Goal: Task Accomplishment & Management: Use online tool/utility

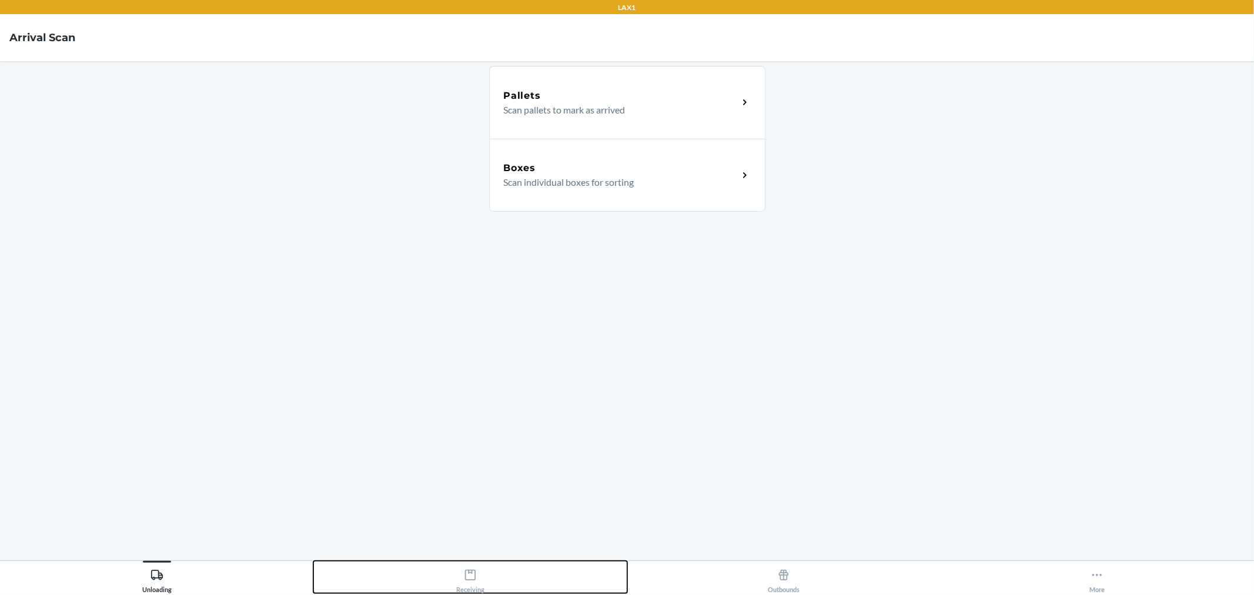
click at [475, 573] on icon at bounding box center [470, 575] width 11 height 11
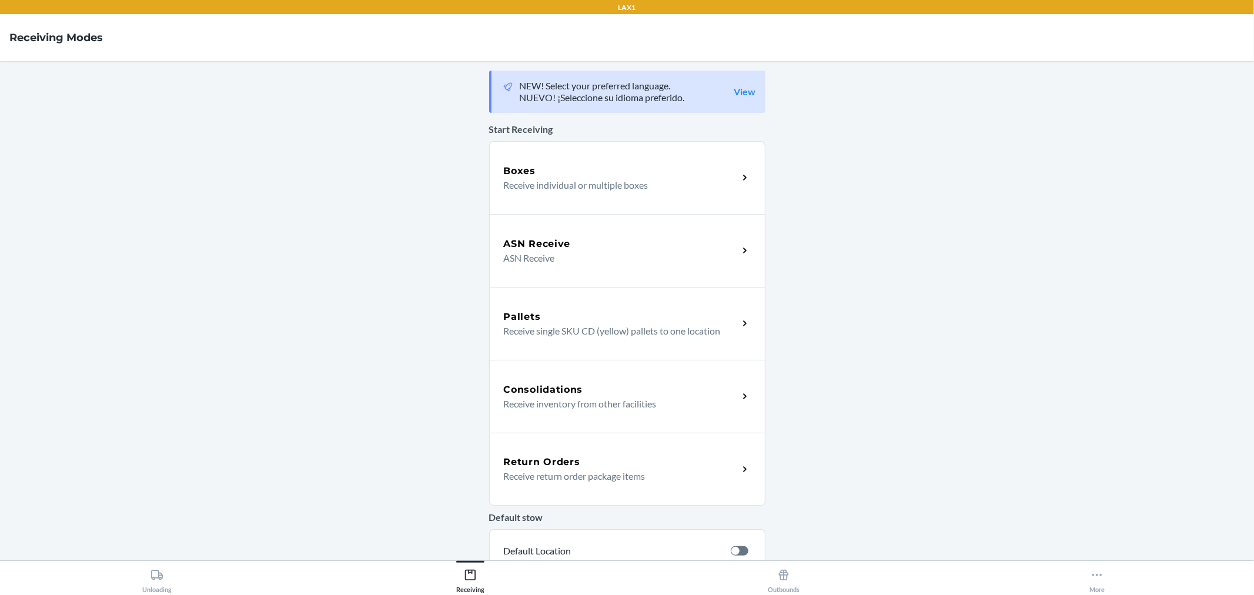
click at [738, 475] on icon at bounding box center [745, 470] width 14 height 14
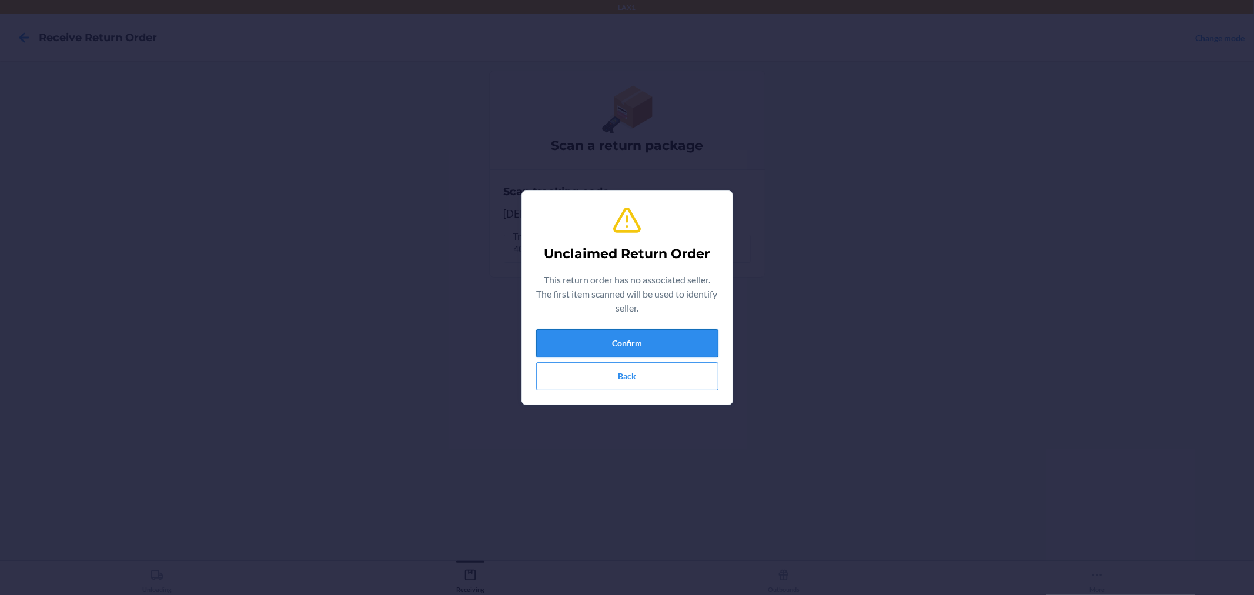
click at [657, 344] on button "Confirm" at bounding box center [627, 343] width 182 height 28
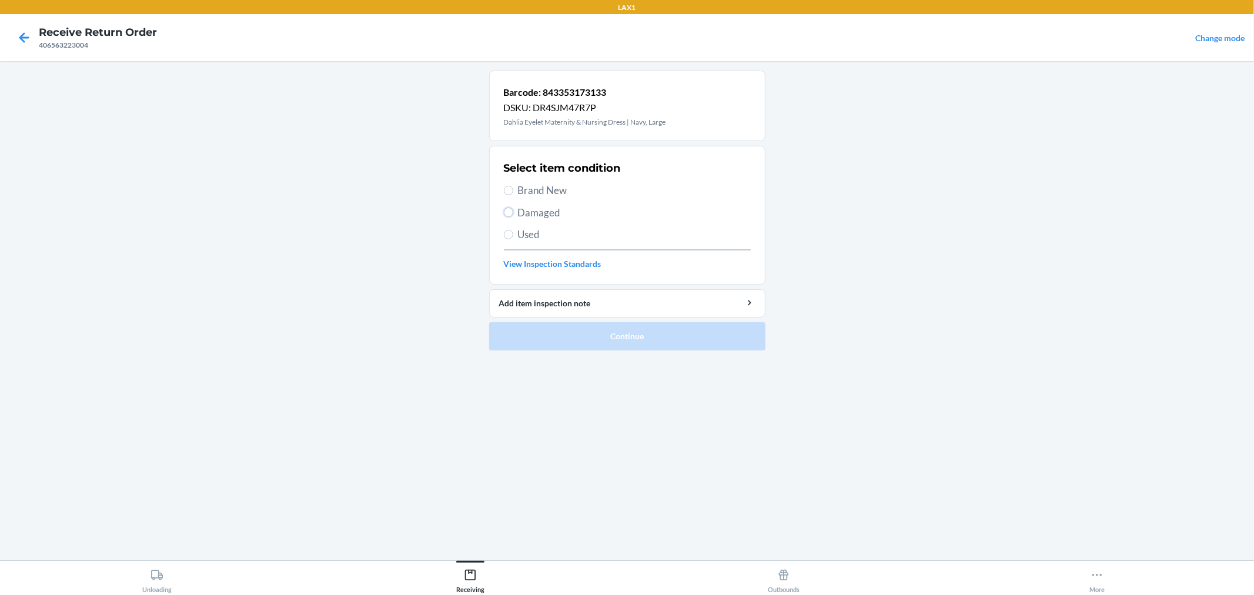
click at [509, 209] on input "Damaged" at bounding box center [508, 212] width 9 height 9
radio input "true"
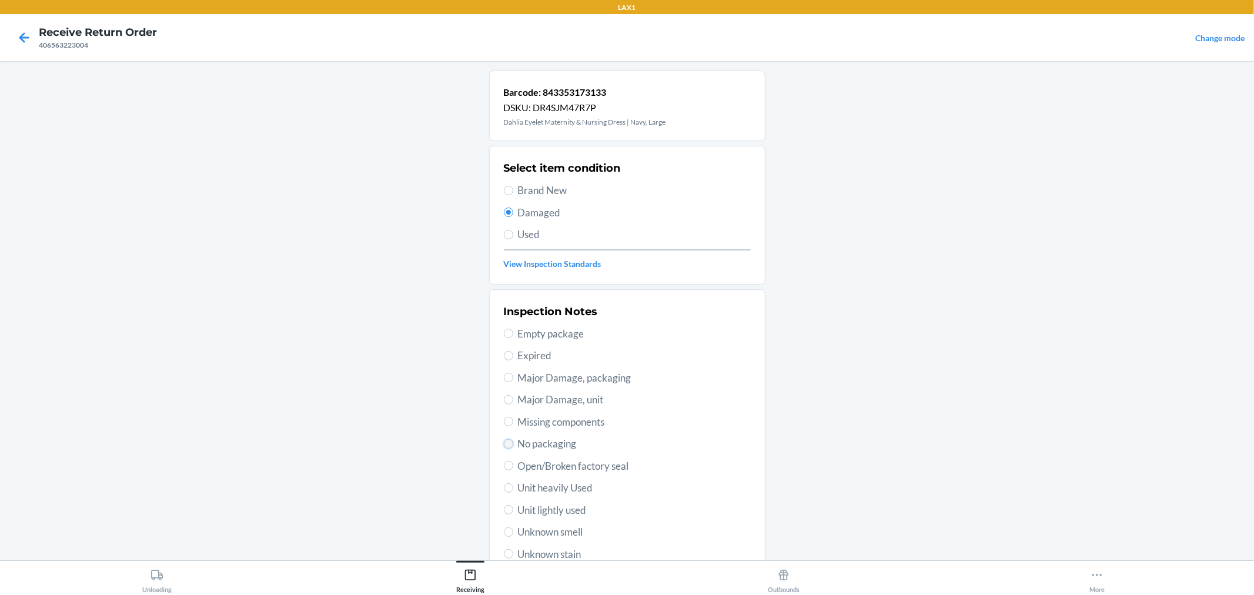
click at [504, 444] on input "No packaging" at bounding box center [508, 443] width 9 height 9
radio input "true"
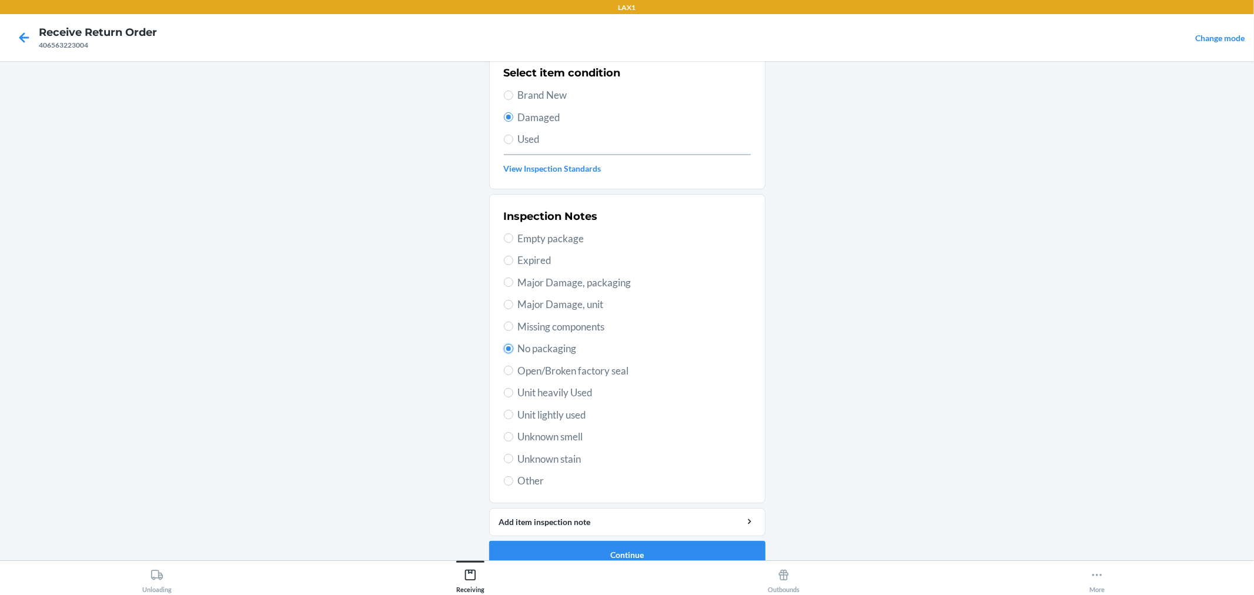
scroll to position [113, 0]
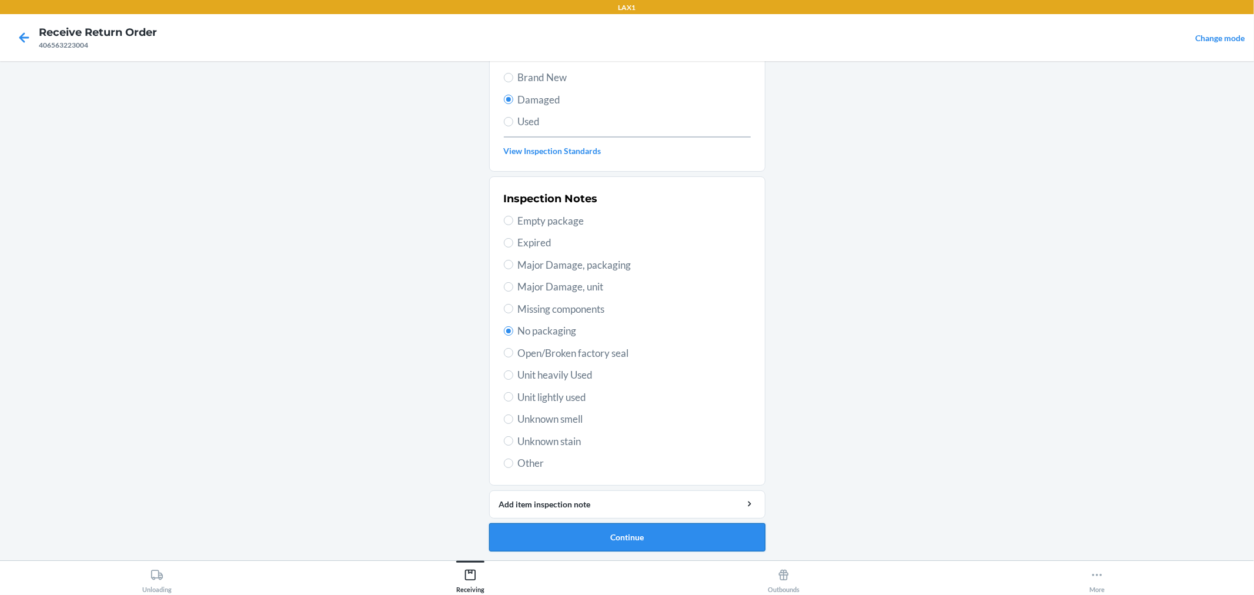
click at [626, 529] on button "Continue" at bounding box center [627, 537] width 276 height 28
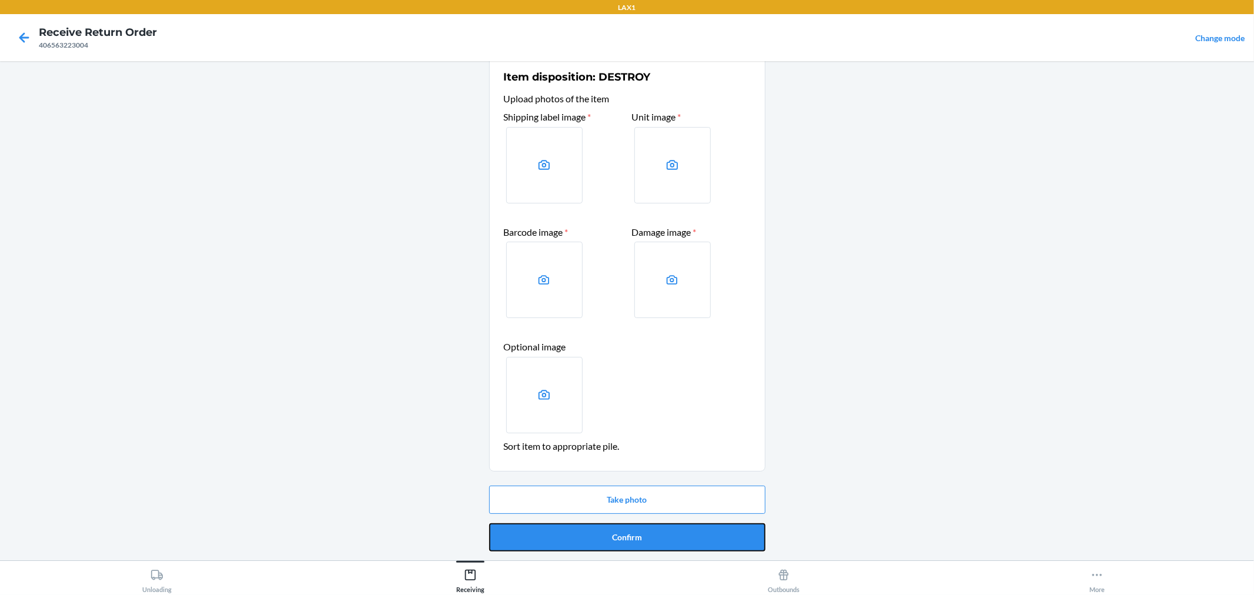
click at [626, 529] on button "Confirm" at bounding box center [627, 537] width 276 height 28
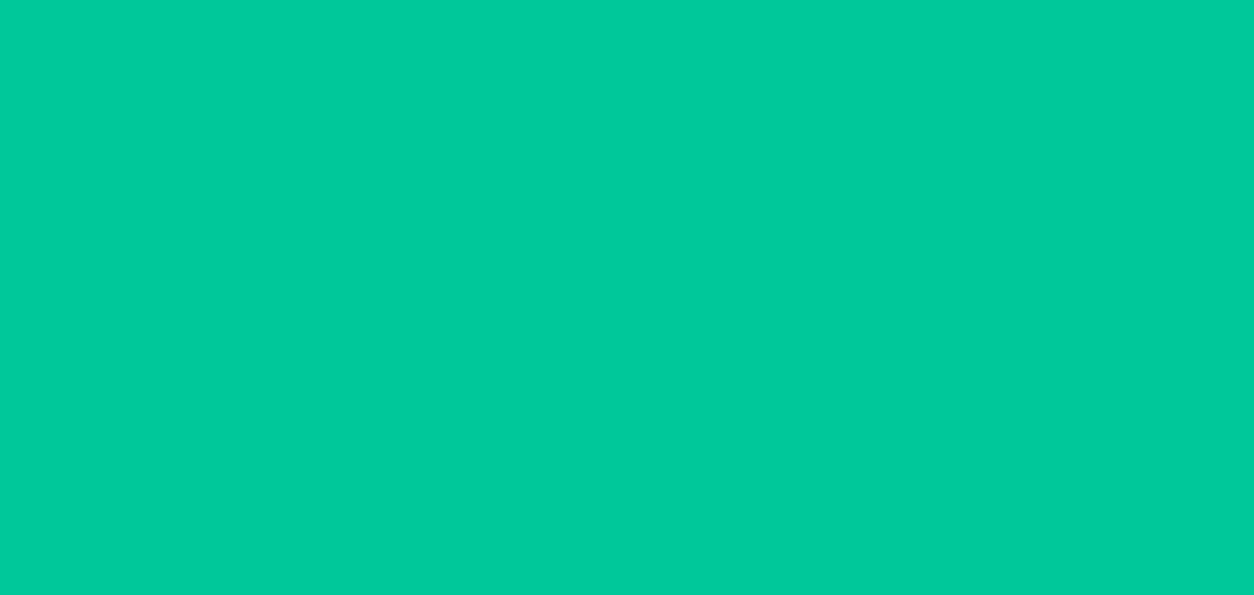
scroll to position [0, 0]
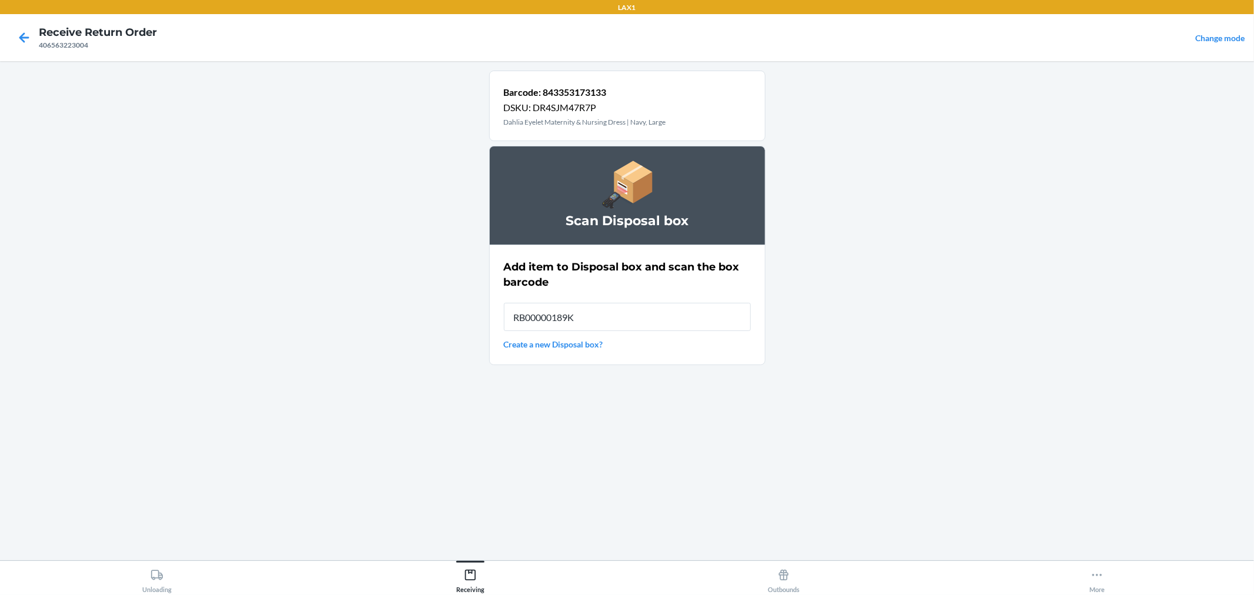
type input "RB00000189K"
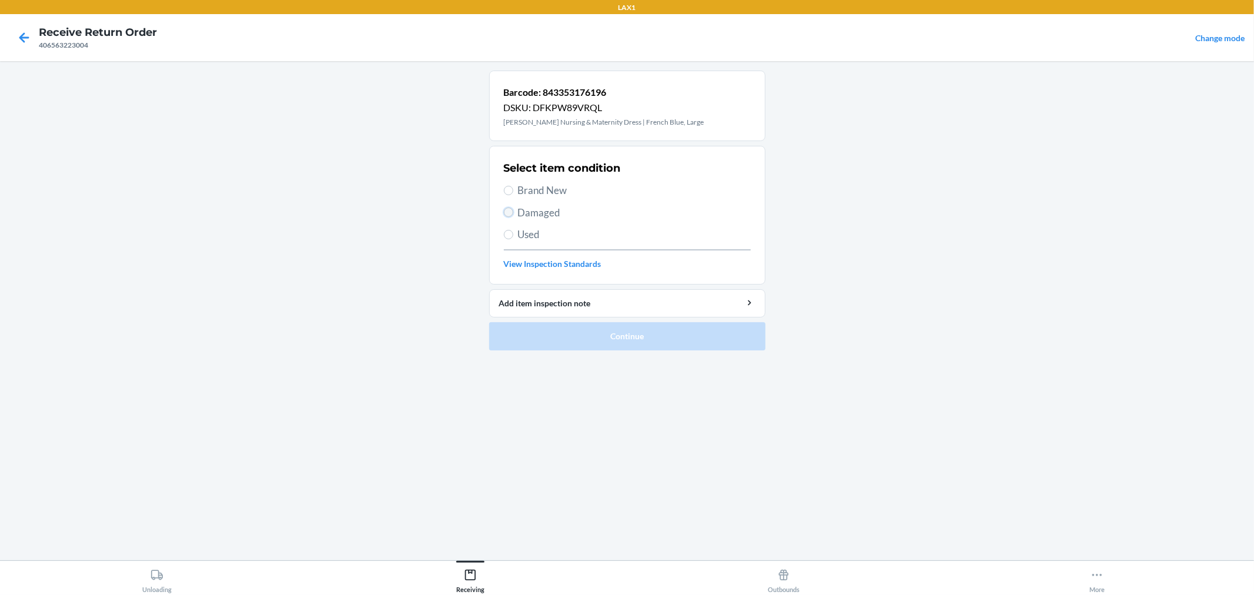
click at [509, 215] on input "Damaged" at bounding box center [508, 212] width 9 height 9
radio input "true"
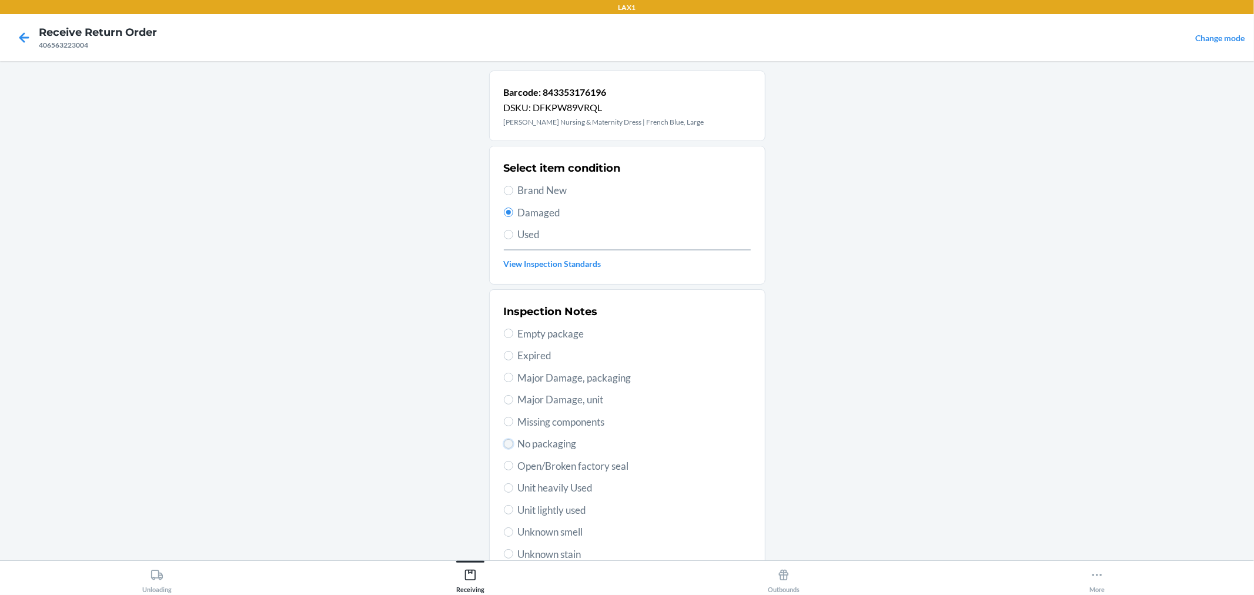
click at [504, 443] on input "No packaging" at bounding box center [508, 443] width 9 height 9
radio input "true"
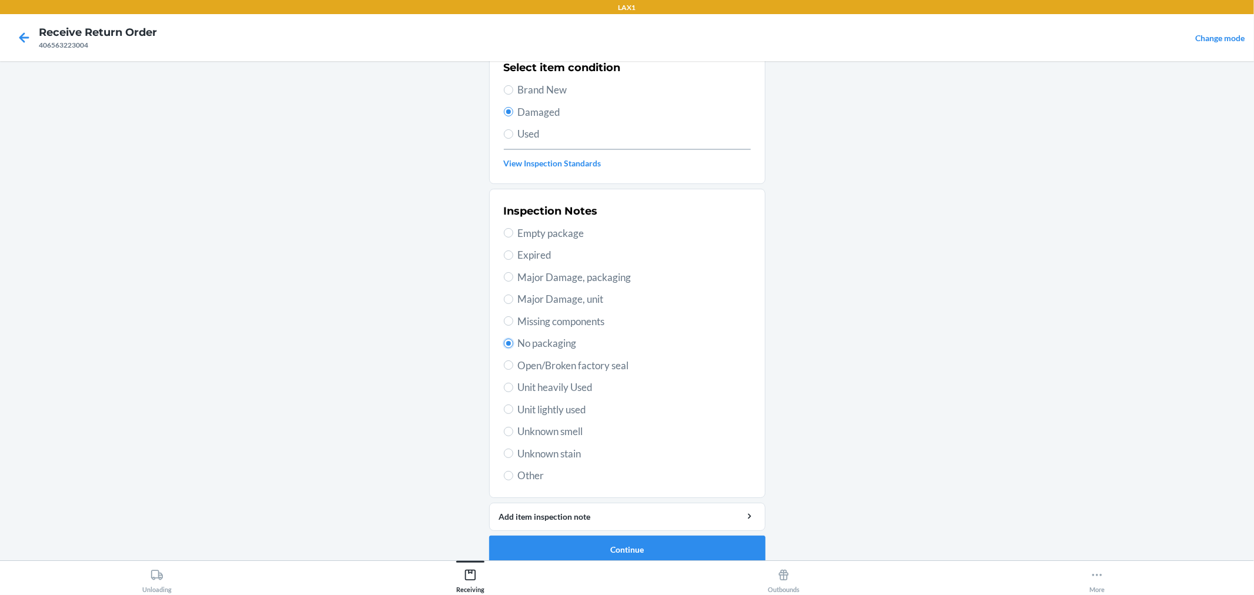
scroll to position [113, 0]
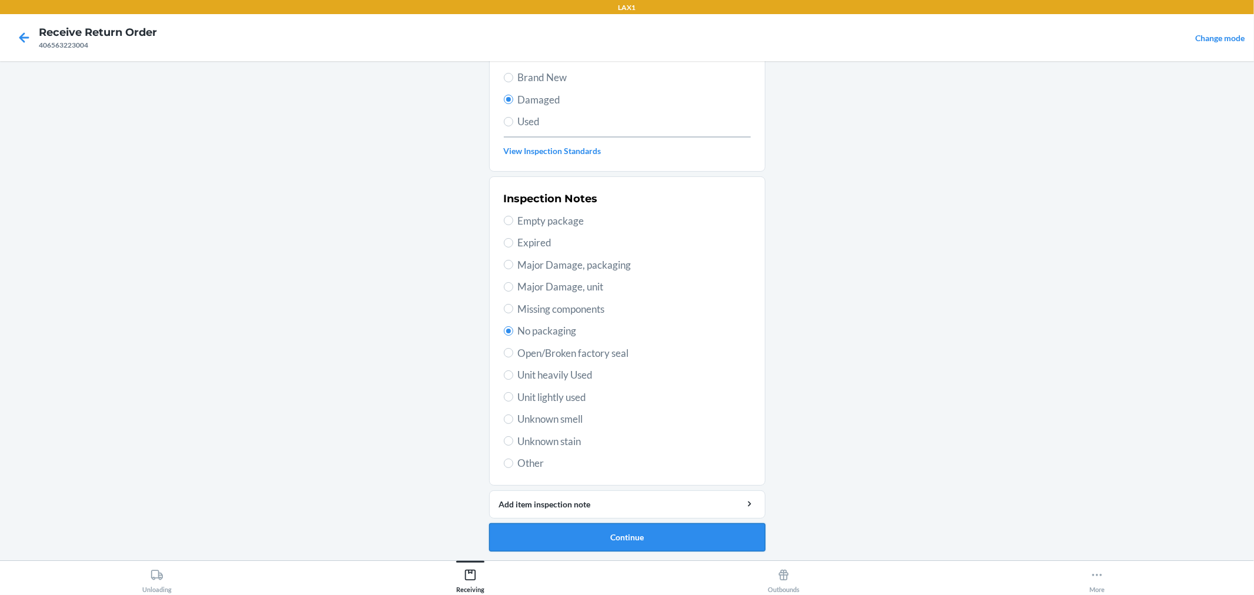
click at [668, 536] on button "Continue" at bounding box center [627, 537] width 276 height 28
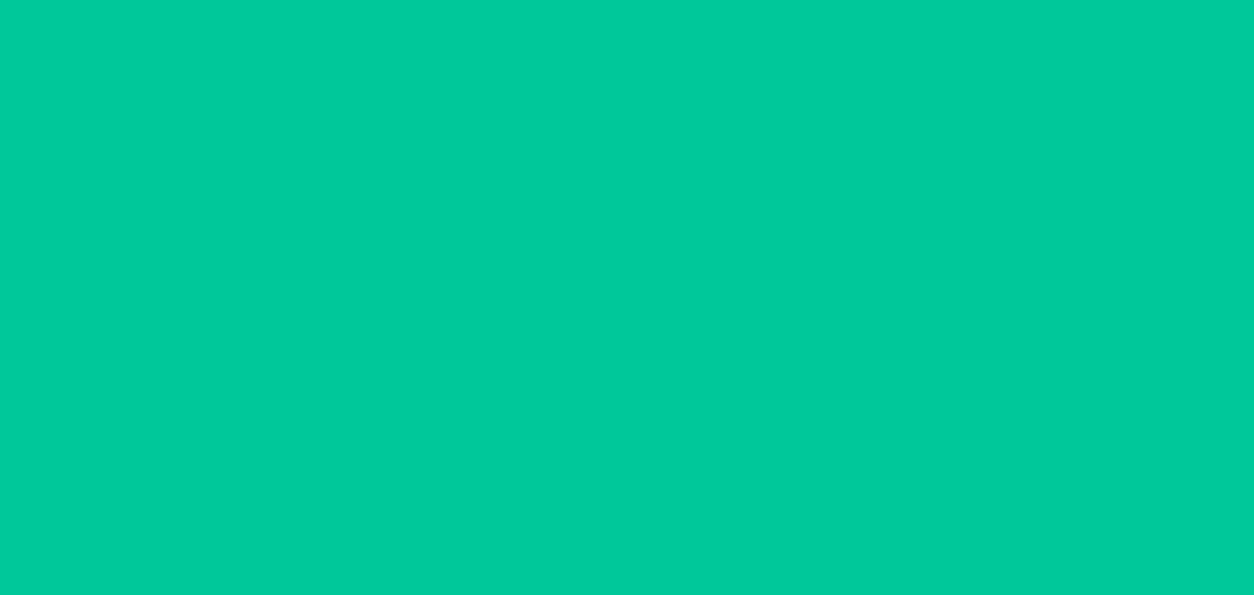
scroll to position [16, 0]
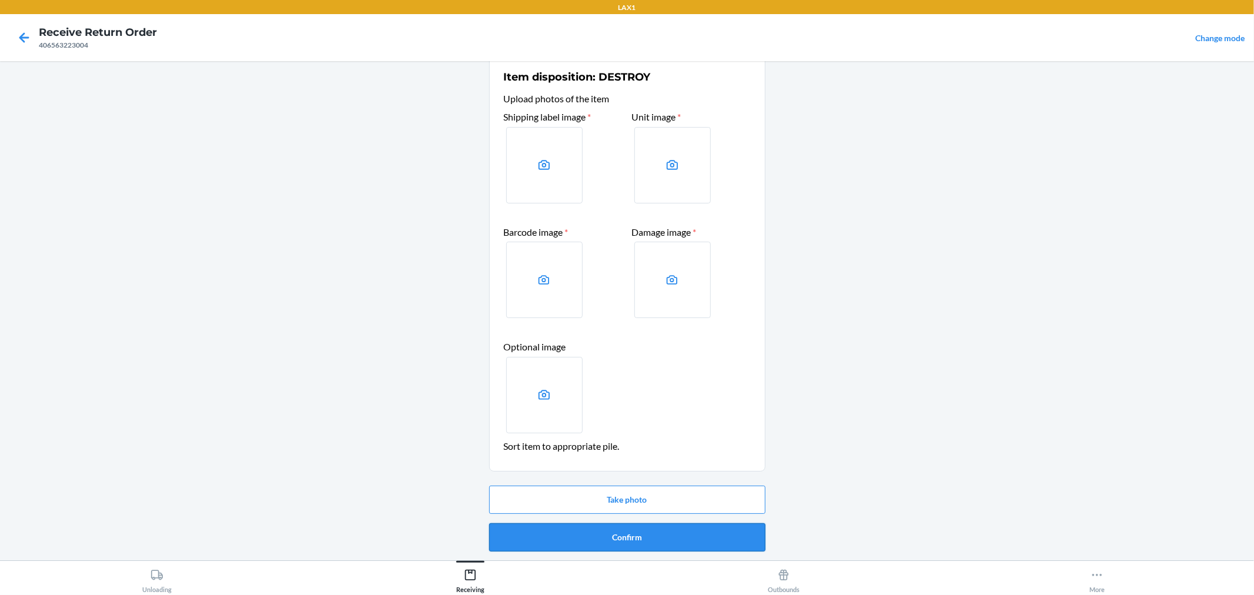
click at [654, 531] on button "Confirm" at bounding box center [627, 537] width 276 height 28
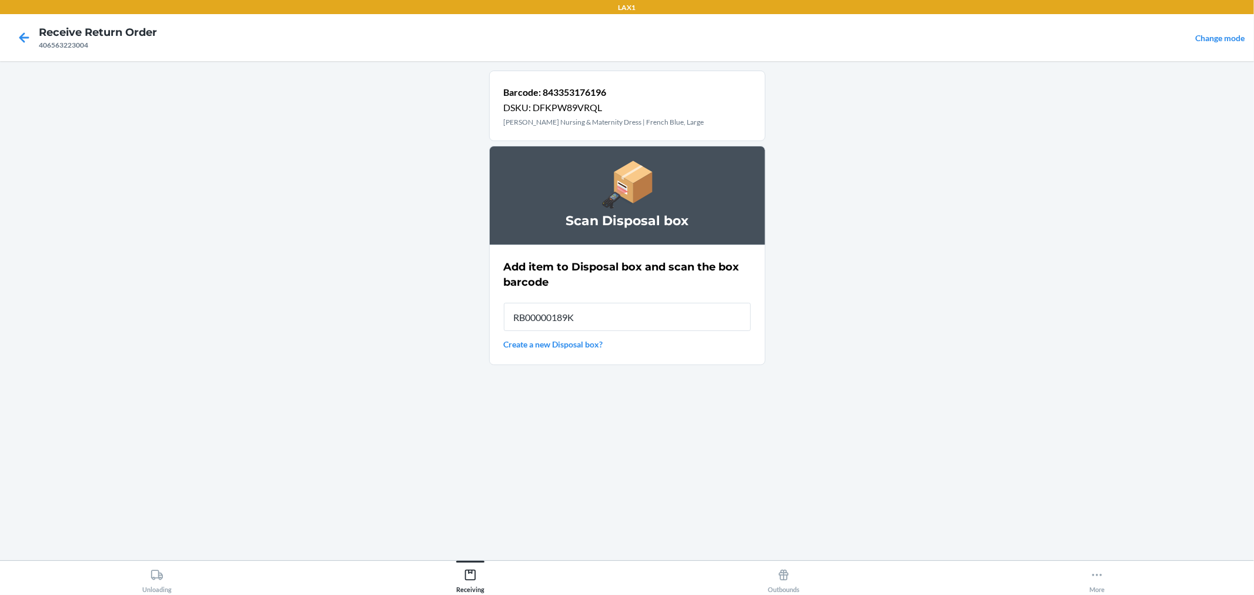
type input "RB00000189K"
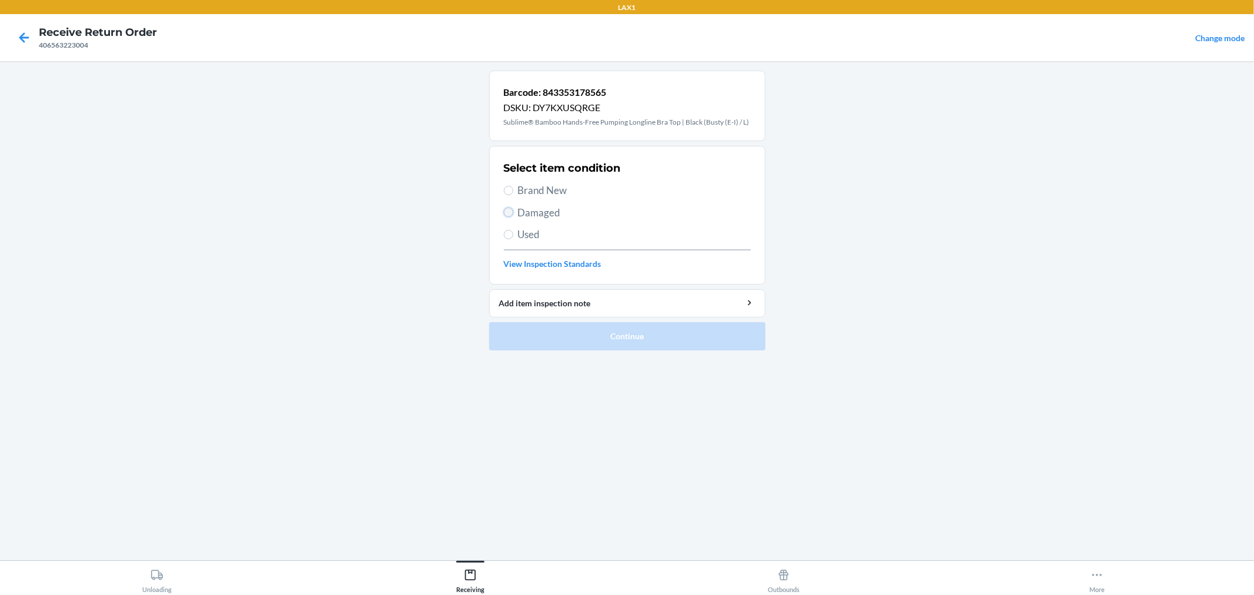
click at [507, 214] on input "Damaged" at bounding box center [508, 212] width 9 height 9
radio input "true"
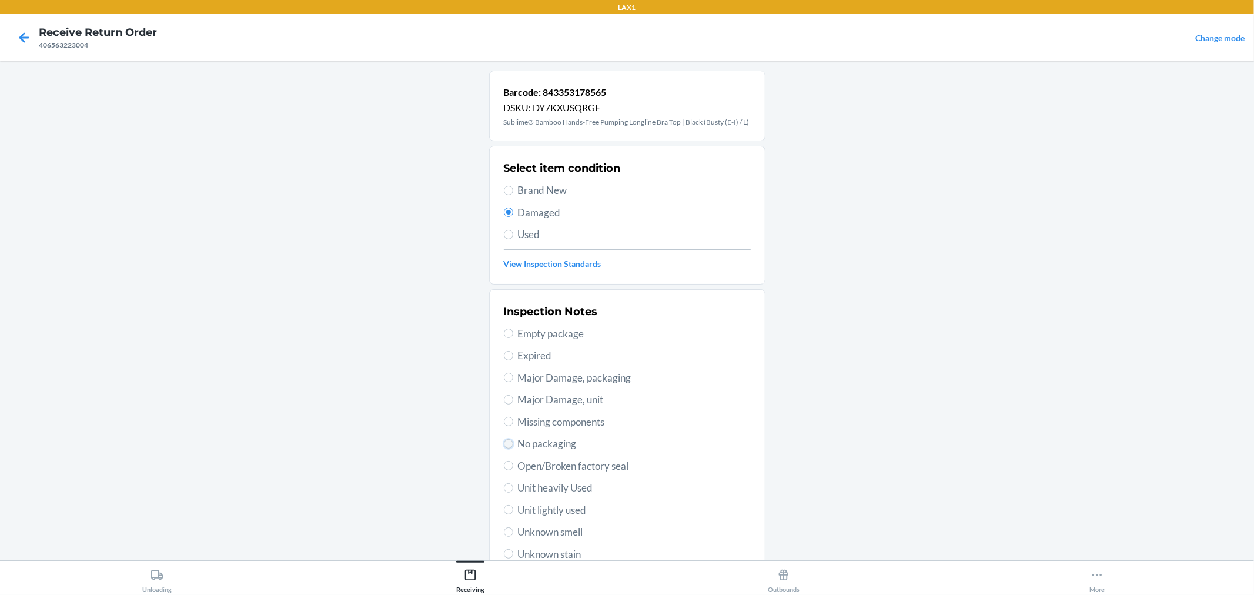
click at [504, 447] on input "No packaging" at bounding box center [508, 443] width 9 height 9
radio input "true"
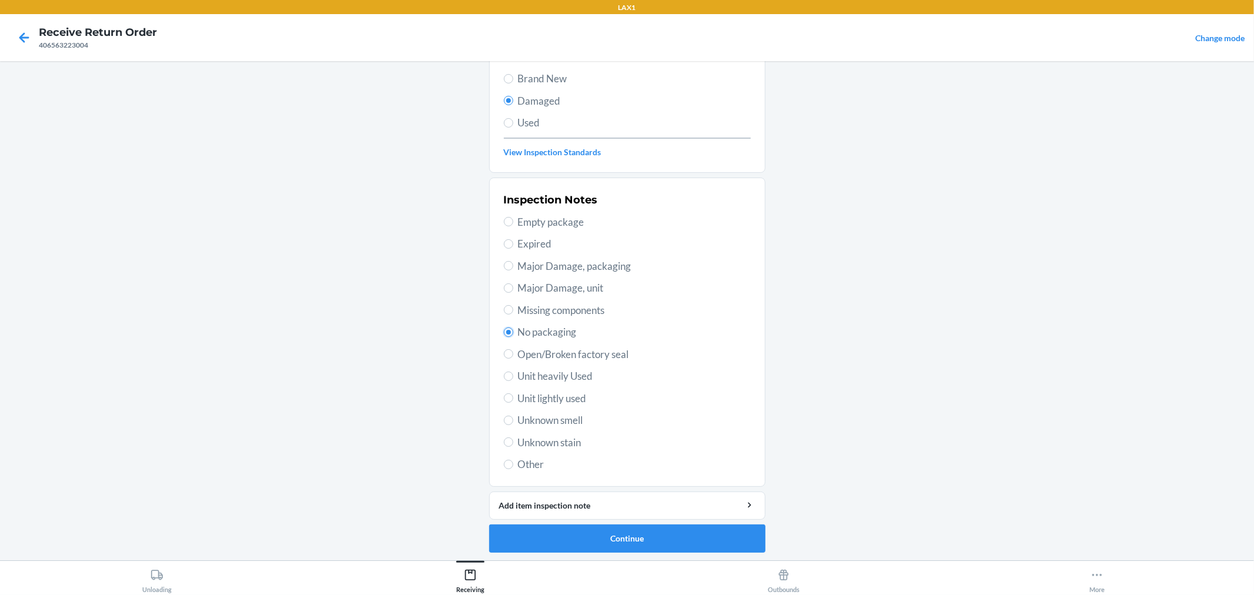
scroll to position [113, 0]
click at [696, 542] on button "Continue" at bounding box center [627, 537] width 276 height 28
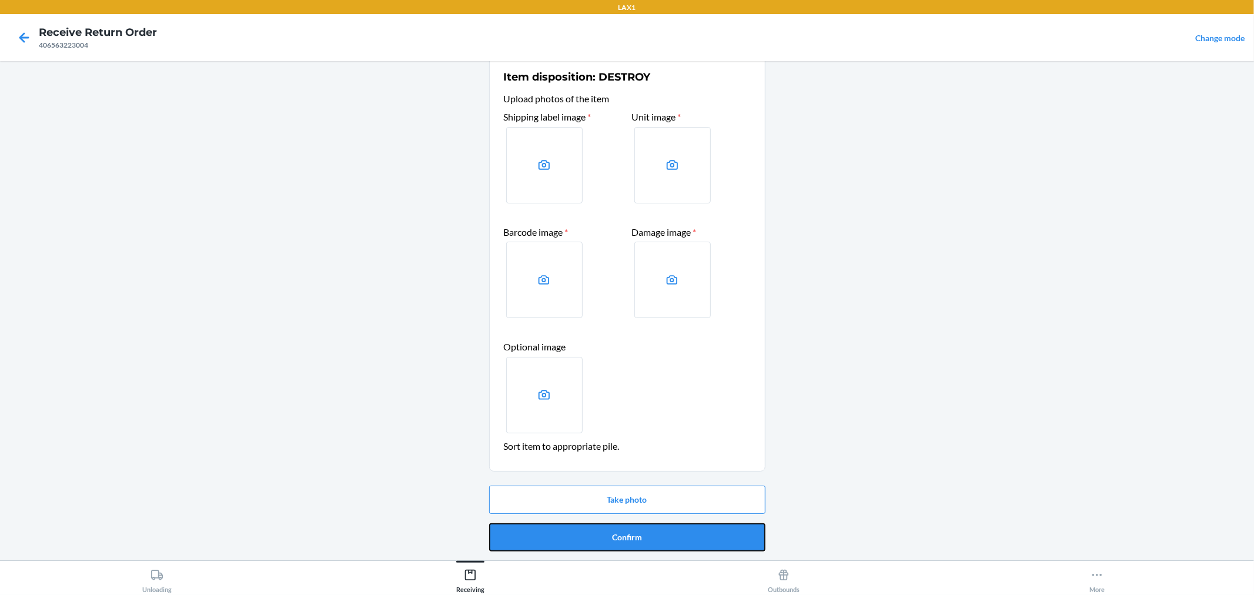
click at [696, 542] on button "Confirm" at bounding box center [627, 537] width 276 height 28
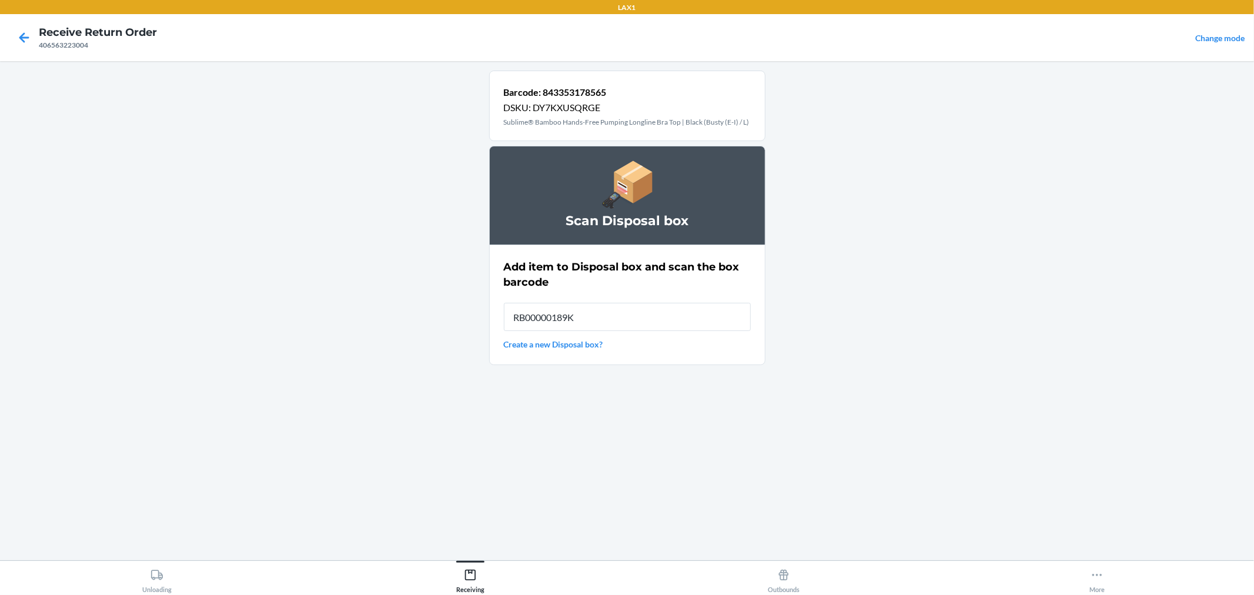
type input "RB00000189K"
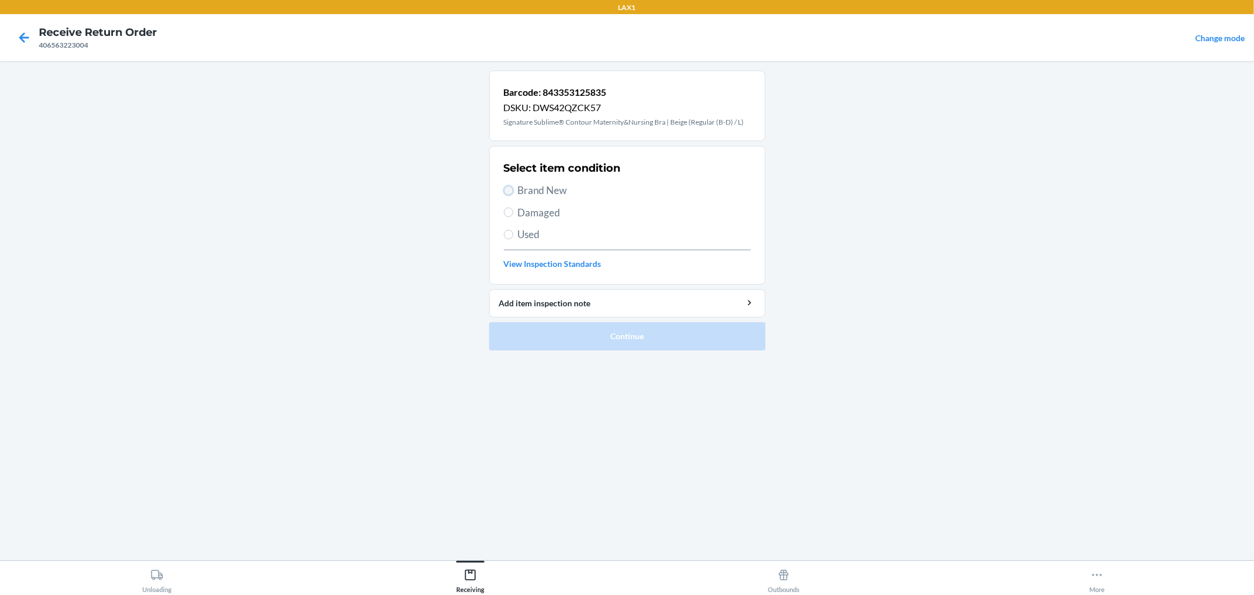
click at [507, 191] on input "Brand New" at bounding box center [508, 190] width 9 height 9
radio input "true"
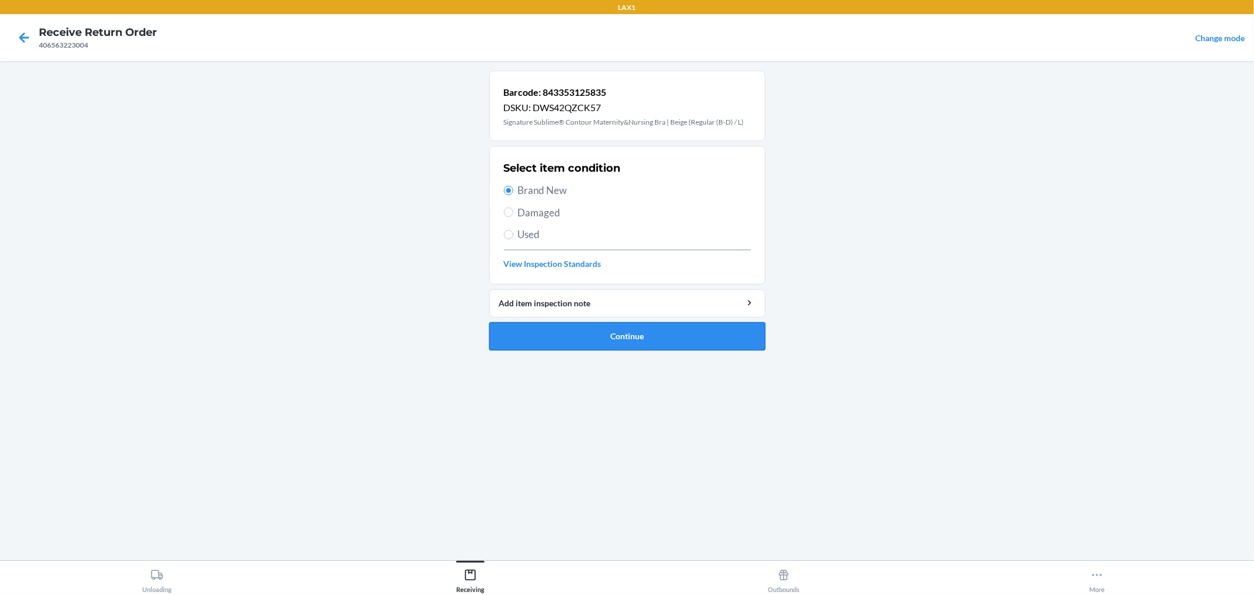
click at [604, 332] on button "Continue" at bounding box center [627, 336] width 276 height 28
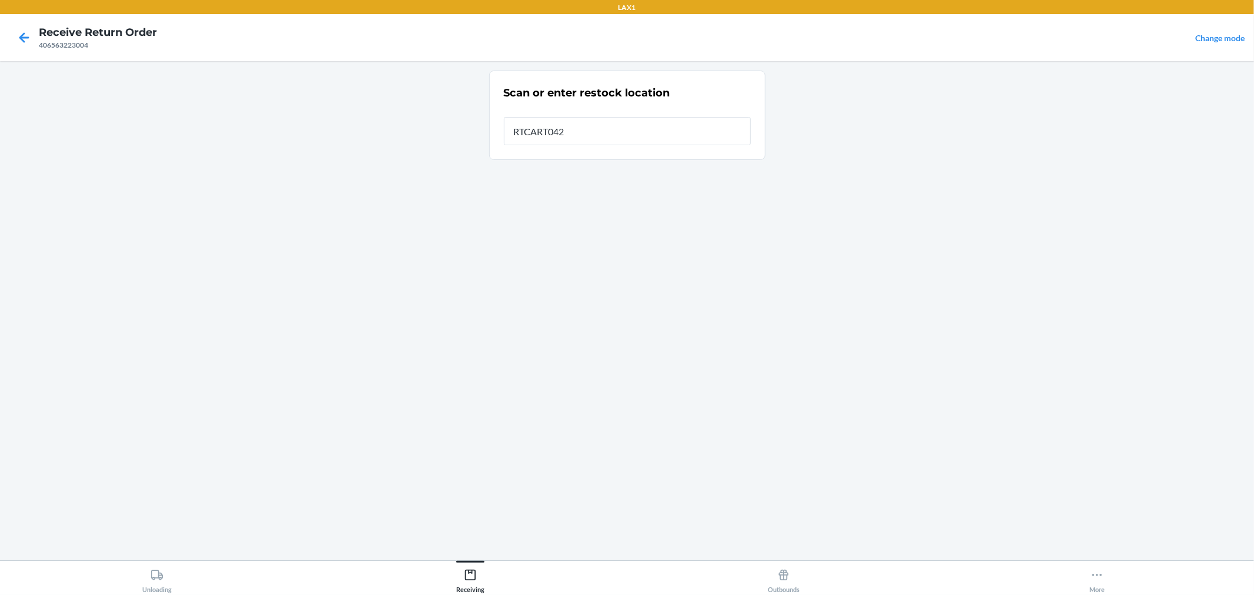
type input "RTCART042"
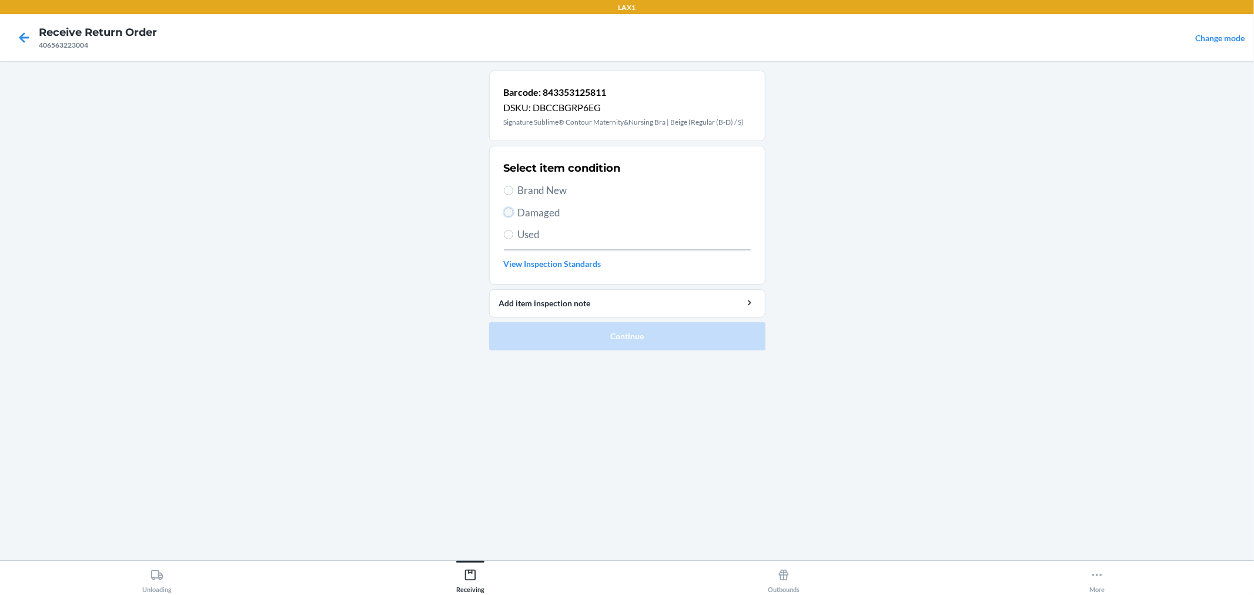
click at [504, 210] on input "Damaged" at bounding box center [508, 212] width 9 height 9
radio input "true"
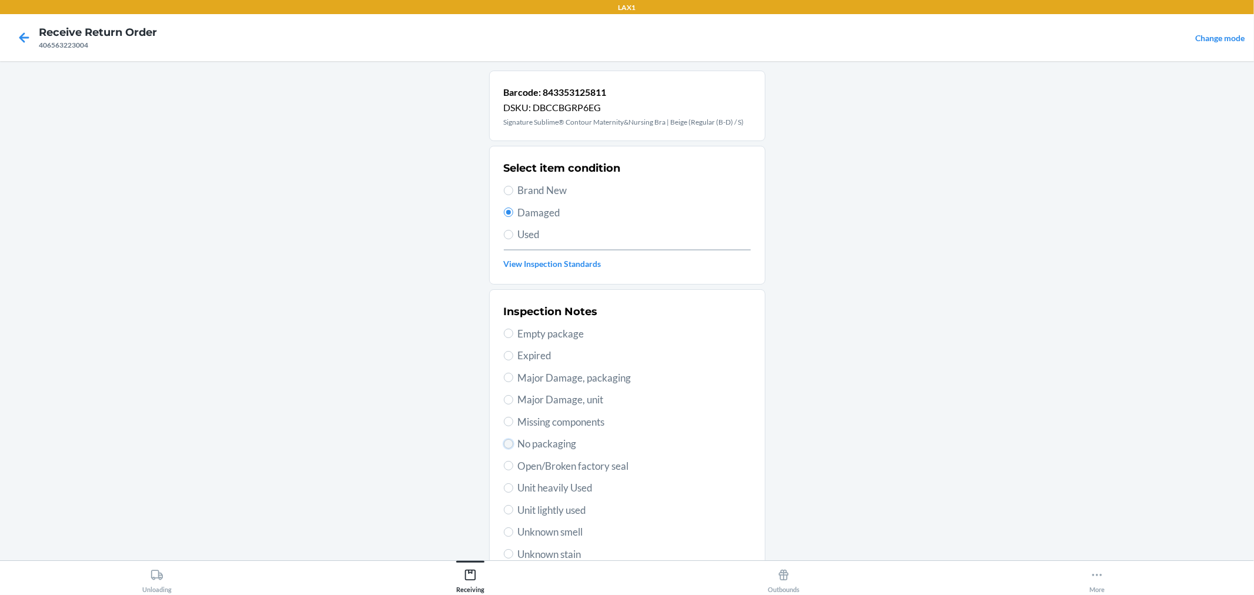
click at [504, 444] on input "No packaging" at bounding box center [508, 443] width 9 height 9
radio input "true"
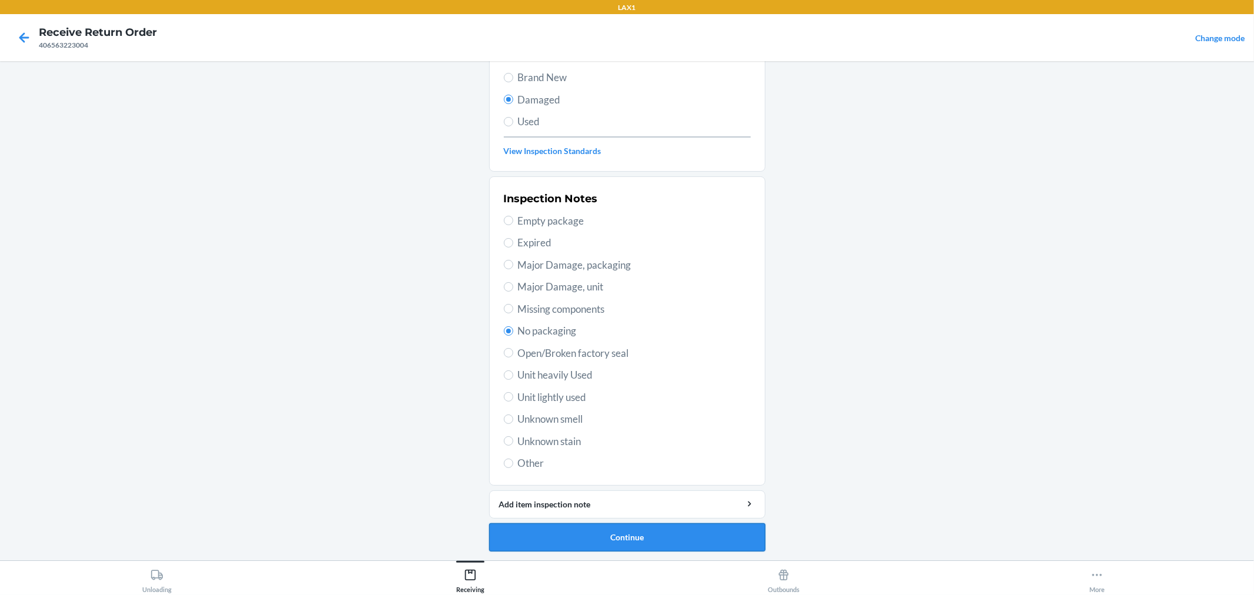
click at [662, 531] on button "Continue" at bounding box center [627, 537] width 276 height 28
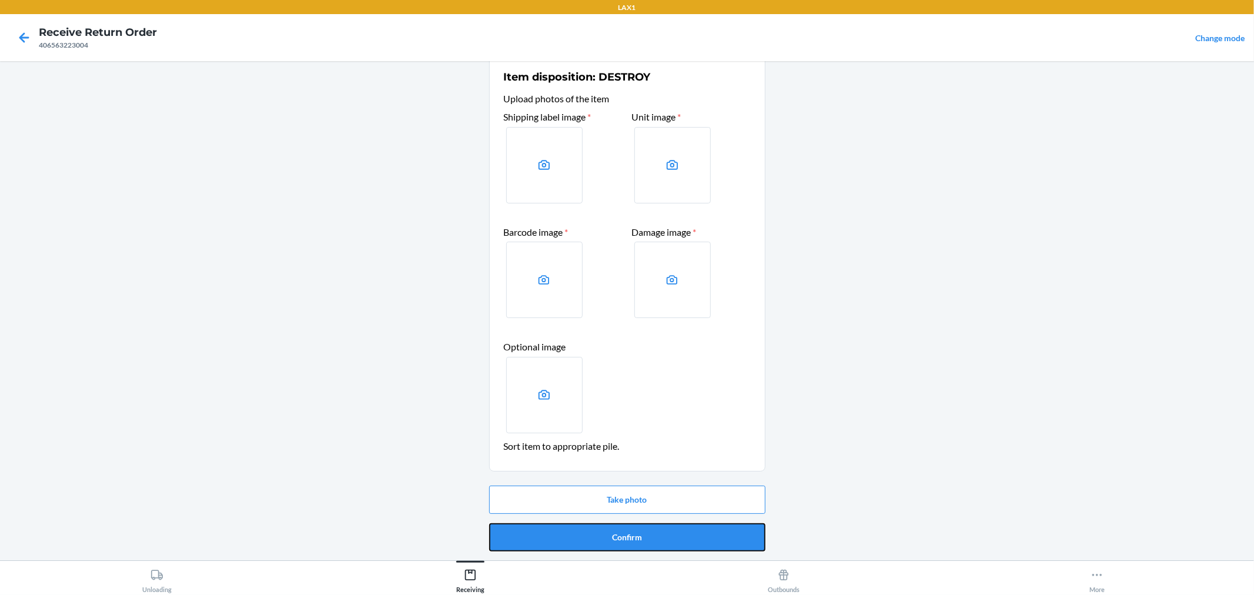
click at [662, 531] on button "Confirm" at bounding box center [627, 537] width 276 height 28
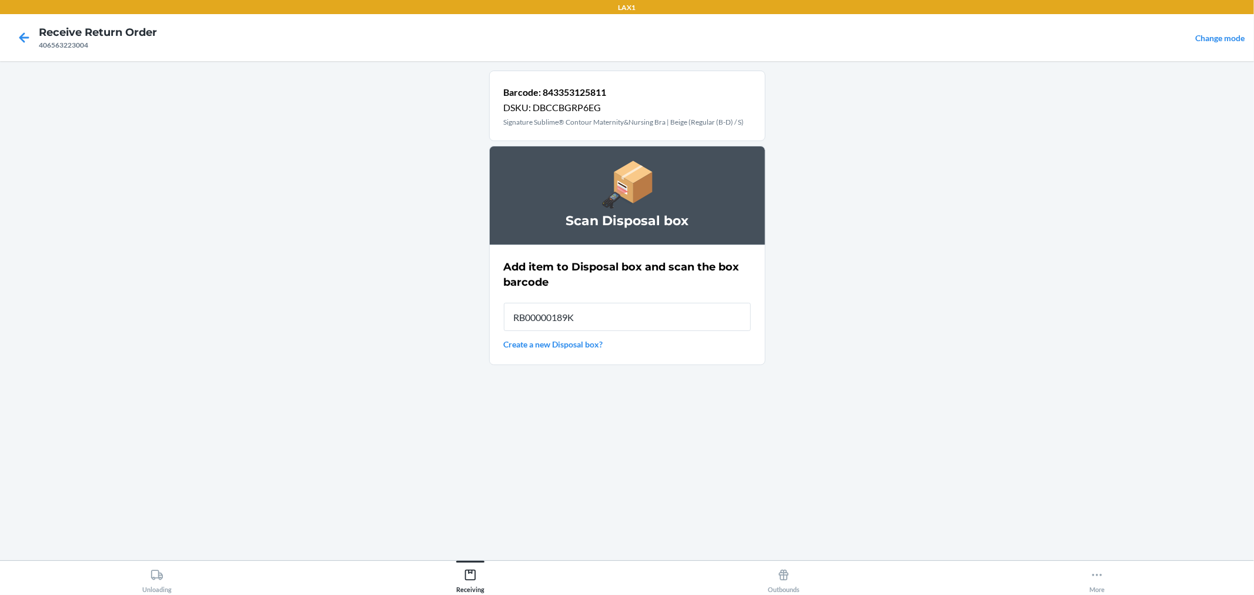
type input "RB00000189K"
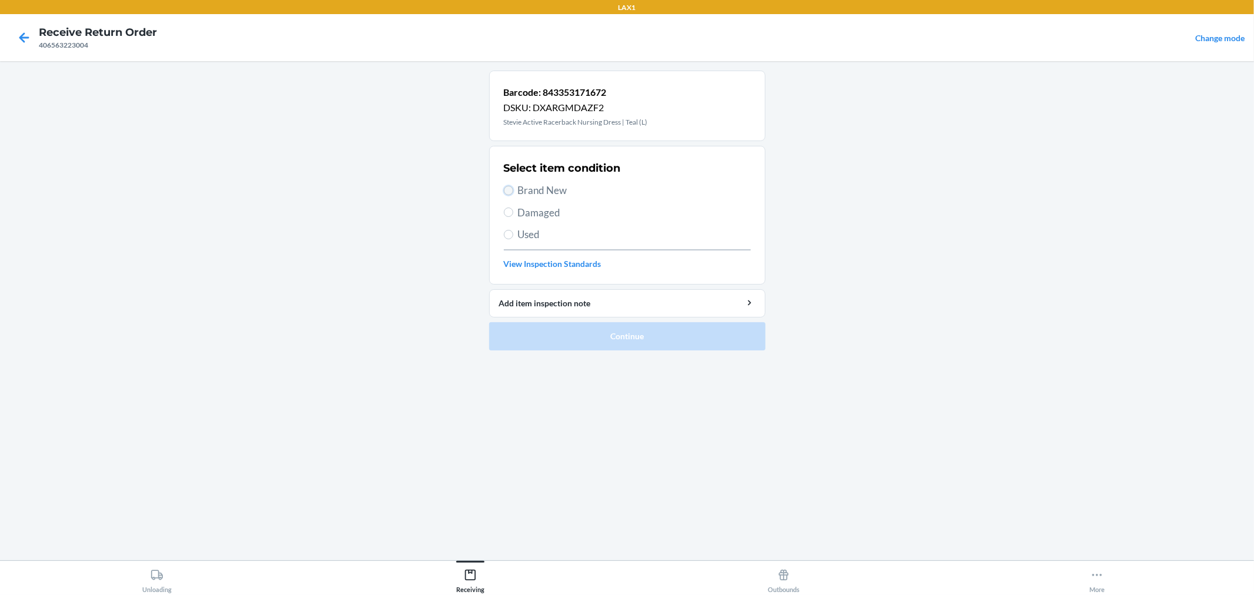
click at [507, 189] on input "Brand New" at bounding box center [508, 190] width 9 height 9
radio input "true"
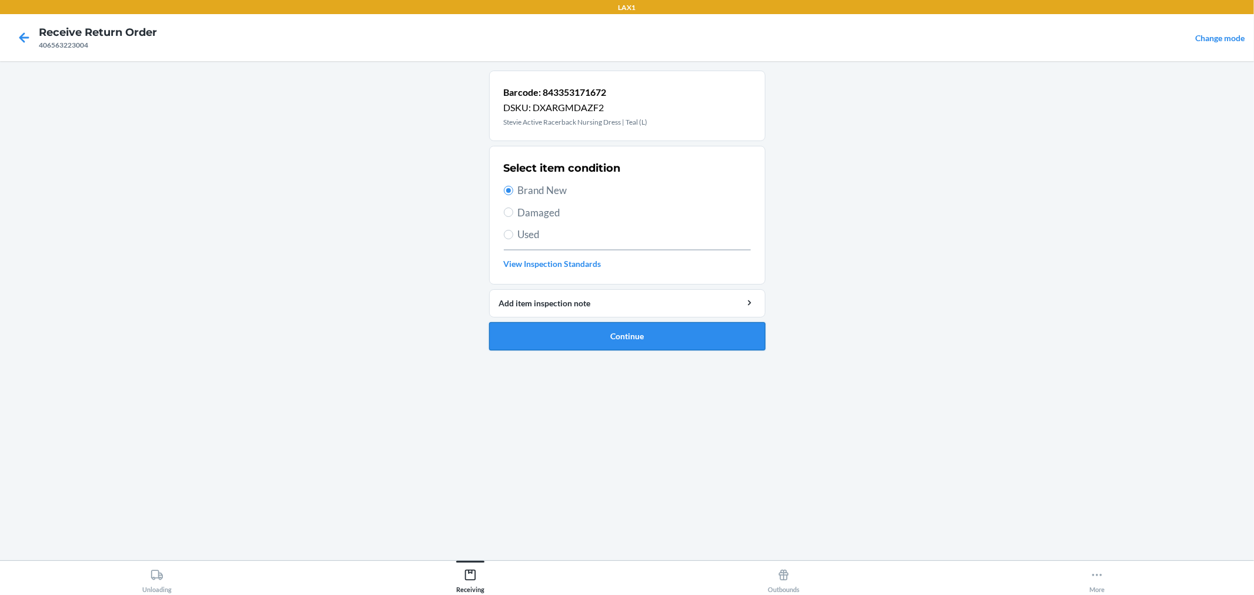
click at [587, 337] on button "Continue" at bounding box center [627, 336] width 276 height 28
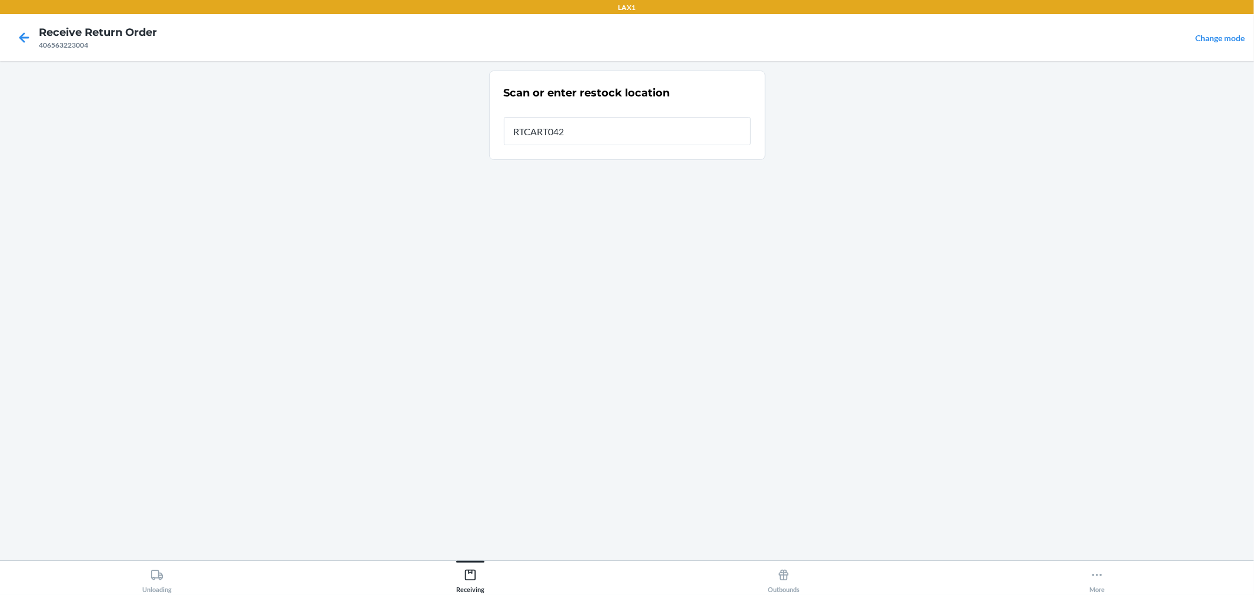
type input "RTCART042"
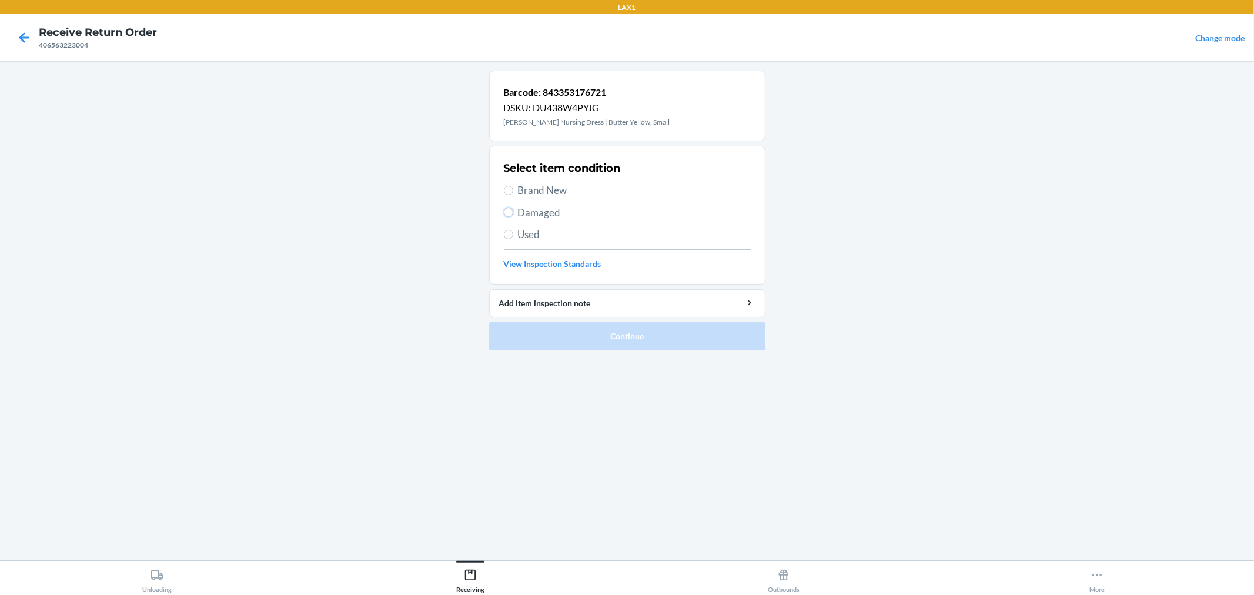
drag, startPoint x: 507, startPoint y: 212, endPoint x: 504, endPoint y: 261, distance: 48.9
click at [504, 228] on div "Select item condition Brand New Damaged Used View Inspection Standards" at bounding box center [627, 215] width 247 height 116
click at [509, 215] on input "Damaged" at bounding box center [508, 212] width 9 height 9
radio input "true"
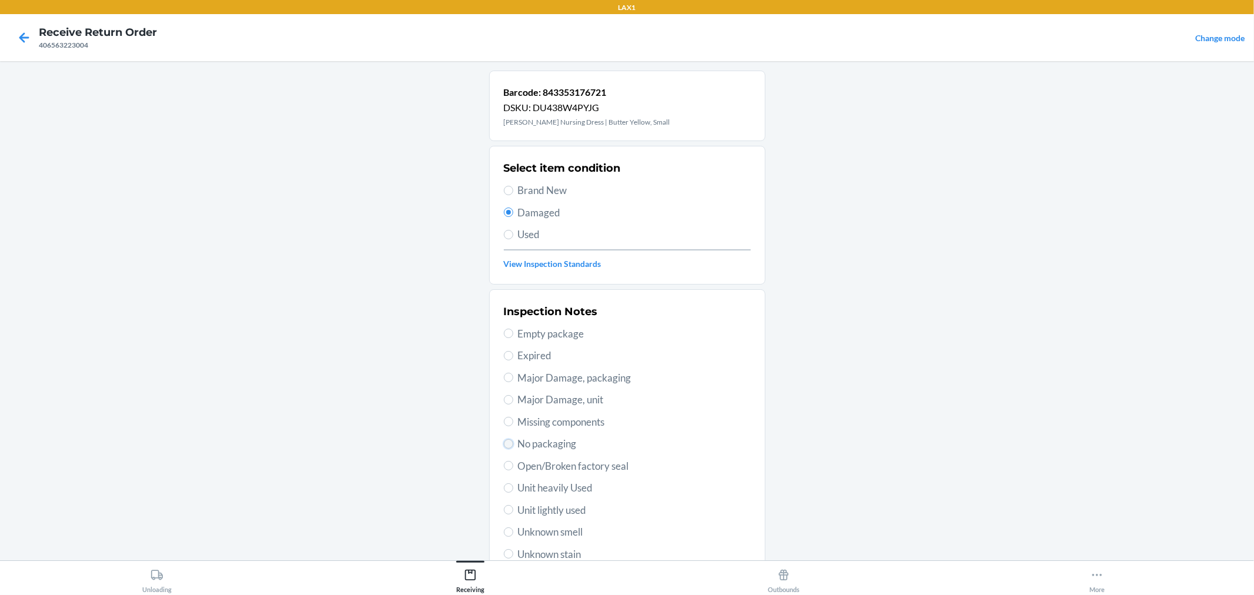
click at [504, 443] on input "No packaging" at bounding box center [508, 443] width 9 height 9
radio input "true"
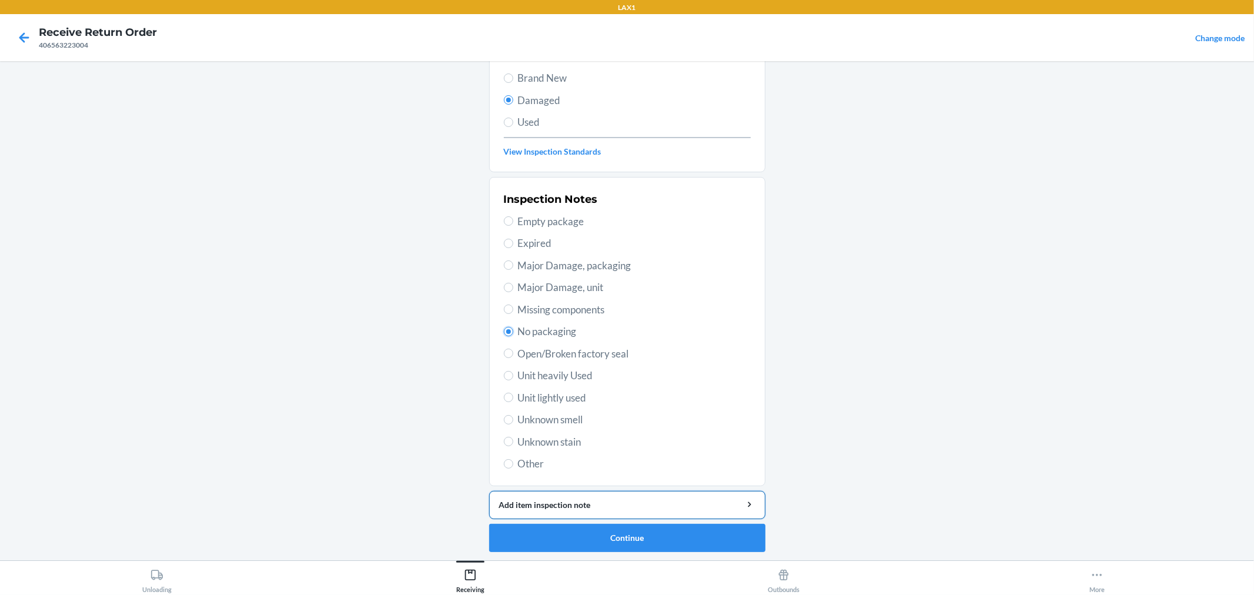
scroll to position [113, 0]
click at [653, 538] on button "Continue" at bounding box center [627, 537] width 276 height 28
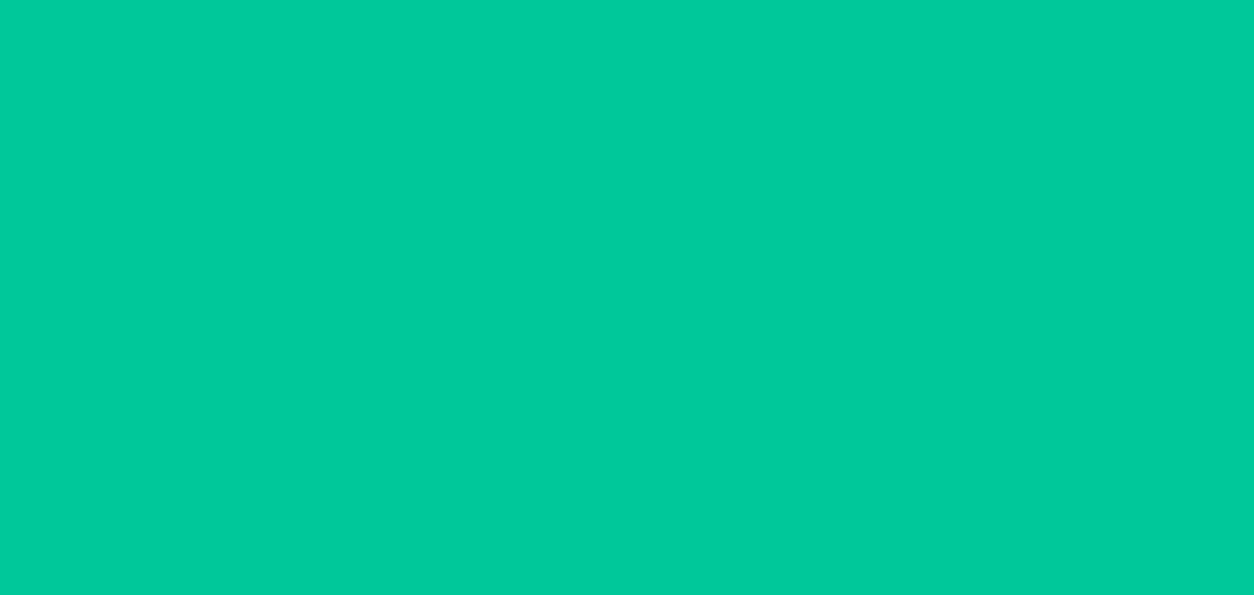
scroll to position [16, 0]
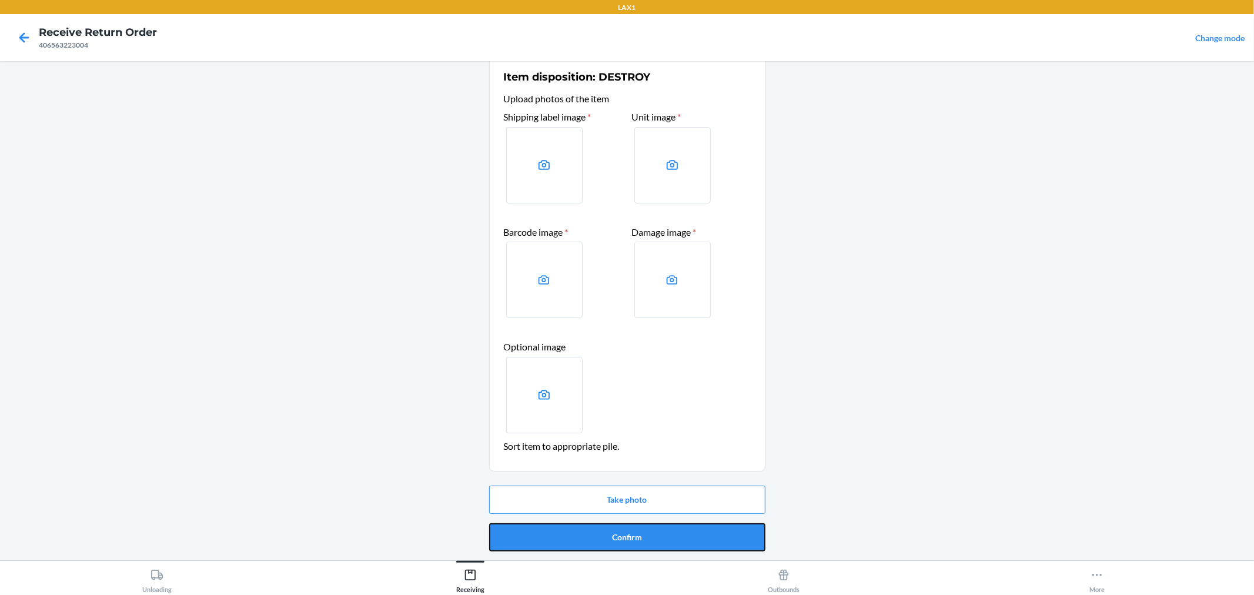
click at [653, 538] on button "Confirm" at bounding box center [627, 537] width 276 height 28
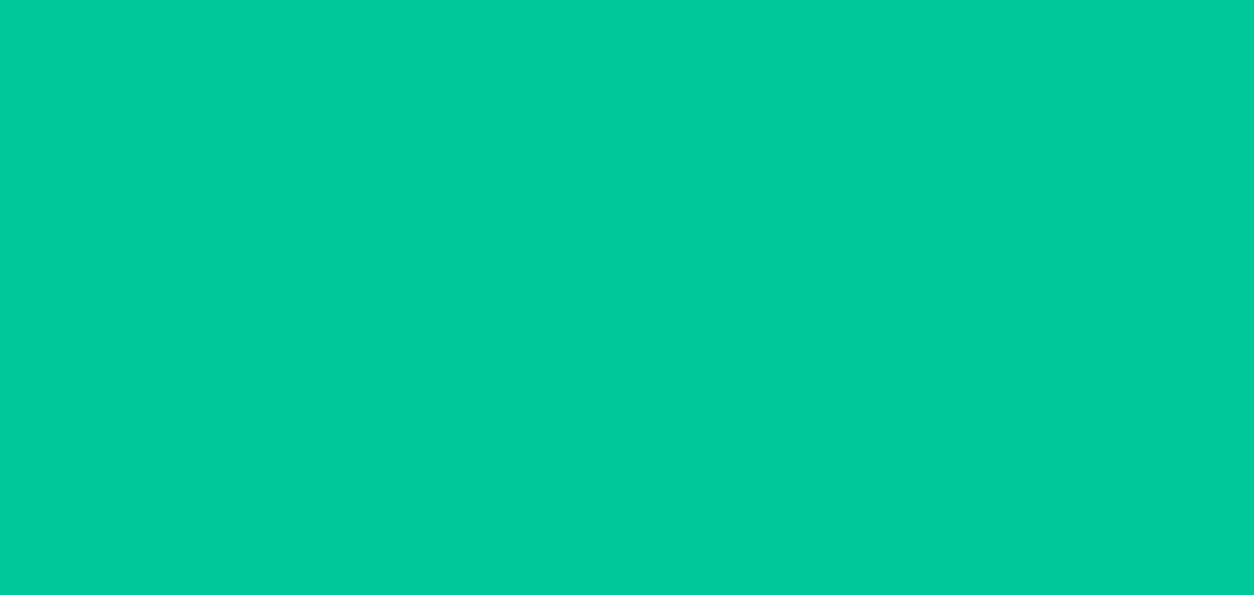
scroll to position [0, 0]
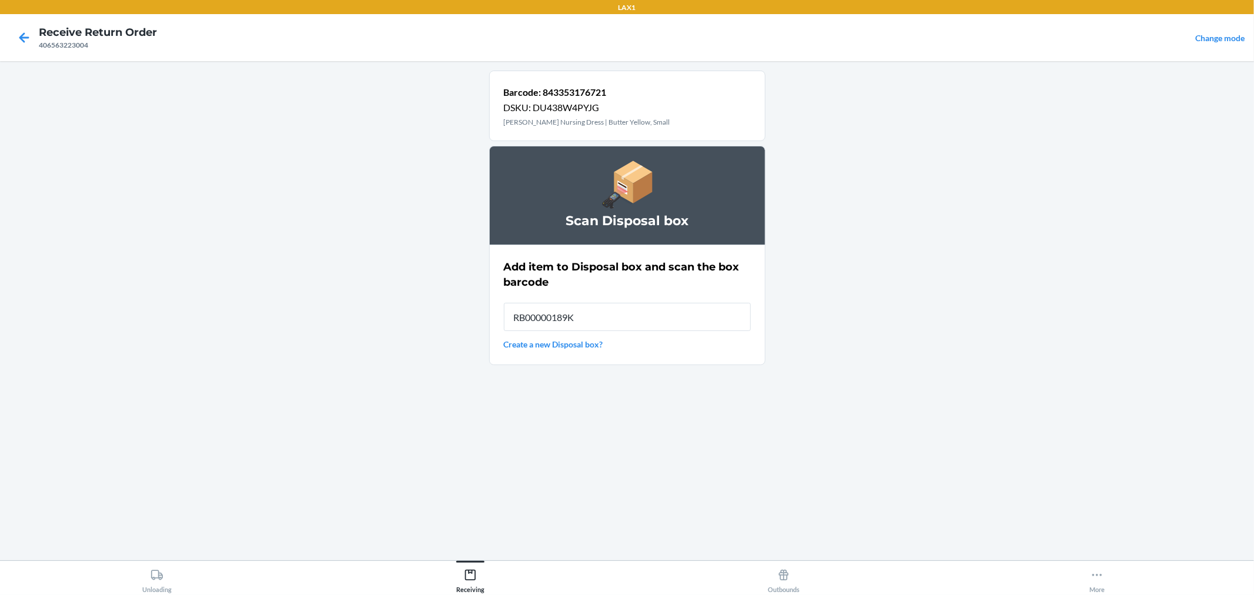
type input "RB00000189K"
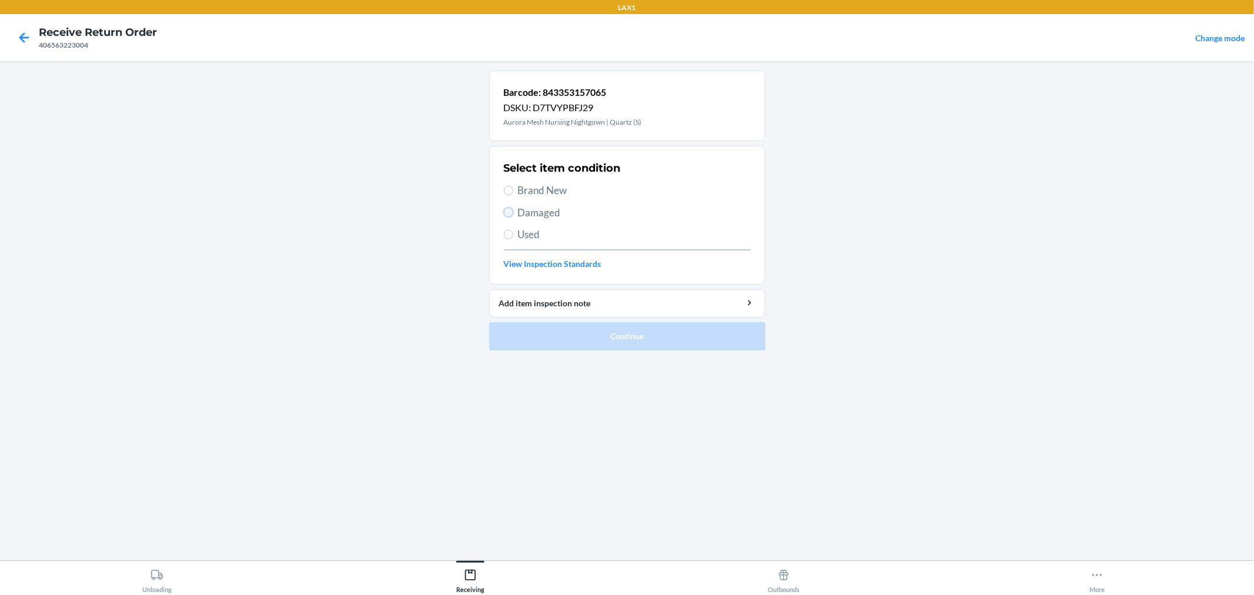
click at [507, 213] on input "Damaged" at bounding box center [508, 212] width 9 height 9
radio input "true"
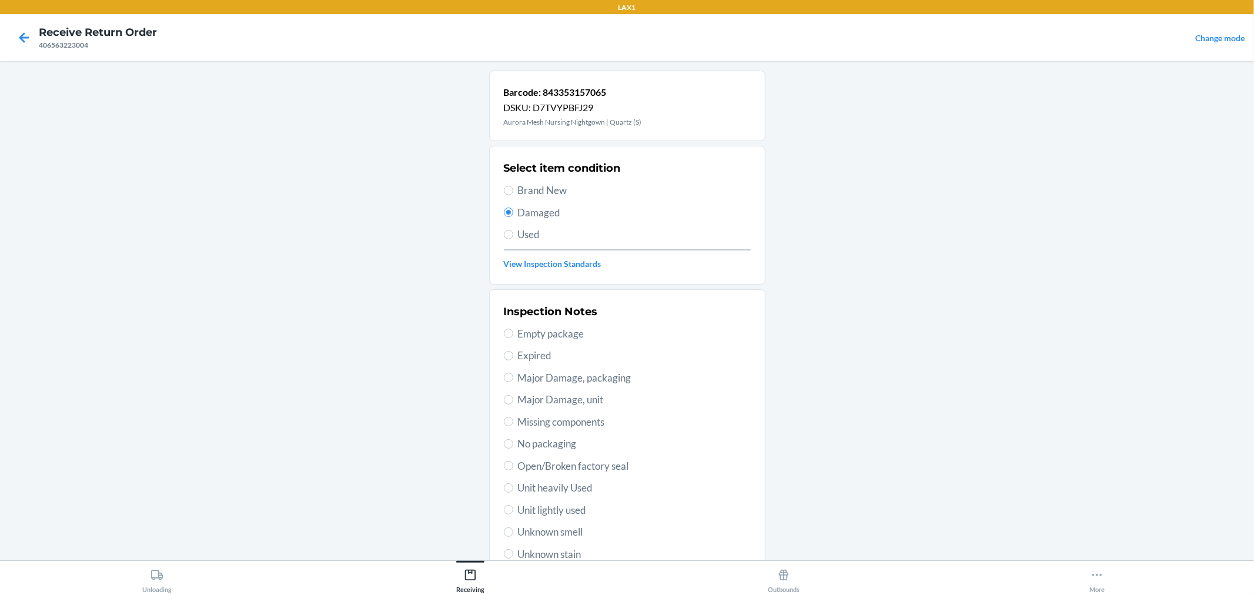
click at [496, 445] on section "Inspection Notes Empty package Expired Major Damage, packaging Major Damage, un…" at bounding box center [627, 443] width 276 height 309
click at [504, 442] on input "No packaging" at bounding box center [508, 443] width 9 height 9
radio input "true"
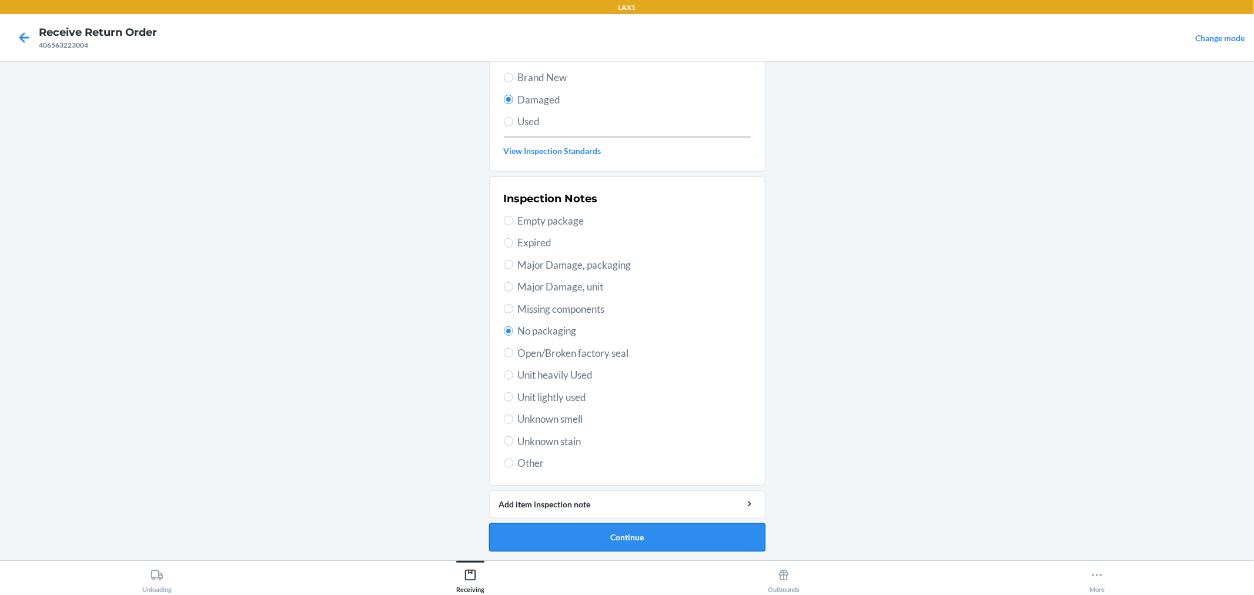
click at [654, 536] on button "Continue" at bounding box center [627, 537] width 276 height 28
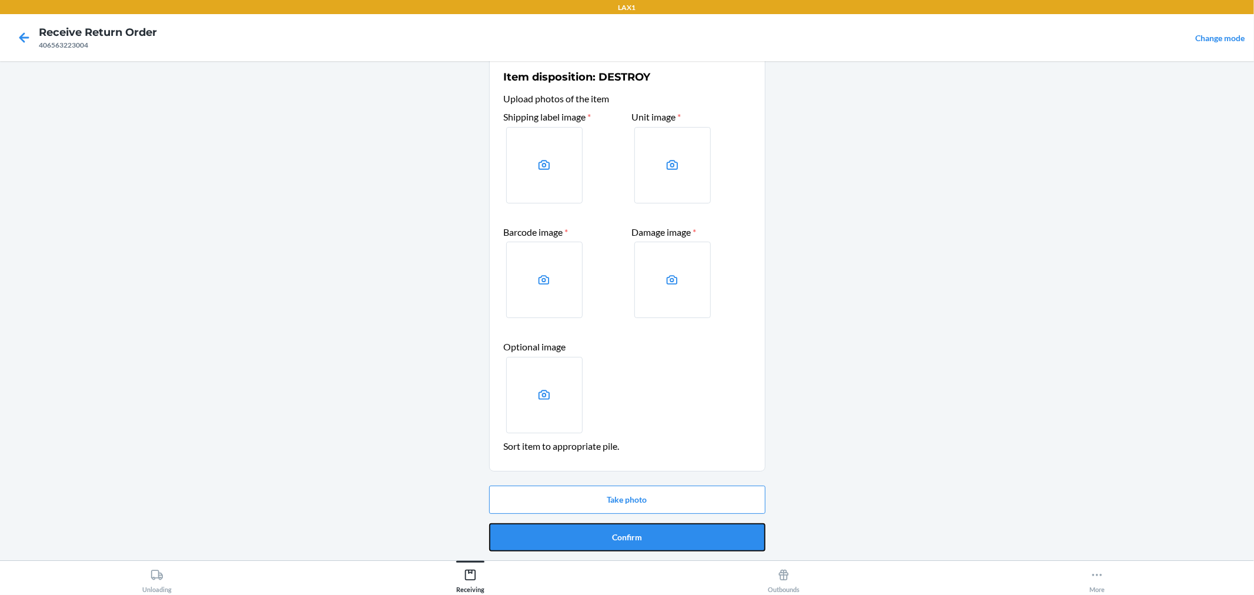
click at [654, 536] on button "Confirm" at bounding box center [627, 537] width 276 height 28
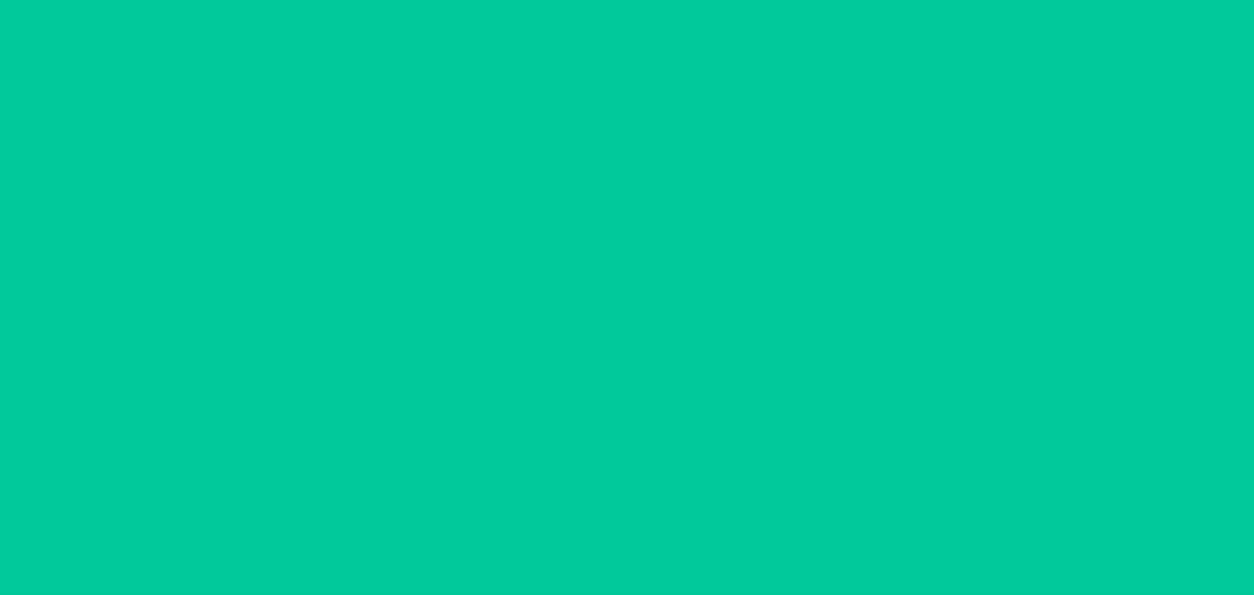
scroll to position [0, 0]
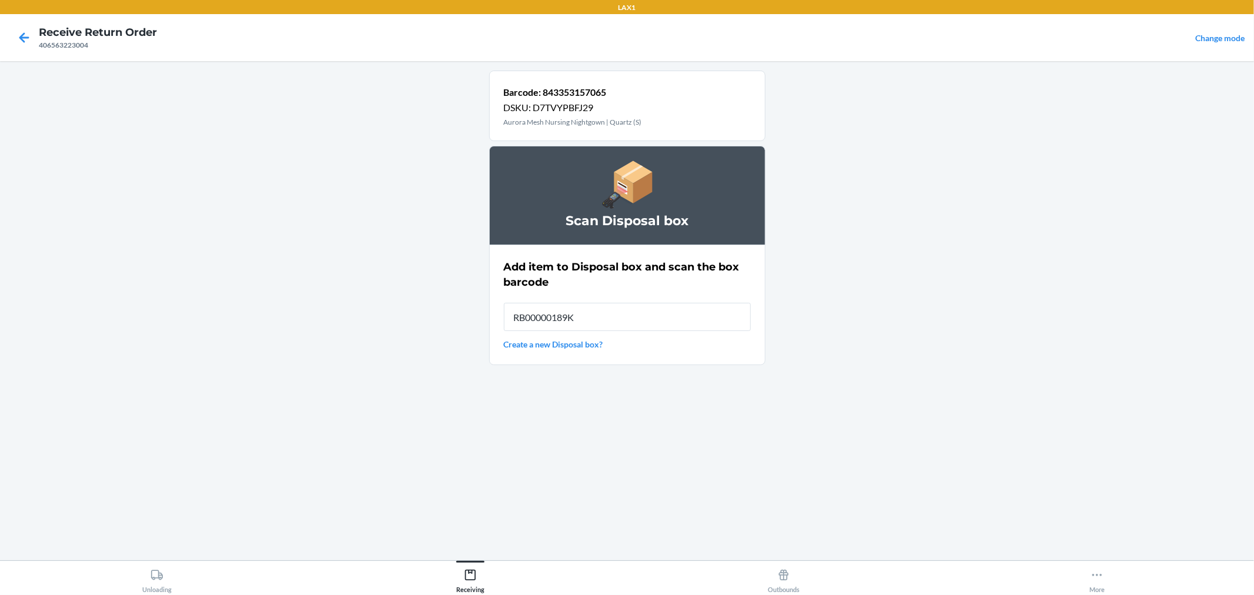
type input "RB00000189K"
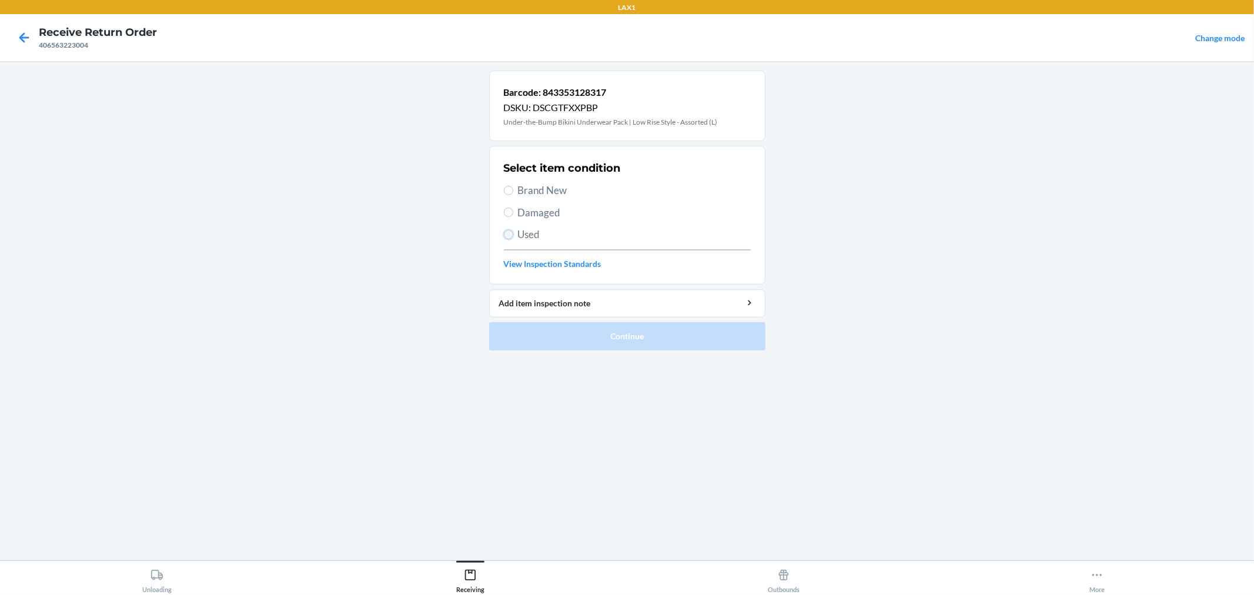
click at [508, 232] on input "Used" at bounding box center [508, 234] width 9 height 9
radio input "true"
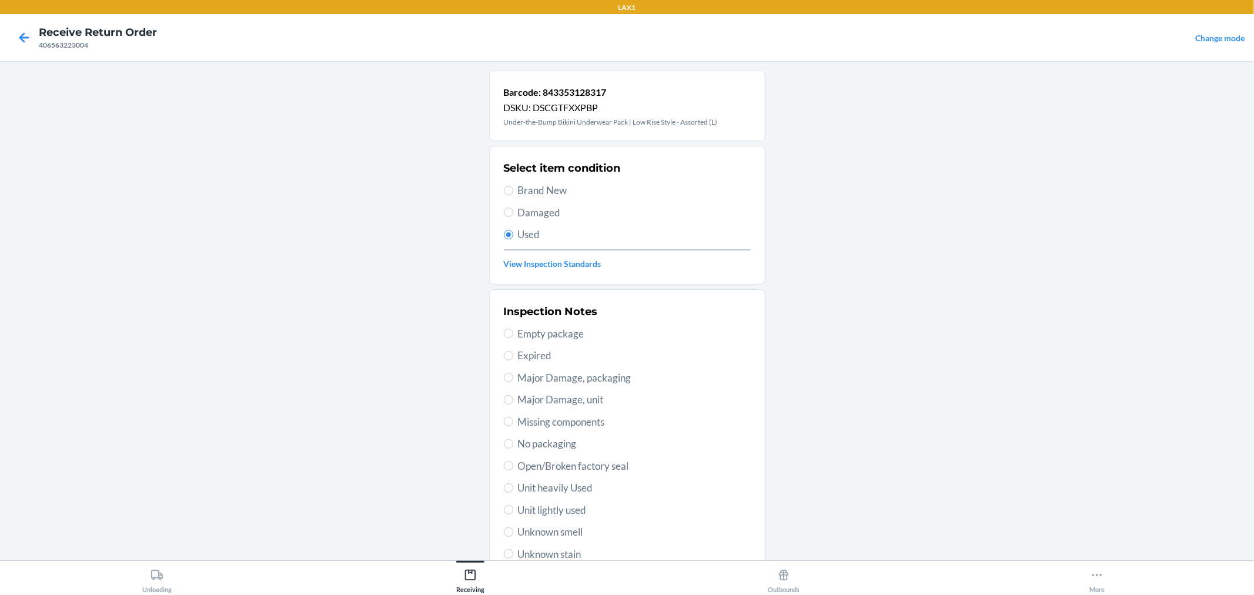
click at [504, 492] on label "Unit heavily Used" at bounding box center [627, 487] width 247 height 15
click at [504, 492] on input "Unit heavily Used" at bounding box center [508, 487] width 9 height 9
radio input "true"
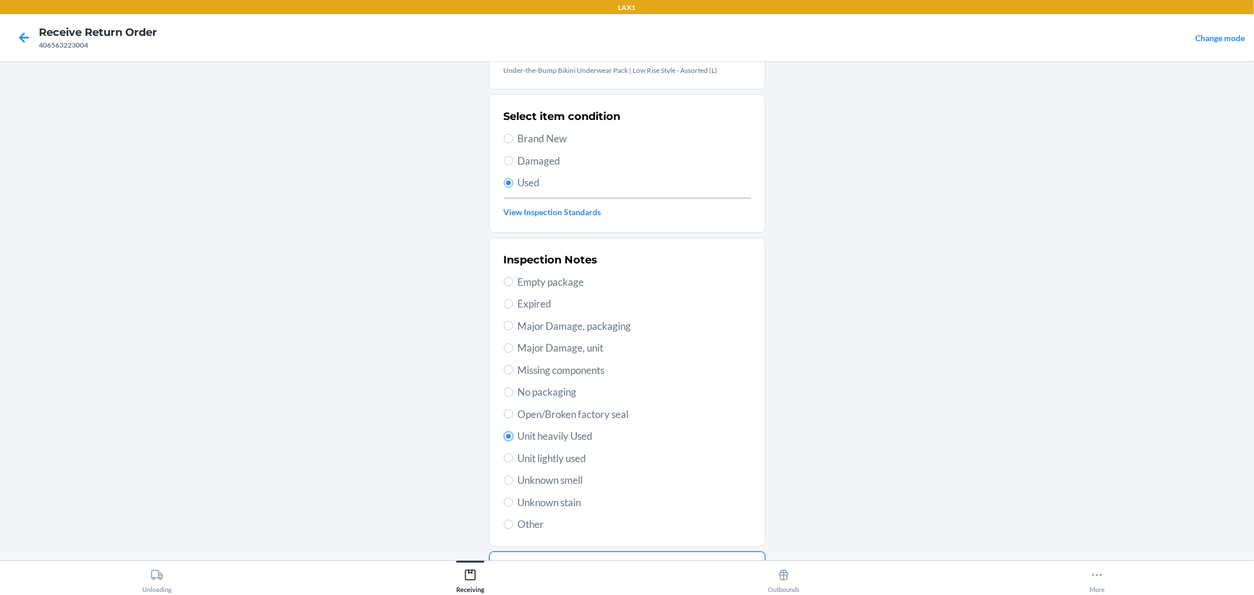
scroll to position [113, 0]
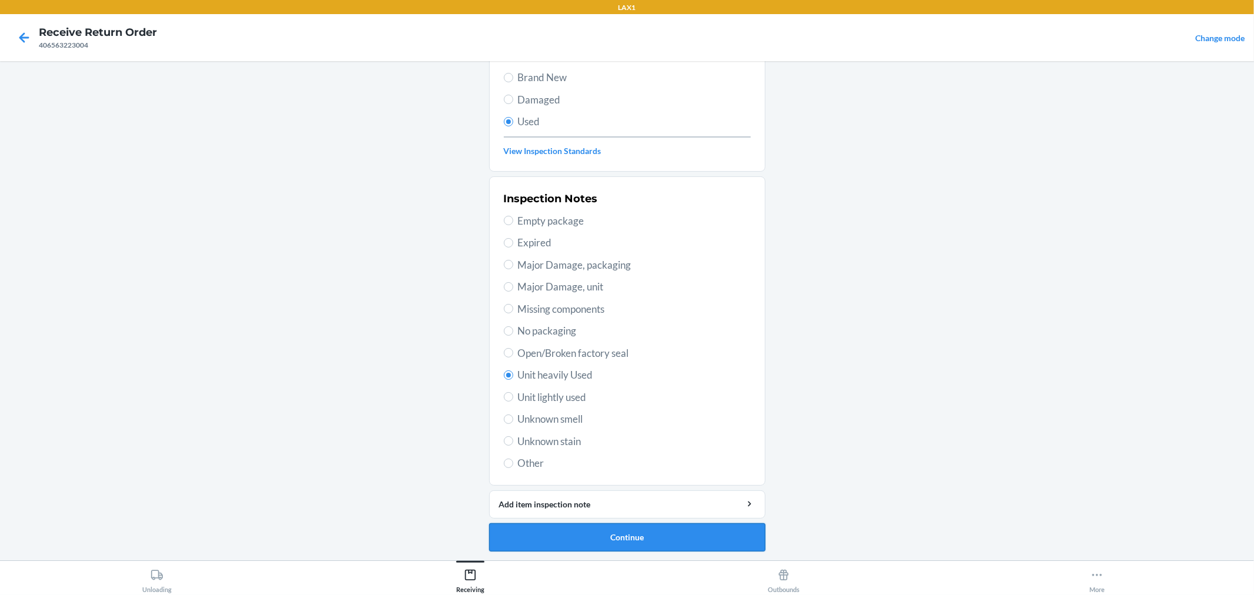
click at [637, 540] on button "Continue" at bounding box center [627, 537] width 276 height 28
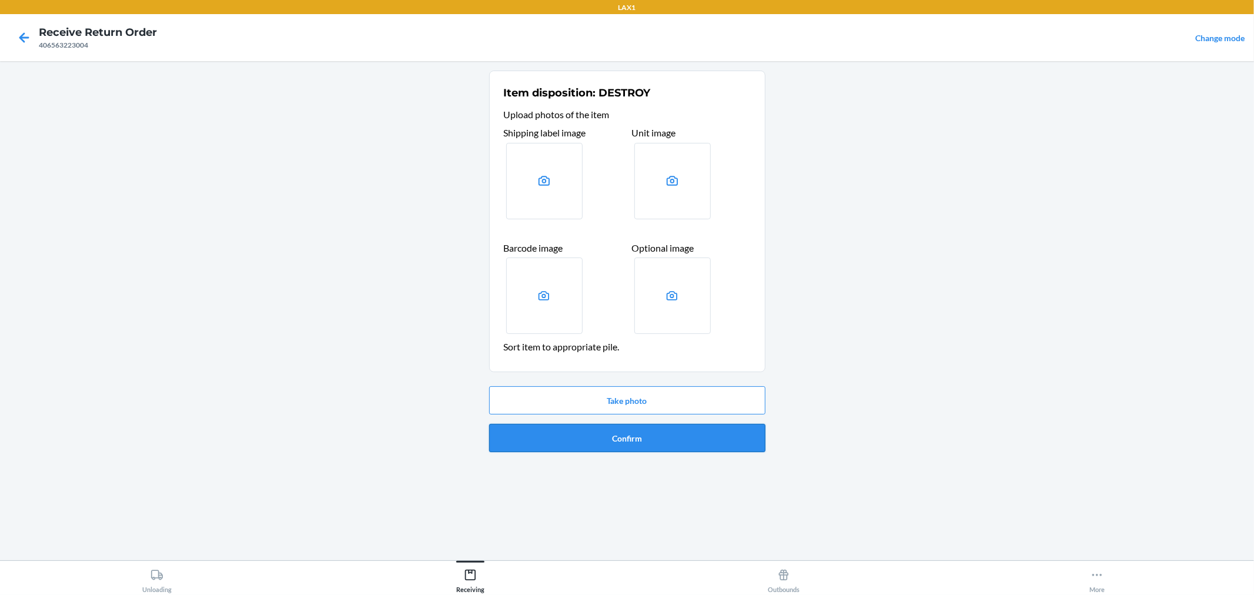
click at [671, 433] on button "Confirm" at bounding box center [627, 438] width 276 height 28
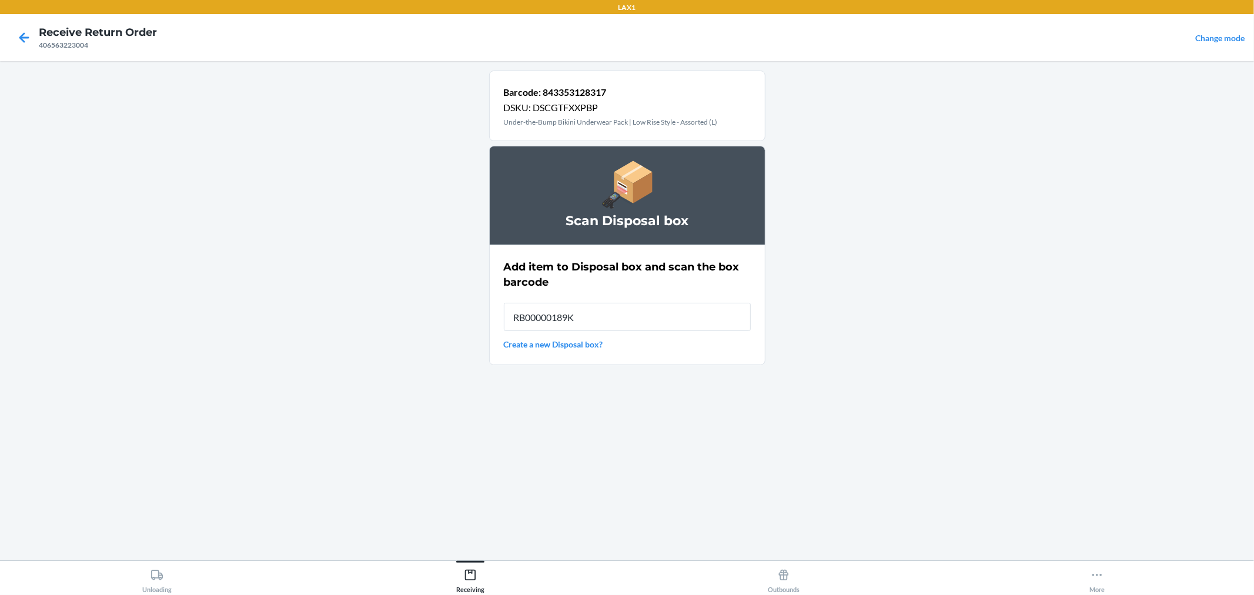
type input "RB00000189K"
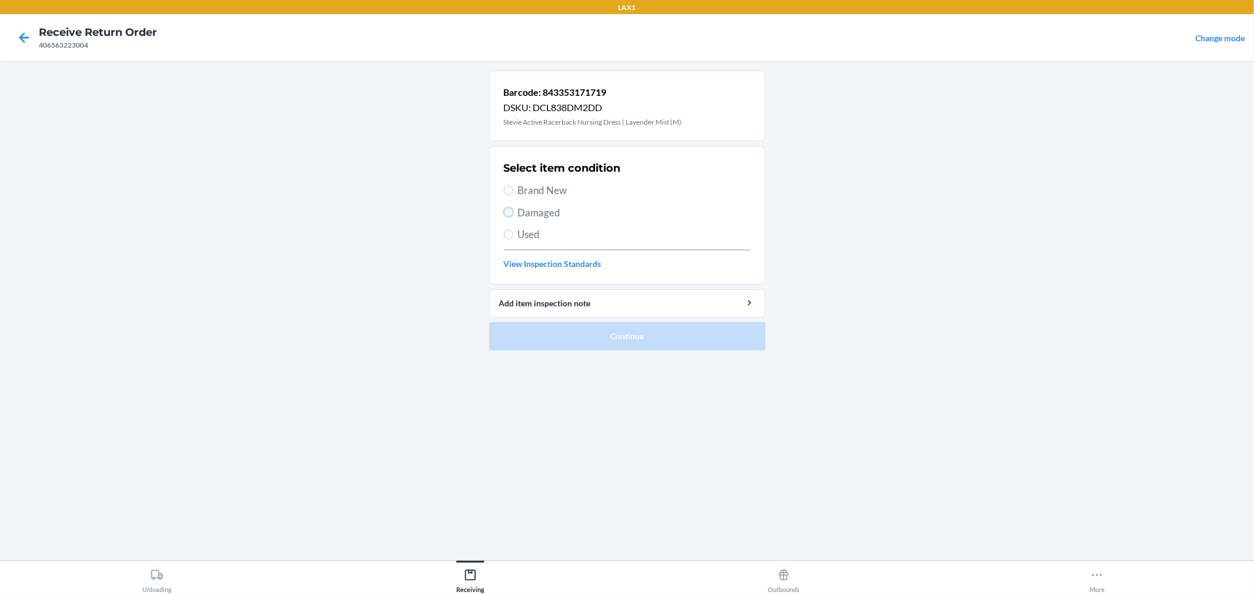
click at [509, 209] on input "Damaged" at bounding box center [508, 212] width 9 height 9
radio input "true"
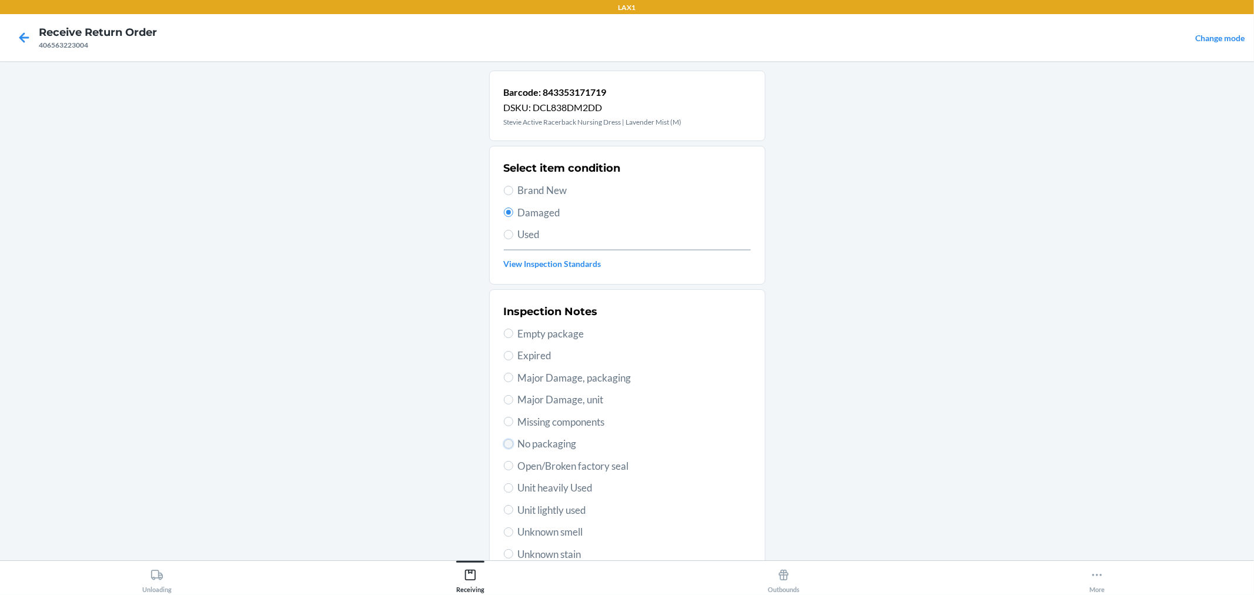
click at [506, 444] on input "No packaging" at bounding box center [508, 443] width 9 height 9
radio input "true"
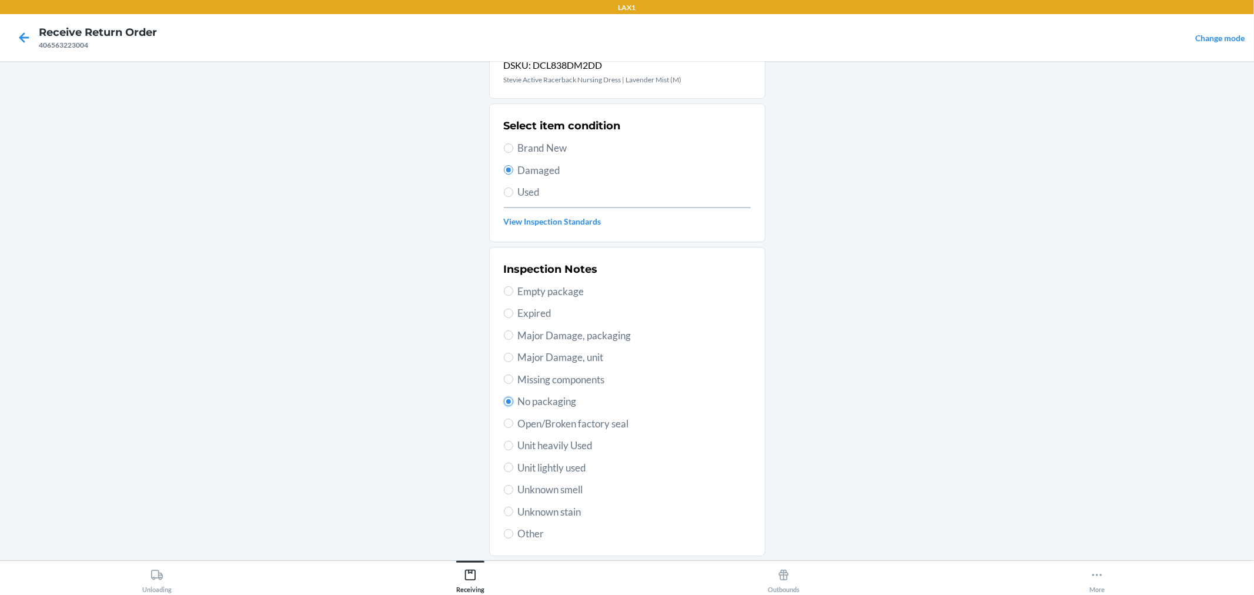
scroll to position [113, 0]
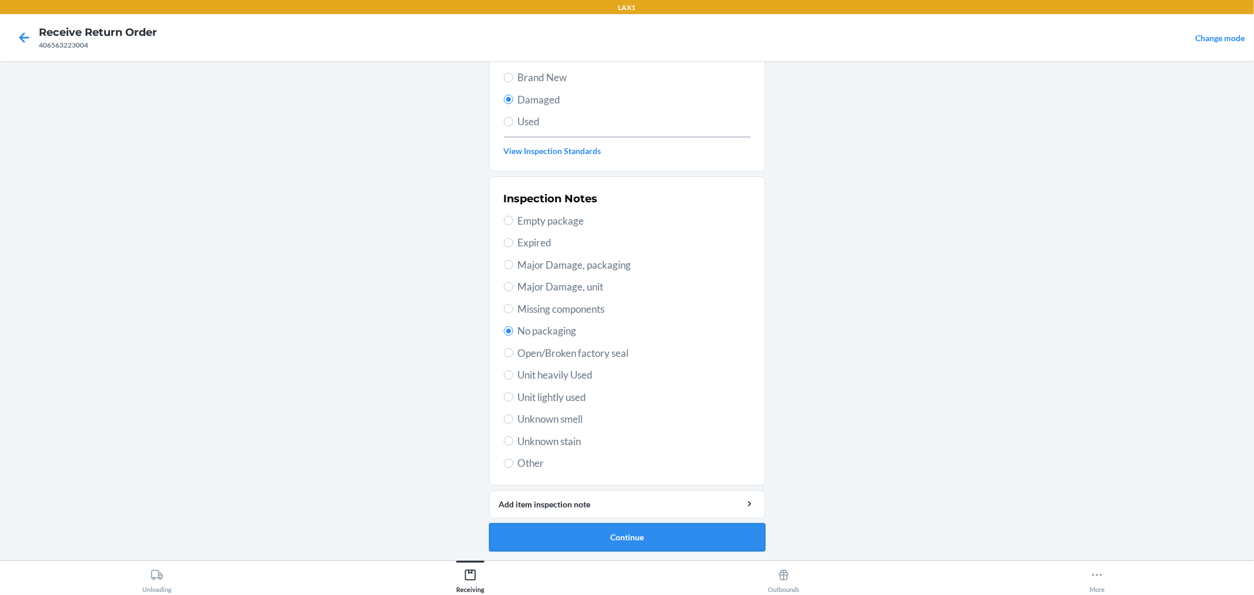
click at [671, 540] on button "Continue" at bounding box center [627, 537] width 276 height 28
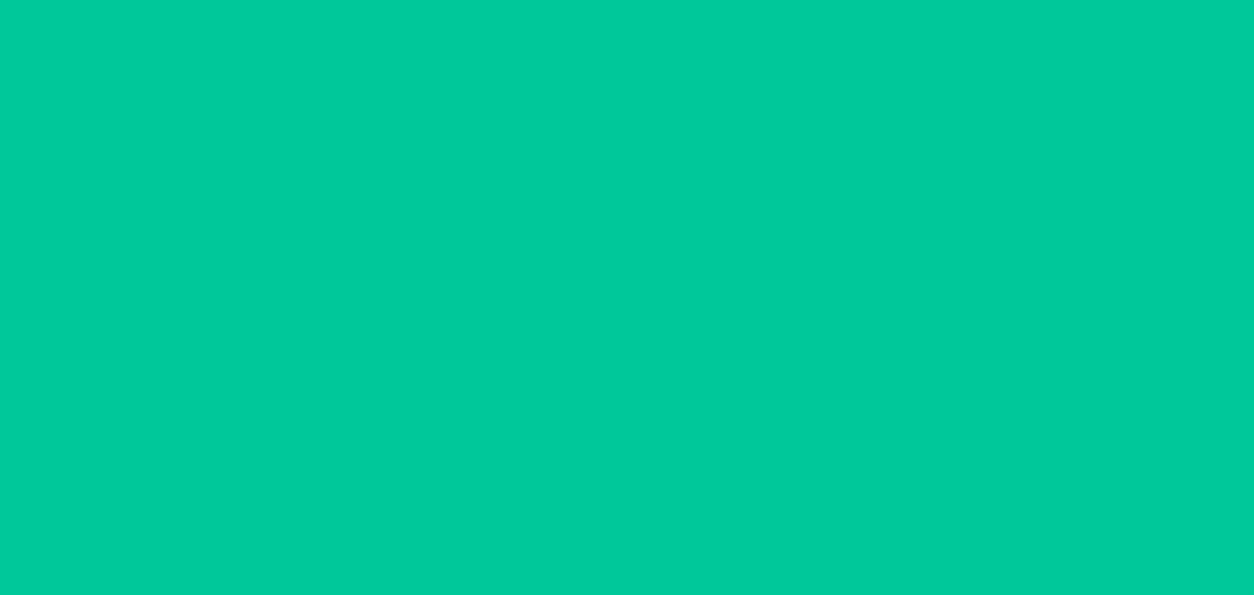
scroll to position [16, 0]
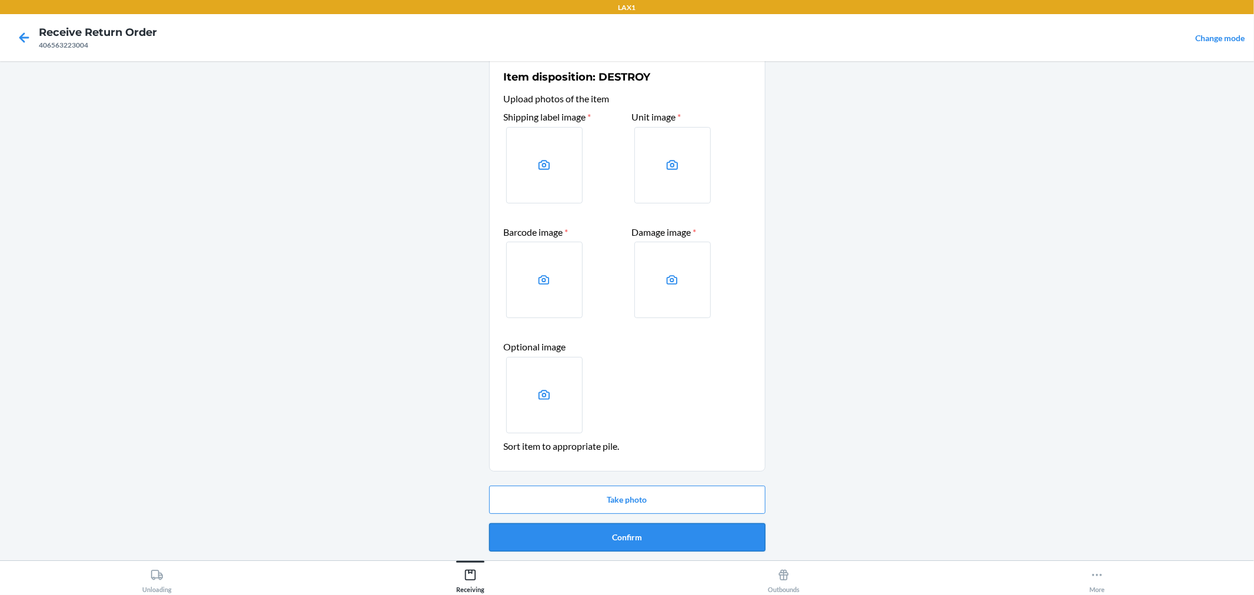
click at [669, 538] on button "Confirm" at bounding box center [627, 537] width 276 height 28
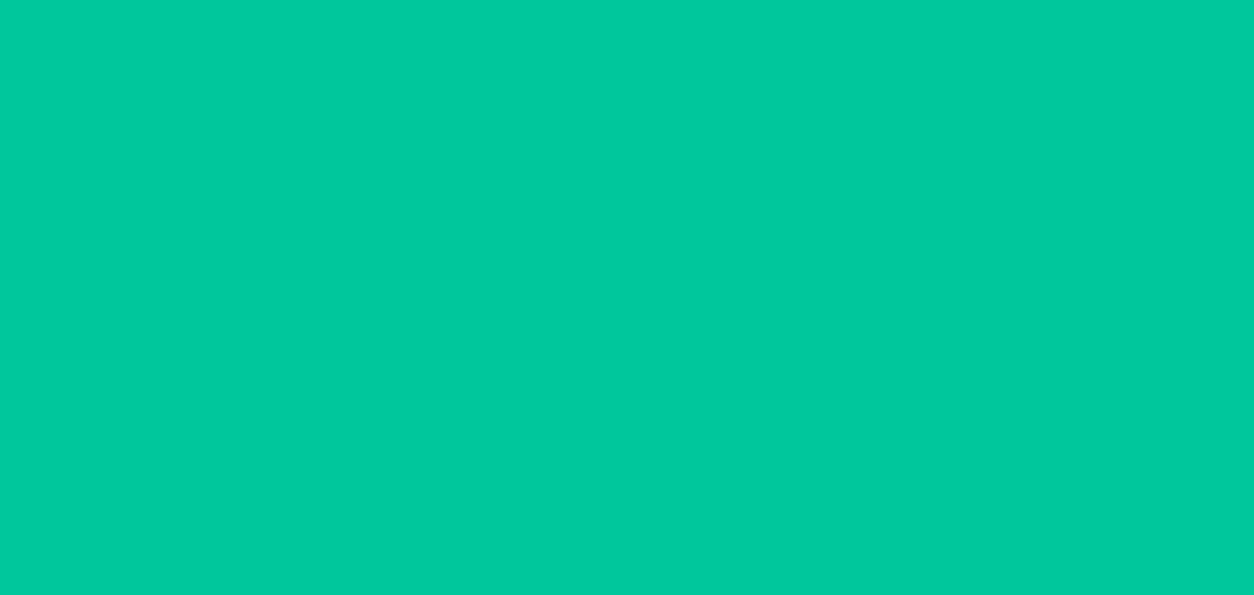
scroll to position [0, 0]
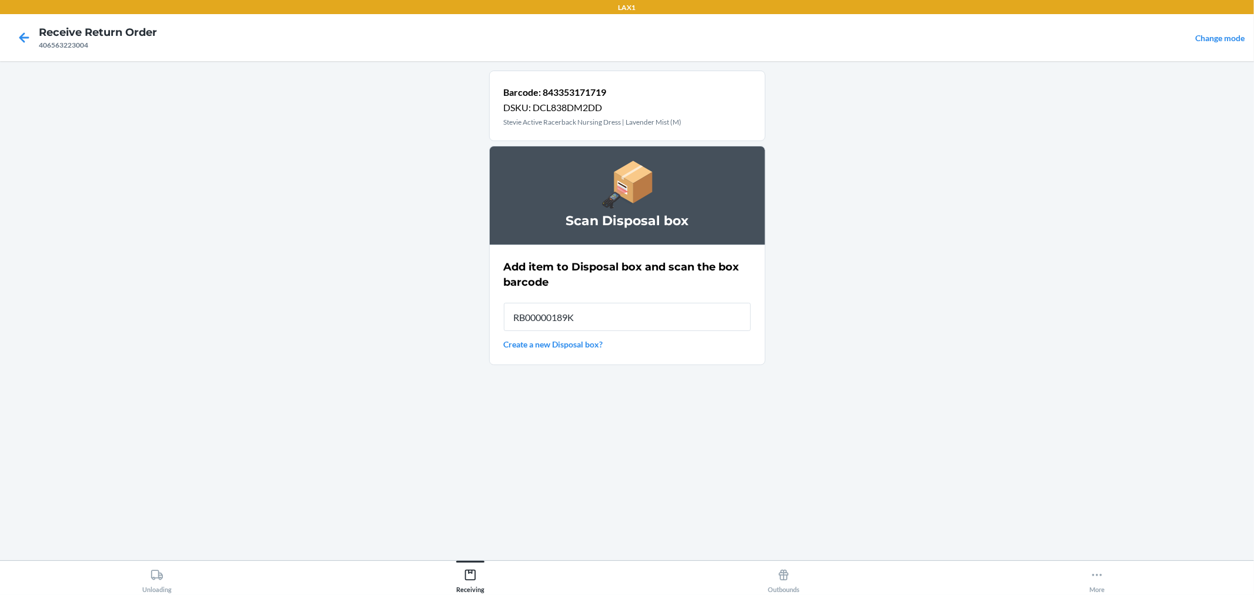
type input "RB00000189K"
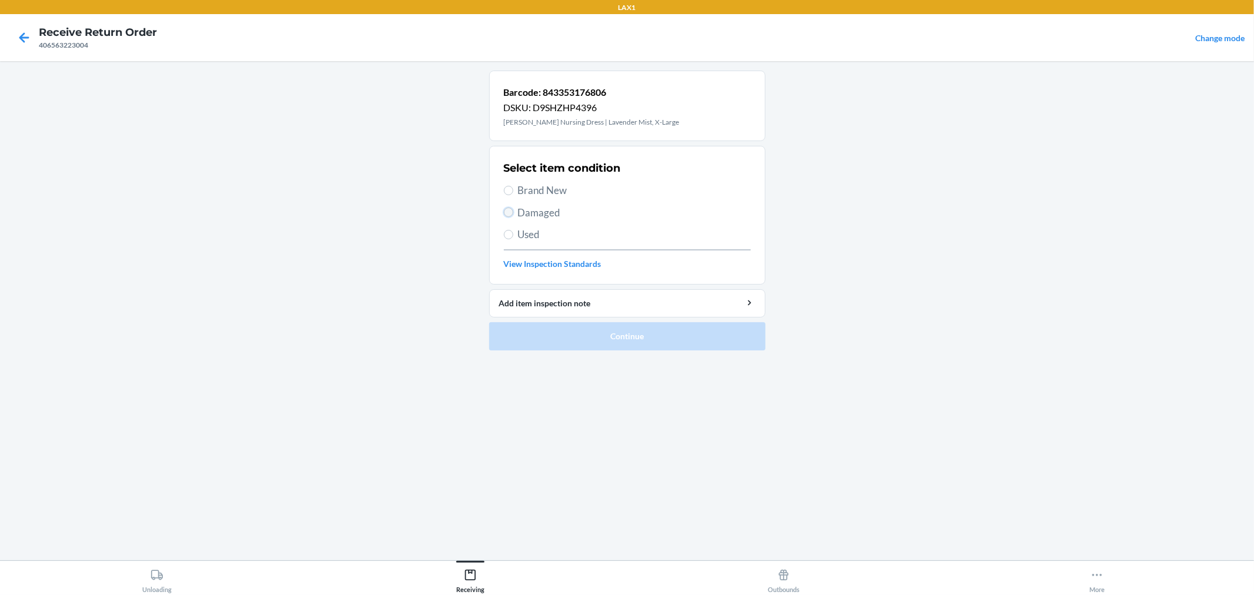
click at [507, 209] on input "Damaged" at bounding box center [508, 212] width 9 height 9
radio input "true"
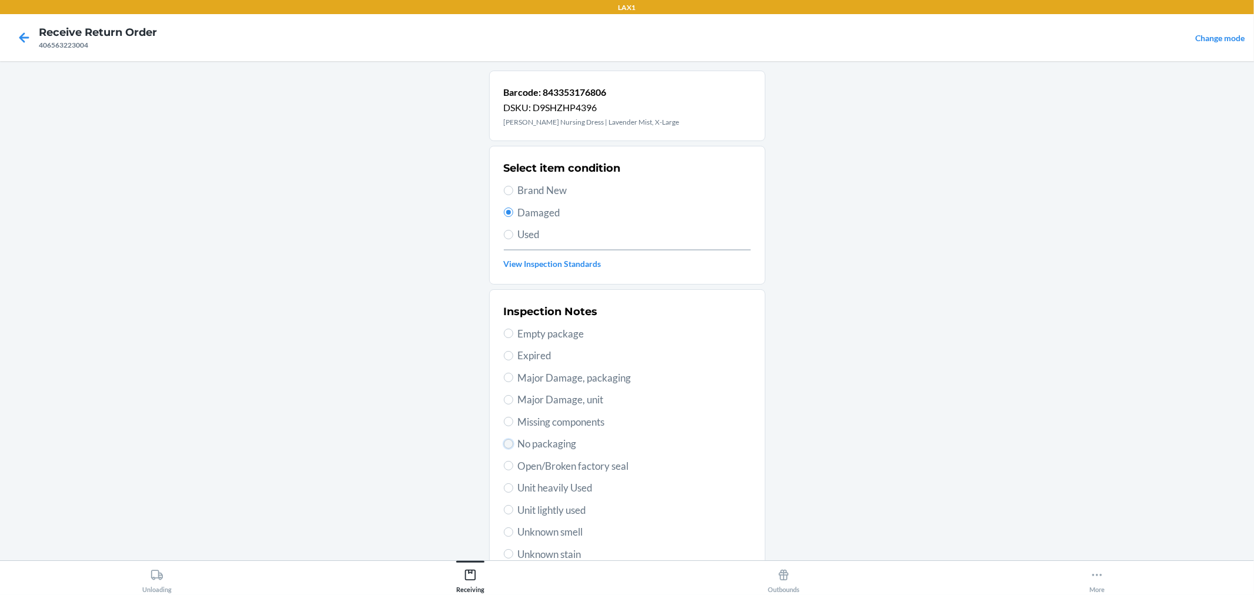
click at [506, 443] on input "No packaging" at bounding box center [508, 443] width 9 height 9
radio input "true"
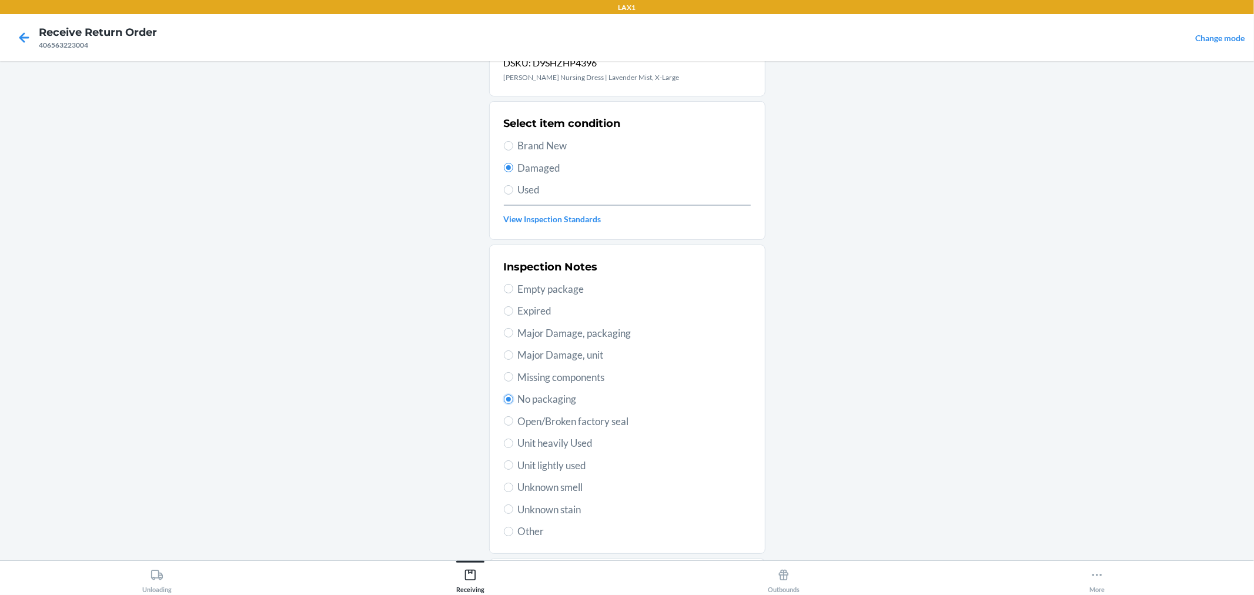
scroll to position [113, 0]
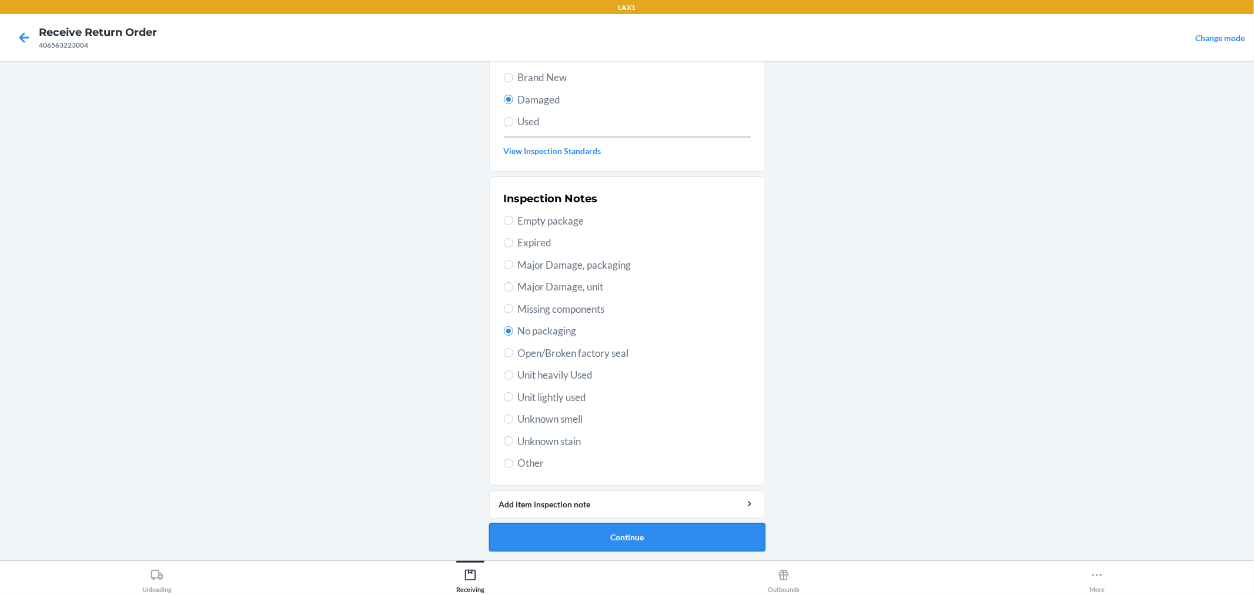
click at [671, 529] on button "Continue" at bounding box center [627, 537] width 276 height 28
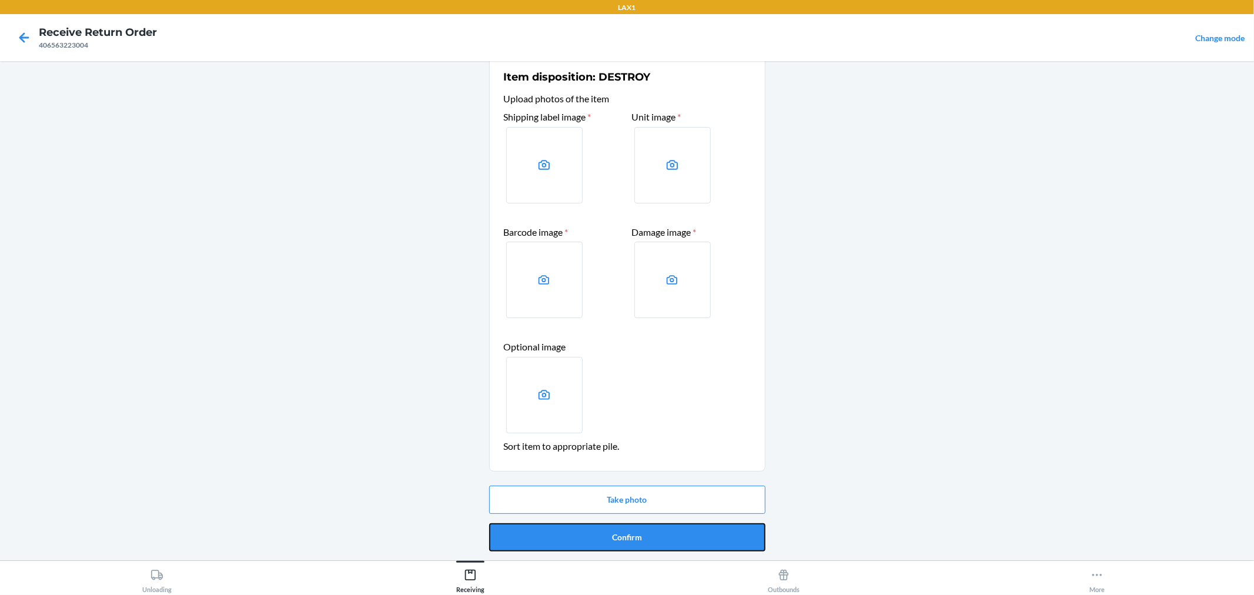
click at [671, 529] on button "Confirm" at bounding box center [627, 537] width 276 height 28
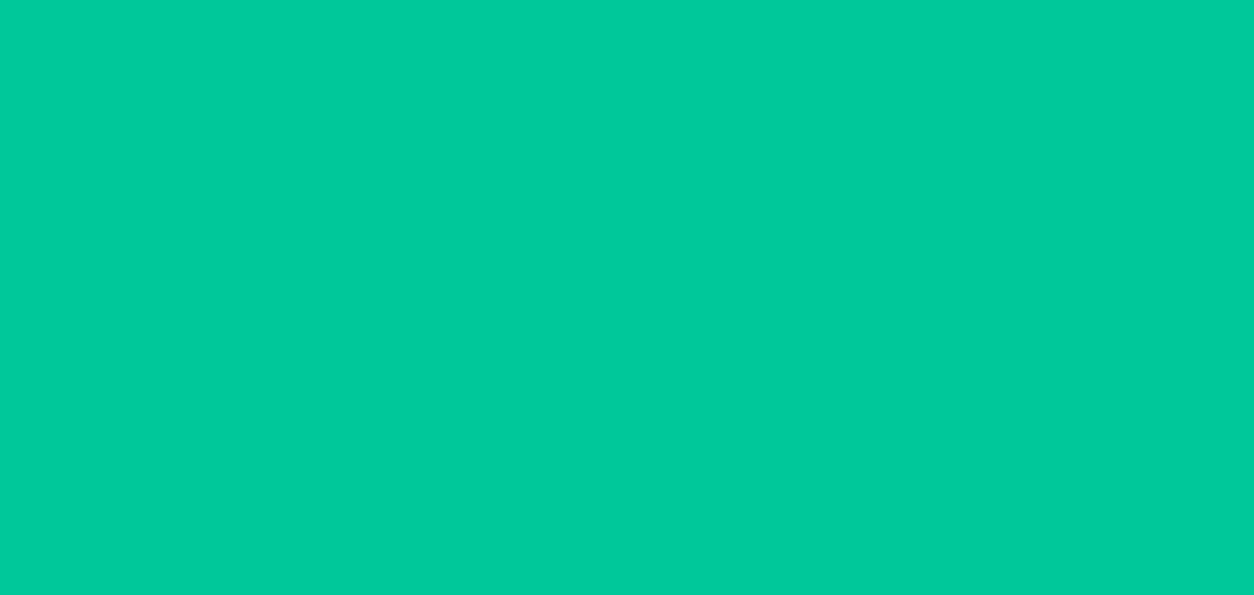
scroll to position [0, 0]
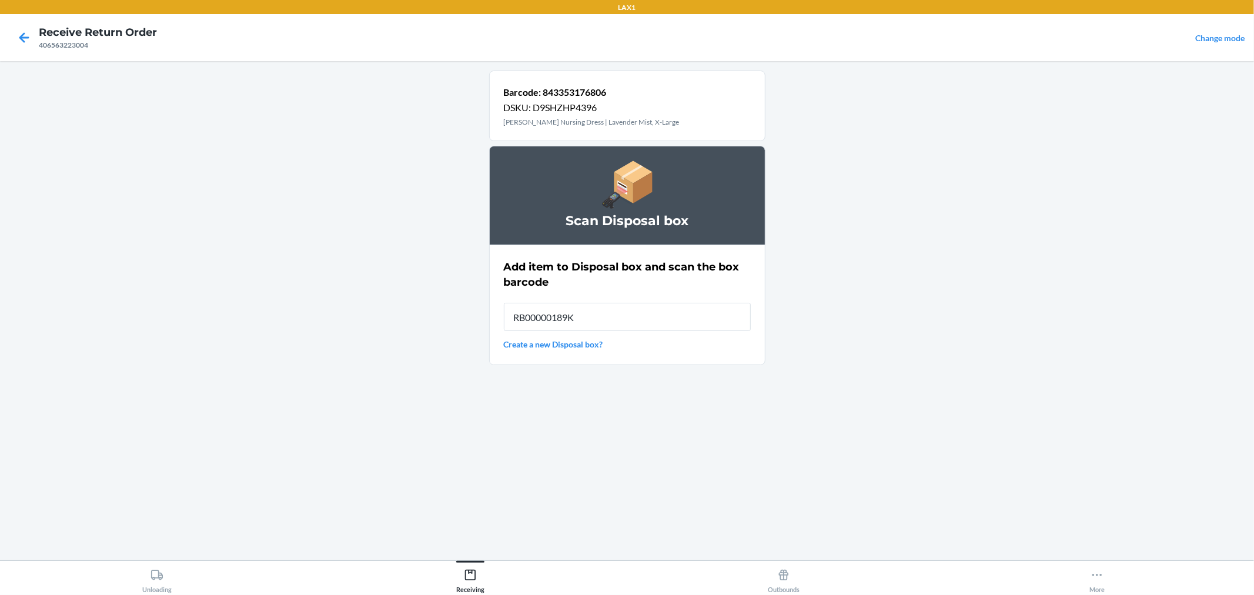
type input "RB00000189K"
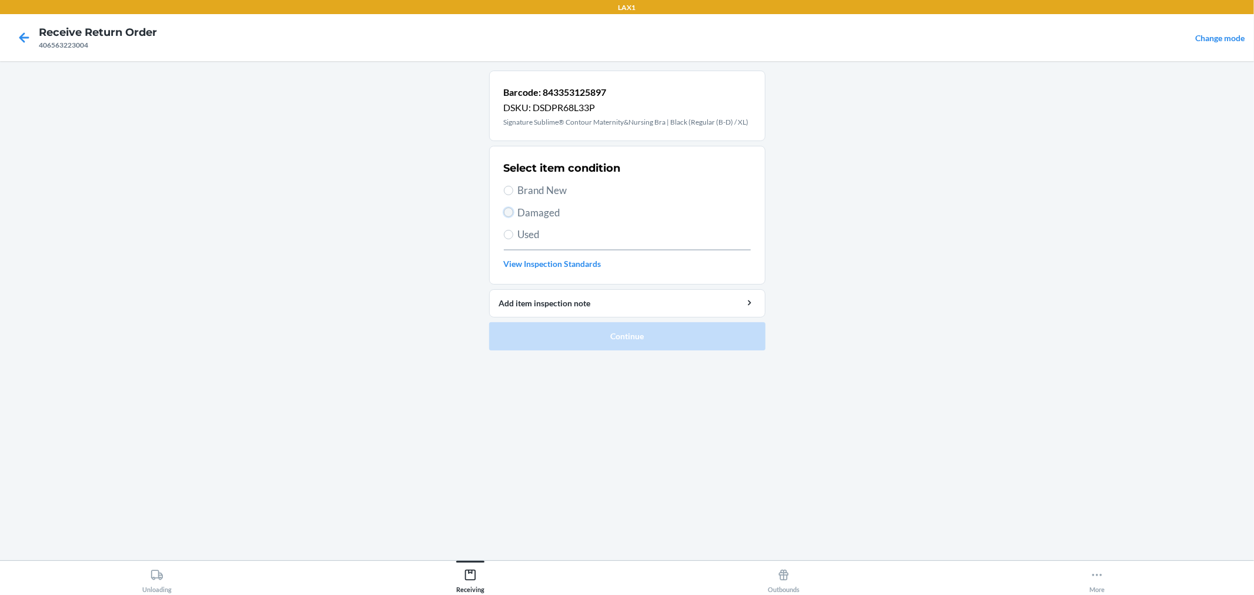
click at [509, 209] on input "Damaged" at bounding box center [508, 212] width 9 height 9
radio input "true"
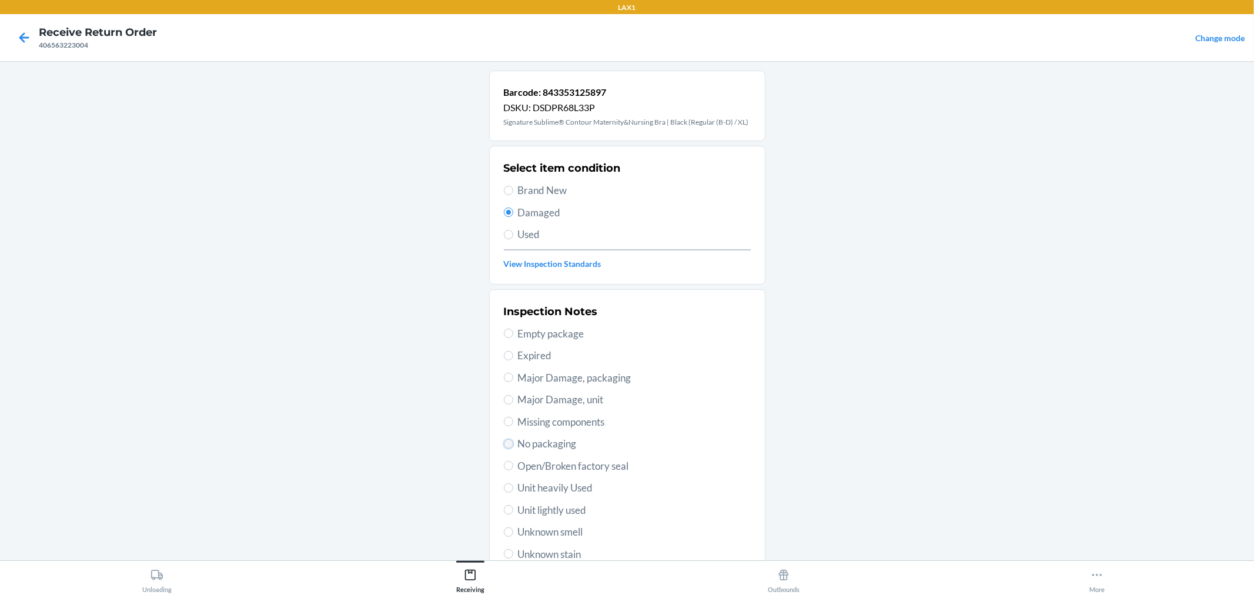
click at [504, 443] on input "No packaging" at bounding box center [508, 443] width 9 height 9
radio input "true"
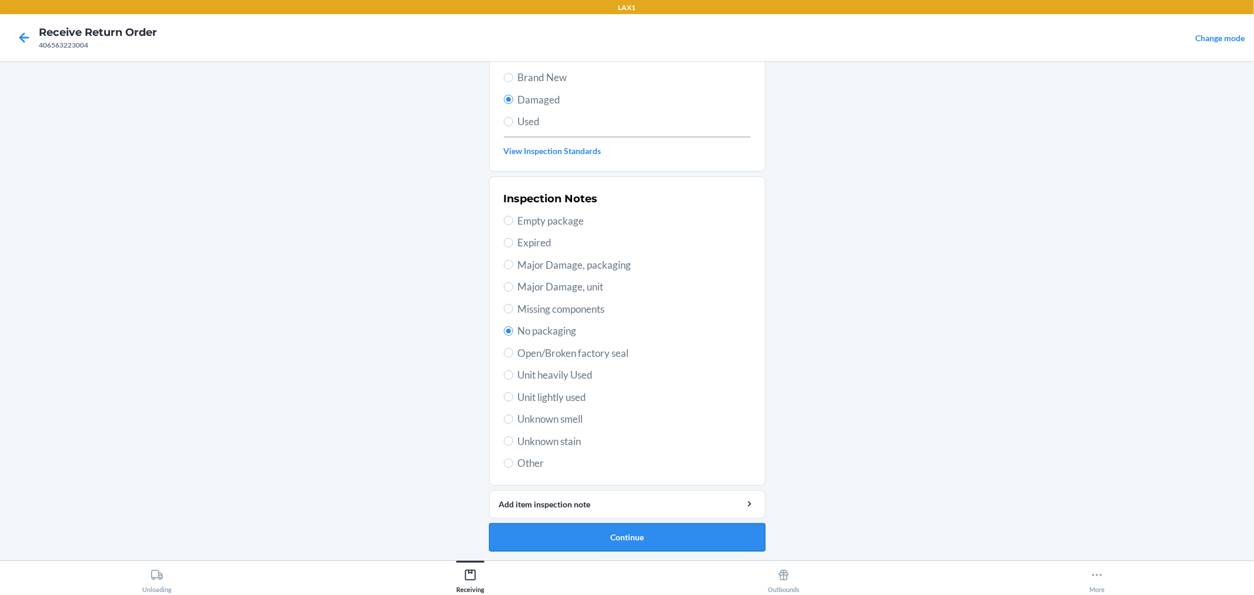
click at [618, 528] on button "Continue" at bounding box center [627, 537] width 276 height 28
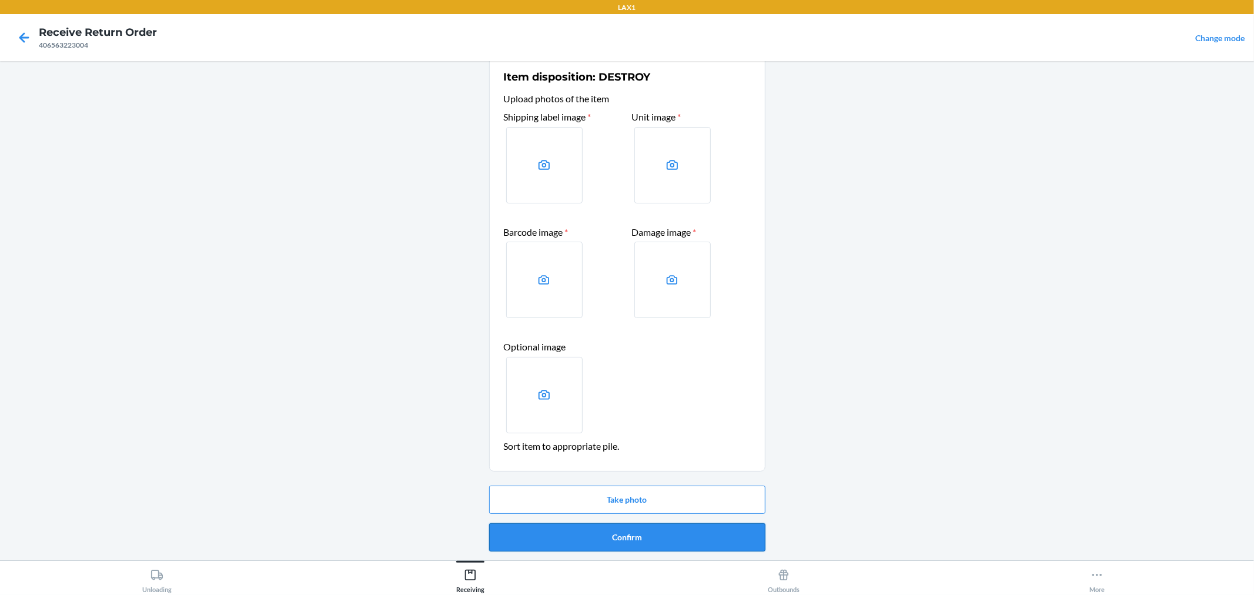
drag, startPoint x: 619, startPoint y: 530, endPoint x: 573, endPoint y: 512, distance: 48.8
click at [613, 528] on button "Confirm" at bounding box center [627, 537] width 276 height 28
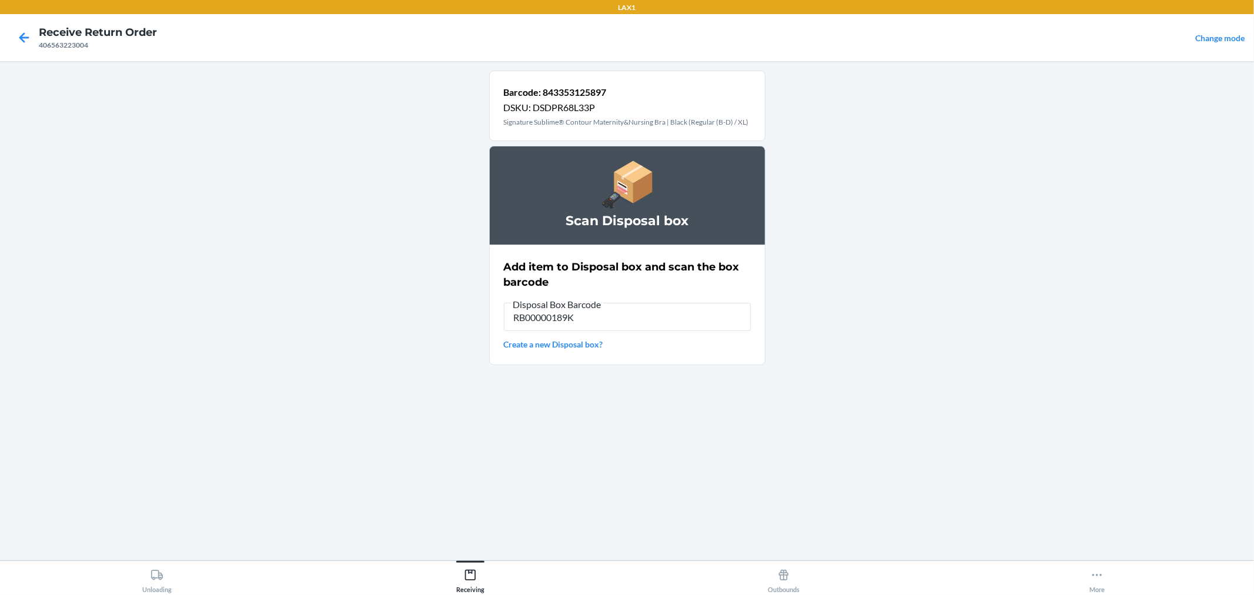
type input "RB00000189K"
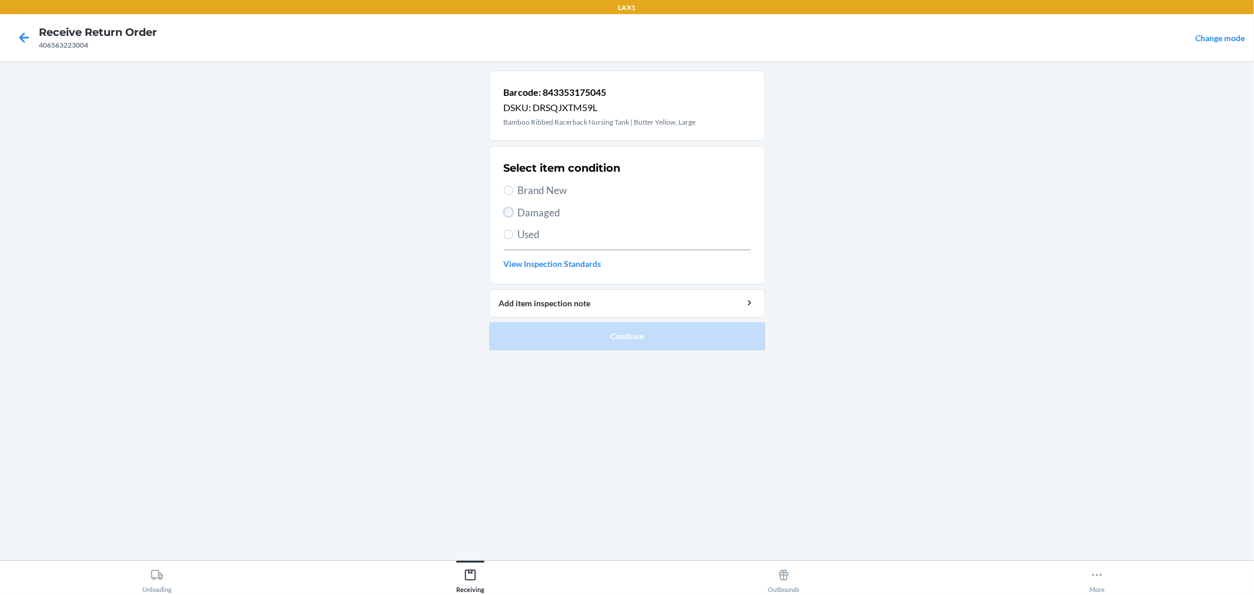
click at [508, 212] on input "Damaged" at bounding box center [508, 212] width 9 height 9
radio input "true"
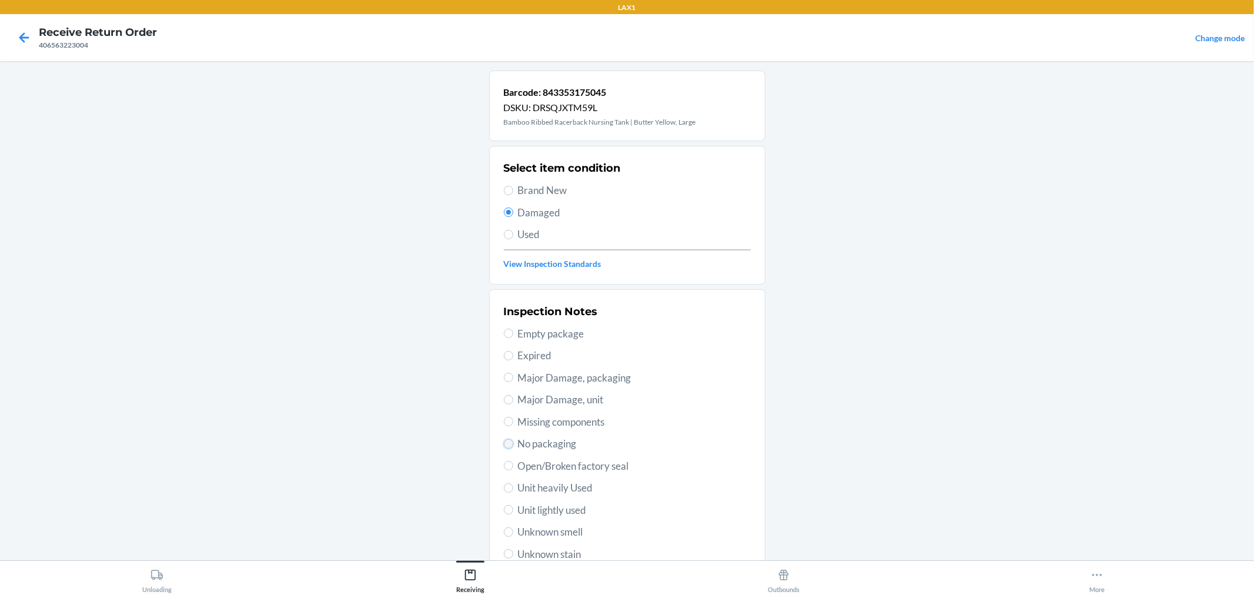
click at [504, 444] on input "No packaging" at bounding box center [508, 443] width 9 height 9
radio input "true"
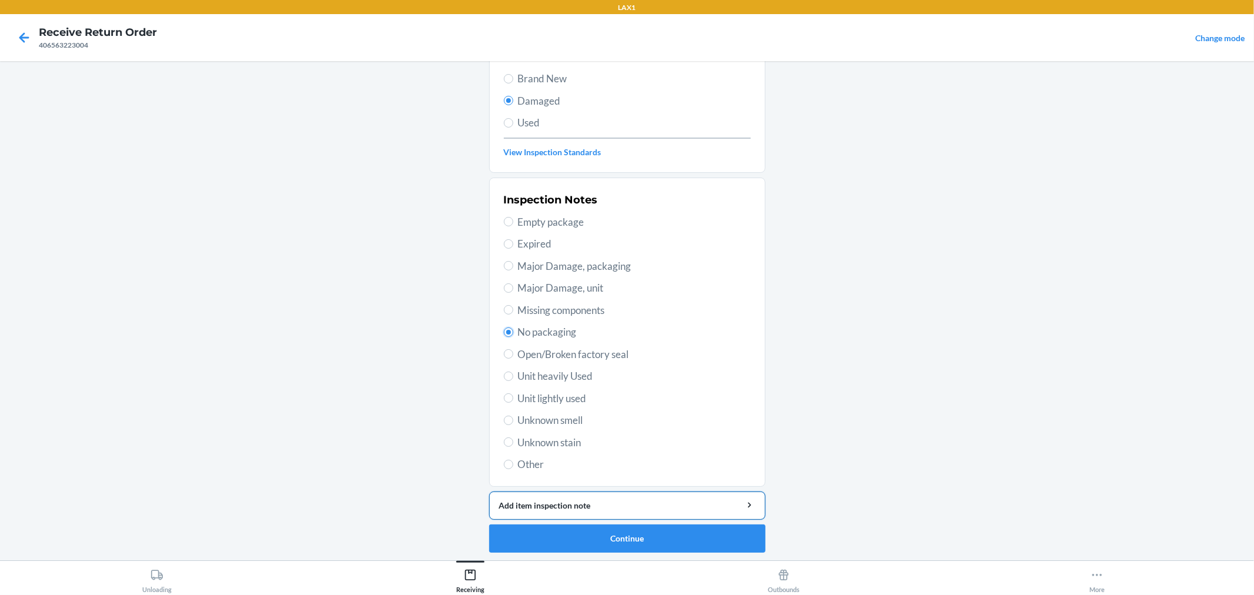
scroll to position [113, 0]
click at [712, 533] on button "Continue" at bounding box center [627, 537] width 276 height 28
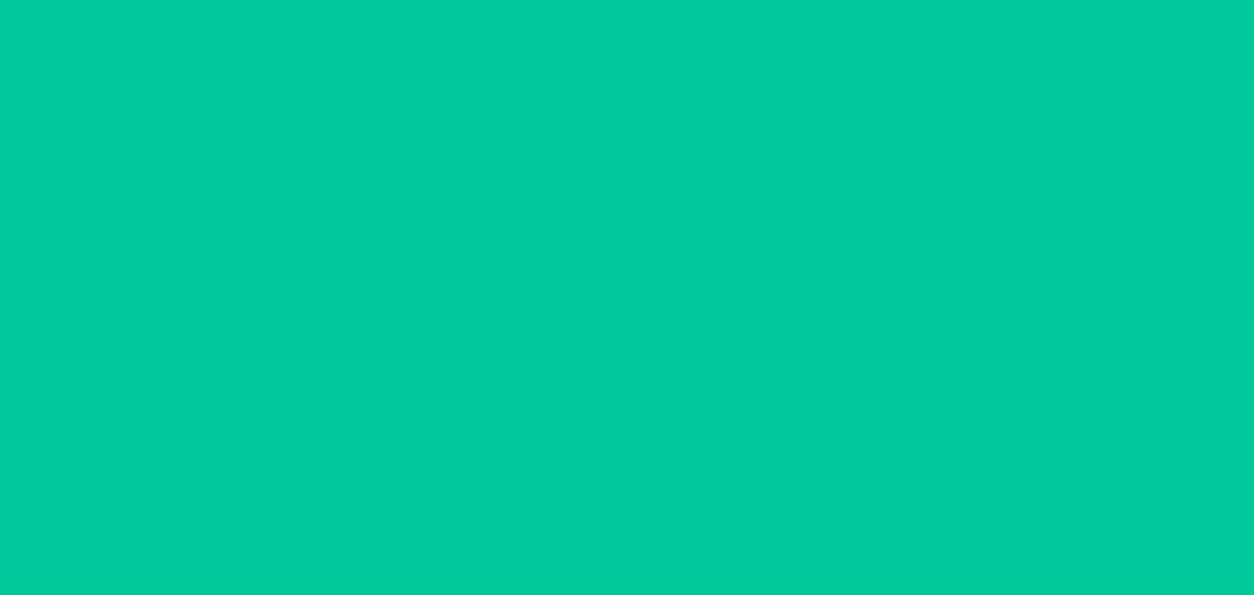
scroll to position [16, 0]
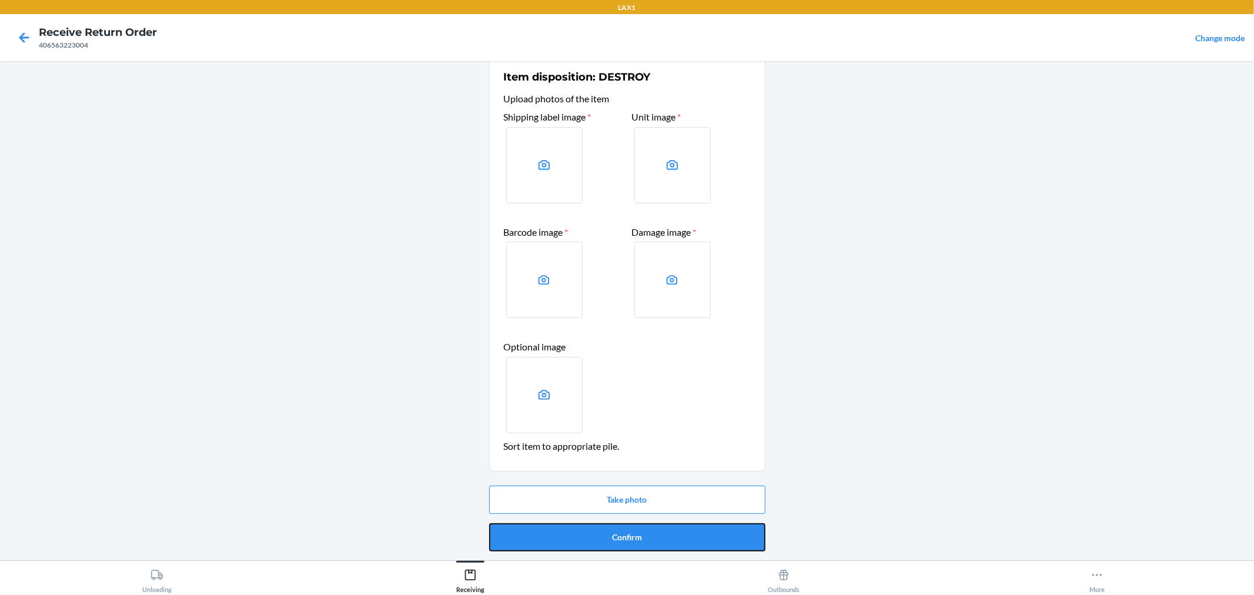
click at [712, 533] on button "Confirm" at bounding box center [627, 537] width 276 height 28
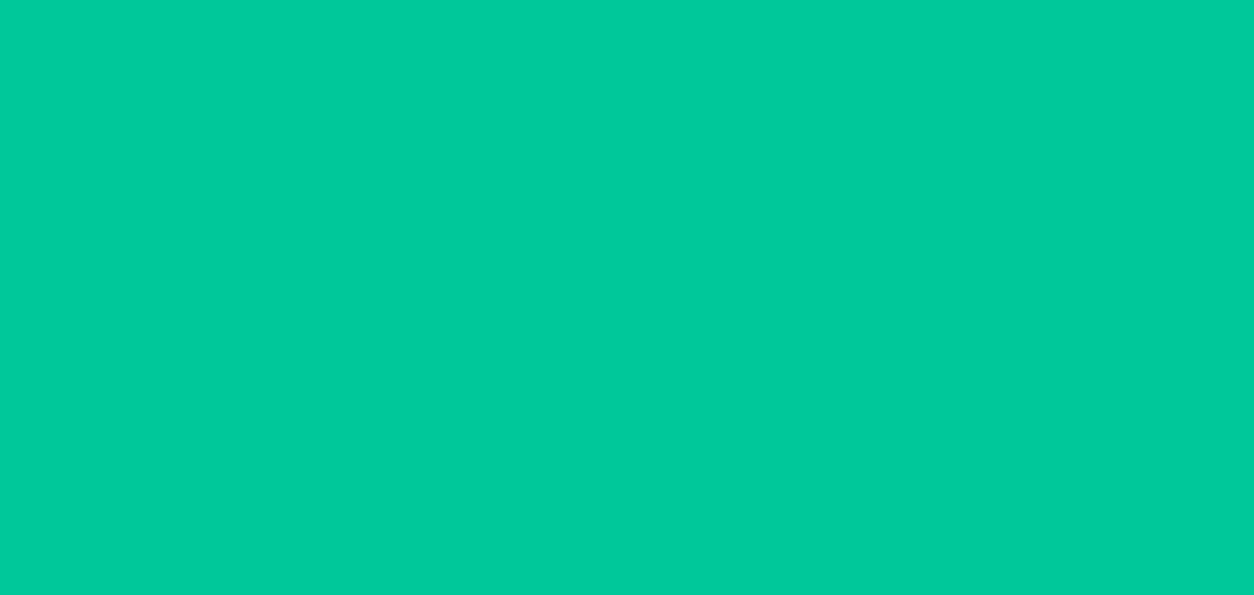
scroll to position [0, 0]
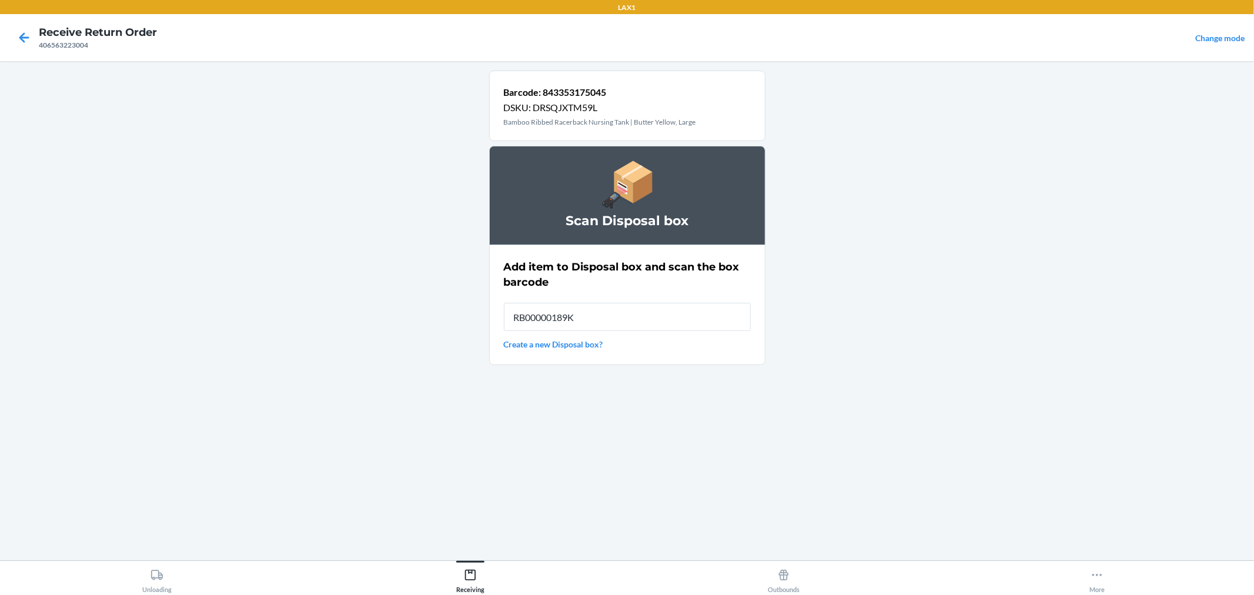
type input "RB00000189K"
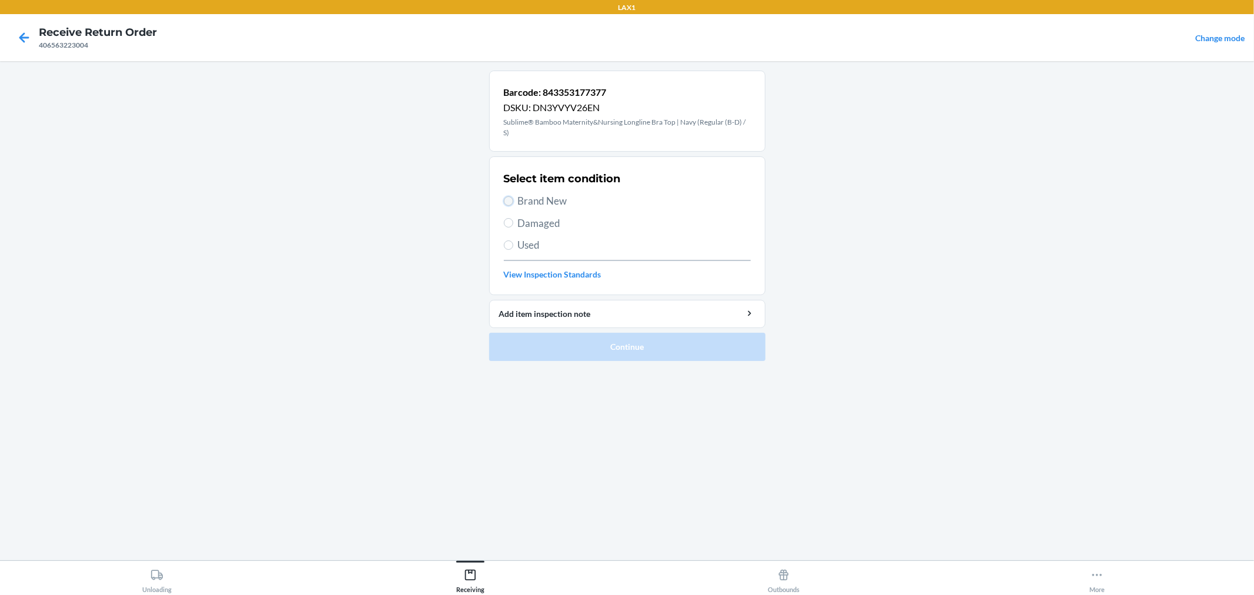
click at [508, 200] on input "Brand New" at bounding box center [508, 200] width 9 height 9
radio input "true"
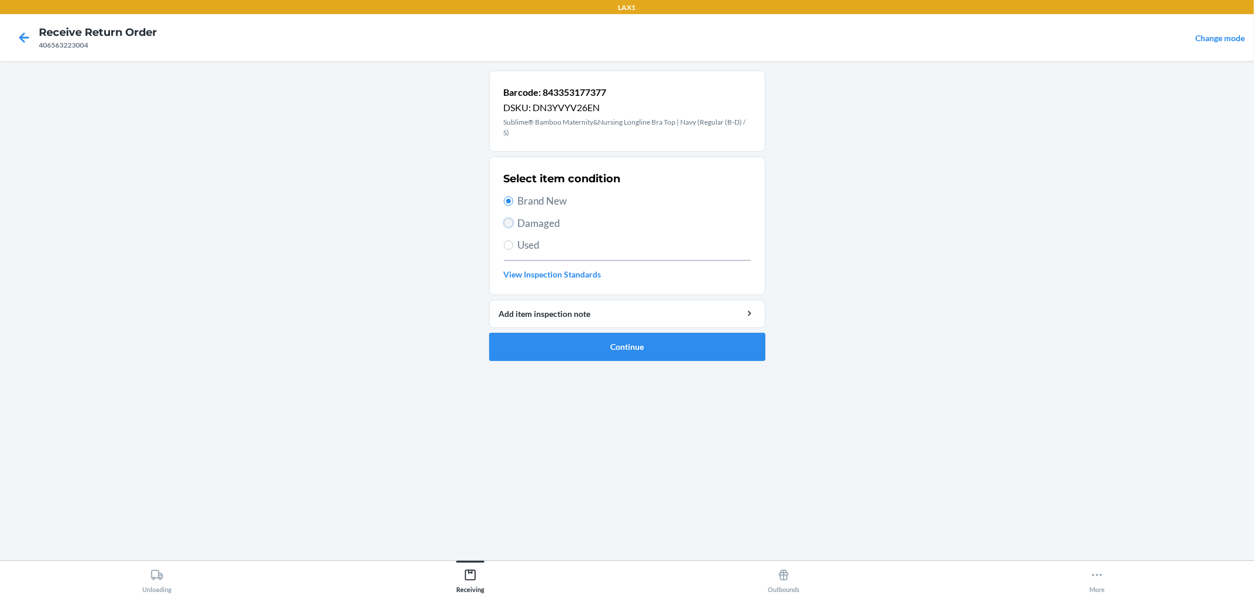
click at [506, 221] on input "Damaged" at bounding box center [508, 222] width 9 height 9
radio input "true"
radio input "false"
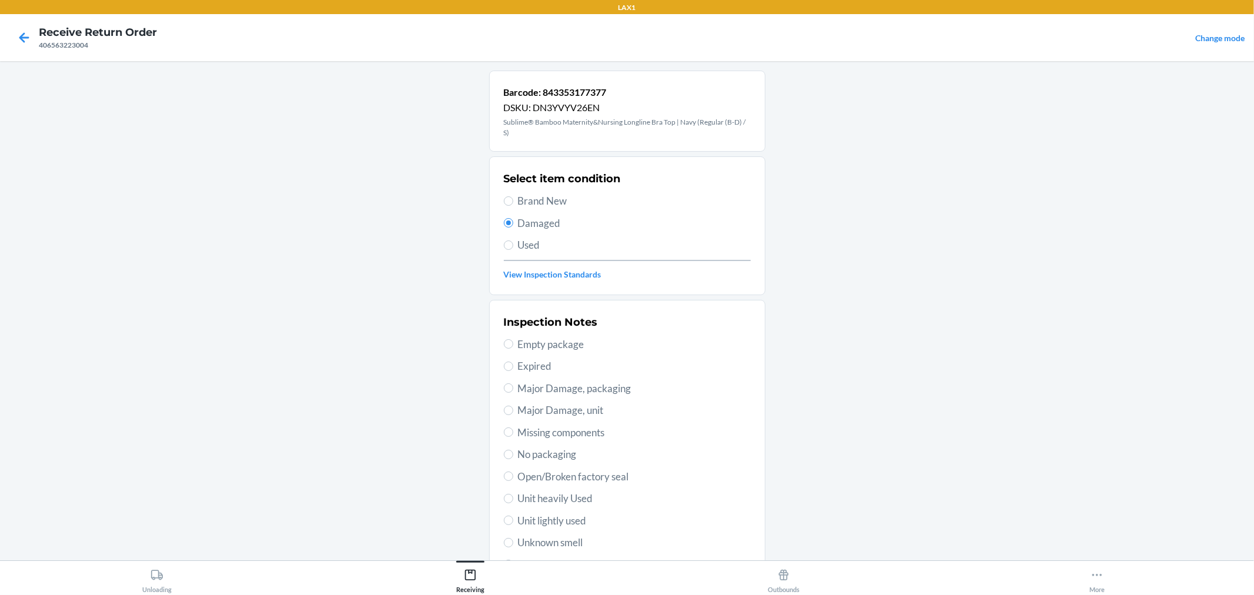
click at [509, 456] on label "No packaging" at bounding box center [627, 454] width 247 height 15
click at [509, 456] on input "No packaging" at bounding box center [508, 454] width 9 height 9
radio input "true"
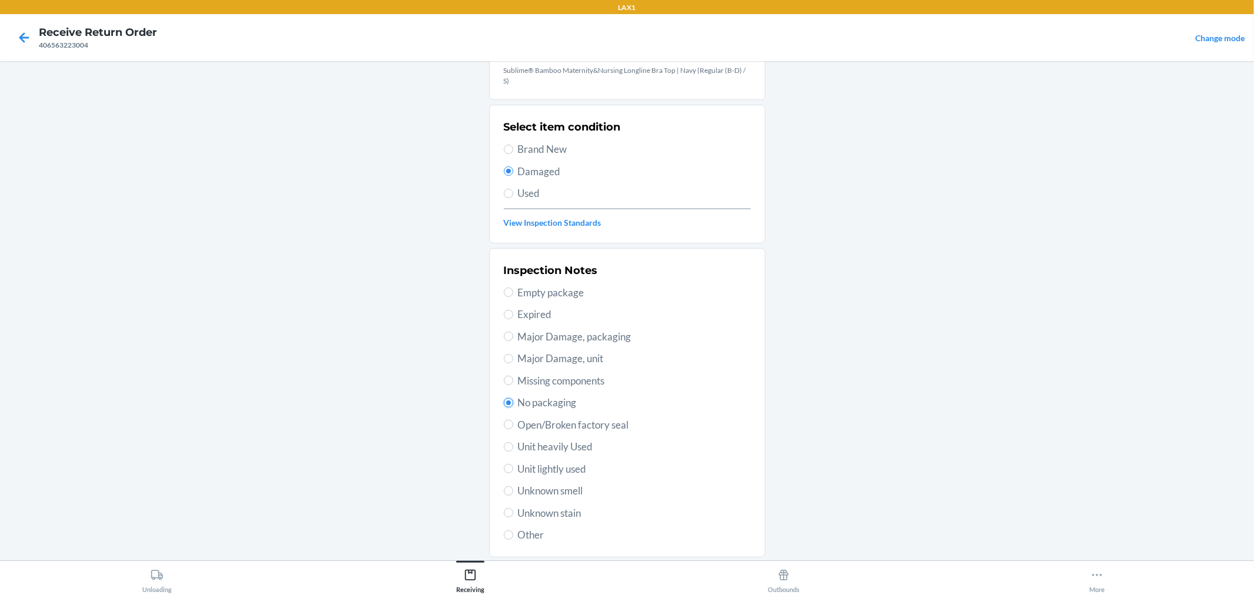
scroll to position [123, 0]
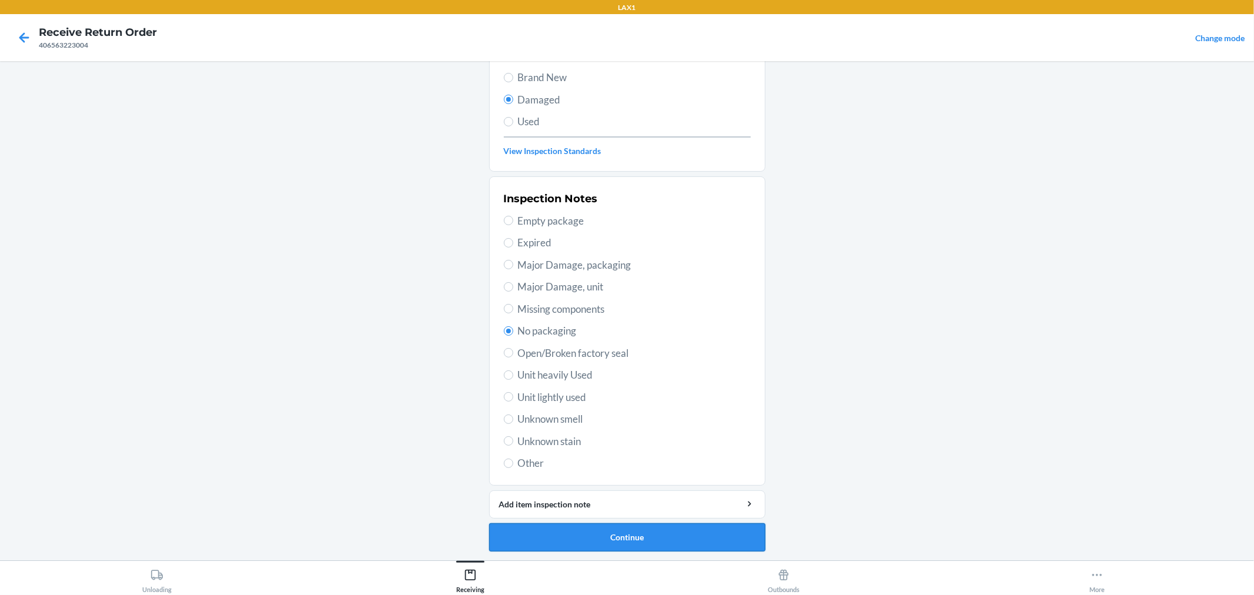
click at [720, 530] on button "Continue" at bounding box center [627, 537] width 276 height 28
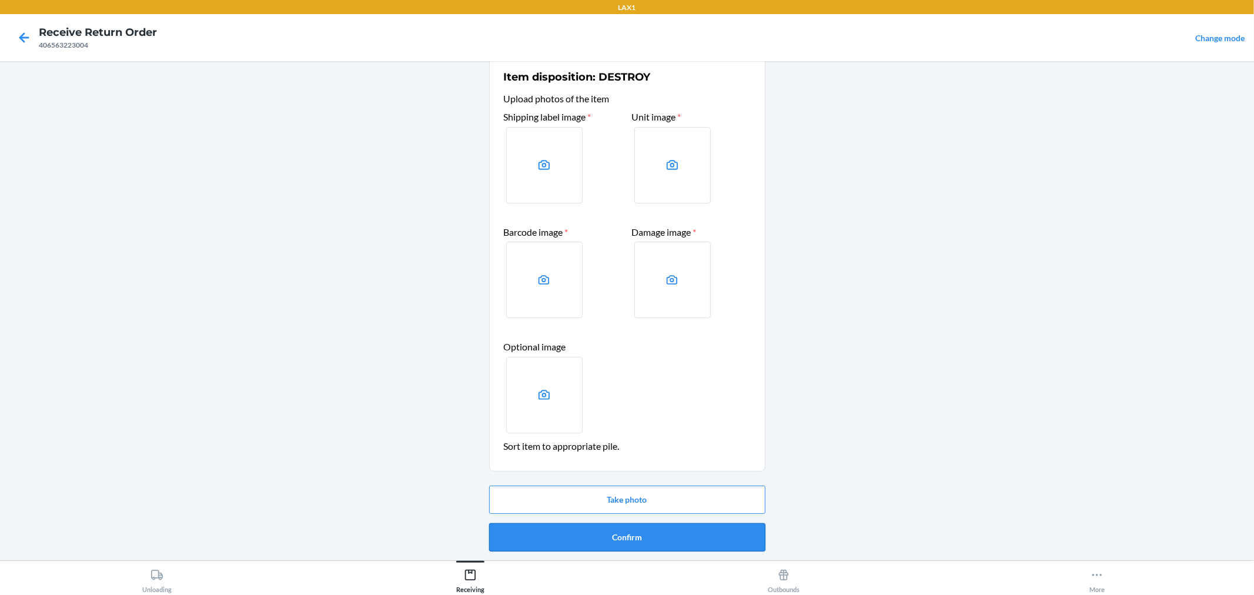
click at [682, 535] on button "Confirm" at bounding box center [627, 537] width 276 height 28
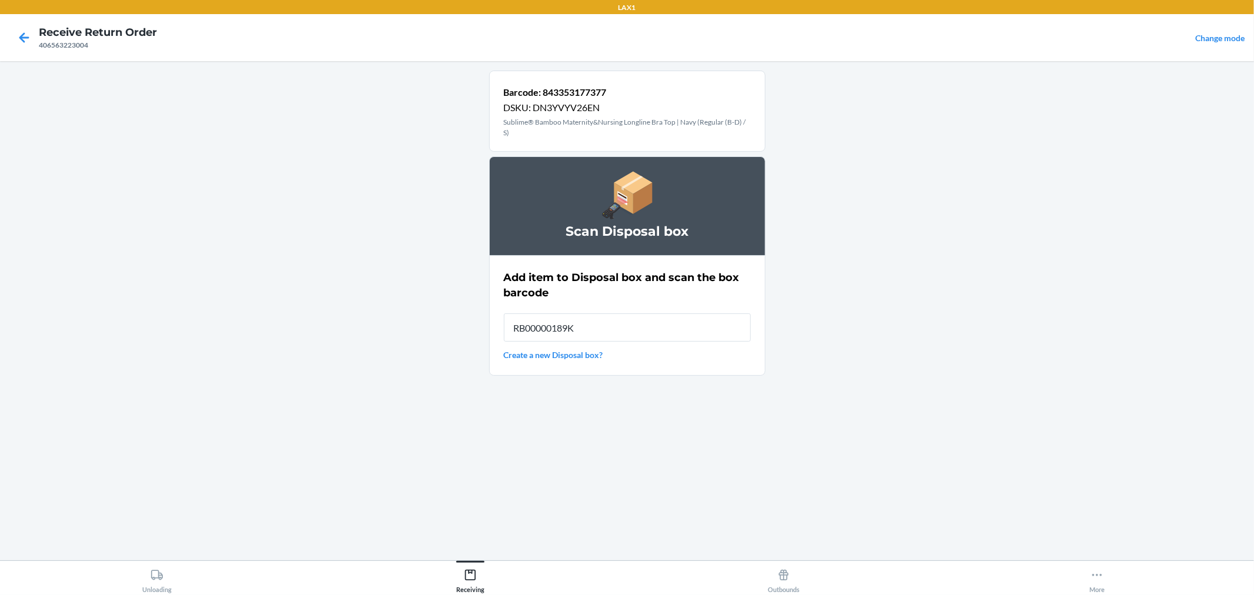
type input "RB00000189K"
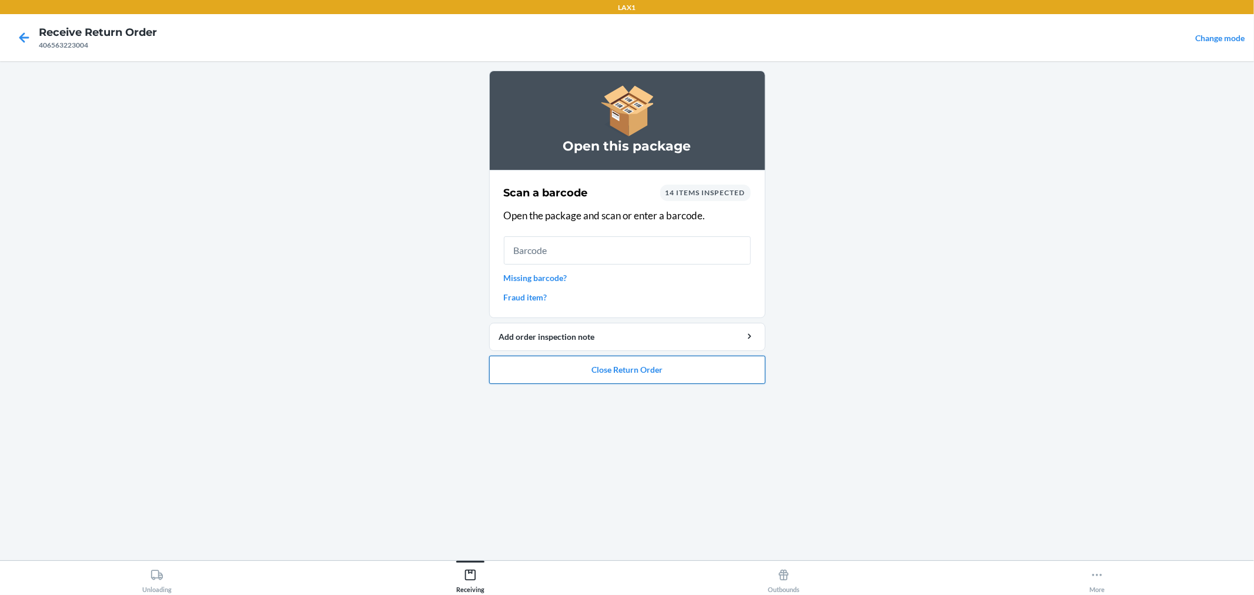
click at [676, 372] on button "Close Return Order" at bounding box center [627, 370] width 276 height 28
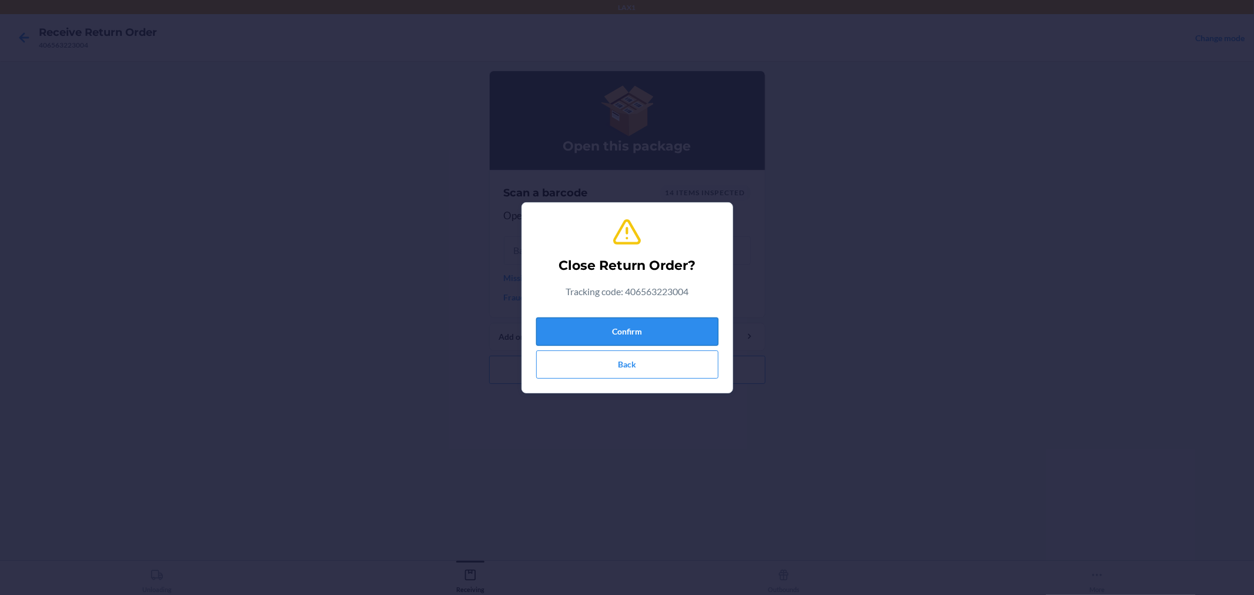
click at [679, 322] on button "Confirm" at bounding box center [627, 331] width 182 height 28
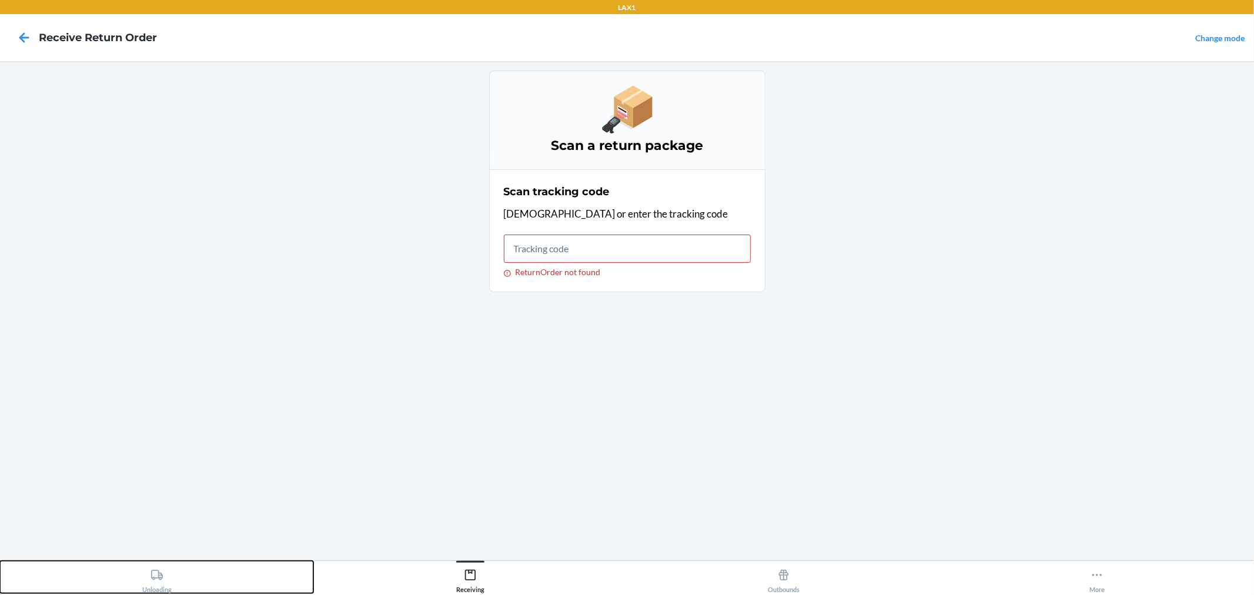
click at [163, 578] on div "Unloading" at bounding box center [156, 578] width 29 height 29
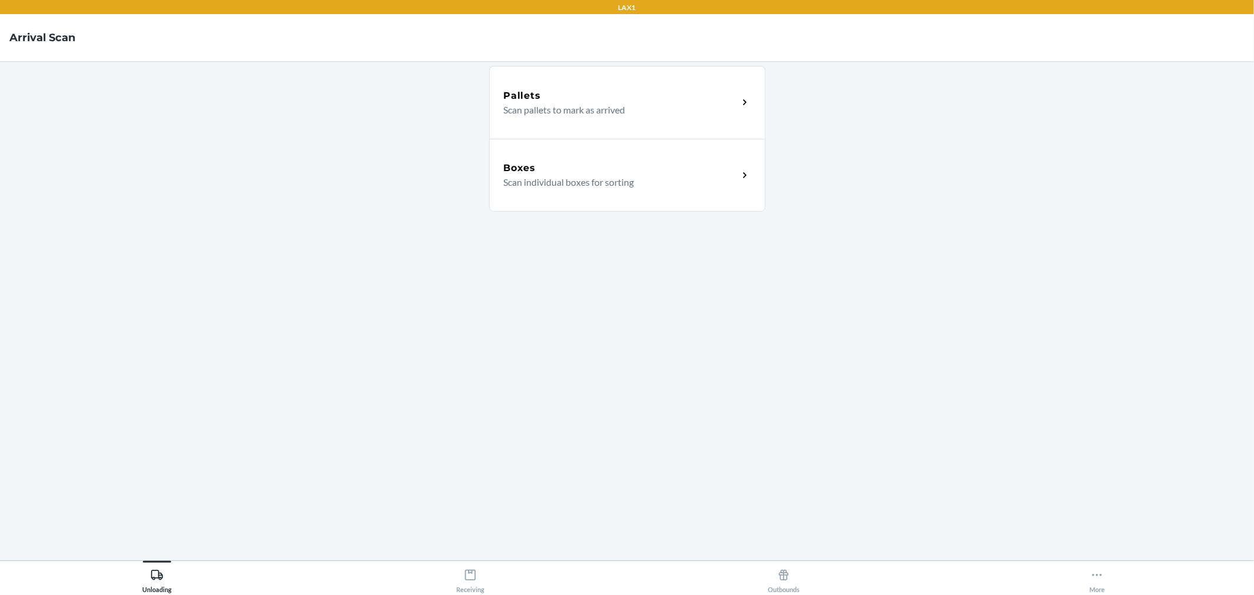
click at [732, 168] on div "Boxes" at bounding box center [621, 168] width 235 height 14
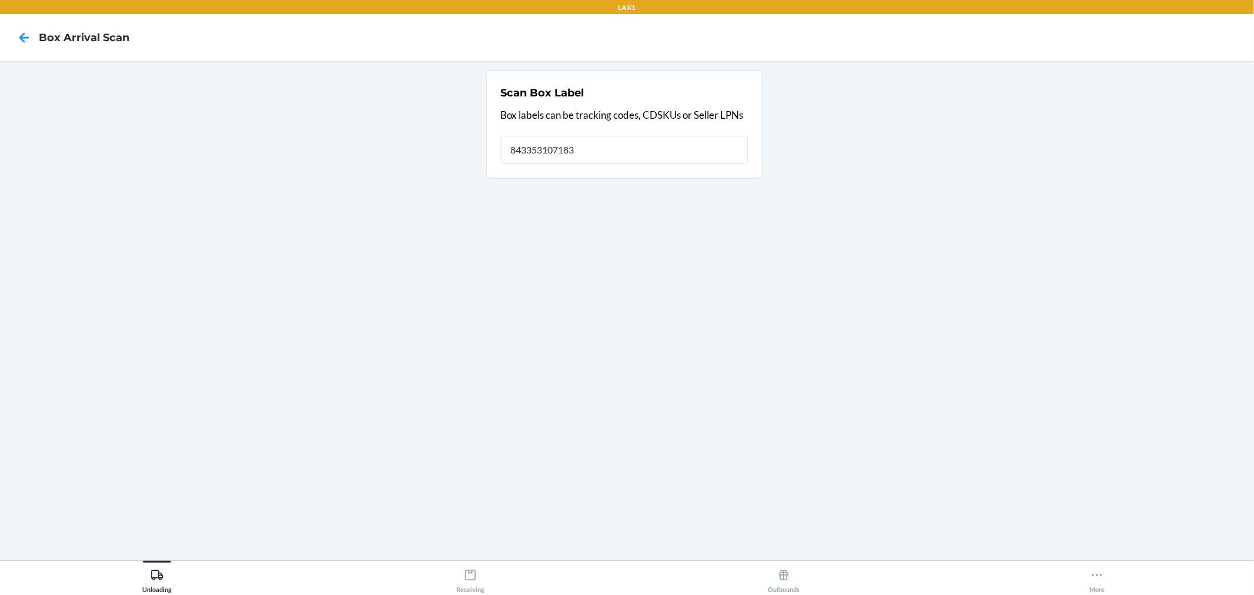
type input "843353107183"
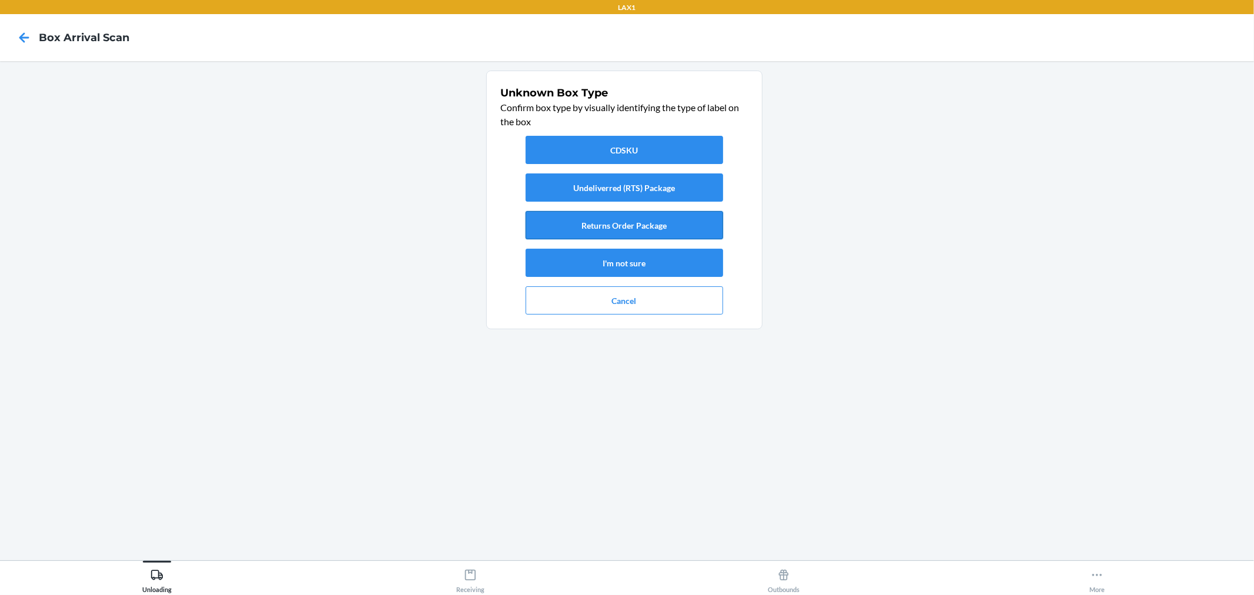
click at [686, 220] on button "Returns Order Package" at bounding box center [625, 225] width 198 height 28
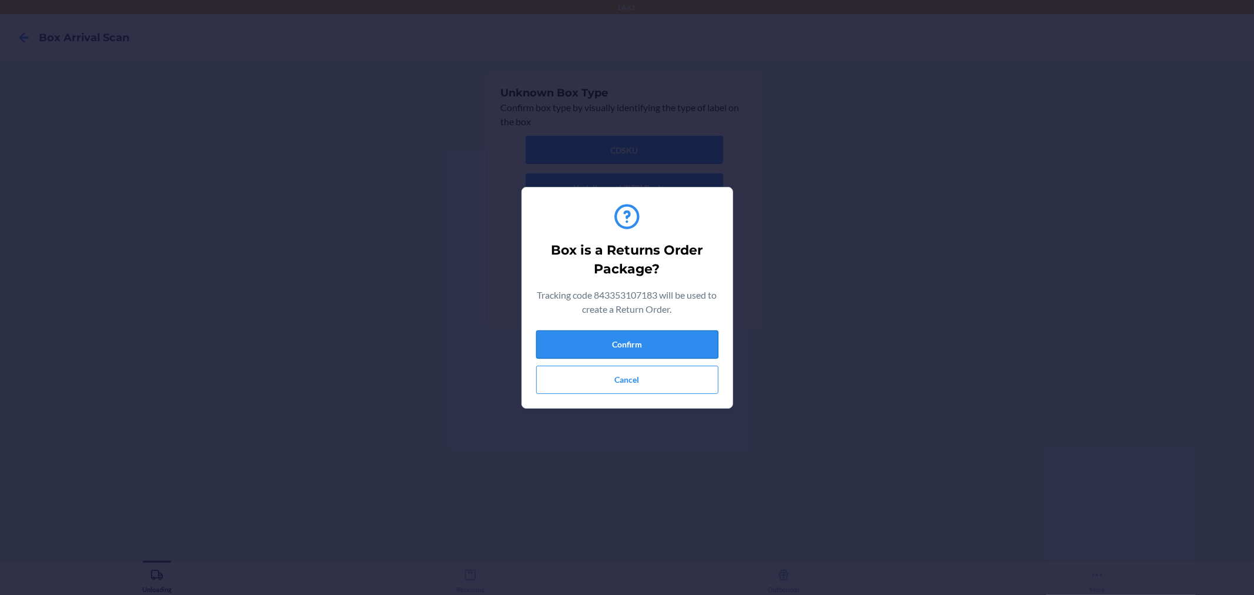
click at [613, 339] on button "Confirm" at bounding box center [627, 344] width 182 height 28
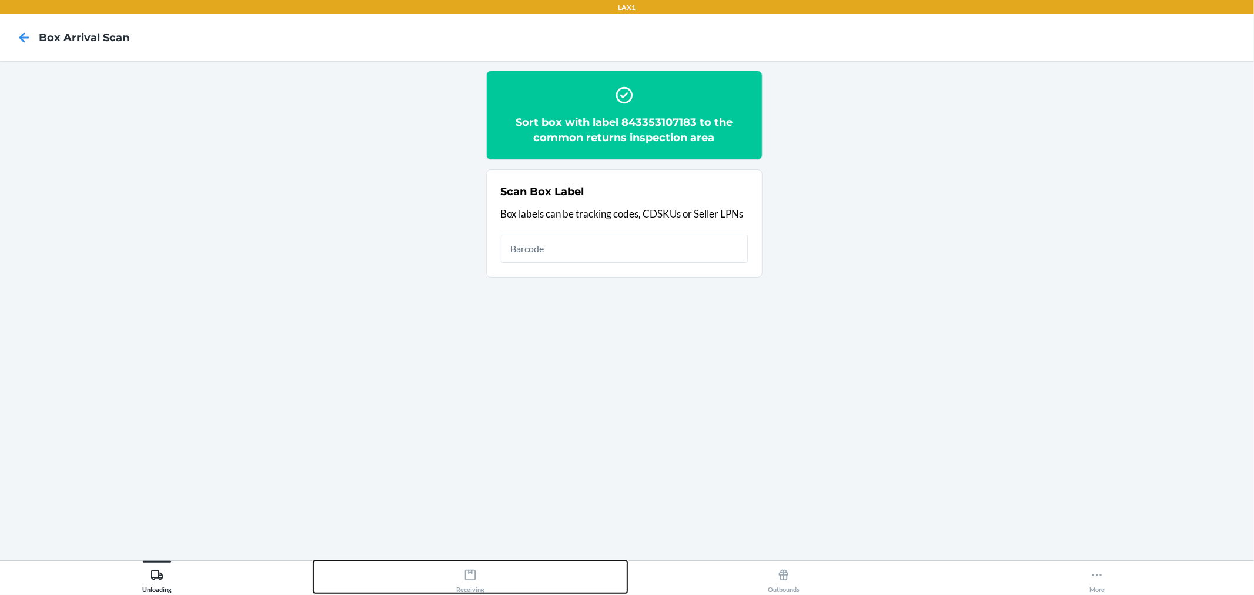
drag, startPoint x: 469, startPoint y: 582, endPoint x: 480, endPoint y: 557, distance: 27.4
click at [470, 574] on div "Receiving" at bounding box center [470, 578] width 28 height 29
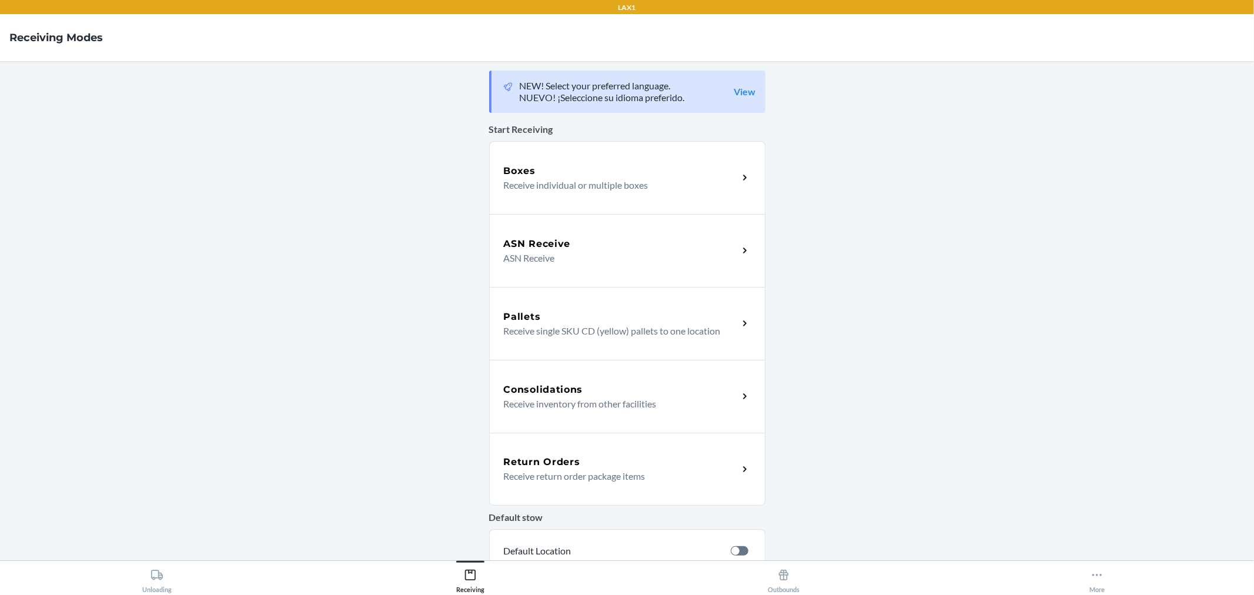
click at [660, 467] on div "Return Orders" at bounding box center [621, 462] width 235 height 14
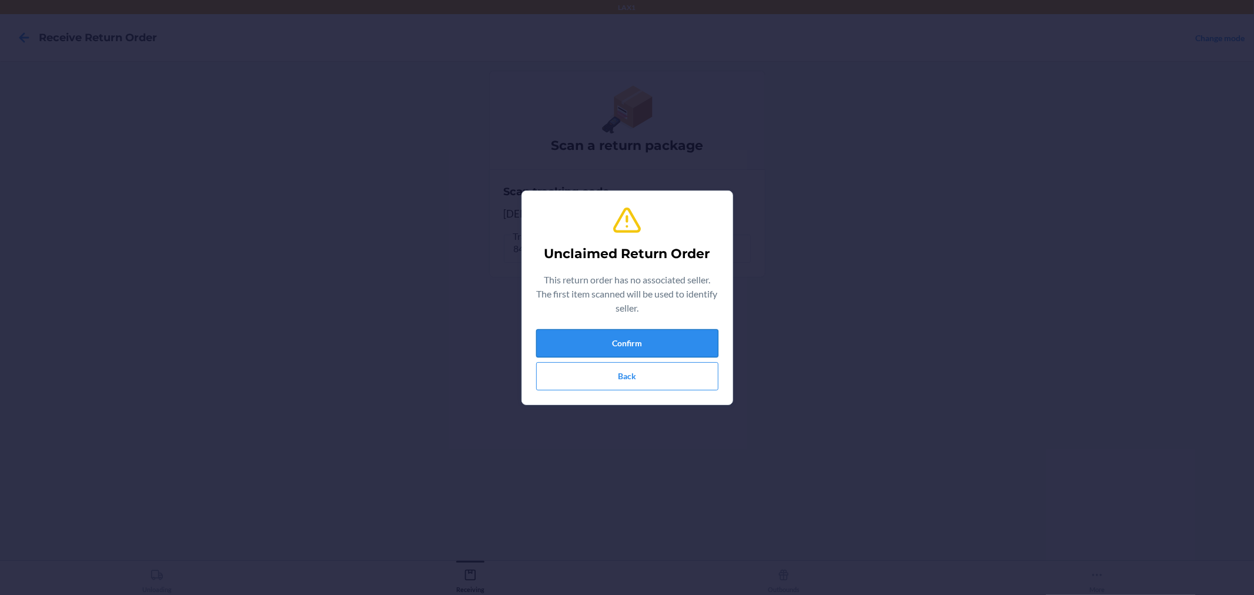
click at [626, 343] on button "Confirm" at bounding box center [627, 343] width 182 height 28
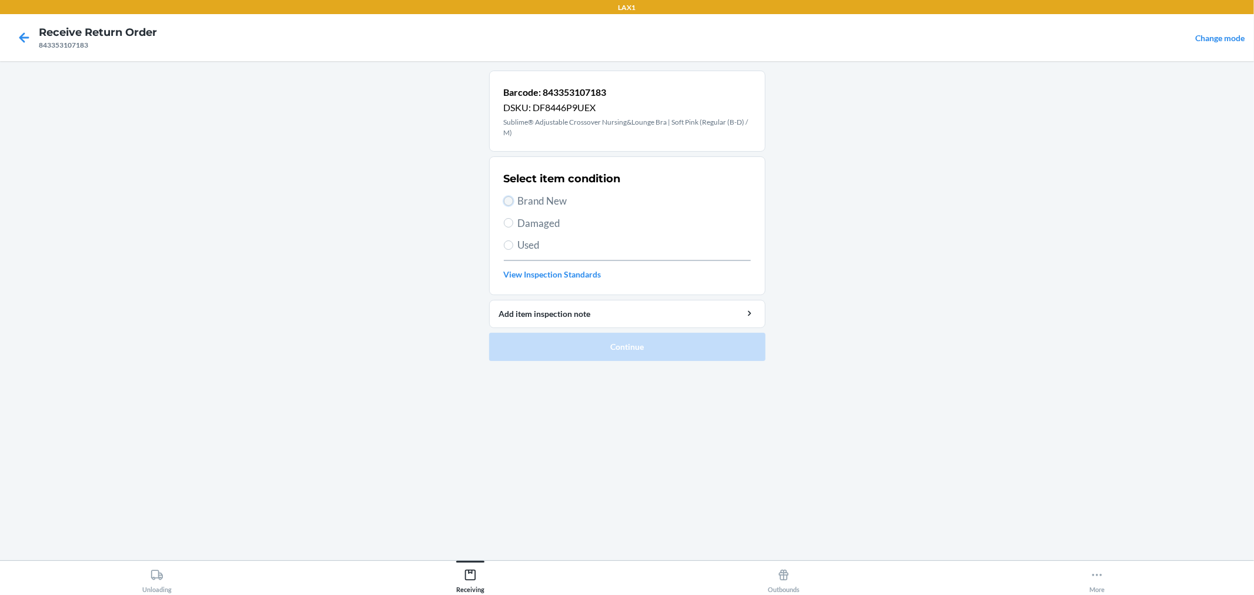
click at [510, 200] on input "Brand New" at bounding box center [508, 200] width 9 height 9
radio input "true"
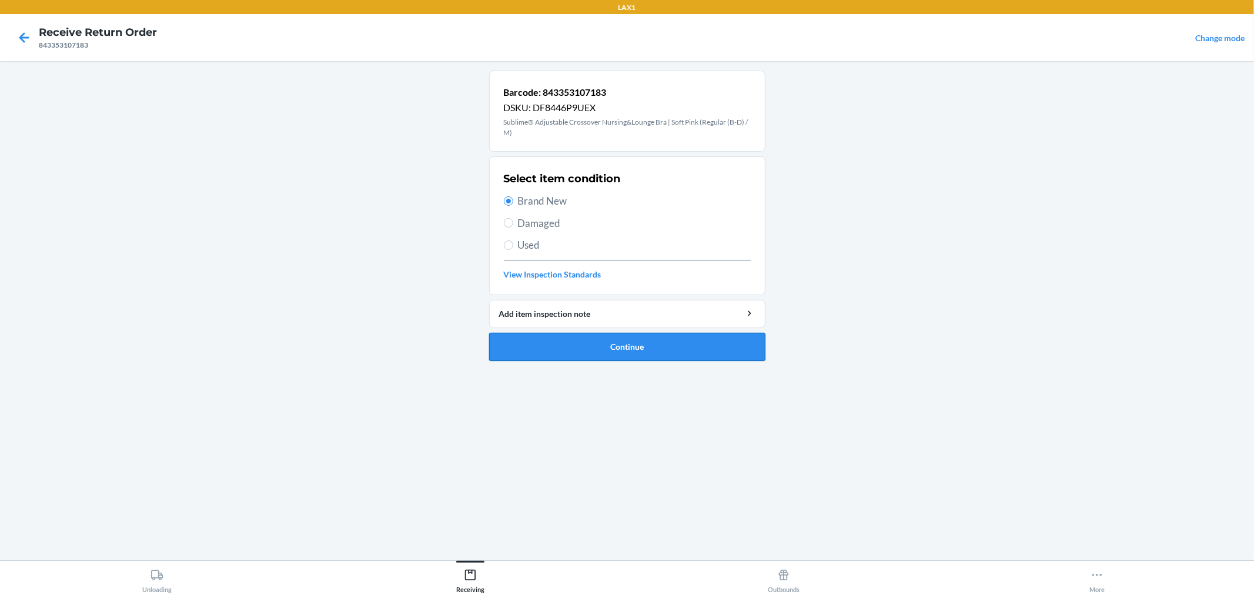
click at [584, 343] on button "Continue" at bounding box center [627, 347] width 276 height 28
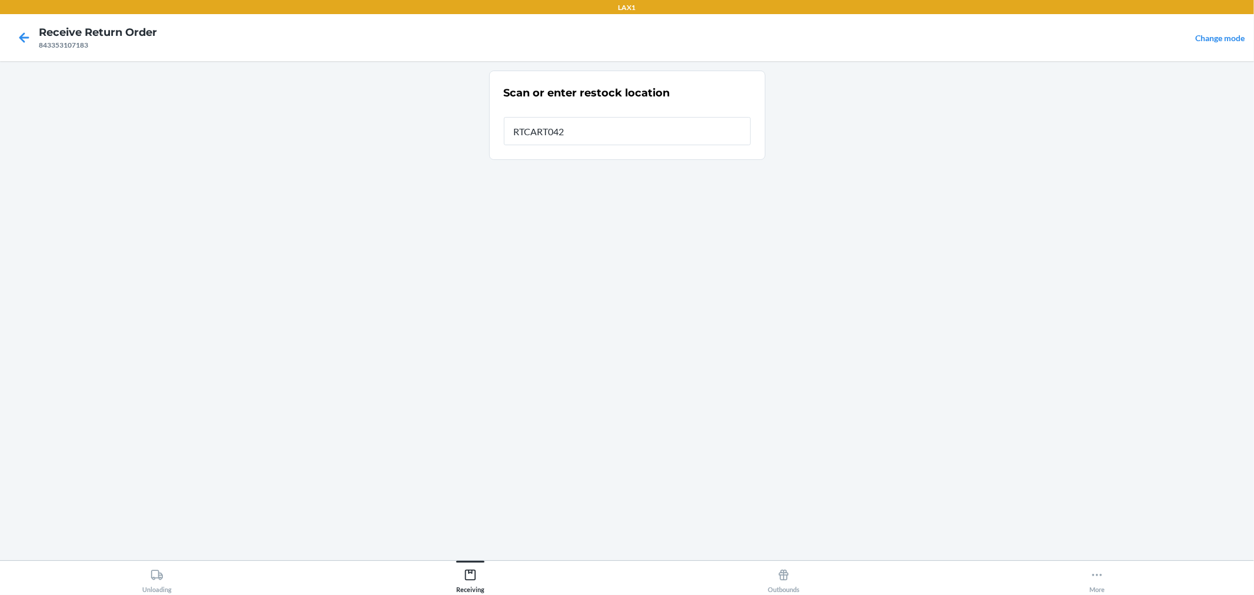
type input "RTCART042"
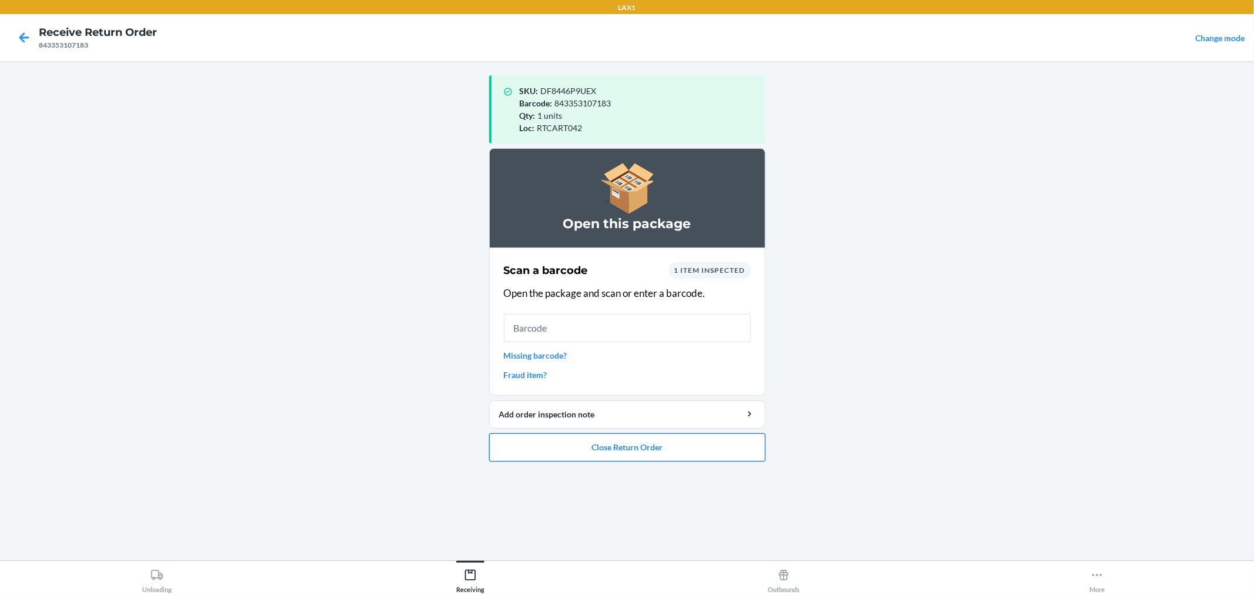
click at [744, 441] on button "Close Return Order" at bounding box center [627, 447] width 276 height 28
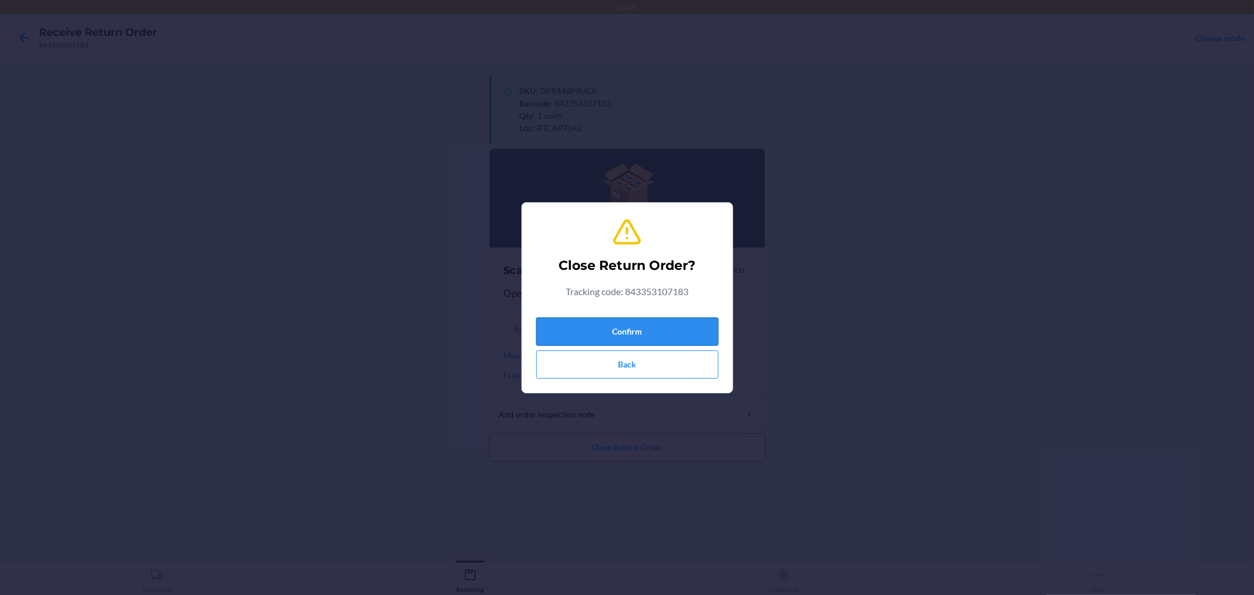
click at [698, 330] on button "Confirm" at bounding box center [627, 331] width 182 height 28
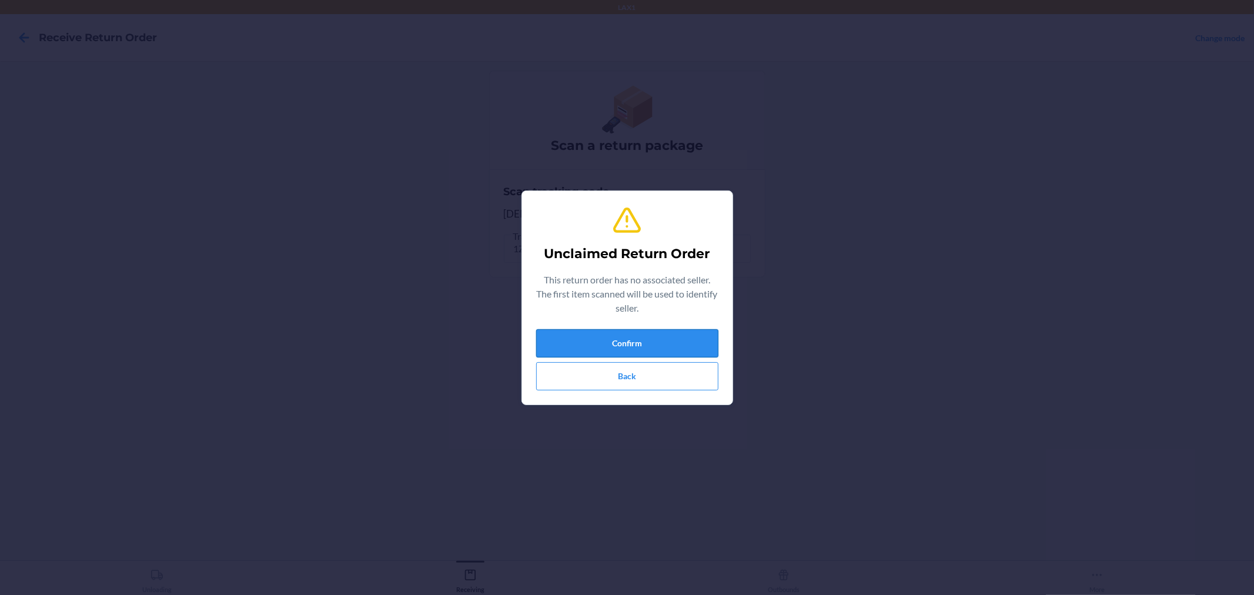
click at [666, 344] on button "Confirm" at bounding box center [627, 343] width 182 height 28
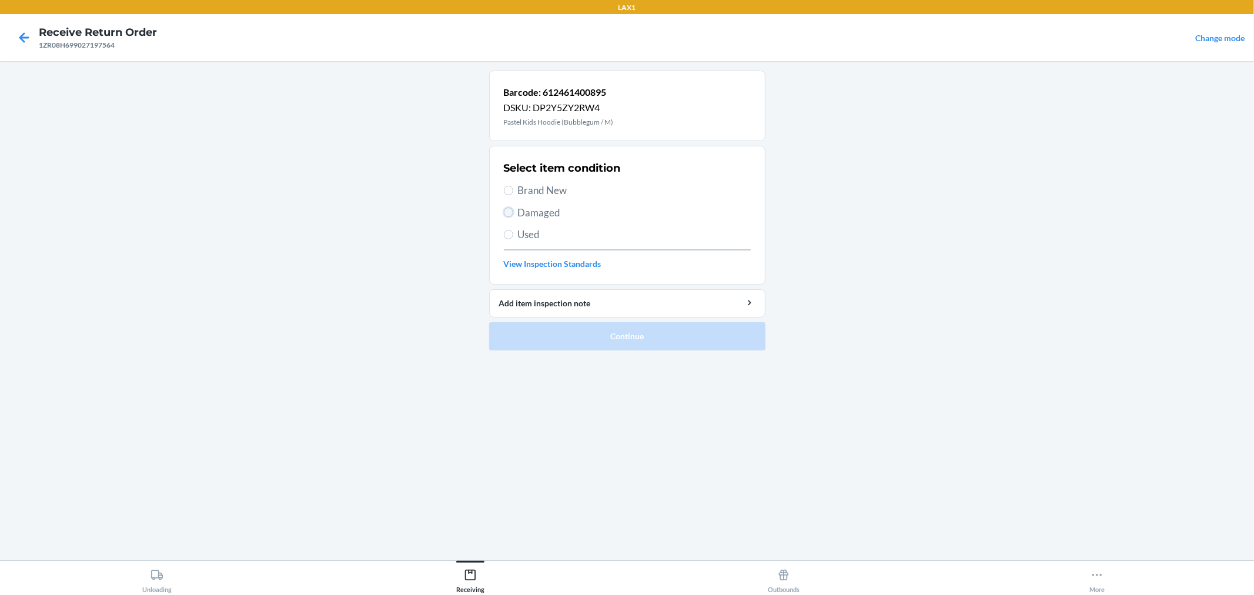
click at [504, 212] on input "Damaged" at bounding box center [508, 212] width 9 height 9
radio input "true"
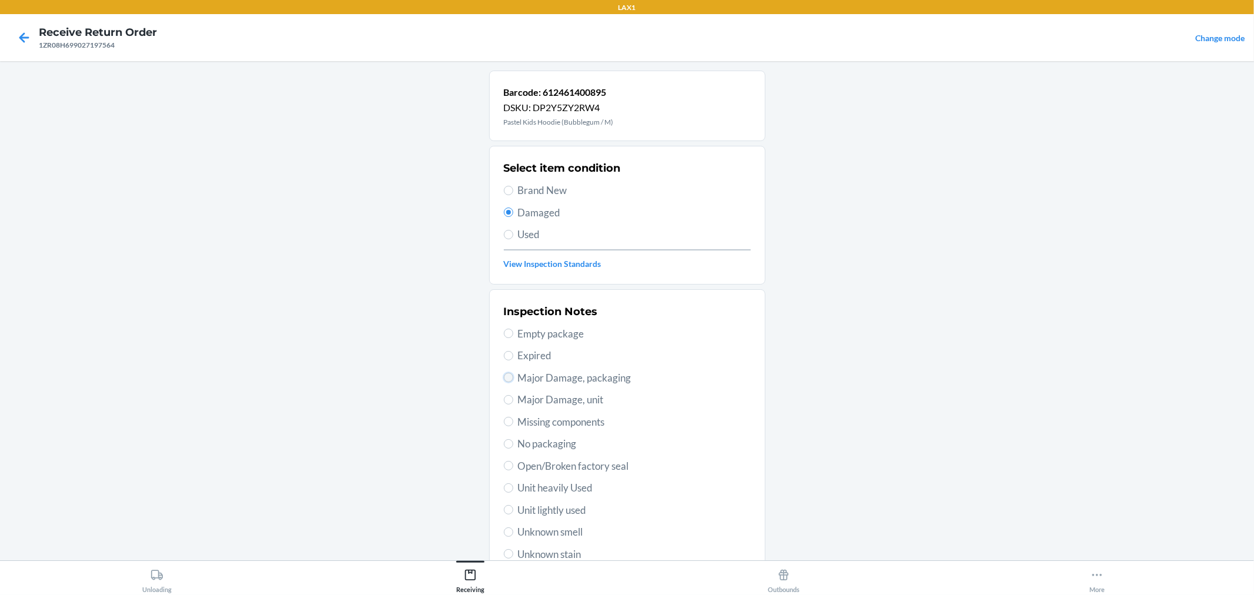
click at [504, 377] on input "Major Damage, packaging" at bounding box center [508, 377] width 9 height 9
radio input "true"
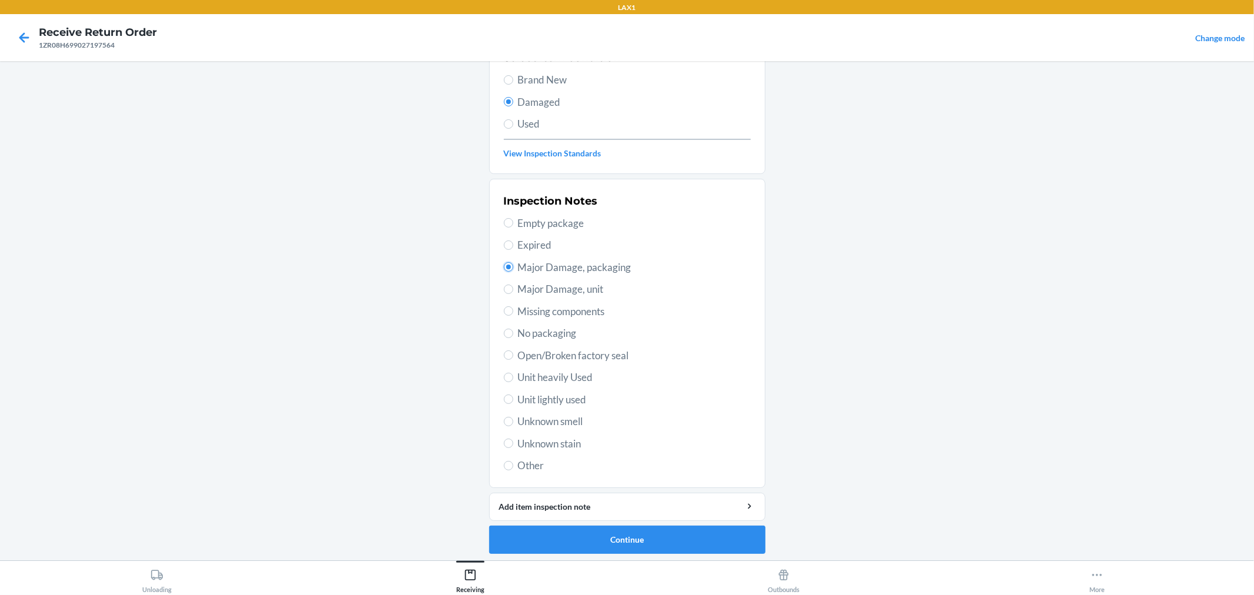
scroll to position [113, 0]
click at [648, 536] on button "Continue" at bounding box center [627, 537] width 276 height 28
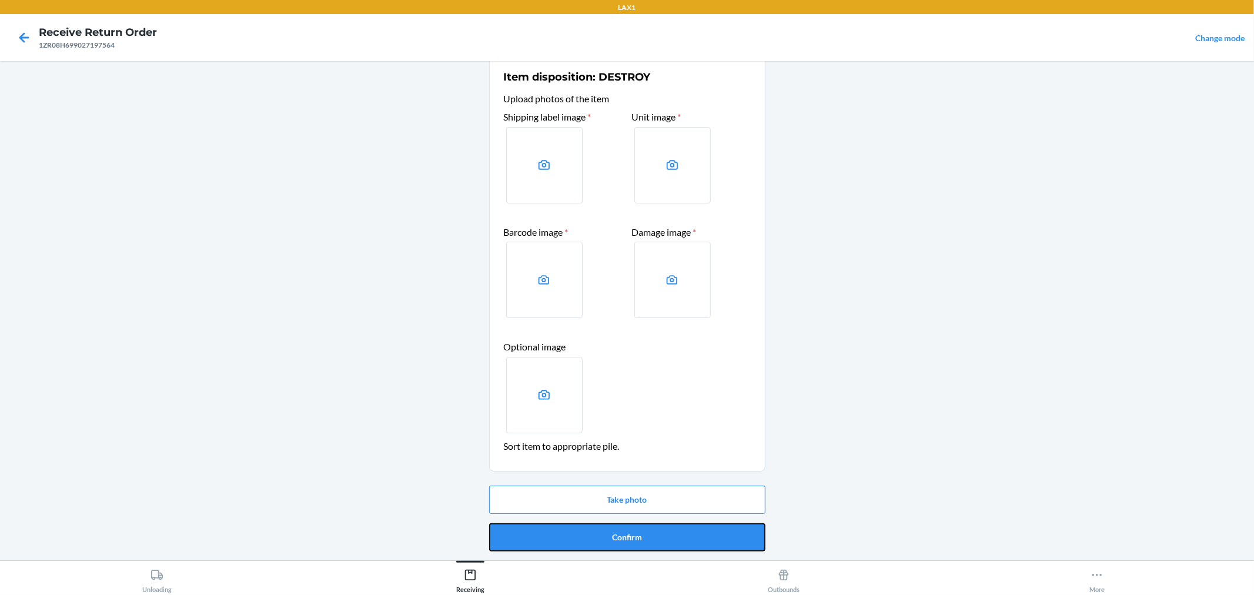
click at [648, 536] on button "Confirm" at bounding box center [627, 537] width 276 height 28
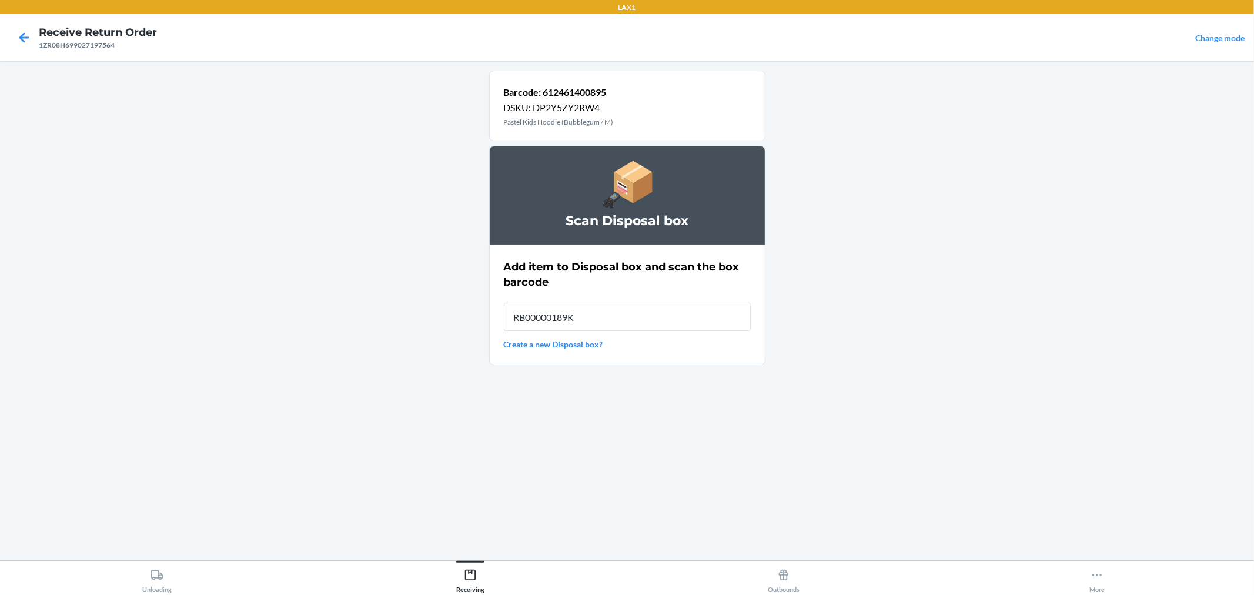
type input "RB00000189K"
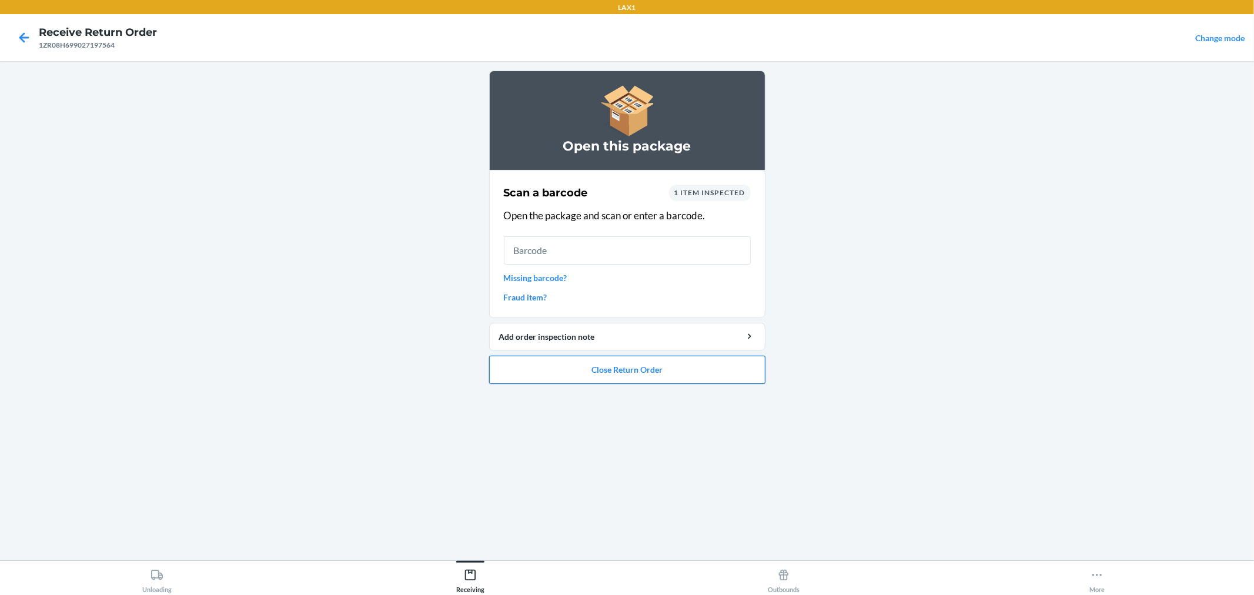
click at [714, 371] on button "Close Return Order" at bounding box center [627, 370] width 276 height 28
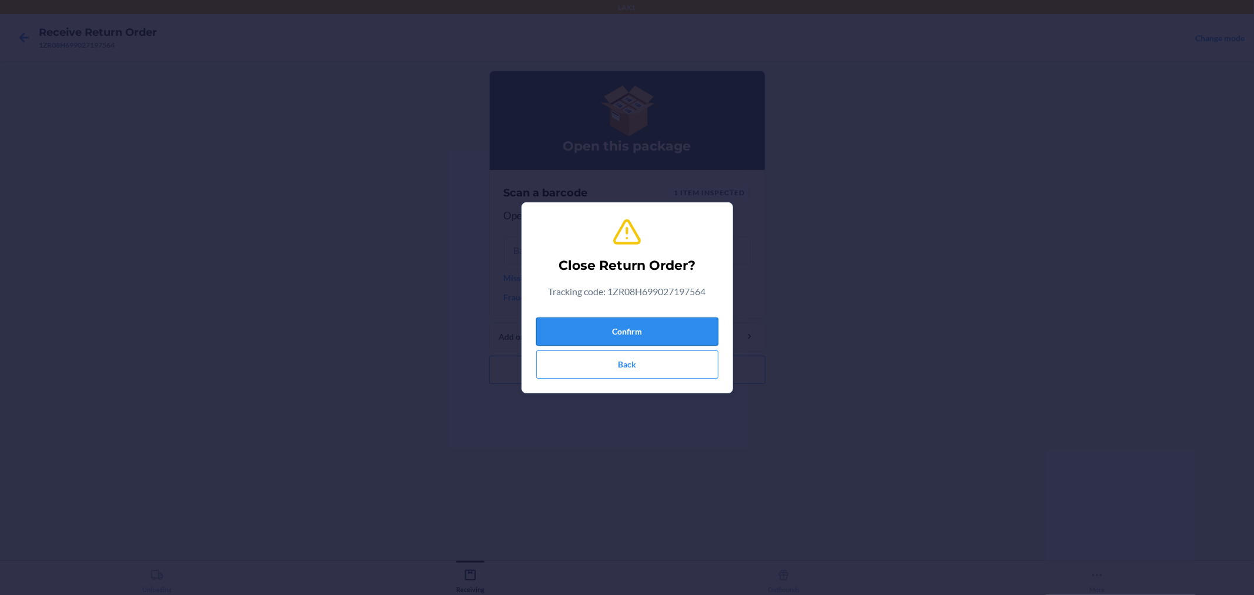
click at [714, 327] on button "Confirm" at bounding box center [627, 331] width 182 height 28
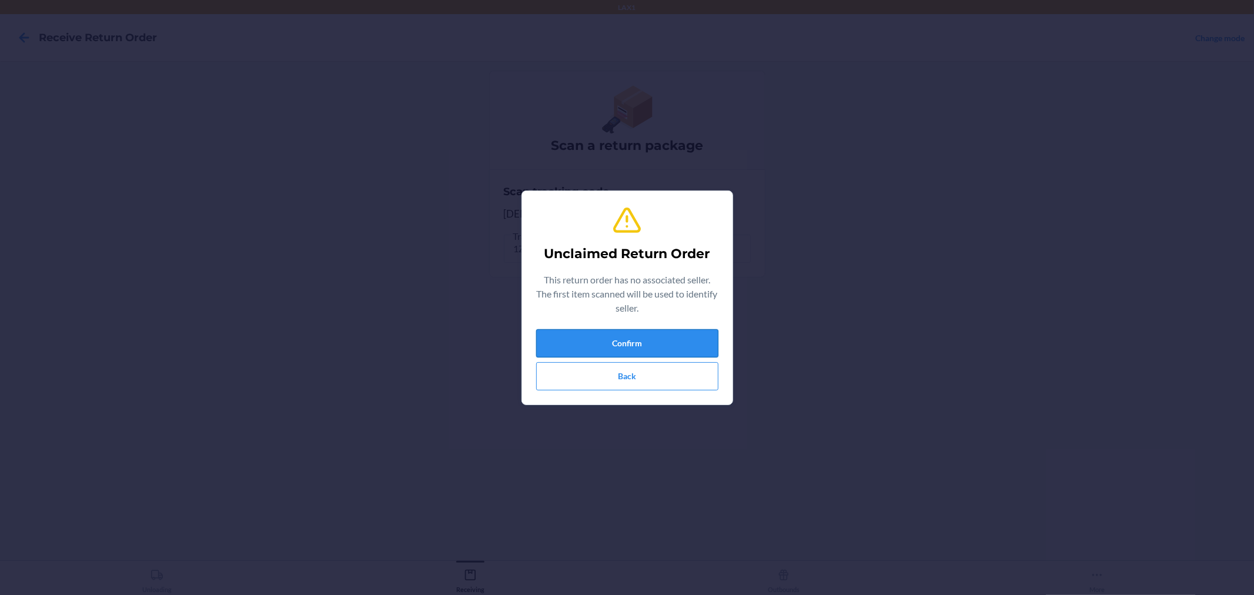
click at [700, 332] on button "Confirm" at bounding box center [627, 343] width 182 height 28
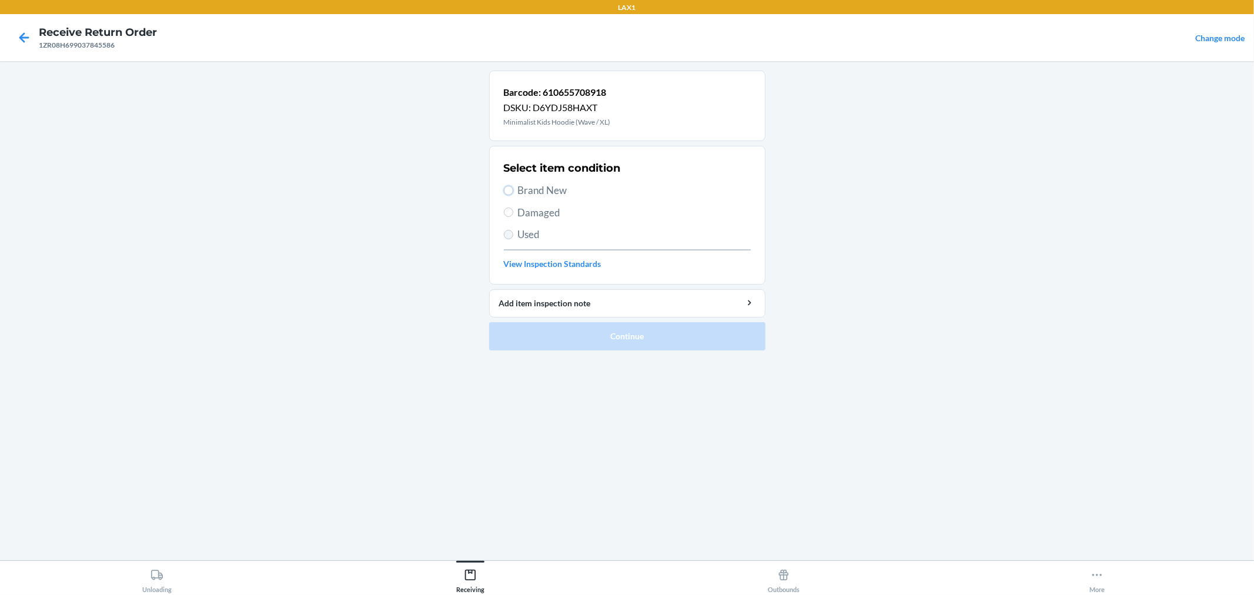
drag, startPoint x: 504, startPoint y: 189, endPoint x: 512, endPoint y: 232, distance: 44.2
click at [504, 189] on input "Brand New" at bounding box center [508, 190] width 9 height 9
radio input "true"
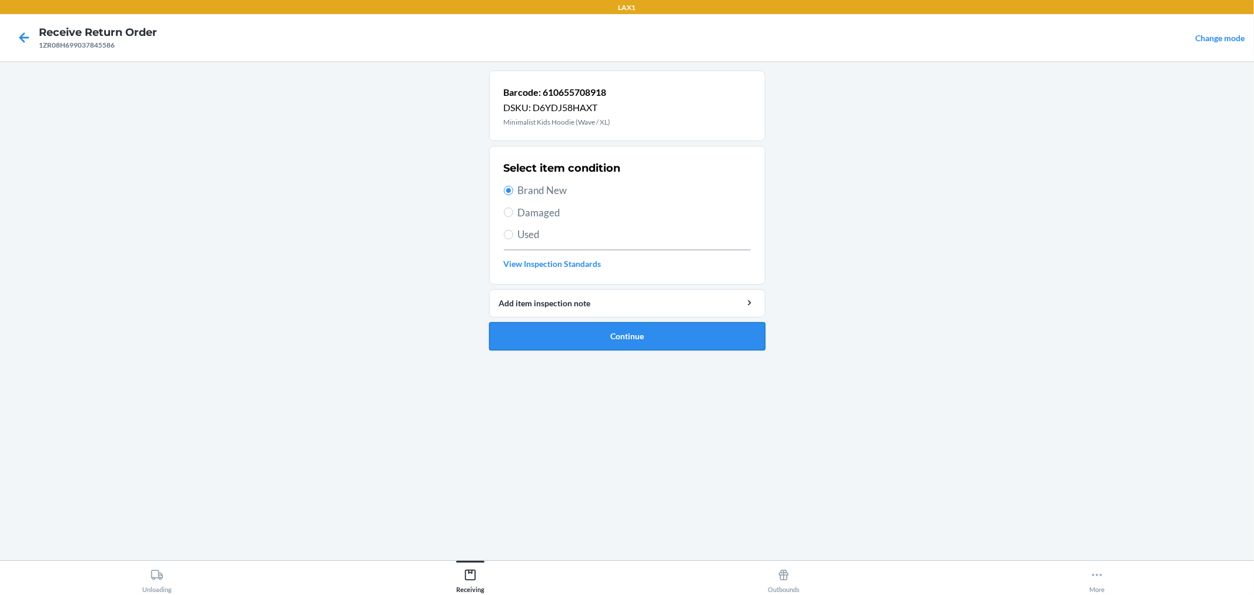
click at [551, 337] on button "Continue" at bounding box center [627, 336] width 276 height 28
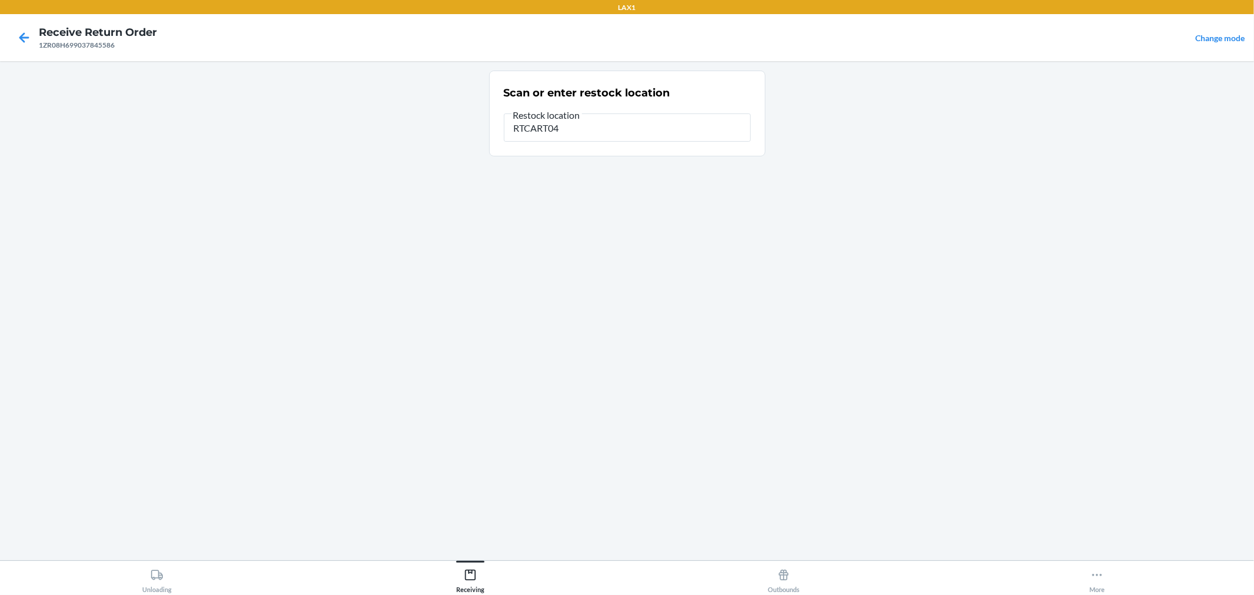
type input "RTCART042"
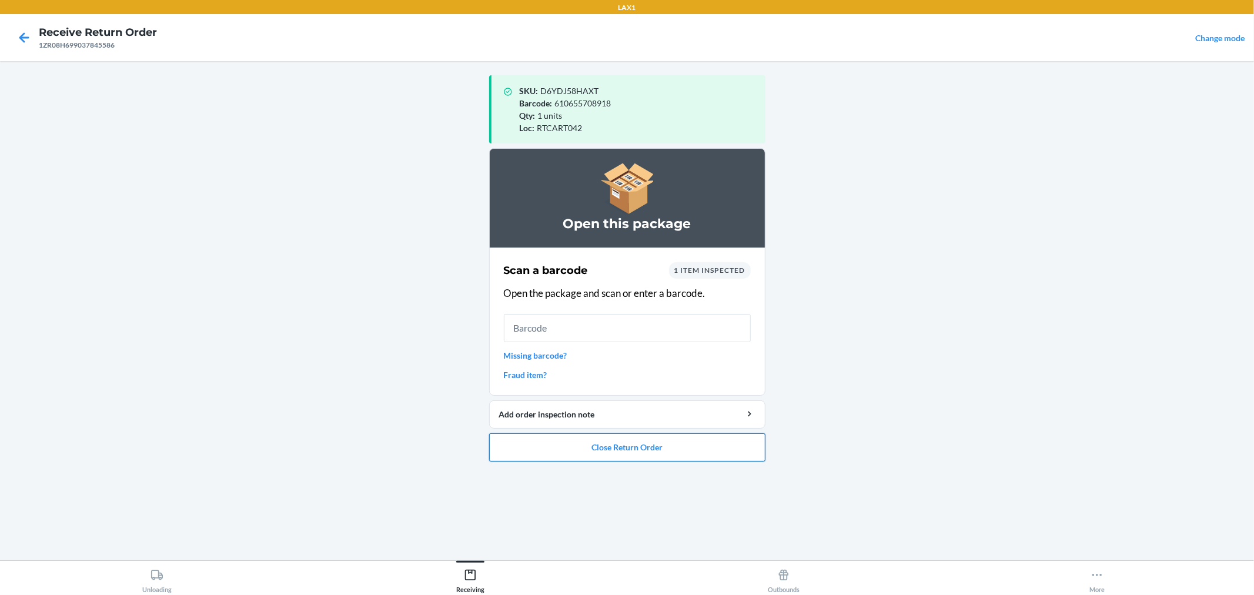
click at [709, 447] on button "Close Return Order" at bounding box center [627, 447] width 276 height 28
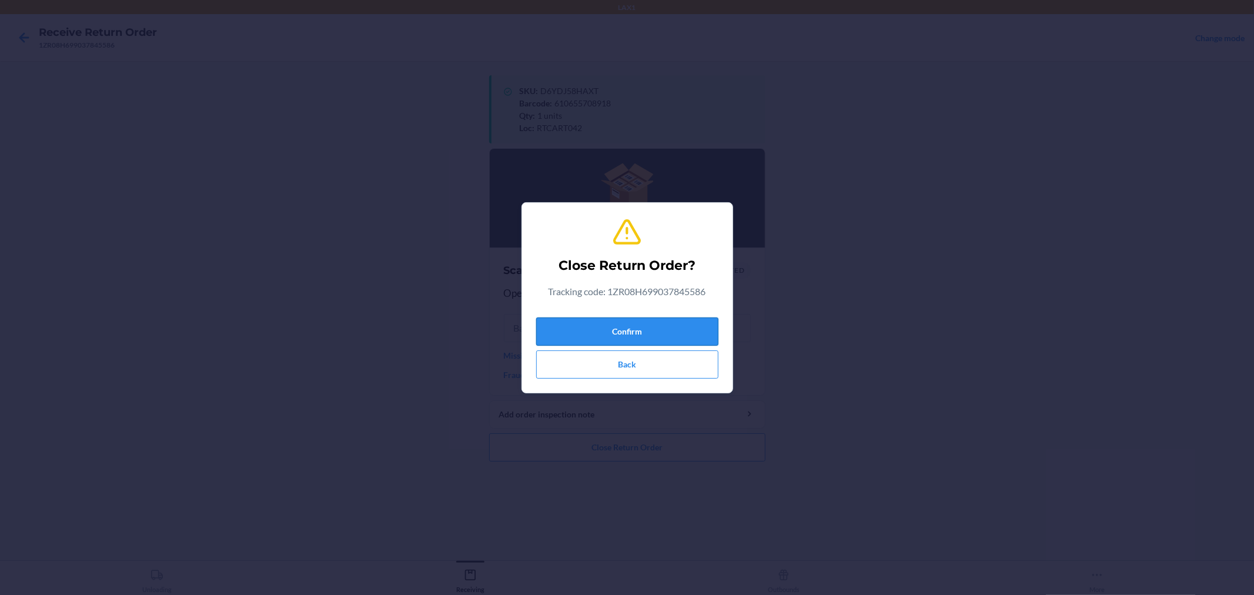
click at [692, 331] on button "Confirm" at bounding box center [627, 331] width 182 height 28
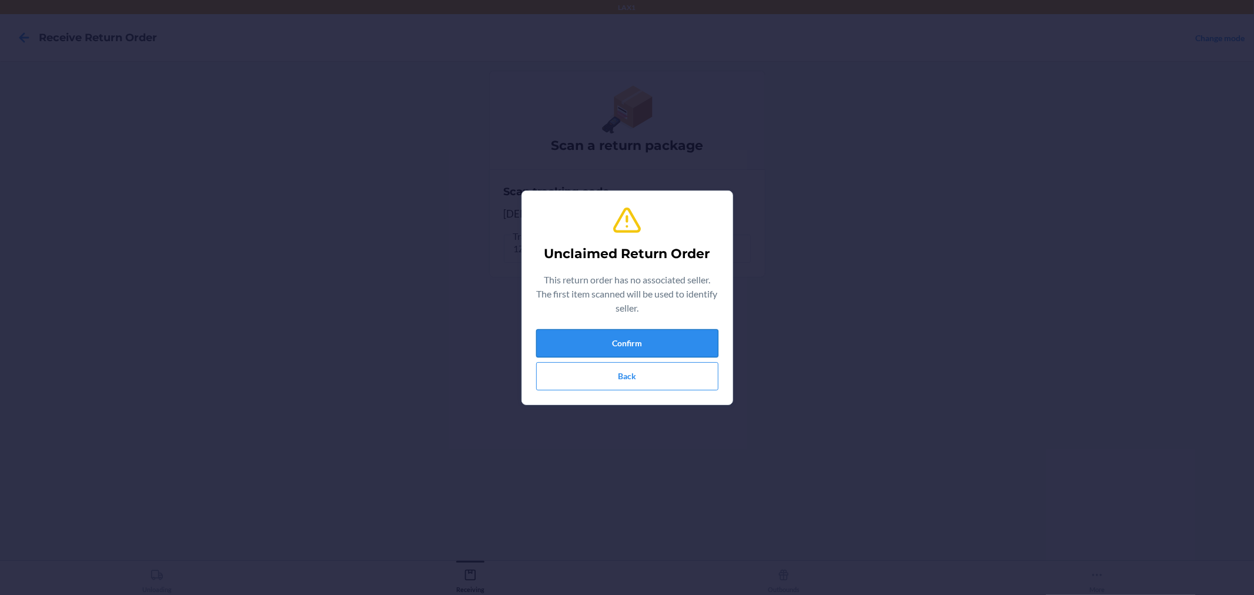
click at [690, 337] on button "Confirm" at bounding box center [627, 343] width 182 height 28
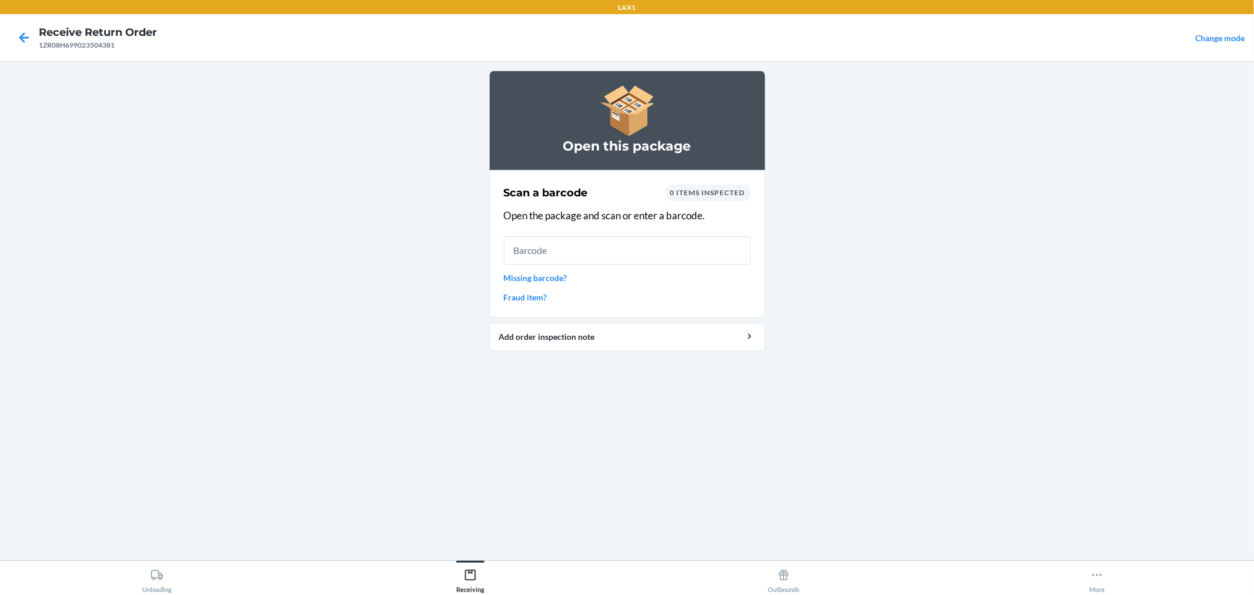
click at [543, 273] on link "Missing barcode?" at bounding box center [627, 278] width 247 height 12
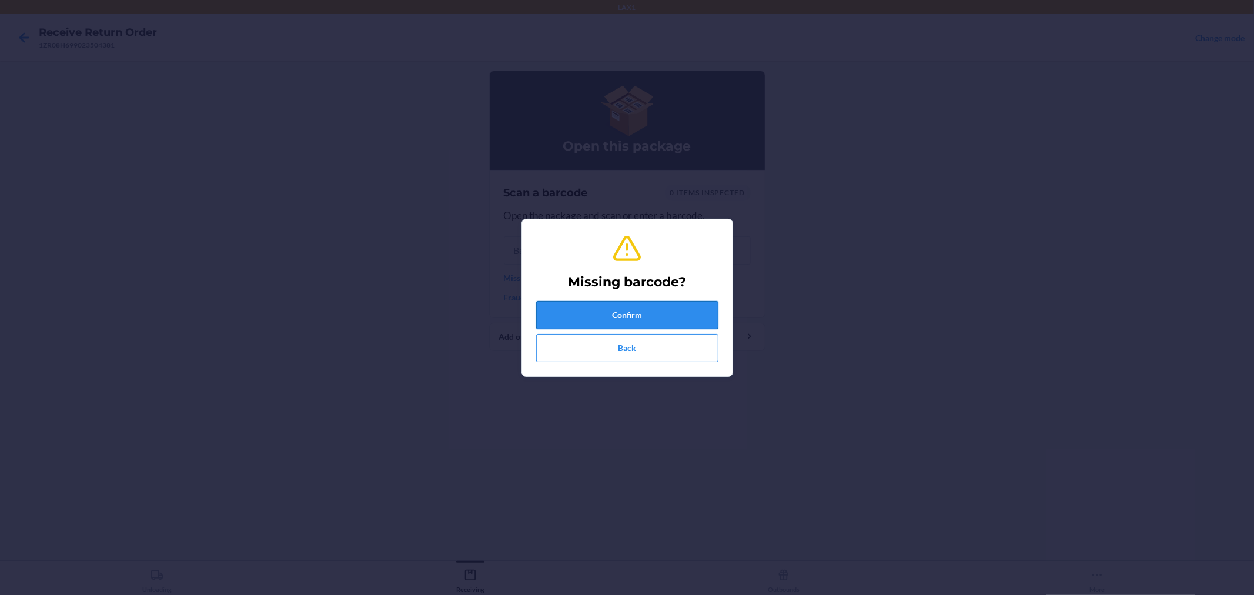
click at [549, 306] on button "Confirm" at bounding box center [627, 315] width 182 height 28
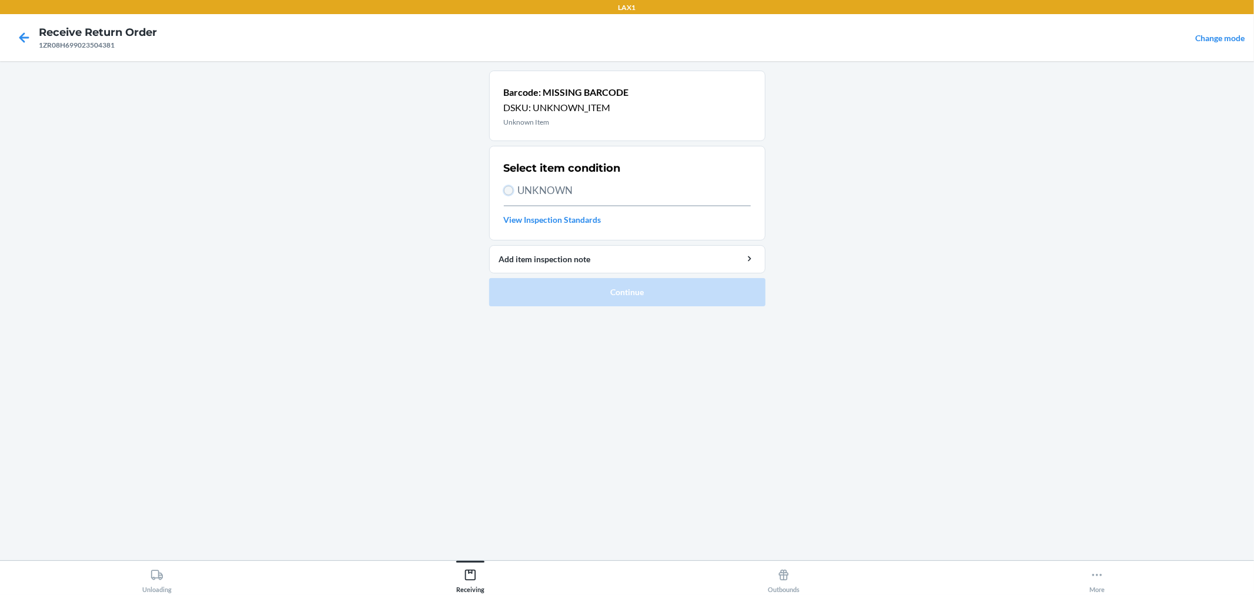
click at [508, 190] on input "UNKNOWN" at bounding box center [508, 190] width 9 height 9
radio input "true"
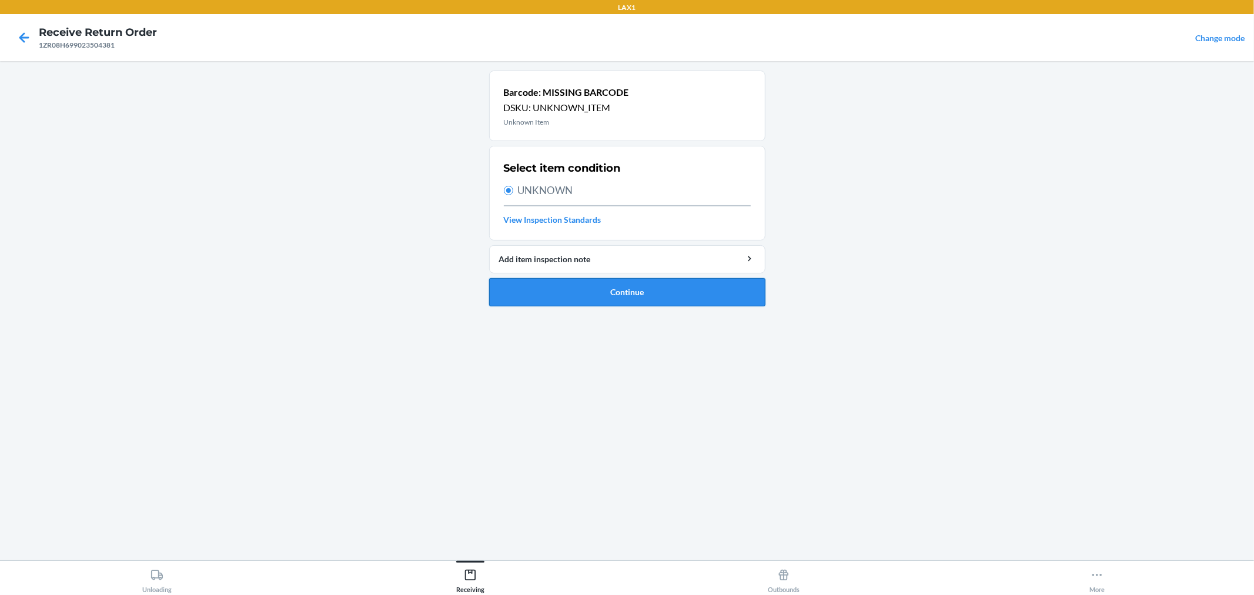
click at [563, 282] on button "Continue" at bounding box center [627, 292] width 276 height 28
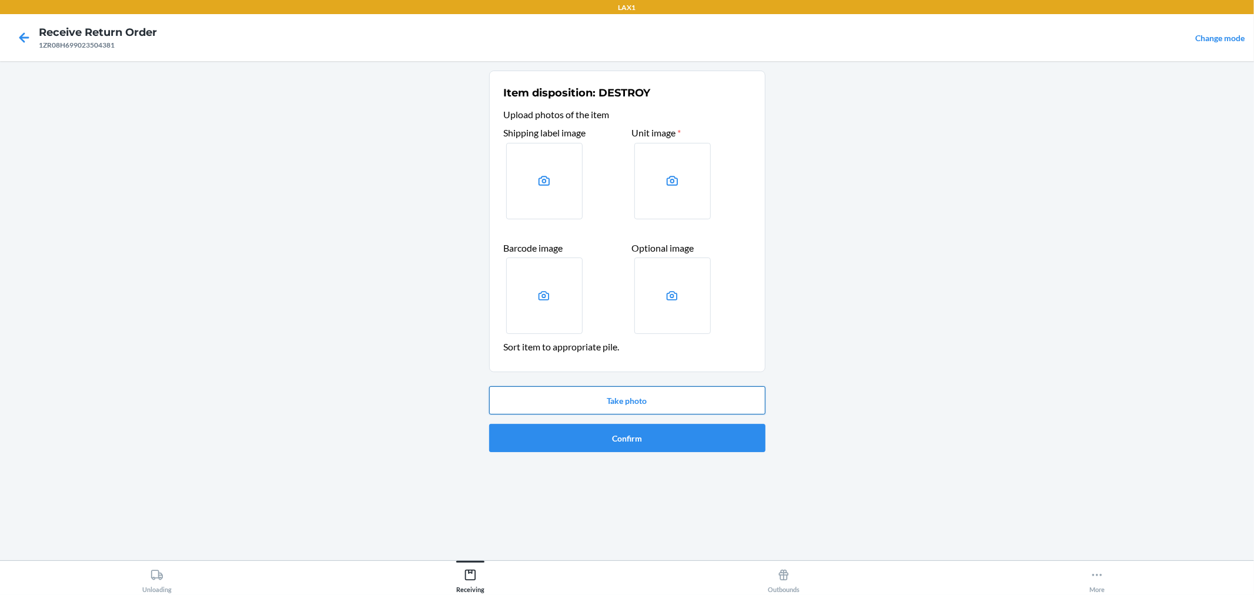
click at [648, 401] on button "Take photo" at bounding box center [627, 400] width 276 height 28
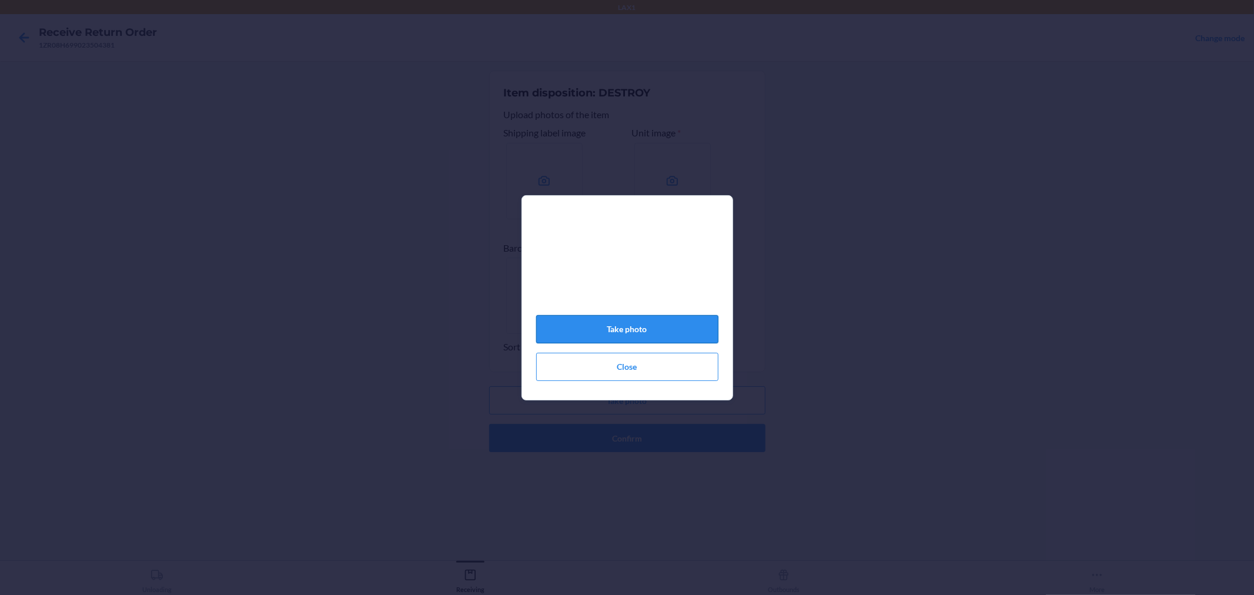
click at [662, 327] on button "Take photo" at bounding box center [627, 329] width 182 height 28
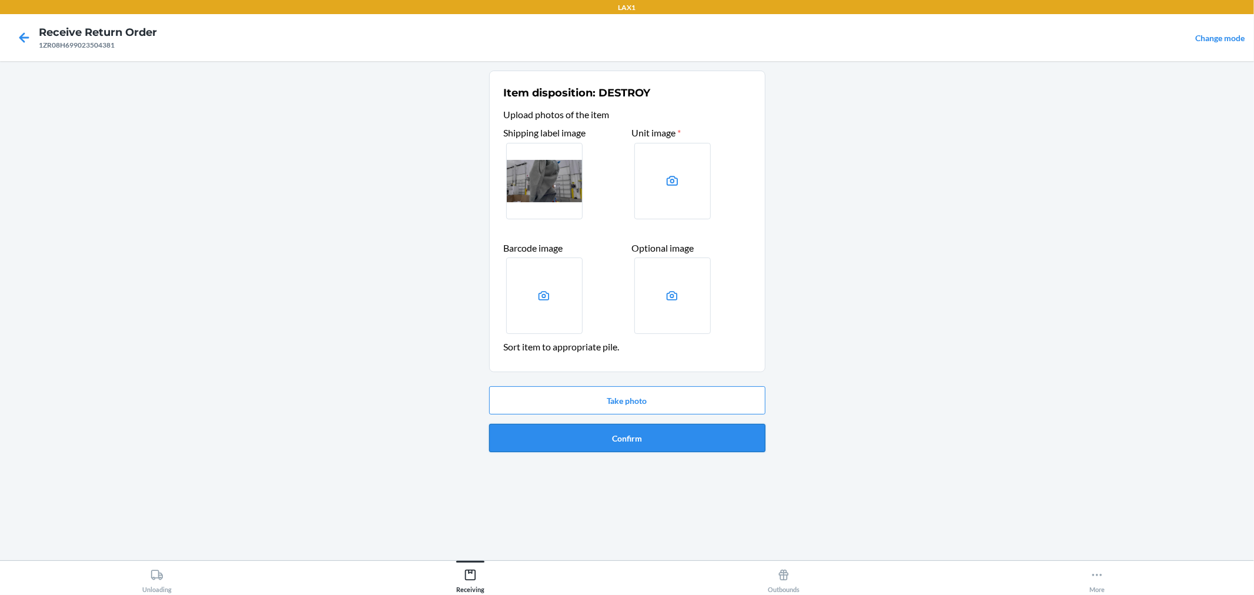
click at [640, 434] on button "Confirm" at bounding box center [627, 438] width 276 height 28
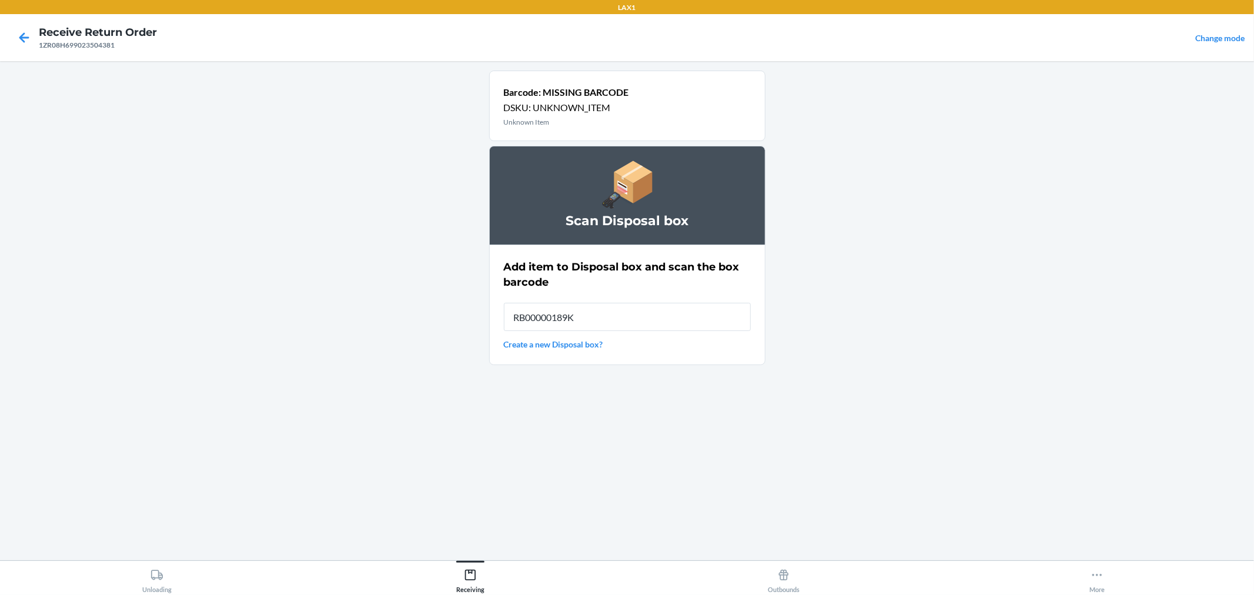
type input "RB00000189K"
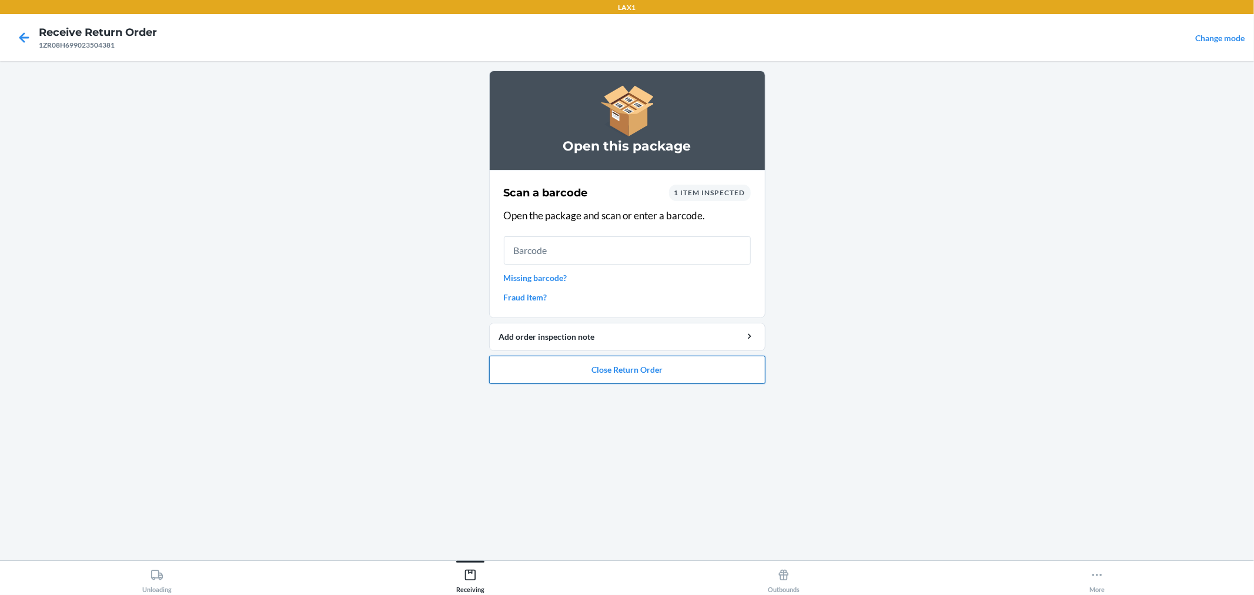
click at [682, 370] on button "Close Return Order" at bounding box center [627, 370] width 276 height 28
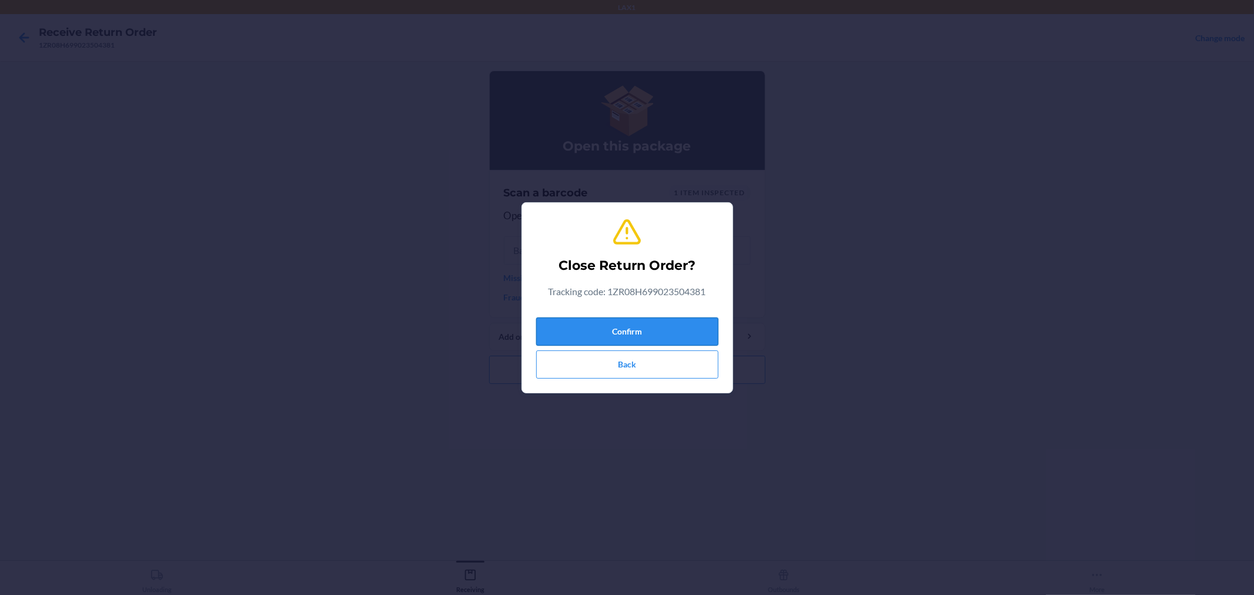
click at [661, 329] on button "Confirm" at bounding box center [627, 331] width 182 height 28
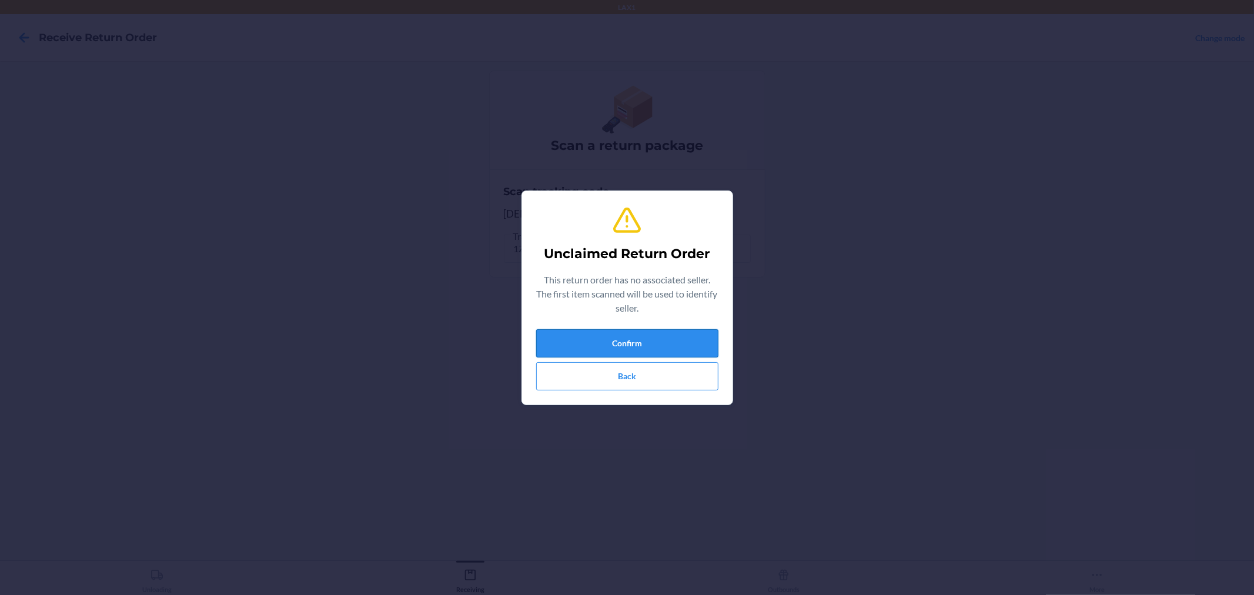
click at [660, 345] on button "Confirm" at bounding box center [627, 343] width 182 height 28
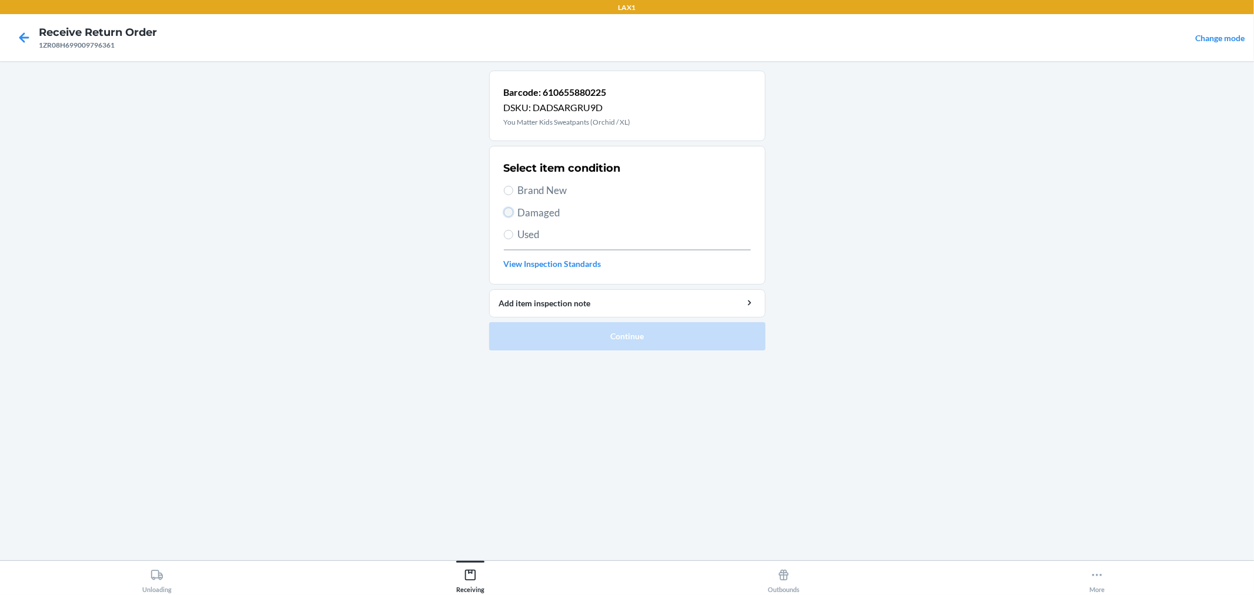
click at [509, 210] on input "Damaged" at bounding box center [508, 212] width 9 height 9
radio input "true"
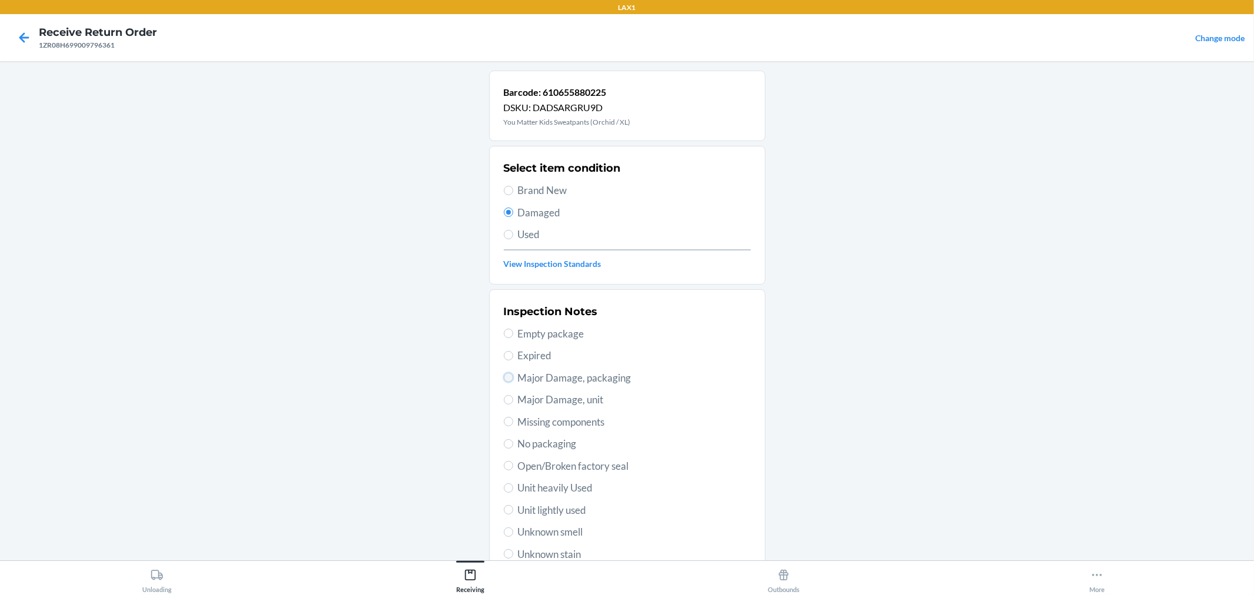
click at [504, 376] on input "Major Damage, packaging" at bounding box center [508, 377] width 9 height 9
radio input "true"
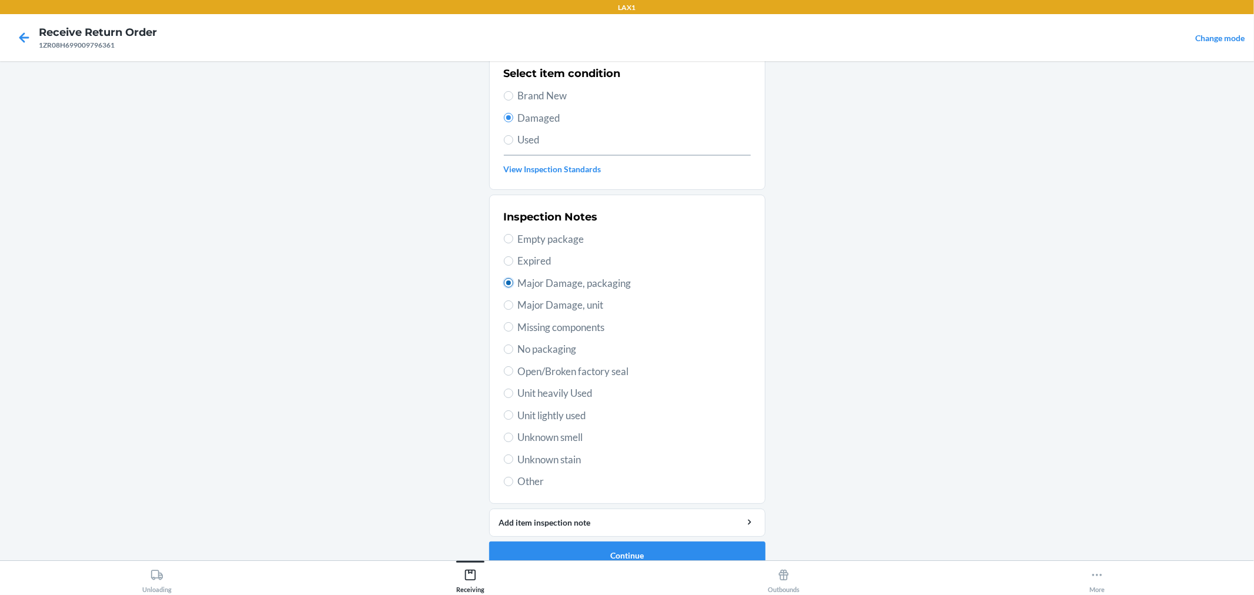
scroll to position [113, 0]
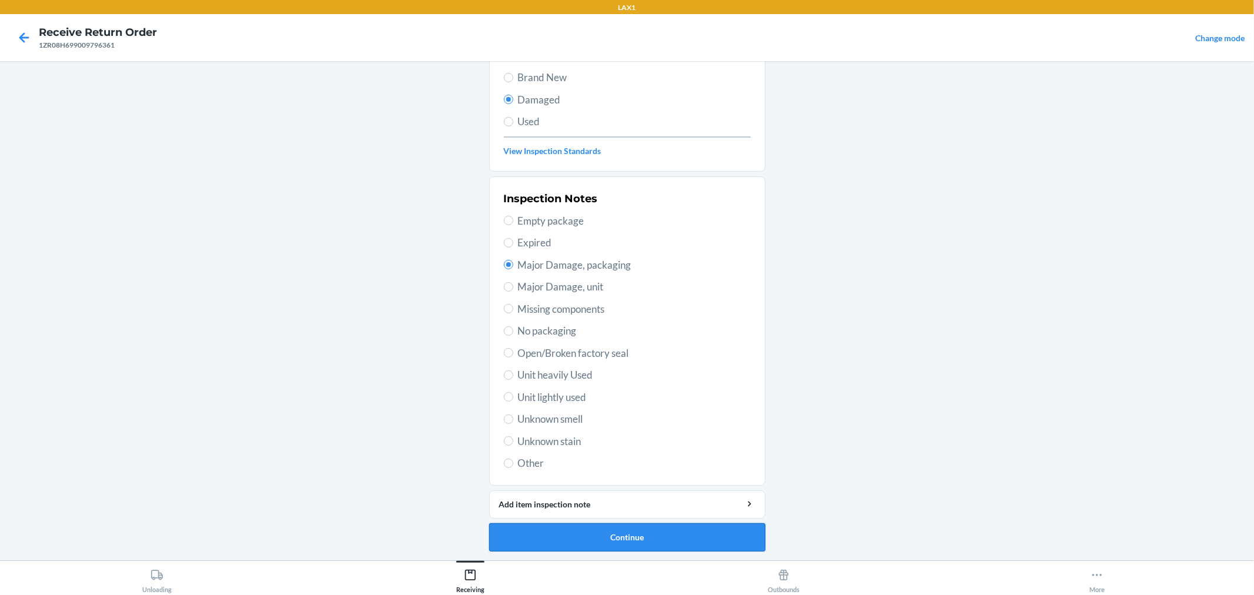
click at [627, 539] on button "Continue" at bounding box center [627, 537] width 276 height 28
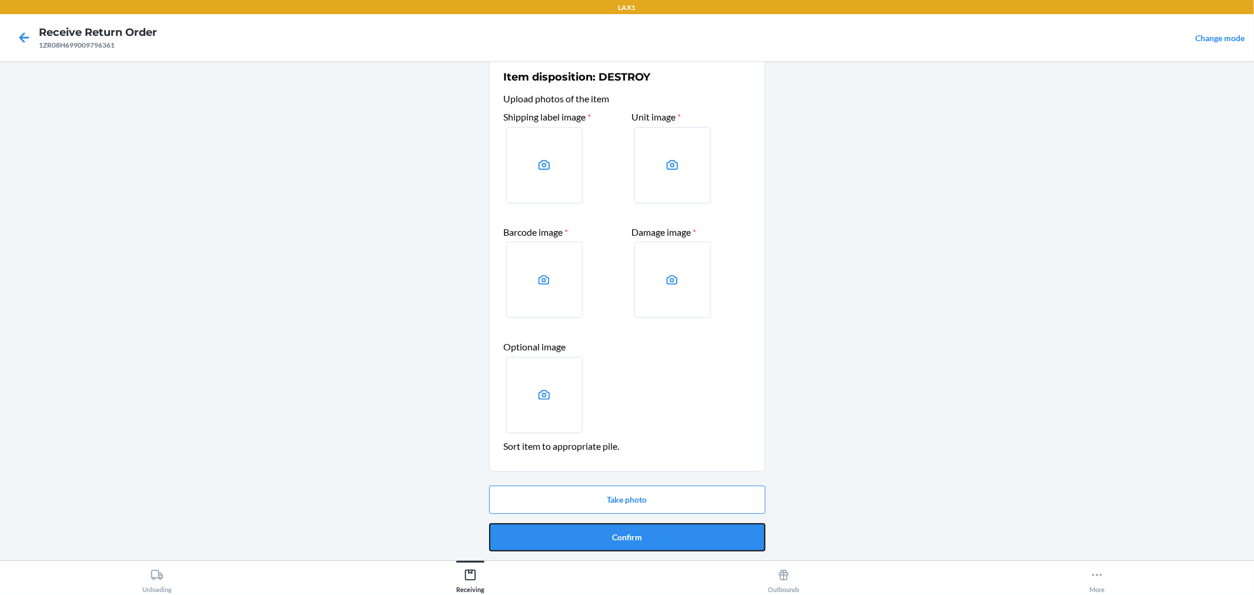
click at [629, 536] on button "Confirm" at bounding box center [627, 537] width 276 height 28
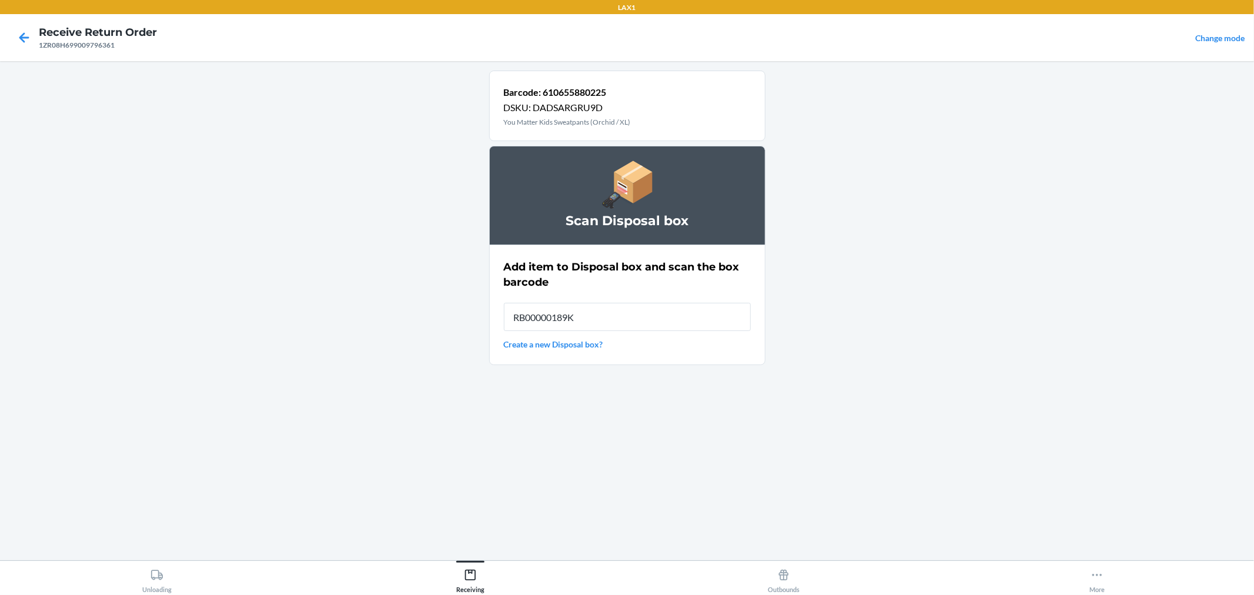
type input "RB00000189K"
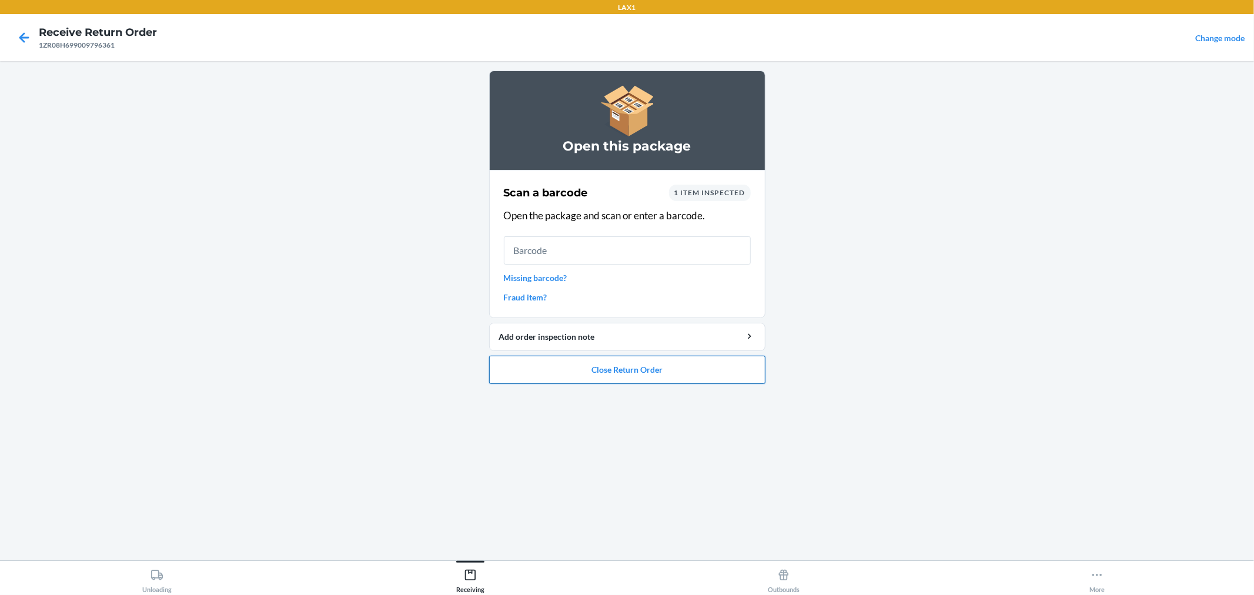
click at [577, 377] on button "Close Return Order" at bounding box center [627, 370] width 276 height 28
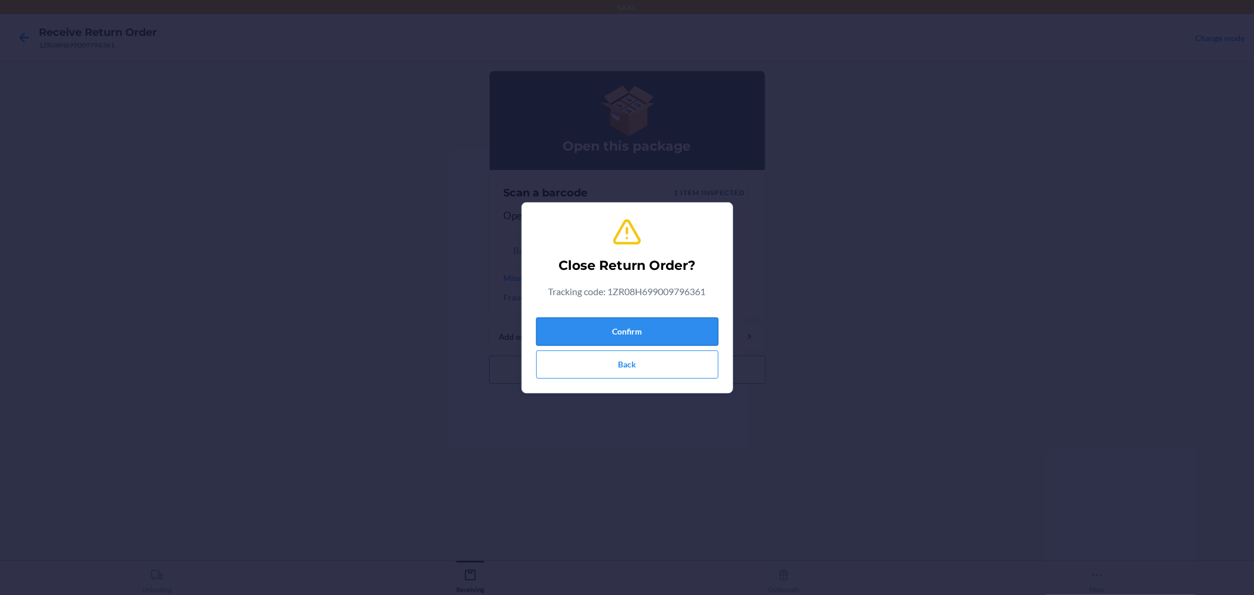
click at [618, 321] on button "Confirm" at bounding box center [627, 331] width 182 height 28
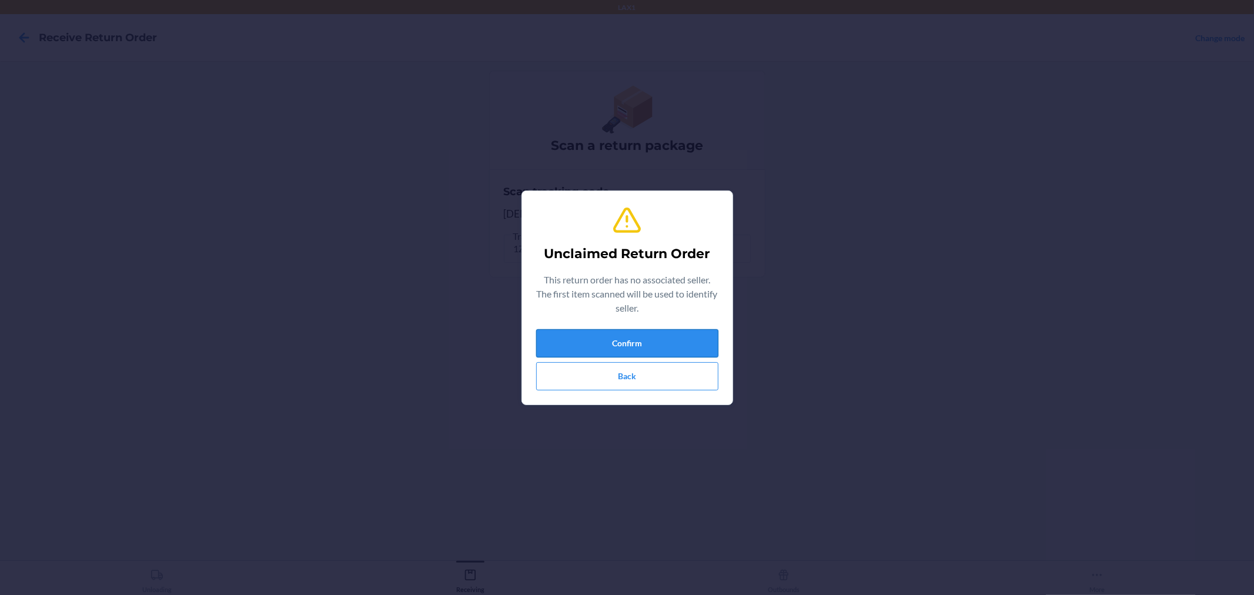
click at [664, 339] on button "Confirm" at bounding box center [627, 343] width 182 height 28
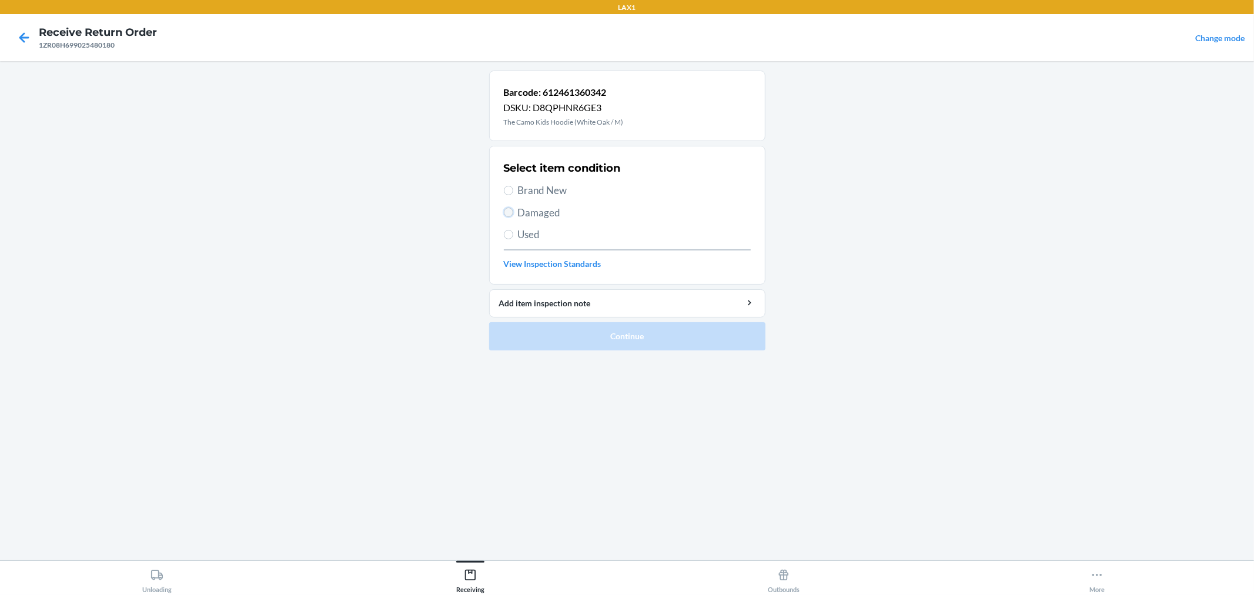
click at [509, 212] on input "Damaged" at bounding box center [508, 212] width 9 height 9
radio input "true"
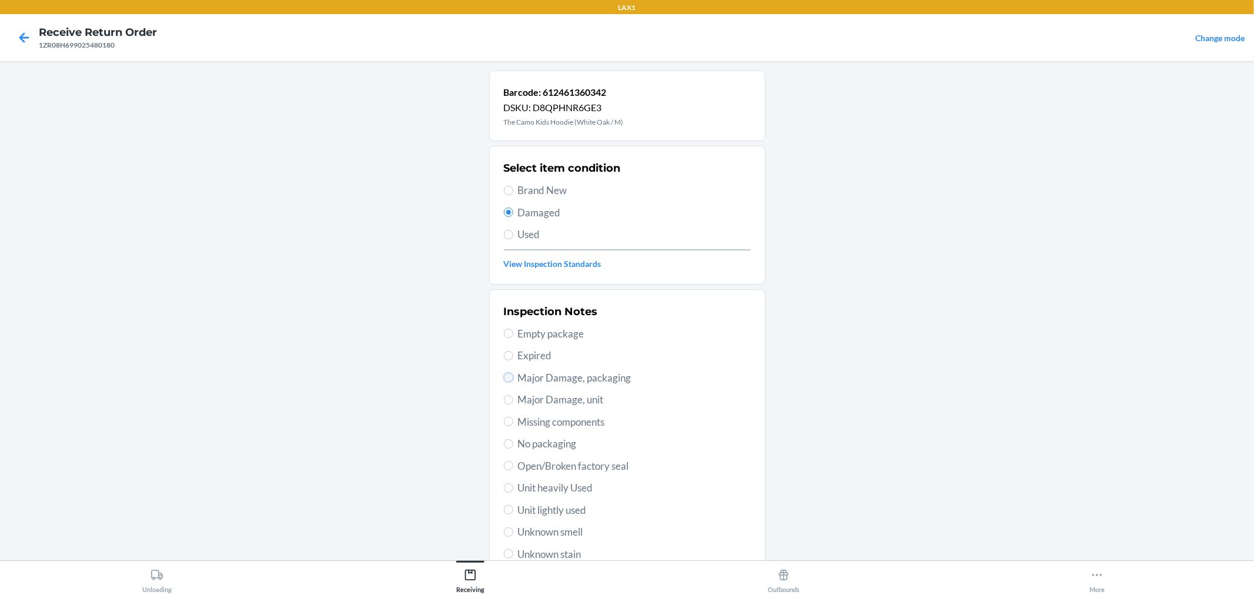
click at [504, 377] on input "Major Damage, packaging" at bounding box center [508, 377] width 9 height 9
radio input "true"
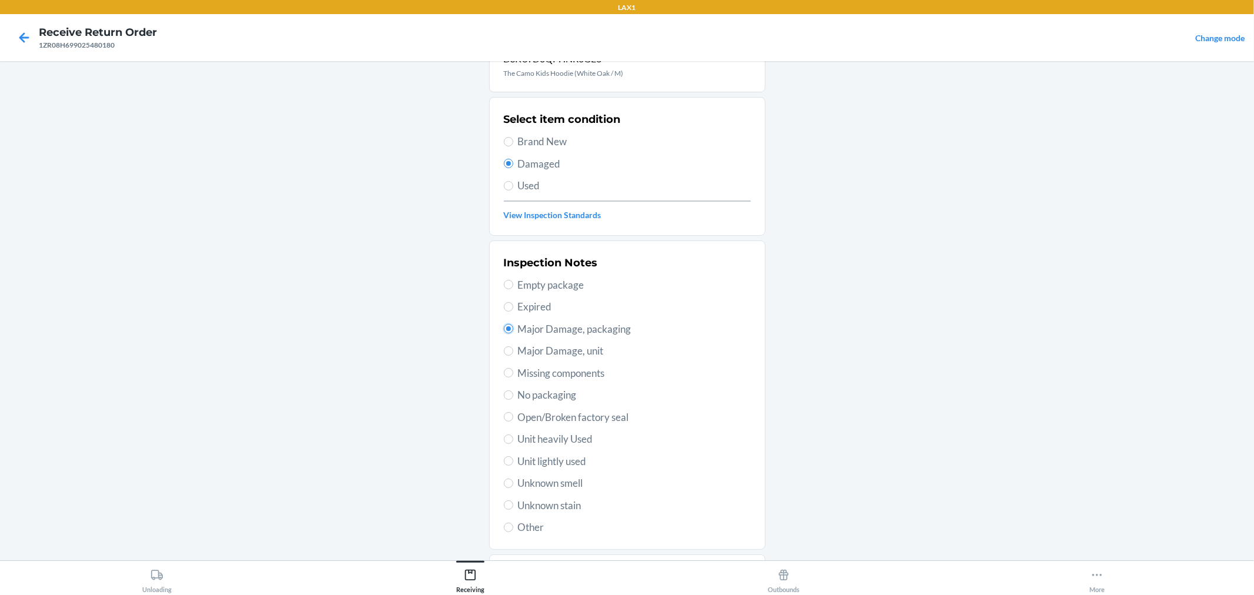
scroll to position [113, 0]
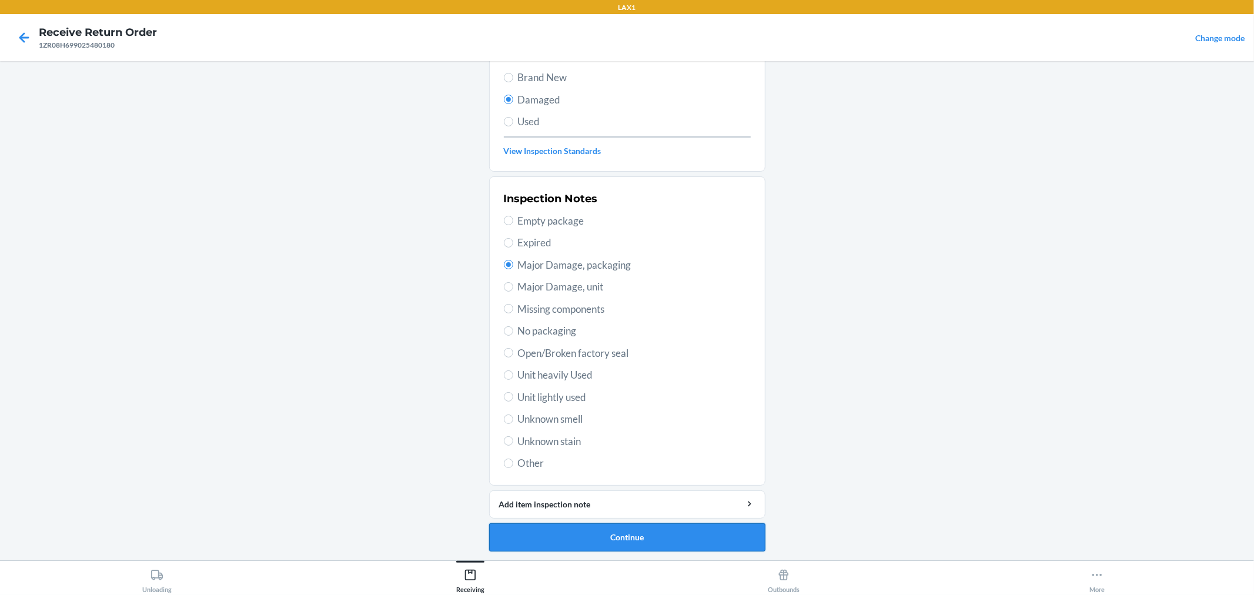
click at [704, 535] on button "Continue" at bounding box center [627, 537] width 276 height 28
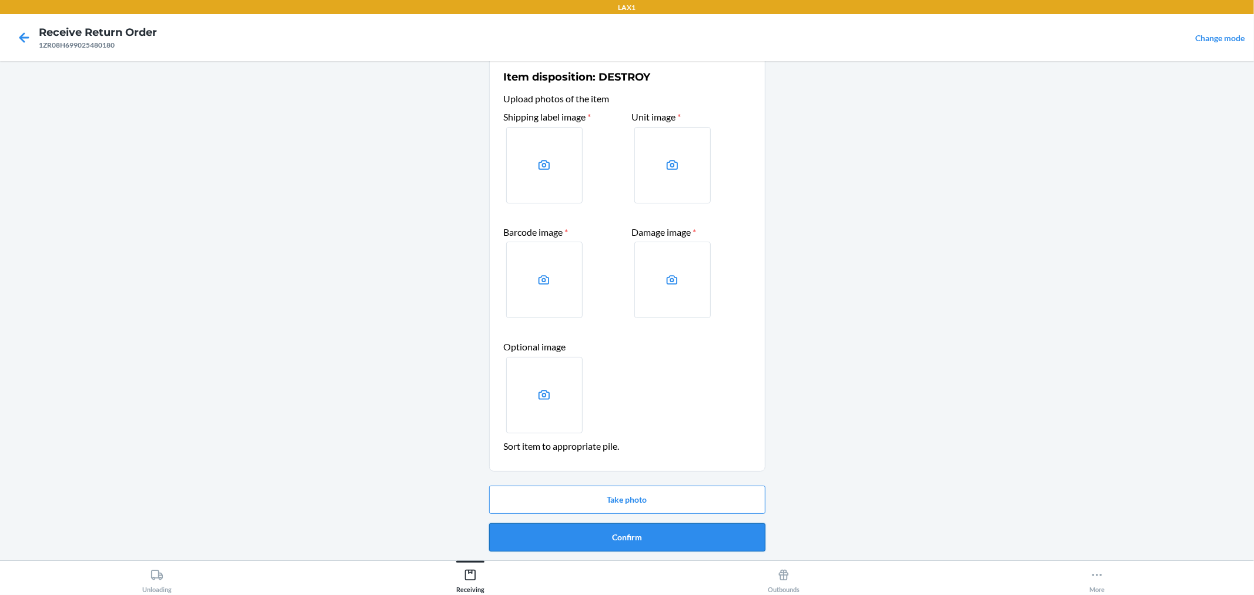
click at [706, 535] on button "Confirm" at bounding box center [627, 537] width 276 height 28
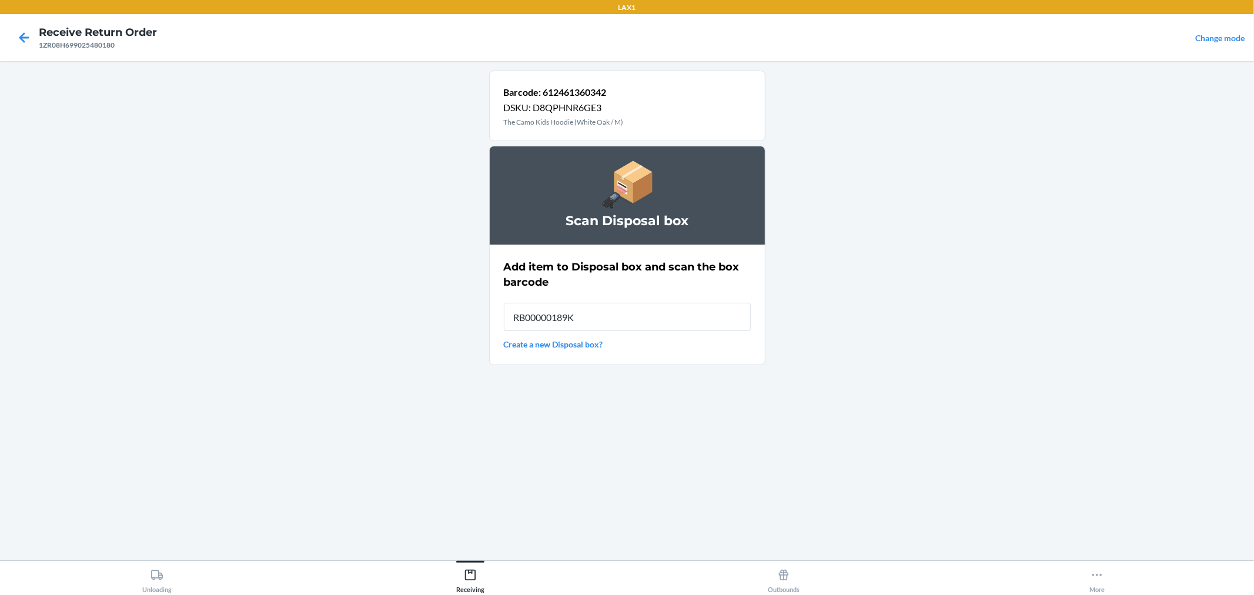
type input "RB00000189K"
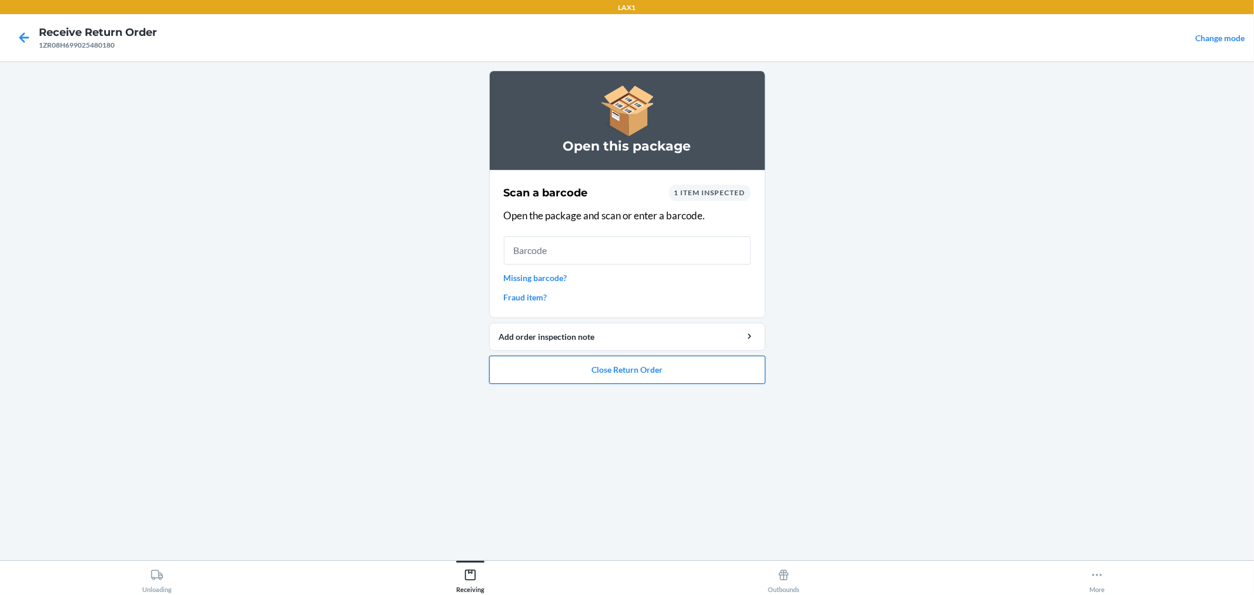
click at [629, 366] on button "Close Return Order" at bounding box center [627, 370] width 276 height 28
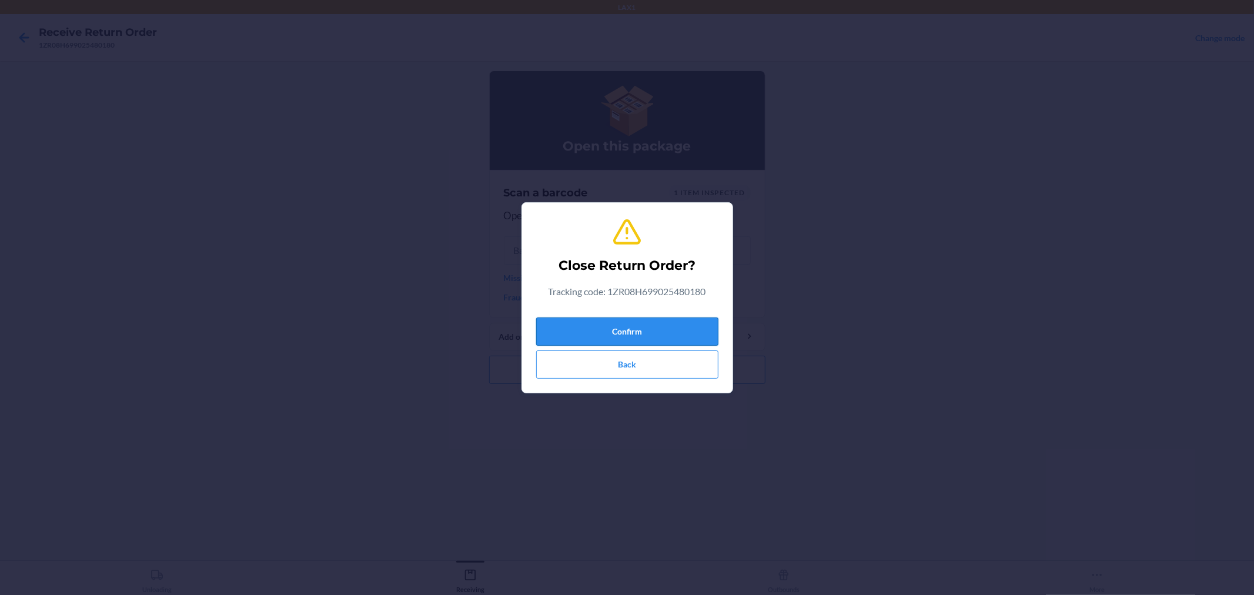
click at [650, 333] on button "Confirm" at bounding box center [627, 331] width 182 height 28
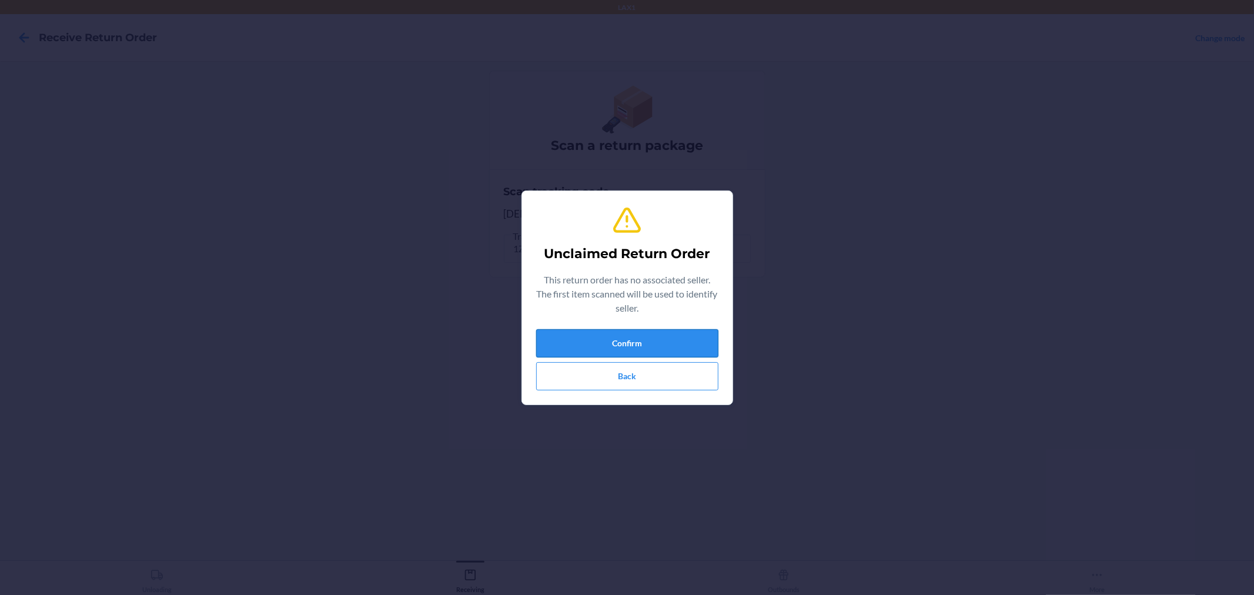
click at [698, 343] on button "Confirm" at bounding box center [627, 343] width 182 height 28
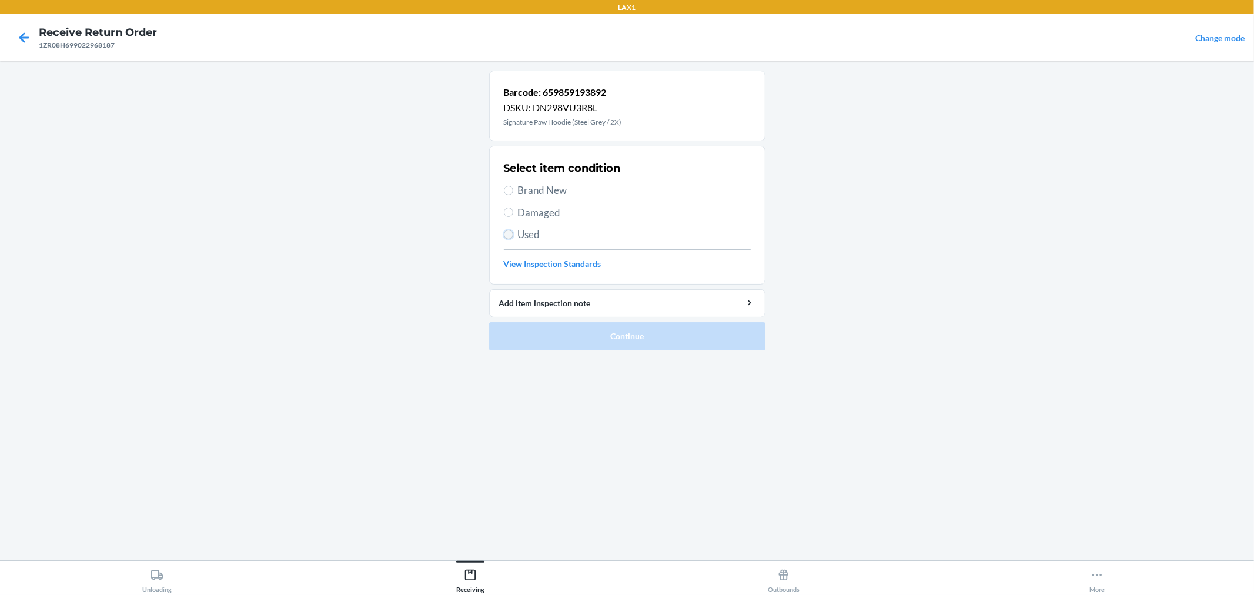
click at [510, 235] on input "Used" at bounding box center [508, 234] width 9 height 9
radio input "true"
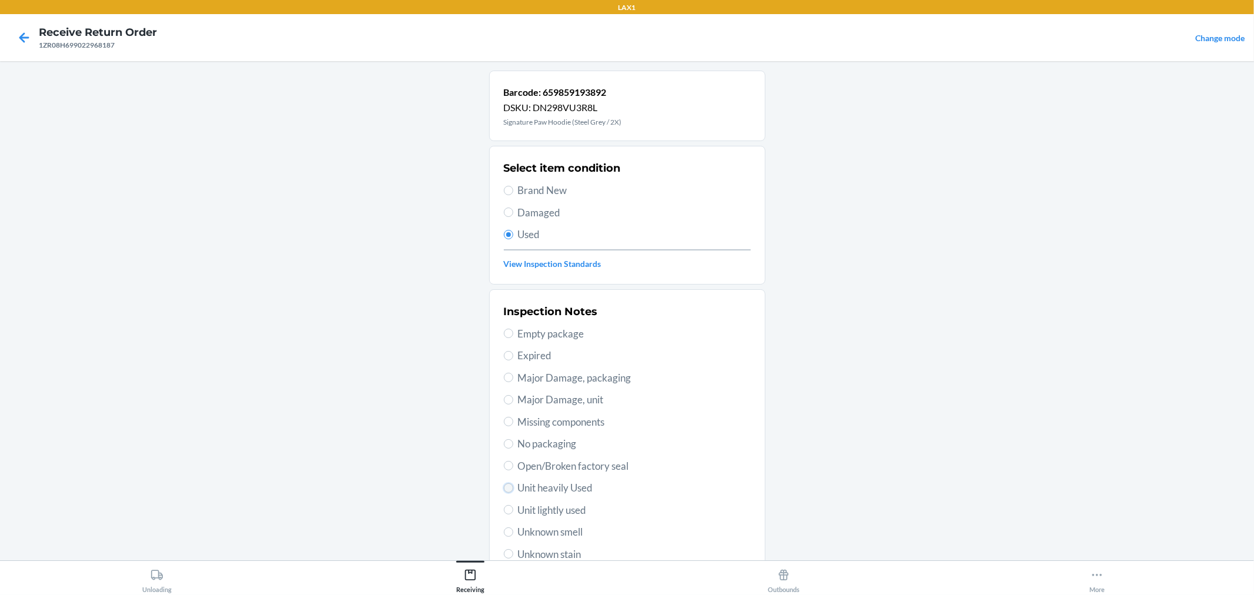
click at [506, 486] on input "Unit heavily Used" at bounding box center [508, 487] width 9 height 9
radio input "true"
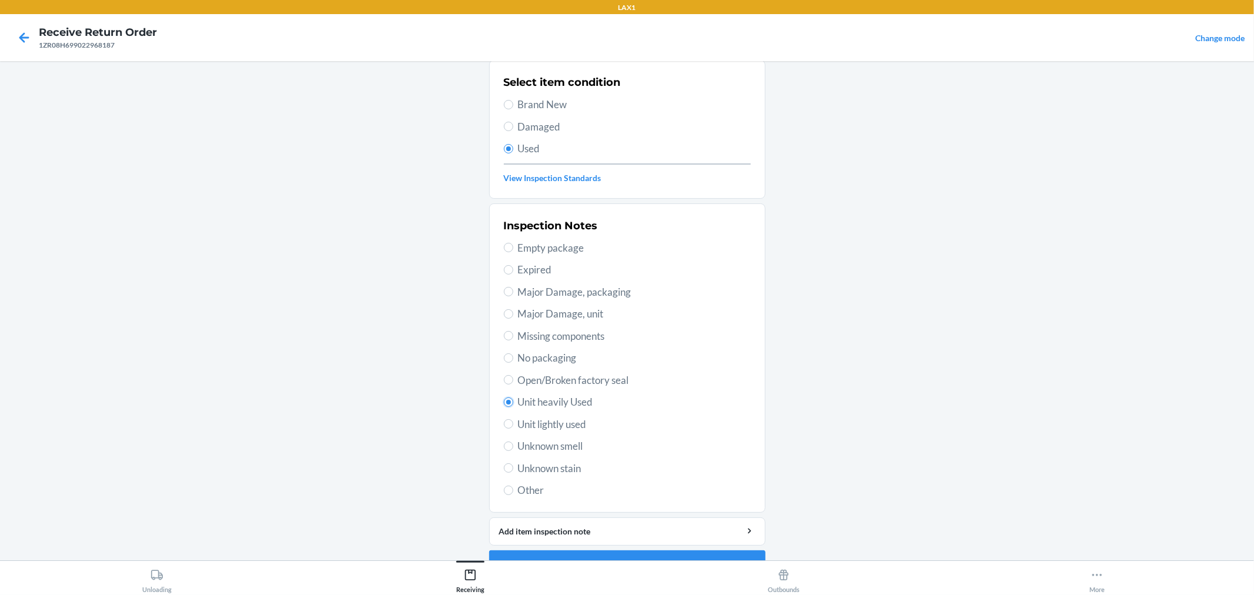
scroll to position [113, 0]
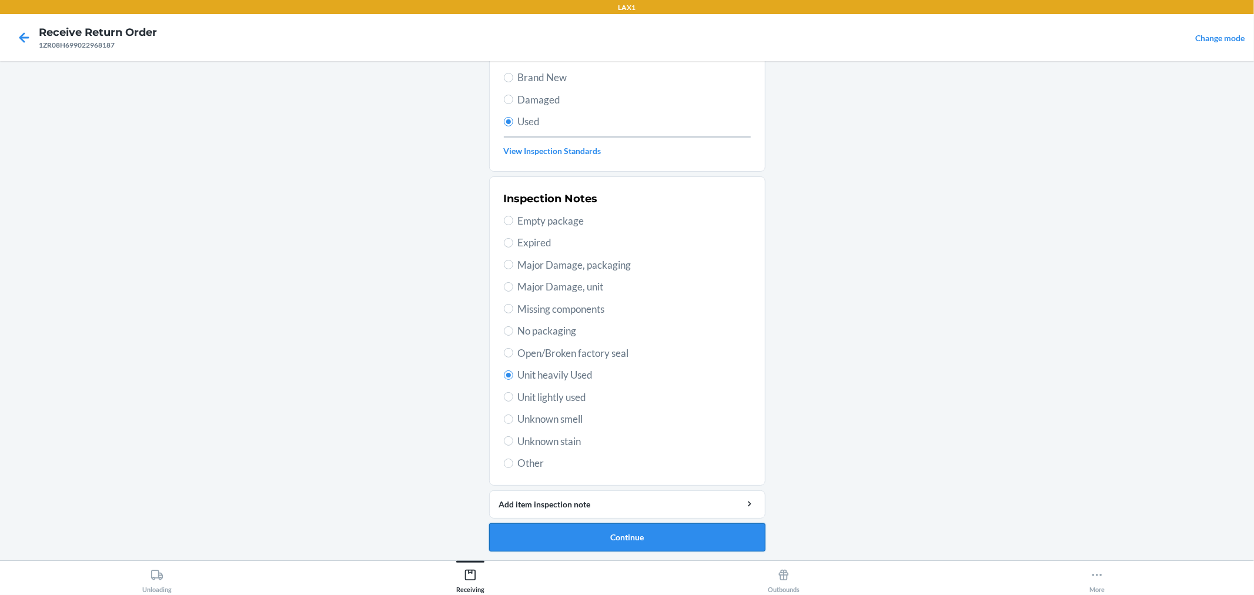
click at [747, 541] on button "Continue" at bounding box center [627, 537] width 276 height 28
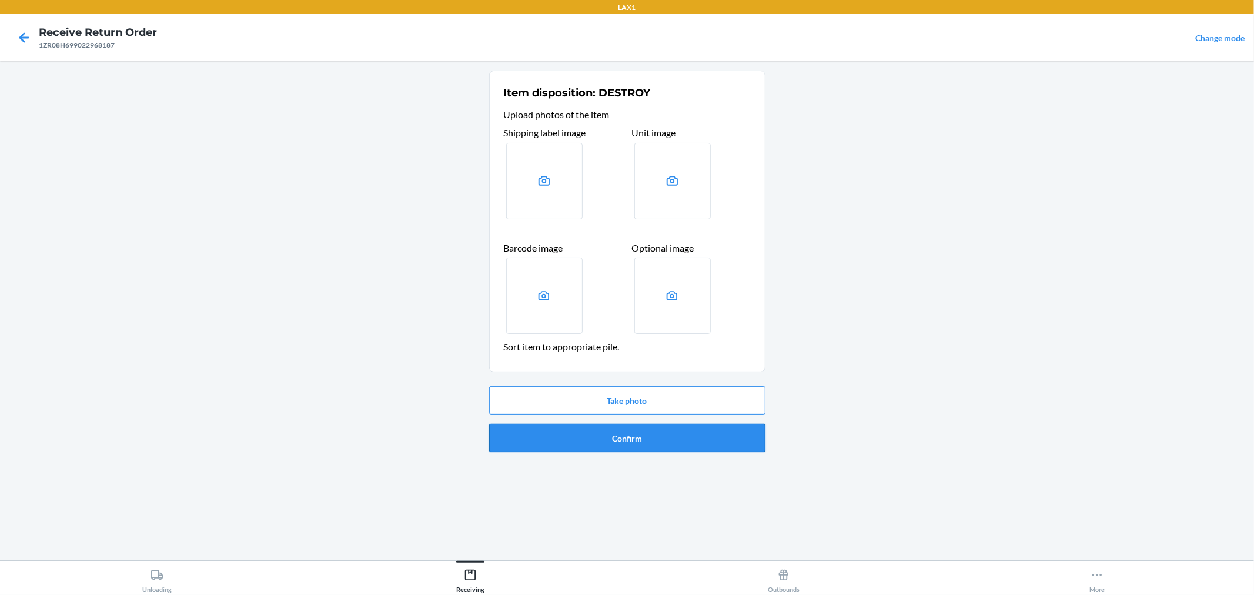
click at [747, 439] on button "Confirm" at bounding box center [627, 438] width 276 height 28
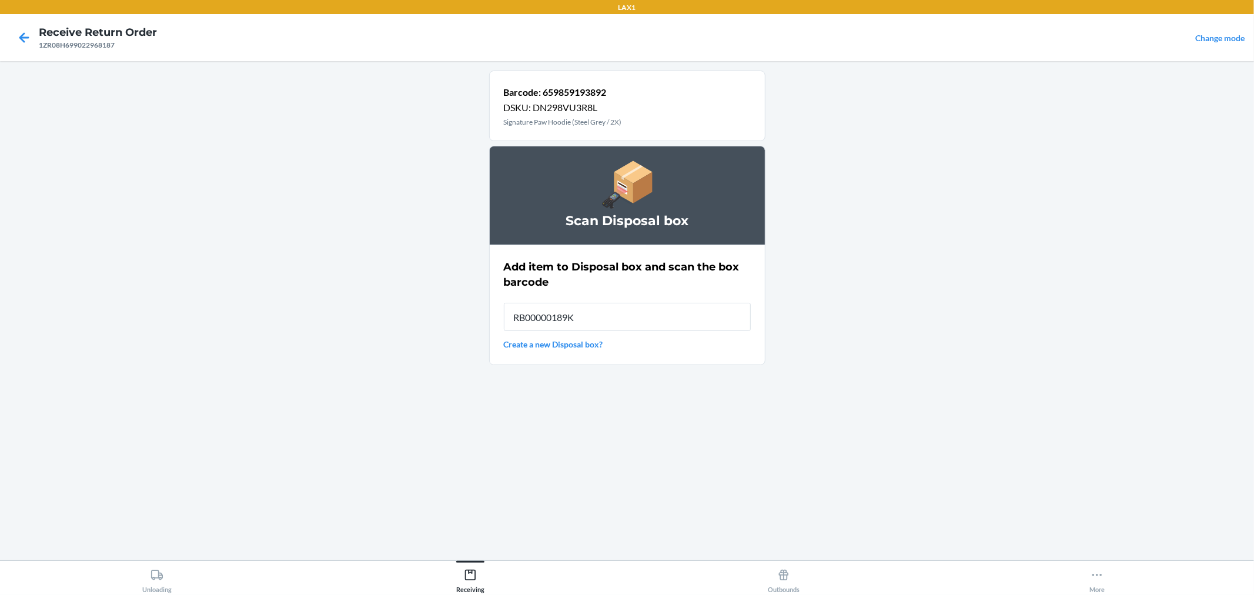
type input "RB00000189K"
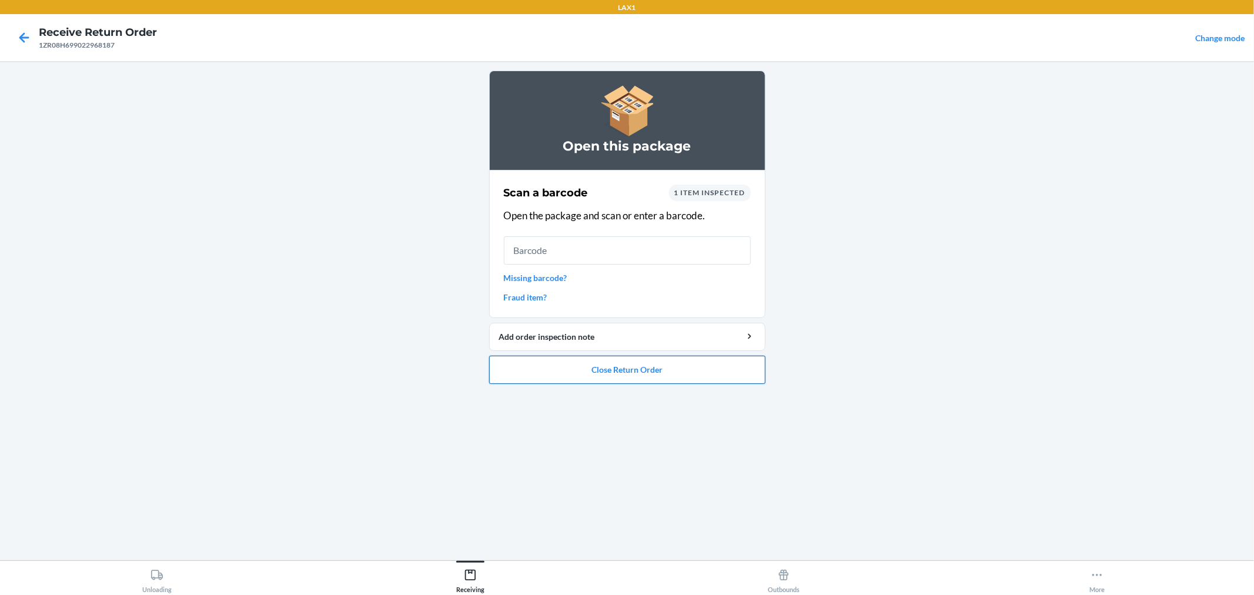
click at [730, 365] on button "Close Return Order" at bounding box center [627, 370] width 276 height 28
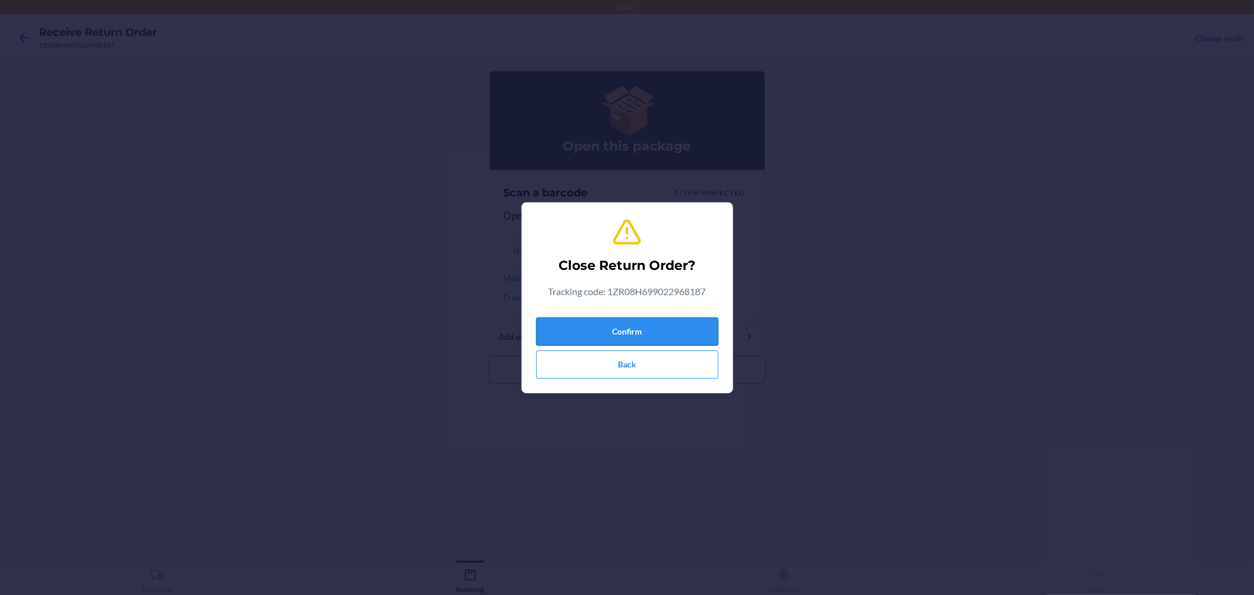
click at [688, 337] on button "Confirm" at bounding box center [627, 331] width 182 height 28
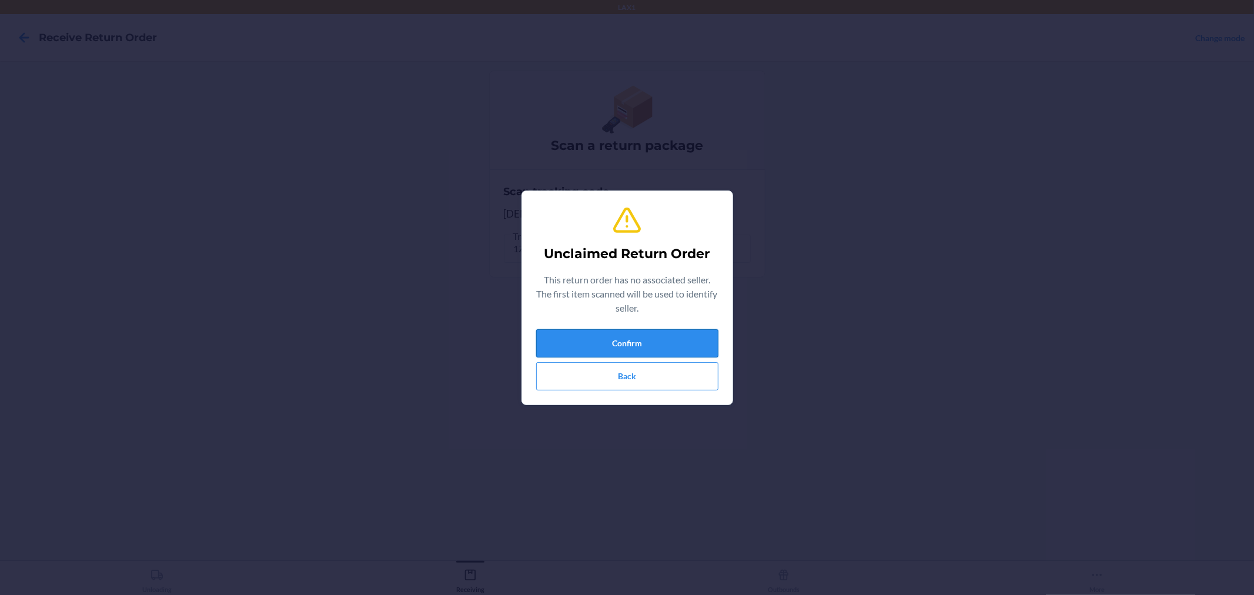
click at [671, 347] on button "Confirm" at bounding box center [627, 343] width 182 height 28
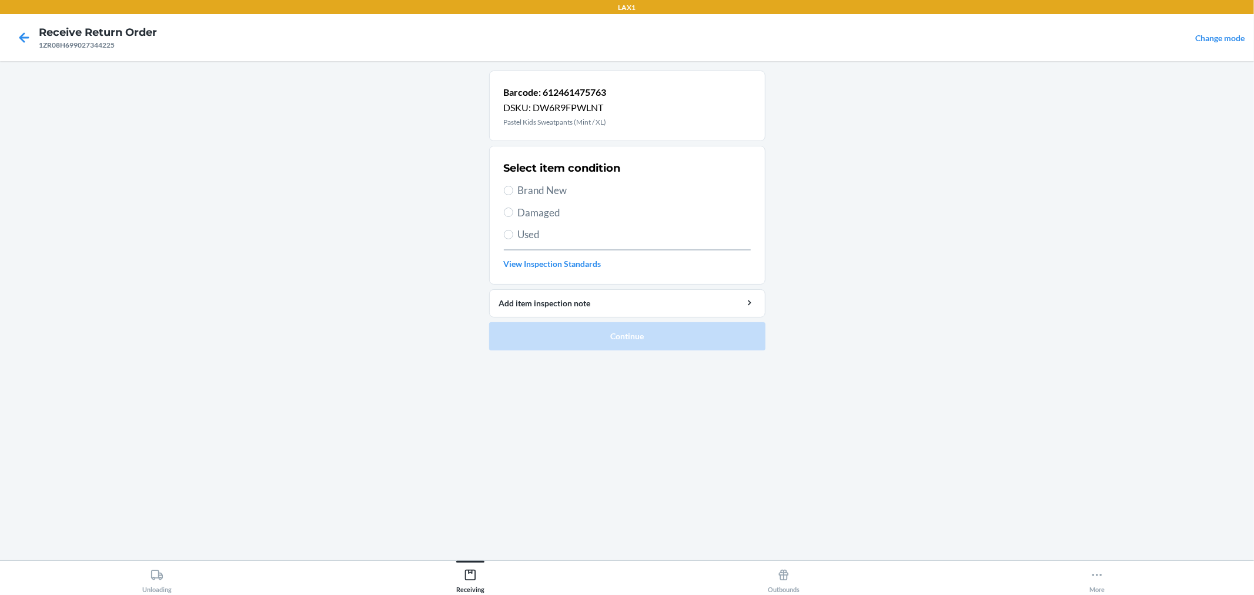
click at [514, 189] on label "Brand New" at bounding box center [627, 190] width 247 height 15
click at [513, 189] on input "Brand New" at bounding box center [508, 190] width 9 height 9
radio input "true"
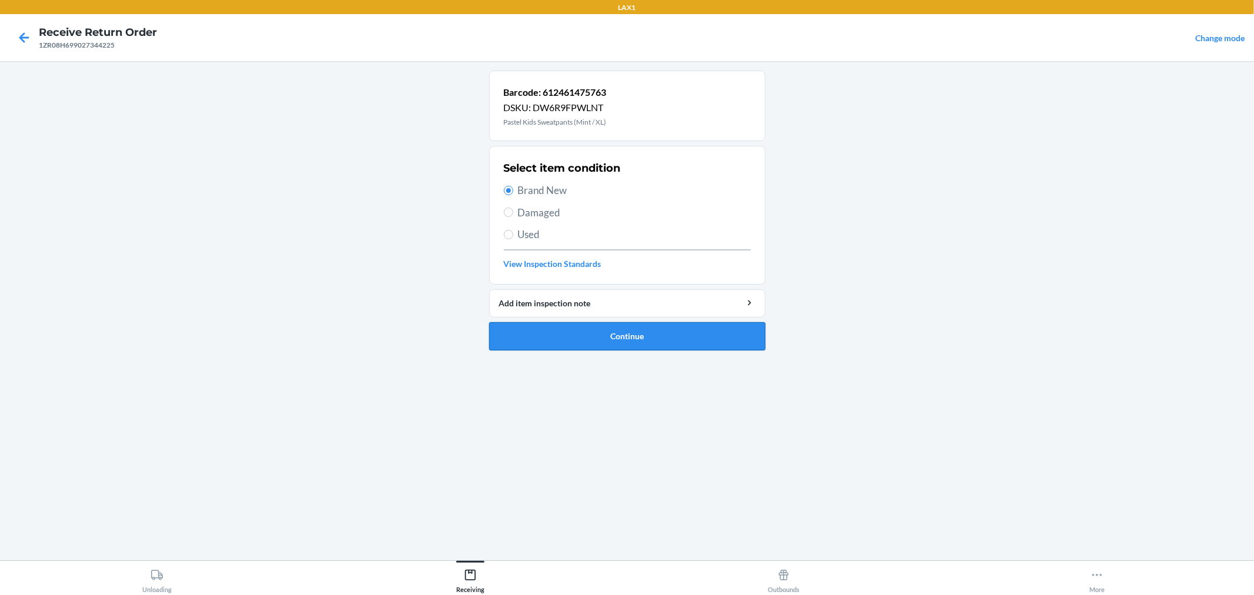
click at [591, 333] on button "Continue" at bounding box center [627, 336] width 276 height 28
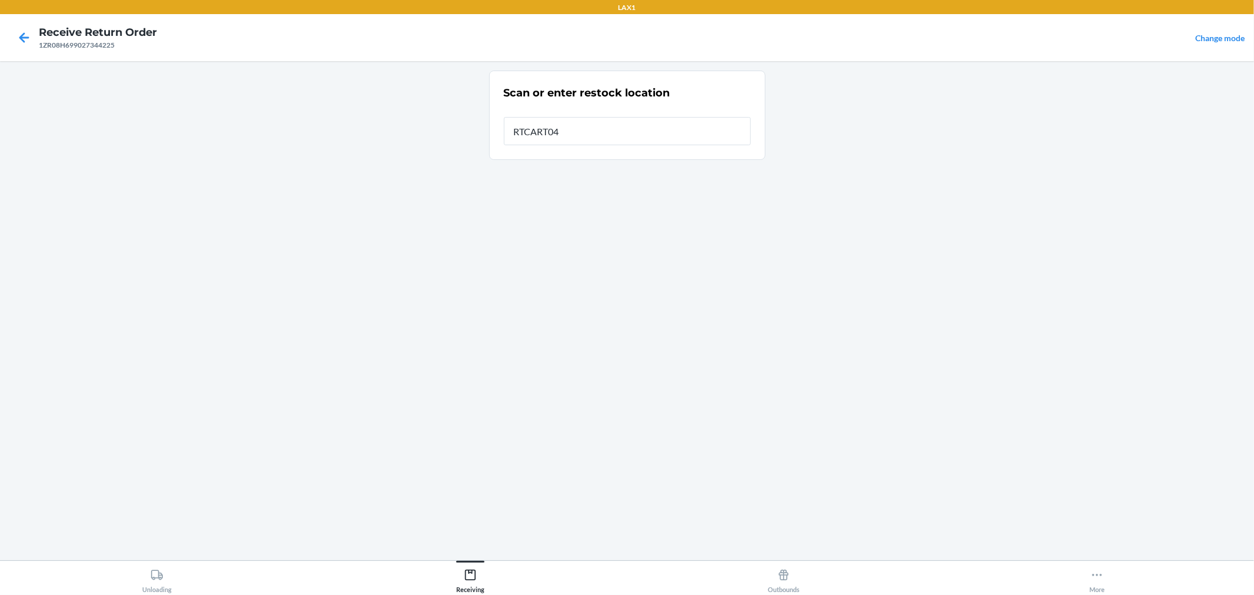
type input "RTCART042"
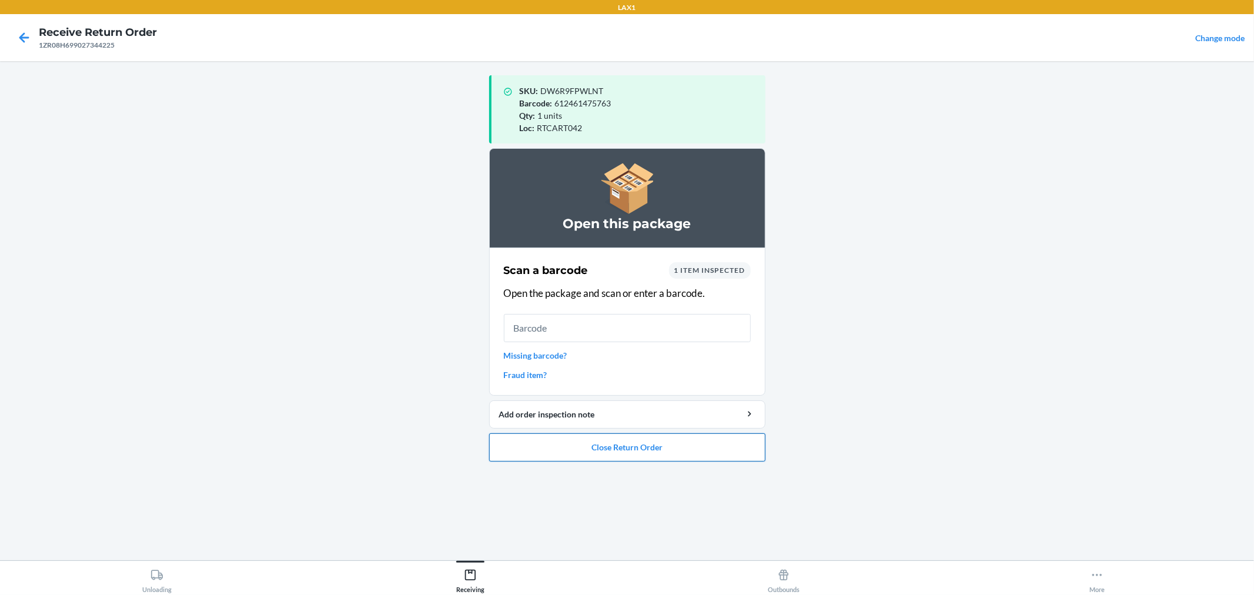
click at [617, 446] on button "Close Return Order" at bounding box center [627, 447] width 276 height 28
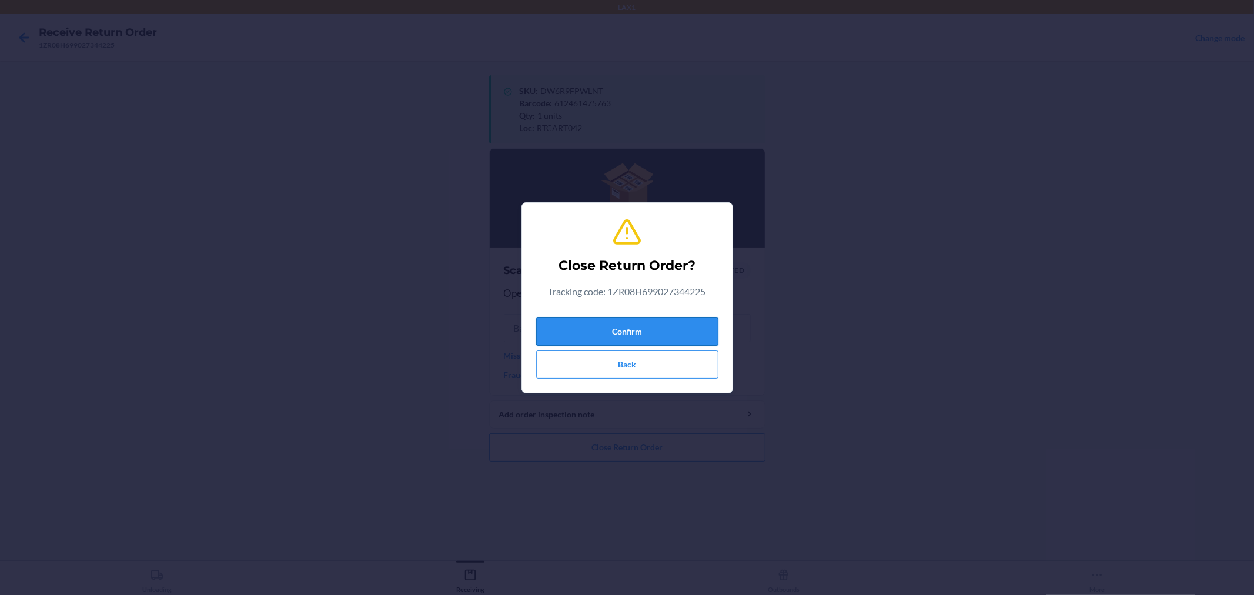
click at [627, 326] on button "Confirm" at bounding box center [627, 331] width 182 height 28
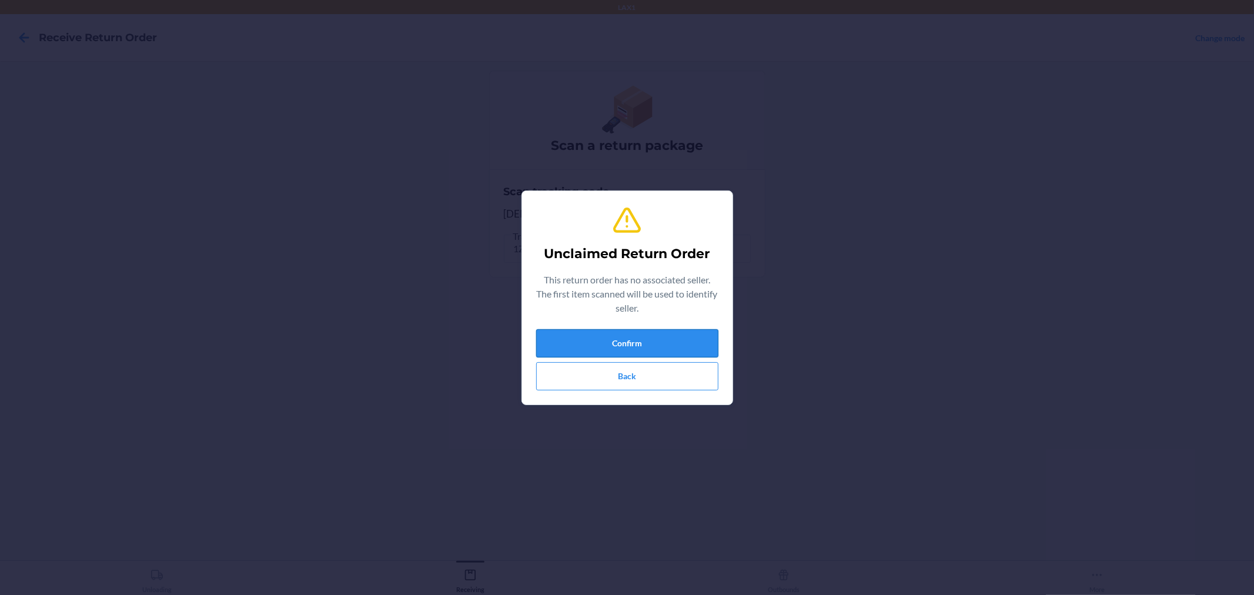
click at [633, 336] on button "Confirm" at bounding box center [627, 343] width 182 height 28
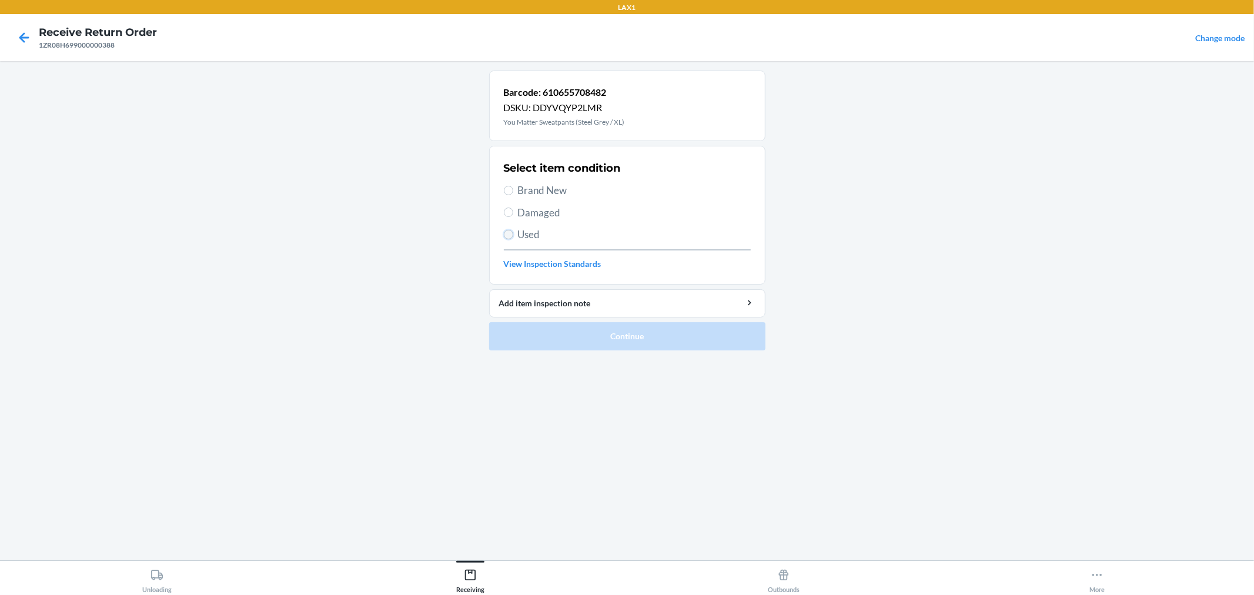
click at [504, 232] on input "Used" at bounding box center [508, 234] width 9 height 9
radio input "true"
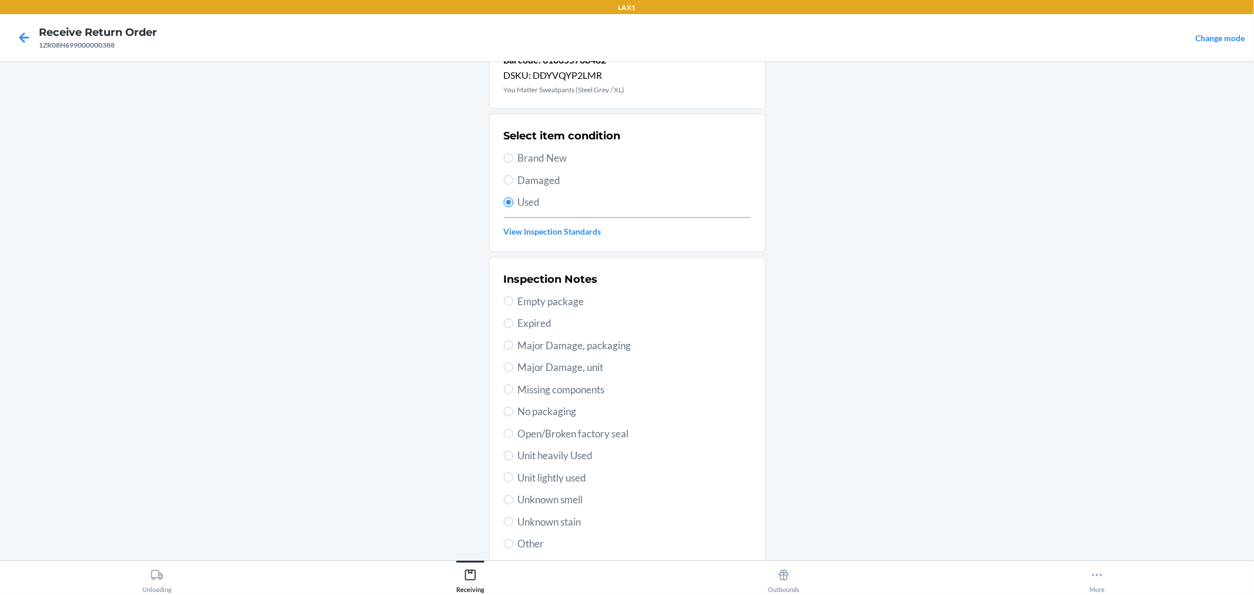
scroll to position [65, 0]
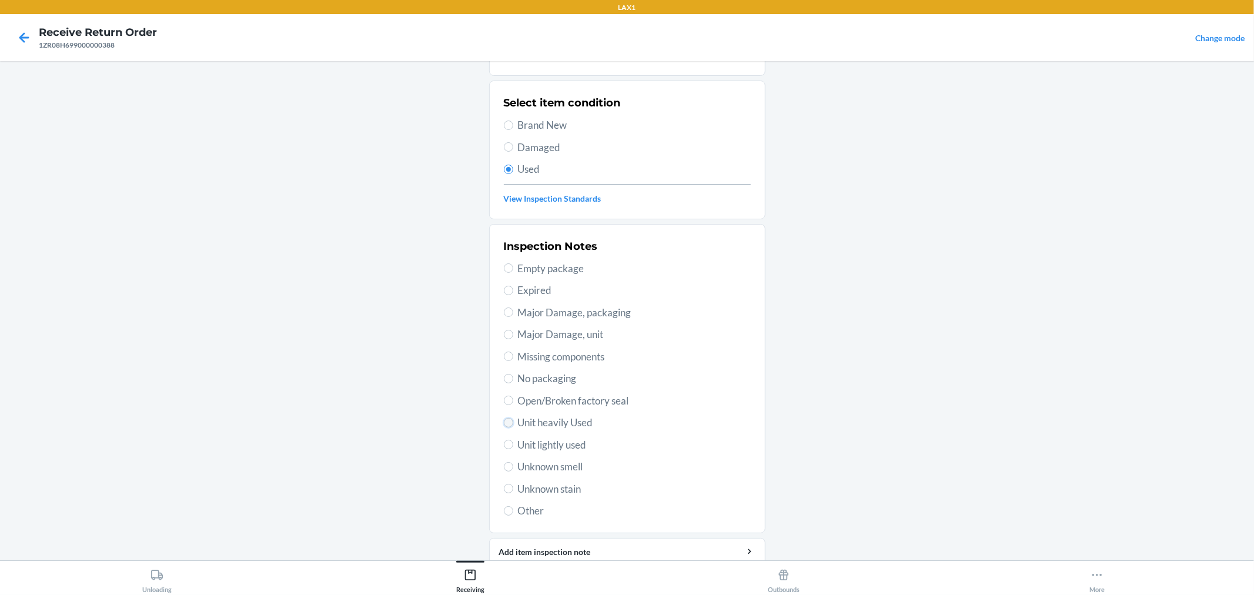
click at [504, 420] on input "Unit heavily Used" at bounding box center [508, 422] width 9 height 9
radio input "true"
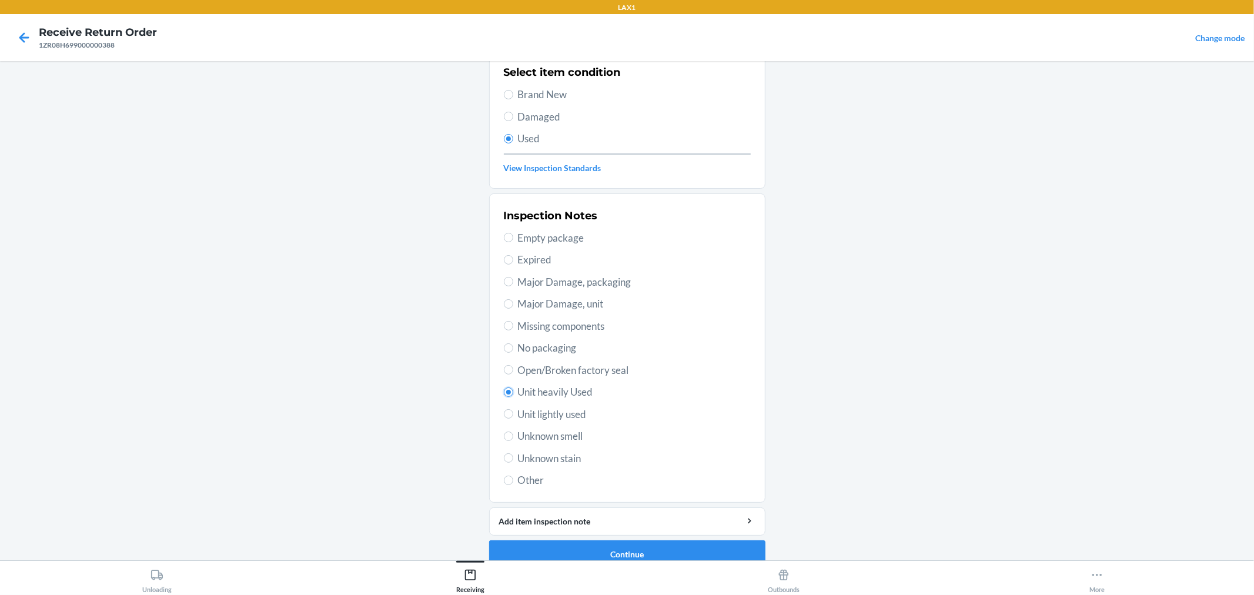
scroll to position [113, 0]
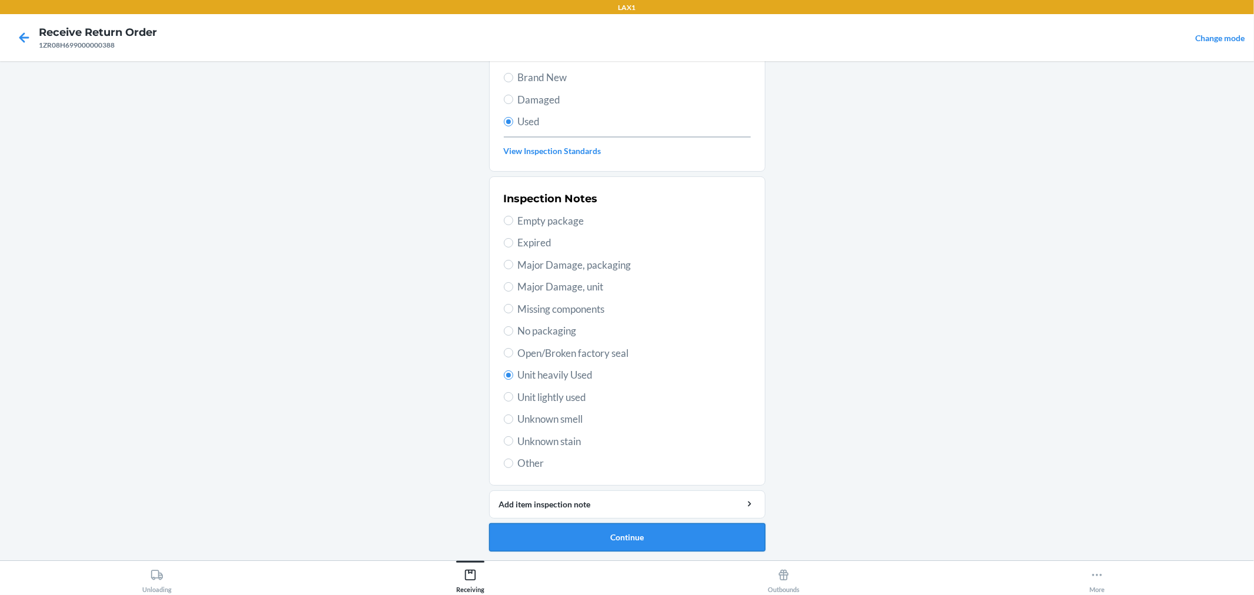
click at [603, 534] on button "Continue" at bounding box center [627, 537] width 276 height 28
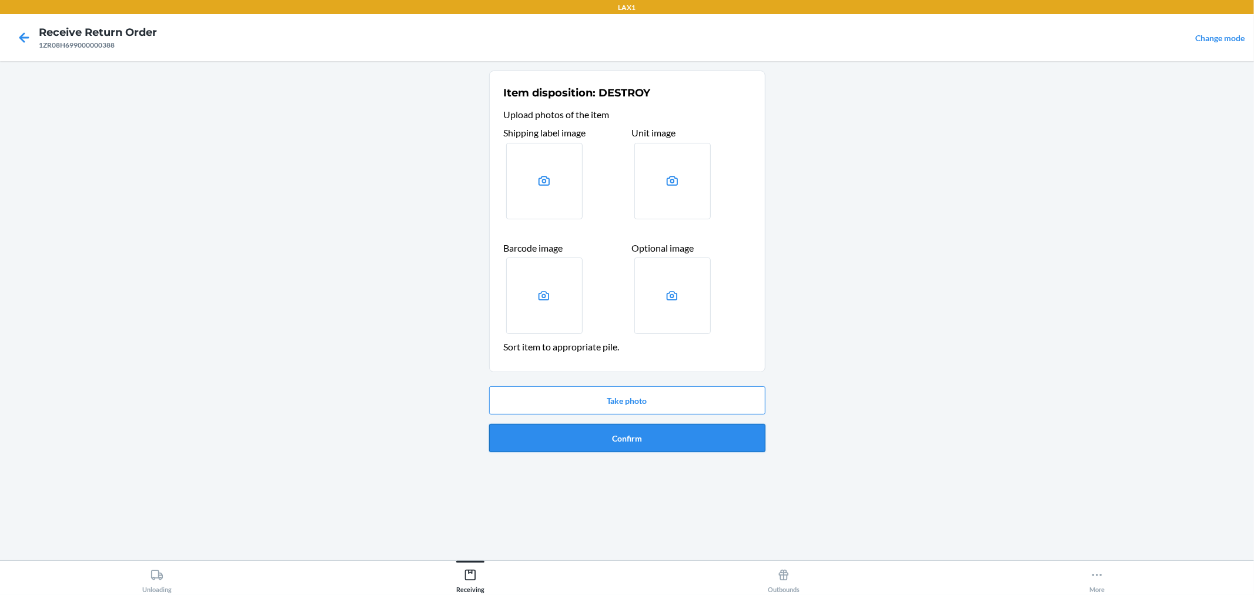
click at [650, 434] on button "Confirm" at bounding box center [627, 438] width 276 height 28
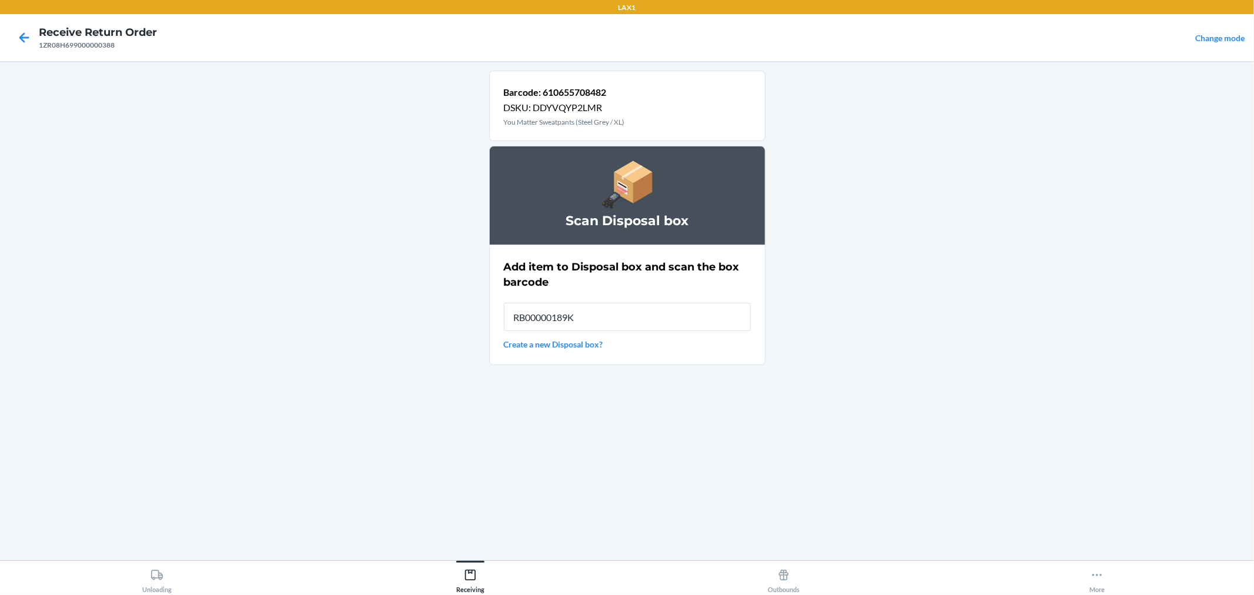
type input "RB00000189K"
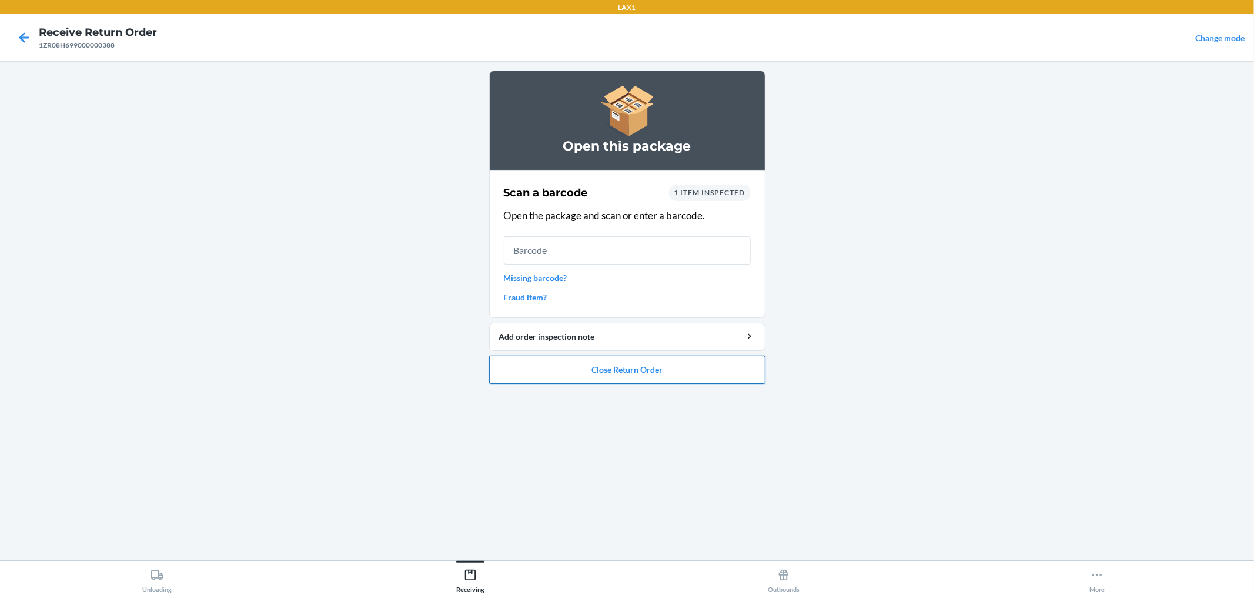
click at [671, 366] on button "Close Return Order" at bounding box center [627, 370] width 276 height 28
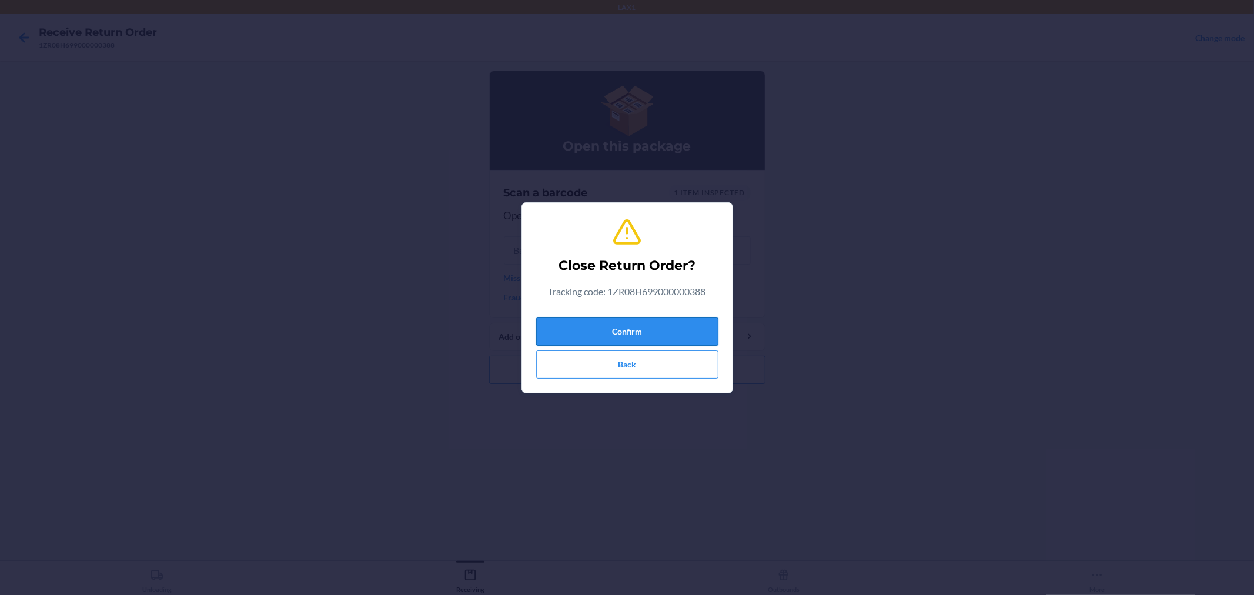
click at [684, 320] on button "Confirm" at bounding box center [627, 331] width 182 height 28
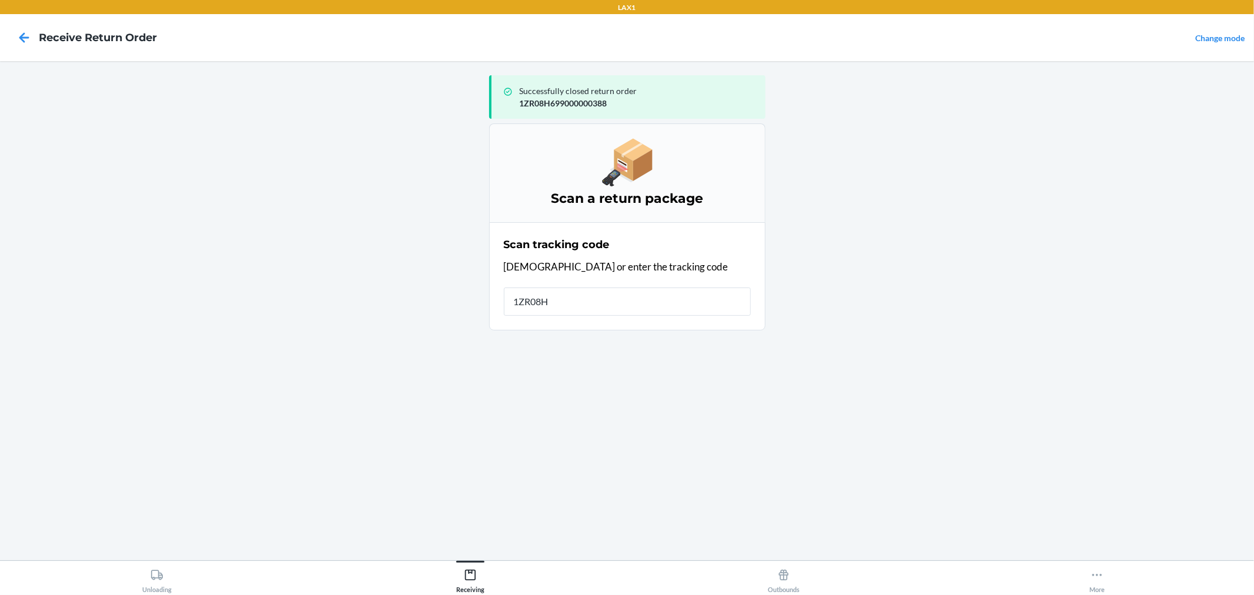
type input "1ZR08H6"
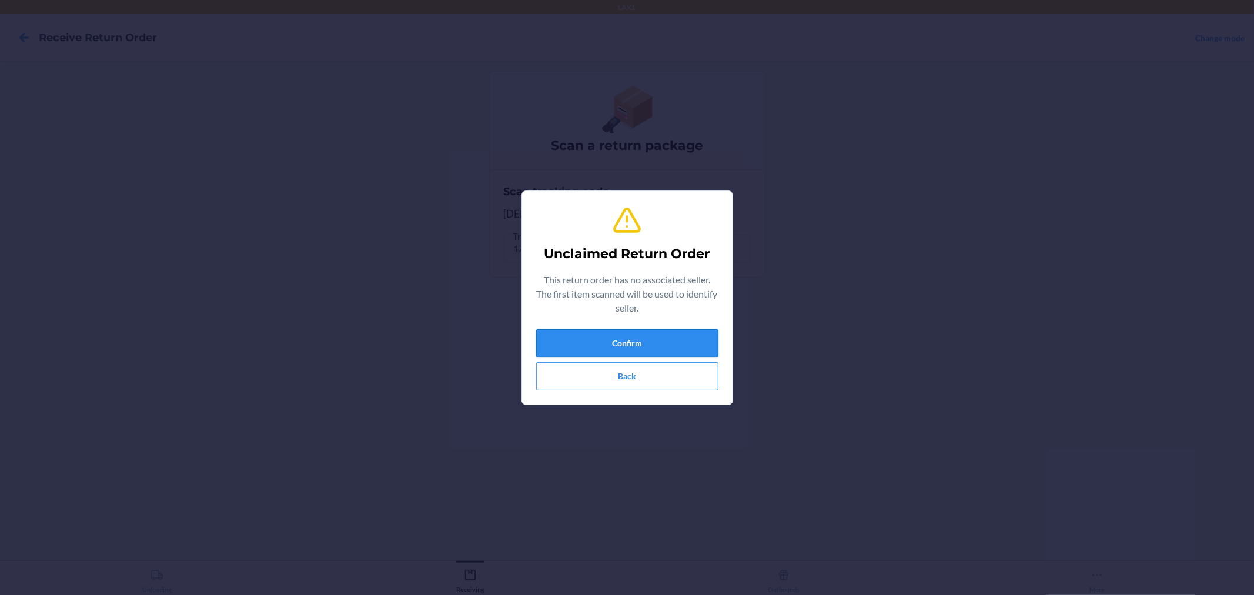
click at [641, 351] on button "Confirm" at bounding box center [627, 343] width 182 height 28
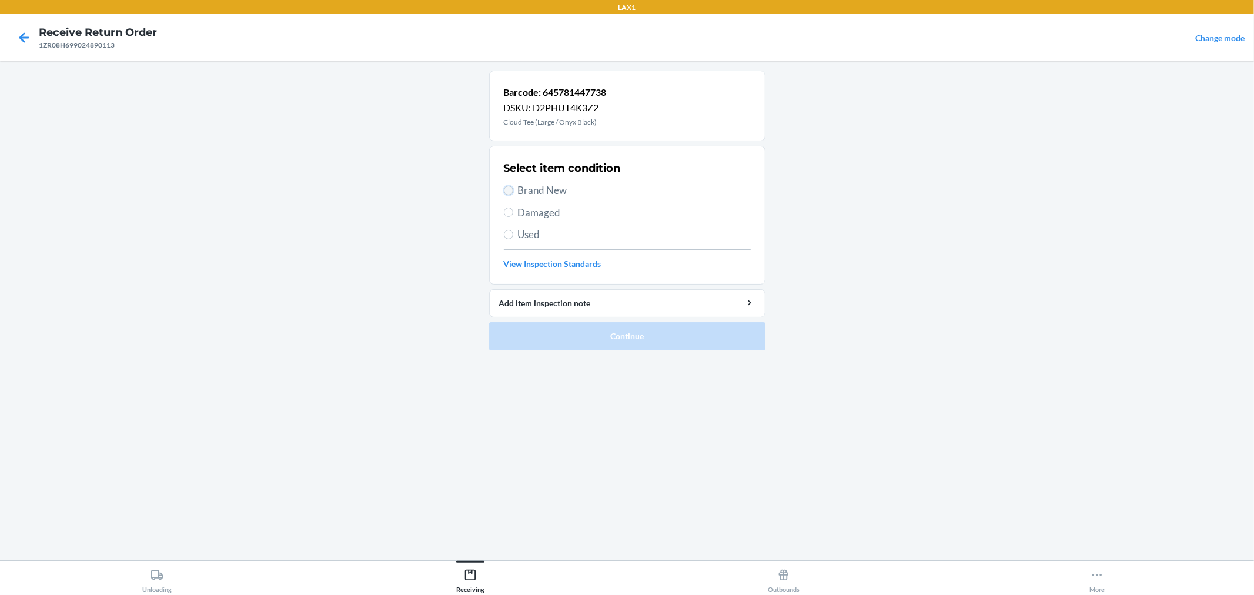
click at [509, 189] on input "Brand New" at bounding box center [508, 190] width 9 height 9
radio input "true"
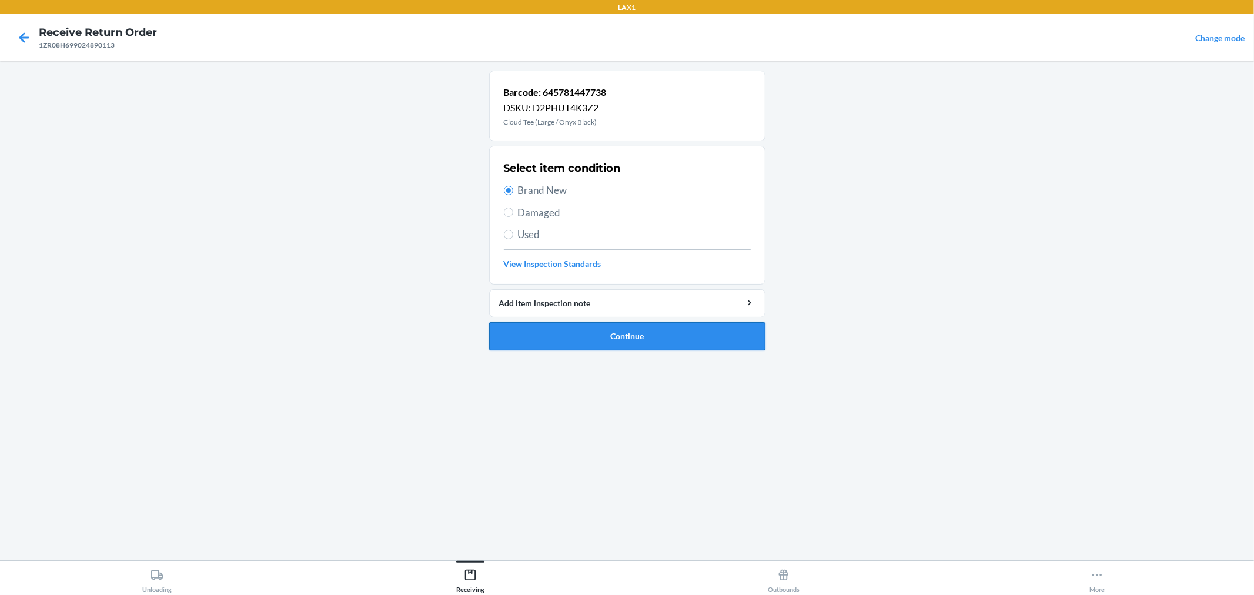
click at [574, 326] on button "Continue" at bounding box center [627, 336] width 276 height 28
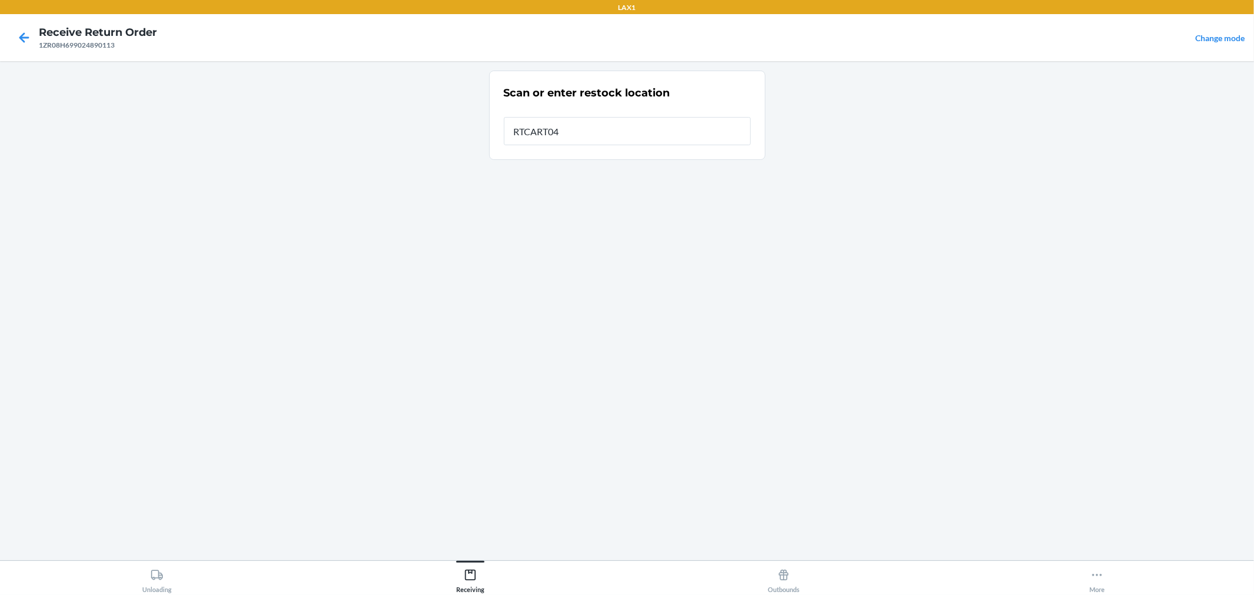
type input "RTCART042"
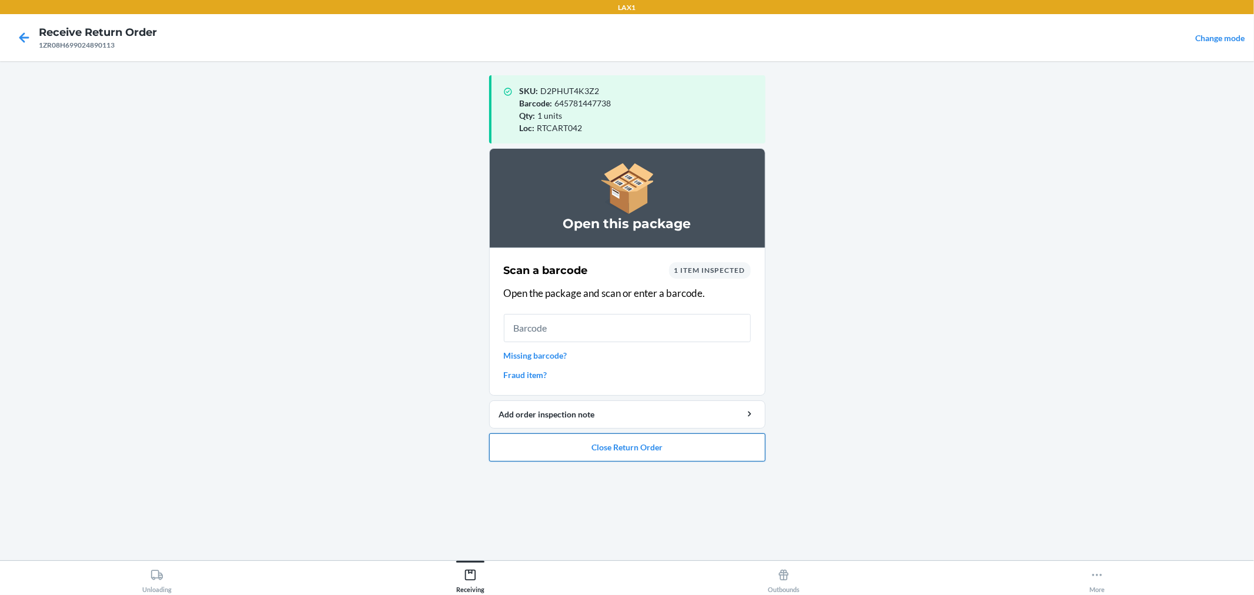
click at [691, 444] on button "Close Return Order" at bounding box center [627, 447] width 276 height 28
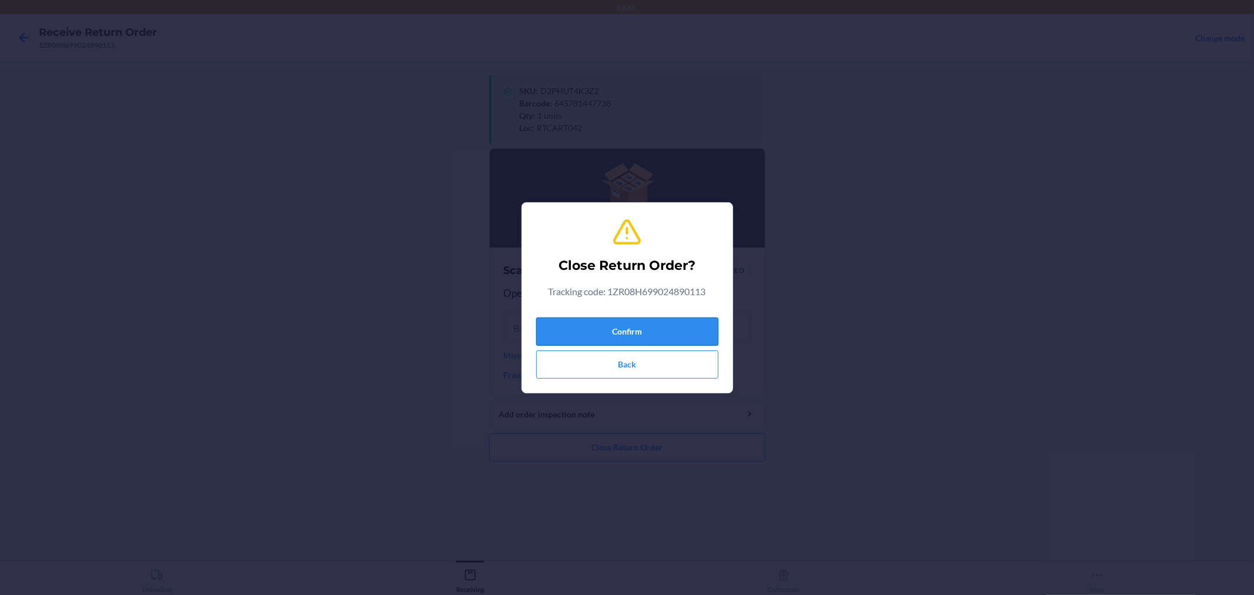
click at [691, 330] on button "Confirm" at bounding box center [627, 331] width 182 height 28
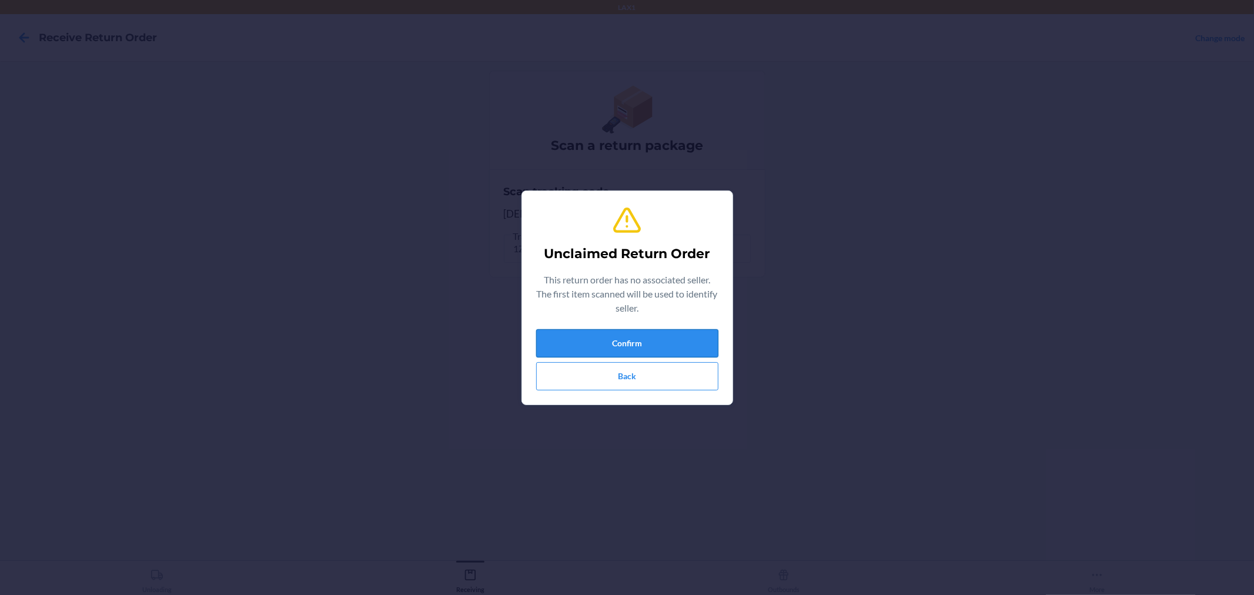
click at [688, 347] on button "Confirm" at bounding box center [627, 343] width 182 height 28
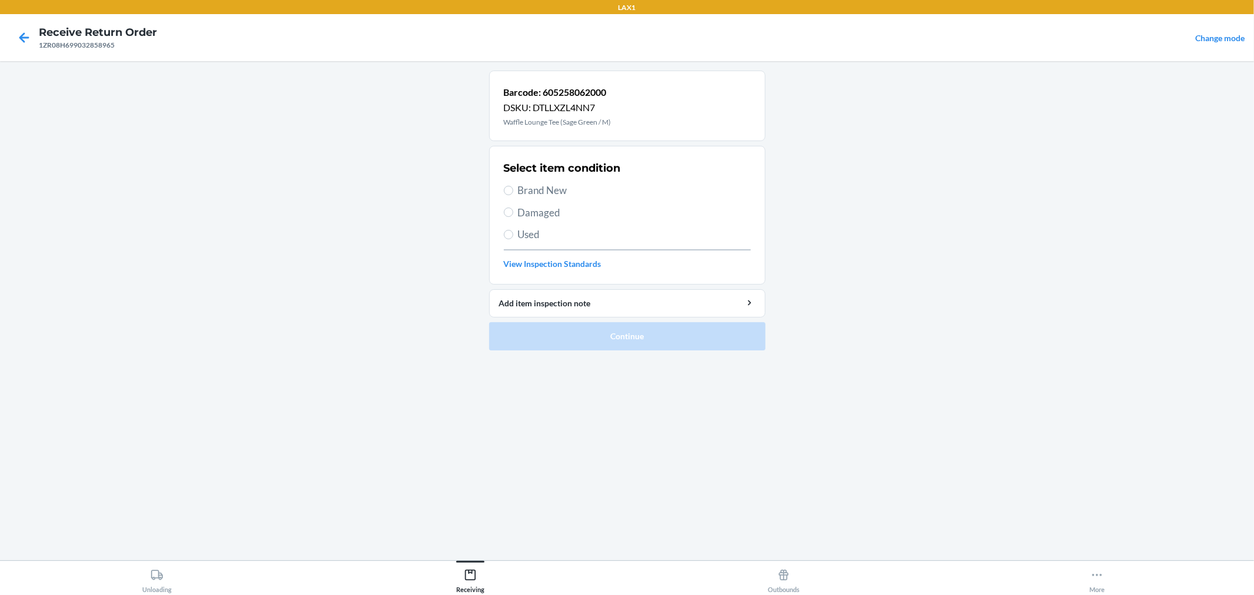
click at [502, 188] on section "Select item condition Brand New Damaged Used View Inspection Standards" at bounding box center [627, 215] width 276 height 139
click at [512, 192] on input "Brand New" at bounding box center [508, 190] width 9 height 9
radio input "true"
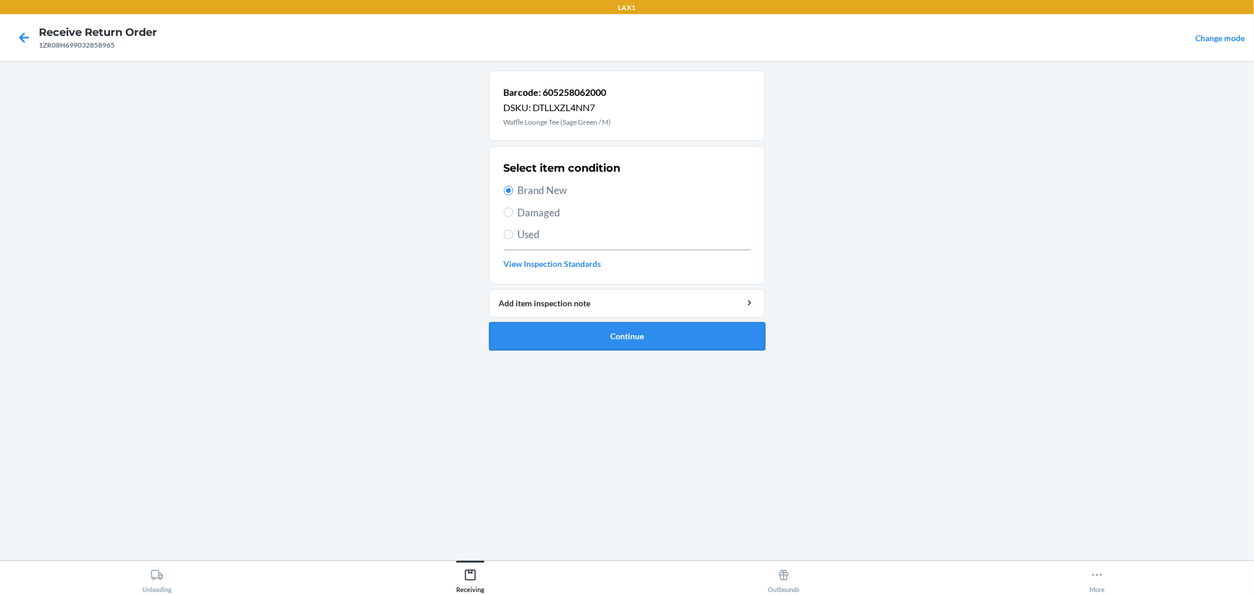
click at [576, 343] on button "Continue" at bounding box center [627, 336] width 276 height 28
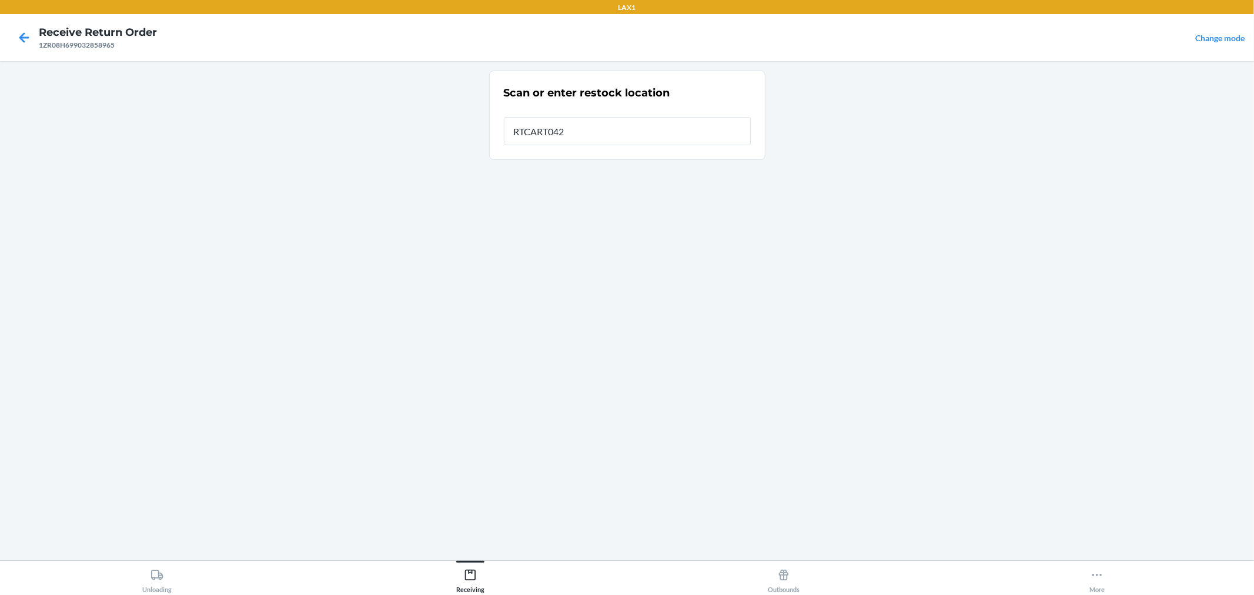
type input "RTCART042"
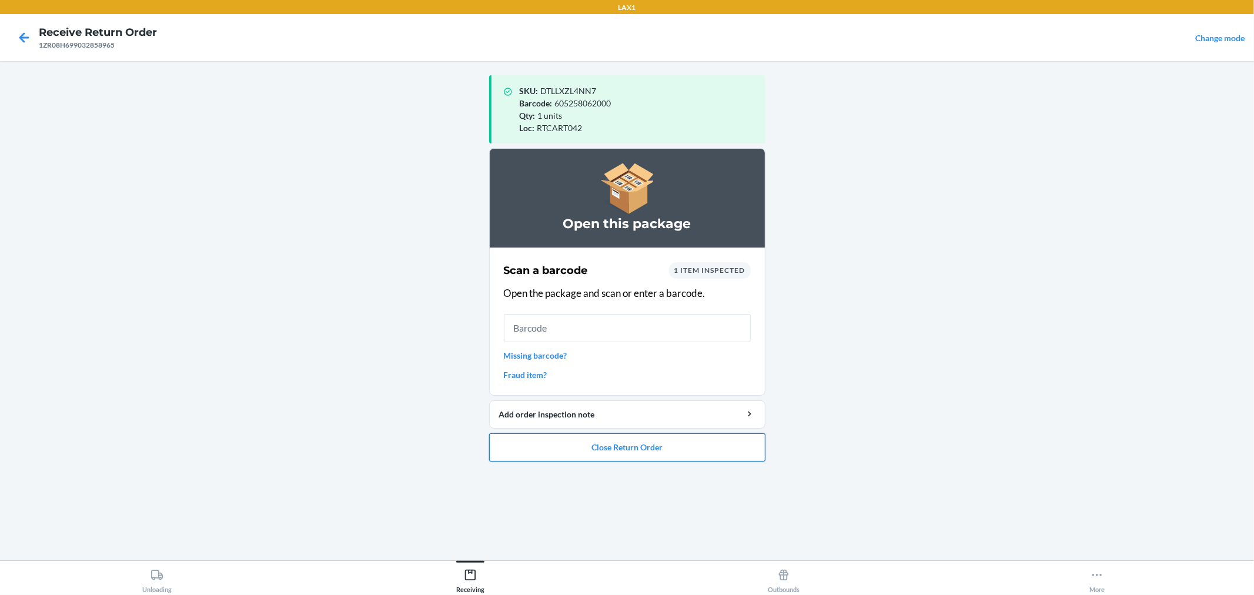
drag, startPoint x: 642, startPoint y: 445, endPoint x: 650, endPoint y: 434, distance: 13.5
click at [645, 442] on button "Close Return Order" at bounding box center [627, 447] width 276 height 28
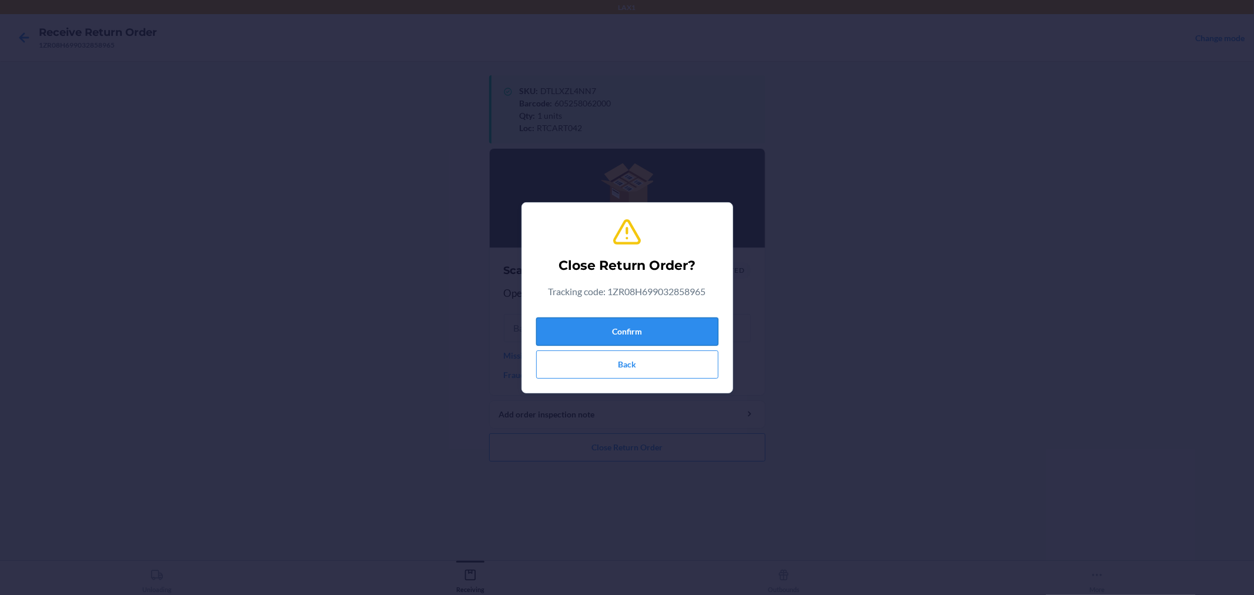
click at [668, 319] on button "Confirm" at bounding box center [627, 331] width 182 height 28
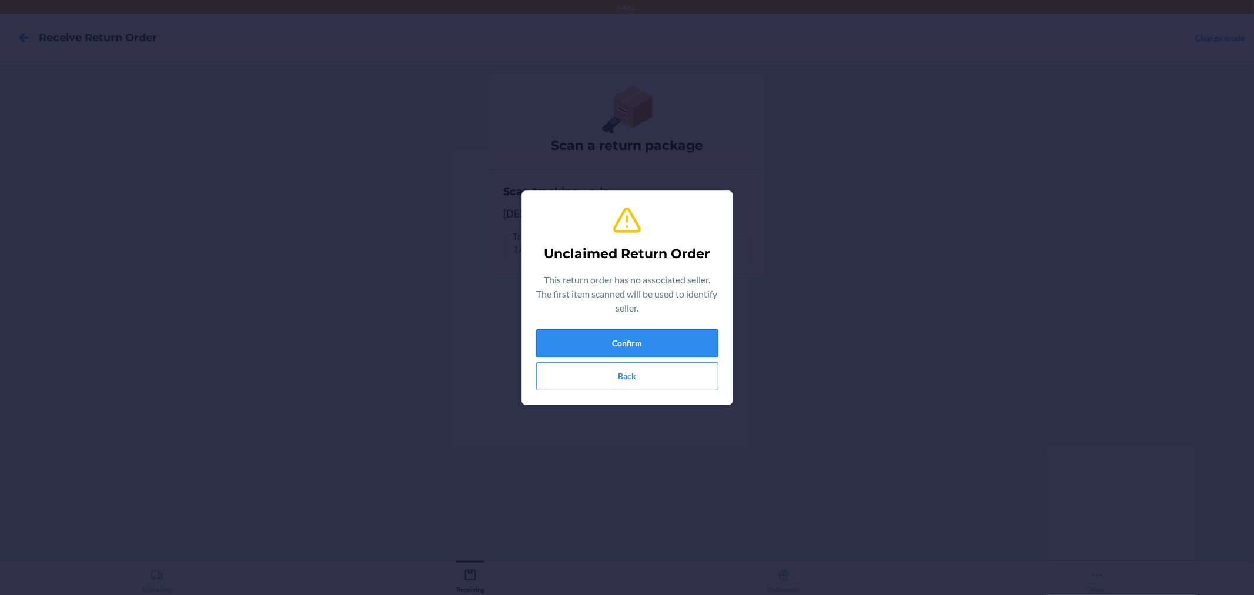
click at [643, 339] on button "Confirm" at bounding box center [627, 343] width 182 height 28
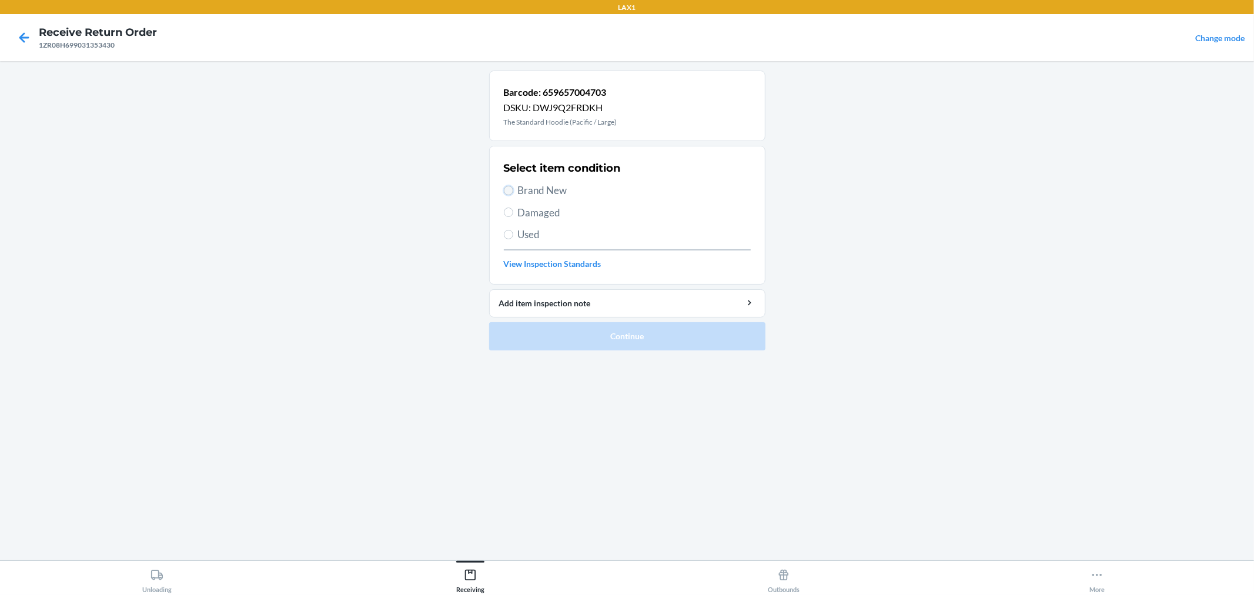
click at [504, 188] on input "Brand New" at bounding box center [508, 190] width 9 height 9
radio input "true"
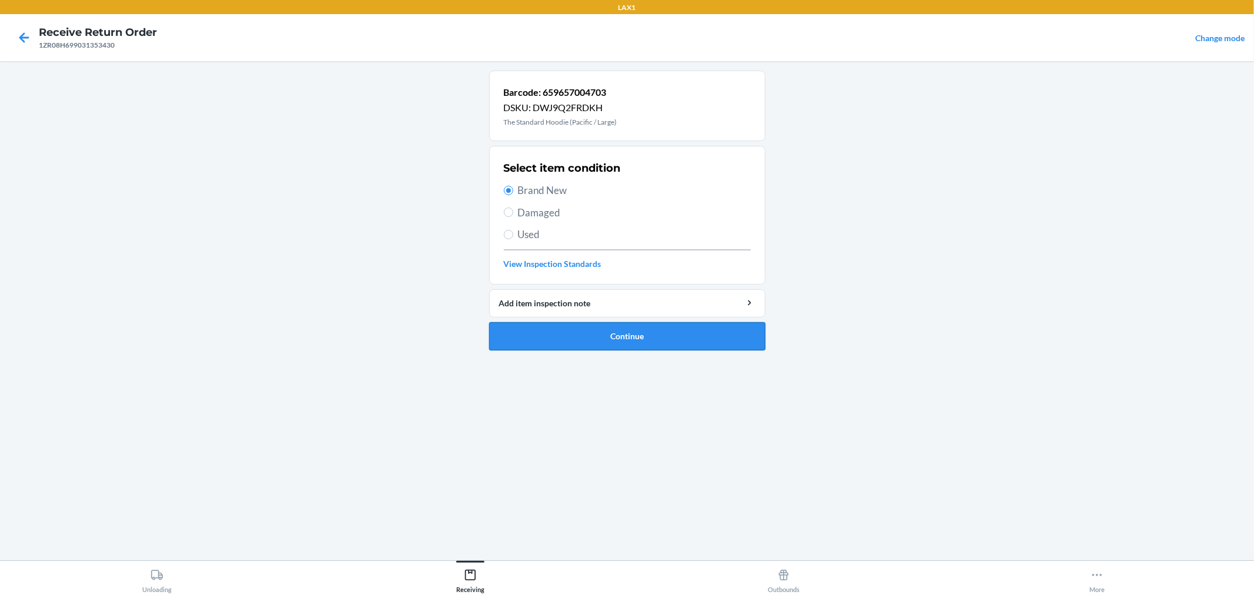
click at [574, 333] on button "Continue" at bounding box center [627, 336] width 276 height 28
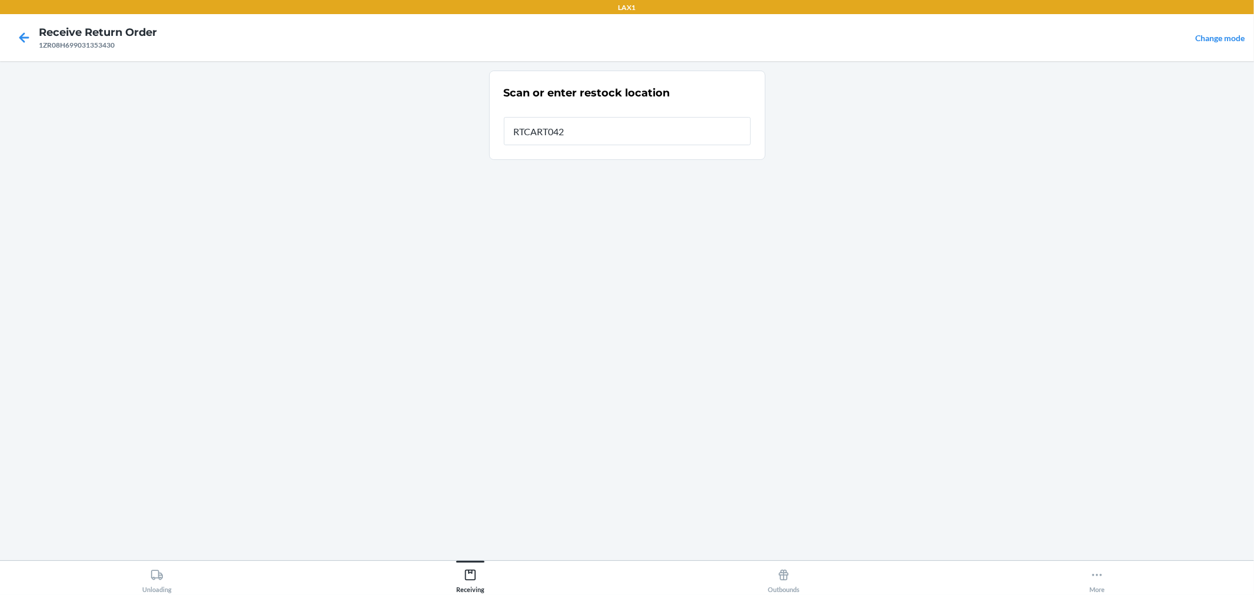
type input "RTCART042"
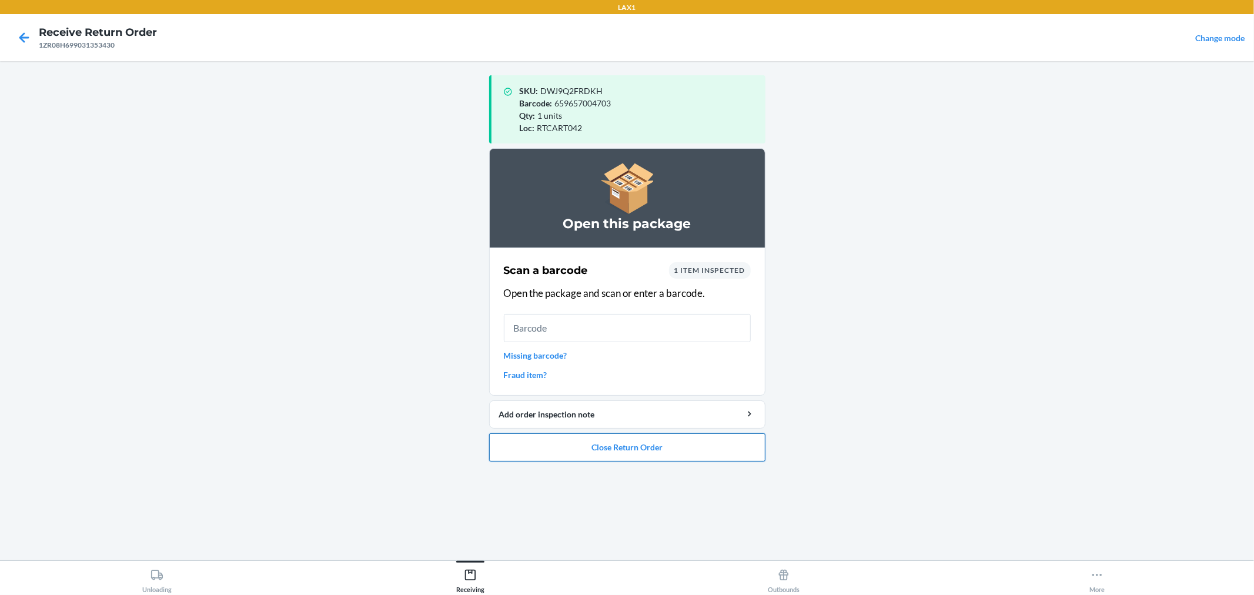
click at [692, 450] on button "Close Return Order" at bounding box center [627, 447] width 276 height 28
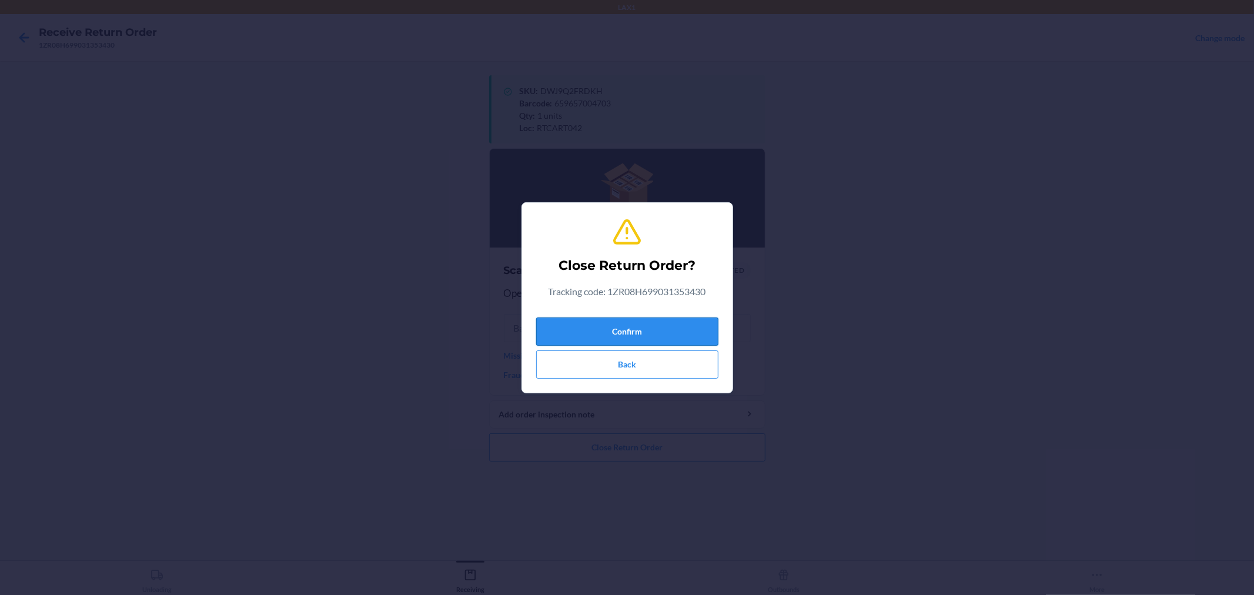
click at [686, 323] on button "Confirm" at bounding box center [627, 331] width 182 height 28
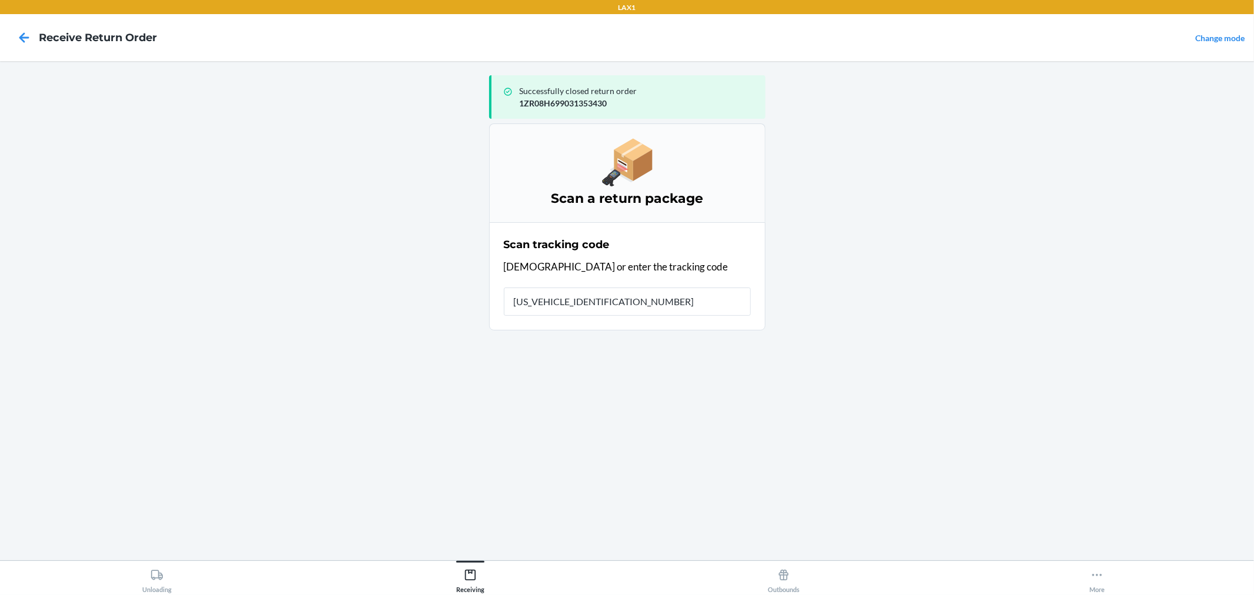
type input "1ZR08H699001773319"
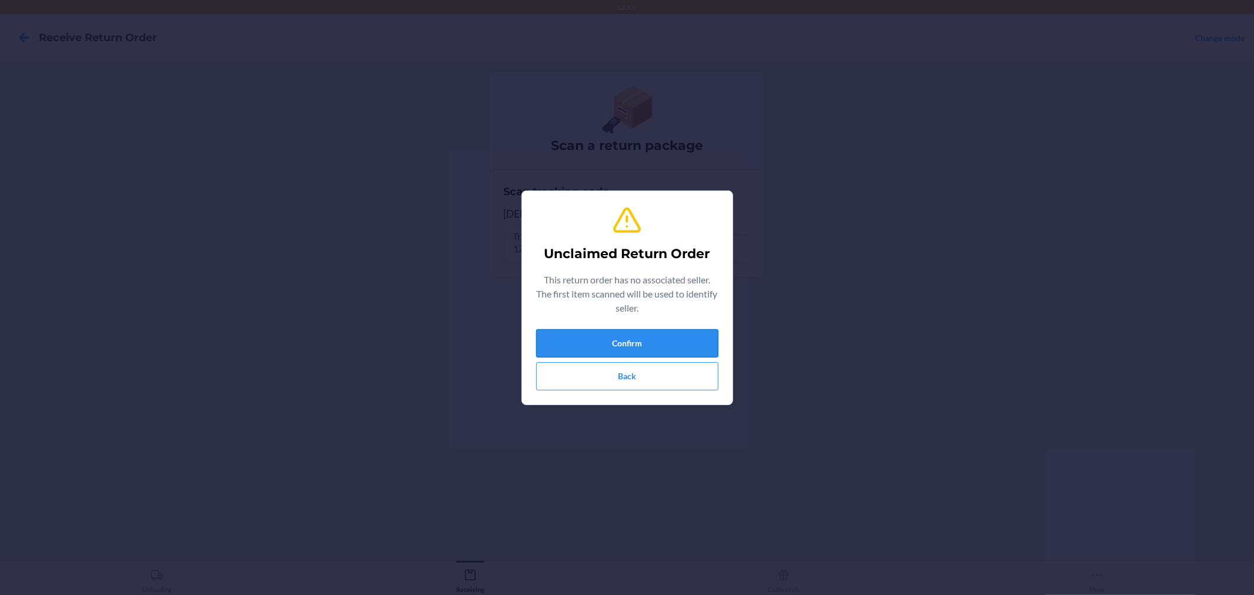
click at [686, 336] on button "Confirm" at bounding box center [627, 343] width 182 height 28
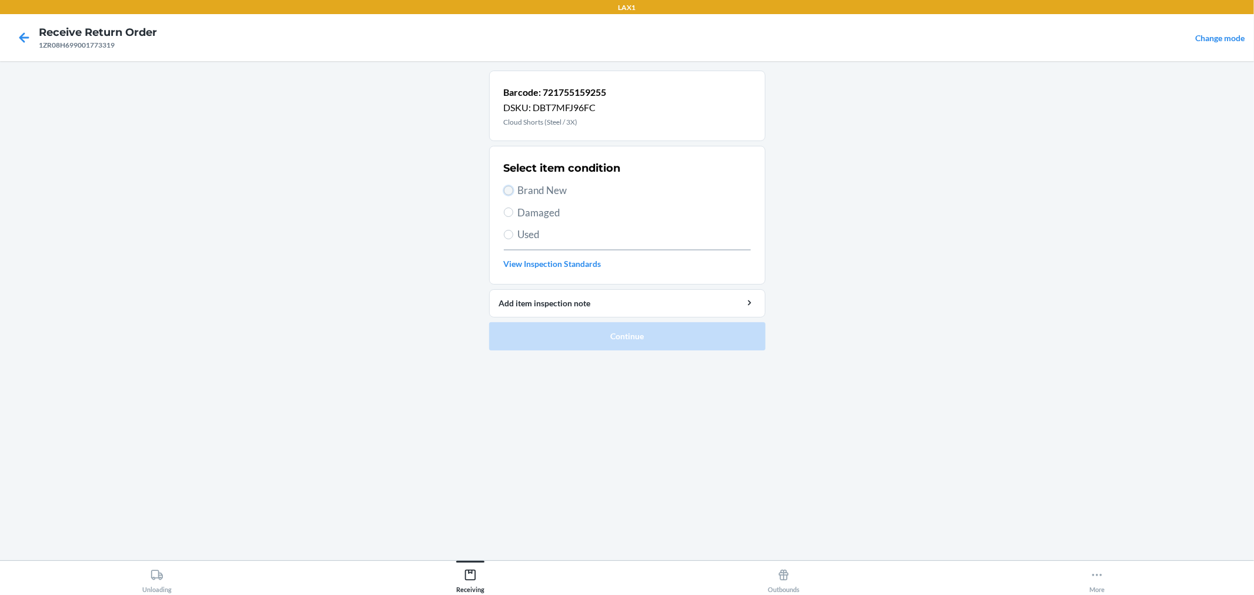
click at [506, 189] on input "Brand New" at bounding box center [508, 190] width 9 height 9
radio input "true"
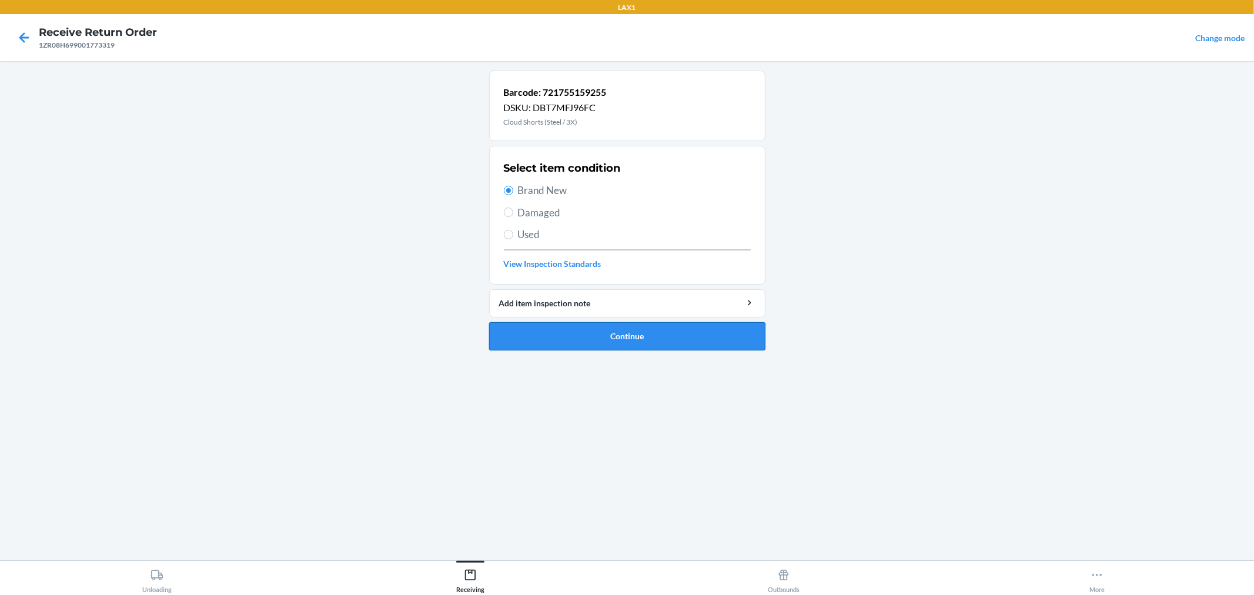
click at [555, 333] on button "Continue" at bounding box center [627, 336] width 276 height 28
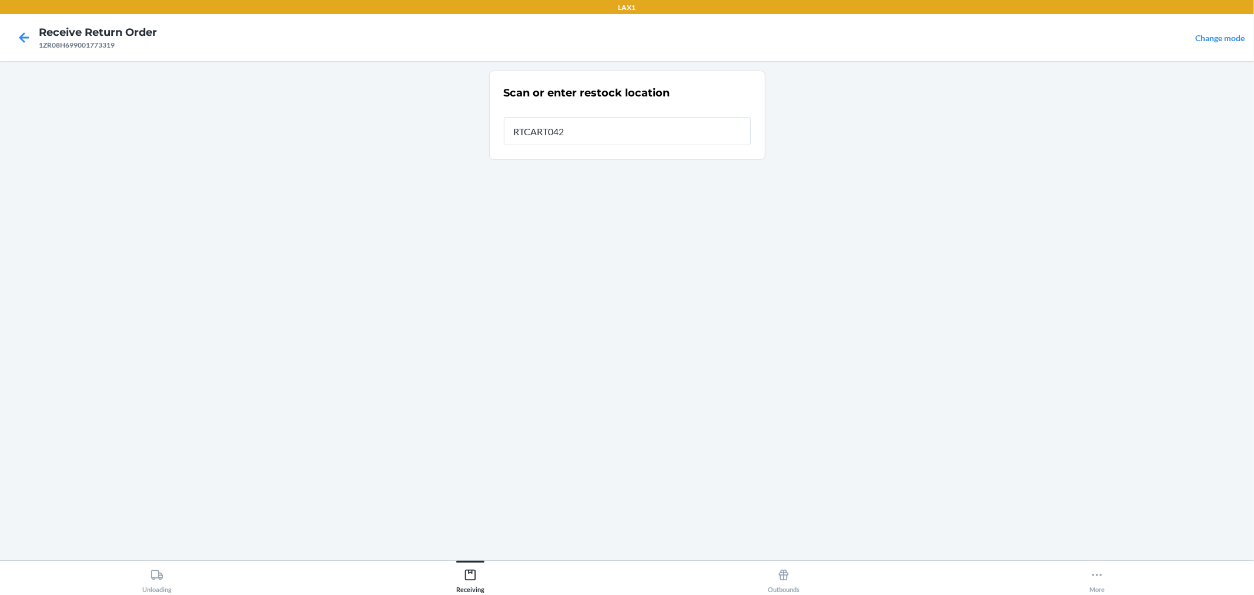
type input "RTCART042"
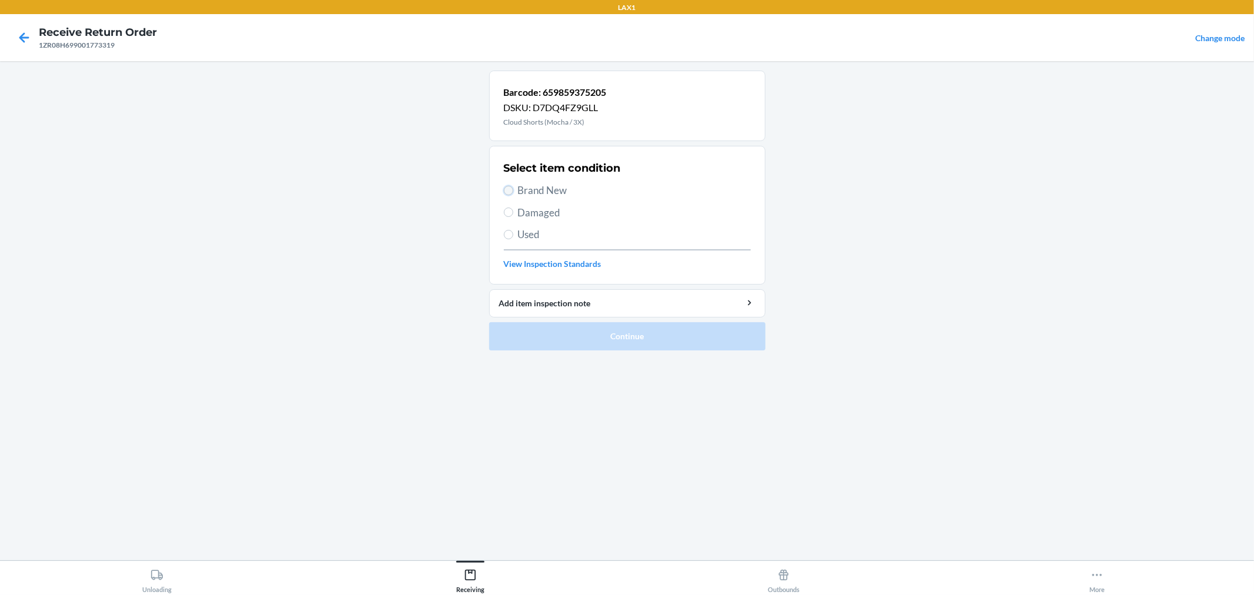
click at [509, 189] on input "Brand New" at bounding box center [508, 190] width 9 height 9
radio input "true"
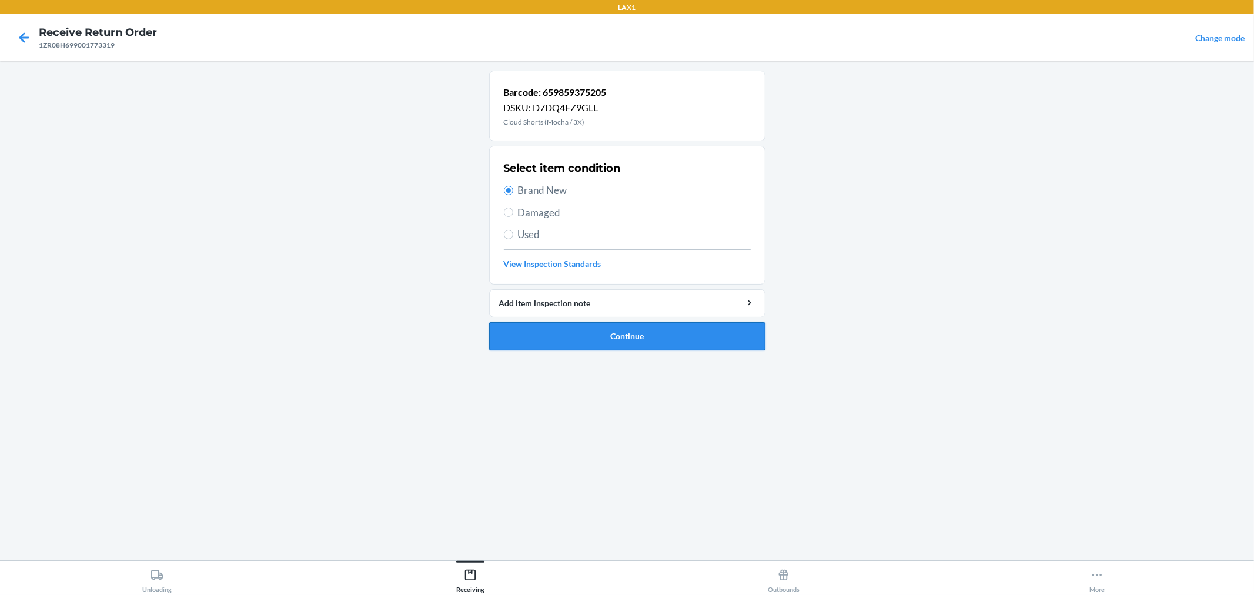
click at [554, 332] on button "Continue" at bounding box center [627, 336] width 276 height 28
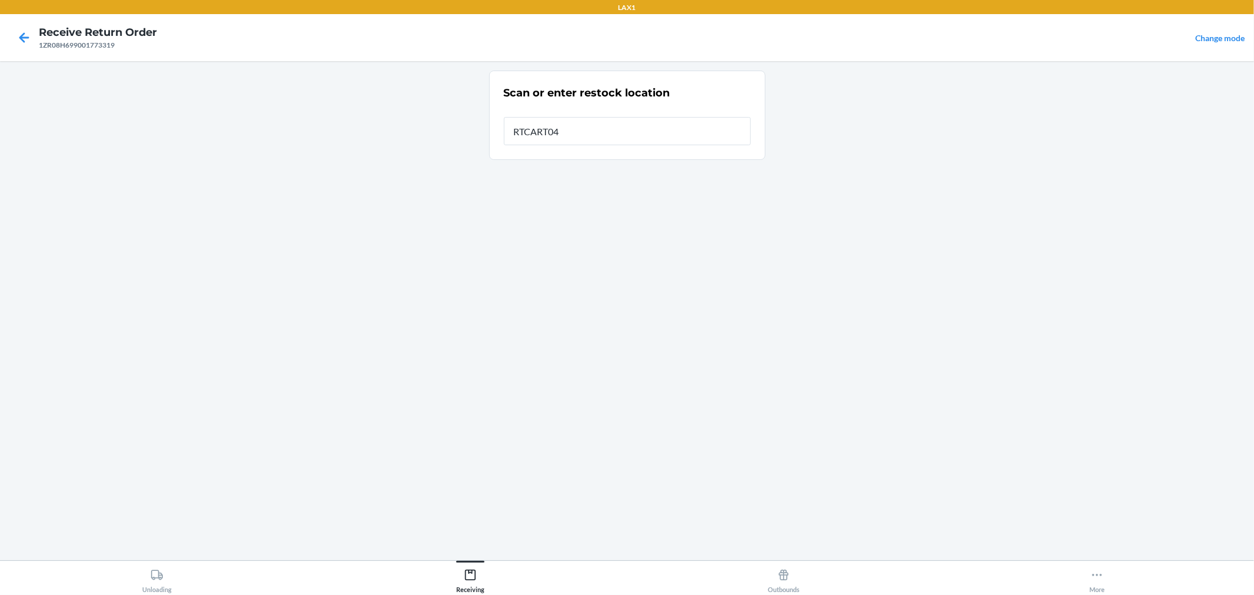
type input "RTCART042"
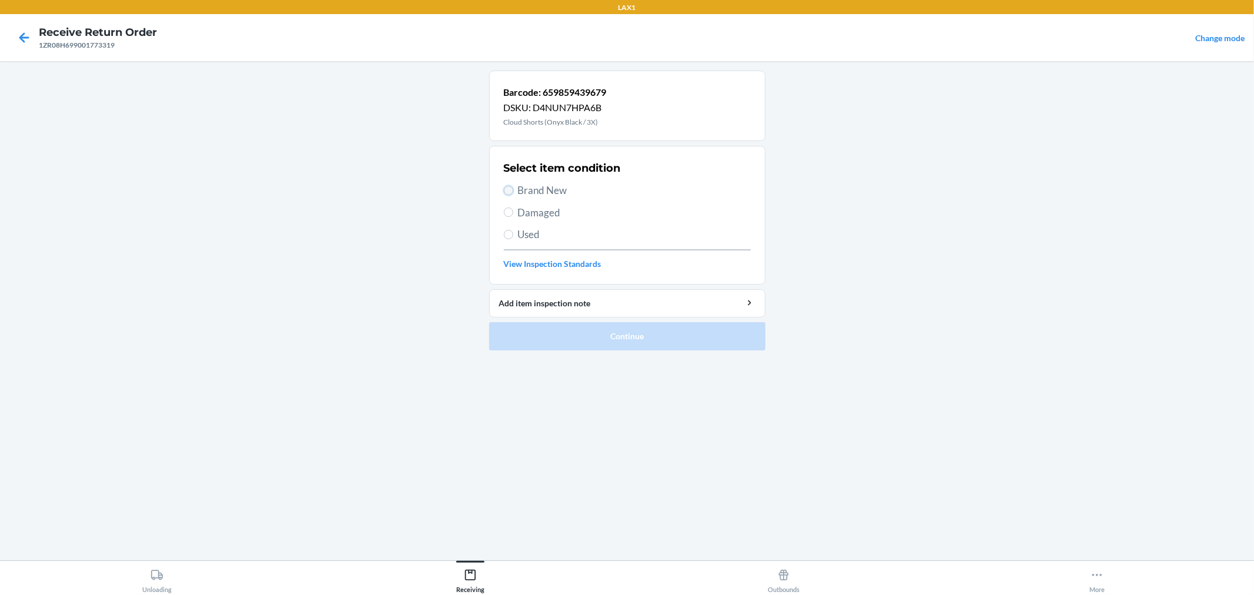
click at [509, 187] on input "Brand New" at bounding box center [508, 190] width 9 height 9
radio input "true"
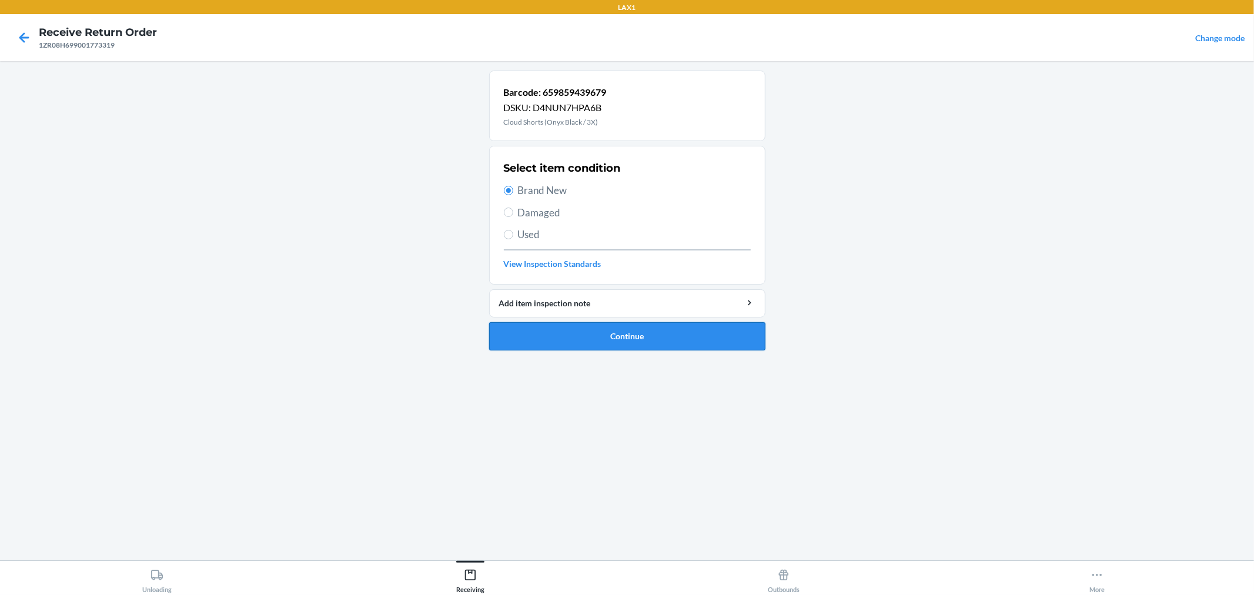
click at [539, 331] on button "Continue" at bounding box center [627, 336] width 276 height 28
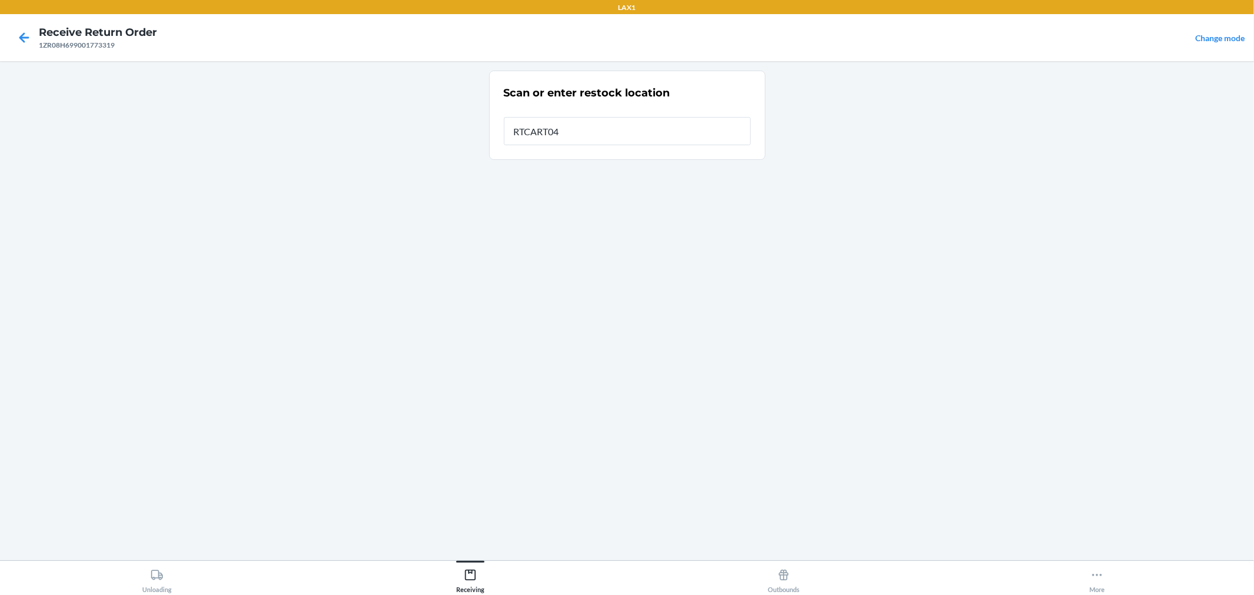
type input "RTCART042"
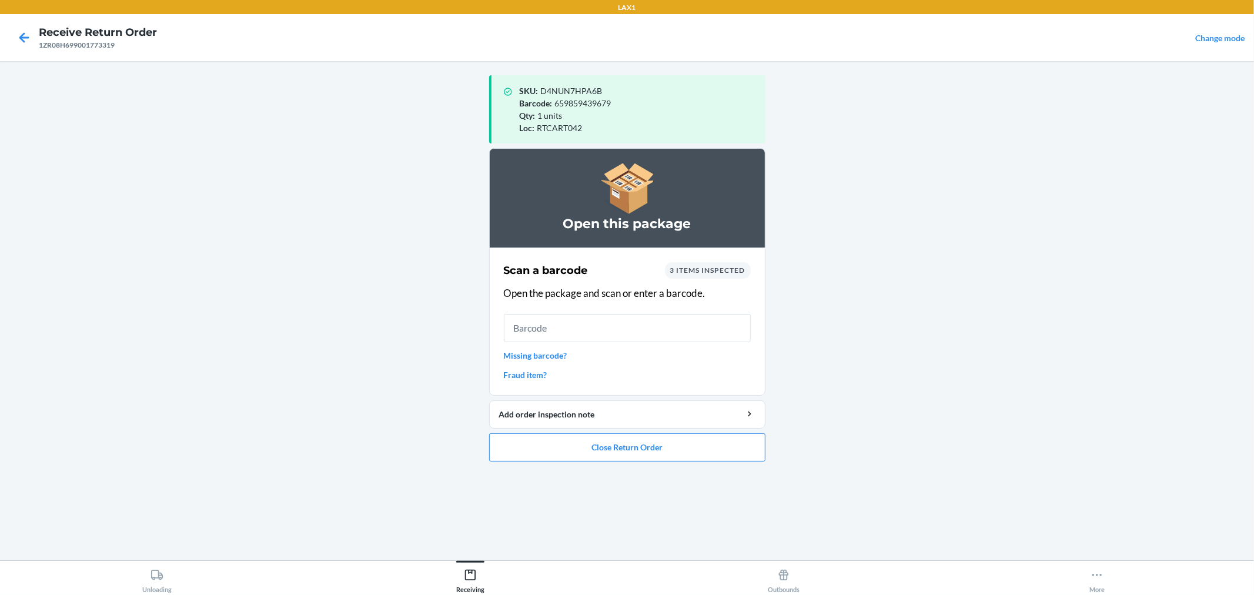
click at [559, 355] on link "Missing barcode?" at bounding box center [627, 355] width 247 height 12
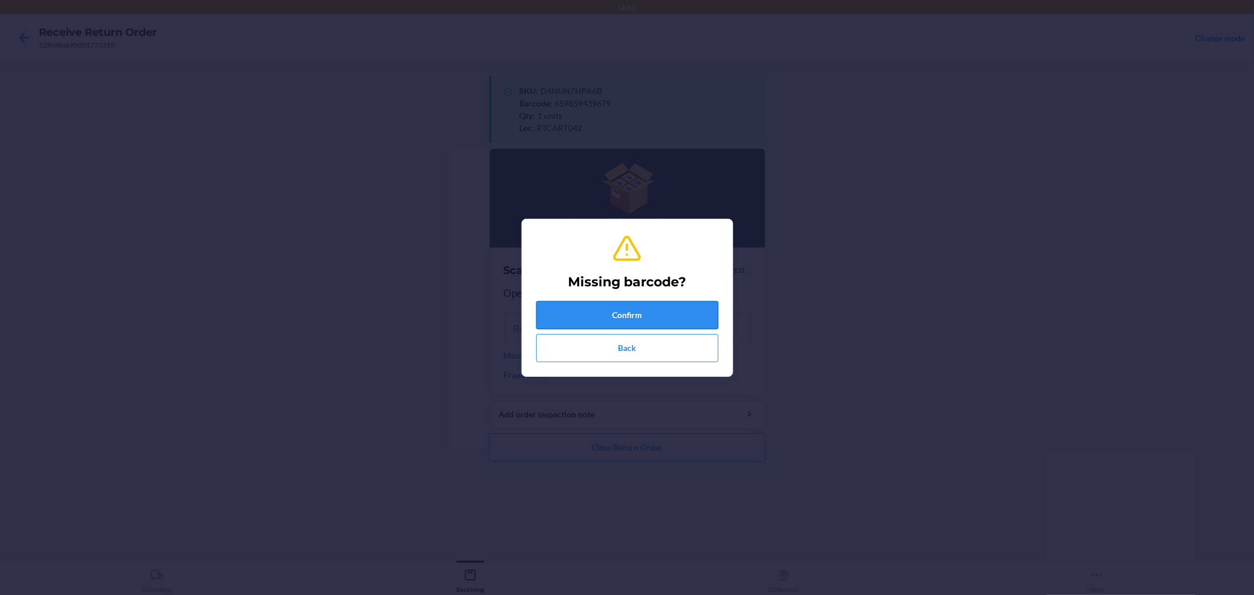
click at [624, 306] on button "Confirm" at bounding box center [627, 315] width 182 height 28
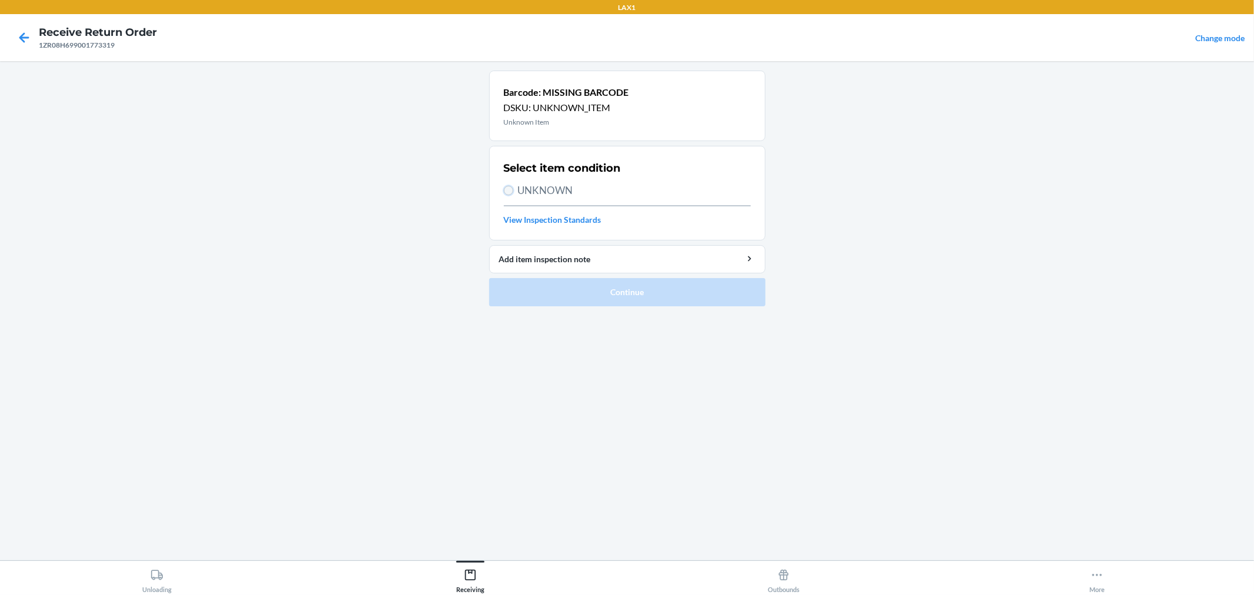
click at [512, 189] on input "UNKNOWN" at bounding box center [508, 190] width 9 height 9
radio input "true"
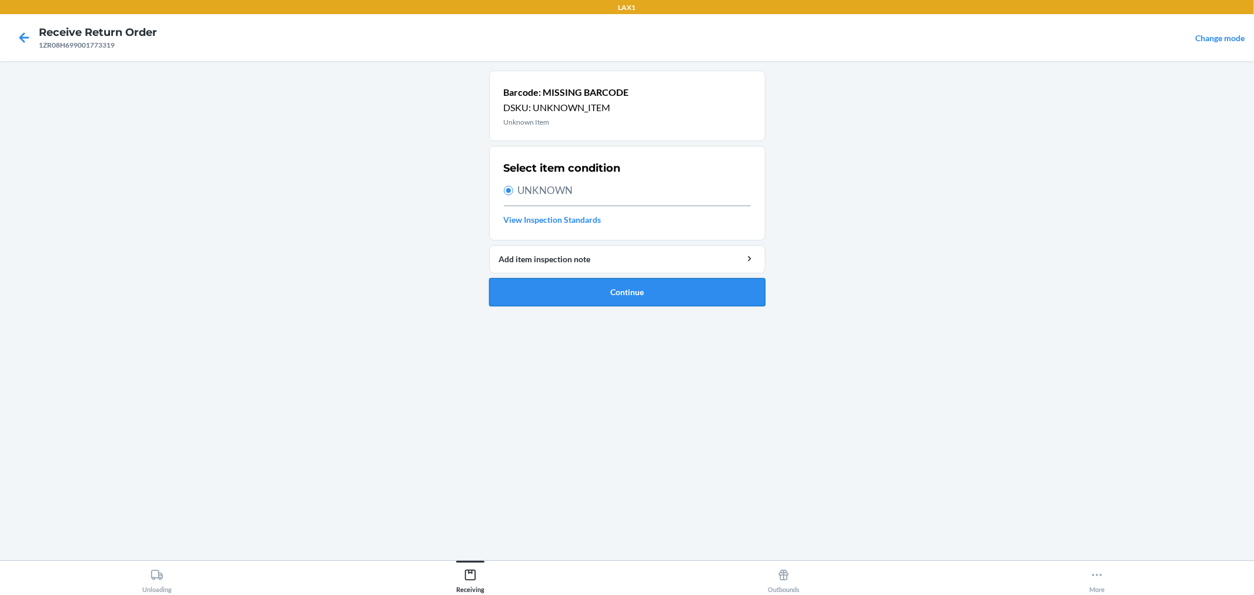
click at [601, 284] on button "Continue" at bounding box center [627, 292] width 276 height 28
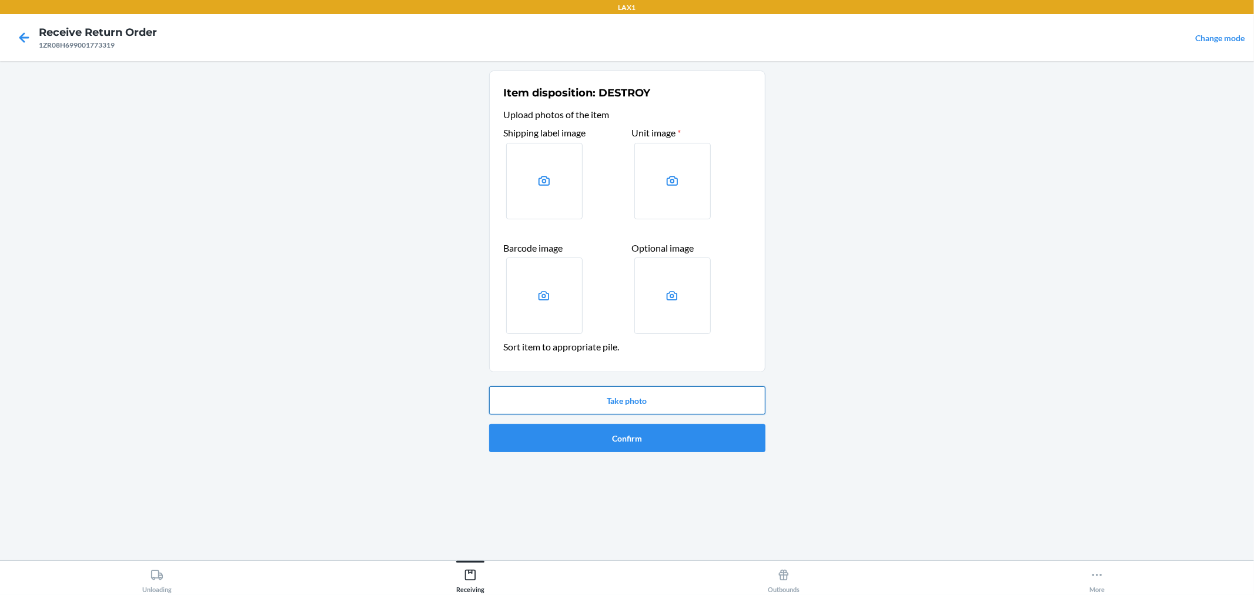
click at [690, 400] on button "Take photo" at bounding box center [627, 400] width 276 height 28
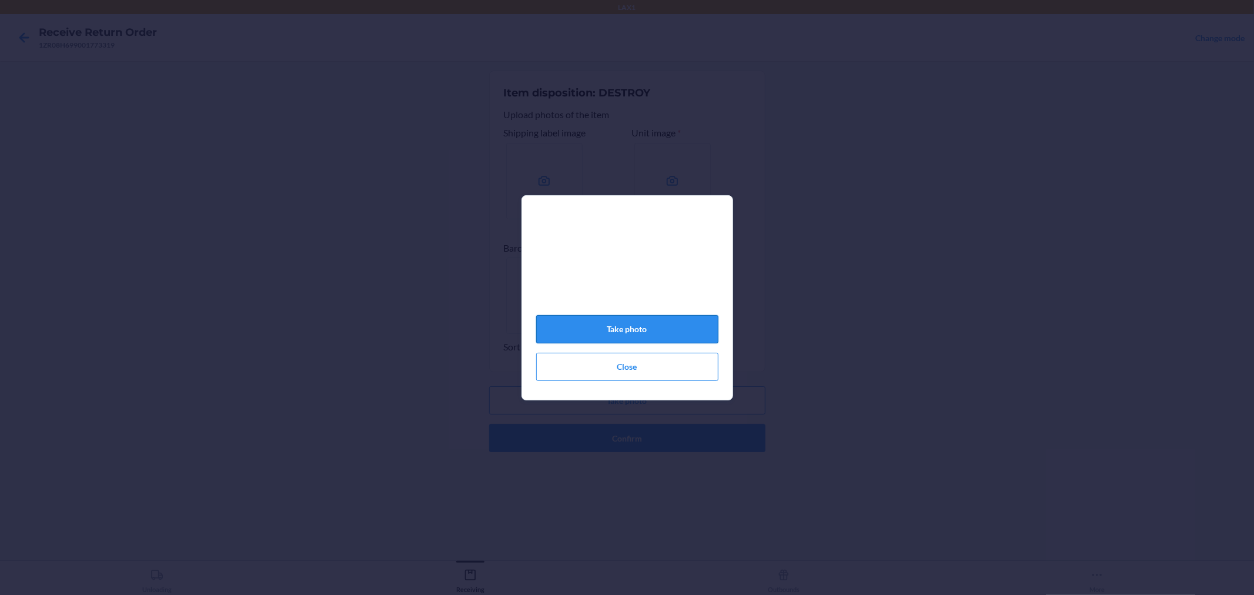
click at [689, 326] on button "Take photo" at bounding box center [627, 329] width 182 height 28
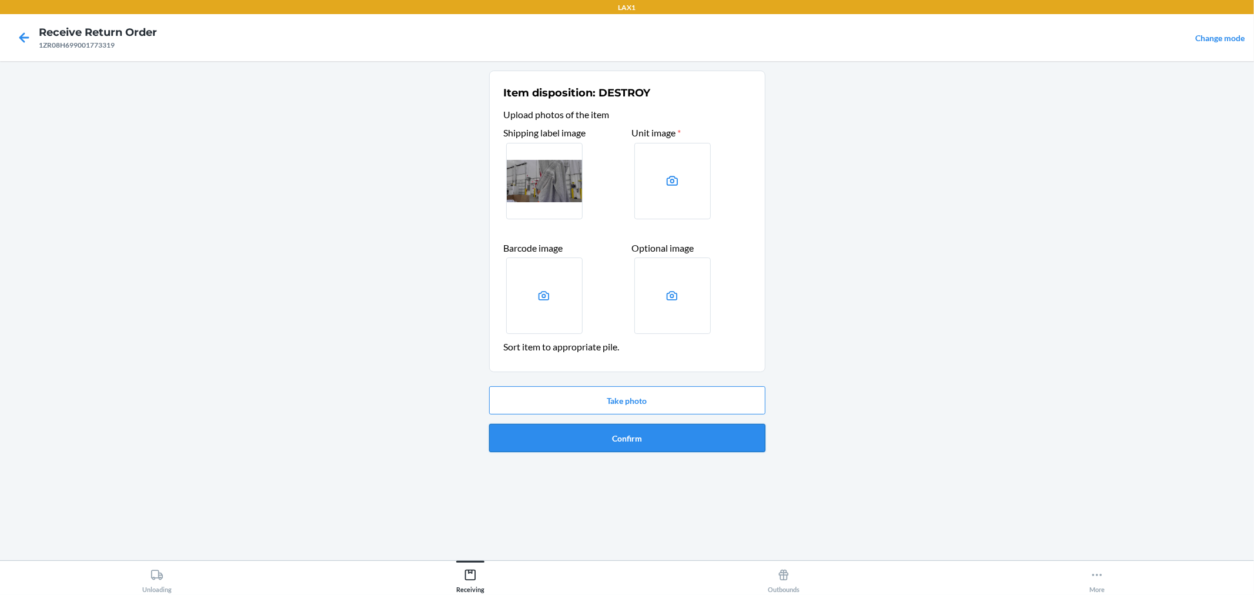
click at [614, 439] on button "Confirm" at bounding box center [627, 438] width 276 height 28
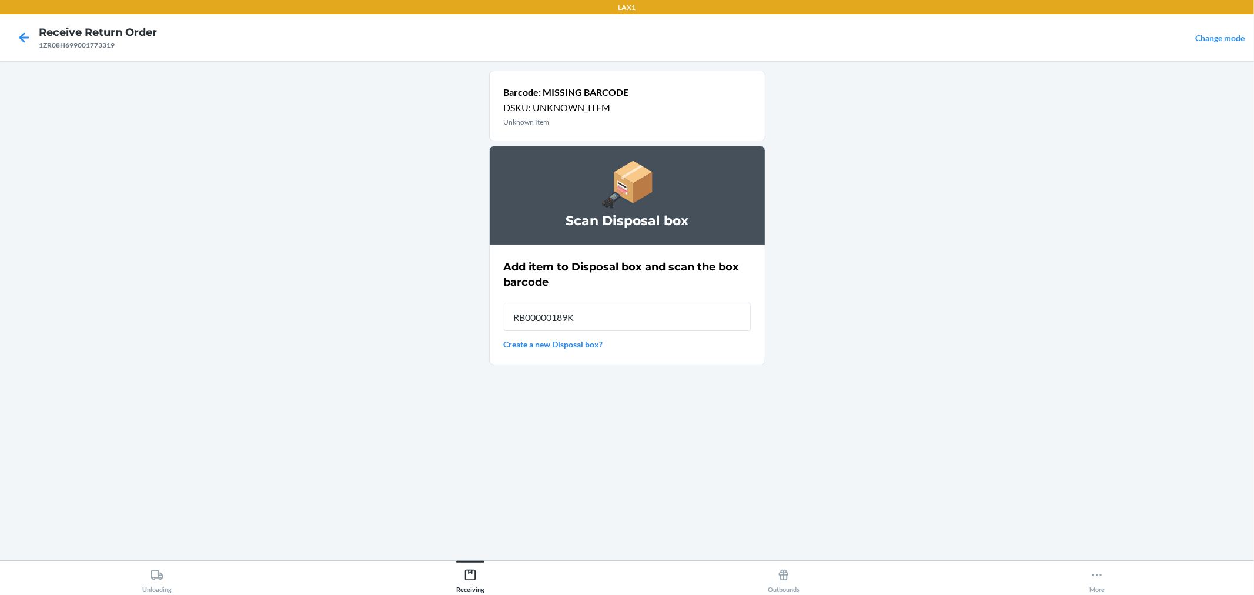
type input "RB00000189K"
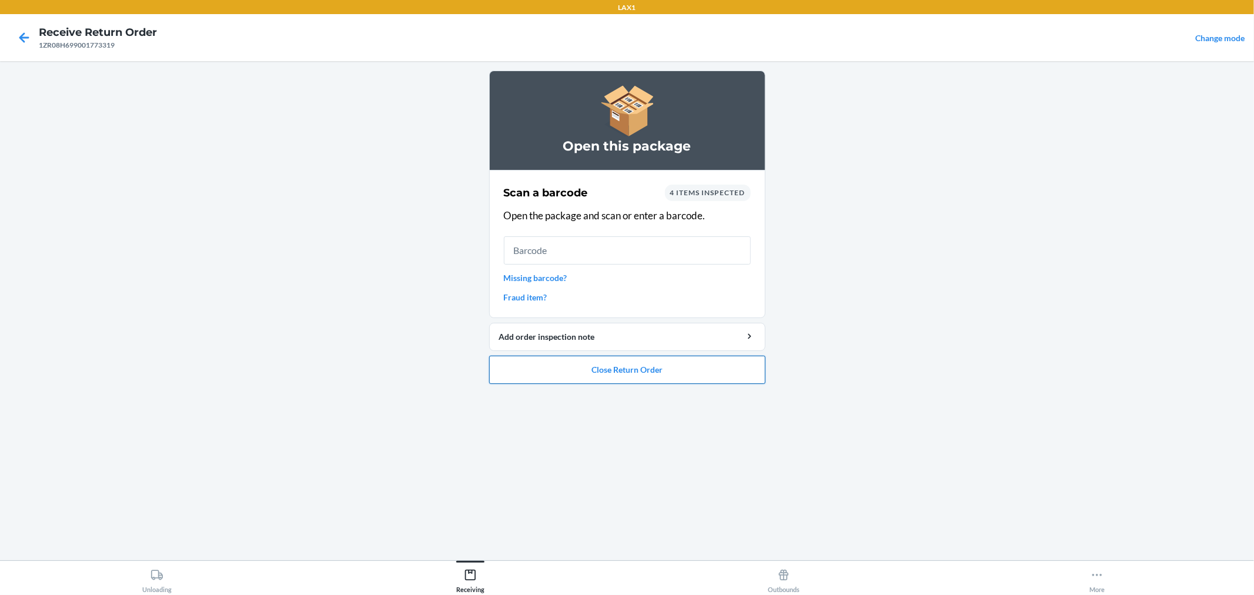
click at [678, 365] on button "Close Return Order" at bounding box center [627, 370] width 276 height 28
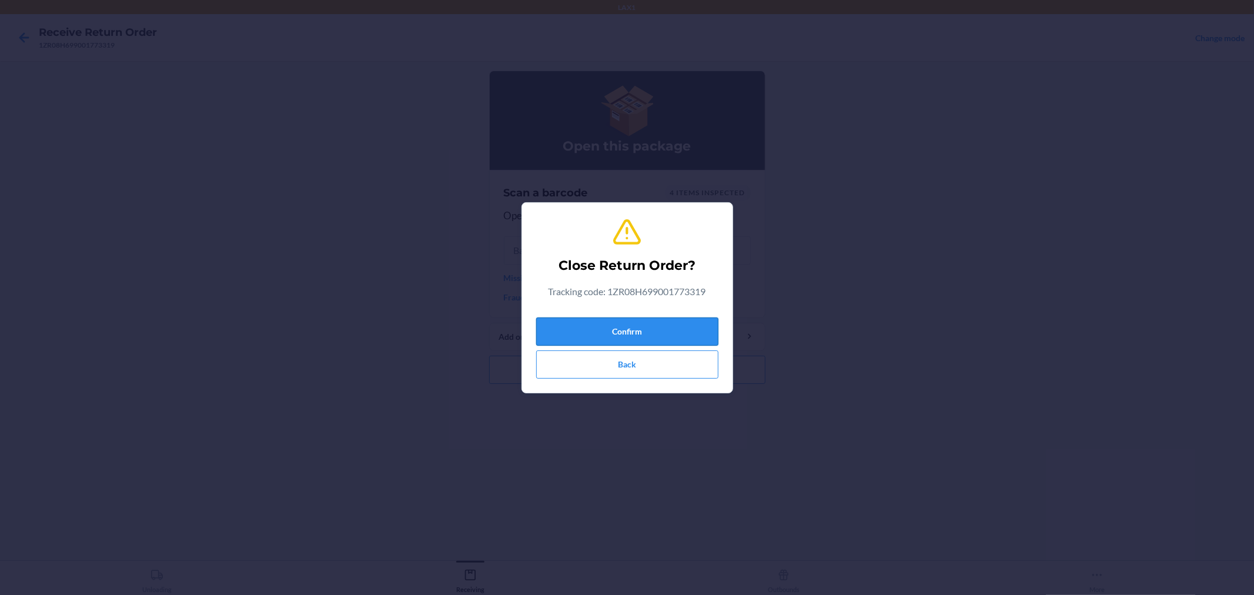
click at [661, 319] on button "Confirm" at bounding box center [627, 331] width 182 height 28
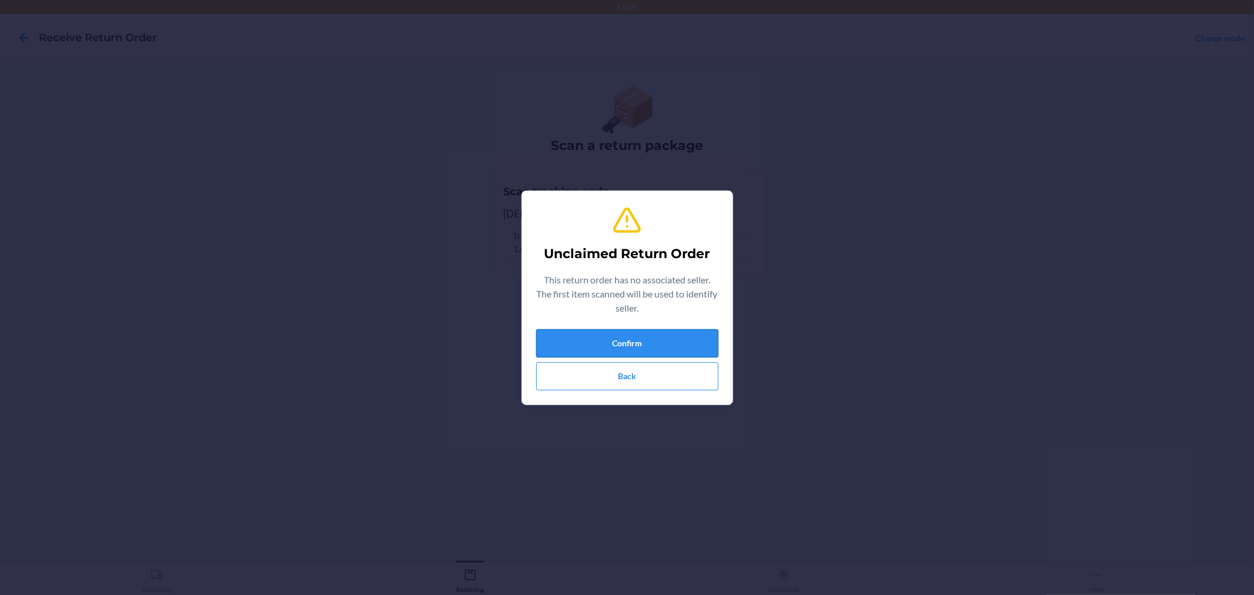
click at [660, 337] on button "Confirm" at bounding box center [627, 343] width 182 height 28
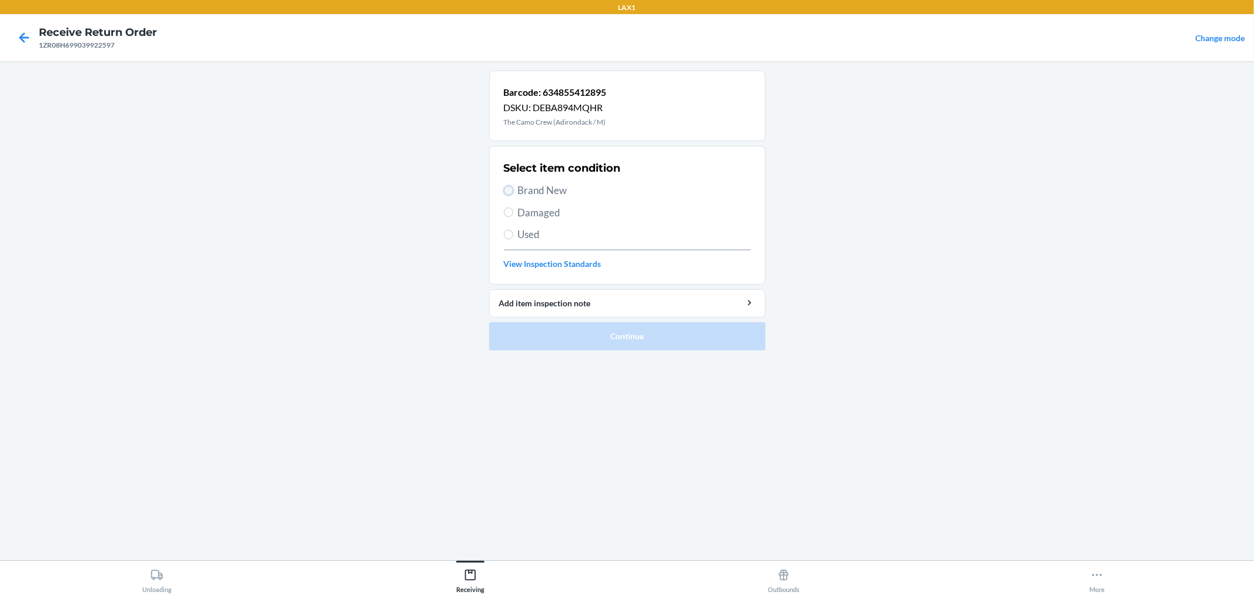
click at [509, 189] on input "Brand New" at bounding box center [508, 190] width 9 height 9
radio input "true"
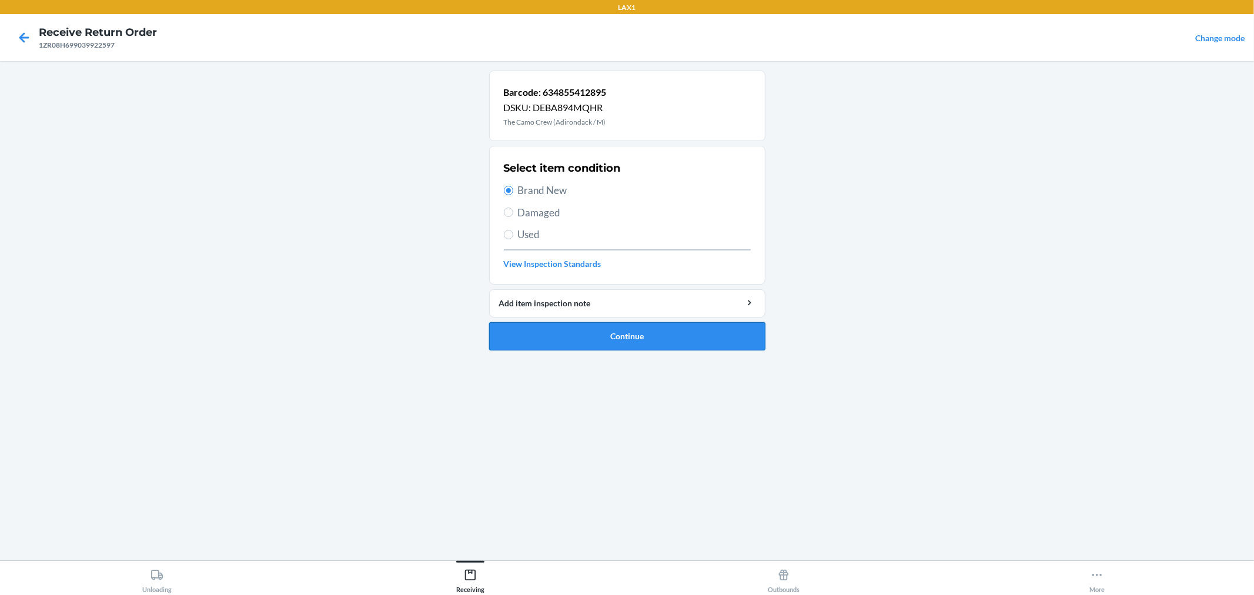
click at [591, 322] on button "Continue" at bounding box center [627, 336] width 276 height 28
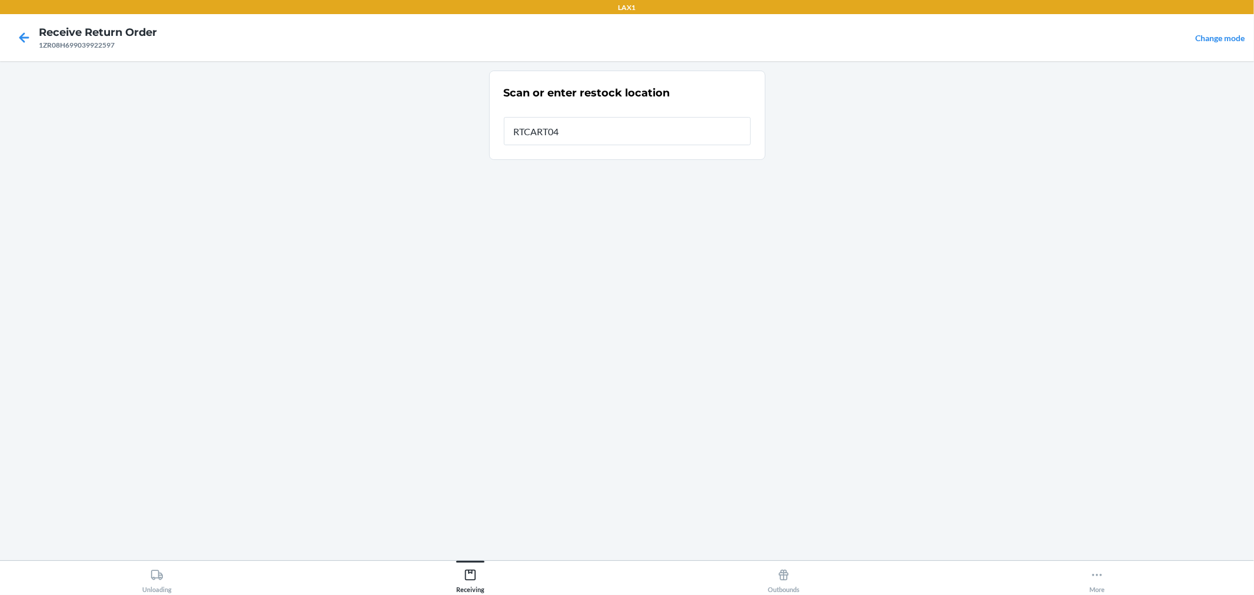
type input "RTCART042"
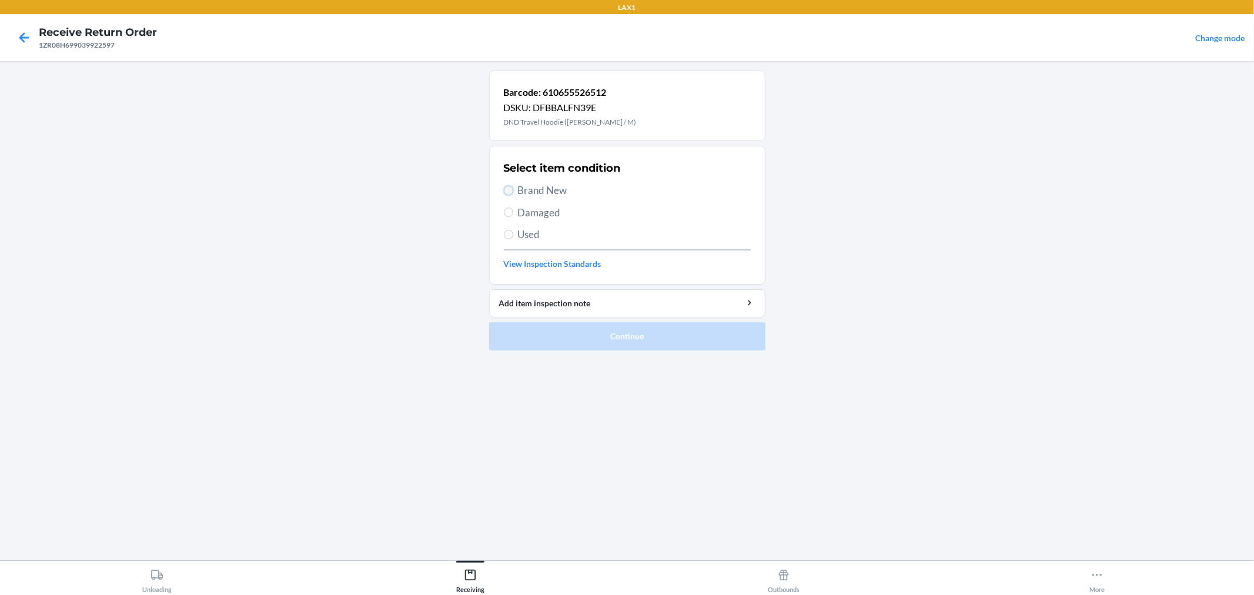
click at [508, 190] on input "Brand New" at bounding box center [508, 190] width 9 height 9
radio input "true"
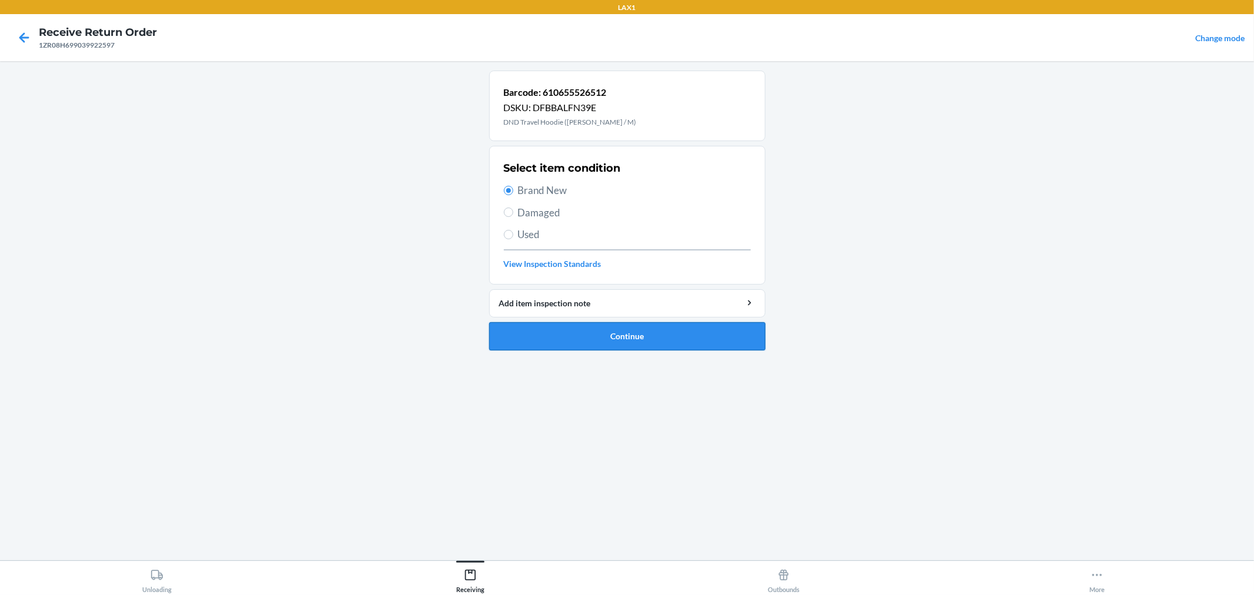
click at [539, 327] on button "Continue" at bounding box center [627, 336] width 276 height 28
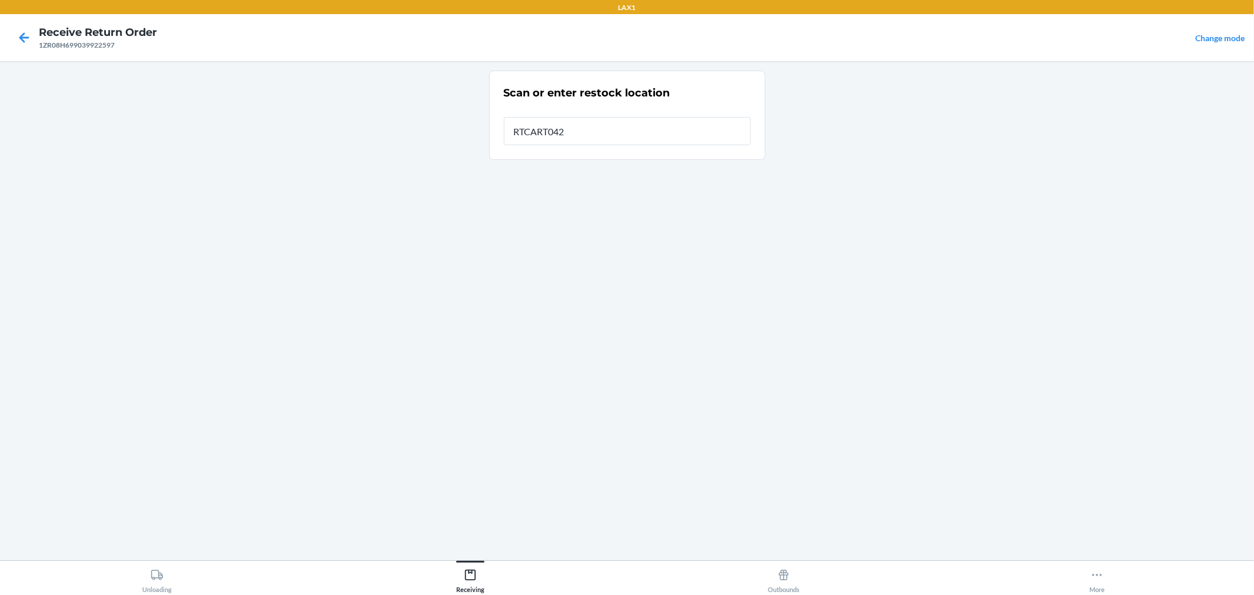
type input "RTCART042"
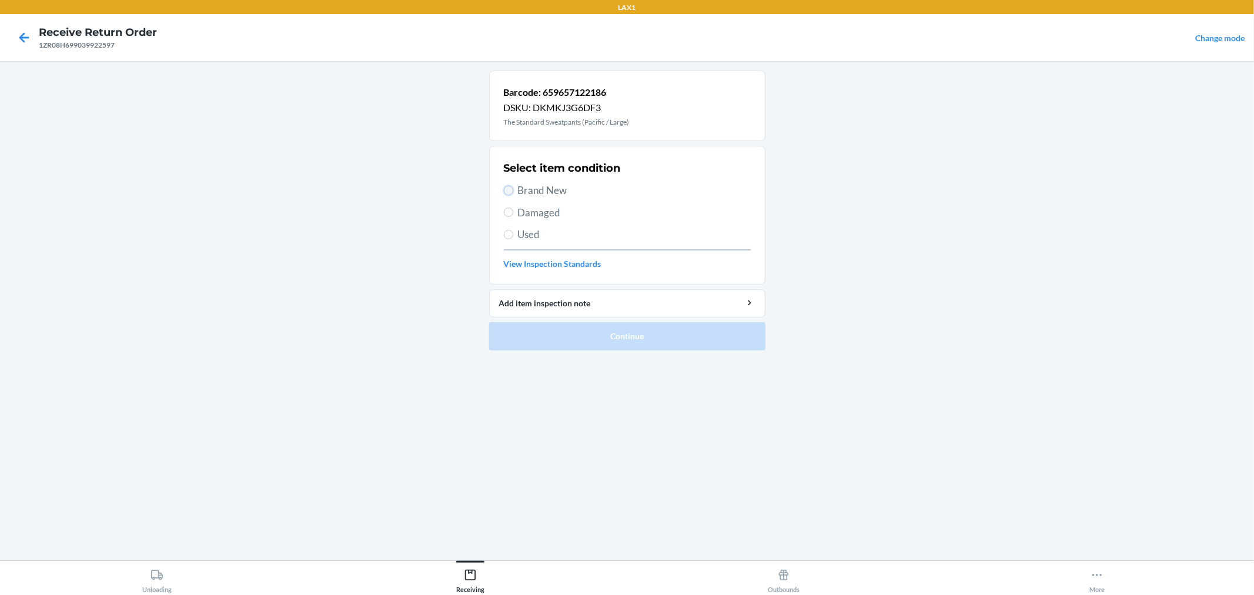
click at [504, 189] on input "Brand New" at bounding box center [508, 190] width 9 height 9
radio input "true"
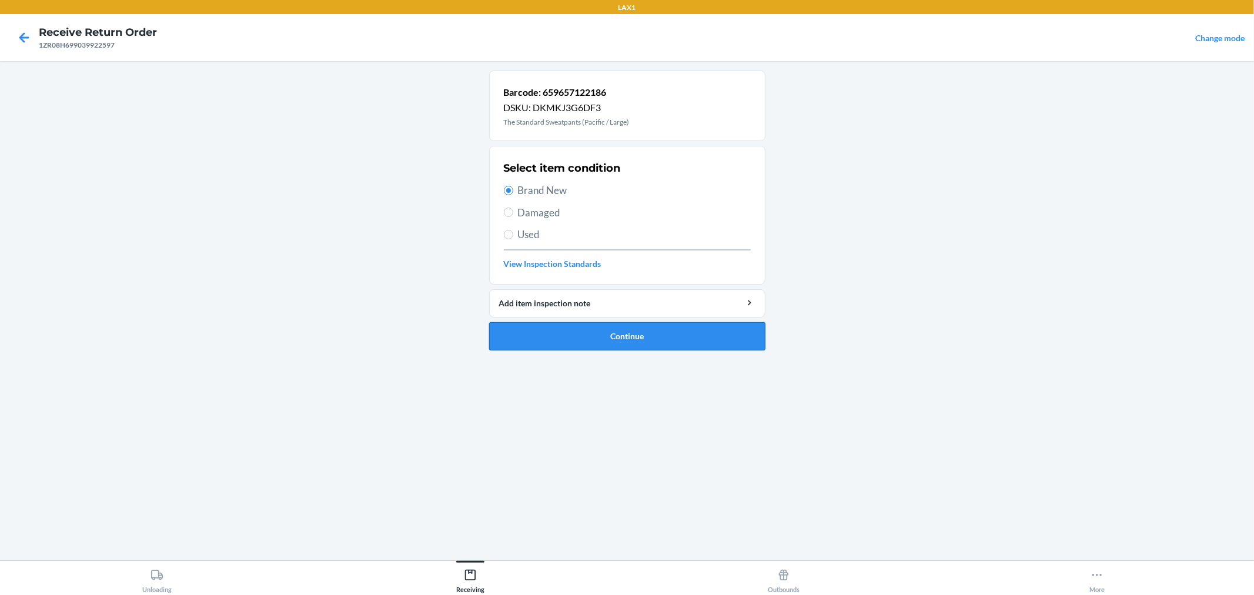
click at [562, 330] on button "Continue" at bounding box center [627, 336] width 276 height 28
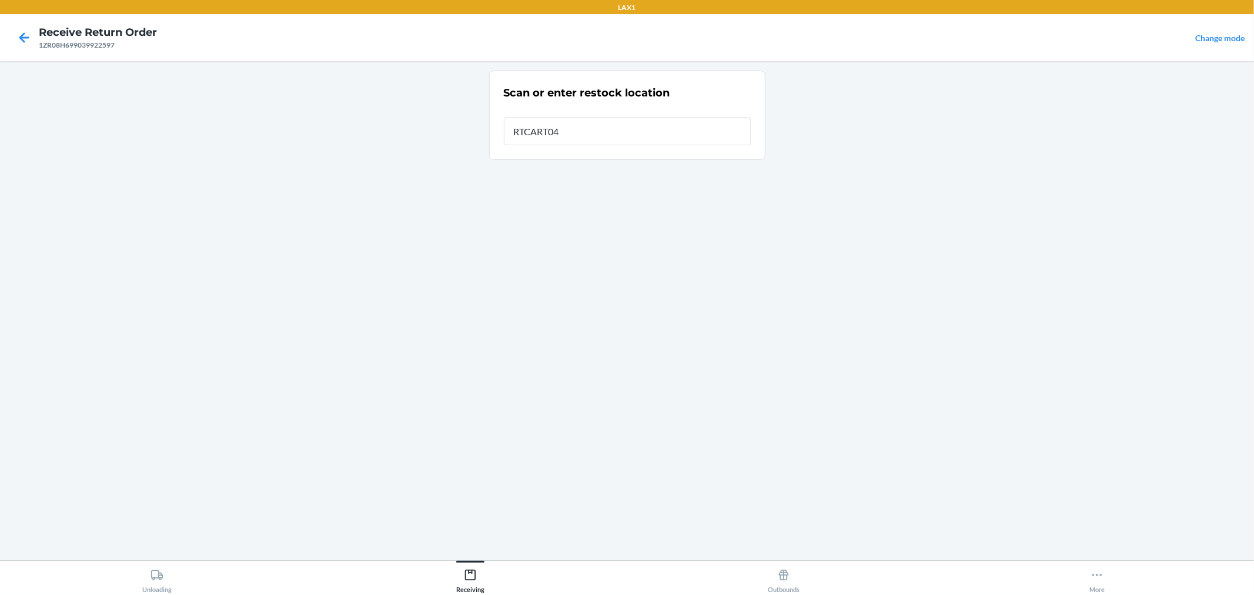
type input "RTCART042"
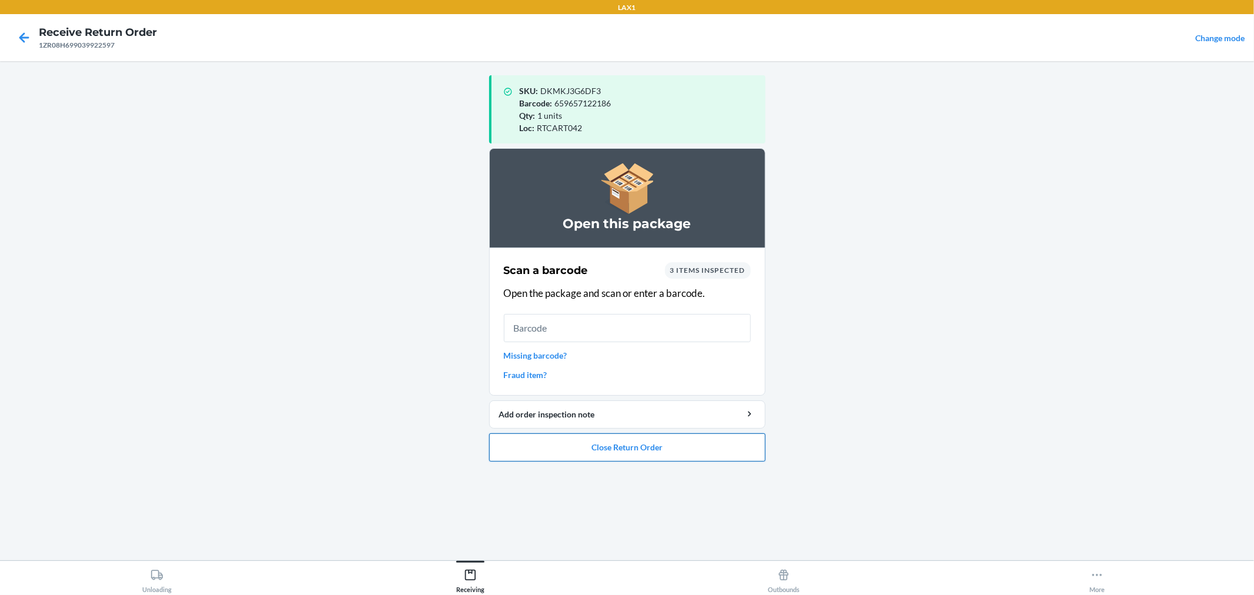
click at [659, 446] on button "Close Return Order" at bounding box center [627, 447] width 276 height 28
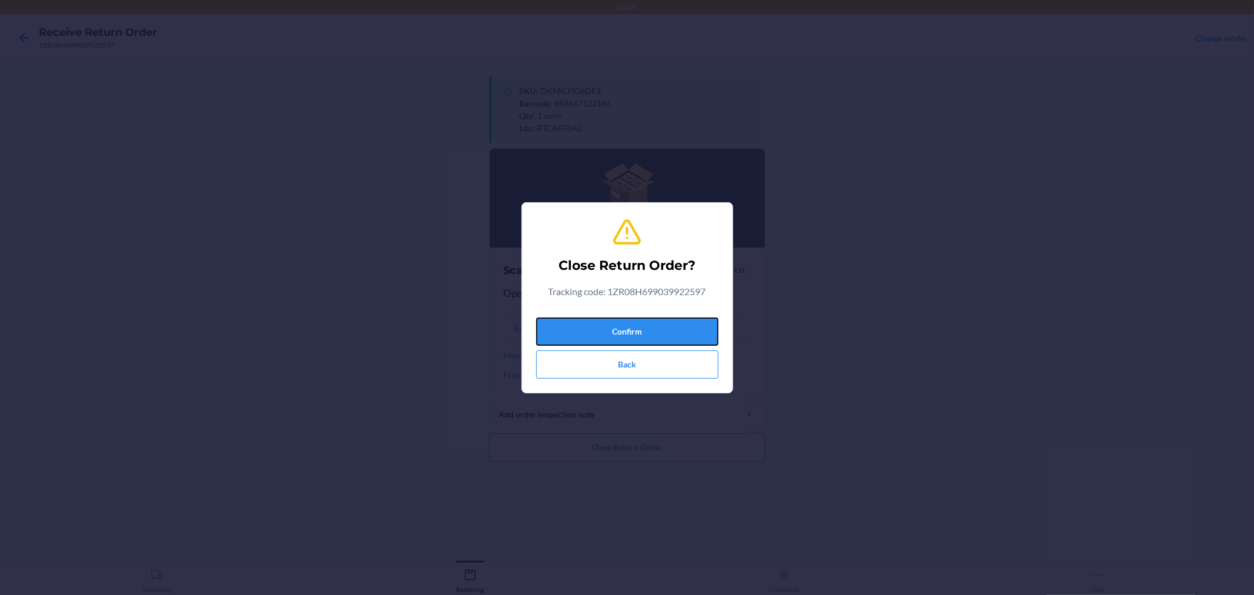
drag, startPoint x: 650, startPoint y: 327, endPoint x: 648, endPoint y: 315, distance: 12.0
click at [654, 318] on button "Confirm" at bounding box center [627, 331] width 182 height 28
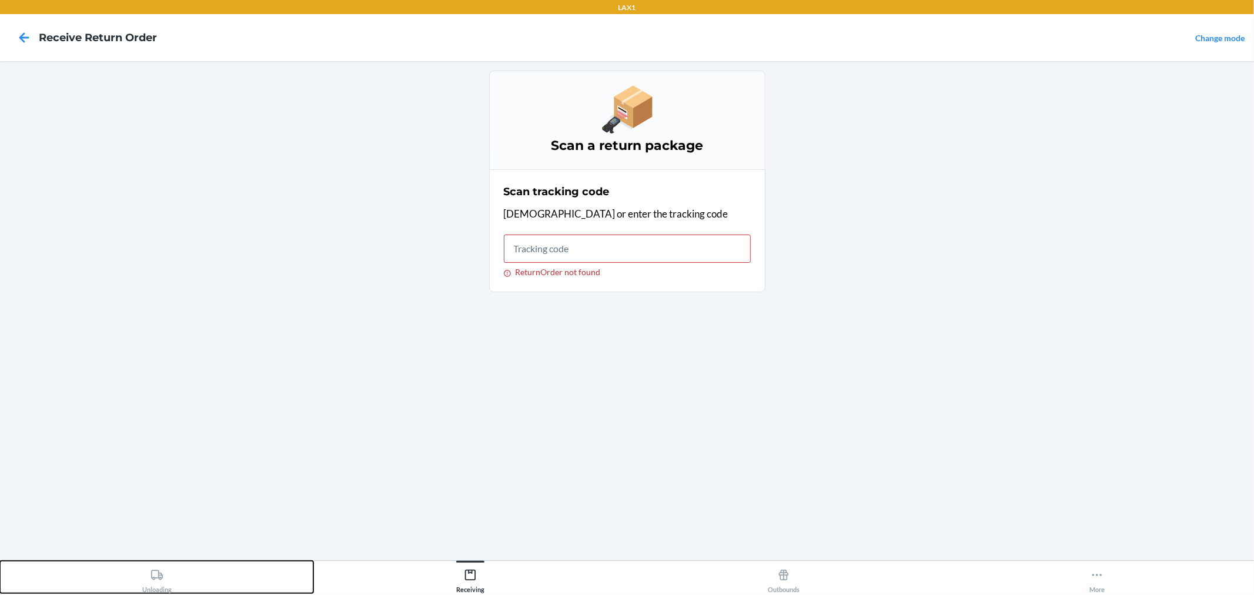
drag, startPoint x: 146, startPoint y: 576, endPoint x: 454, endPoint y: 412, distance: 349.8
click at [146, 575] on div "Unloading" at bounding box center [156, 578] width 29 height 29
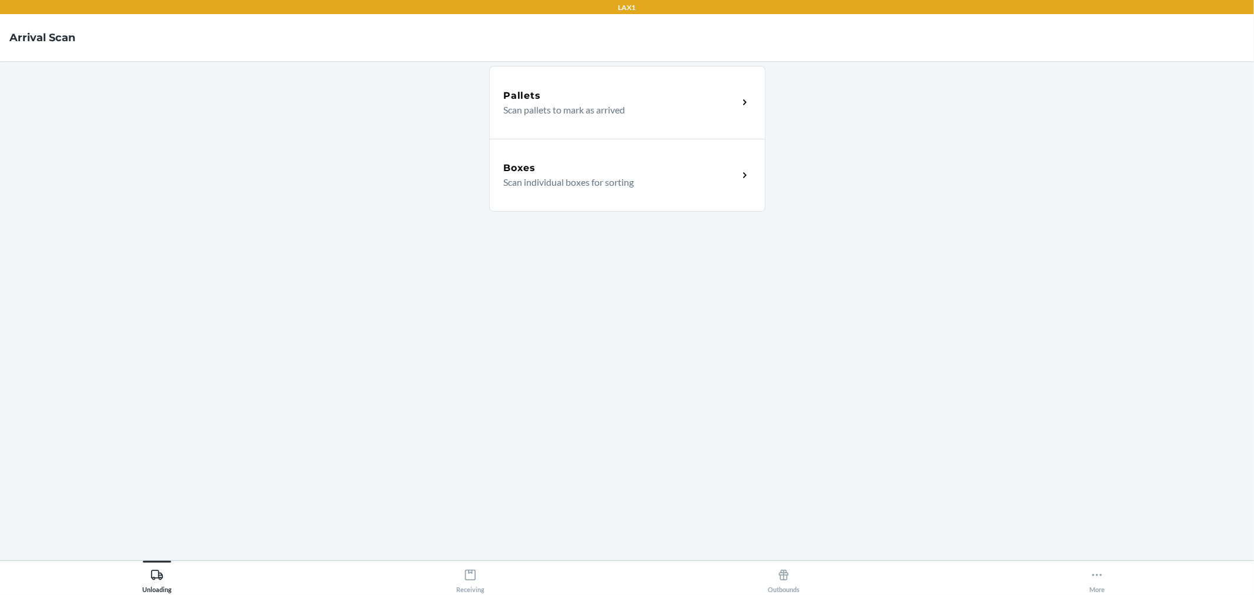
click at [748, 186] on div "Boxes Scan individual boxes for sorting" at bounding box center [627, 175] width 276 height 73
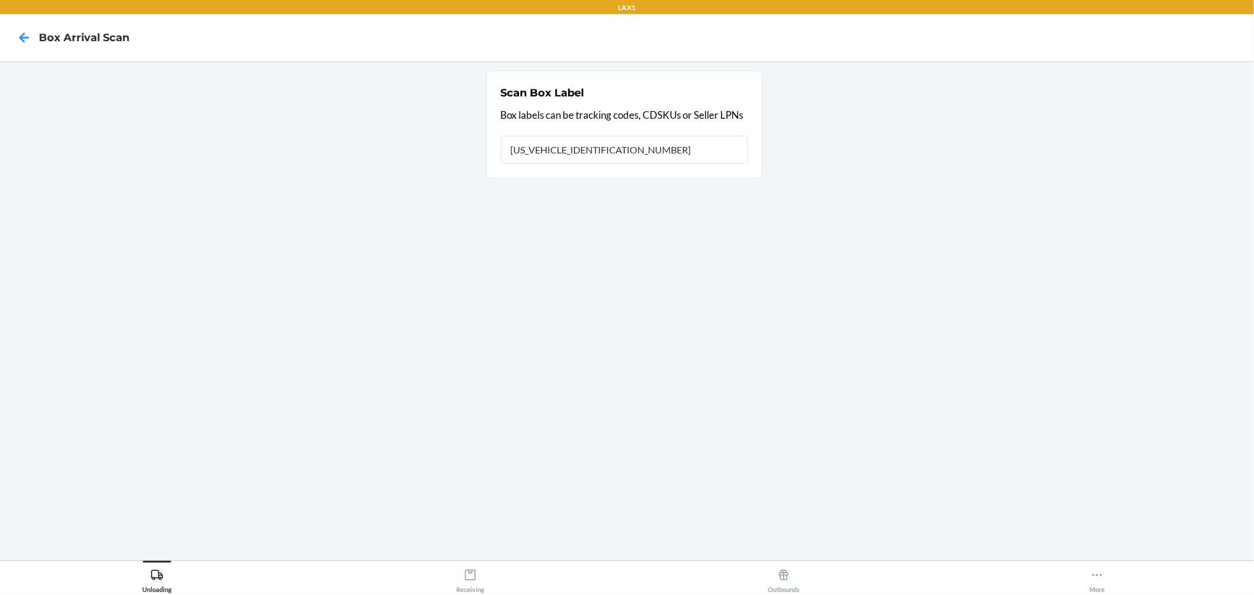
type input "1ZR08H699005098211"
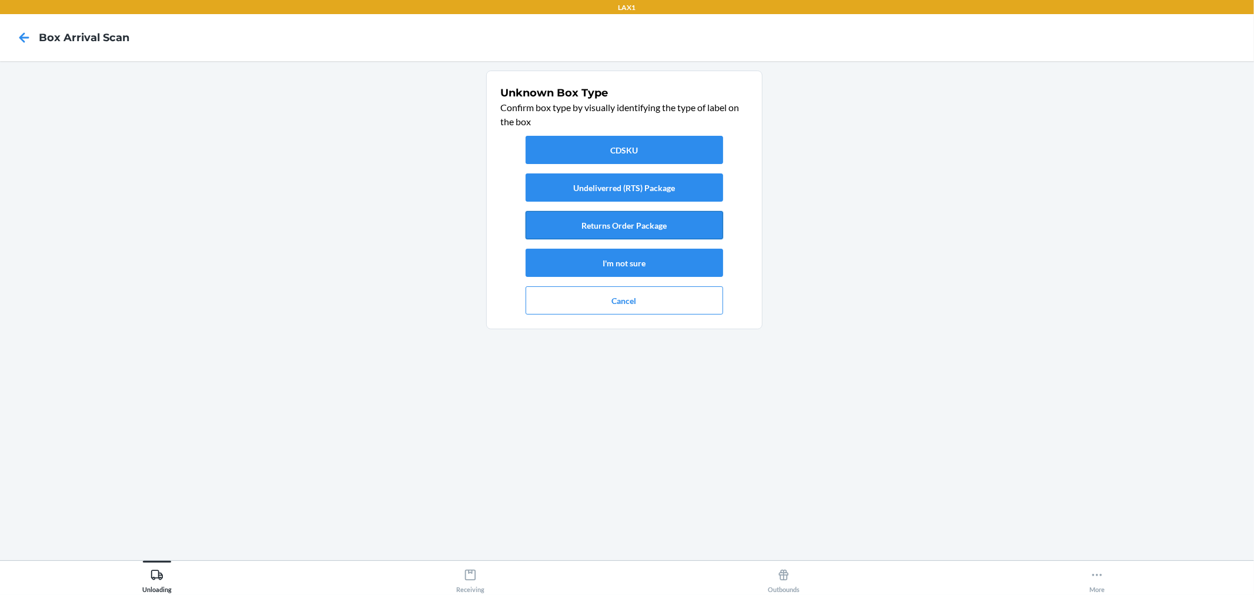
click at [685, 218] on button "Returns Order Package" at bounding box center [625, 225] width 198 height 28
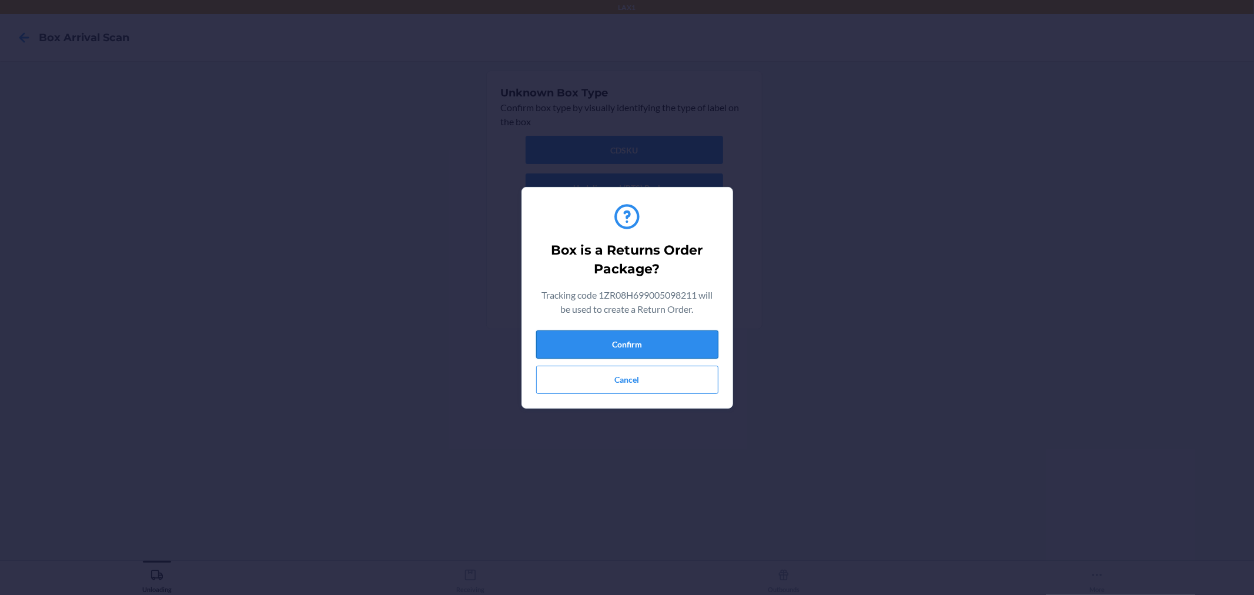
click at [619, 336] on button "Confirm" at bounding box center [627, 344] width 182 height 28
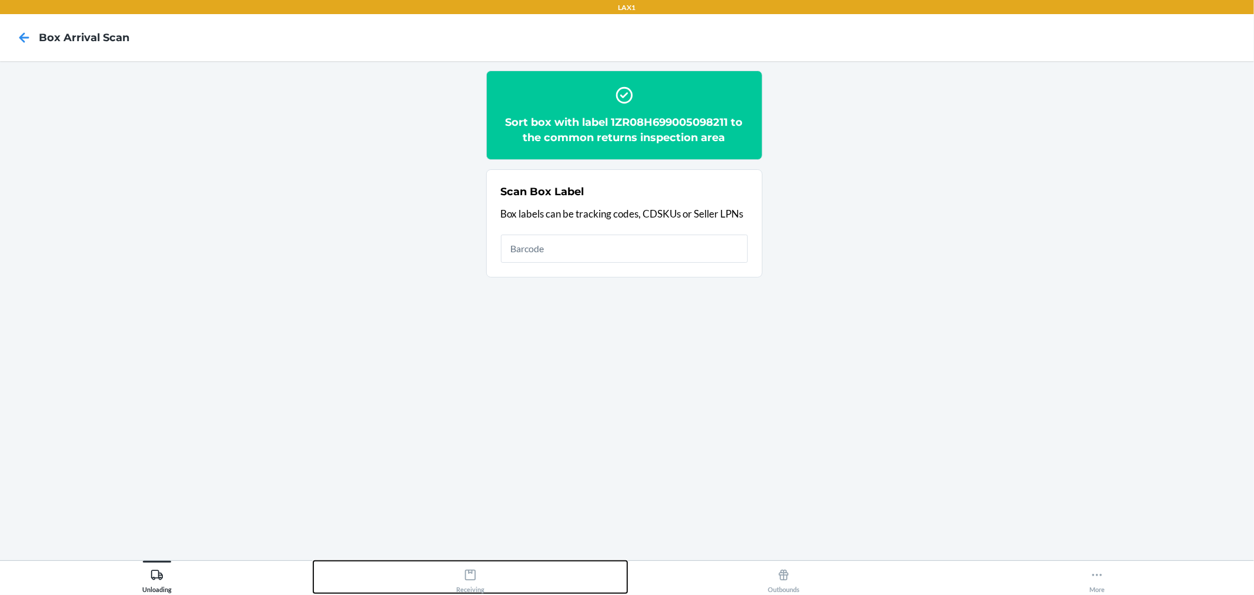
drag, startPoint x: 472, startPoint y: 575, endPoint x: 483, endPoint y: 554, distance: 23.4
click at [472, 571] on icon at bounding box center [470, 575] width 13 height 13
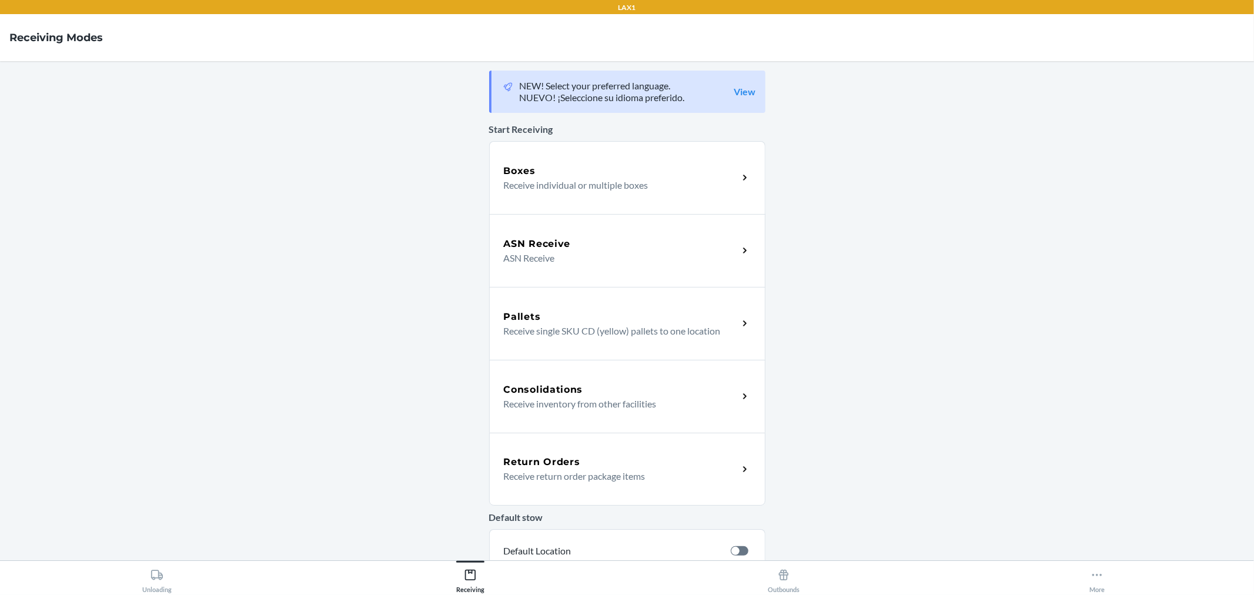
click at [725, 467] on div "Return Orders" at bounding box center [621, 462] width 235 height 14
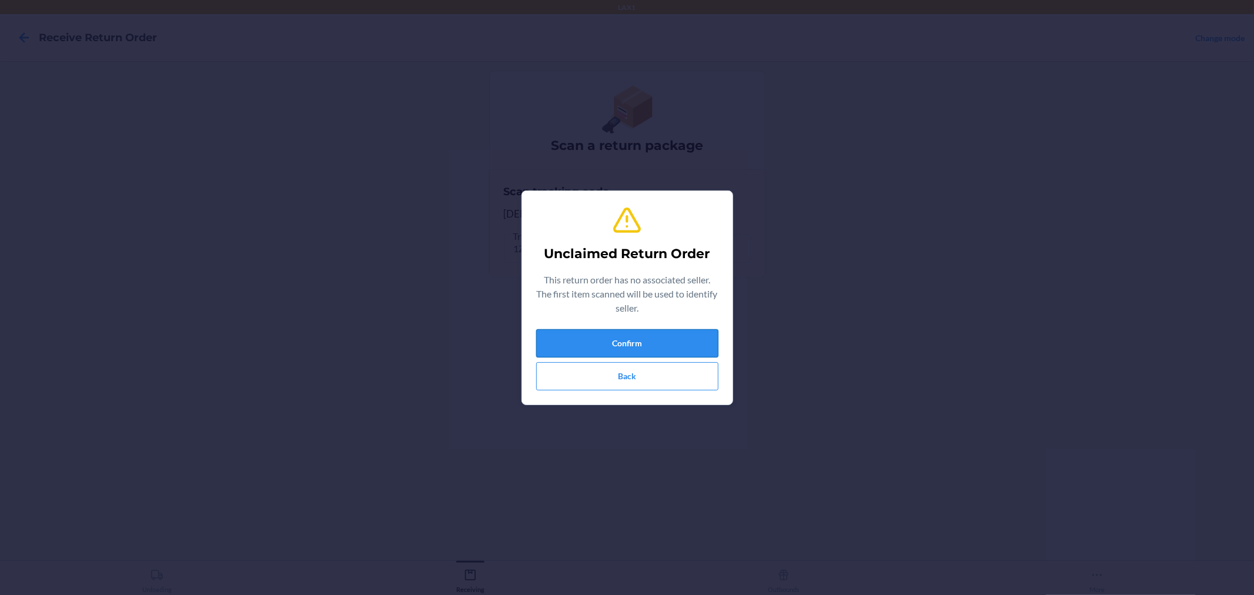
click at [604, 335] on button "Confirm" at bounding box center [627, 343] width 182 height 28
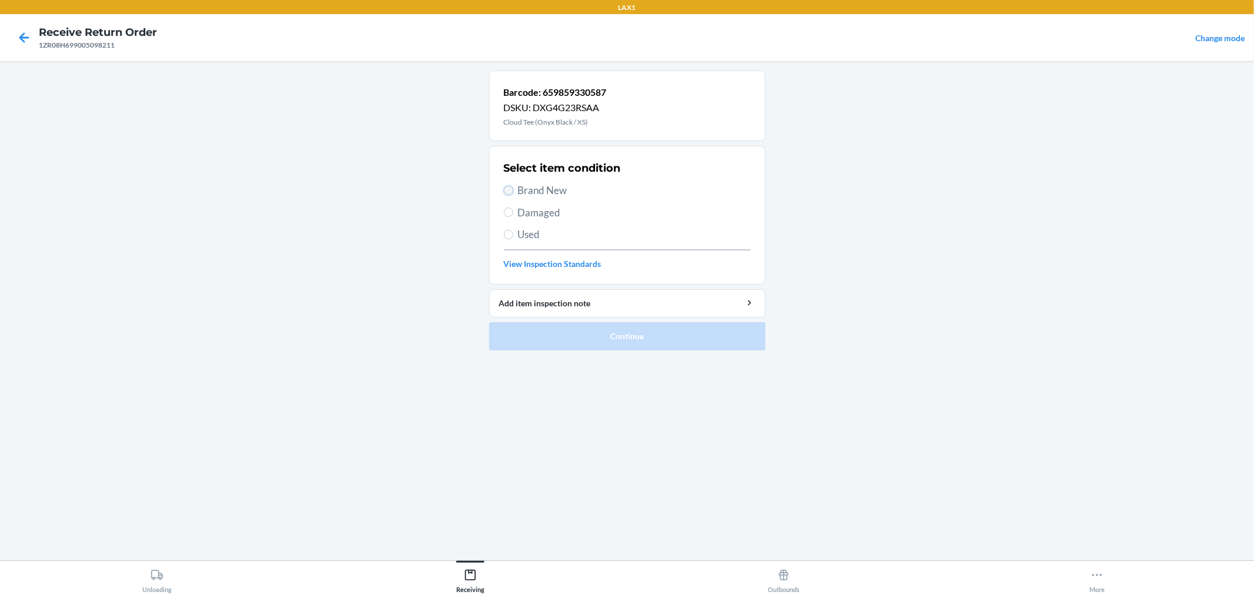
click at [504, 188] on input "Brand New" at bounding box center [508, 190] width 9 height 9
radio input "true"
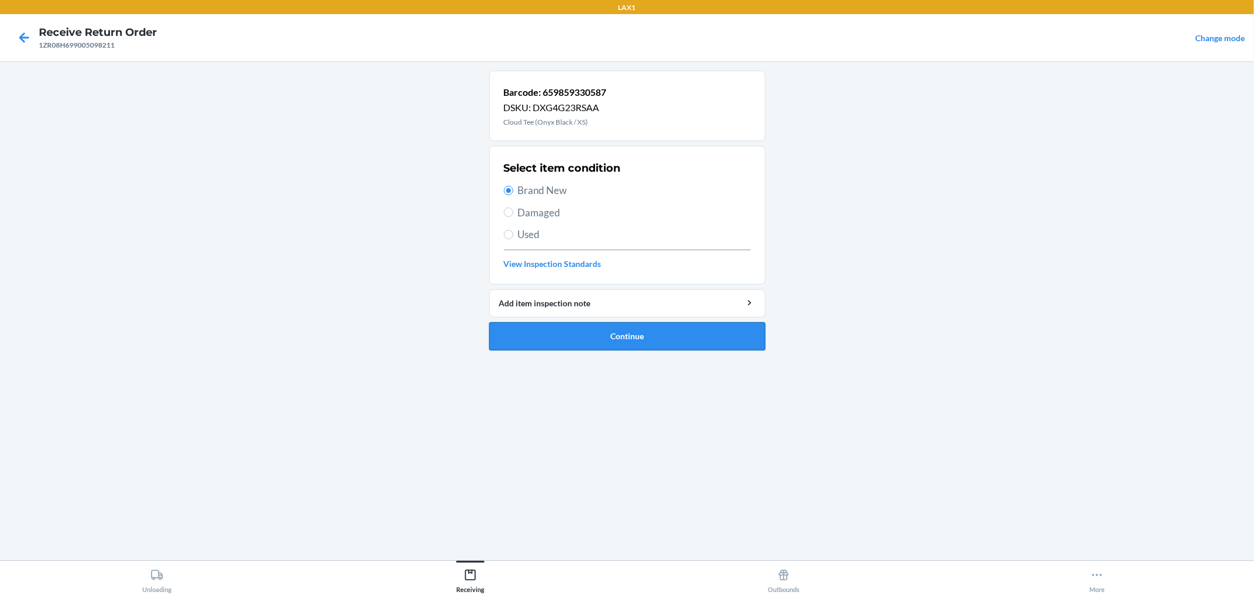
click at [533, 338] on button "Continue" at bounding box center [627, 336] width 276 height 28
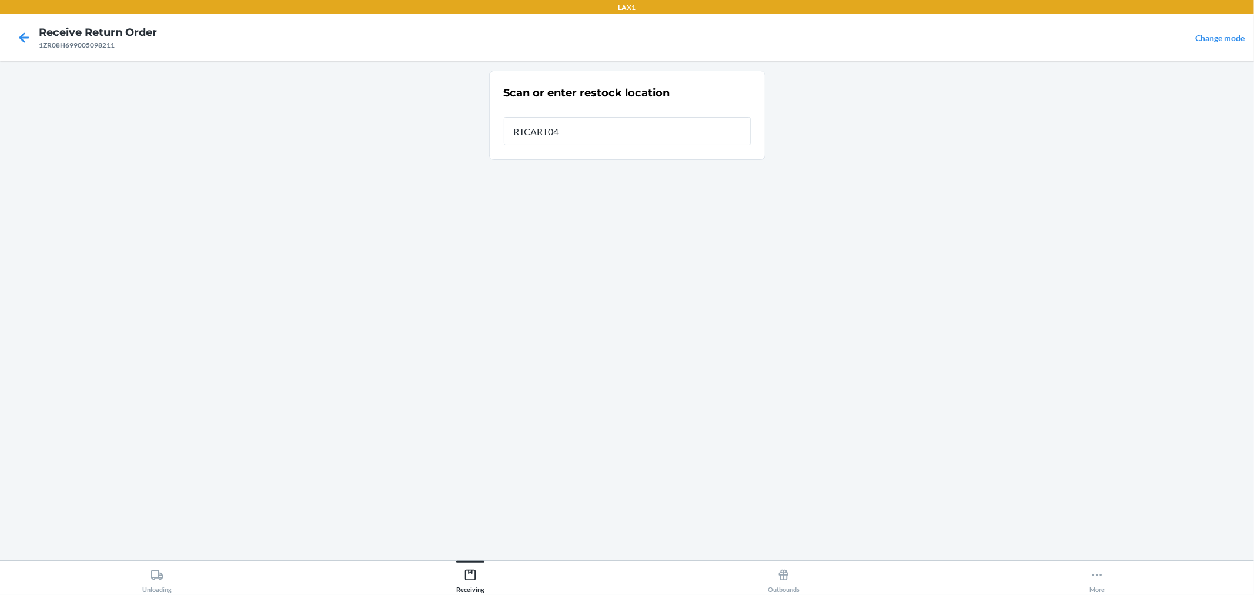
type input "RTCART042"
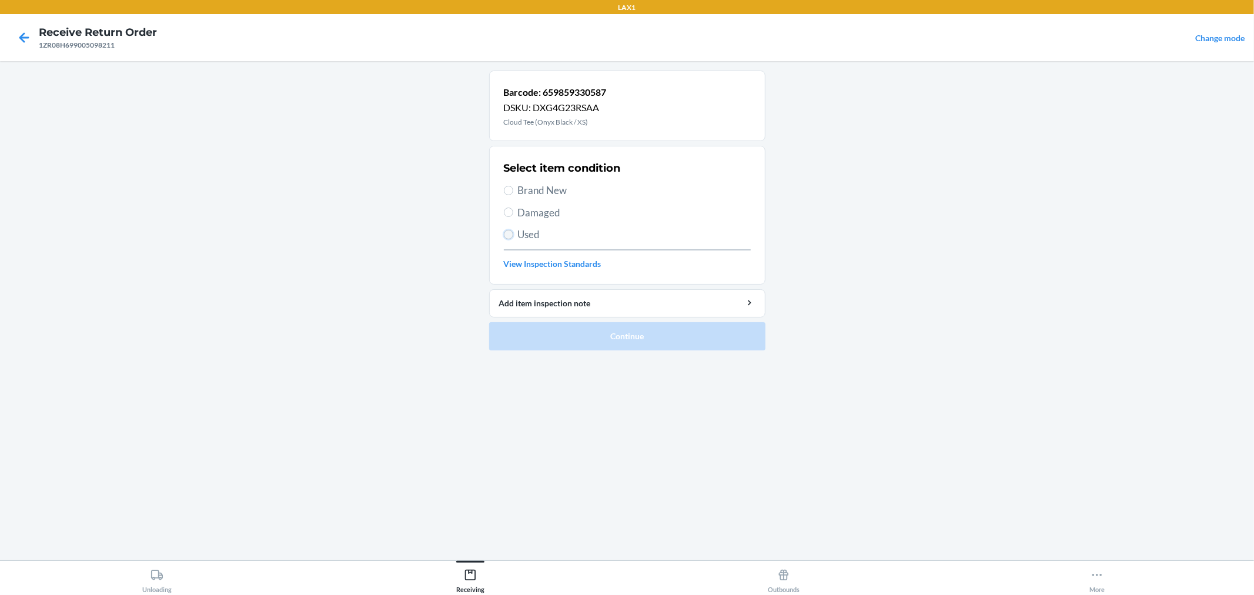
click at [510, 234] on input "Used" at bounding box center [508, 234] width 9 height 9
radio input "true"
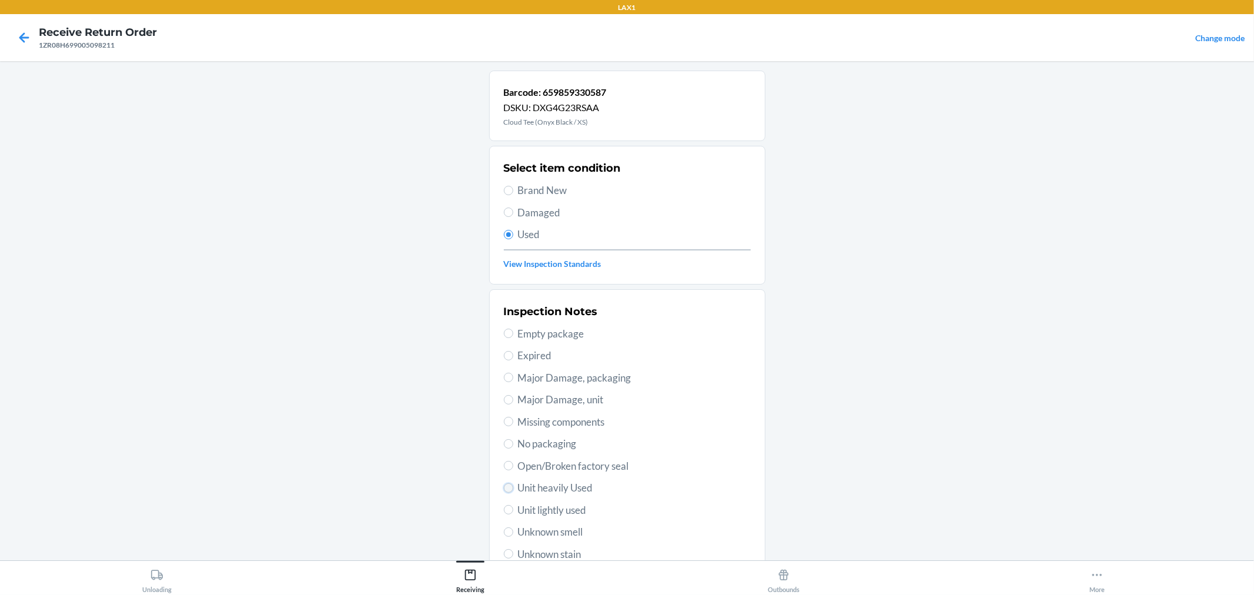
click at [507, 487] on input "Unit heavily Used" at bounding box center [508, 487] width 9 height 9
radio input "true"
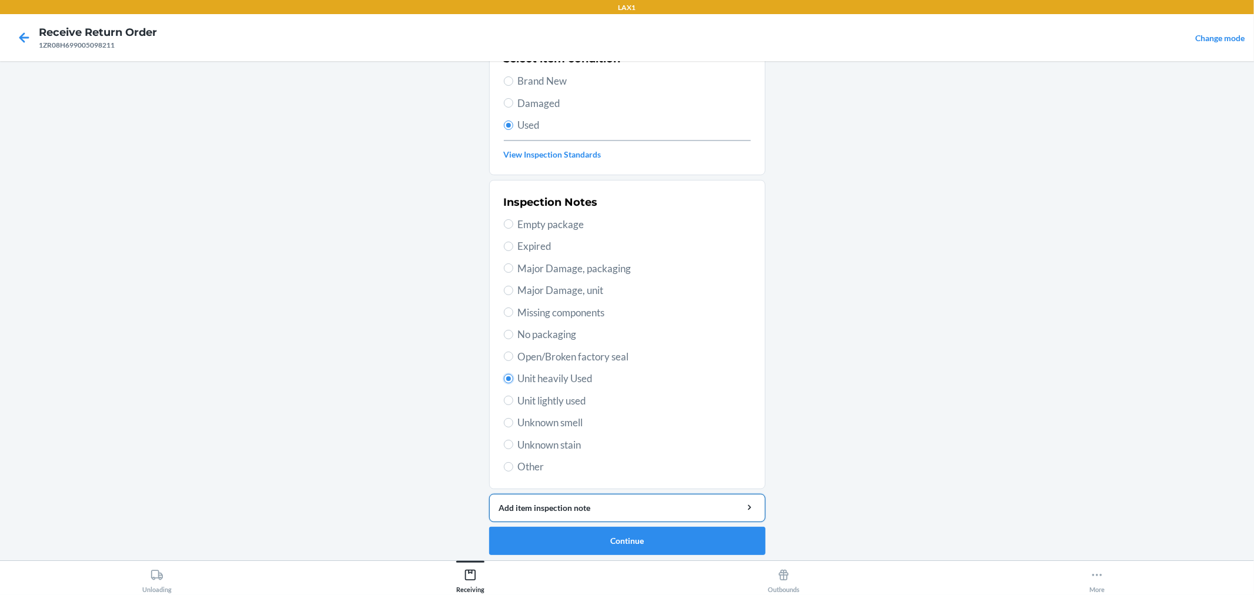
scroll to position [113, 0]
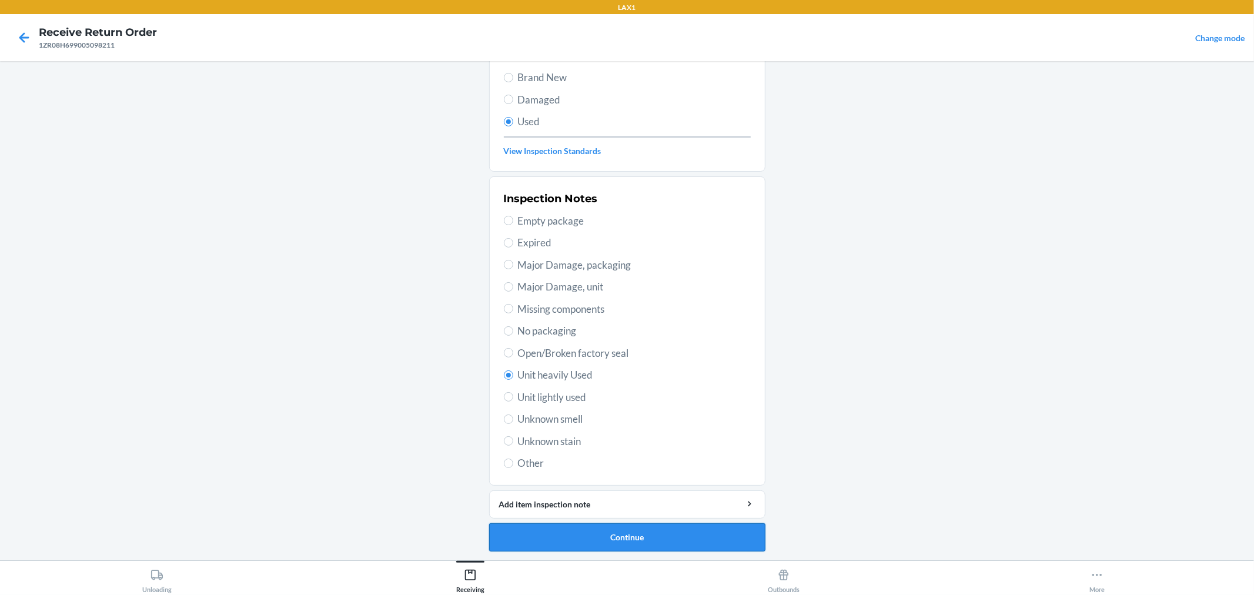
click at [603, 531] on button "Continue" at bounding box center [627, 537] width 276 height 28
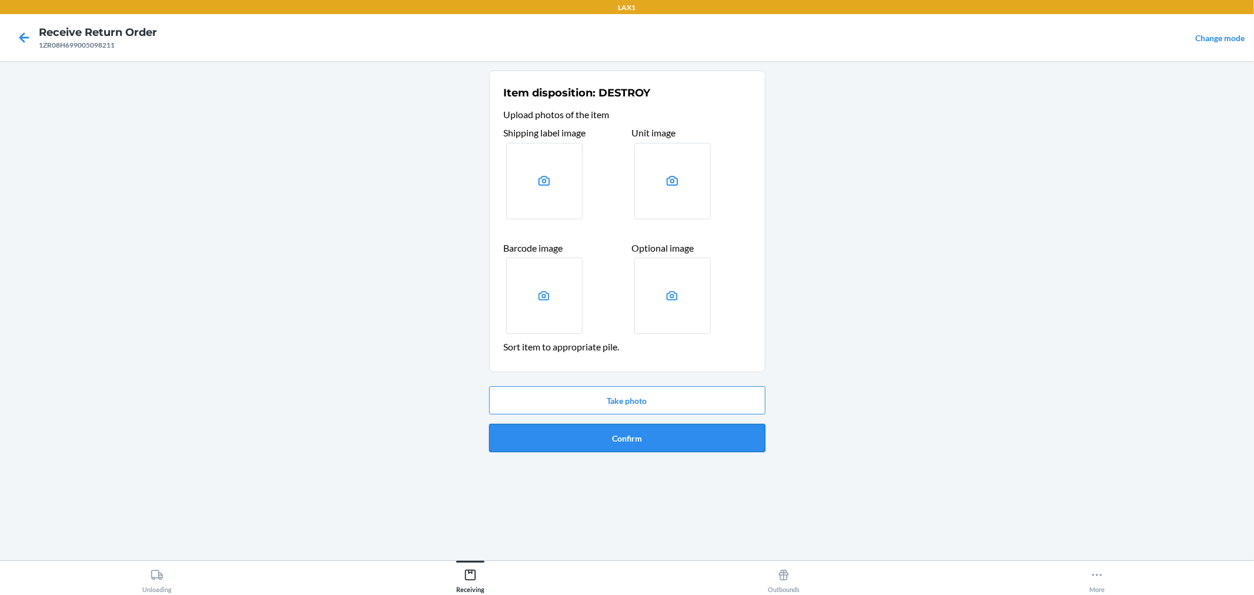
click at [619, 439] on button "Confirm" at bounding box center [627, 438] width 276 height 28
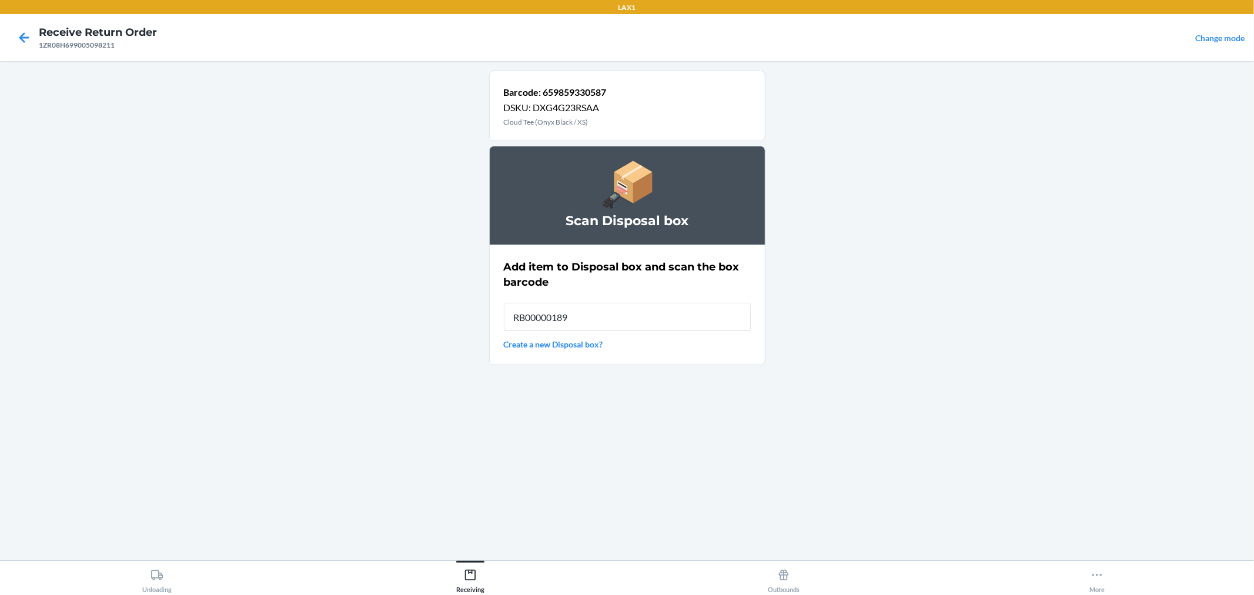
type input "RB00000189K"
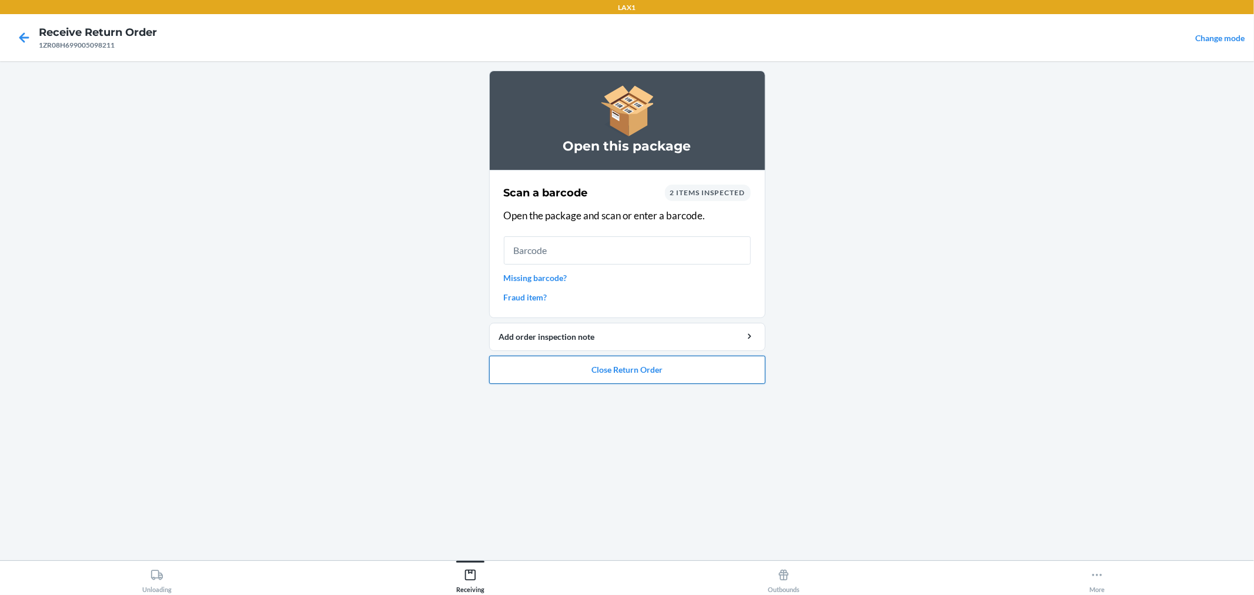
click at [682, 366] on button "Close Return Order" at bounding box center [627, 370] width 276 height 28
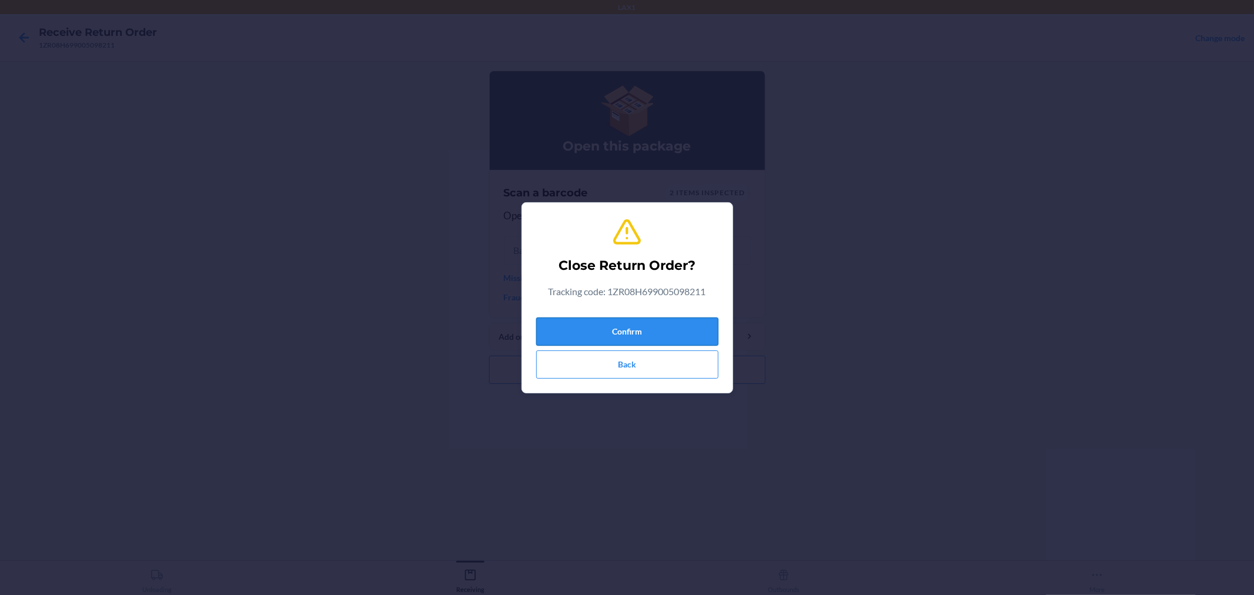
click at [684, 319] on button "Confirm" at bounding box center [627, 331] width 182 height 28
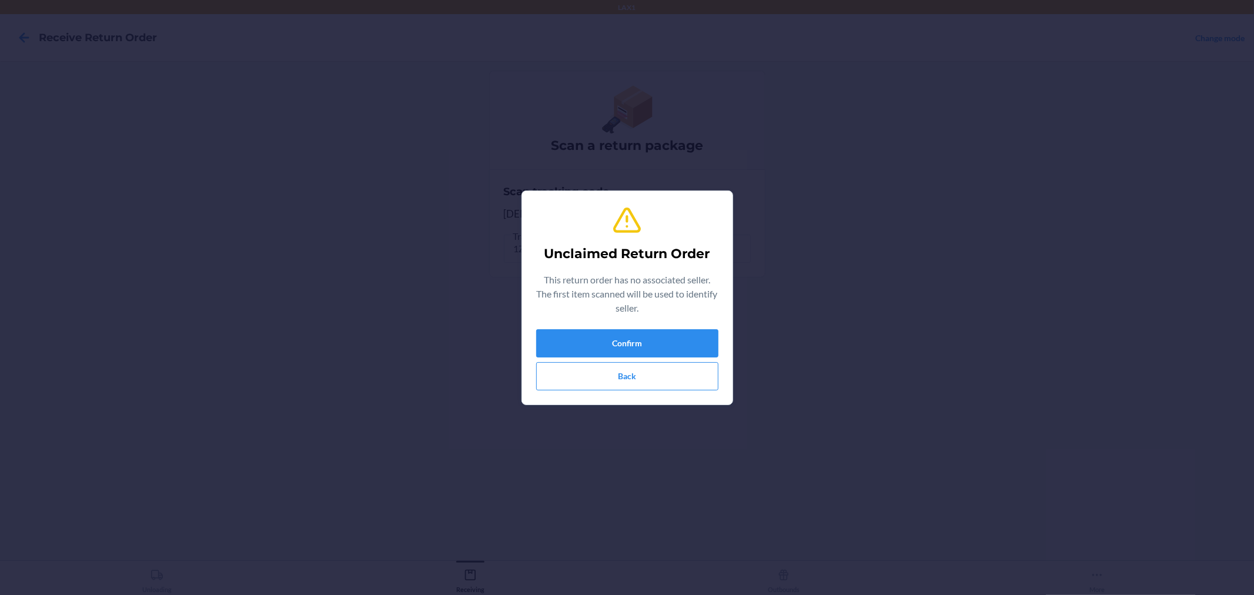
type input "645781447738"
click at [678, 342] on button "Confirm" at bounding box center [627, 343] width 182 height 28
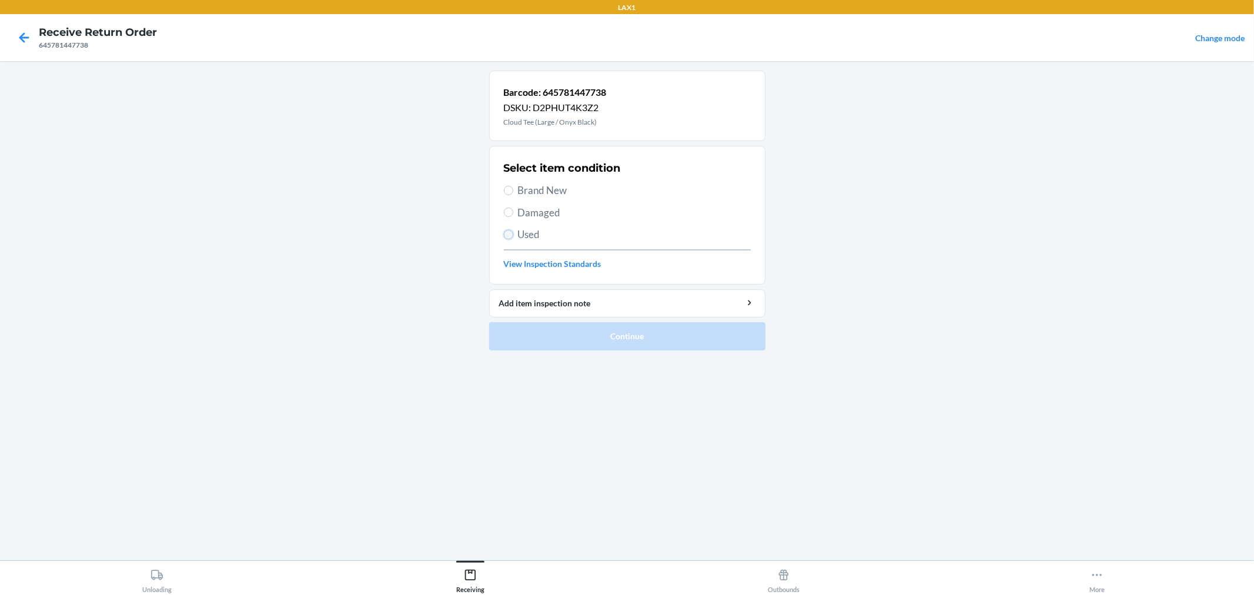
click at [507, 233] on input "Used" at bounding box center [508, 234] width 9 height 9
radio input "true"
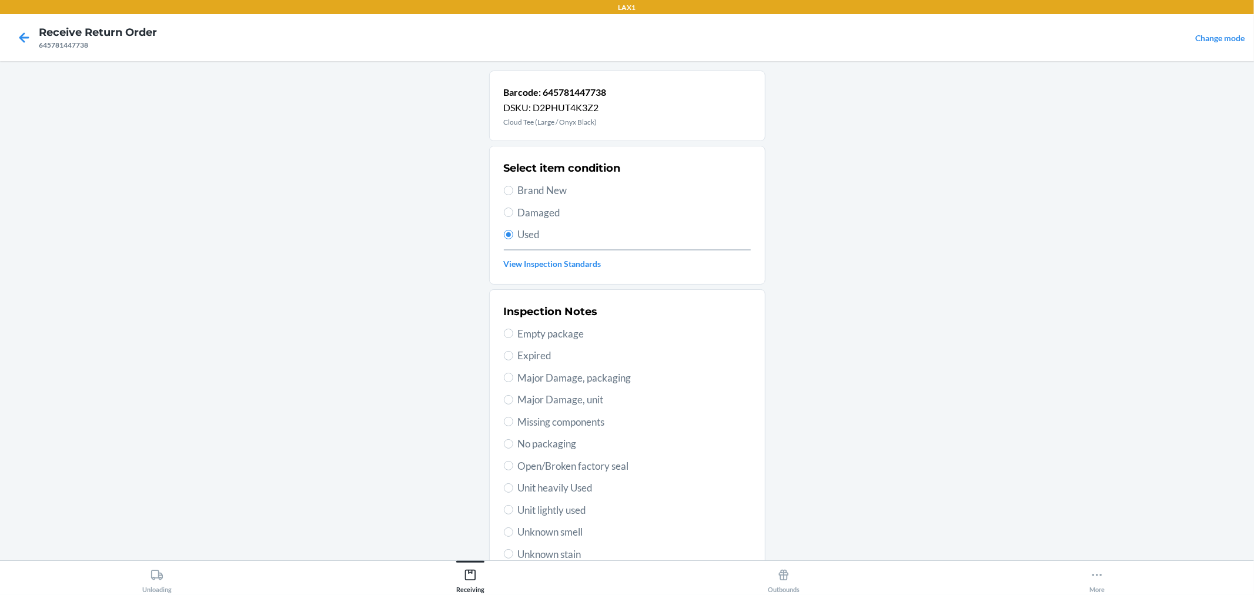
click at [497, 512] on section "Inspection Notes Empty package Expired Major Damage, packaging Major Damage, un…" at bounding box center [627, 443] width 276 height 309
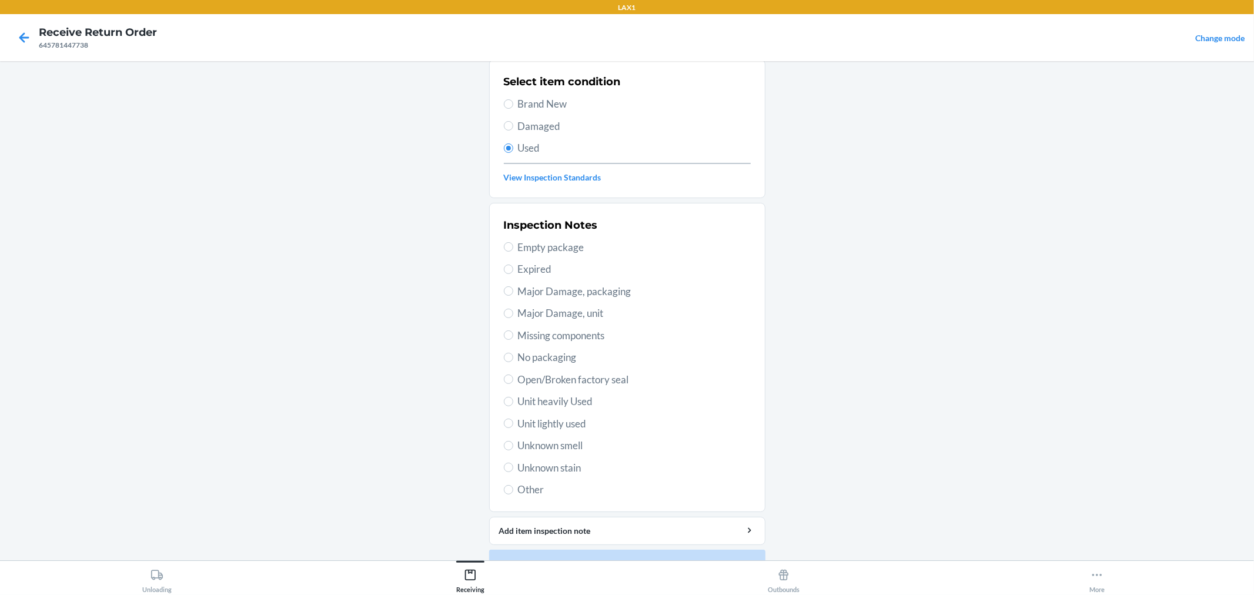
scroll to position [113, 0]
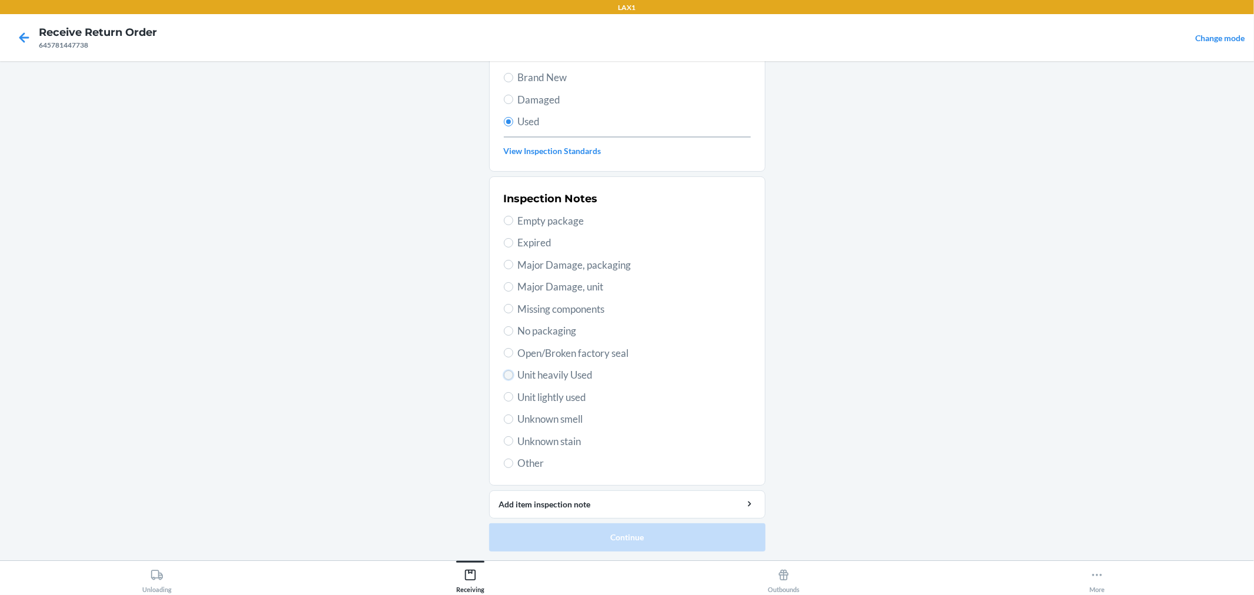
click at [504, 375] on input "Unit heavily Used" at bounding box center [508, 374] width 9 height 9
radio input "true"
click at [580, 536] on button "Continue" at bounding box center [627, 537] width 276 height 28
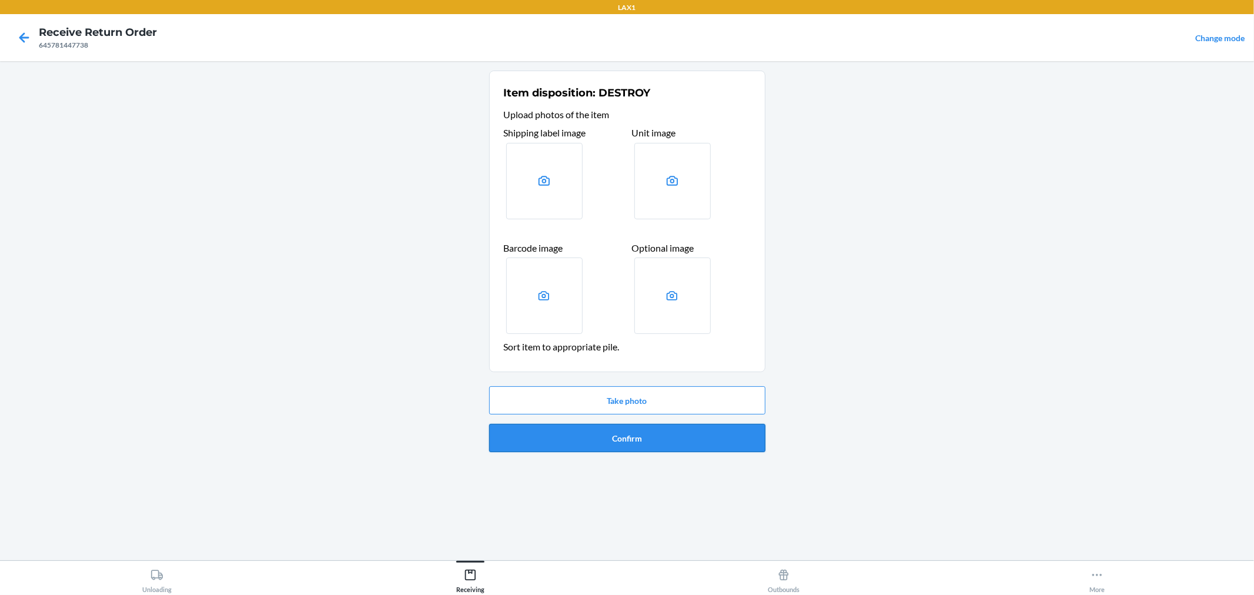
click at [728, 436] on button "Confirm" at bounding box center [627, 438] width 276 height 28
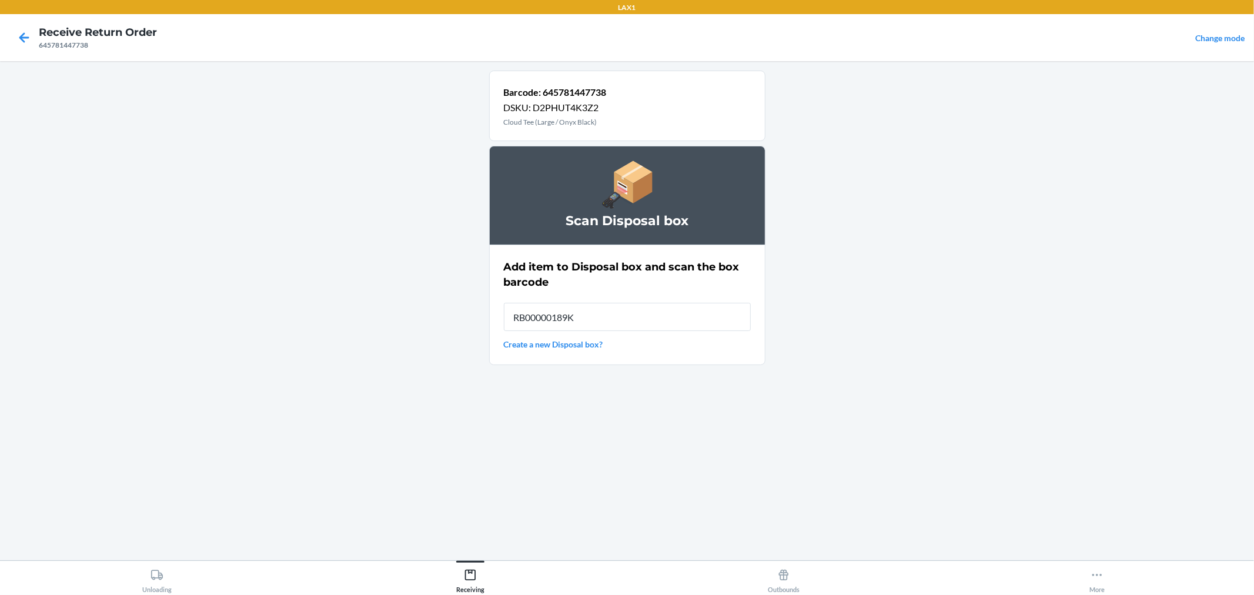
type input "RB00000189K"
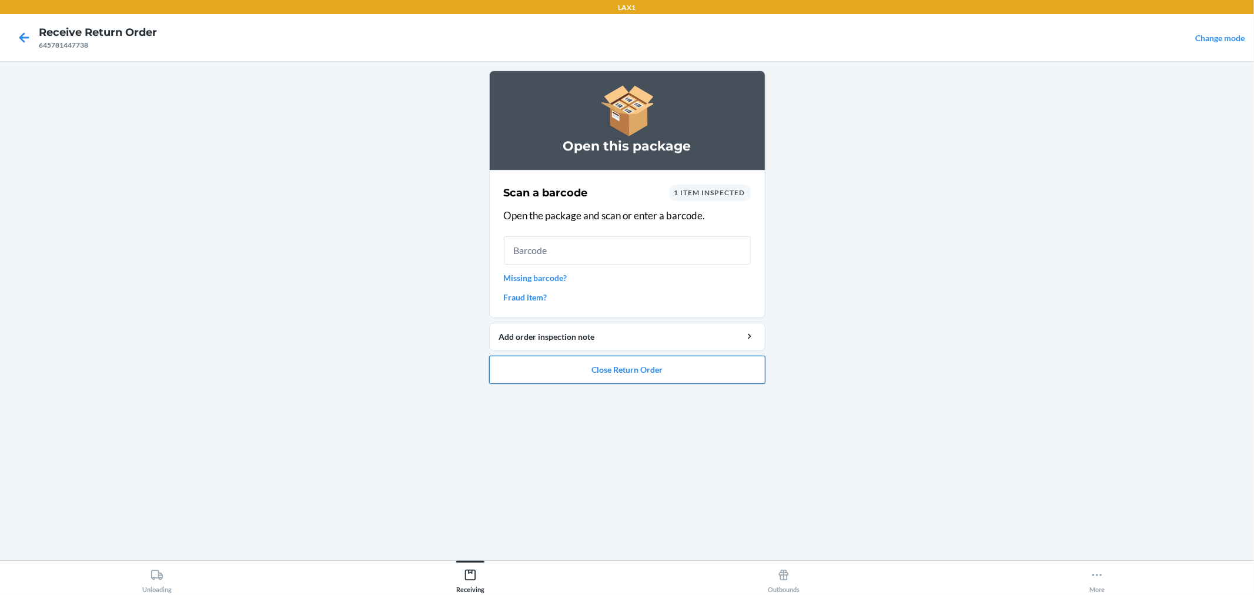
click at [658, 369] on button "Close Return Order" at bounding box center [627, 370] width 276 height 28
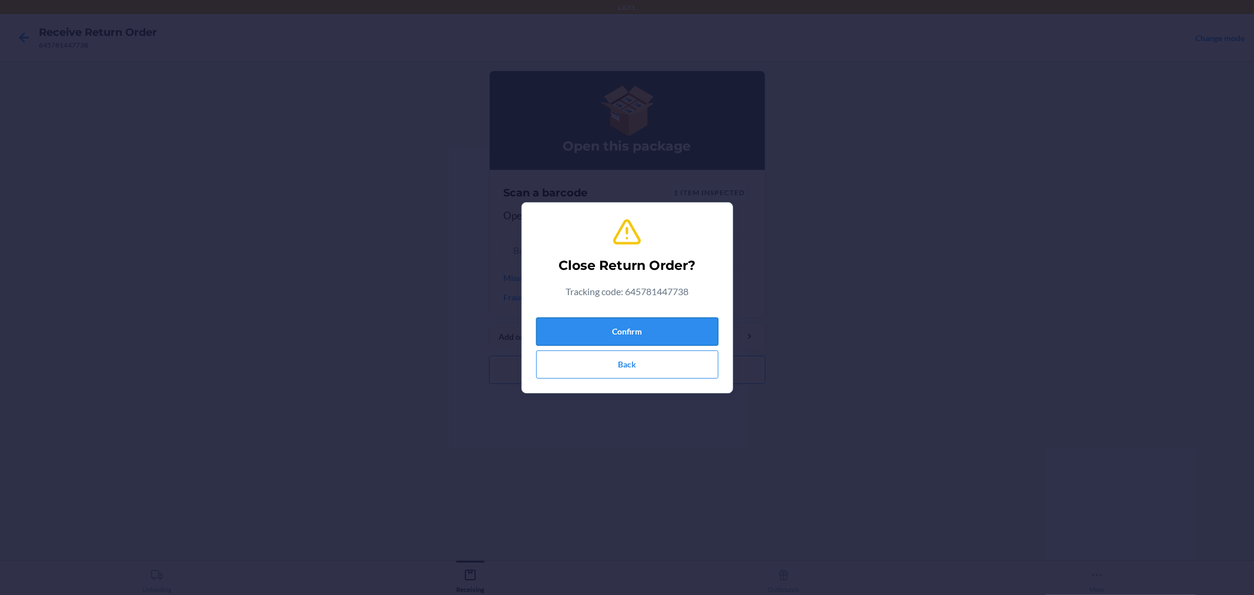
click at [654, 326] on button "Confirm" at bounding box center [627, 331] width 182 height 28
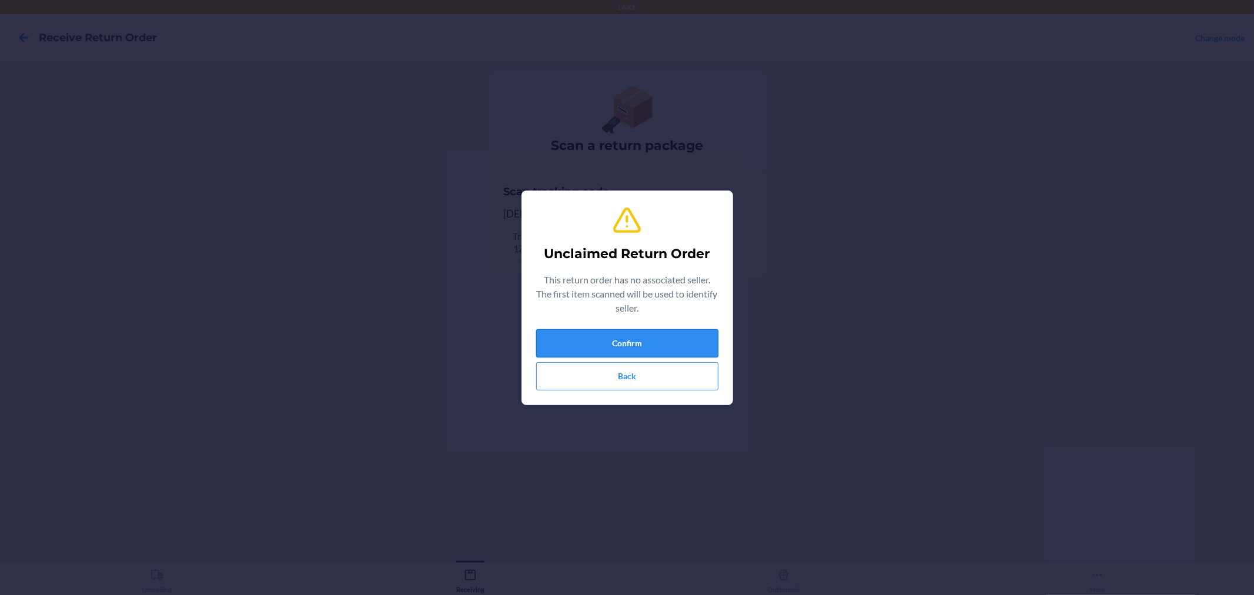
click at [663, 347] on button "Confirm" at bounding box center [627, 343] width 182 height 28
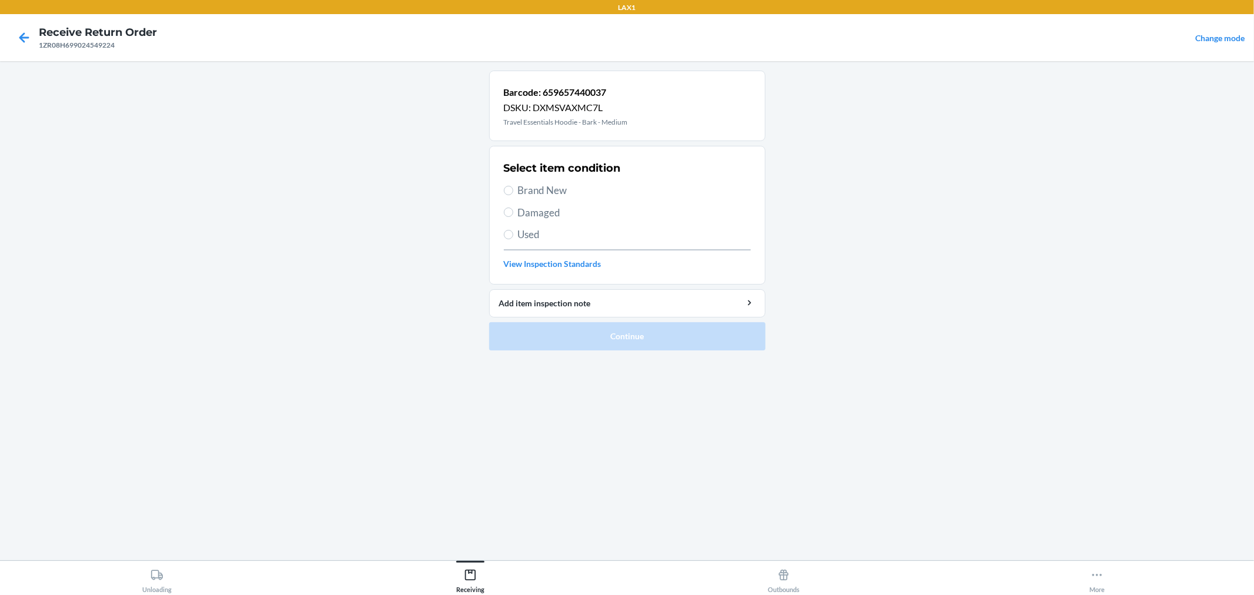
click at [504, 208] on label "Damaged" at bounding box center [627, 212] width 247 height 15
click at [504, 208] on input "Damaged" at bounding box center [508, 212] width 9 height 9
radio input "true"
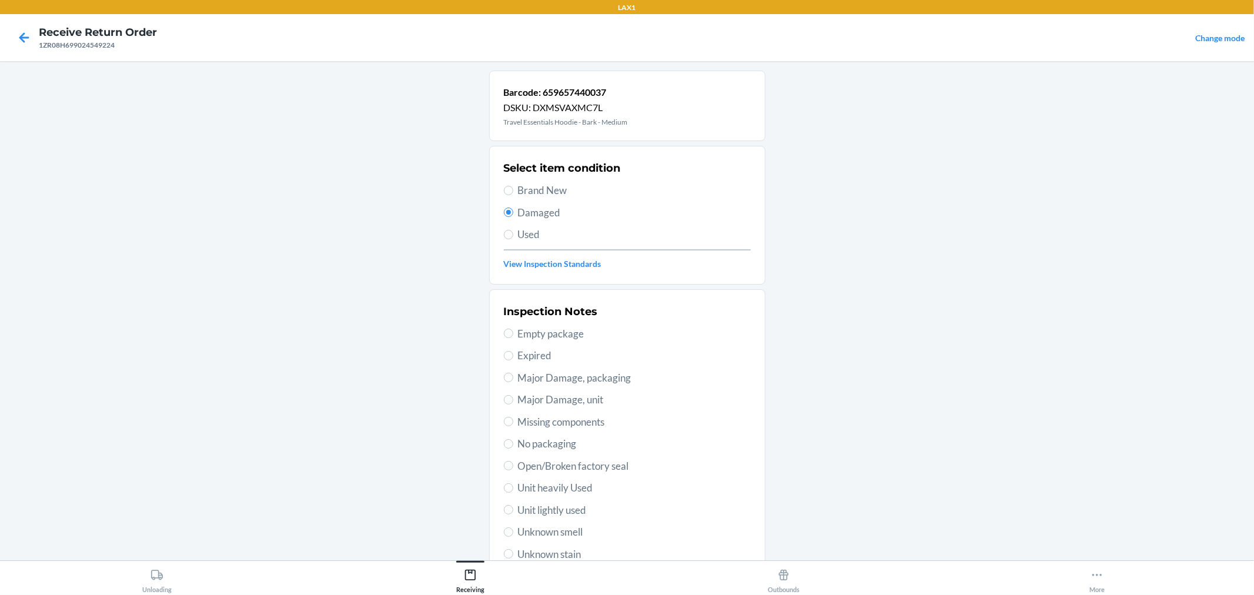
click at [504, 438] on label "No packaging" at bounding box center [627, 443] width 247 height 15
click at [504, 439] on input "No packaging" at bounding box center [508, 443] width 9 height 9
radio input "true"
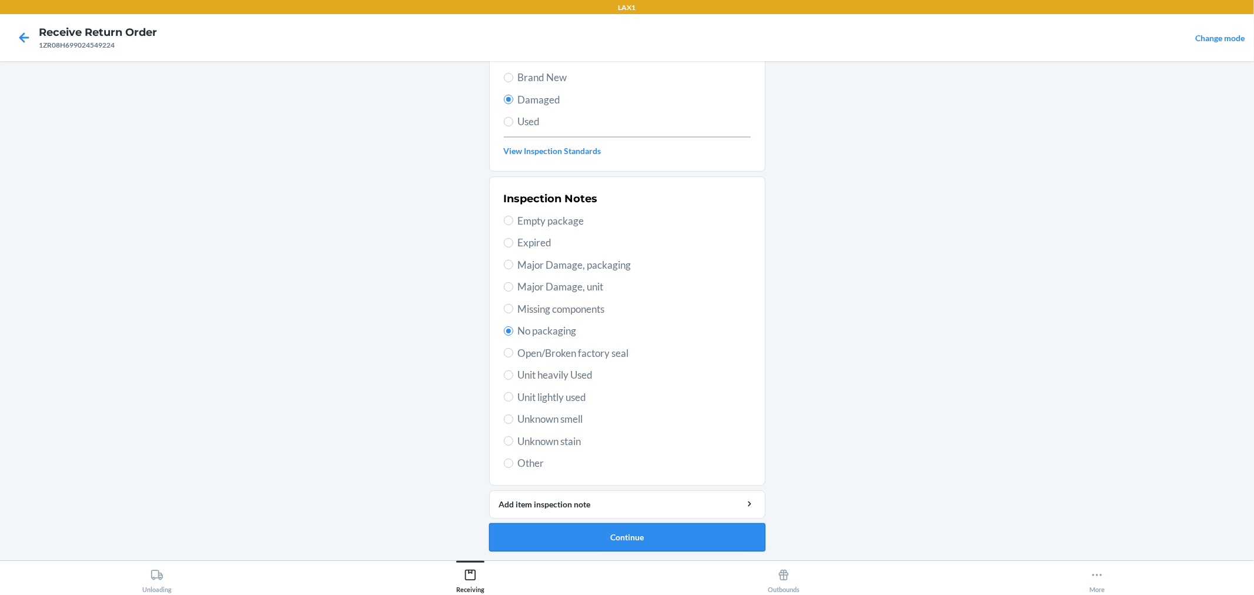
click at [631, 539] on button "Continue" at bounding box center [627, 537] width 276 height 28
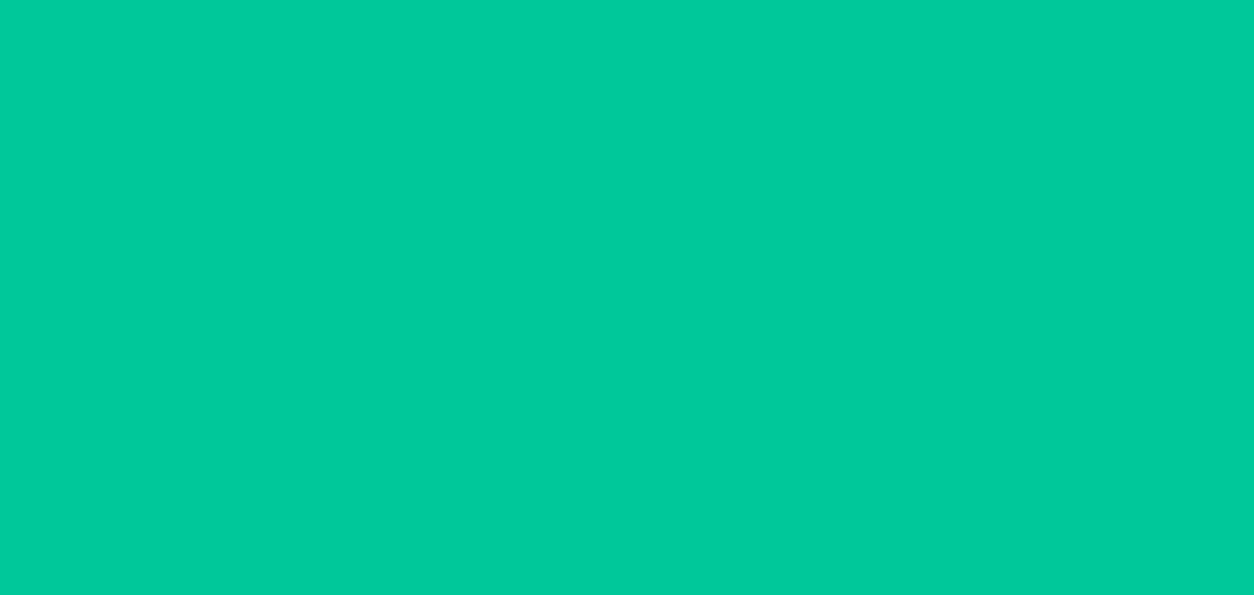
scroll to position [16, 0]
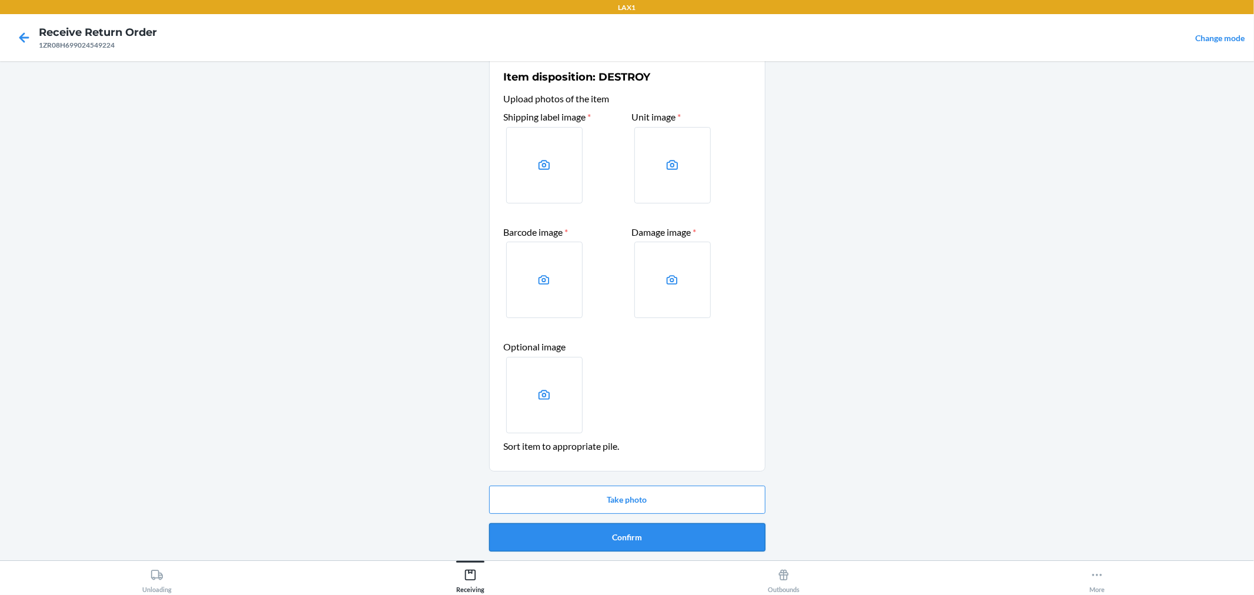
click at [627, 531] on button "Confirm" at bounding box center [627, 537] width 276 height 28
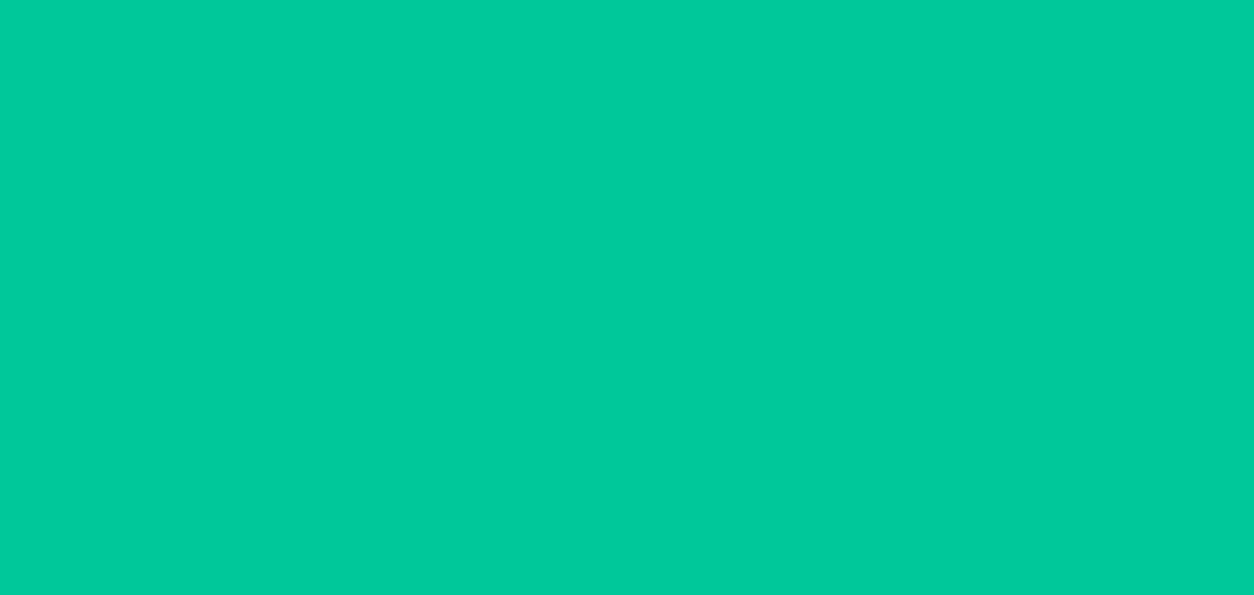
scroll to position [0, 0]
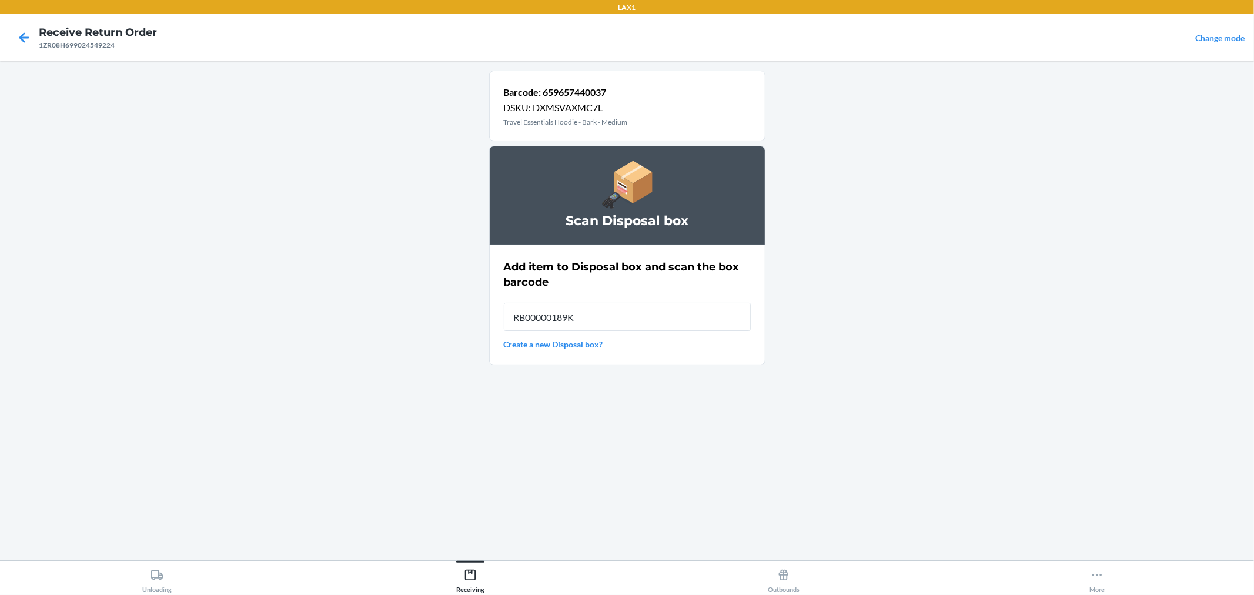
type input "RB00000189K"
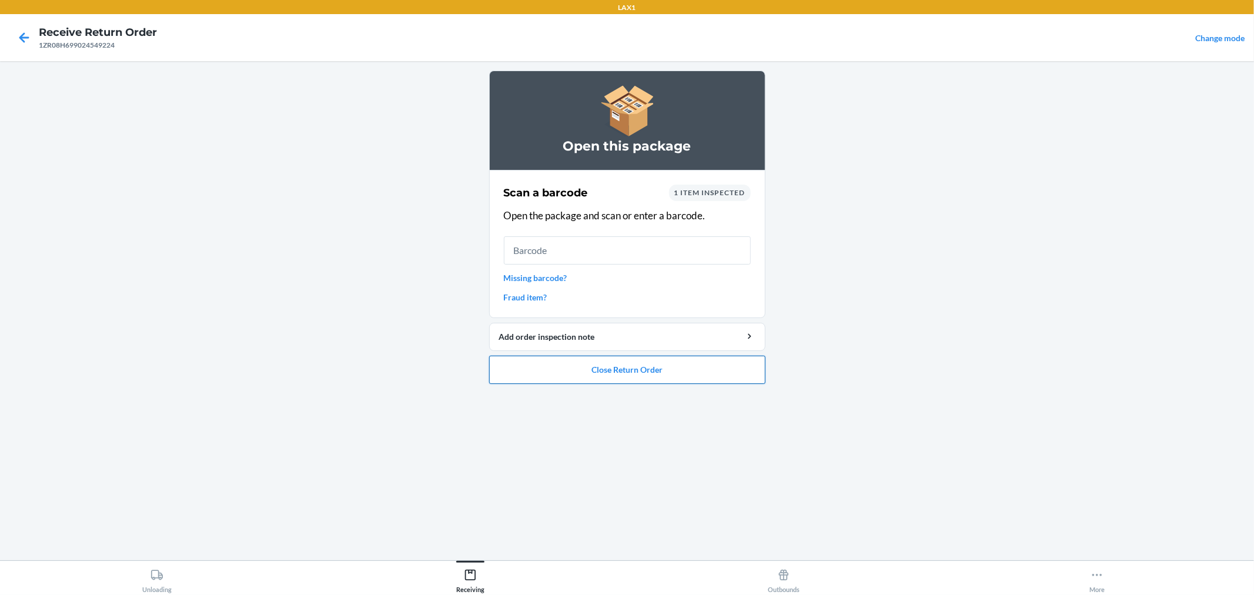
click at [708, 365] on button "Close Return Order" at bounding box center [627, 370] width 276 height 28
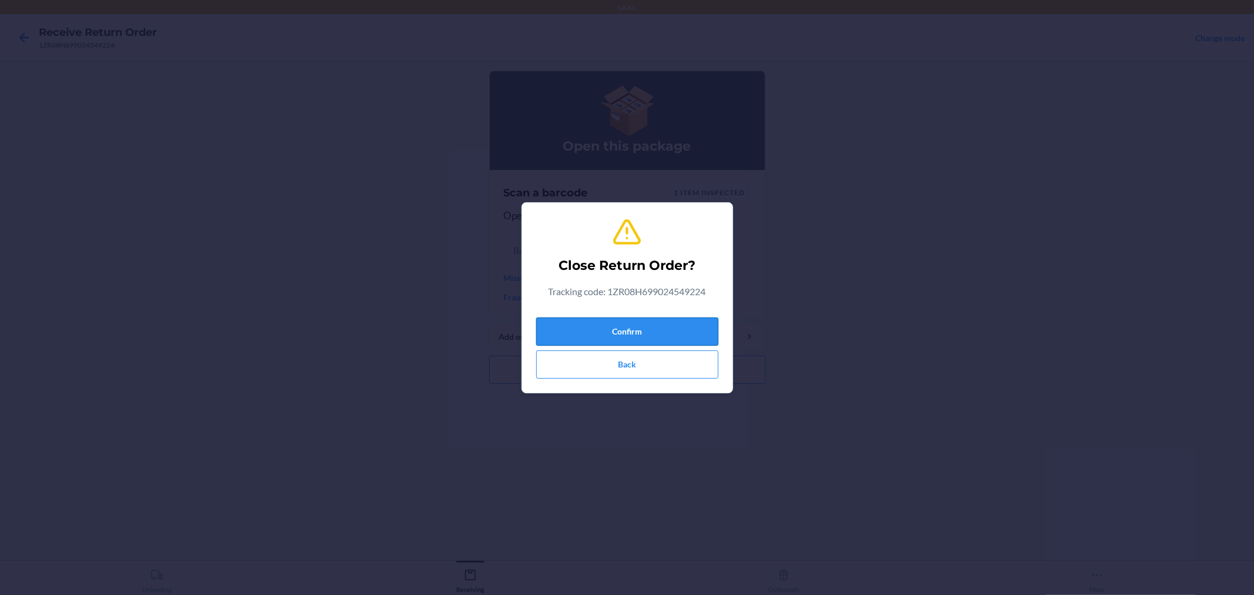
click at [696, 327] on button "Confirm" at bounding box center [627, 331] width 182 height 28
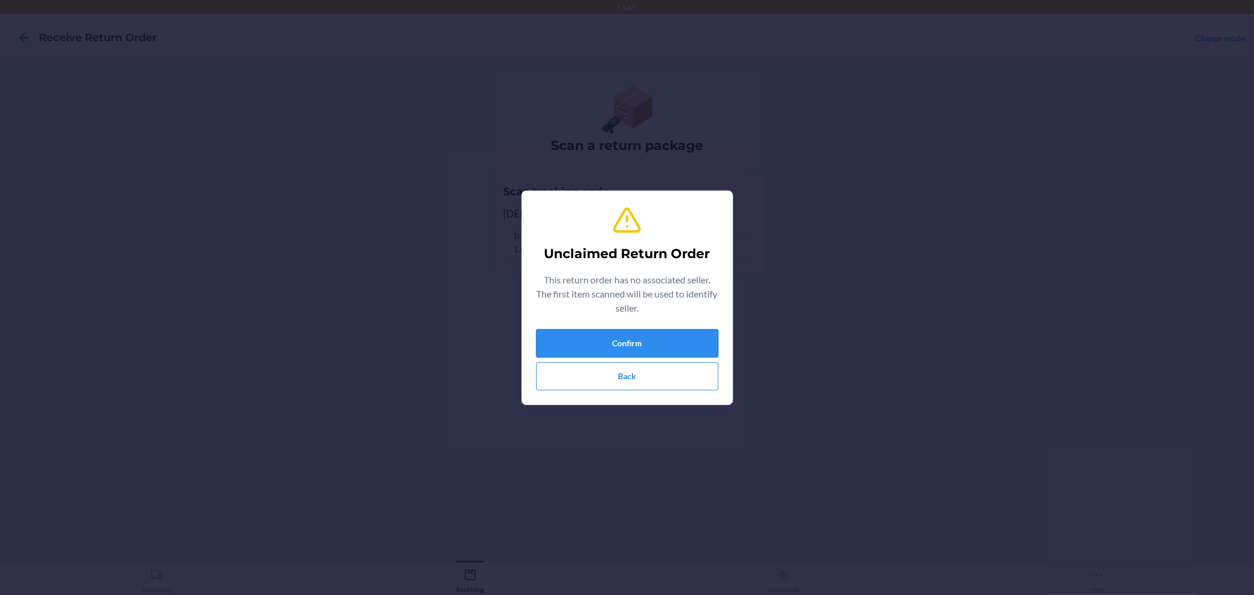
click at [659, 339] on button "Confirm" at bounding box center [627, 343] width 182 height 28
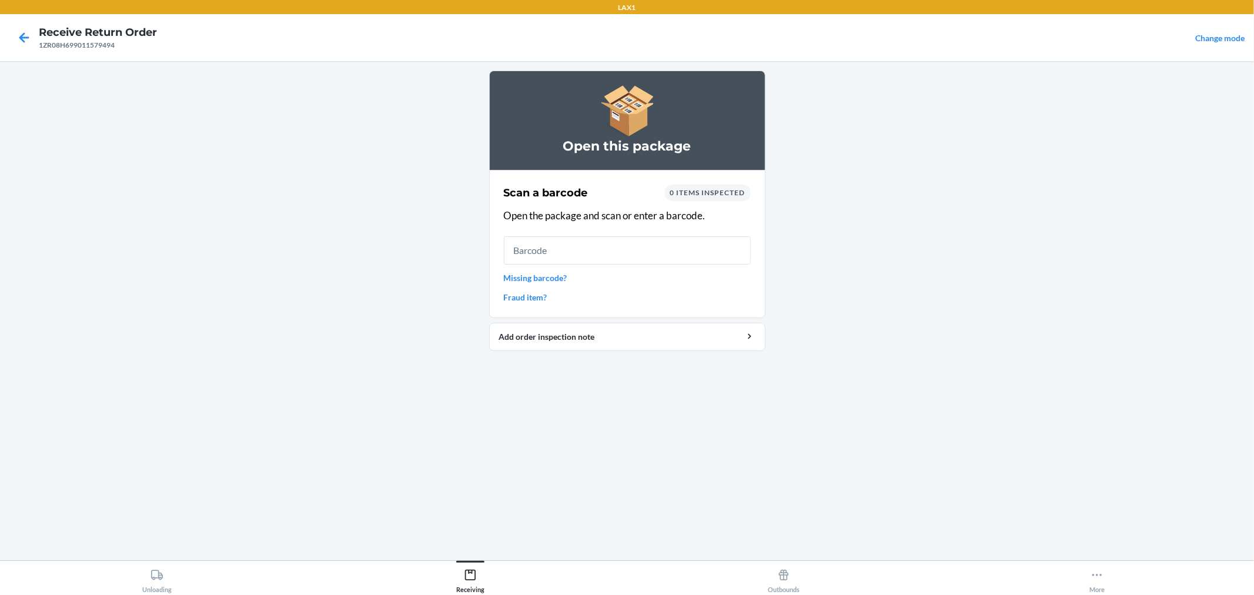
click at [555, 272] on link "Missing barcode?" at bounding box center [627, 278] width 247 height 12
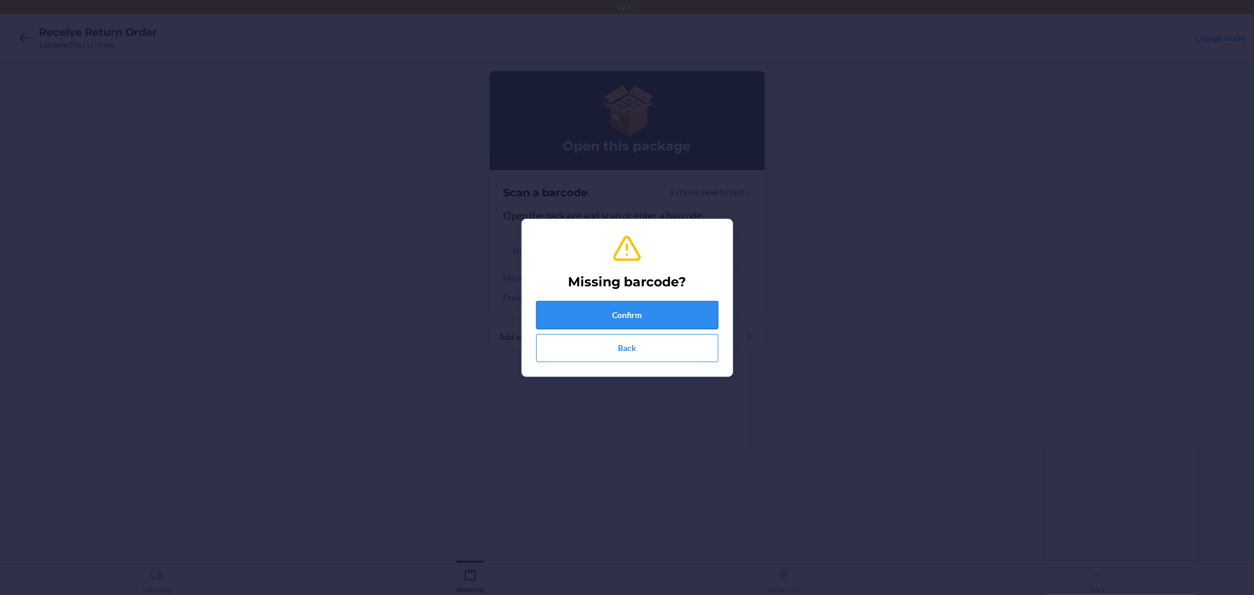
click at [579, 307] on button "Confirm" at bounding box center [627, 315] width 182 height 28
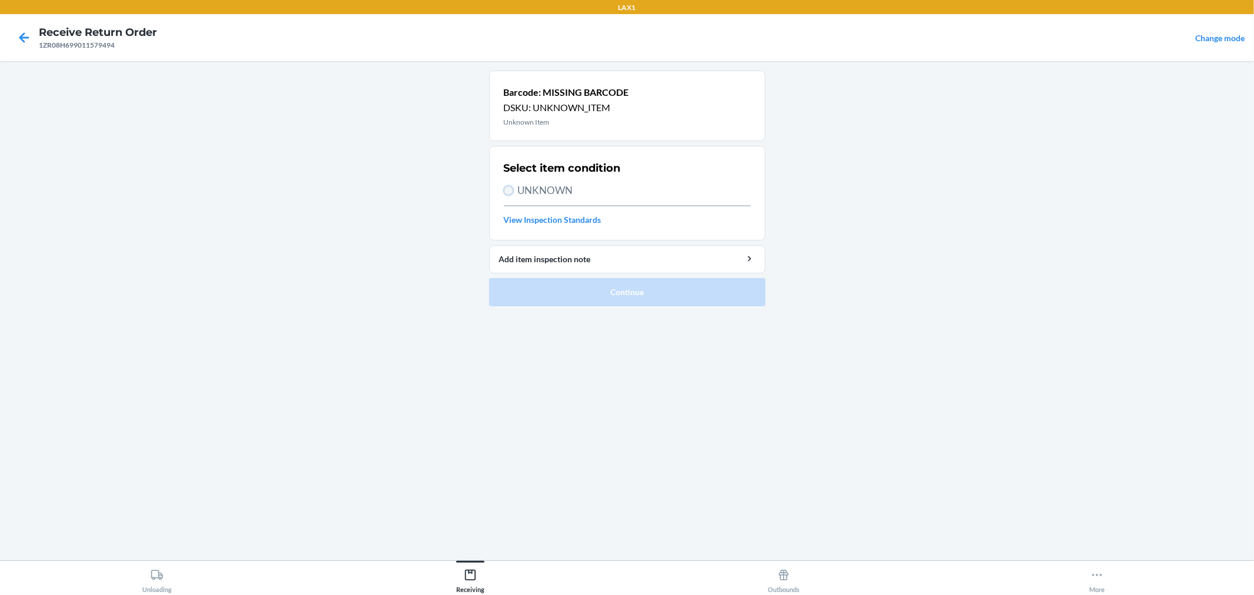
click at [506, 189] on input "UNKNOWN" at bounding box center [508, 190] width 9 height 9
radio input "true"
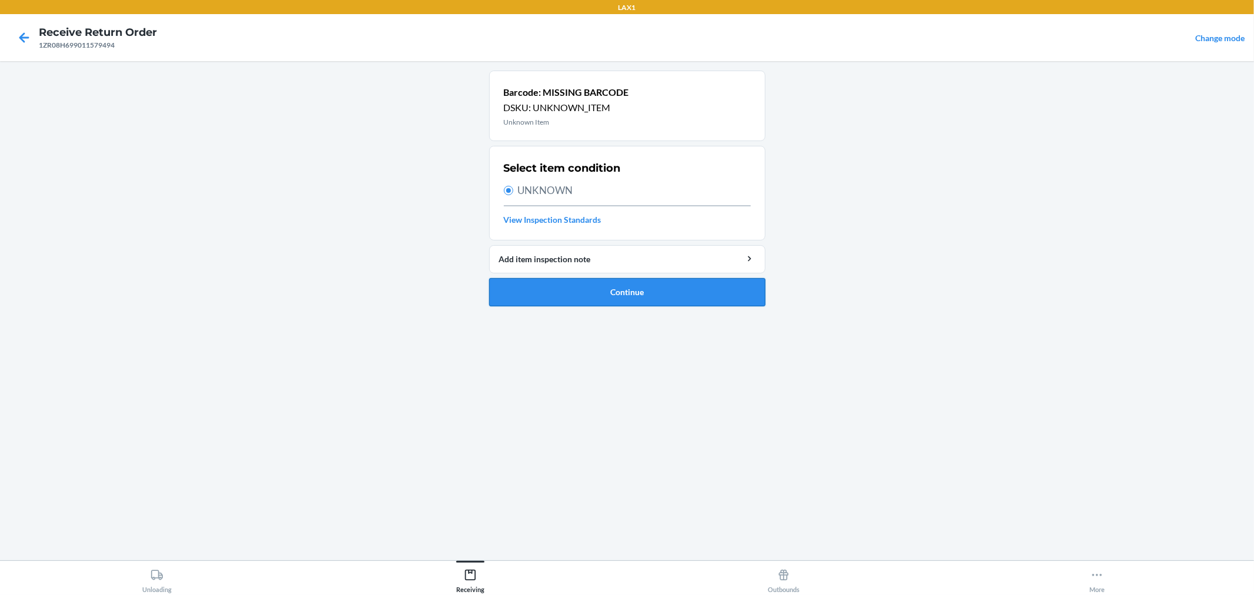
click at [567, 290] on button "Continue" at bounding box center [627, 292] width 276 height 28
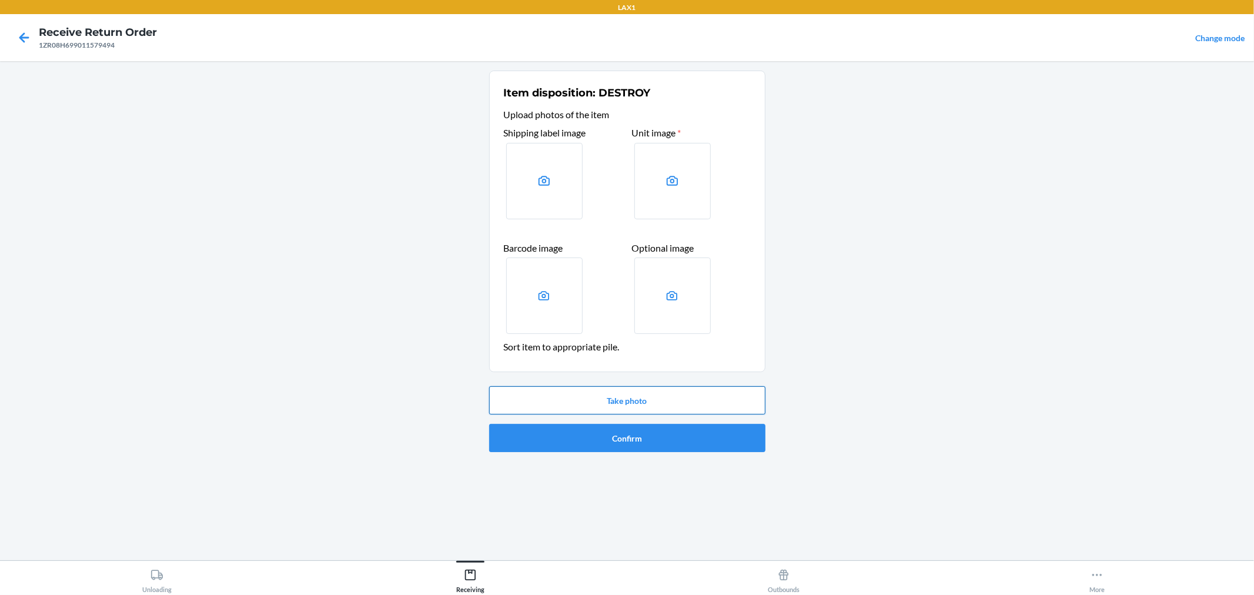
click at [628, 397] on button "Take photo" at bounding box center [627, 400] width 276 height 28
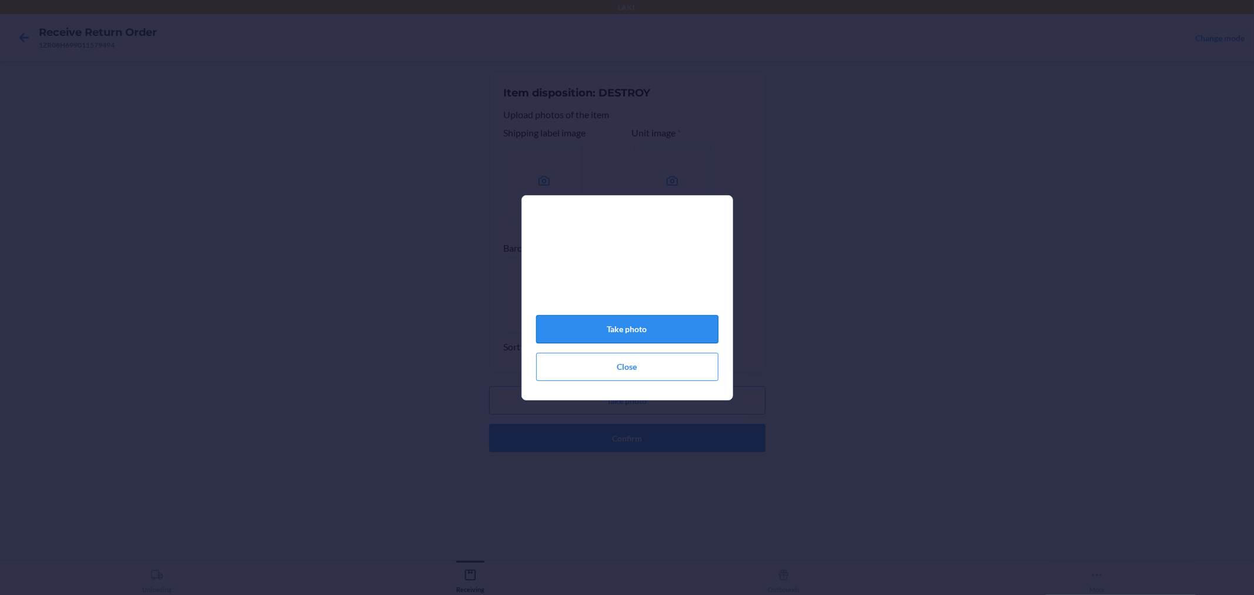
click at [661, 326] on button "Take photo" at bounding box center [627, 329] width 182 height 28
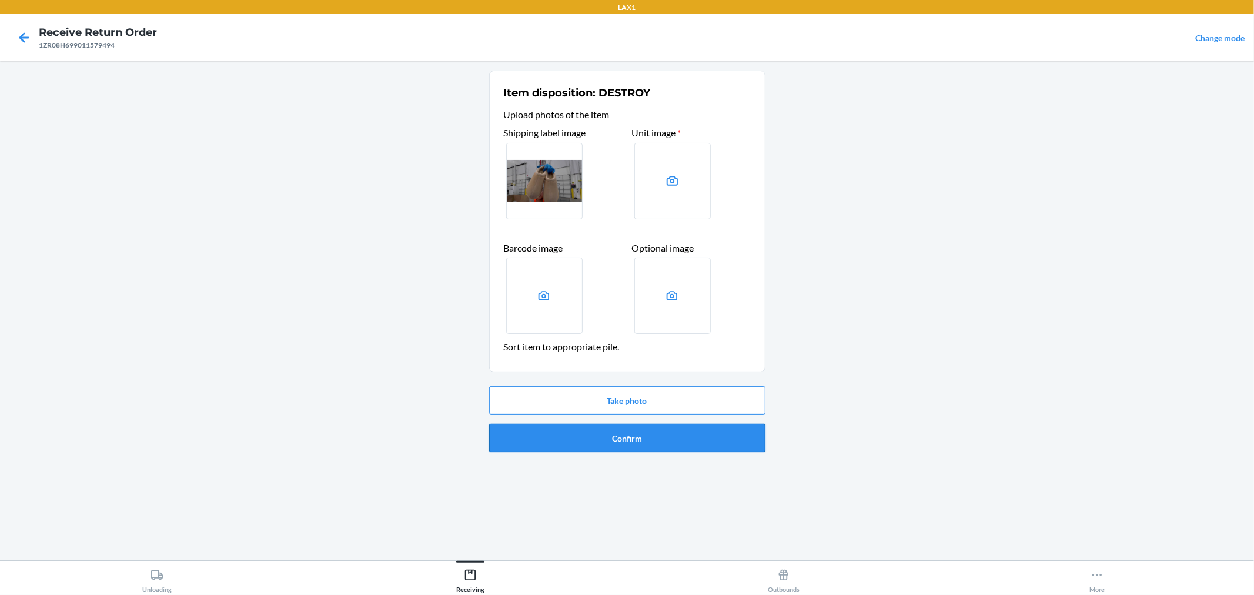
click at [663, 442] on button "Confirm" at bounding box center [627, 438] width 276 height 28
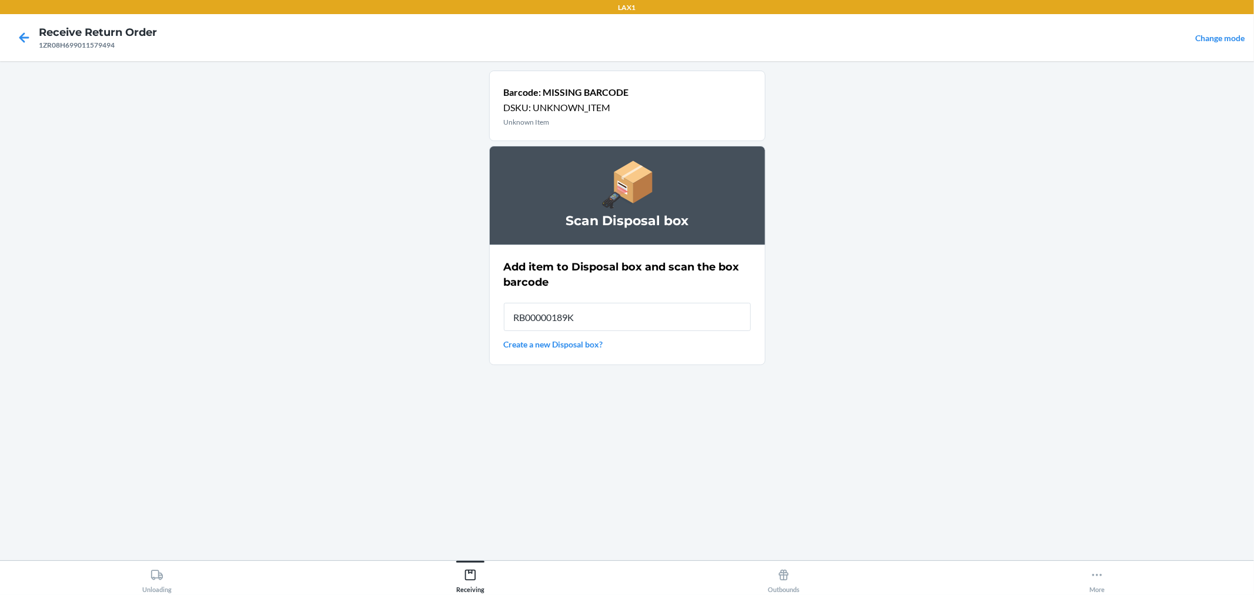
type input "RB00000189K"
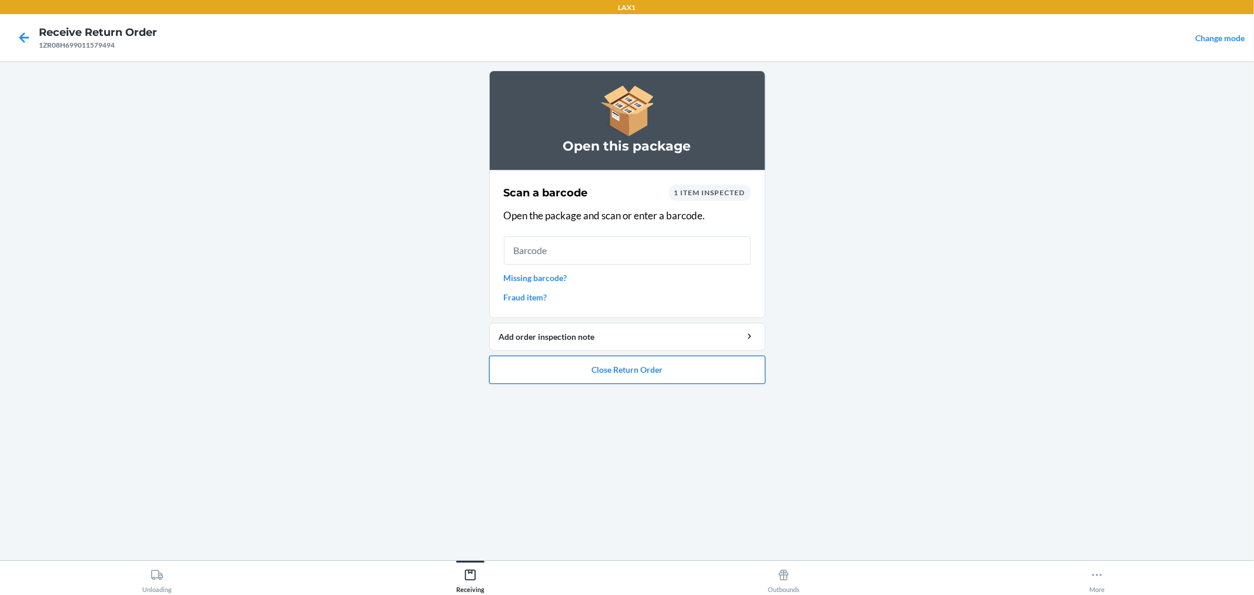
click at [684, 369] on button "Close Return Order" at bounding box center [627, 370] width 276 height 28
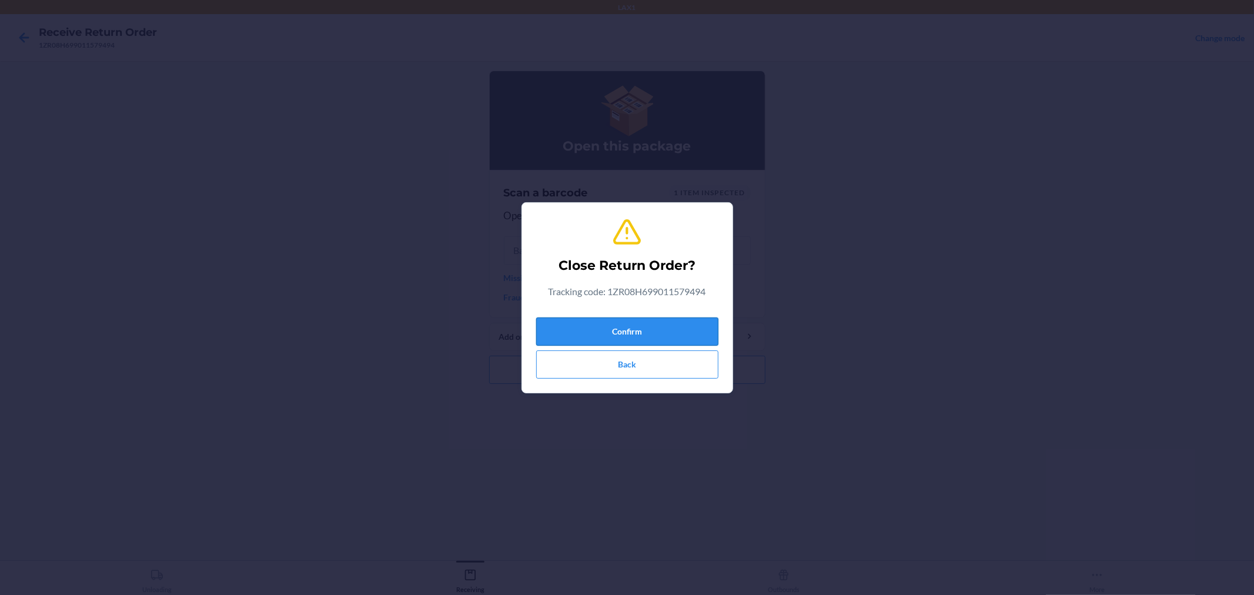
click at [676, 334] on button "Confirm" at bounding box center [627, 331] width 182 height 28
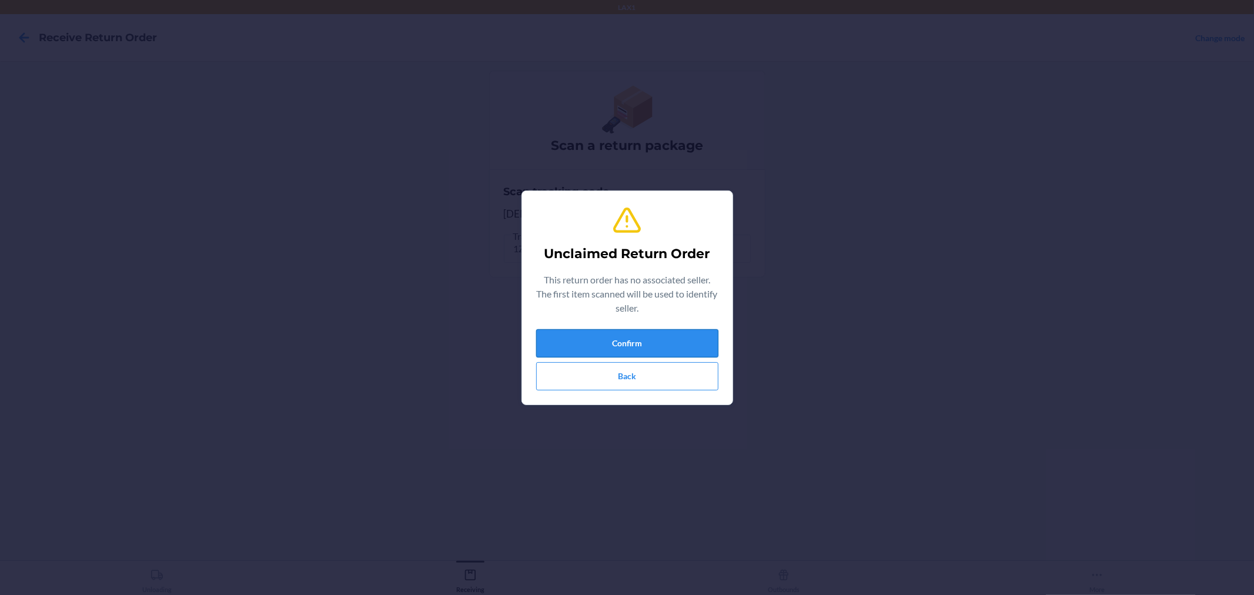
click at [640, 343] on button "Confirm" at bounding box center [627, 343] width 182 height 28
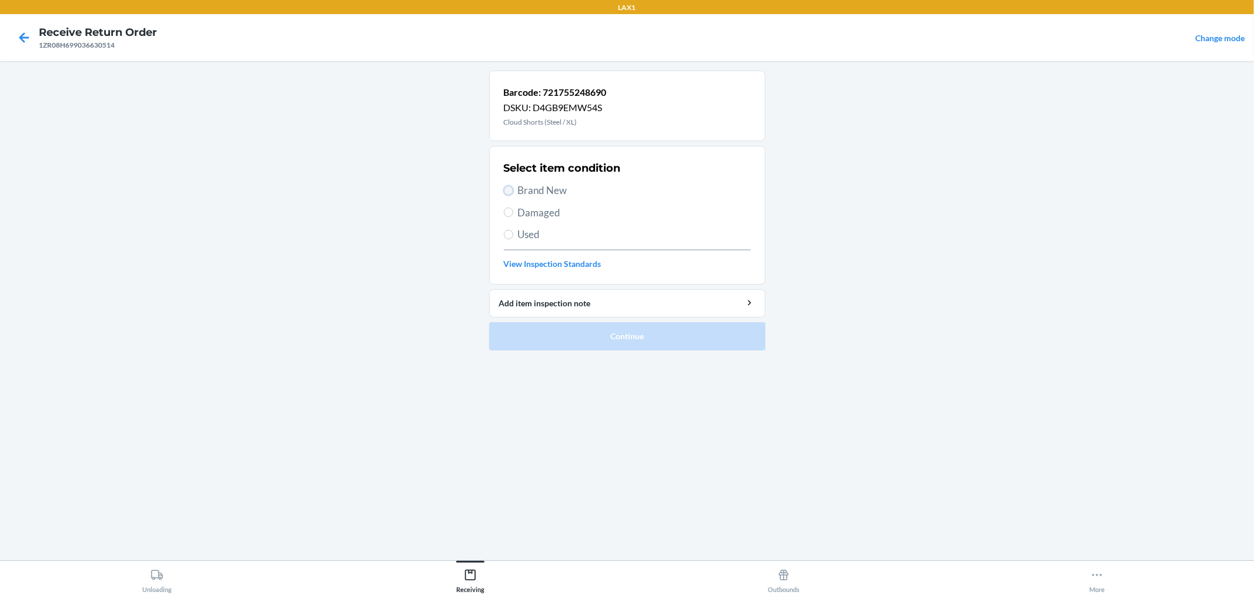
click at [507, 190] on input "Brand New" at bounding box center [508, 190] width 9 height 9
radio input "true"
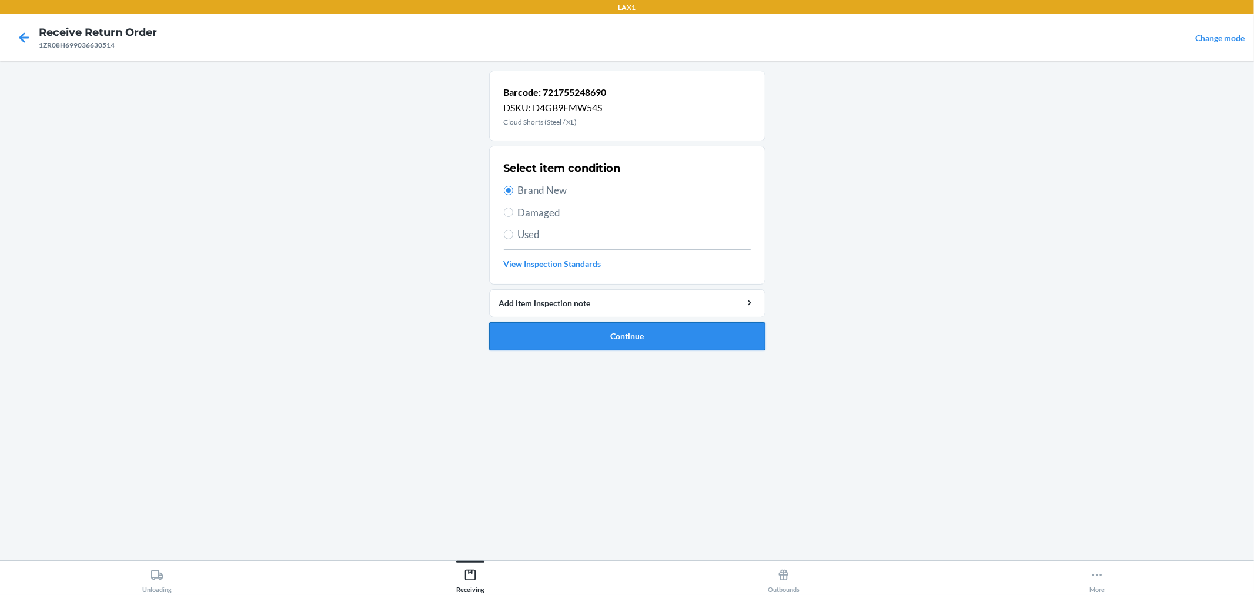
click at [569, 327] on button "Continue" at bounding box center [627, 336] width 276 height 28
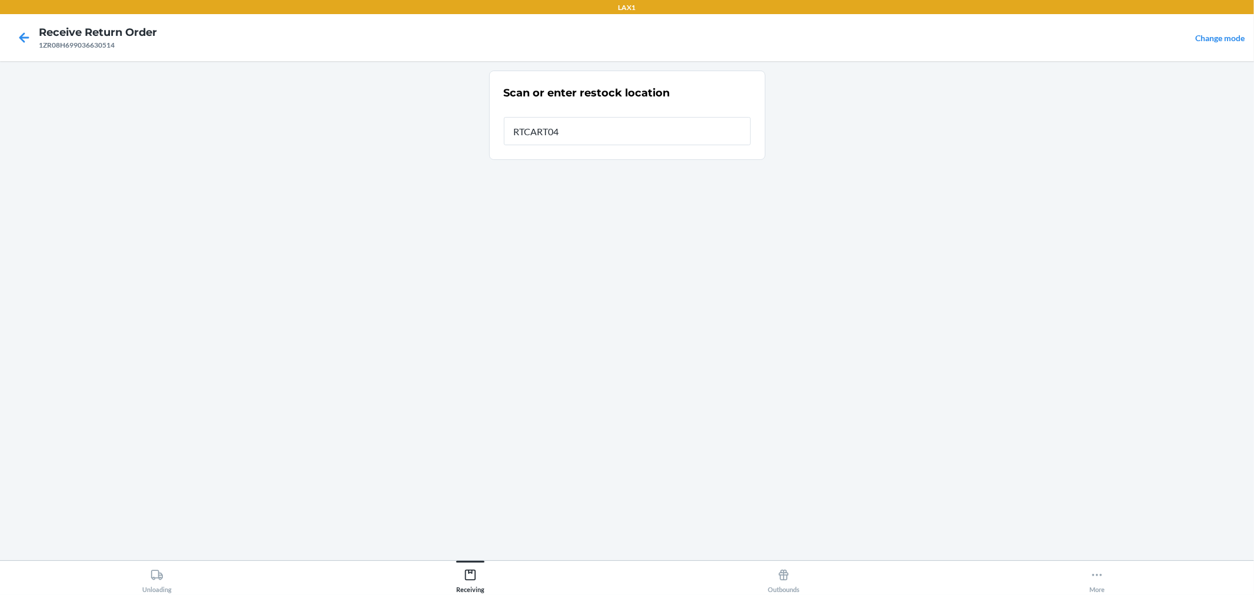
type input "RTCART042"
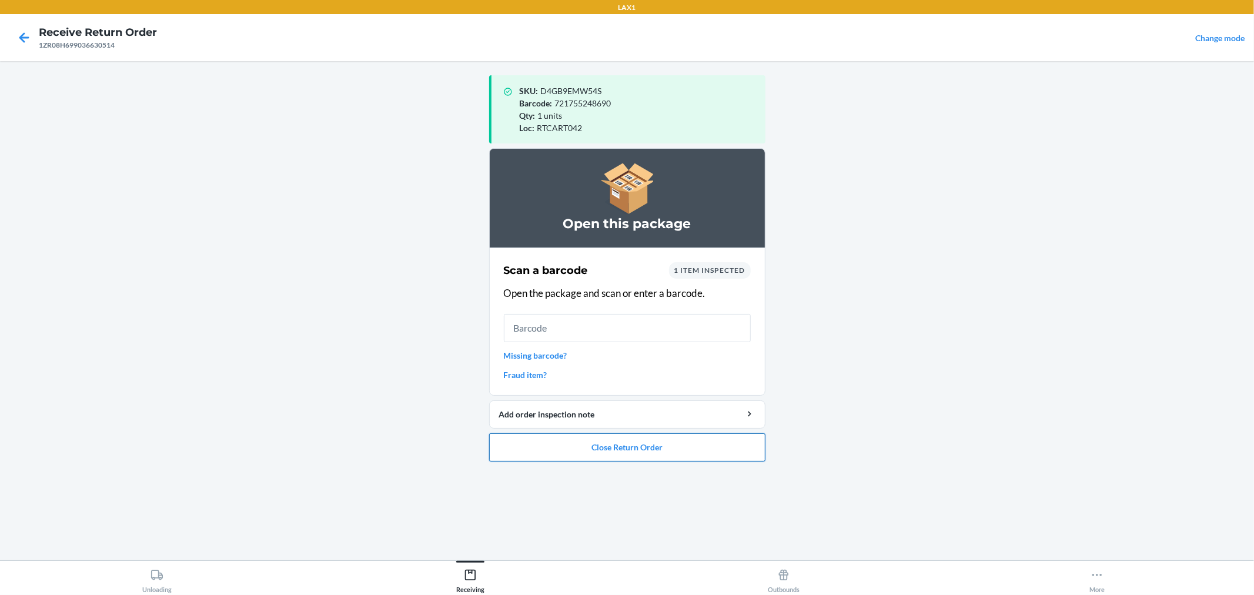
click at [628, 450] on button "Close Return Order" at bounding box center [627, 447] width 276 height 28
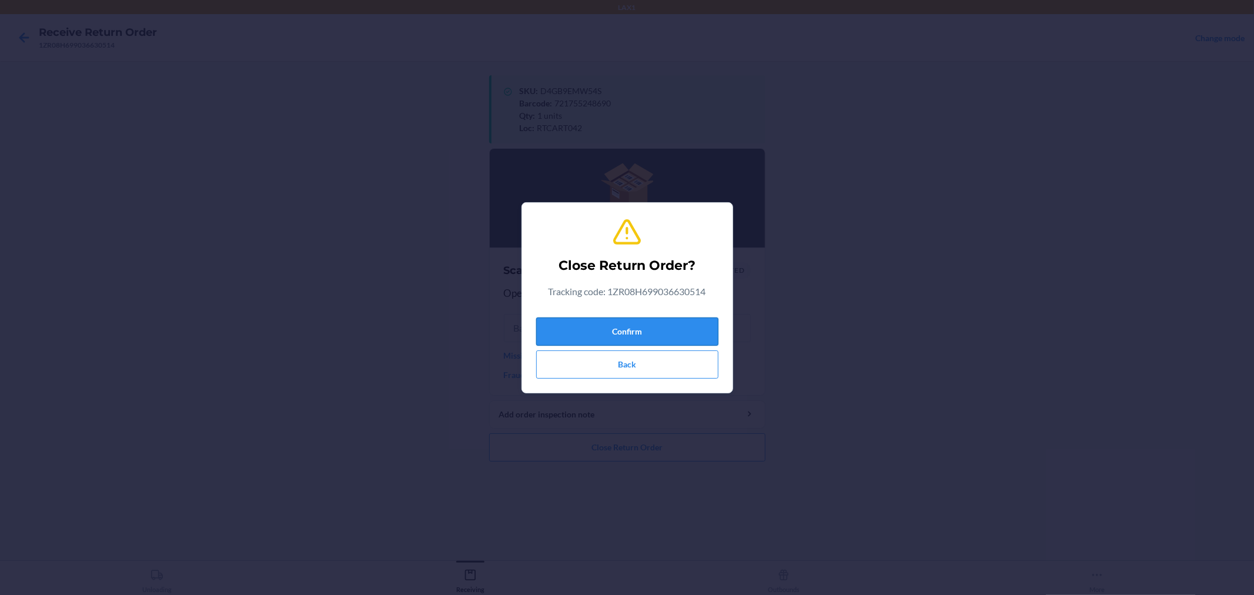
click at [658, 322] on button "Confirm" at bounding box center [627, 331] width 182 height 28
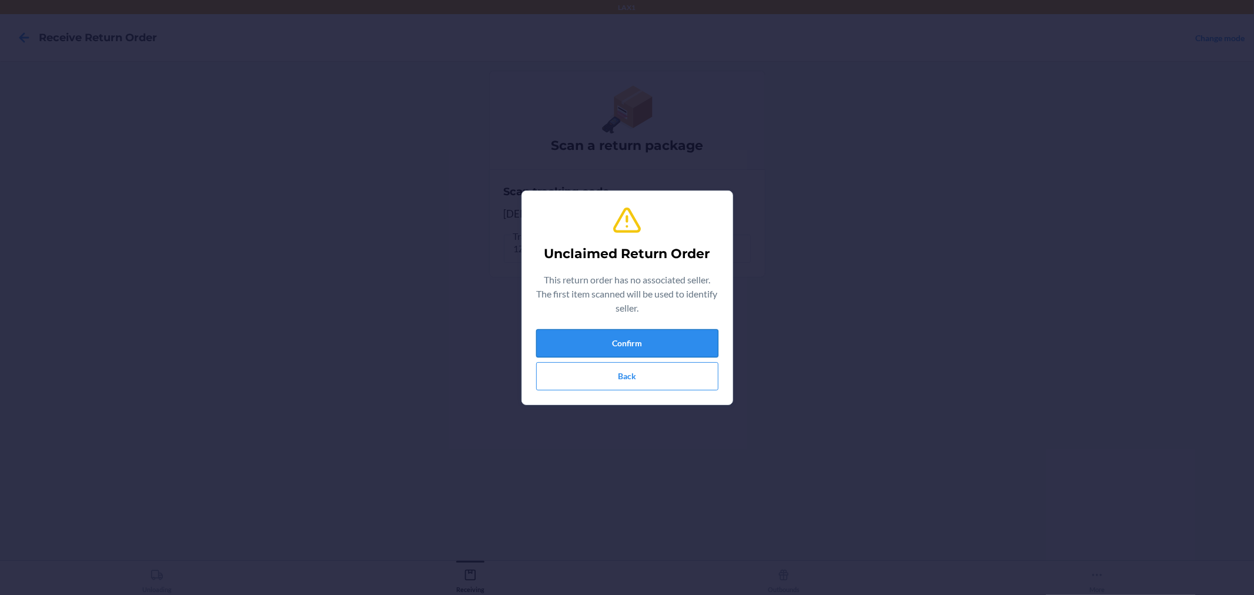
click at [674, 343] on button "Confirm" at bounding box center [627, 343] width 182 height 28
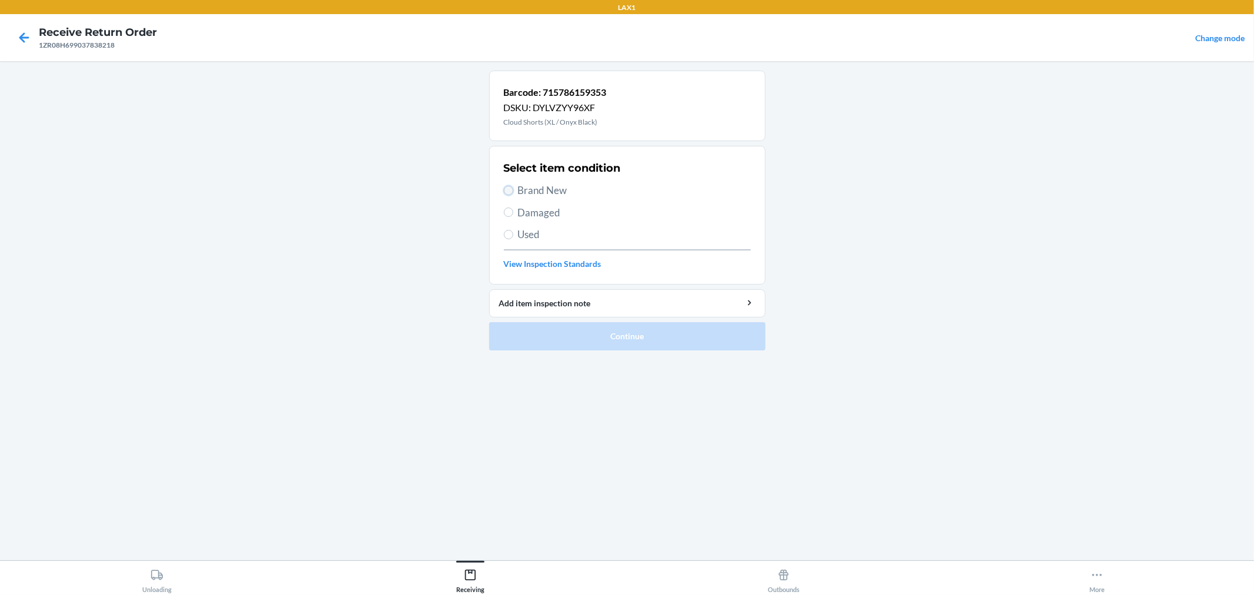
click at [504, 190] on input "Brand New" at bounding box center [508, 190] width 9 height 9
radio input "true"
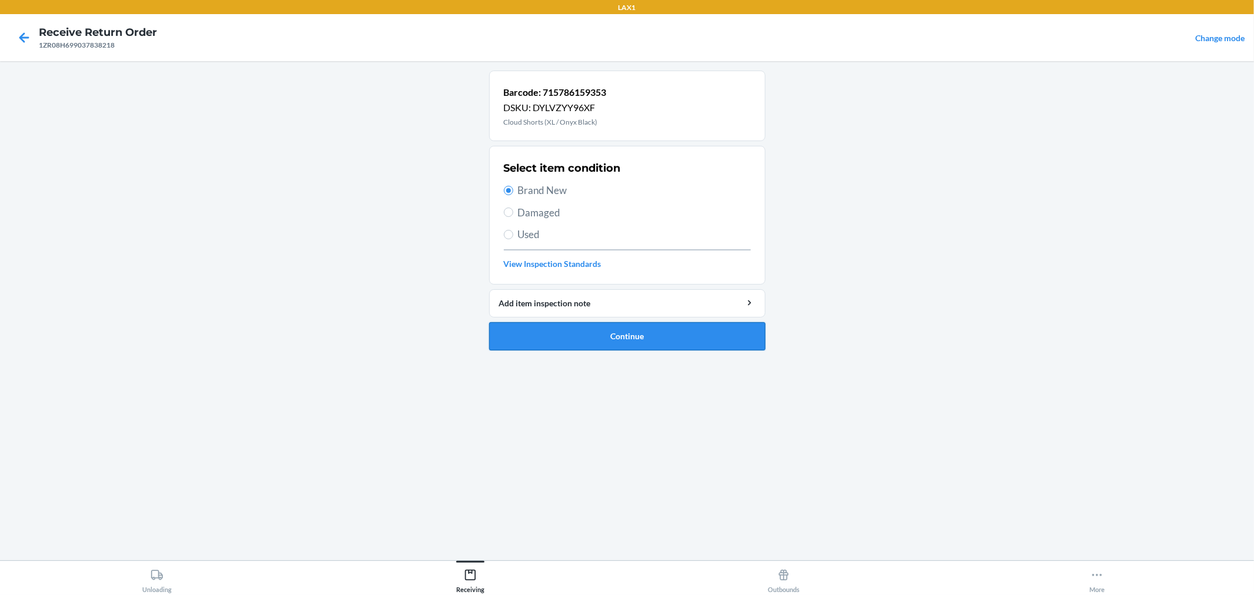
click at [533, 327] on button "Continue" at bounding box center [627, 336] width 276 height 28
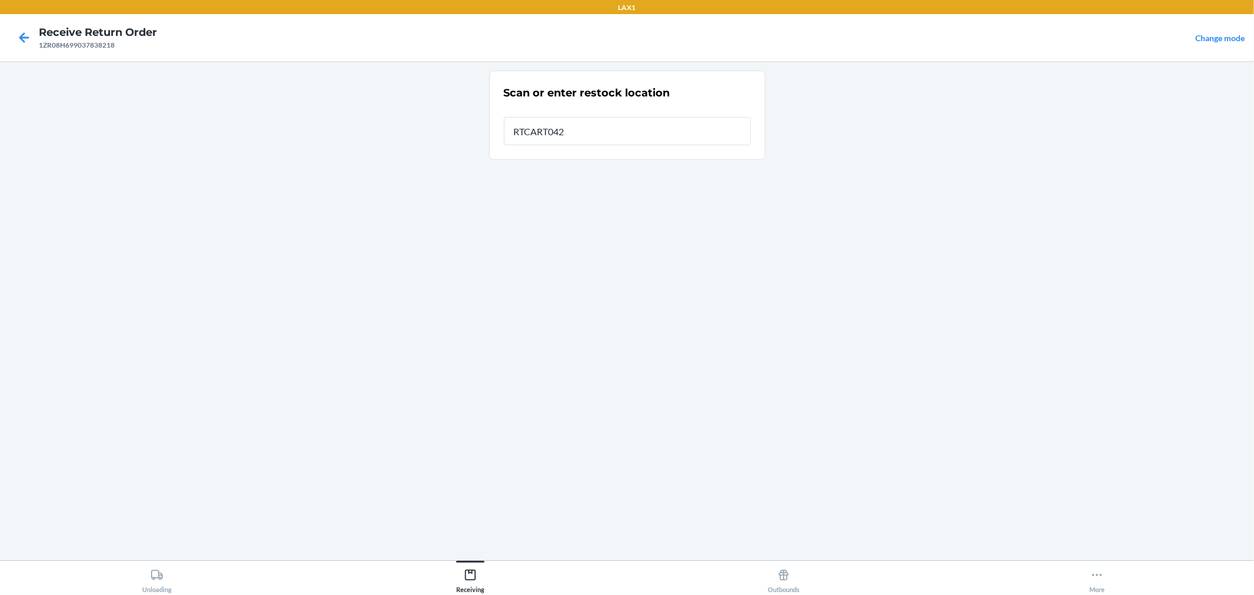
type input "RTCART042"
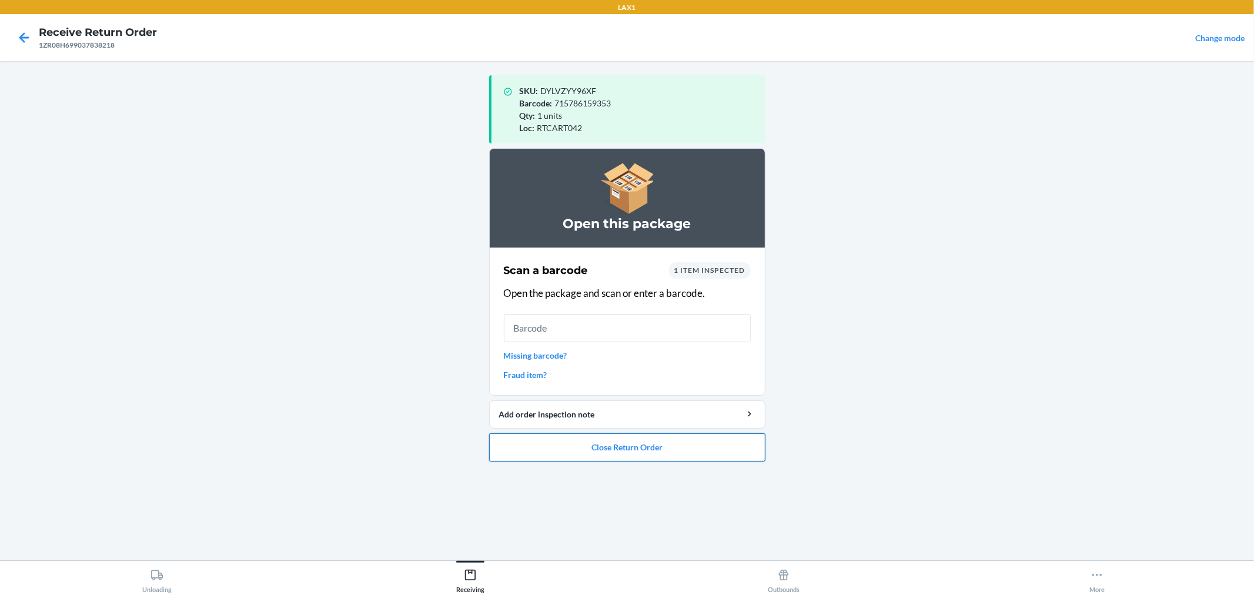
click at [729, 439] on button "Close Return Order" at bounding box center [627, 447] width 276 height 28
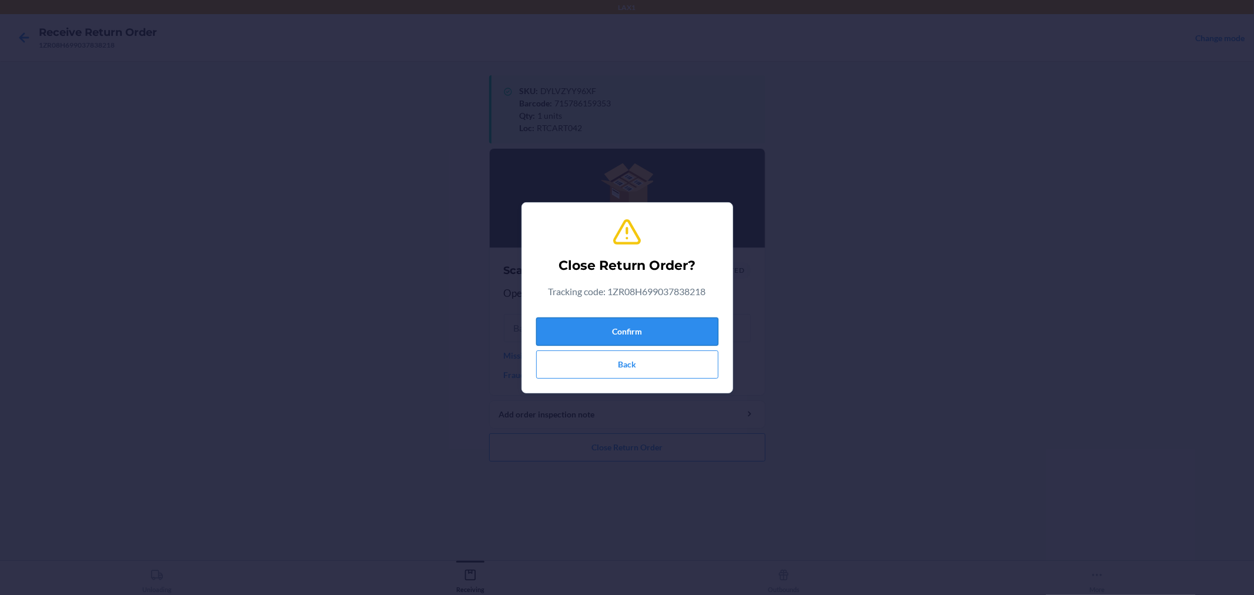
click at [709, 326] on button "Confirm" at bounding box center [627, 331] width 182 height 28
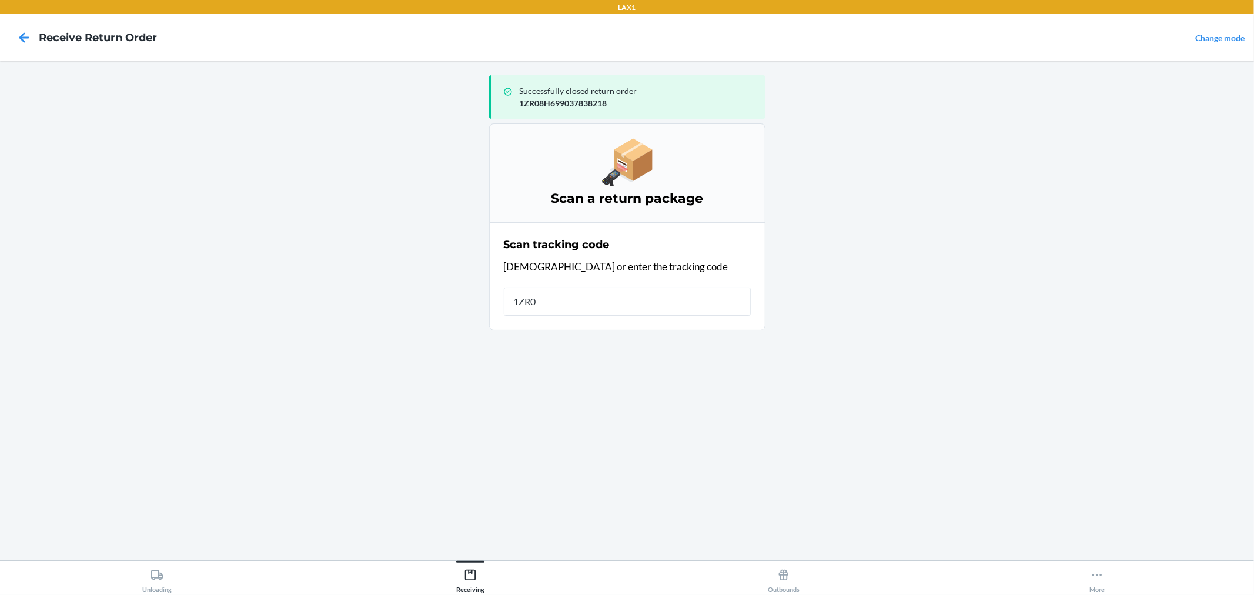
type input "1ZR08"
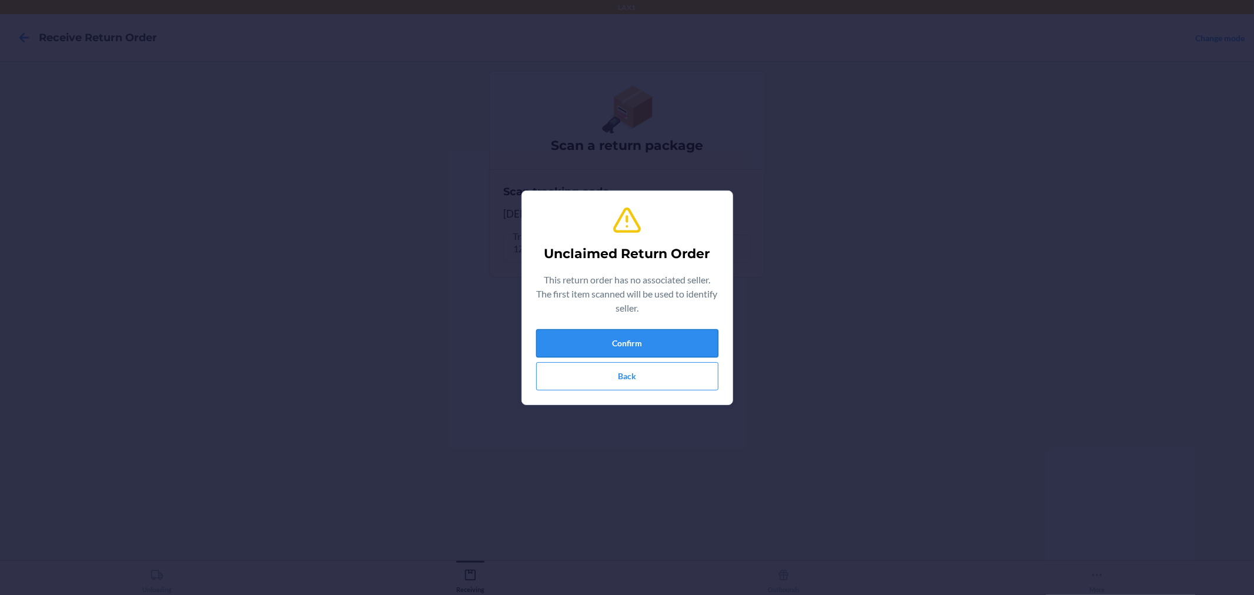
click at [680, 334] on button "Confirm" at bounding box center [627, 343] width 182 height 28
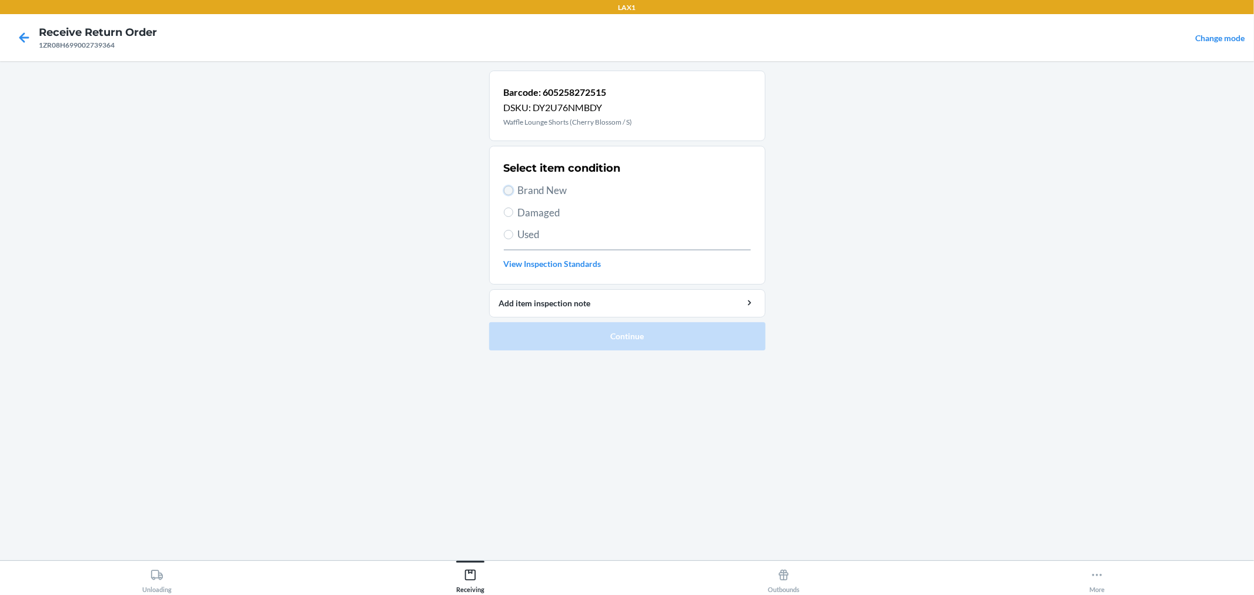
click at [512, 190] on input "Brand New" at bounding box center [508, 190] width 9 height 9
radio input "true"
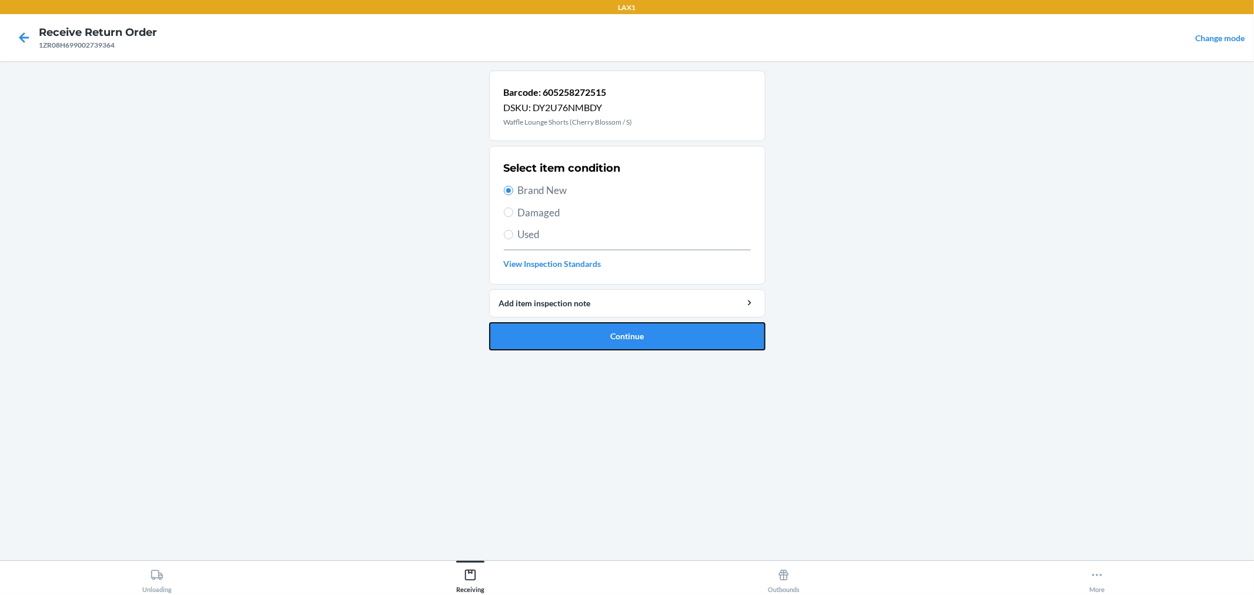
click at [590, 325] on button "Continue" at bounding box center [627, 336] width 276 height 28
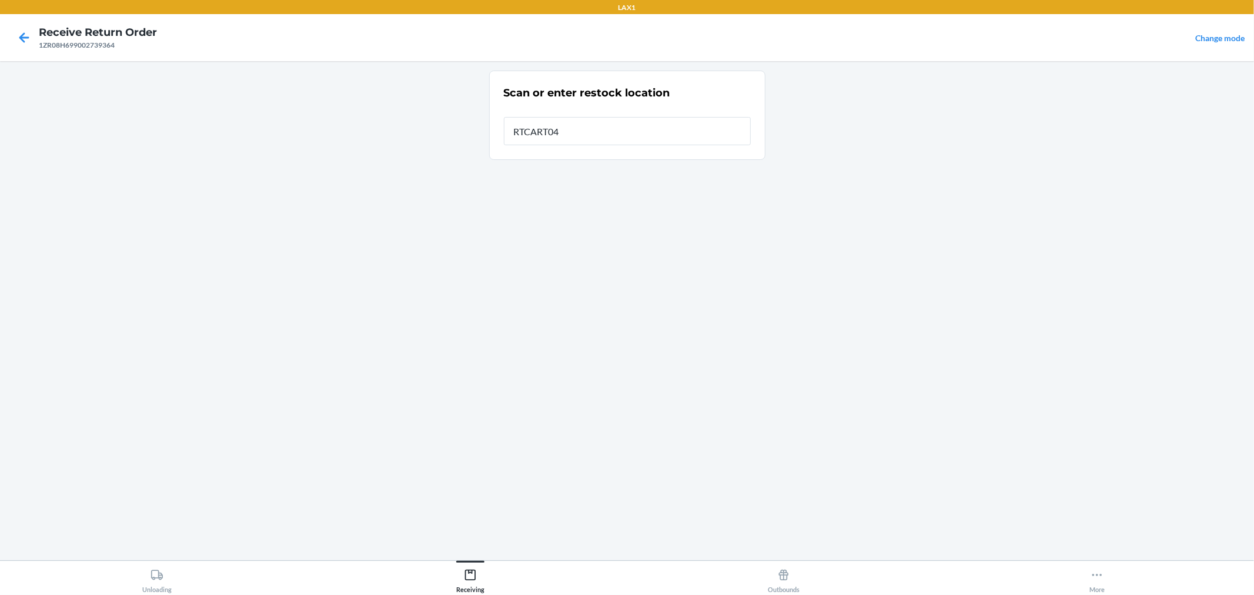
type input "RTCART042"
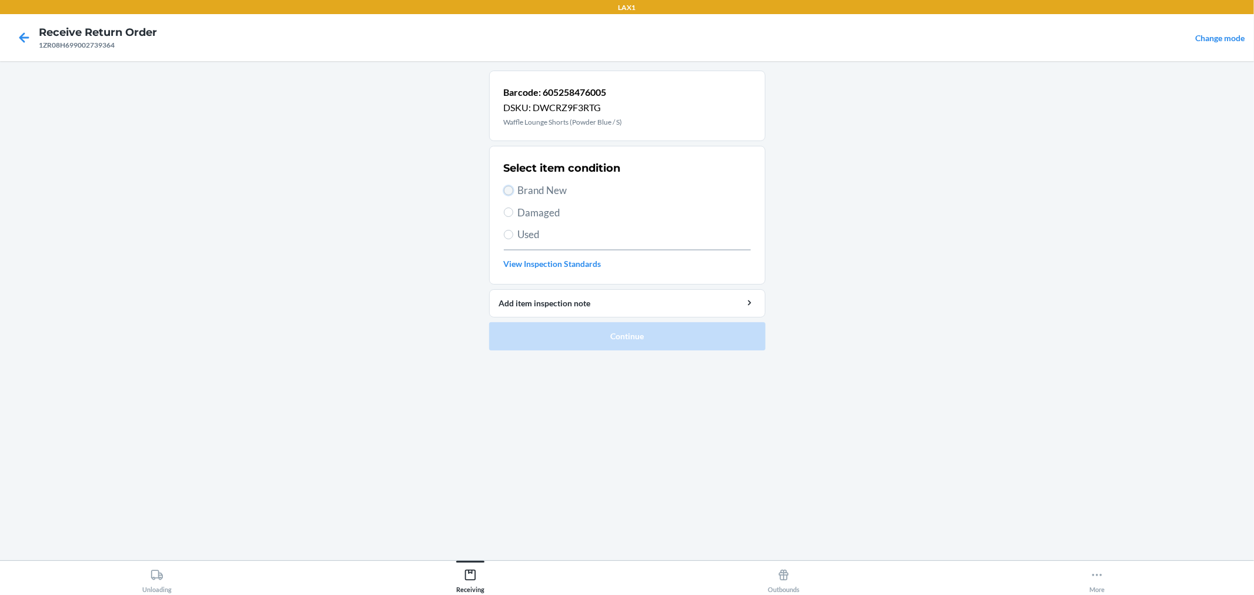
click at [509, 187] on input "Brand New" at bounding box center [508, 190] width 9 height 9
radio input "true"
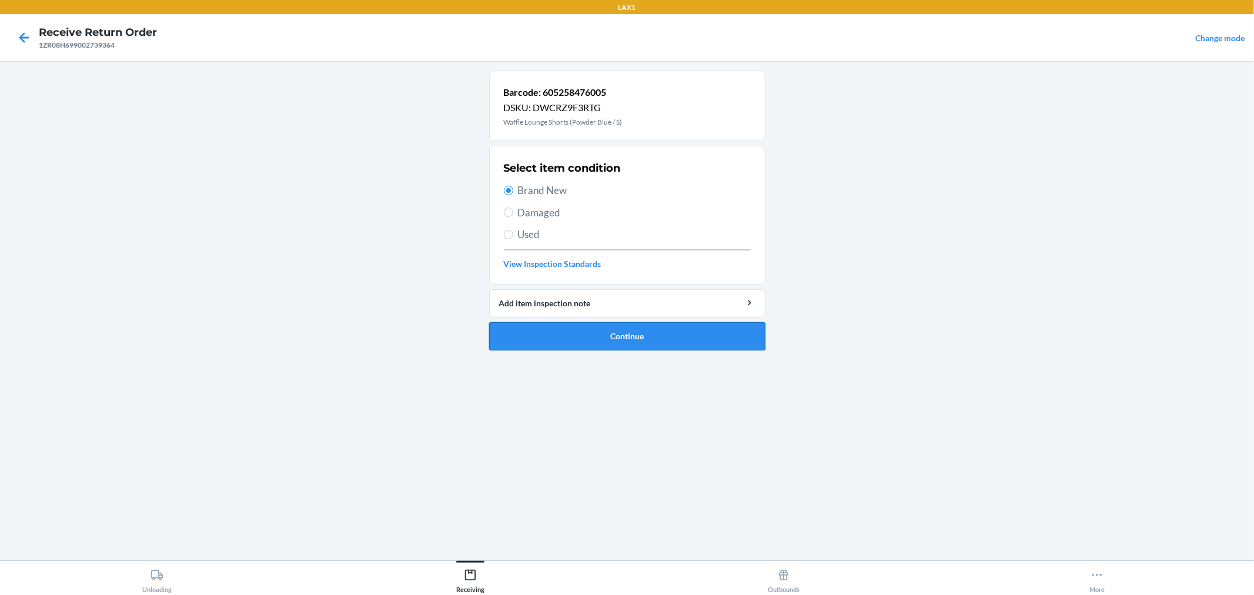
click at [644, 334] on button "Continue" at bounding box center [627, 336] width 276 height 28
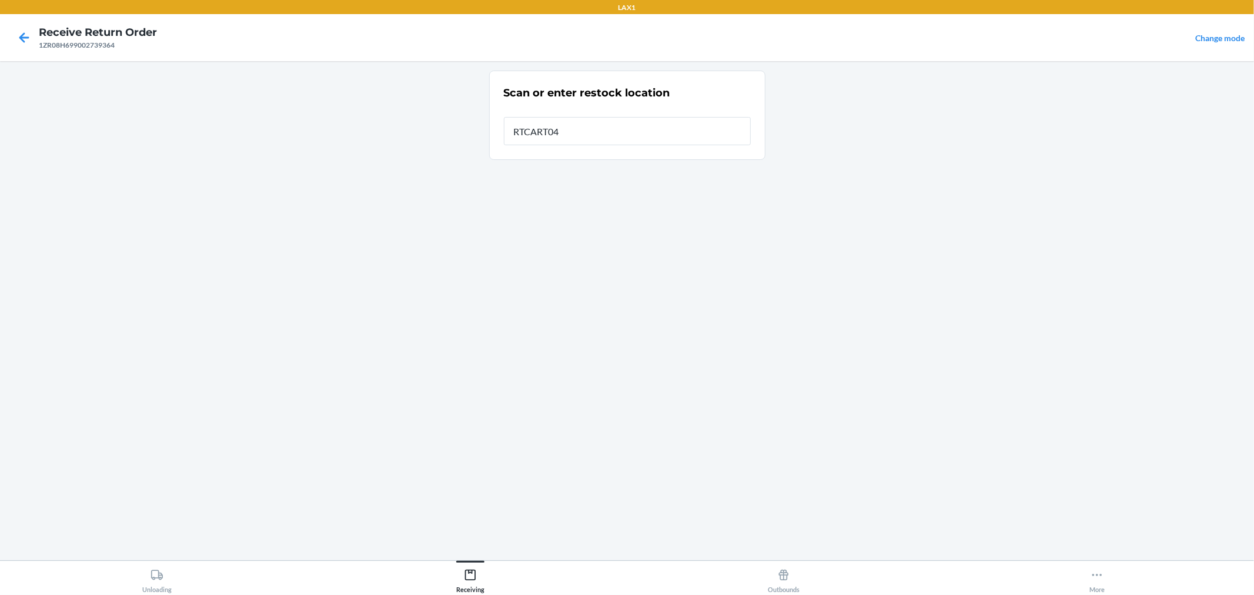
type input "RTCART042"
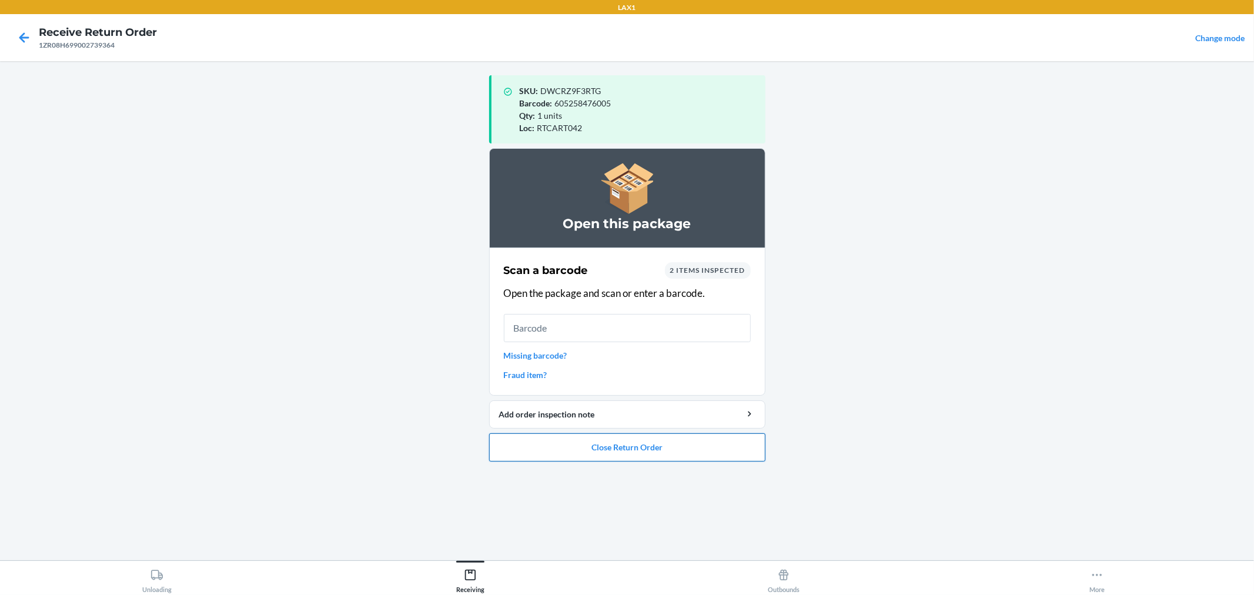
click at [683, 444] on button "Close Return Order" at bounding box center [627, 447] width 276 height 28
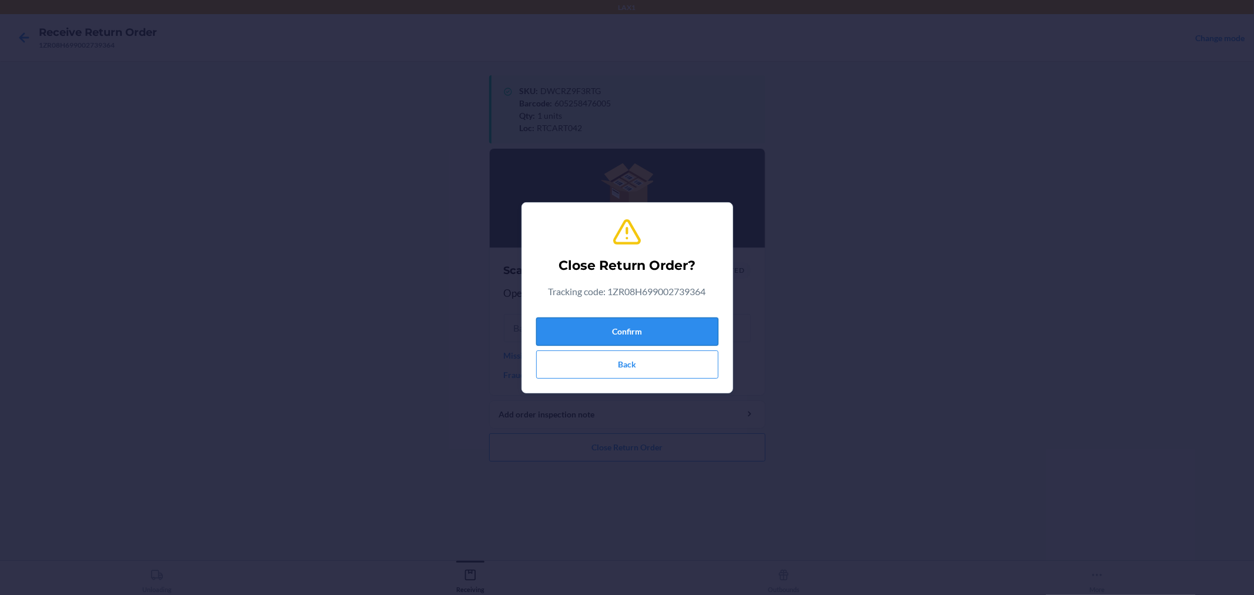
click at [675, 325] on button "Confirm" at bounding box center [627, 331] width 182 height 28
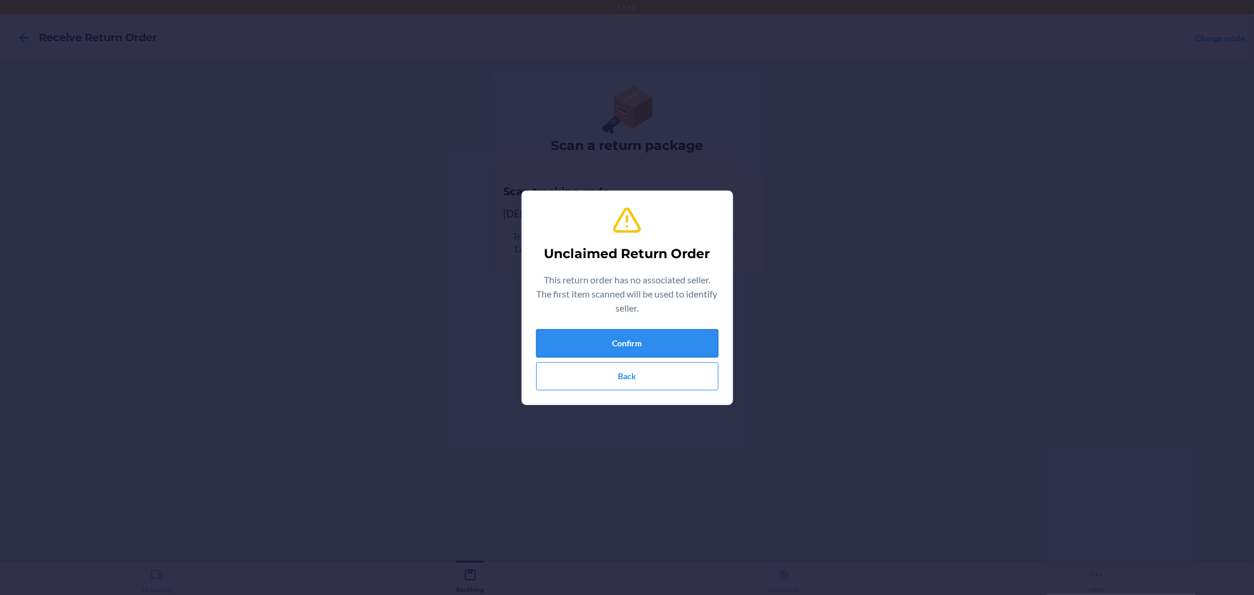
click at [658, 337] on button "Confirm" at bounding box center [627, 343] width 182 height 28
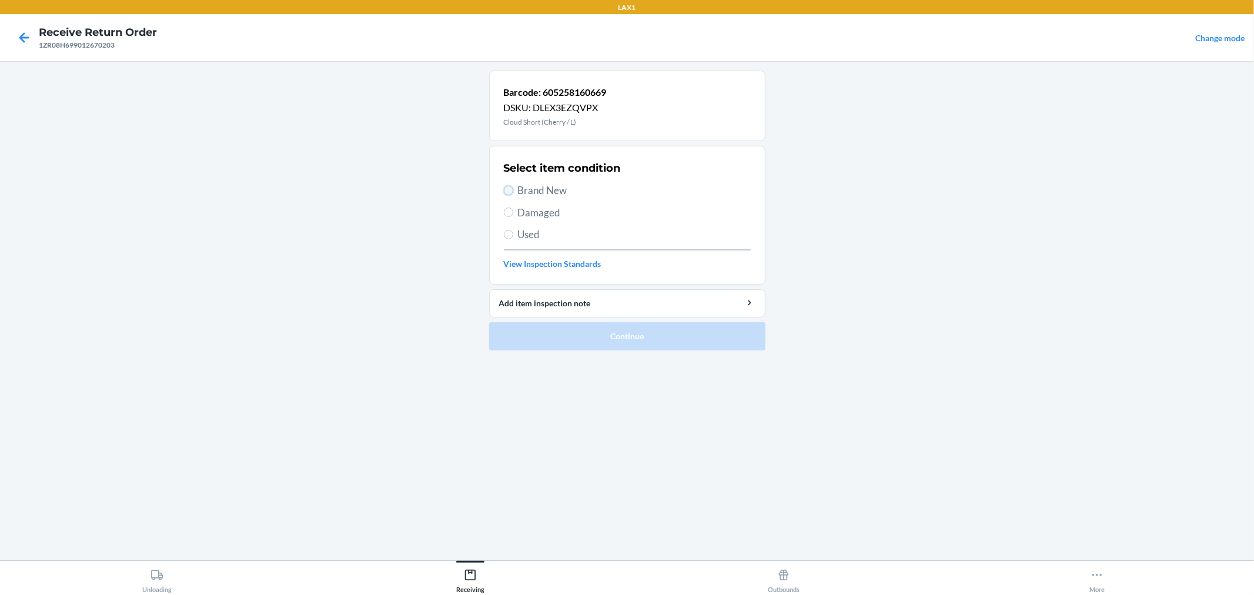
click at [509, 189] on input "Brand New" at bounding box center [508, 190] width 9 height 9
radio input "true"
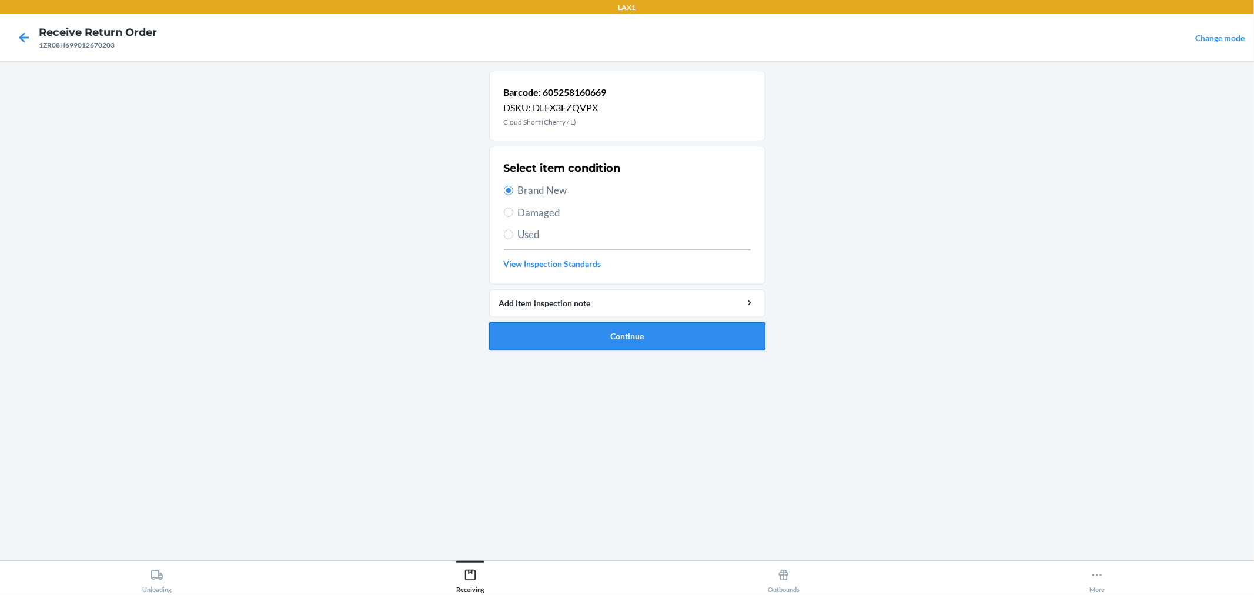
click at [637, 338] on button "Continue" at bounding box center [627, 336] width 276 height 28
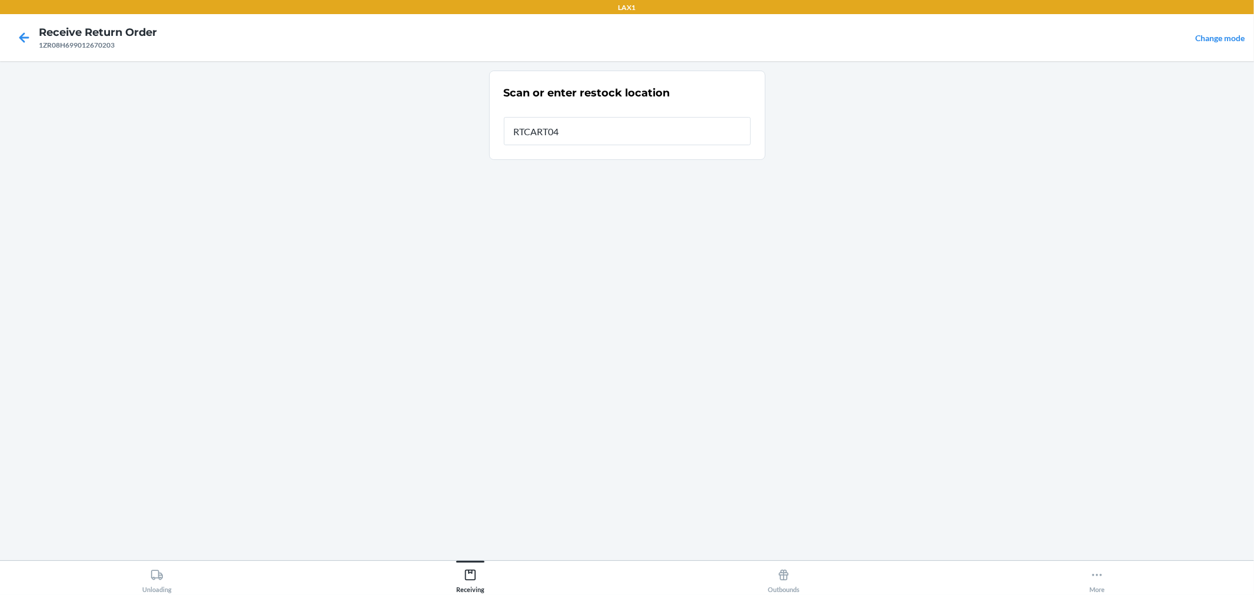
type input "RTCART042"
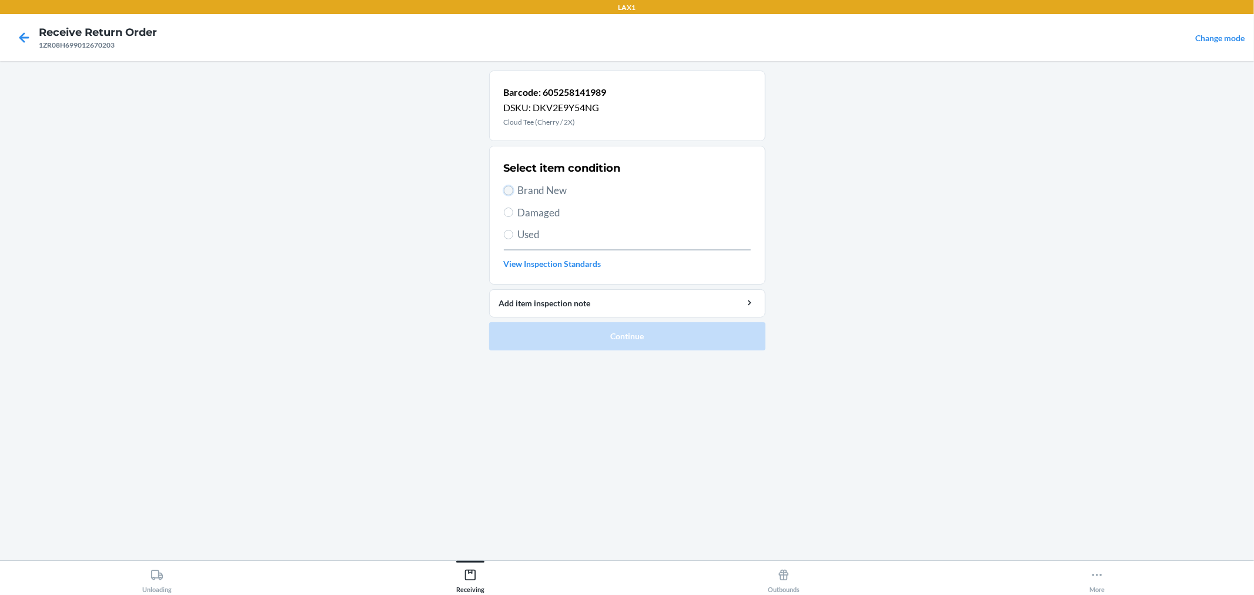
click at [507, 189] on input "Brand New" at bounding box center [508, 190] width 9 height 9
radio input "true"
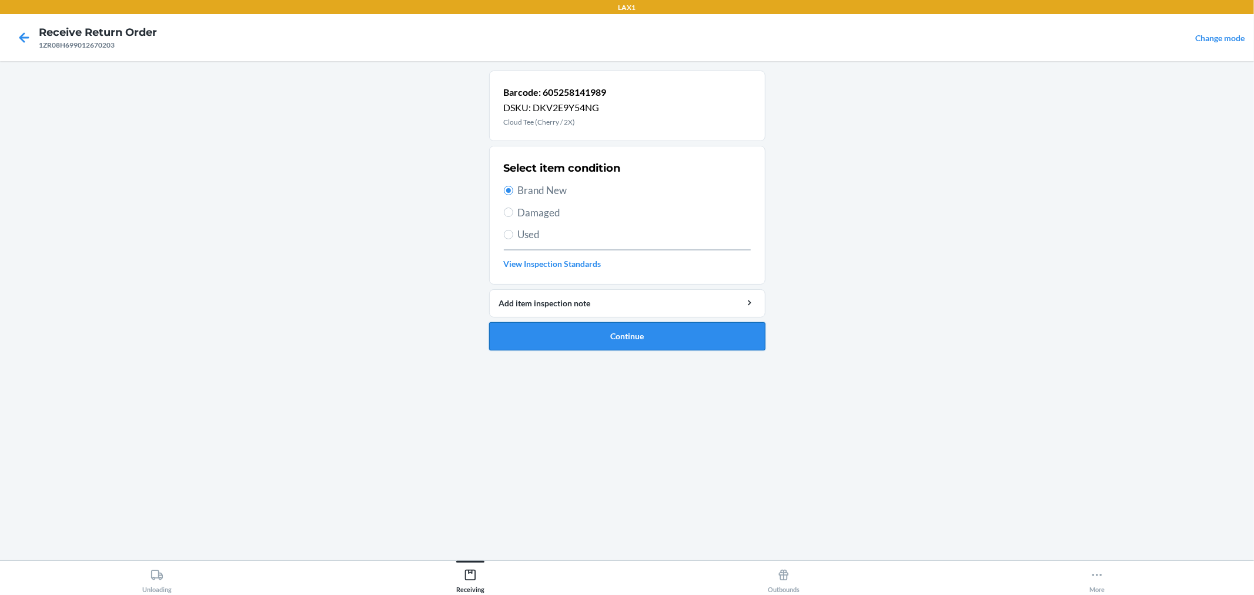
click at [584, 337] on button "Continue" at bounding box center [627, 336] width 276 height 28
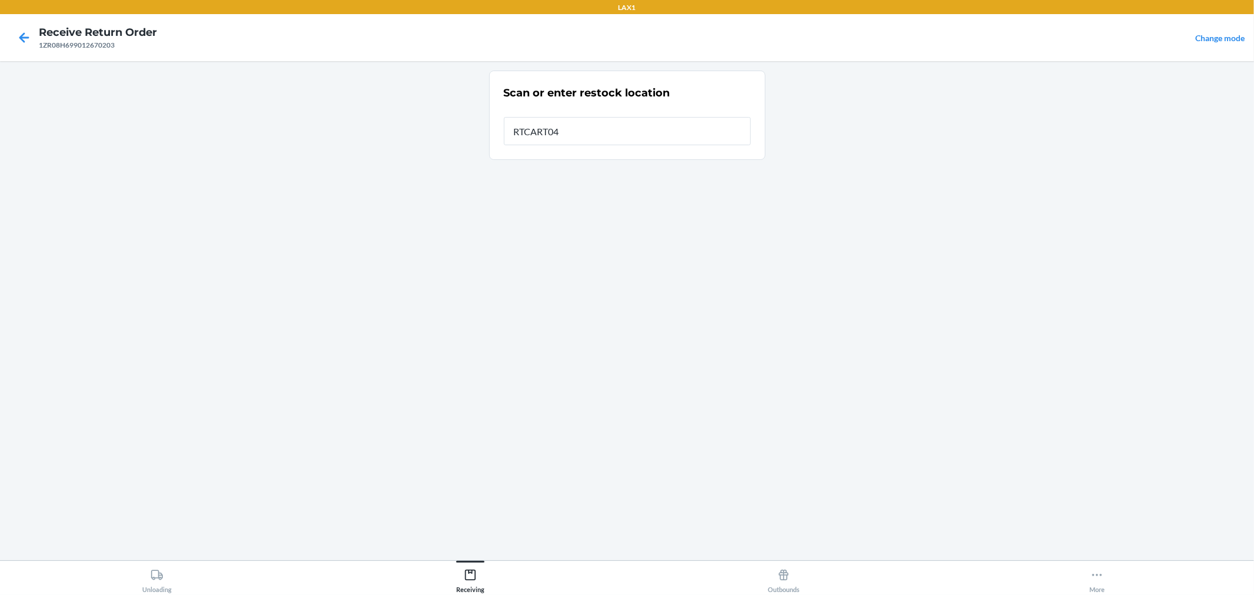
type input "RTCART042"
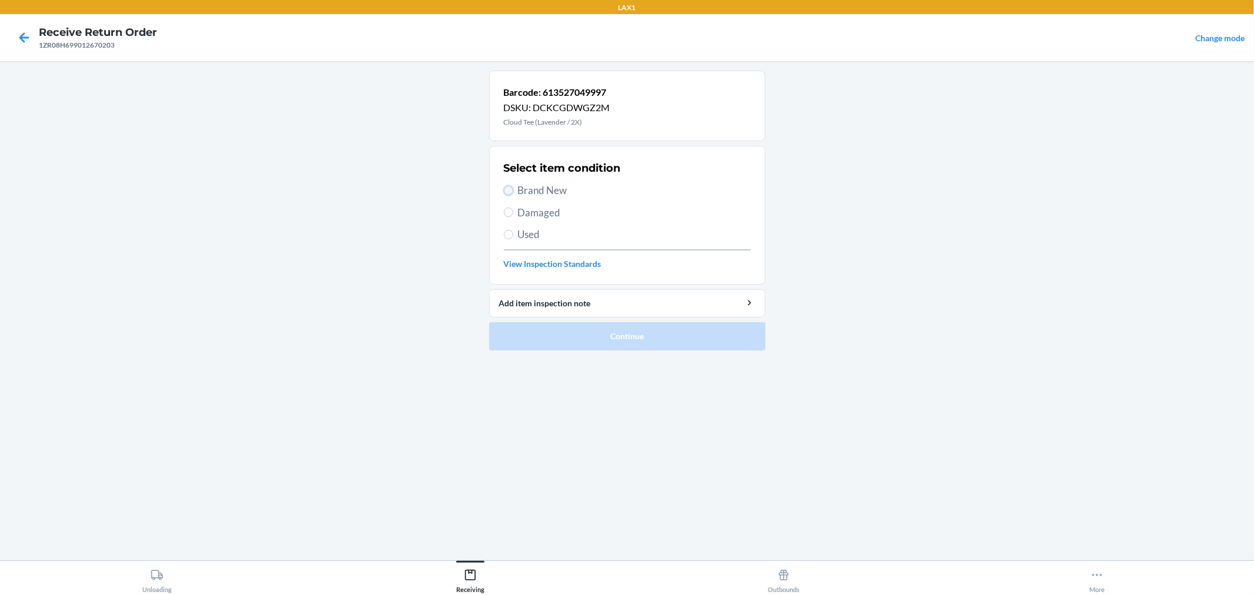
click at [507, 192] on input "Brand New" at bounding box center [508, 190] width 9 height 9
radio input "true"
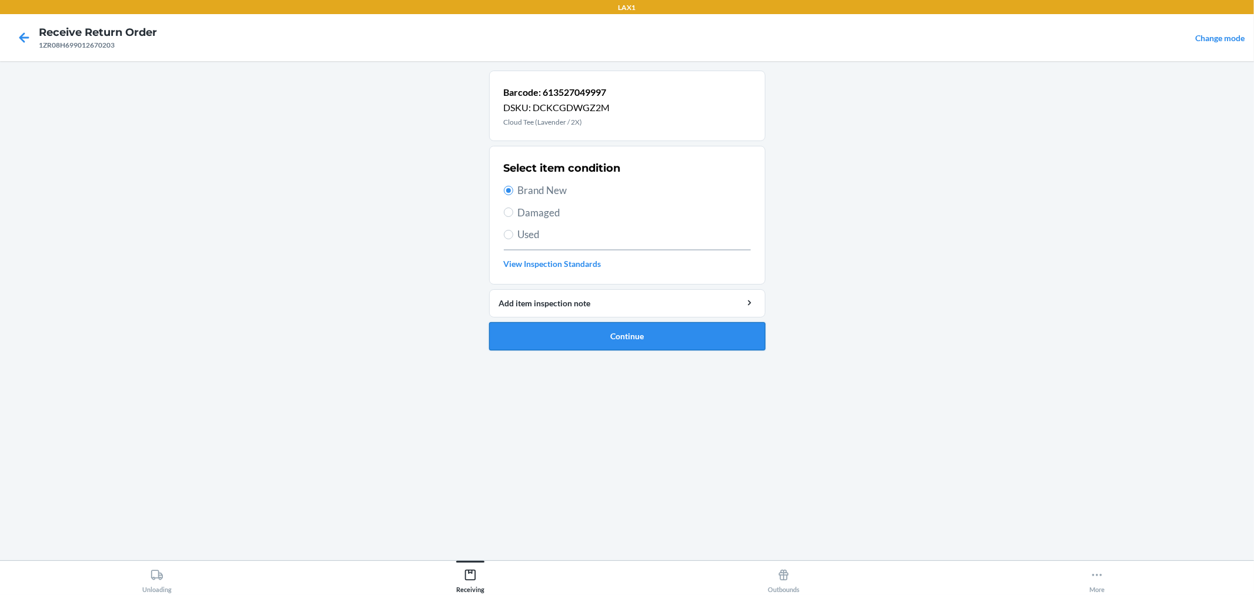
click at [658, 335] on button "Continue" at bounding box center [627, 336] width 276 height 28
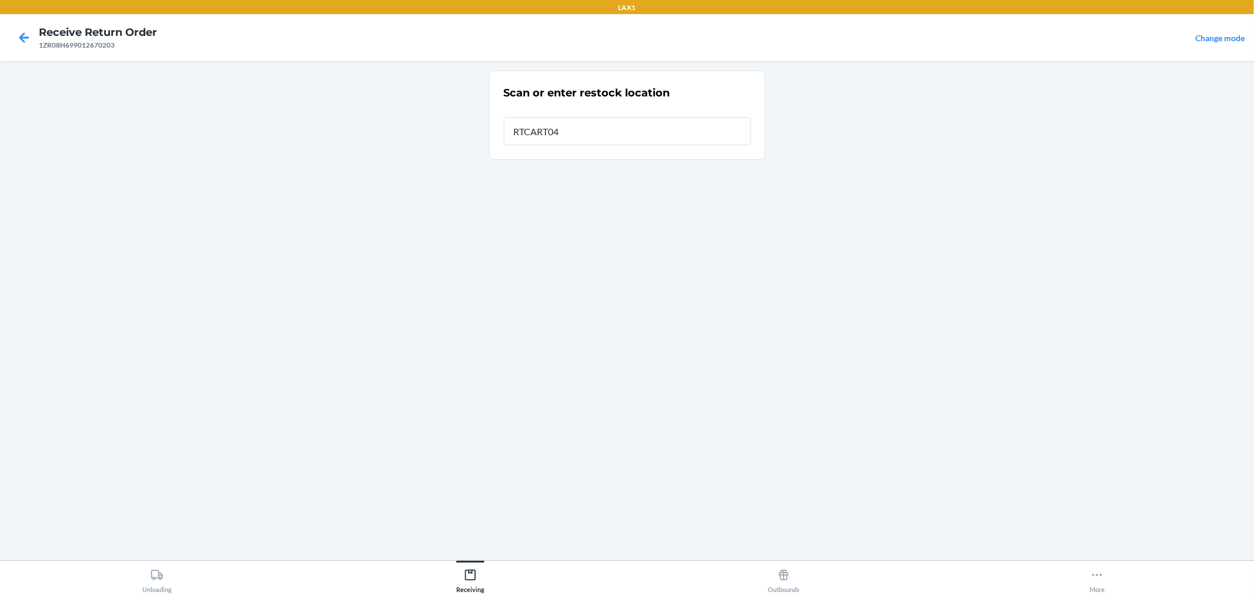
type input "RTCART042"
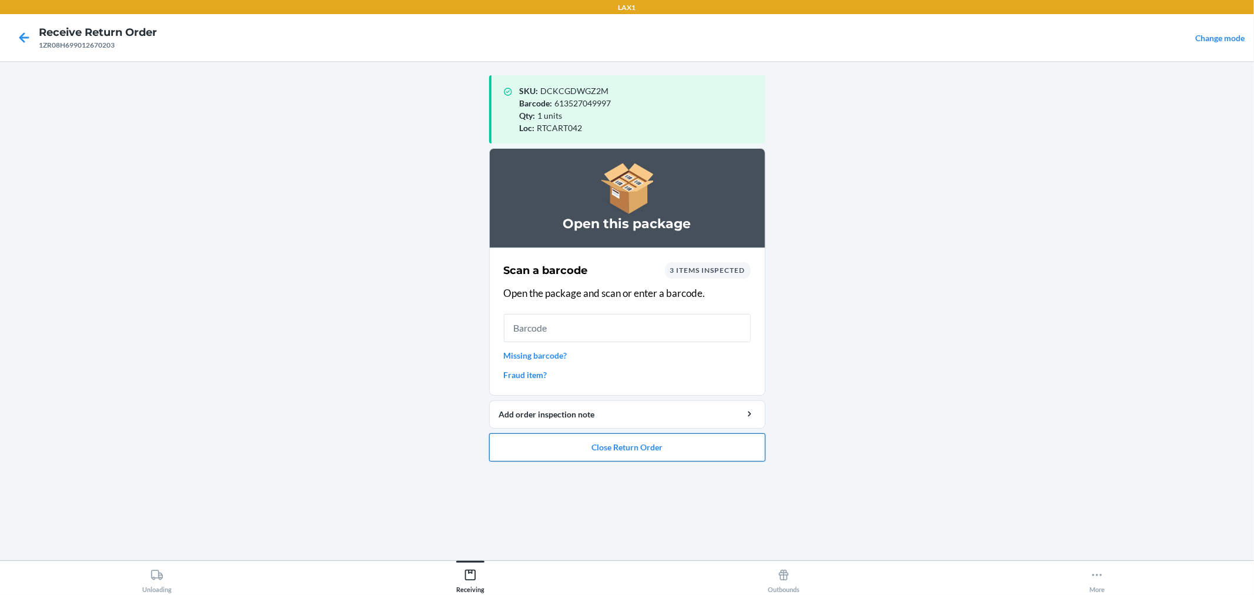
click at [657, 446] on button "Close Return Order" at bounding box center [627, 447] width 276 height 28
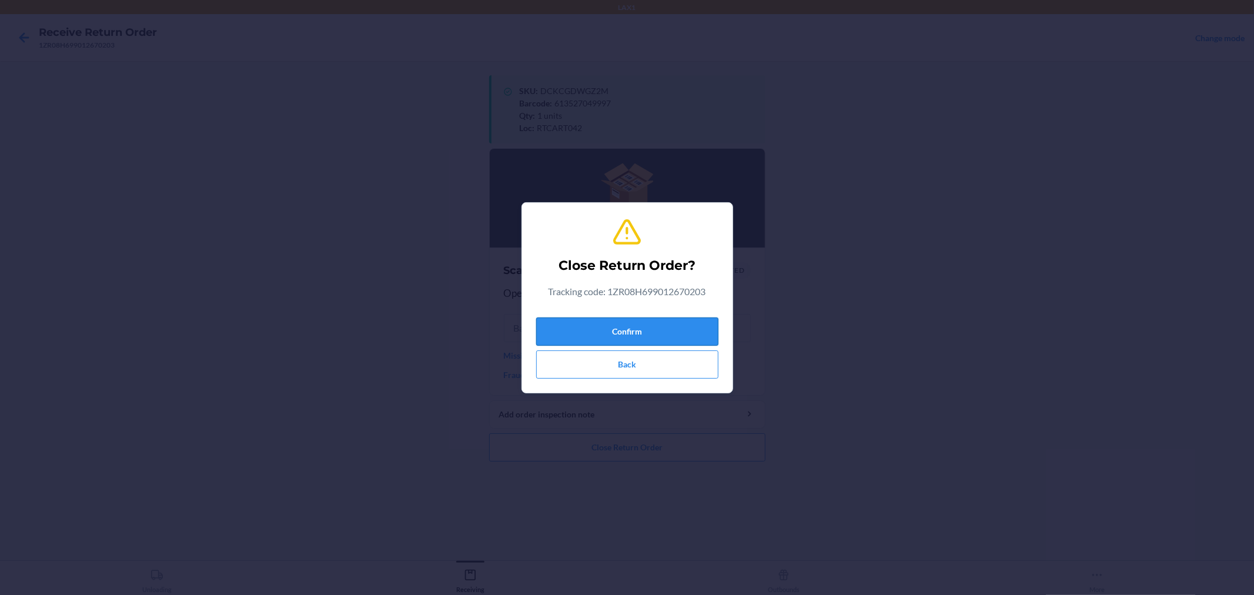
click at [666, 326] on button "Confirm" at bounding box center [627, 331] width 182 height 28
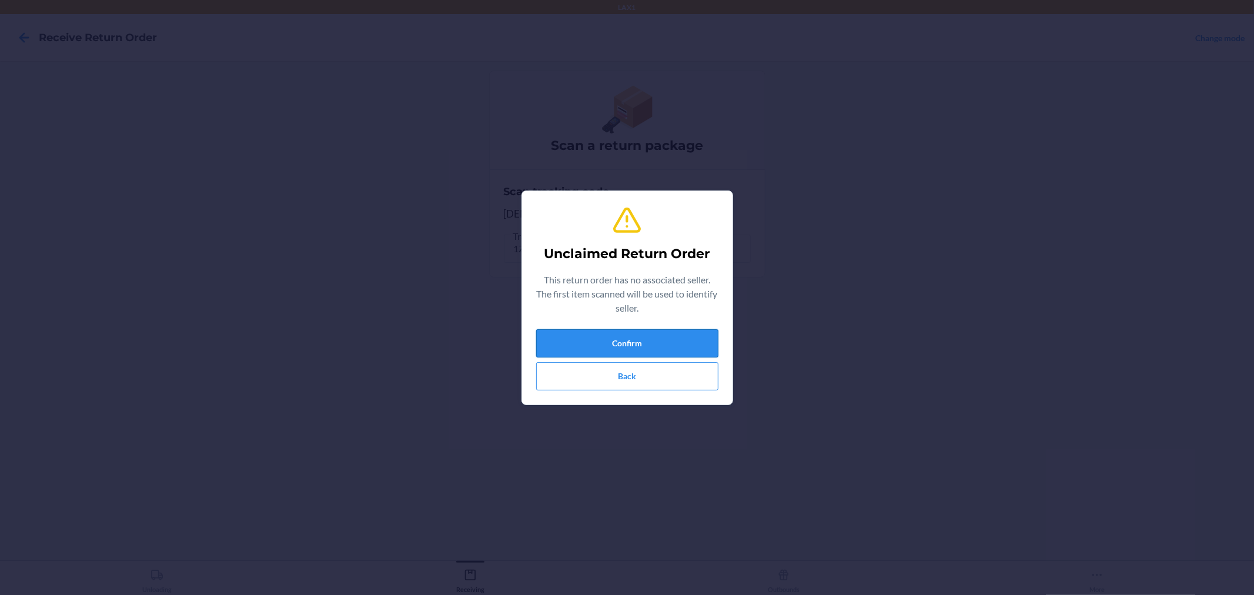
click at [651, 342] on button "Confirm" at bounding box center [627, 343] width 182 height 28
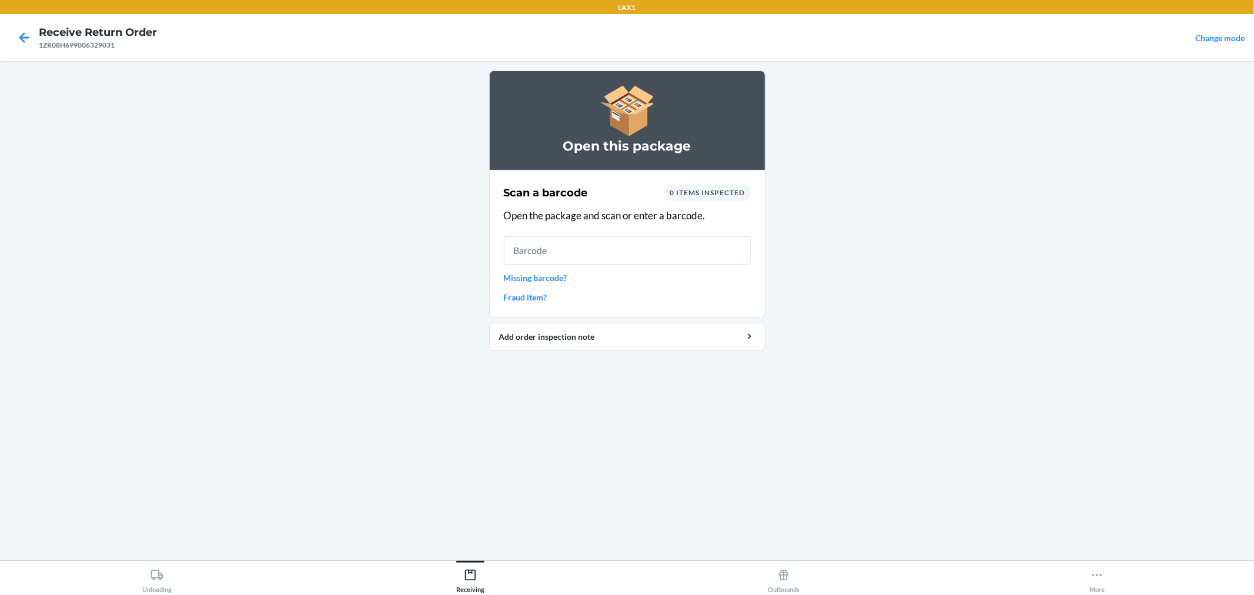
click at [555, 279] on link "Missing barcode?" at bounding box center [627, 278] width 247 height 12
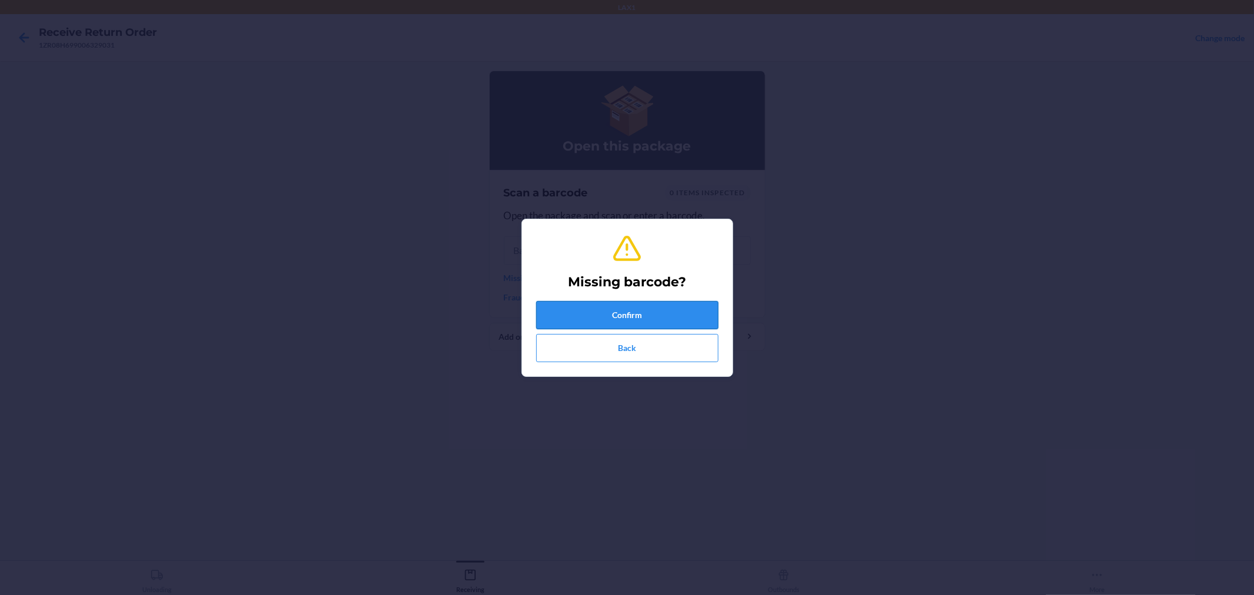
click at [663, 306] on button "Confirm" at bounding box center [627, 315] width 182 height 28
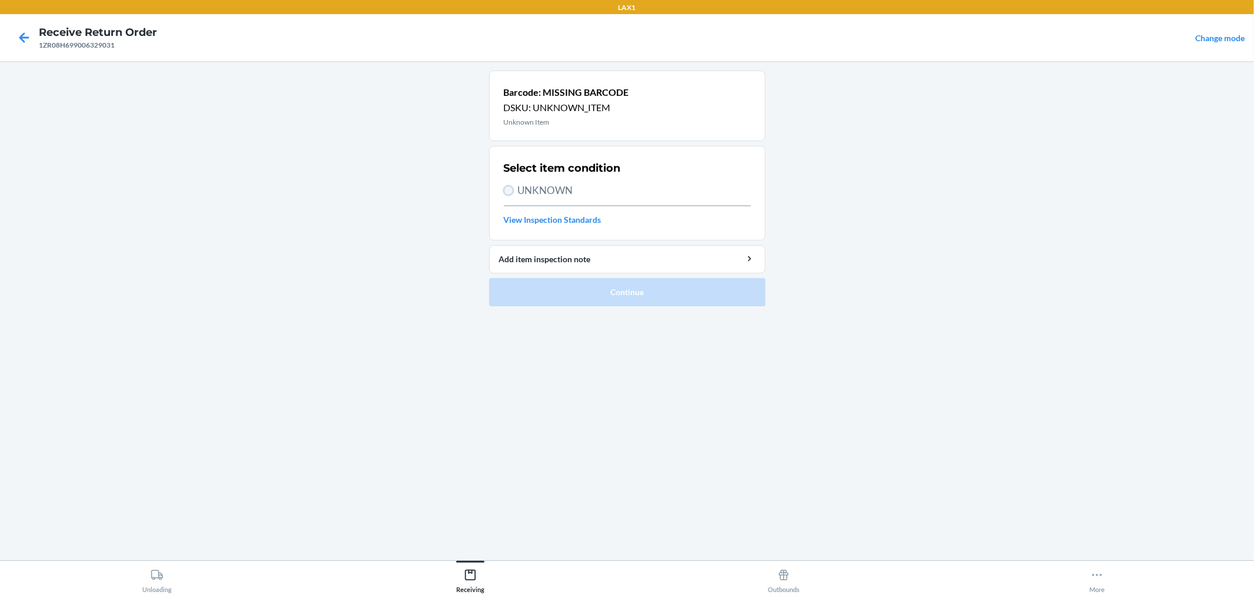
click at [504, 188] on input "UNKNOWN" at bounding box center [508, 190] width 9 height 9
radio input "true"
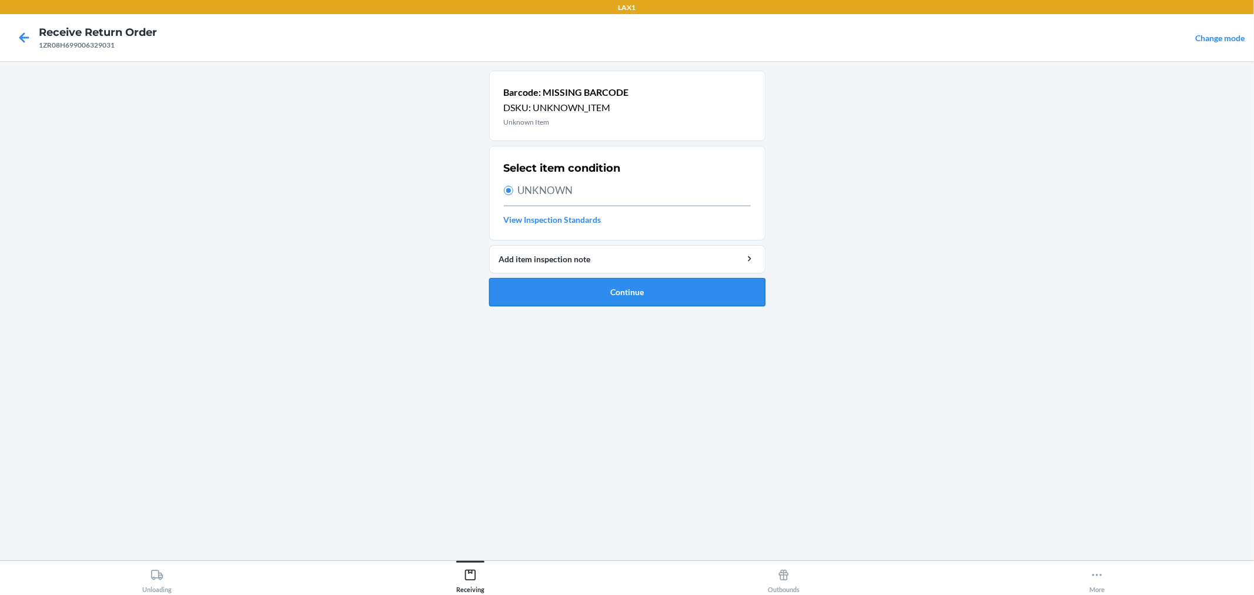
click at [584, 286] on button "Continue" at bounding box center [627, 292] width 276 height 28
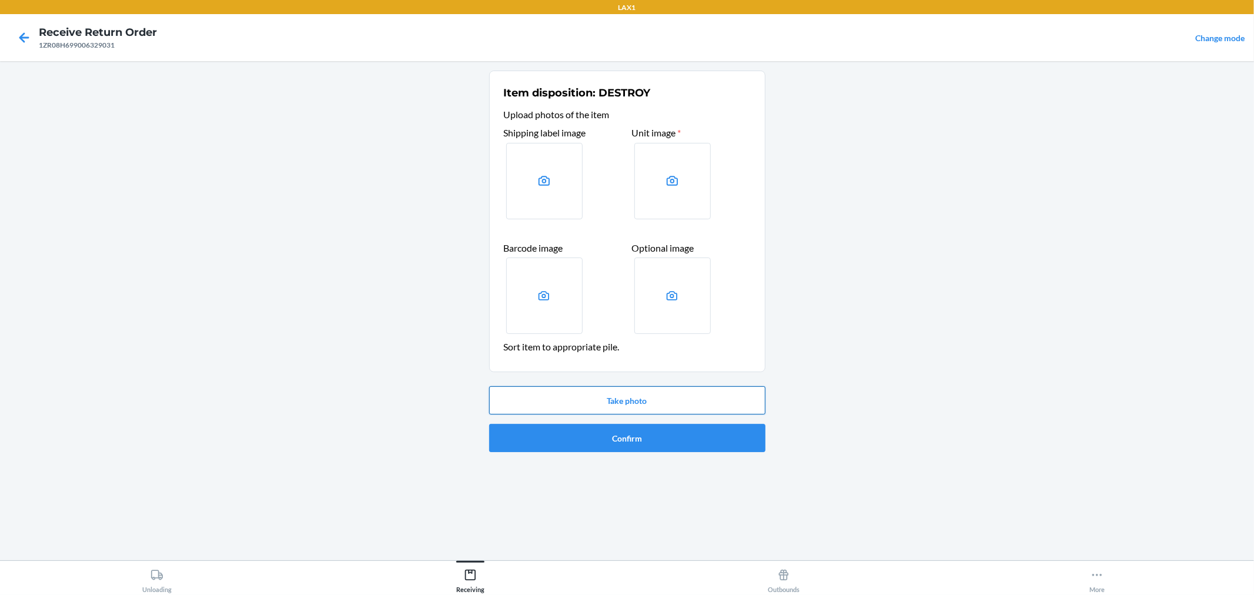
click at [656, 393] on button "Take photo" at bounding box center [627, 400] width 276 height 28
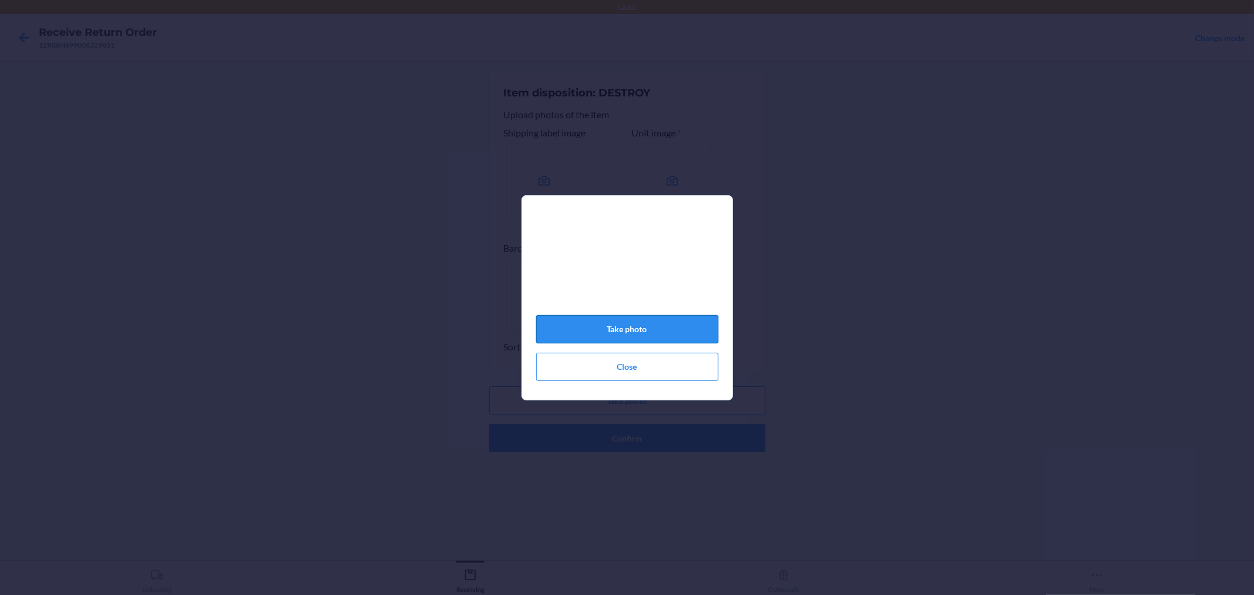
click at [657, 325] on button "Take photo" at bounding box center [627, 329] width 182 height 28
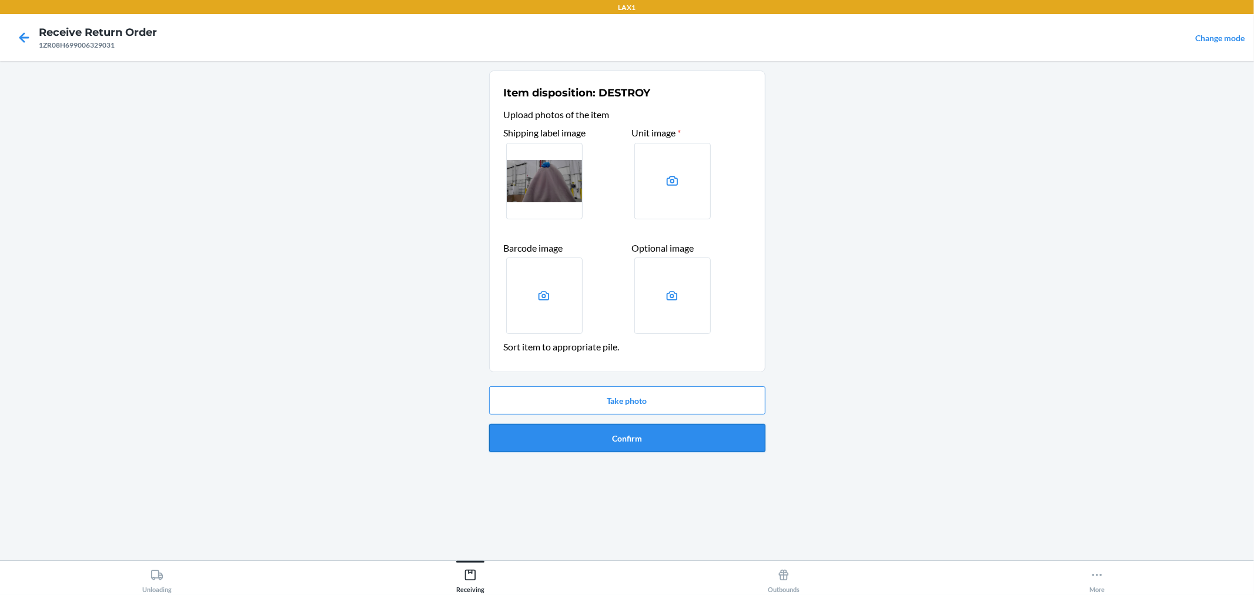
click at [619, 431] on button "Confirm" at bounding box center [627, 438] width 276 height 28
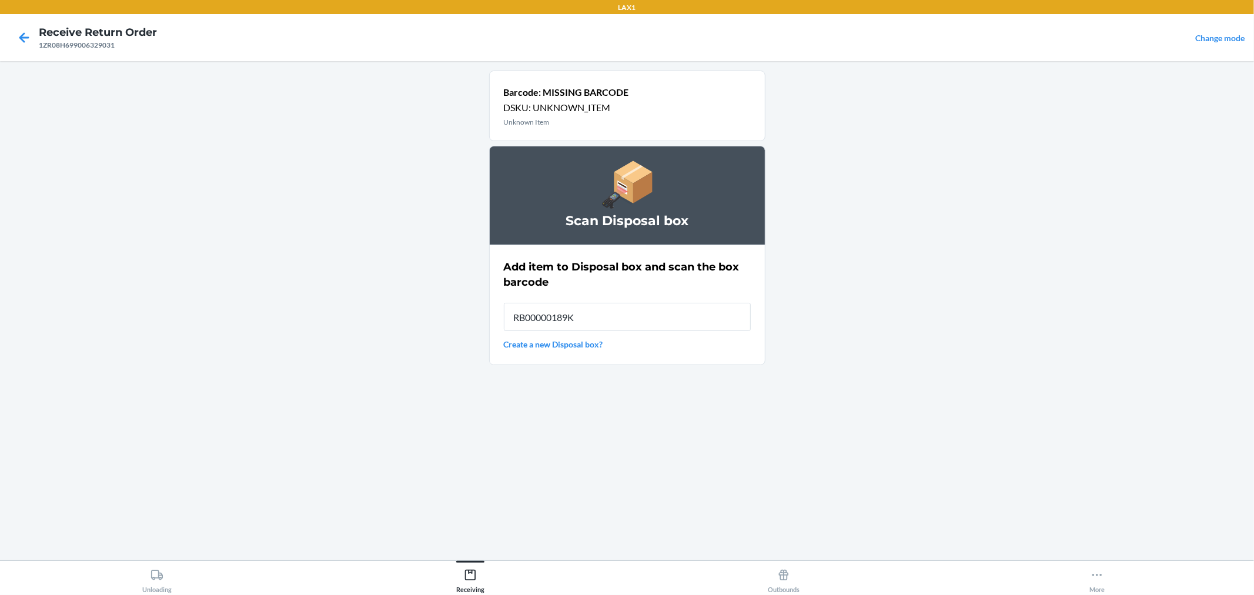
type input "RB00000189K"
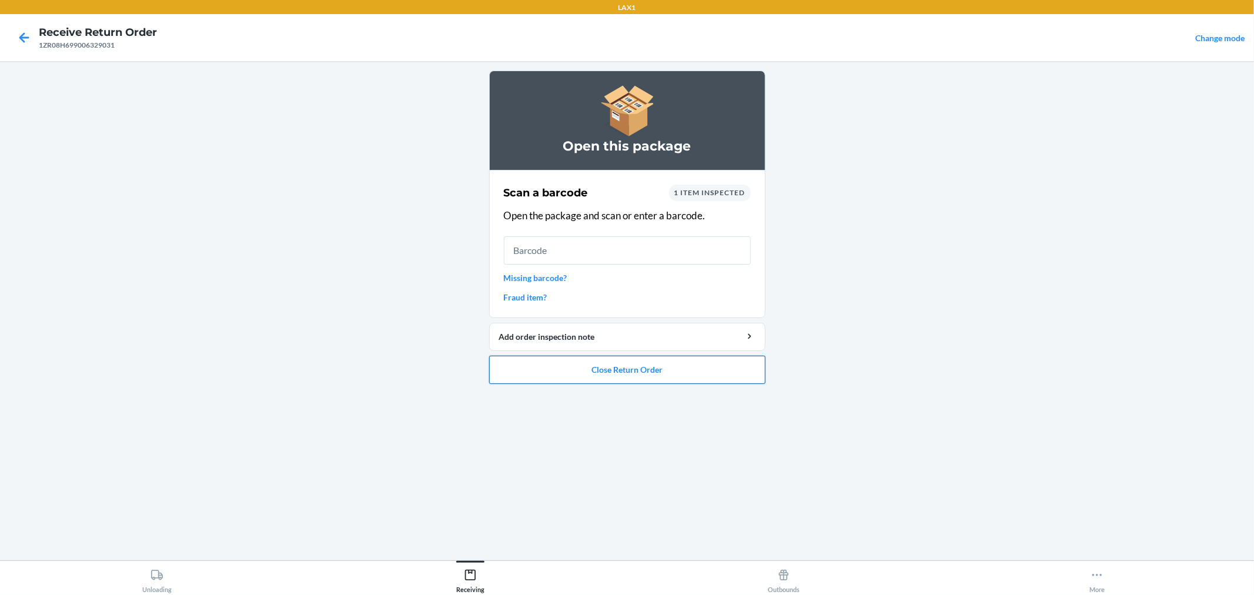
click at [681, 366] on button "Close Return Order" at bounding box center [627, 370] width 276 height 28
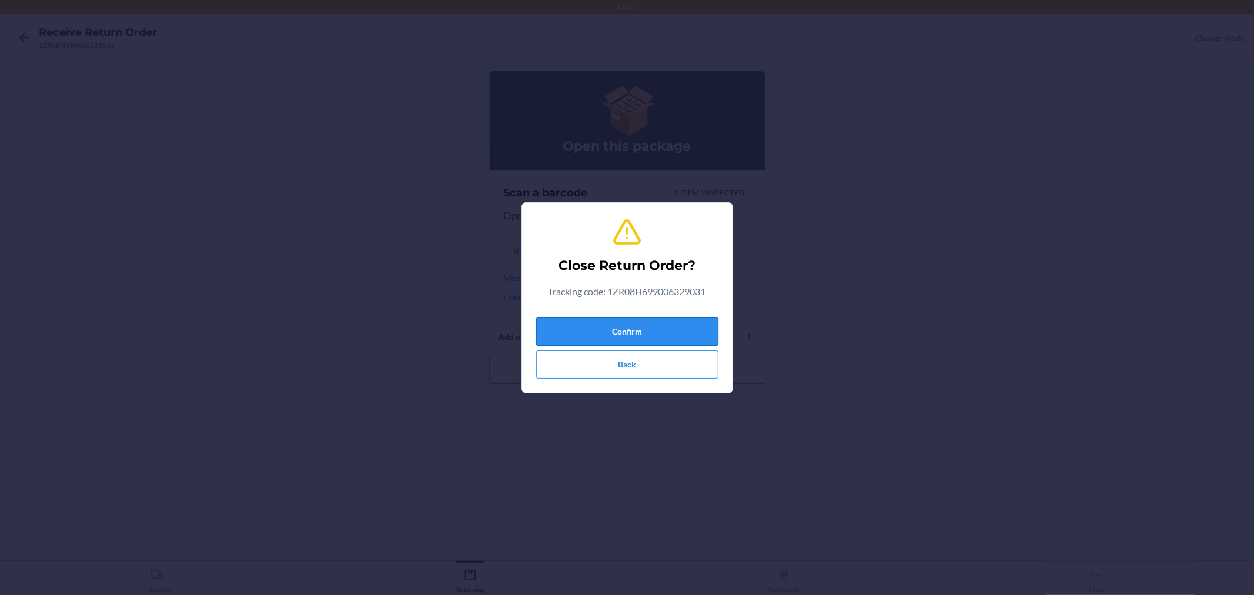
click at [651, 326] on button "Confirm" at bounding box center [627, 331] width 182 height 28
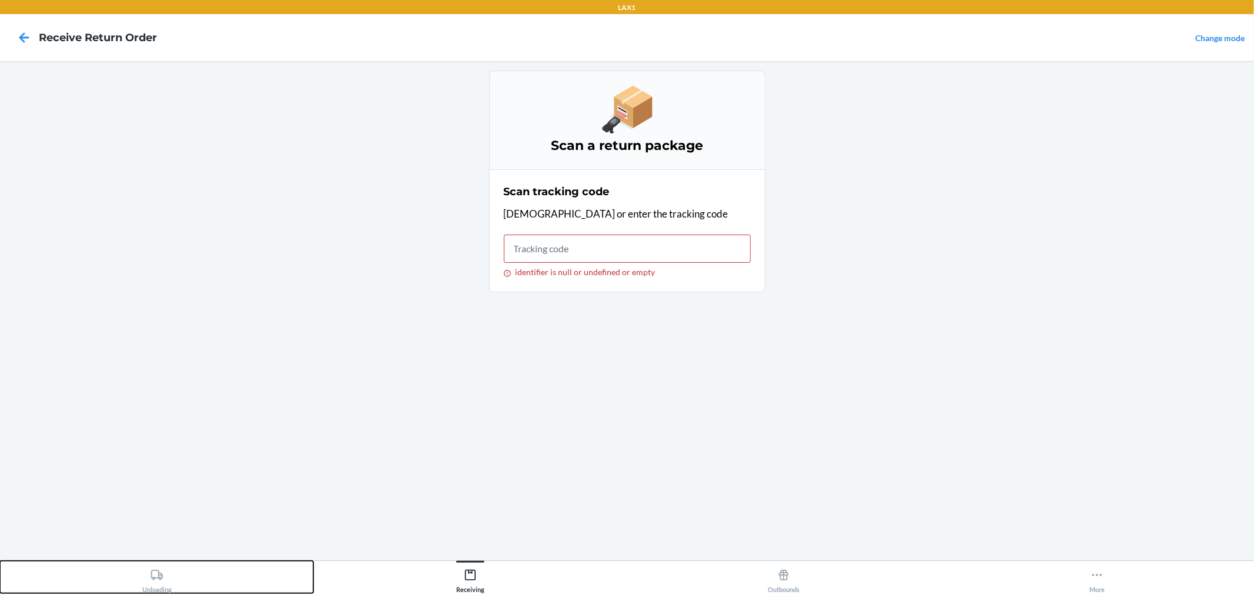
click at [153, 578] on icon at bounding box center [157, 575] width 12 height 10
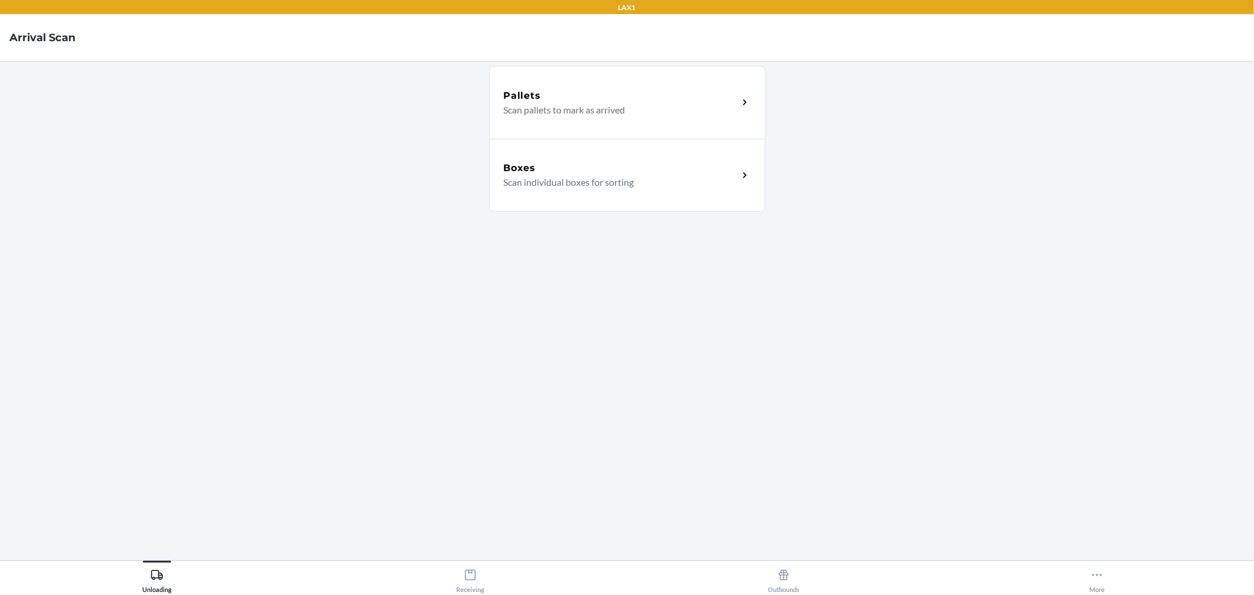
click at [732, 169] on div "Boxes" at bounding box center [621, 168] width 235 height 14
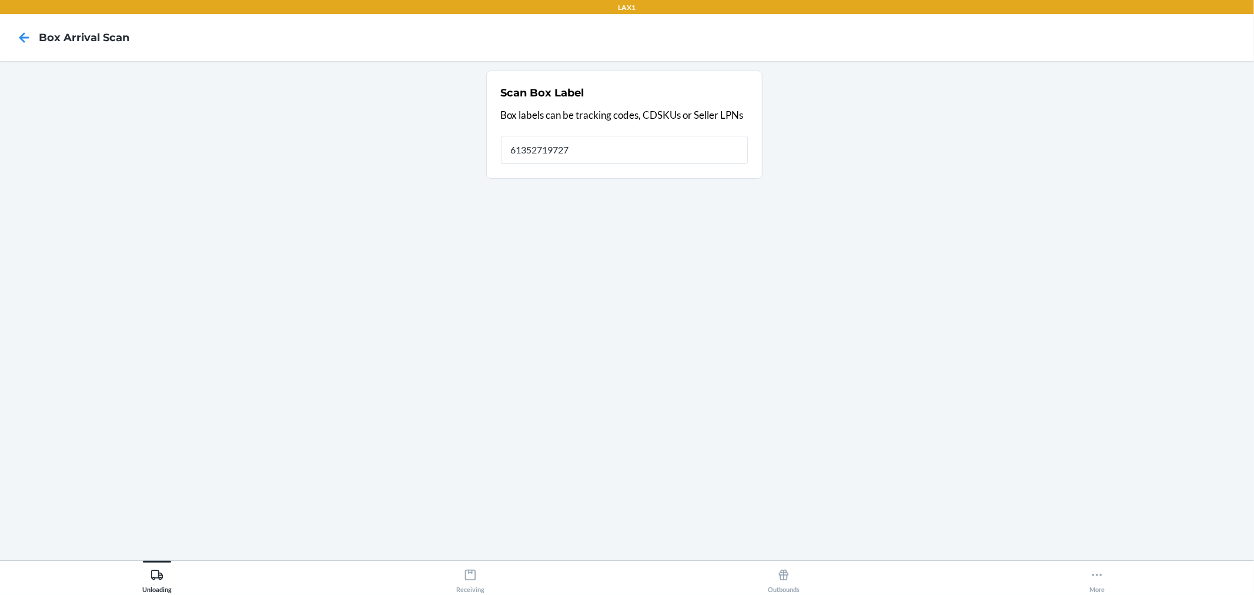
type input "613527197278"
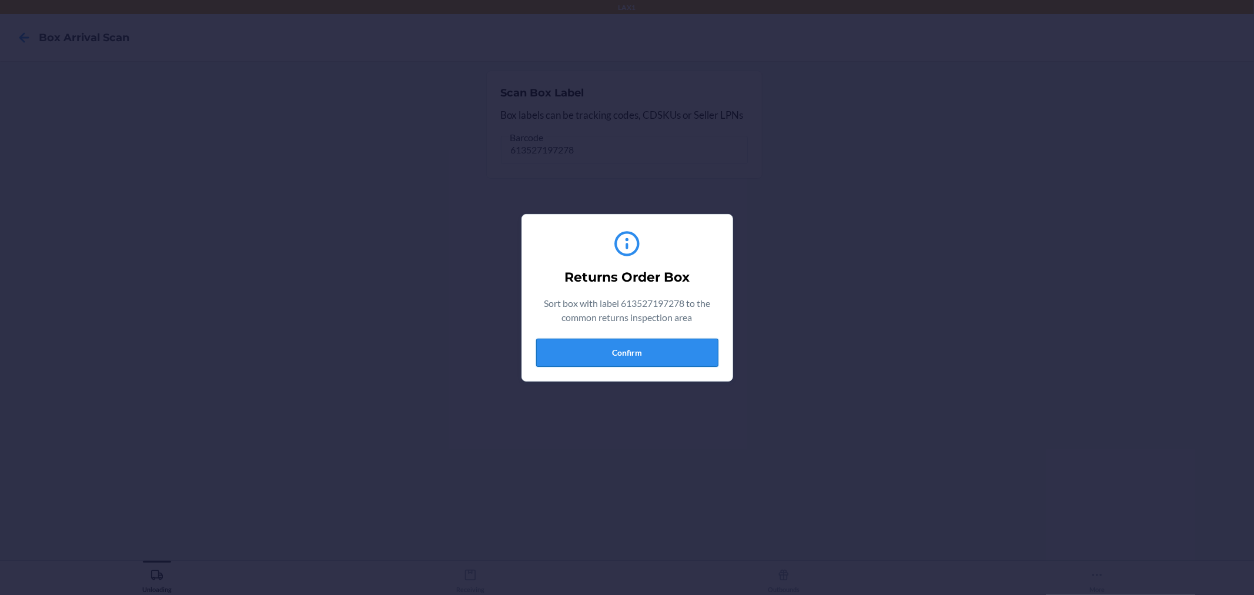
click at [662, 352] on button "Confirm" at bounding box center [627, 353] width 182 height 28
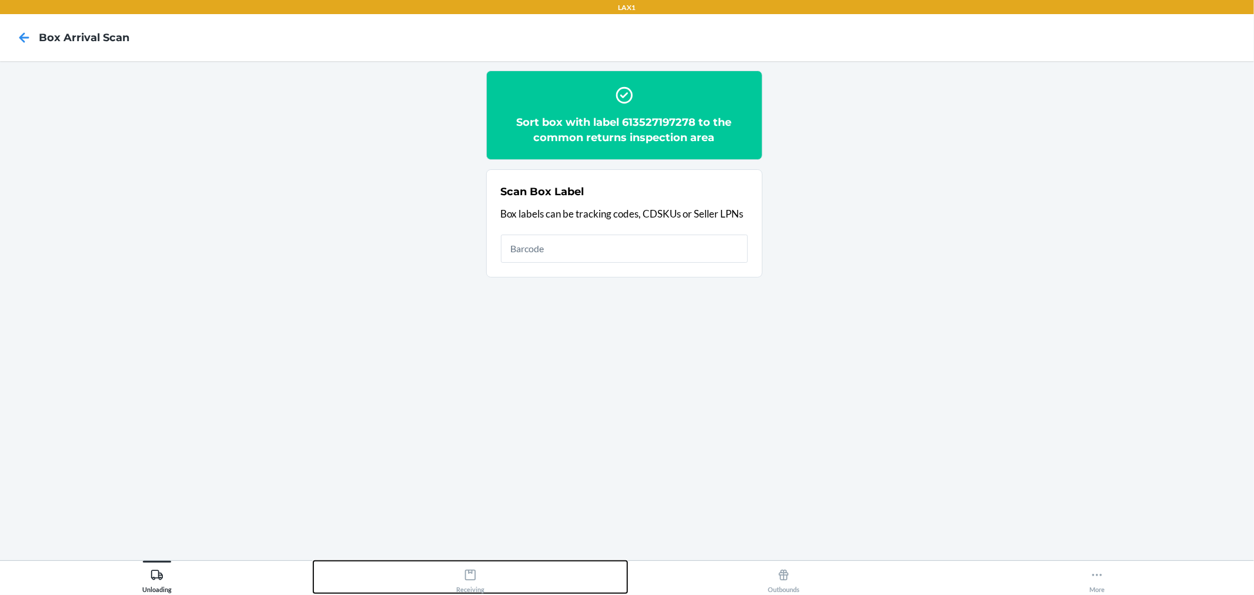
drag, startPoint x: 473, startPoint y: 578, endPoint x: 482, endPoint y: 565, distance: 16.0
click at [473, 577] on icon at bounding box center [470, 575] width 13 height 13
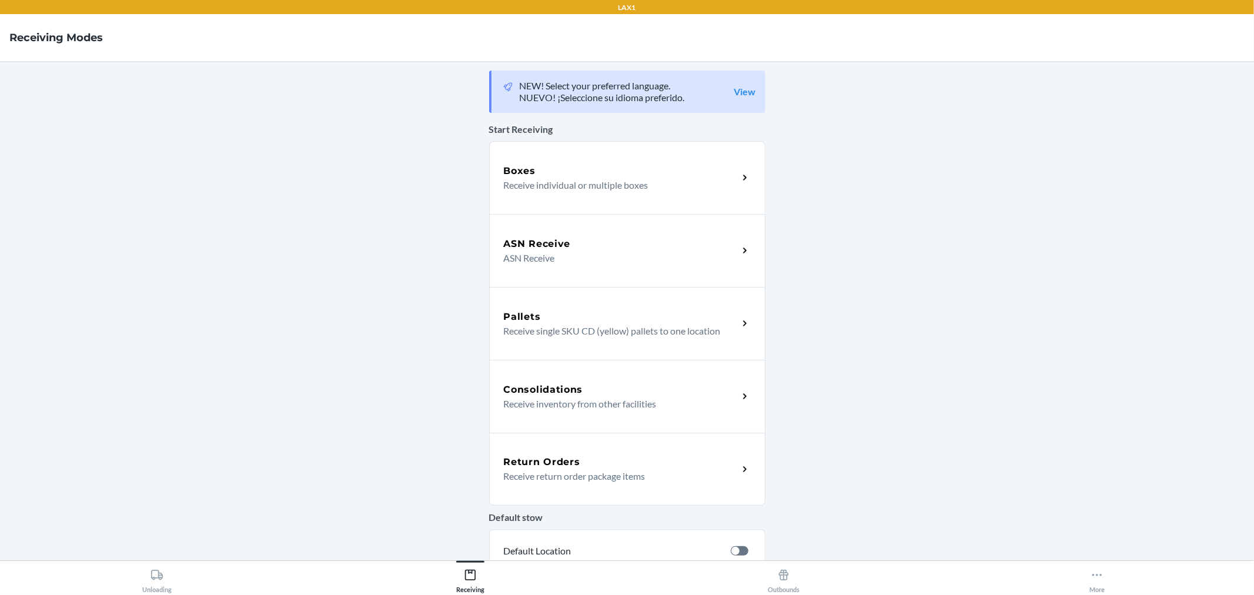
click at [707, 467] on div "Return Orders" at bounding box center [621, 462] width 235 height 14
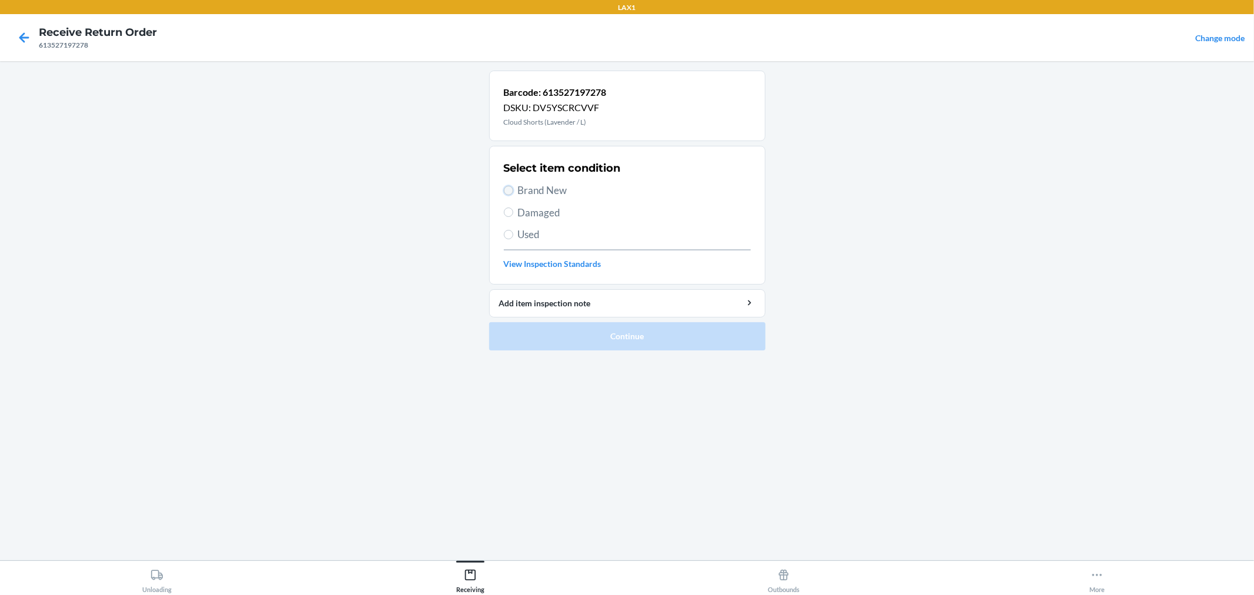
click at [509, 188] on input "Brand New" at bounding box center [508, 190] width 9 height 9
radio input "true"
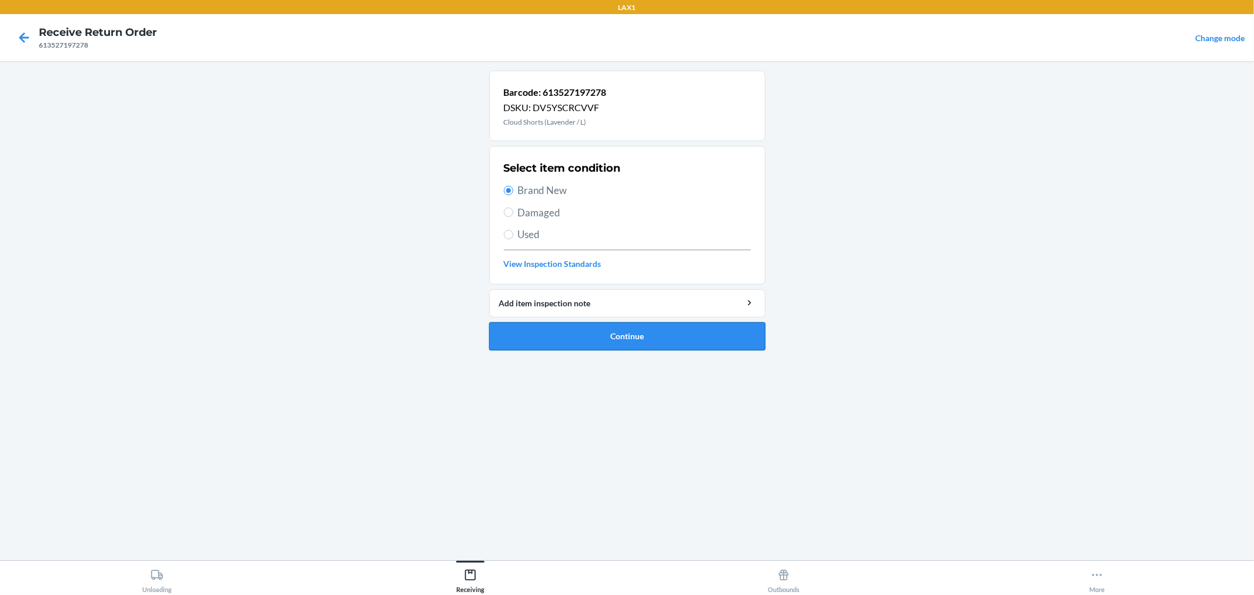
click at [572, 329] on button "Continue" at bounding box center [627, 336] width 276 height 28
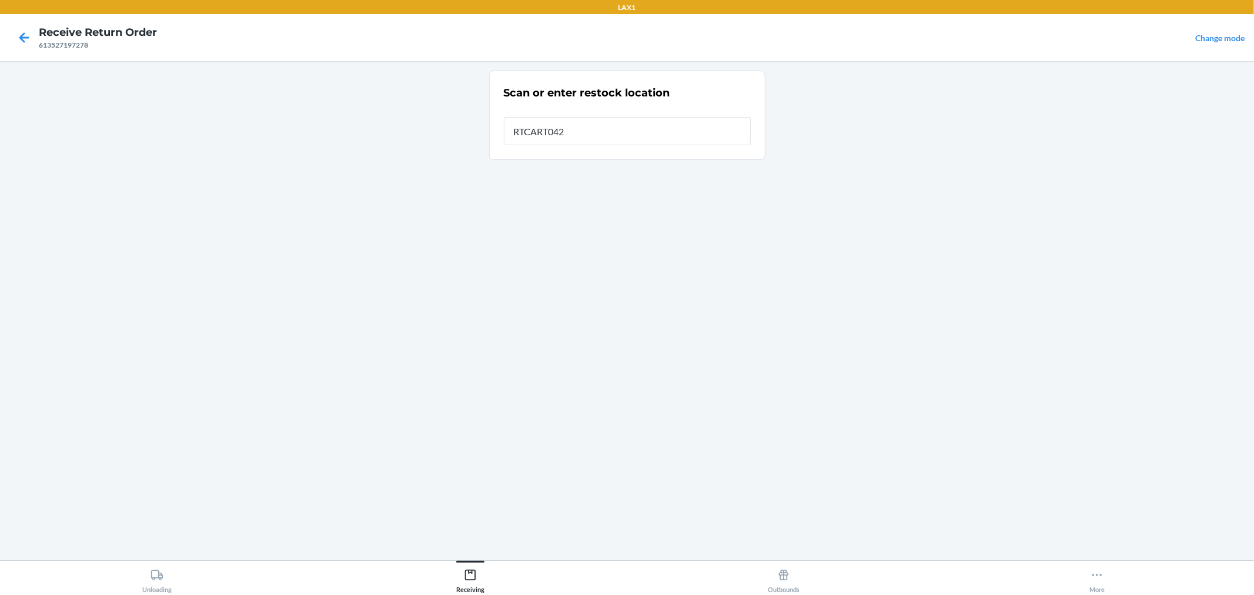
type input "RTCART042"
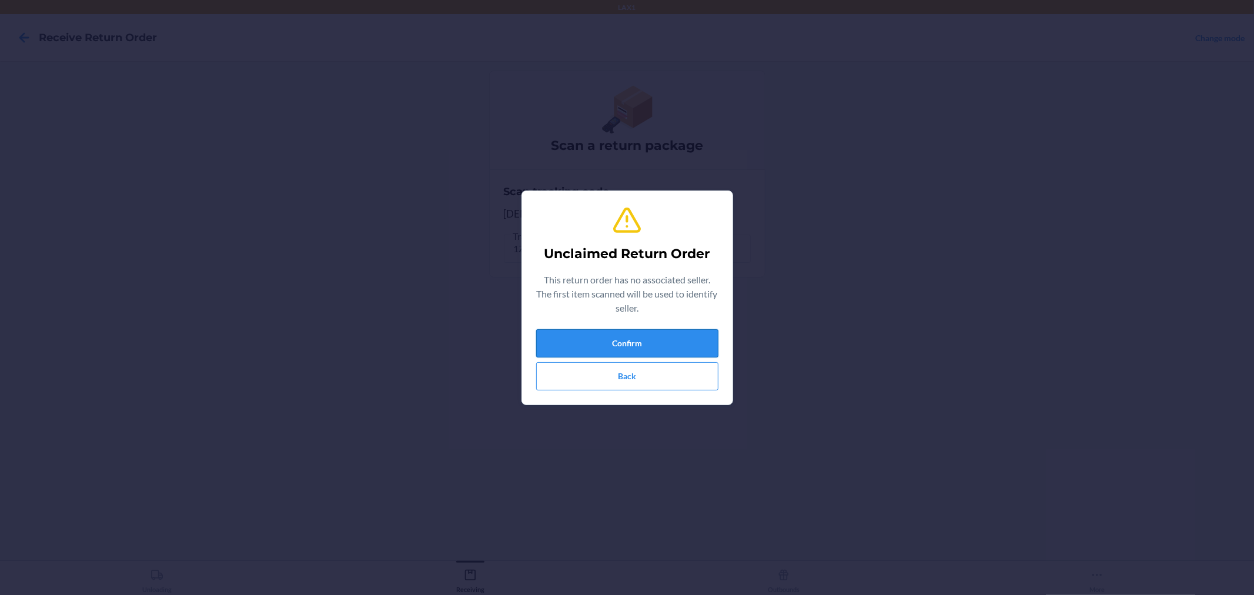
click at [683, 342] on button "Confirm" at bounding box center [627, 343] width 182 height 28
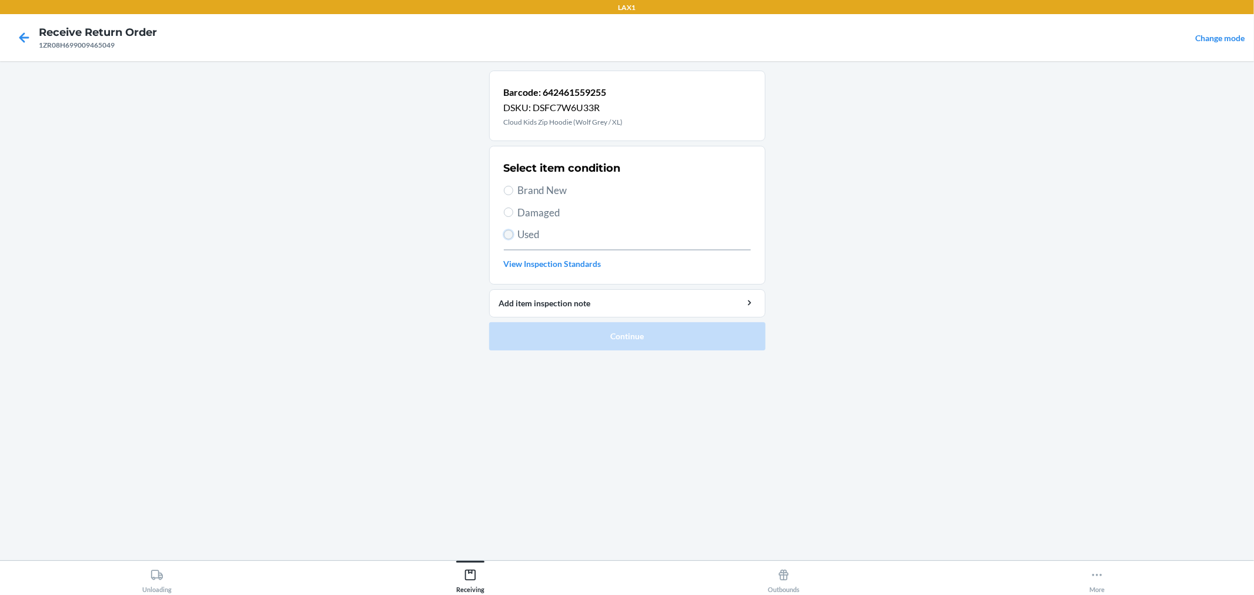
click at [509, 234] on input "Used" at bounding box center [508, 234] width 9 height 9
radio input "true"
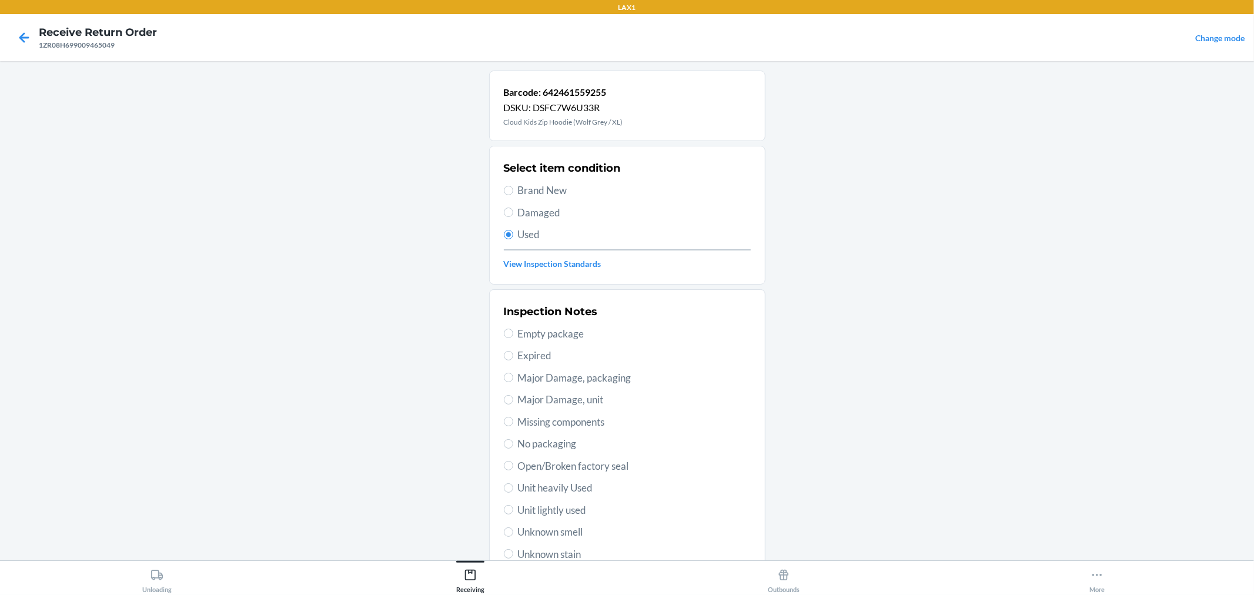
drag, startPoint x: 498, startPoint y: 484, endPoint x: 509, endPoint y: 482, distance: 10.8
click at [507, 482] on label "Unit heavily Used" at bounding box center [627, 487] width 247 height 15
click at [507, 483] on input "Unit heavily Used" at bounding box center [508, 487] width 9 height 9
radio input "true"
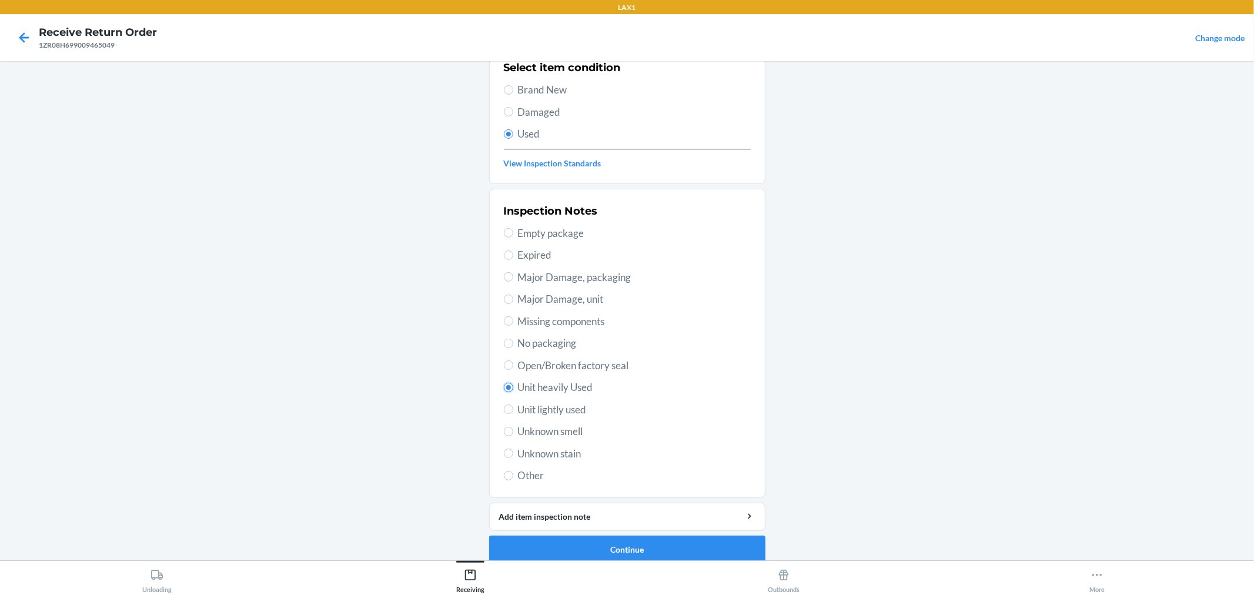
scroll to position [113, 0]
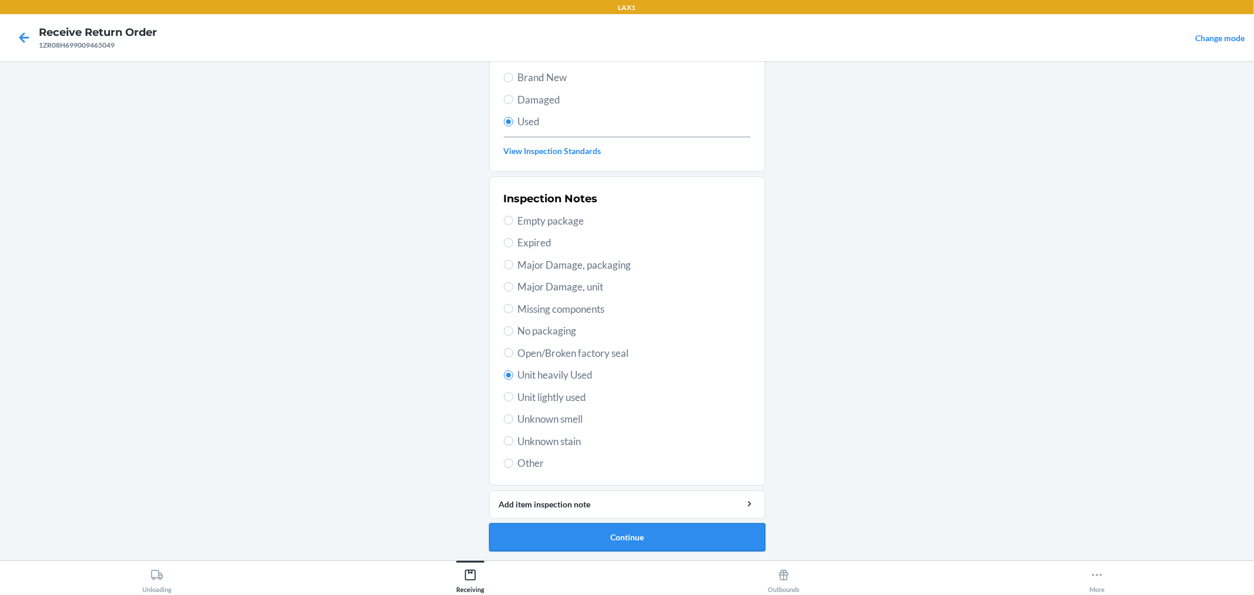
click at [554, 527] on button "Continue" at bounding box center [627, 537] width 276 height 28
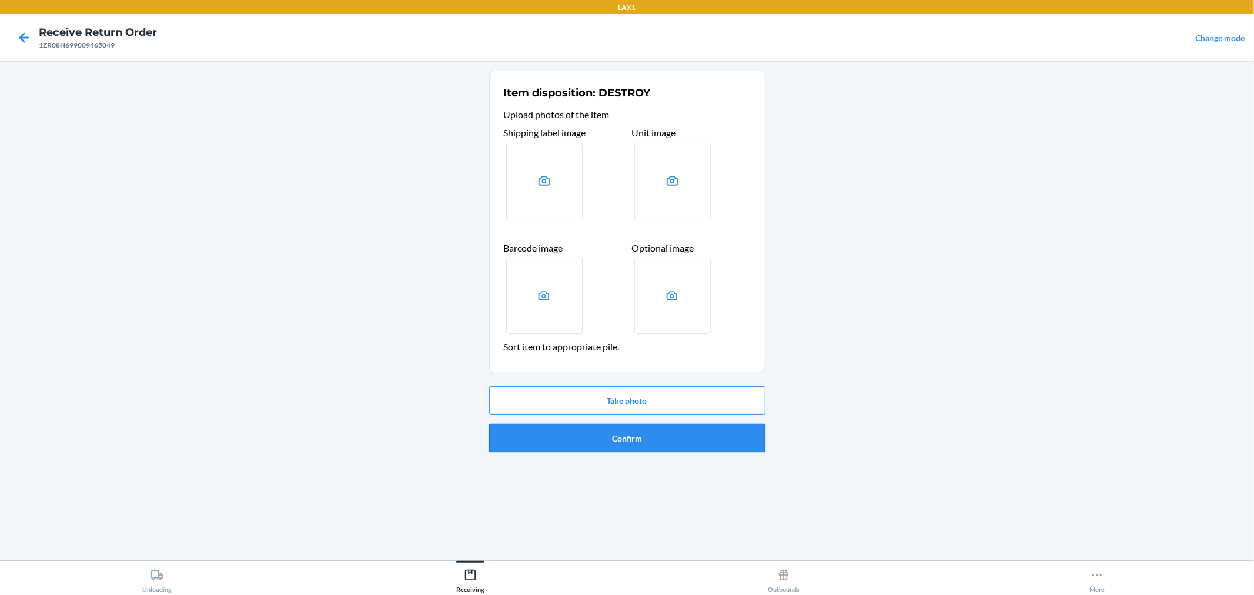
click at [665, 437] on button "Confirm" at bounding box center [627, 438] width 276 height 28
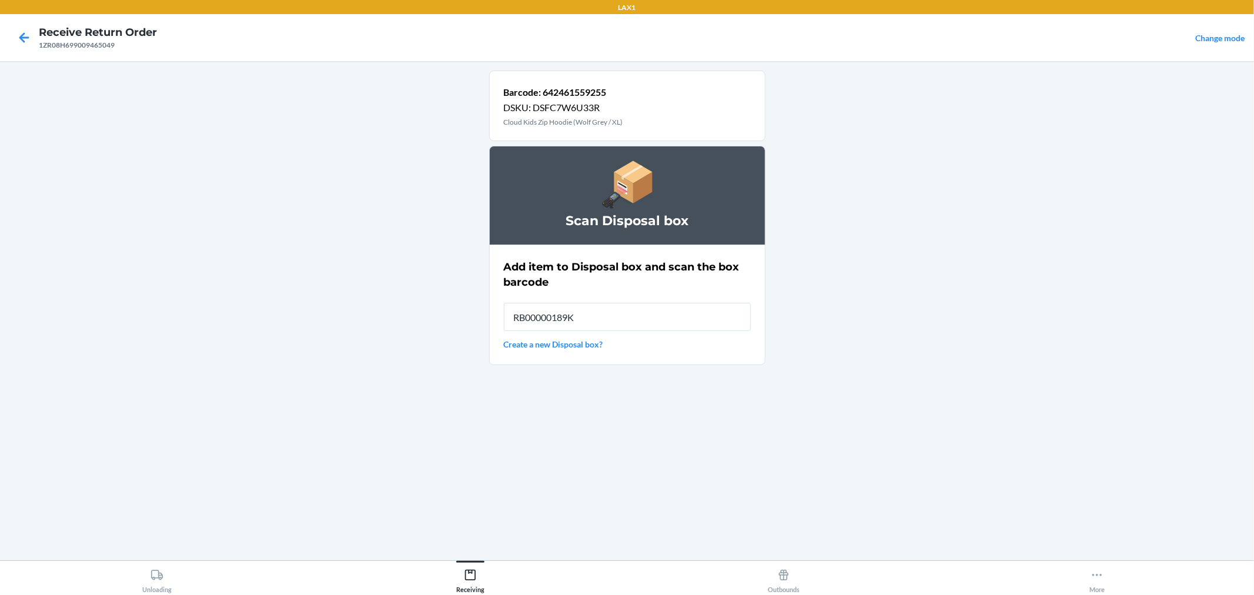
type input "RB00000189K"
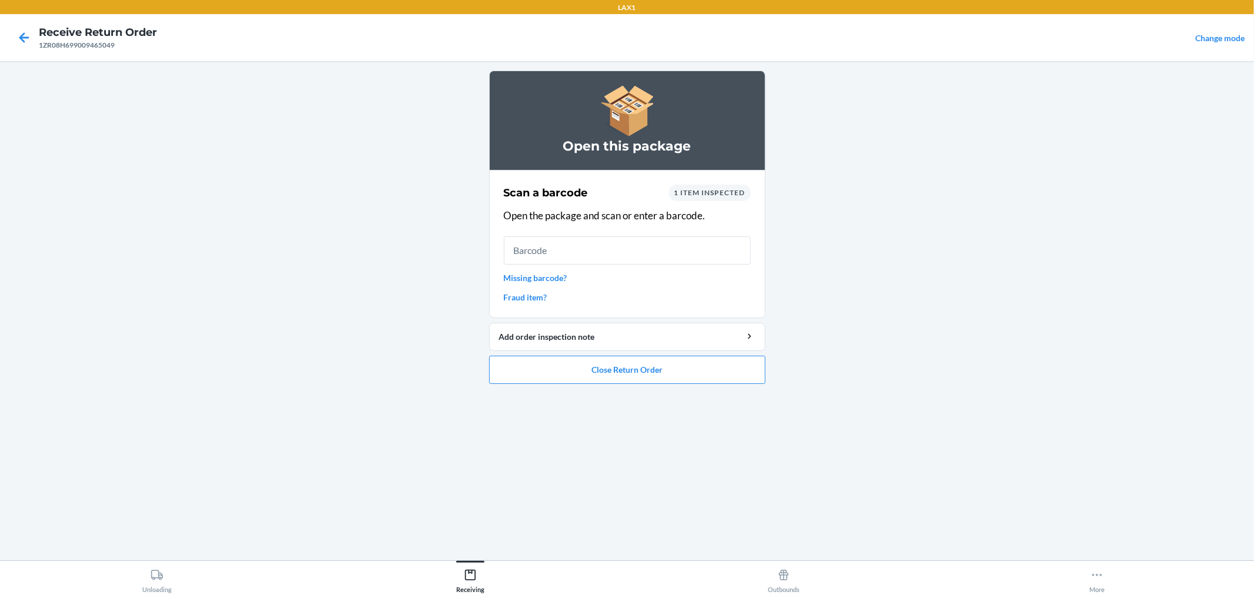
click at [544, 273] on link "Missing barcode?" at bounding box center [627, 278] width 247 height 12
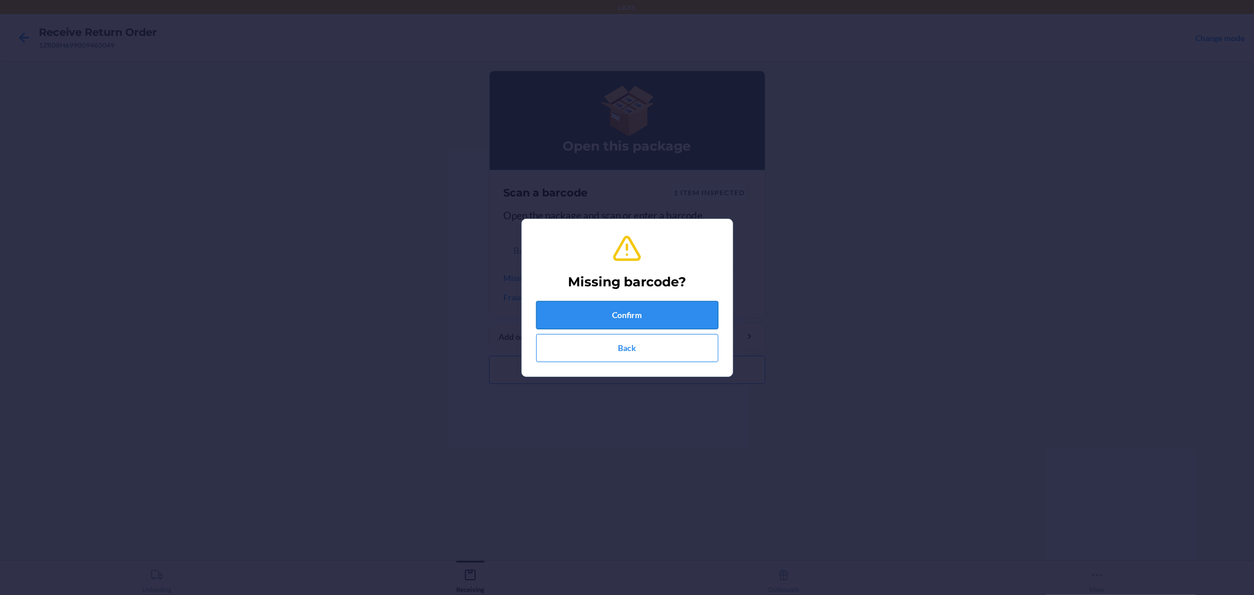
click at [613, 319] on button "Confirm" at bounding box center [627, 315] width 182 height 28
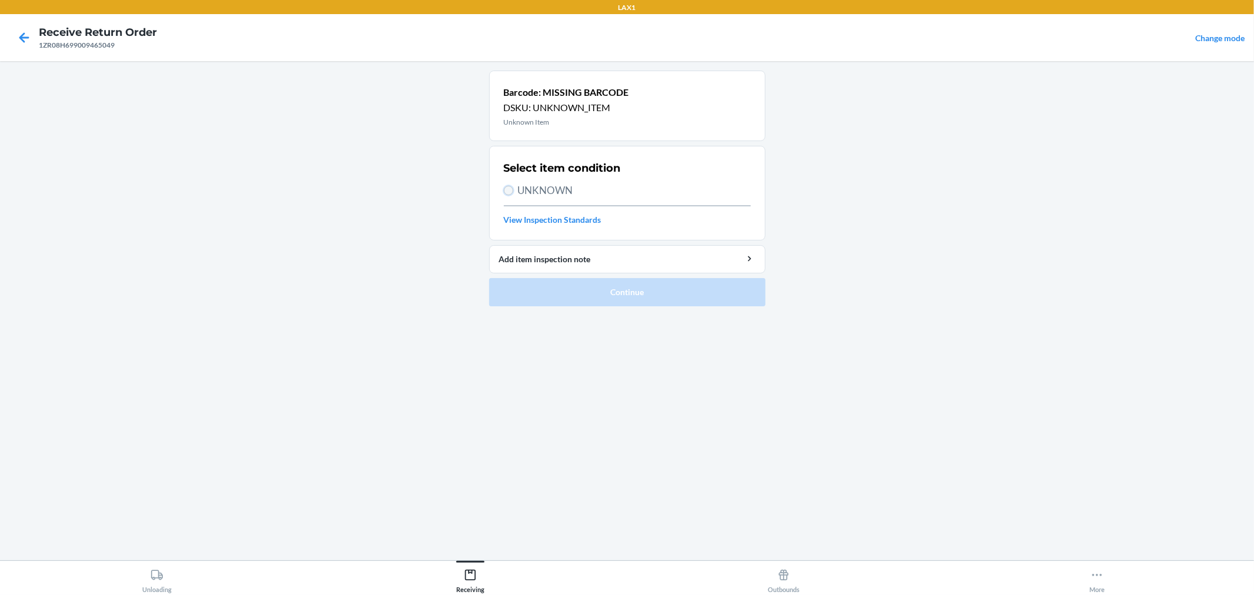
click at [507, 188] on input "UNKNOWN" at bounding box center [508, 190] width 9 height 9
radio input "true"
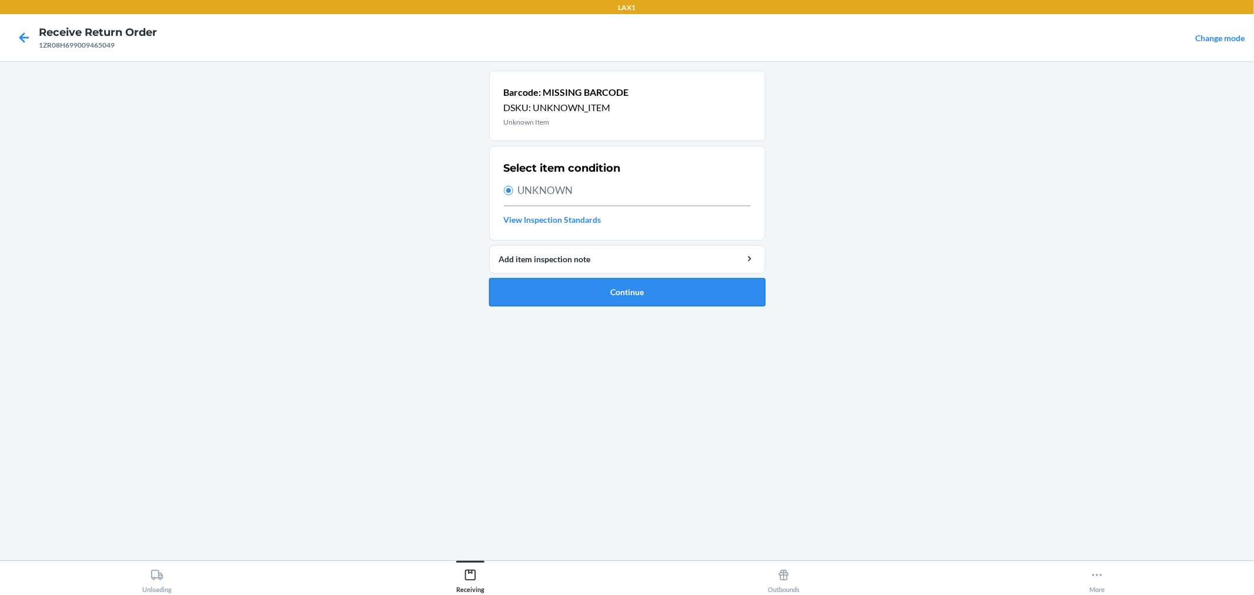
click at [568, 279] on button "Continue" at bounding box center [627, 292] width 276 height 28
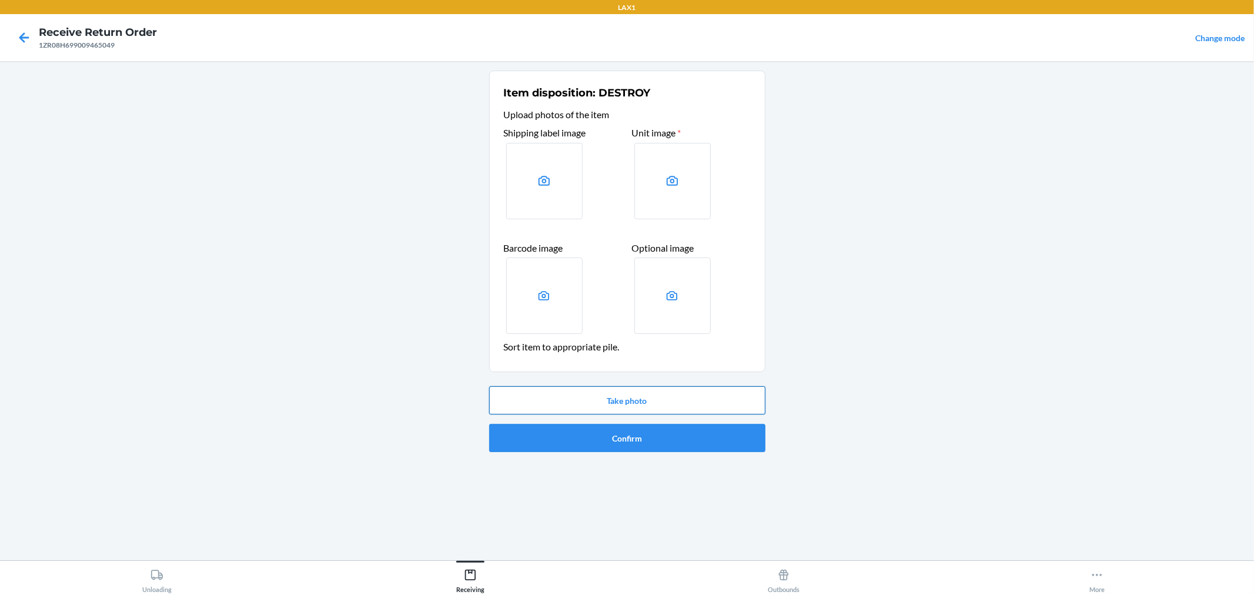
click at [697, 394] on button "Take photo" at bounding box center [627, 400] width 276 height 28
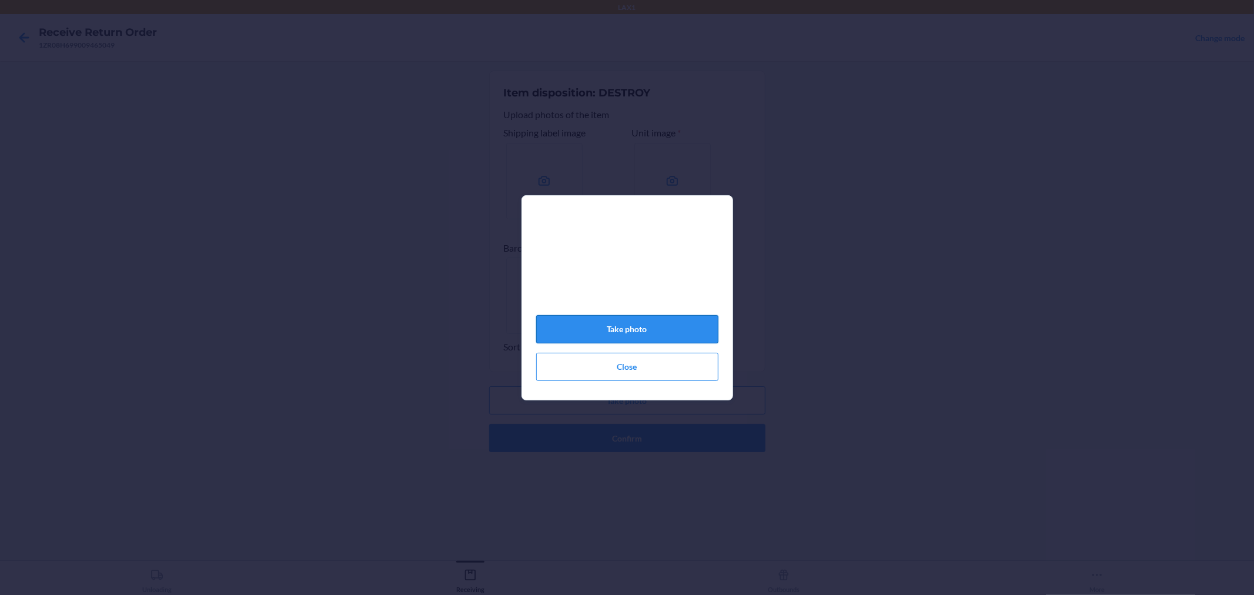
click at [622, 326] on button "Take photo" at bounding box center [627, 329] width 182 height 28
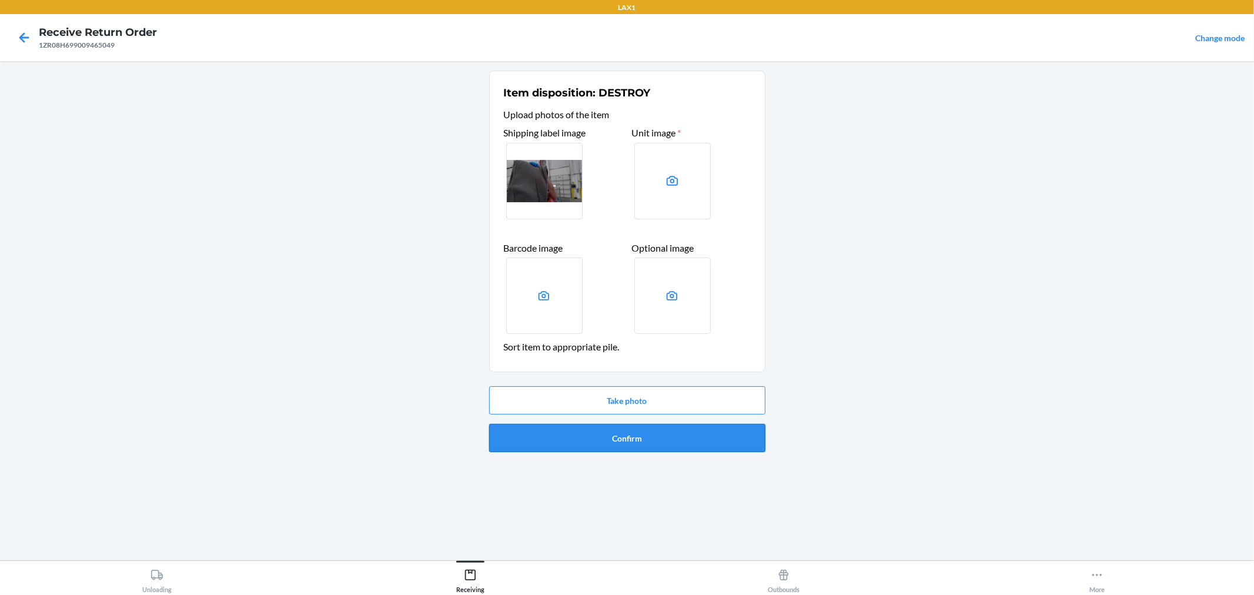
click at [634, 432] on button "Confirm" at bounding box center [627, 438] width 276 height 28
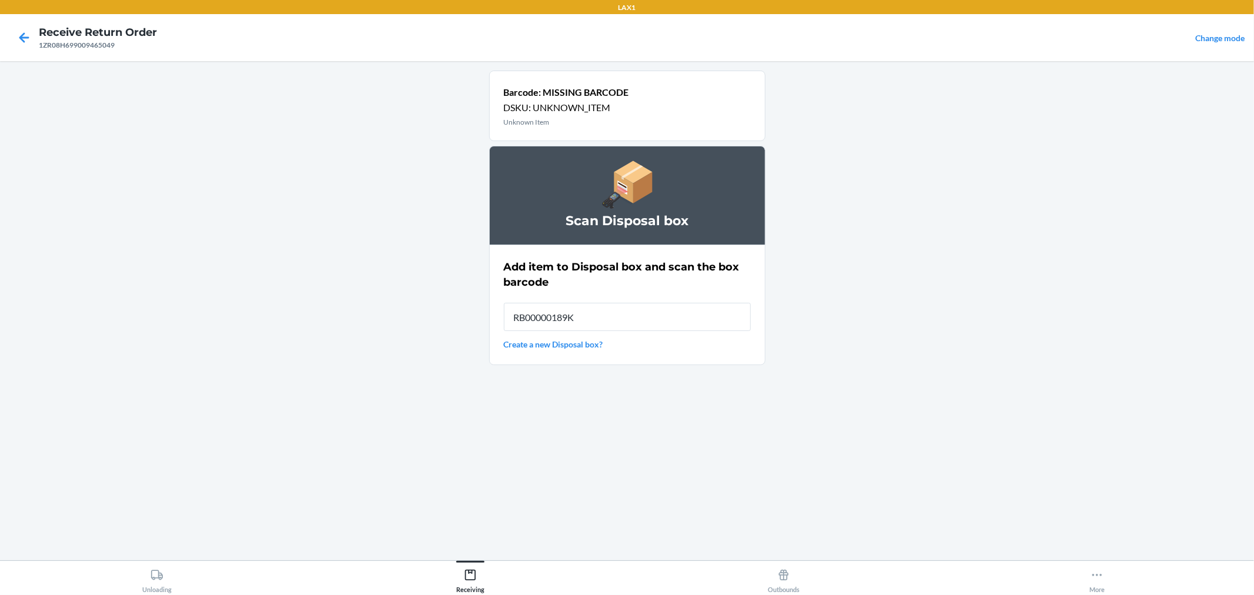
type input "RB00000189K"
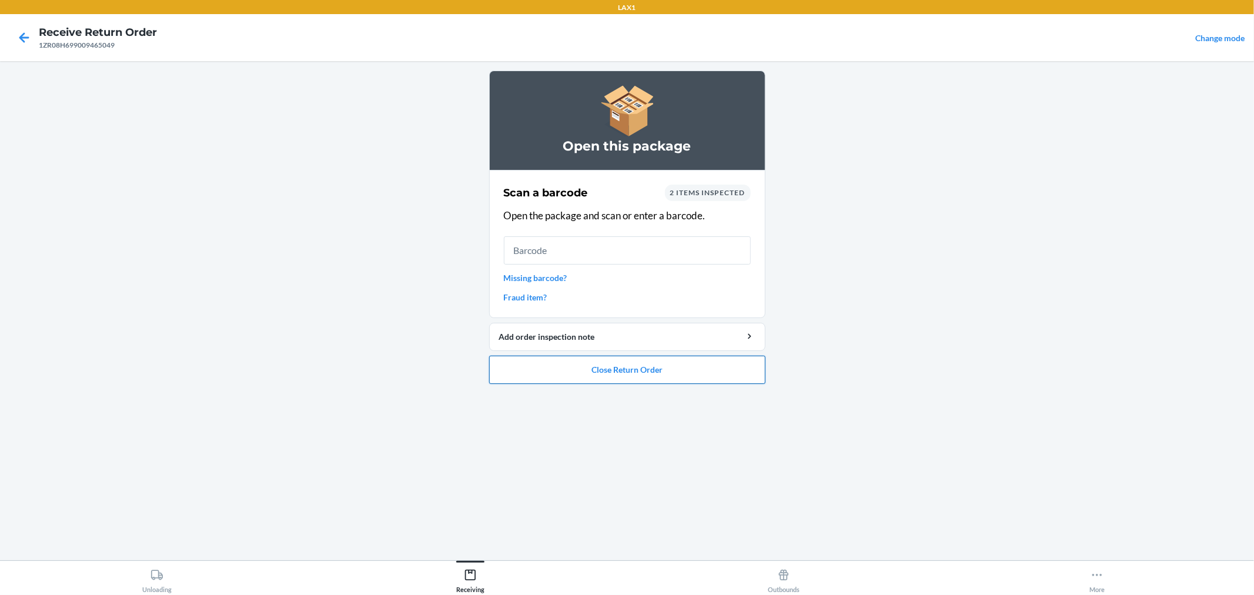
click at [573, 365] on button "Close Return Order" at bounding box center [627, 370] width 276 height 28
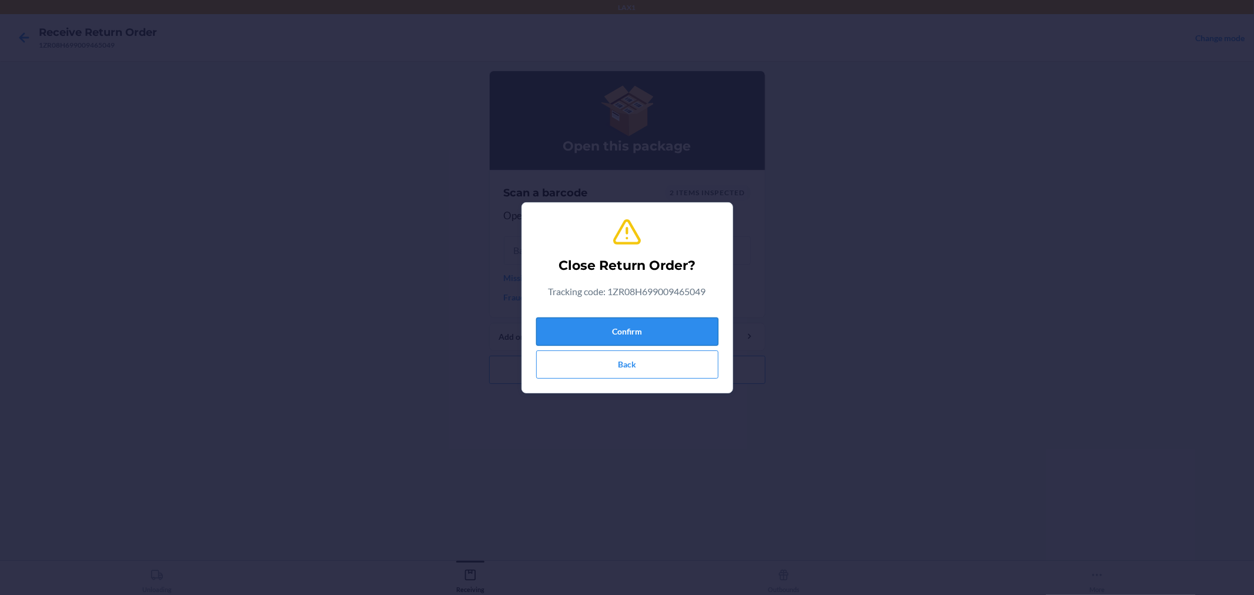
click at [578, 330] on button "Confirm" at bounding box center [627, 331] width 182 height 28
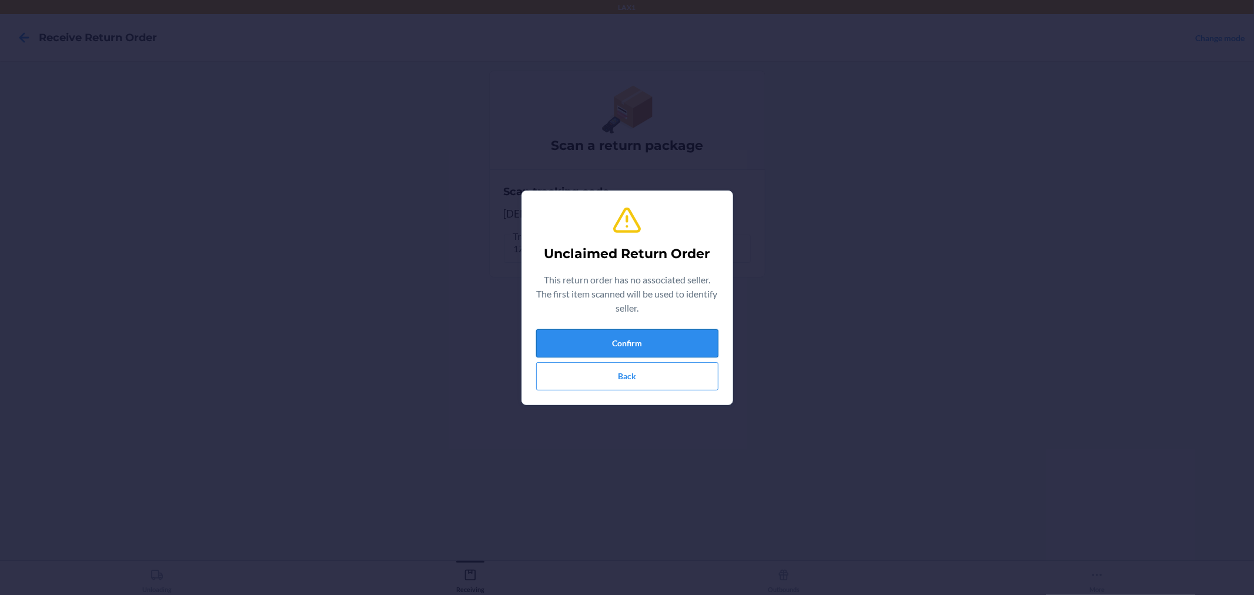
click at [596, 339] on button "Confirm" at bounding box center [627, 343] width 182 height 28
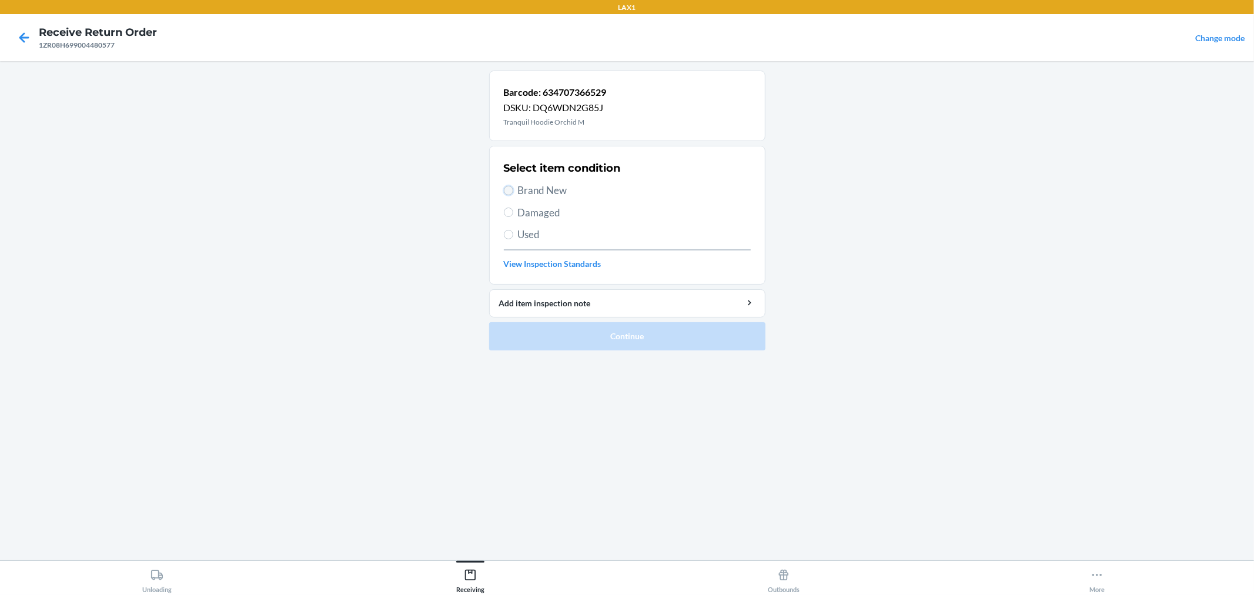
click at [504, 186] on input "Brand New" at bounding box center [508, 190] width 9 height 9
radio input "true"
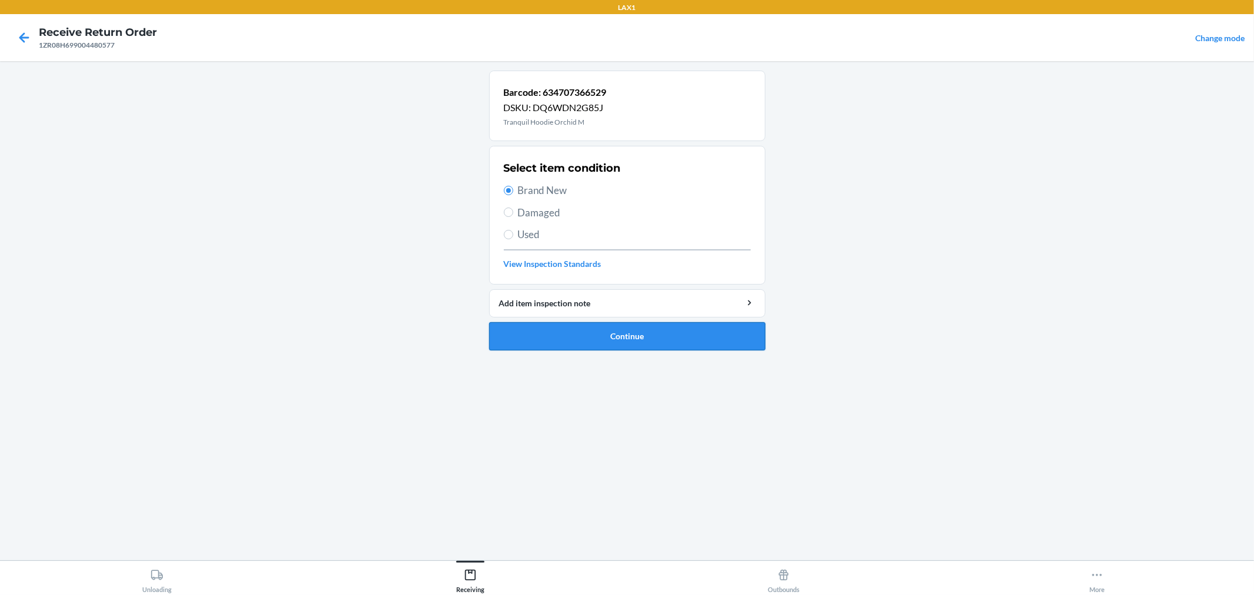
click at [544, 327] on button "Continue" at bounding box center [627, 336] width 276 height 28
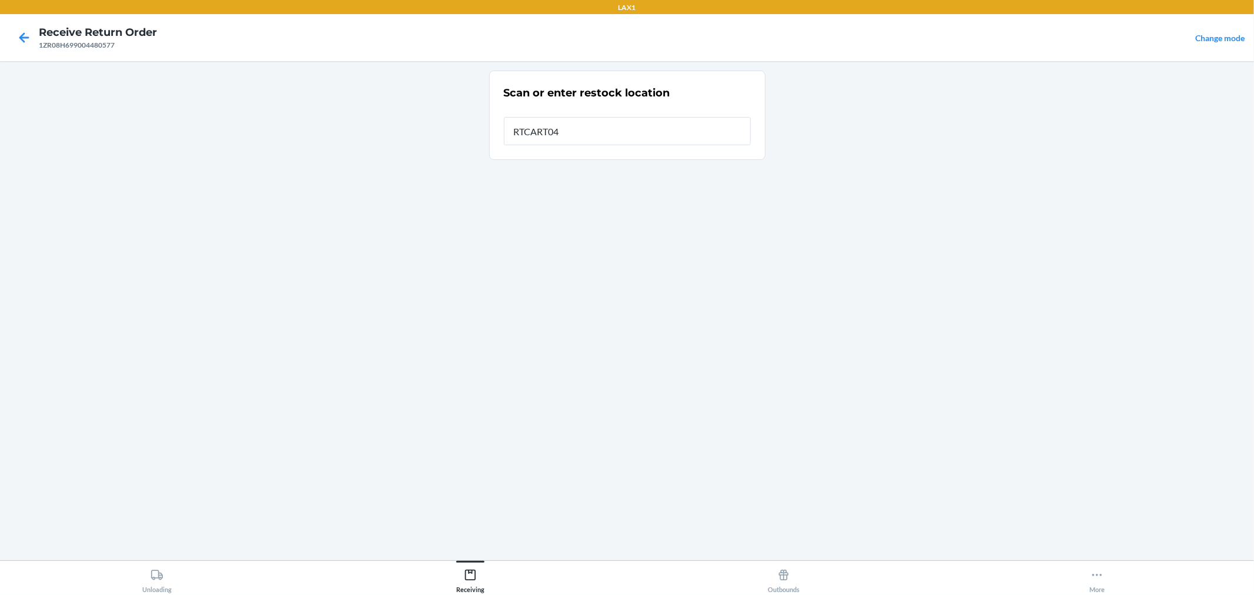
type input "RTCART042"
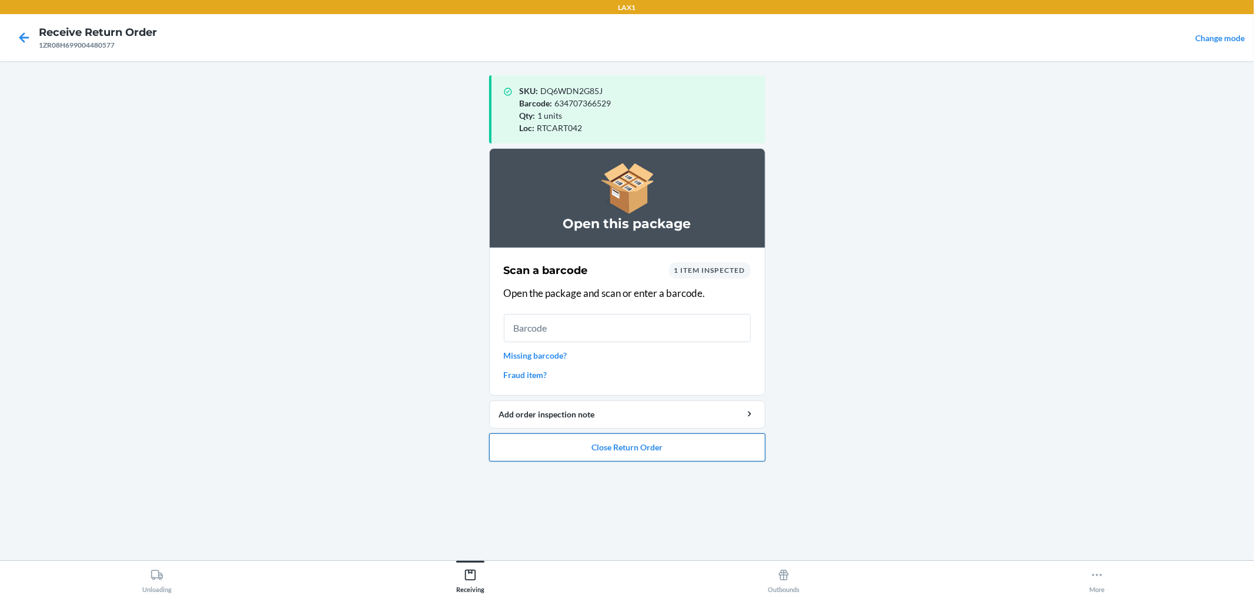
click at [719, 447] on button "Close Return Order" at bounding box center [627, 447] width 276 height 28
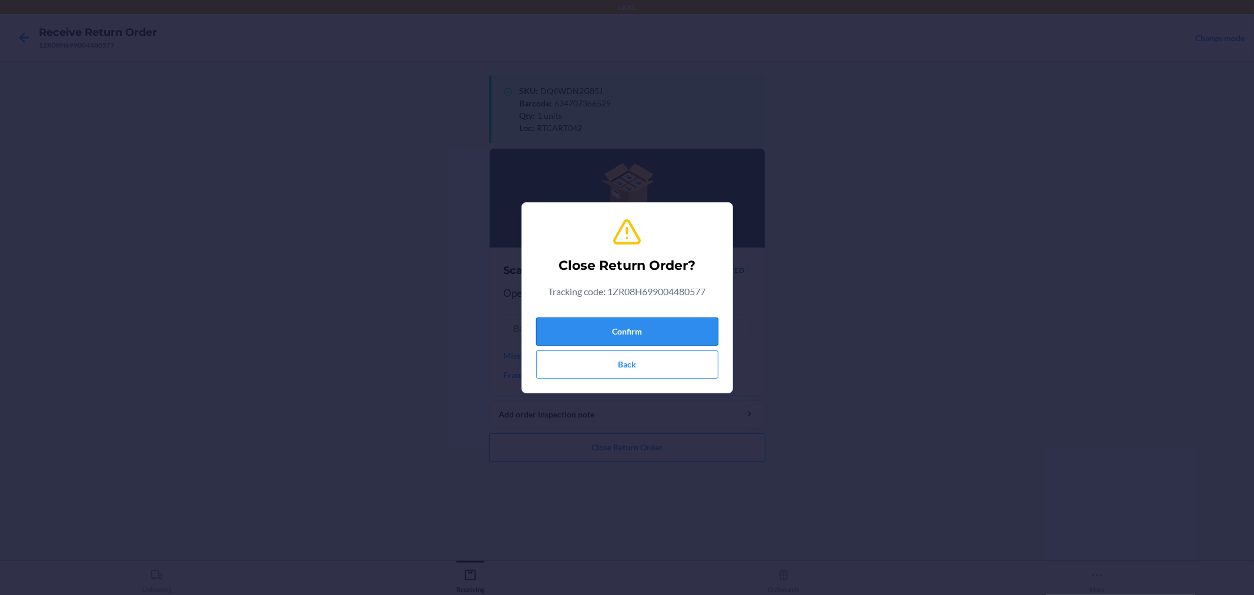
click at [667, 328] on button "Confirm" at bounding box center [627, 331] width 182 height 28
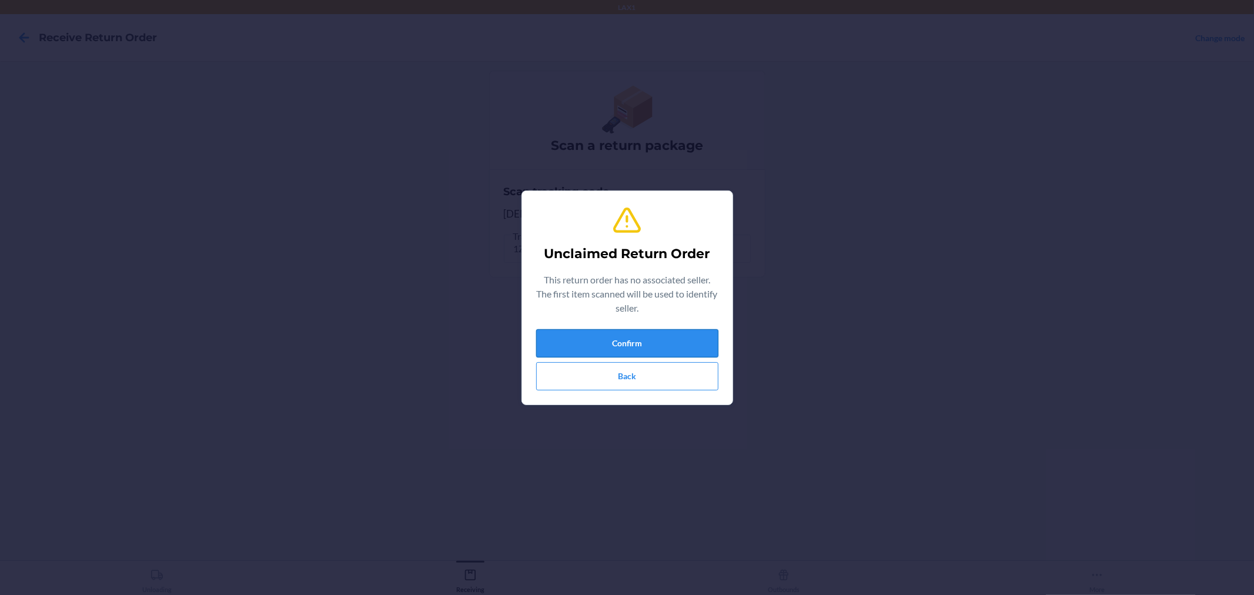
click at [649, 342] on button "Confirm" at bounding box center [627, 343] width 182 height 28
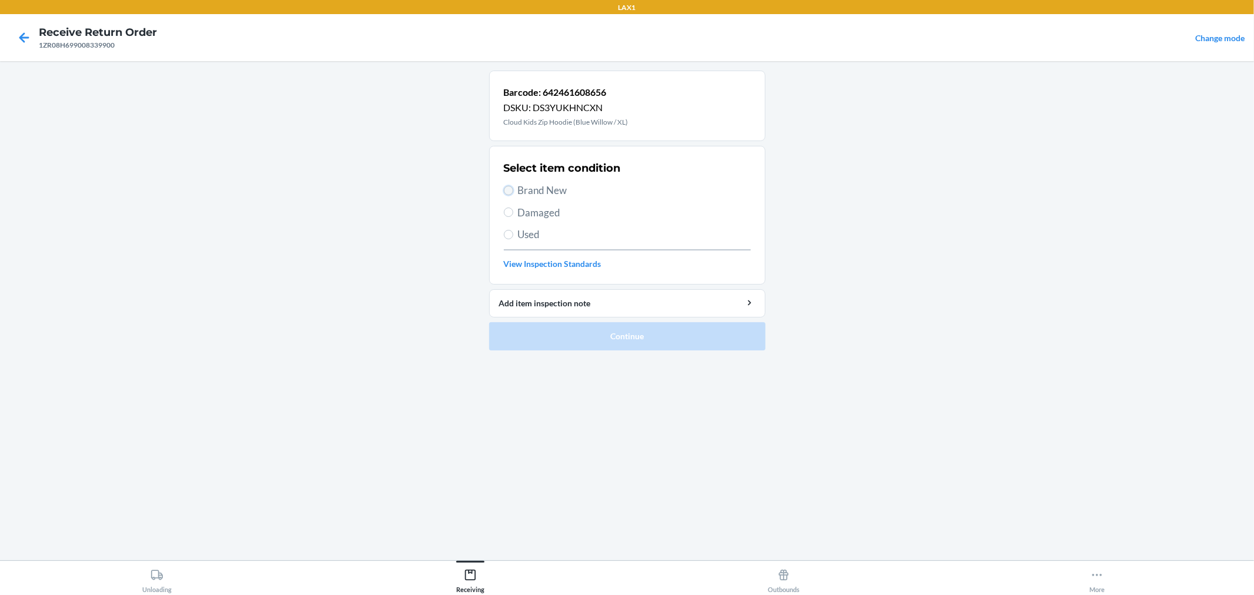
click at [508, 188] on input "Brand New" at bounding box center [508, 190] width 9 height 9
radio input "true"
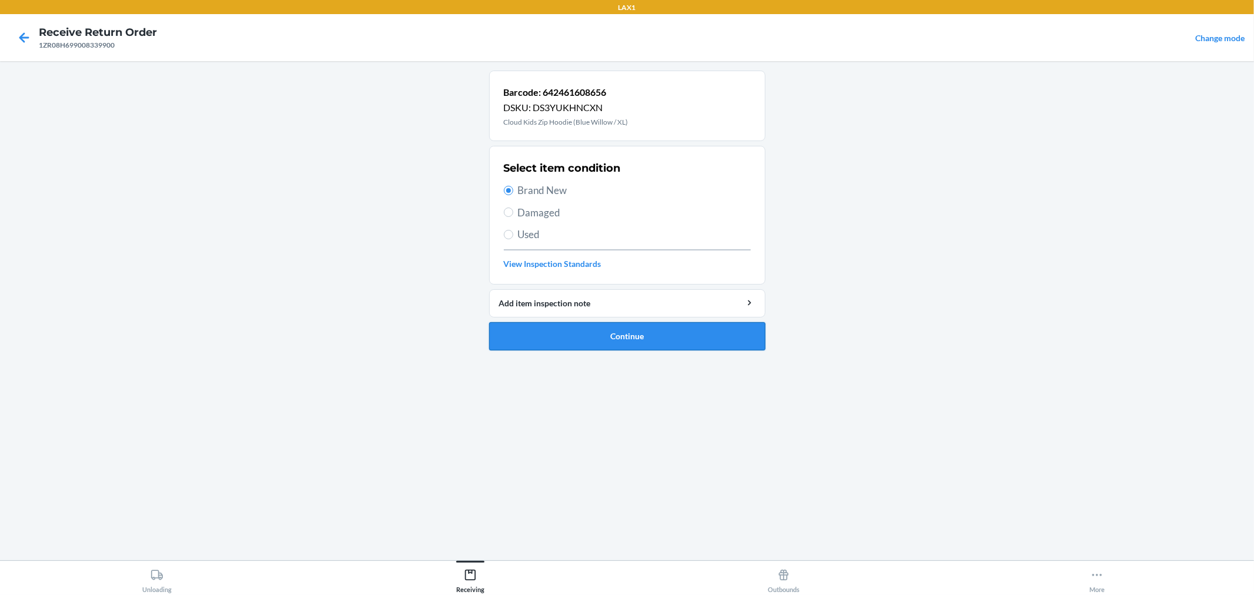
click at [571, 324] on button "Continue" at bounding box center [627, 336] width 276 height 28
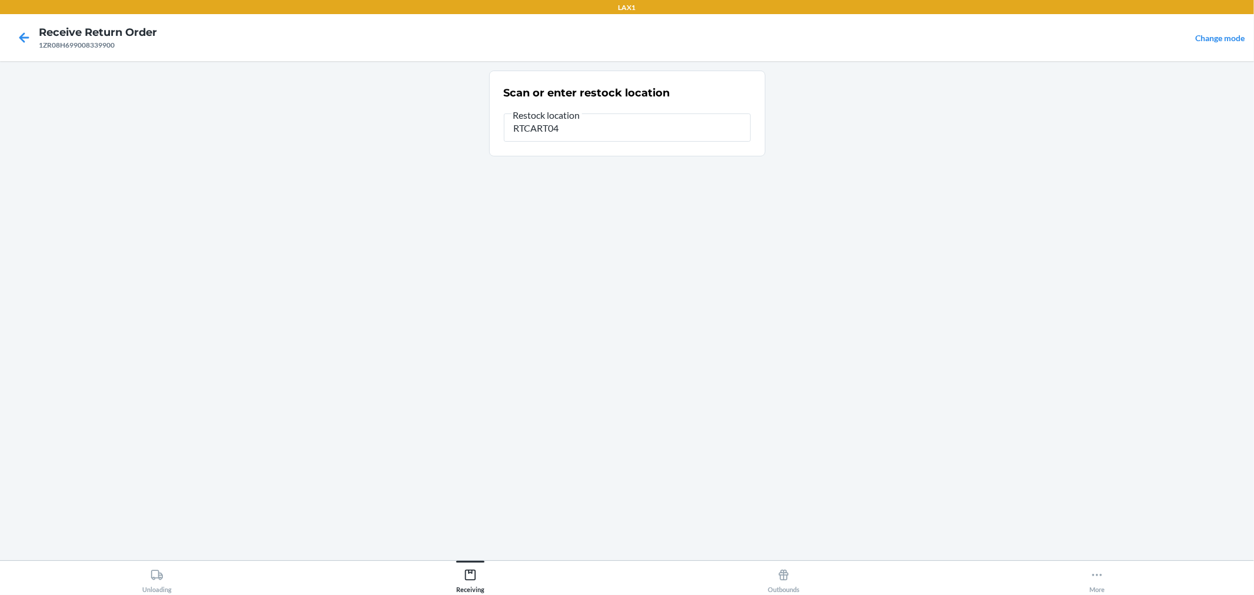
type input "RTCART042"
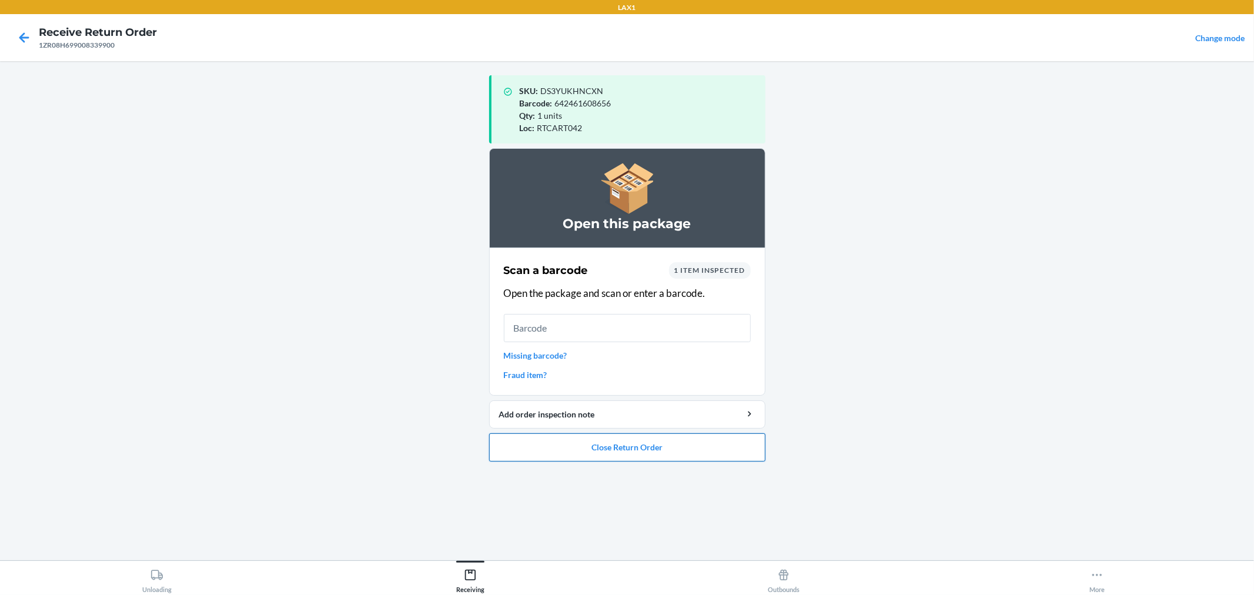
click at [647, 444] on button "Close Return Order" at bounding box center [627, 447] width 276 height 28
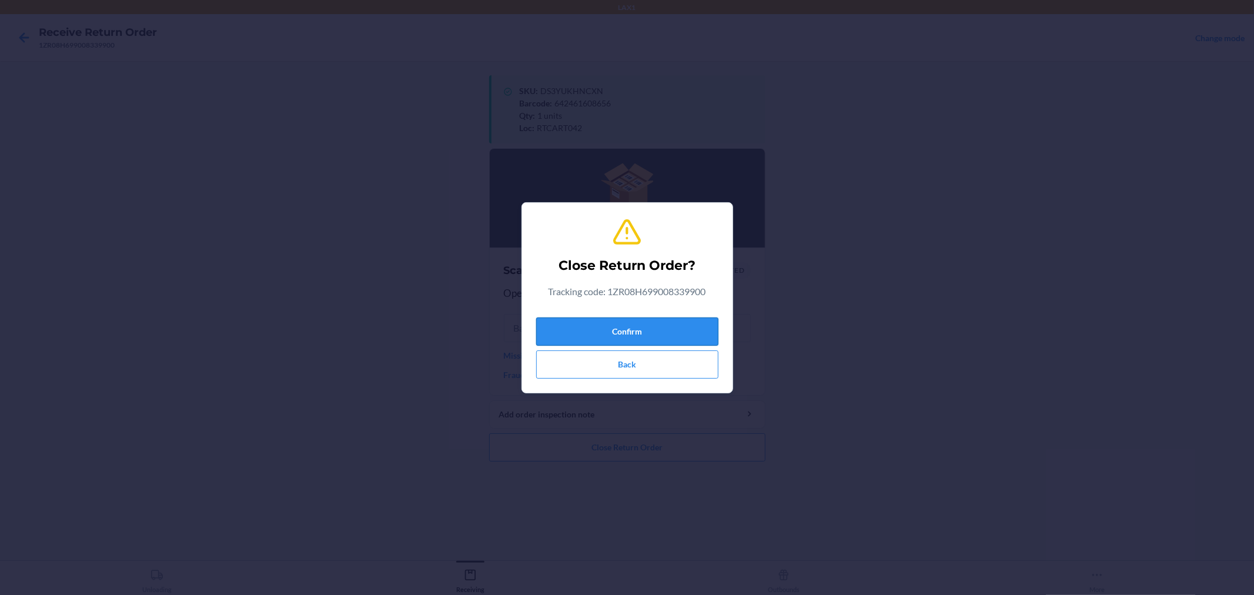
click at [667, 327] on button "Confirm" at bounding box center [627, 331] width 182 height 28
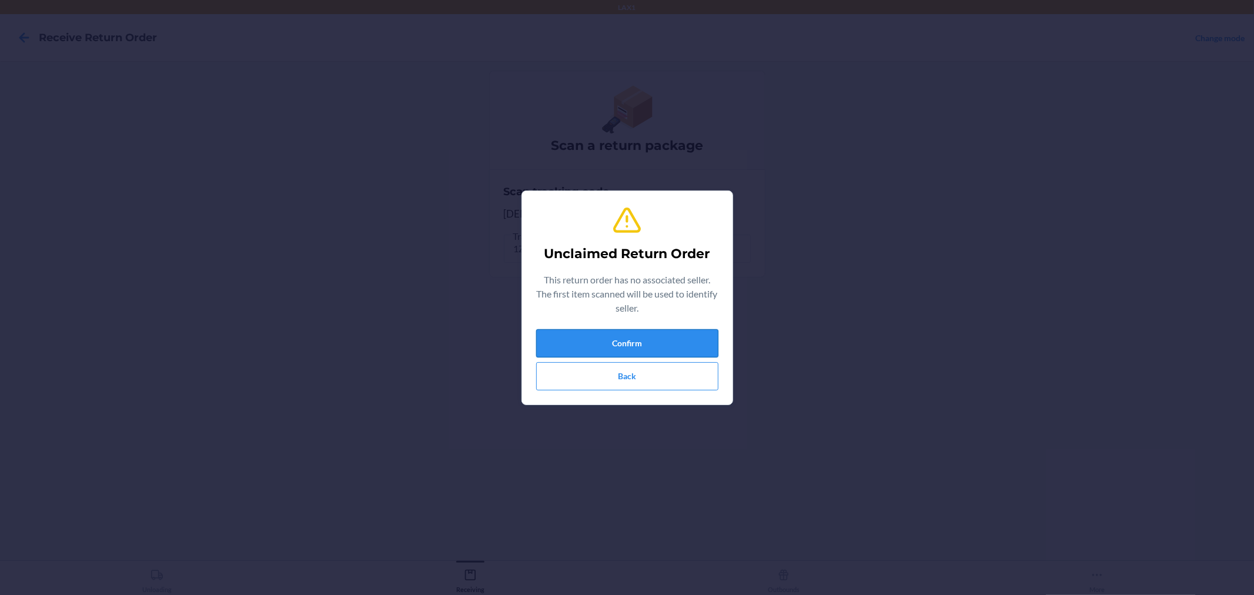
click at [630, 341] on button "Confirm" at bounding box center [627, 343] width 182 height 28
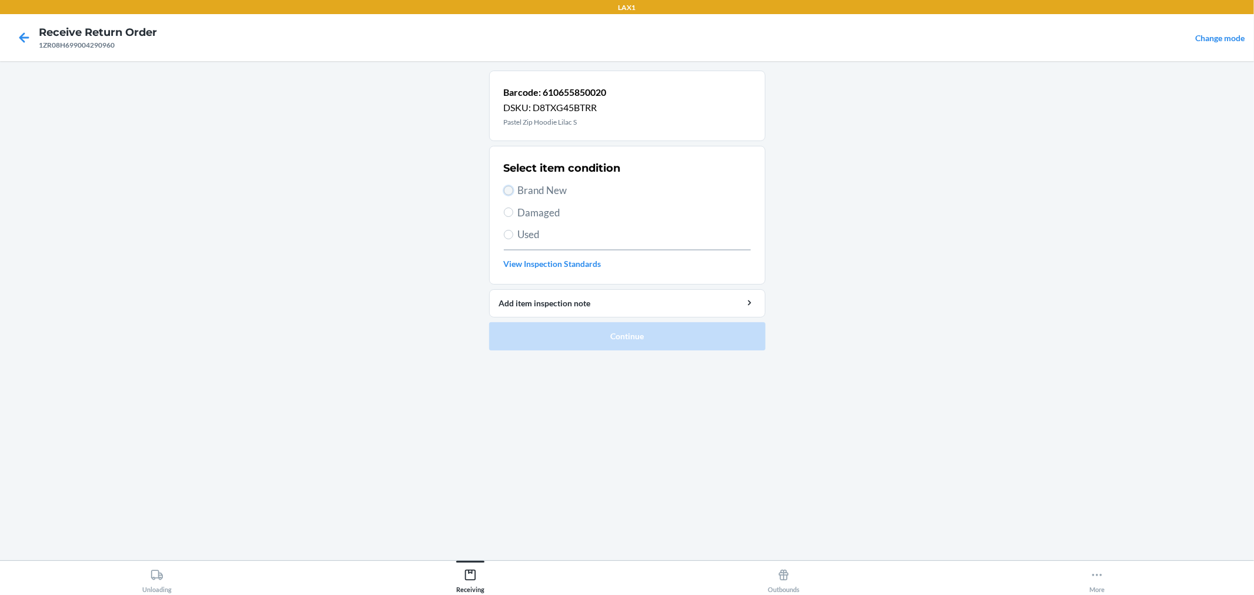
click at [506, 186] on input "Brand New" at bounding box center [508, 190] width 9 height 9
radio input "true"
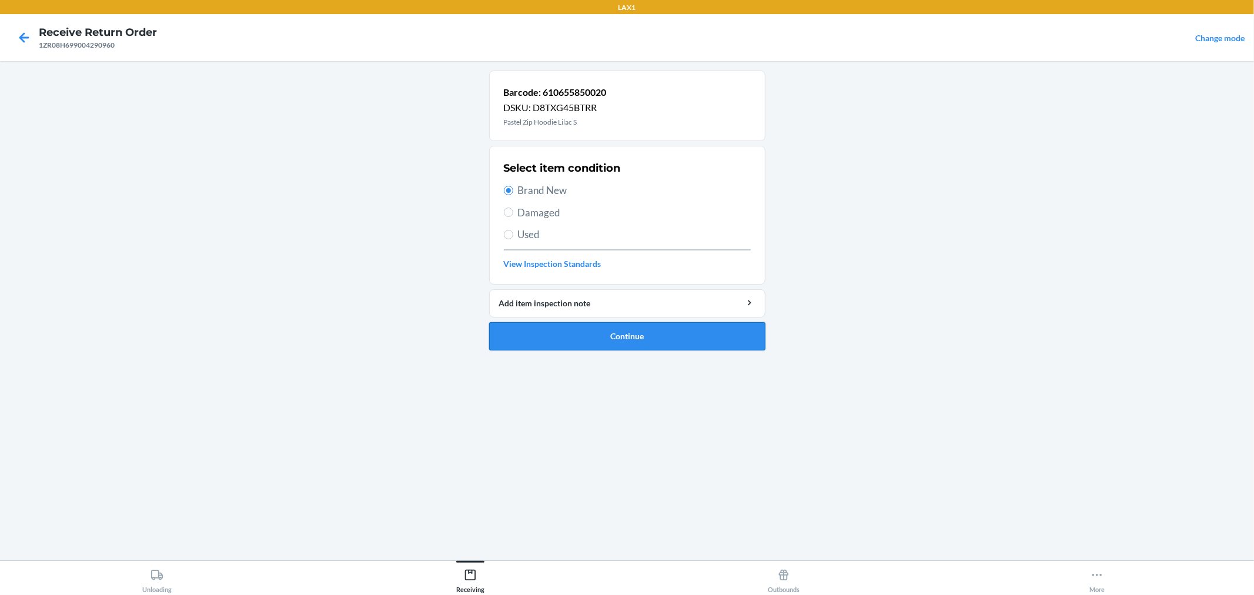
click at [626, 332] on button "Continue" at bounding box center [627, 336] width 276 height 28
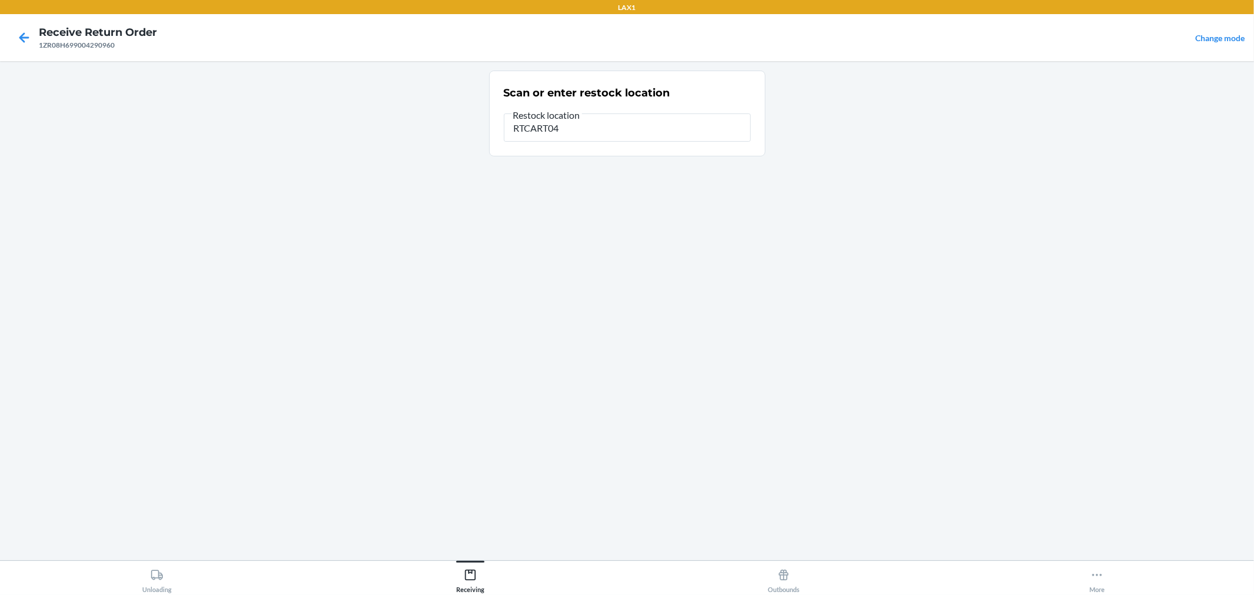
type input "RTCART042"
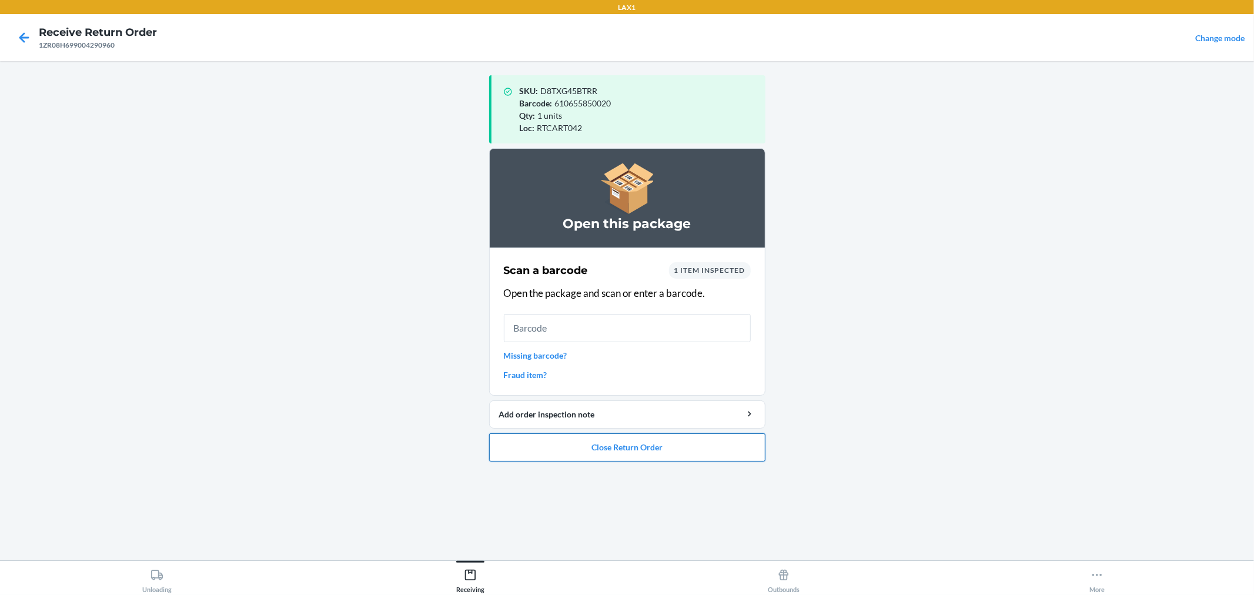
click at [713, 449] on button "Close Return Order" at bounding box center [627, 447] width 276 height 28
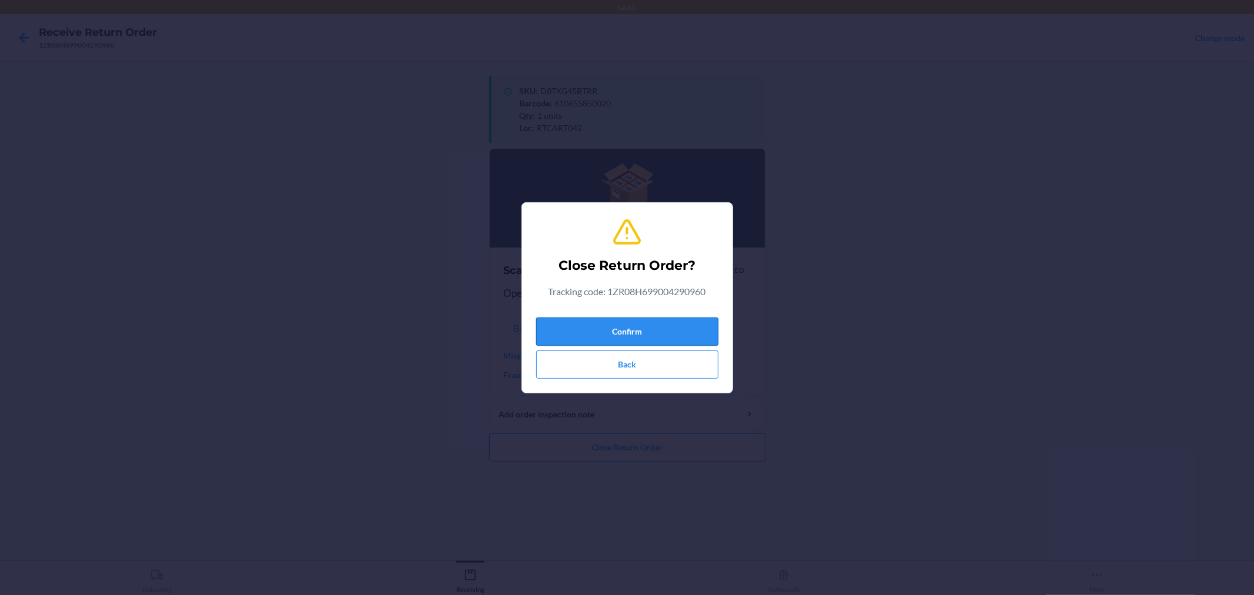
click at [707, 330] on button "Confirm" at bounding box center [627, 331] width 182 height 28
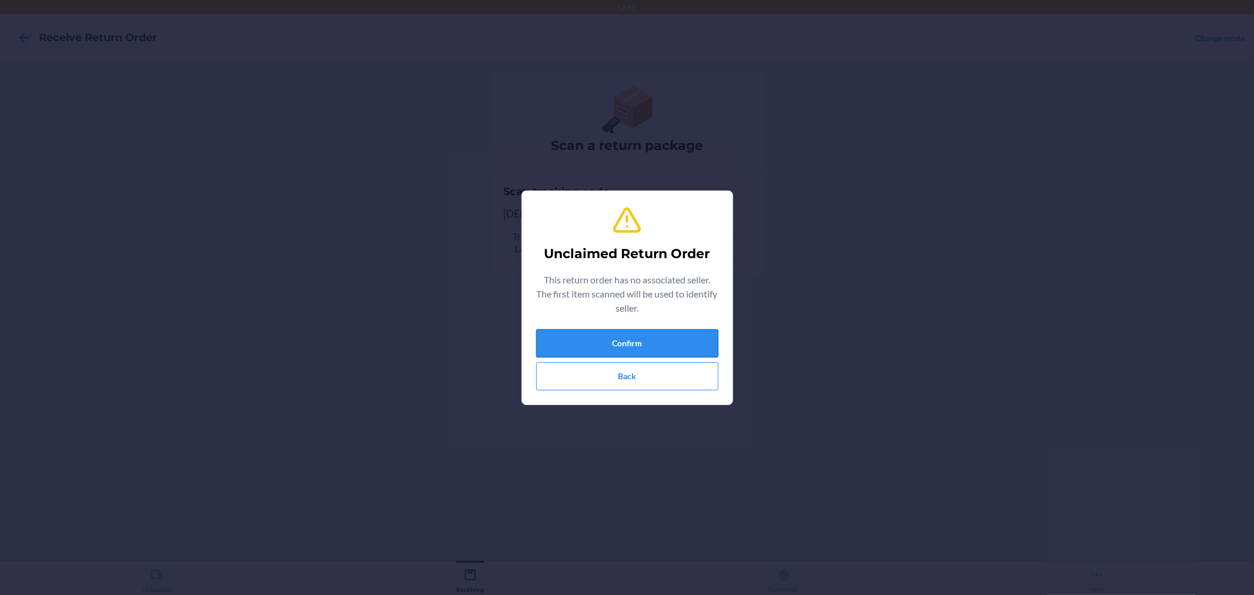
click at [683, 349] on button "Confirm" at bounding box center [627, 343] width 182 height 28
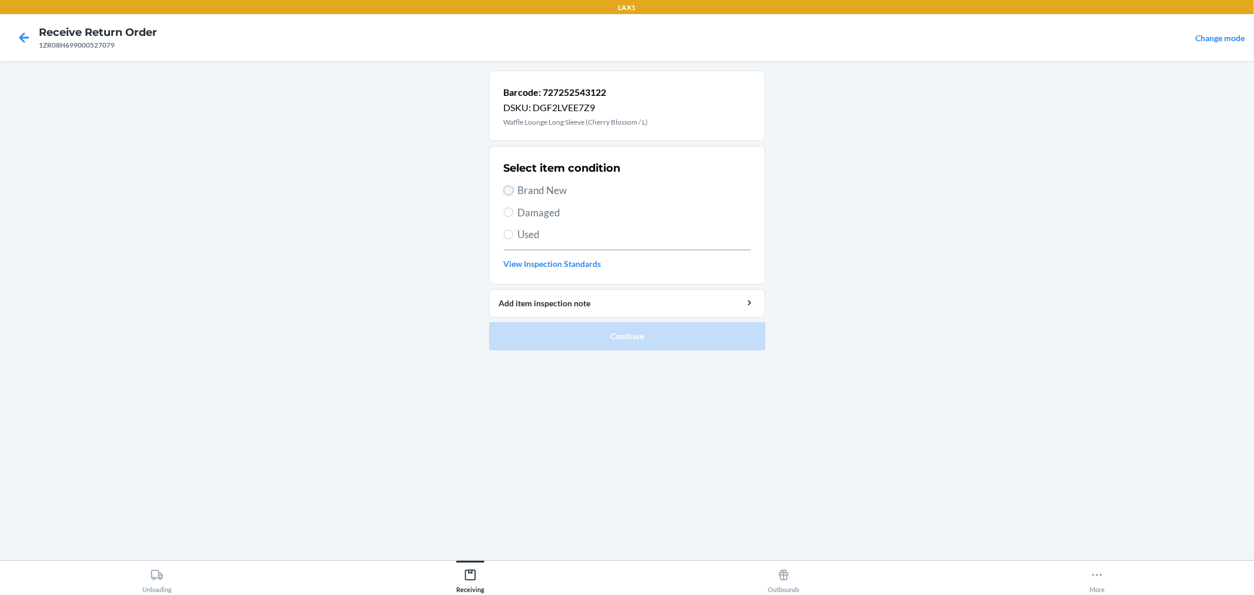
click at [509, 187] on input "Brand New" at bounding box center [508, 190] width 9 height 9
radio input "true"
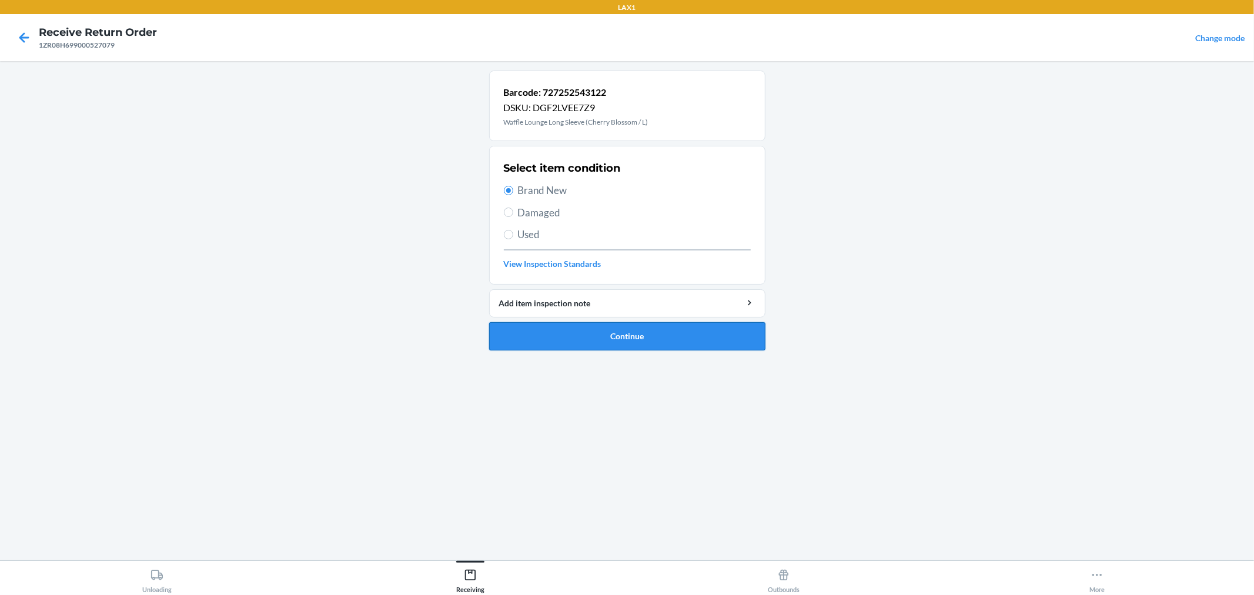
click at [547, 329] on button "Continue" at bounding box center [627, 336] width 276 height 28
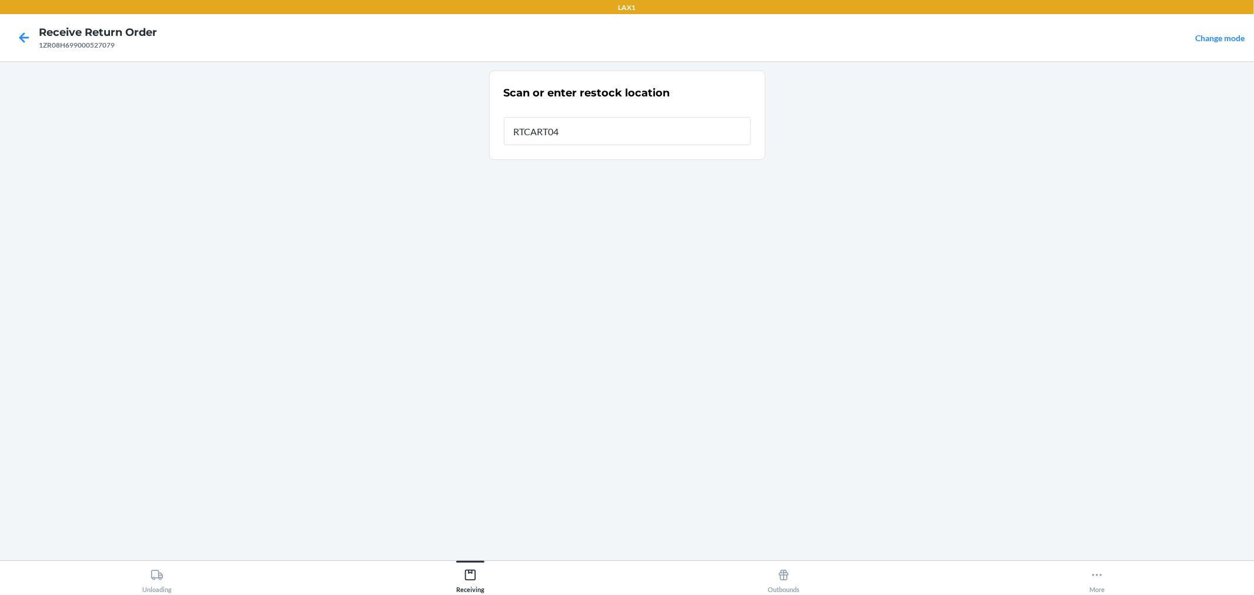
type input "RTCART042"
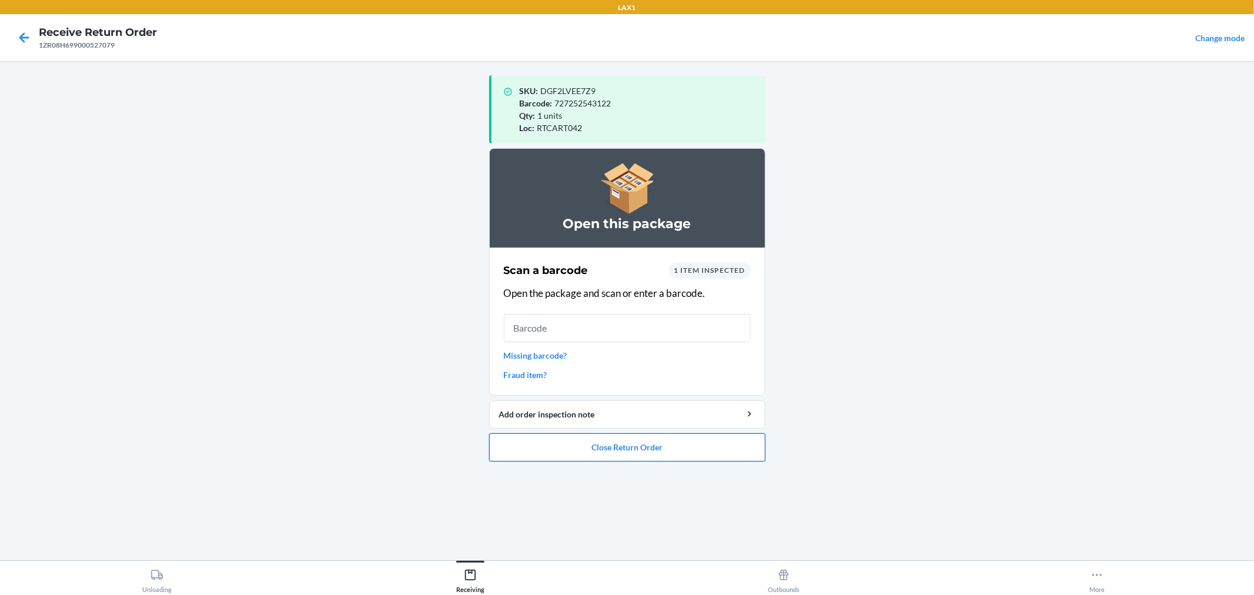
click at [741, 449] on button "Close Return Order" at bounding box center [627, 447] width 276 height 28
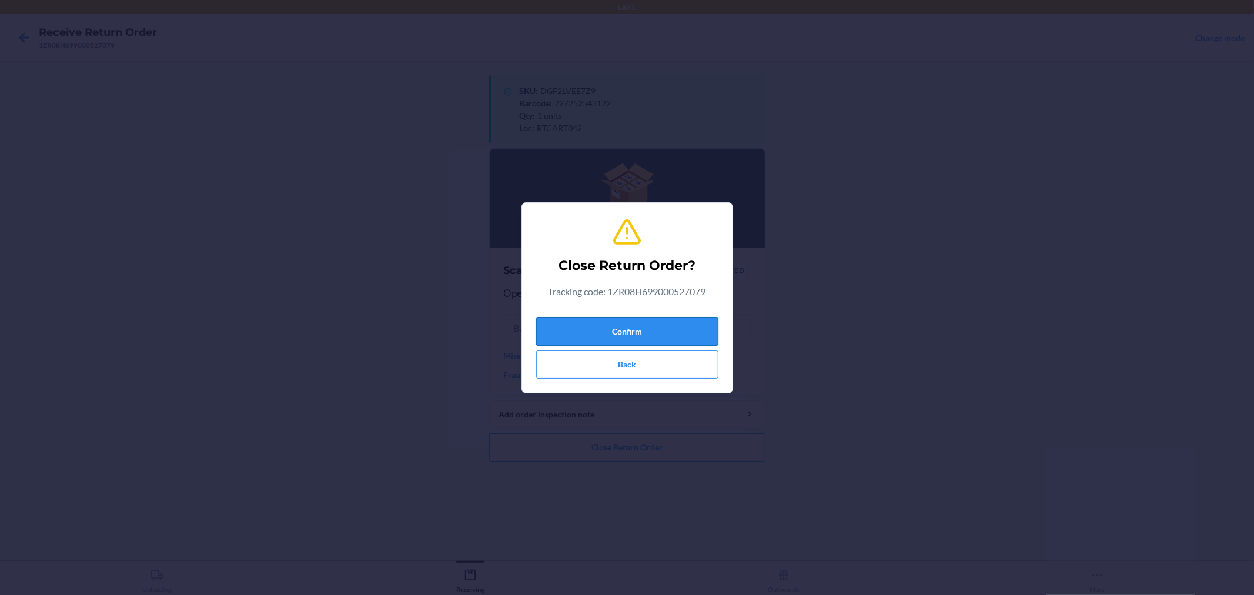
click at [707, 319] on button "Confirm" at bounding box center [627, 331] width 182 height 28
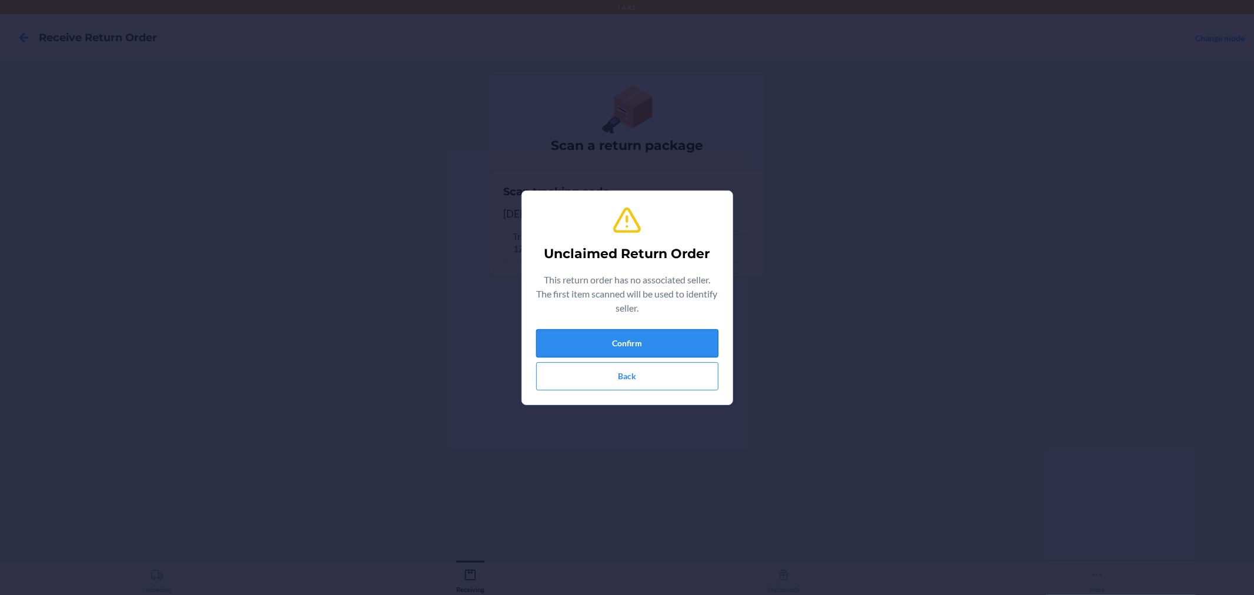
click at [697, 336] on button "Confirm" at bounding box center [627, 343] width 182 height 28
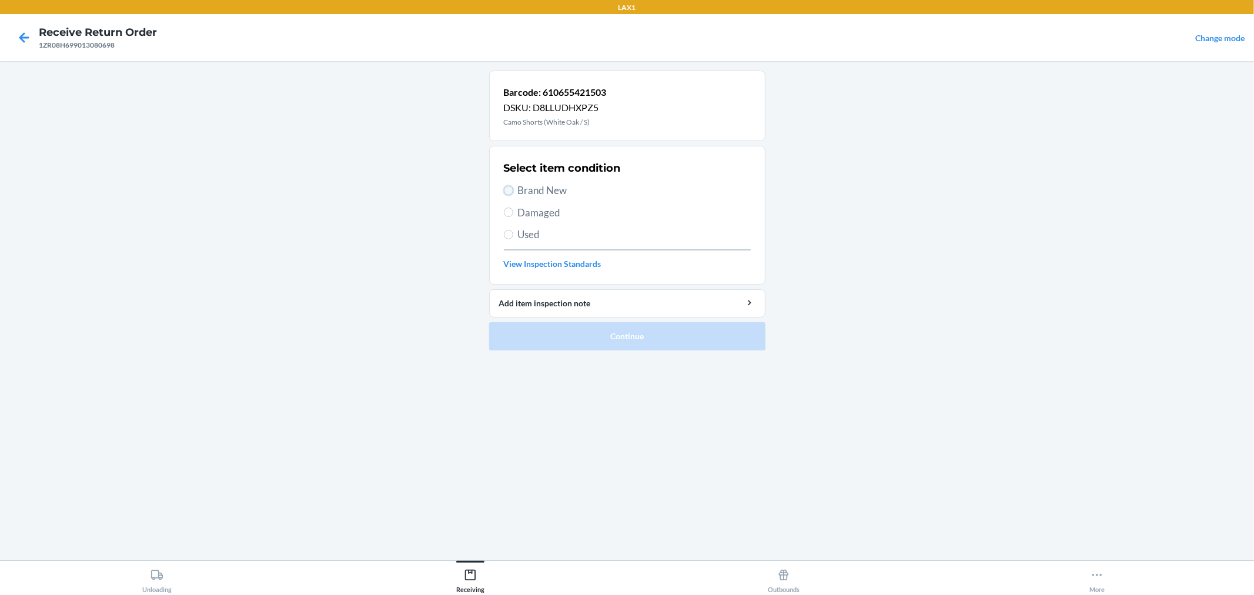
click at [506, 189] on input "Brand New" at bounding box center [508, 190] width 9 height 9
radio input "true"
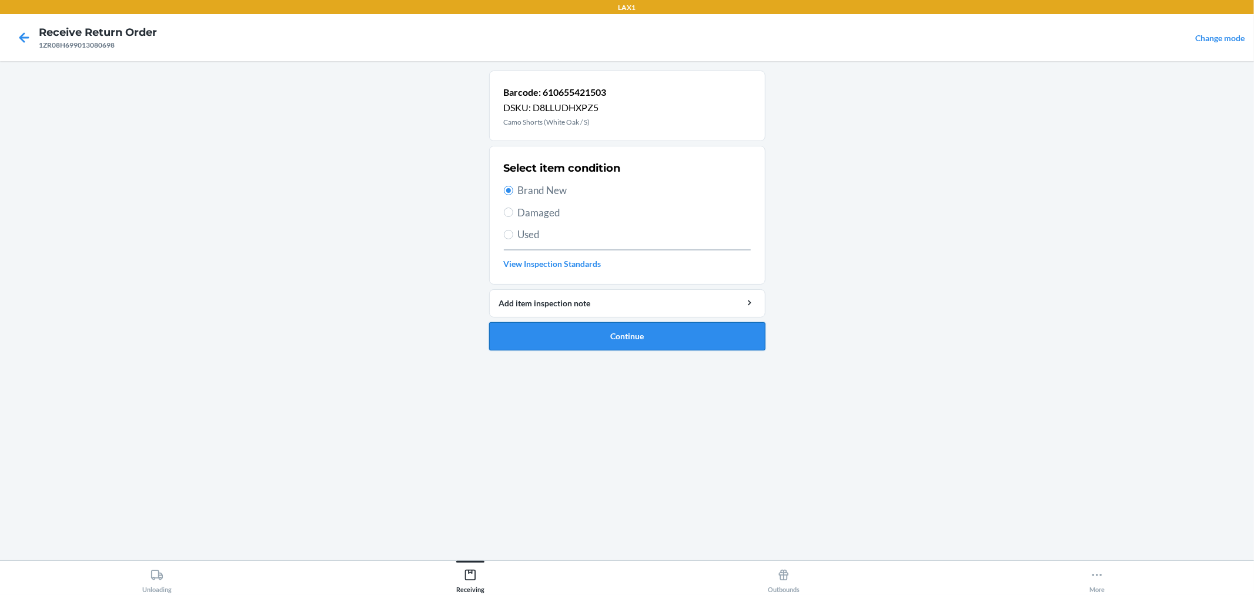
click at [592, 345] on button "Continue" at bounding box center [627, 336] width 276 height 28
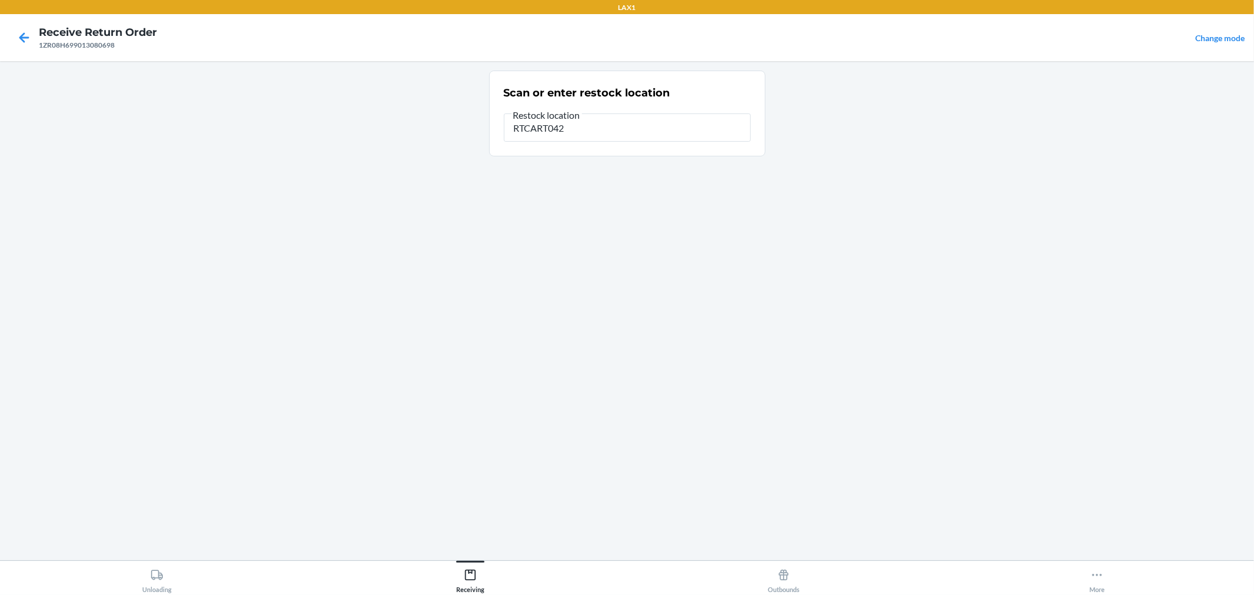
type input "RTCART042"
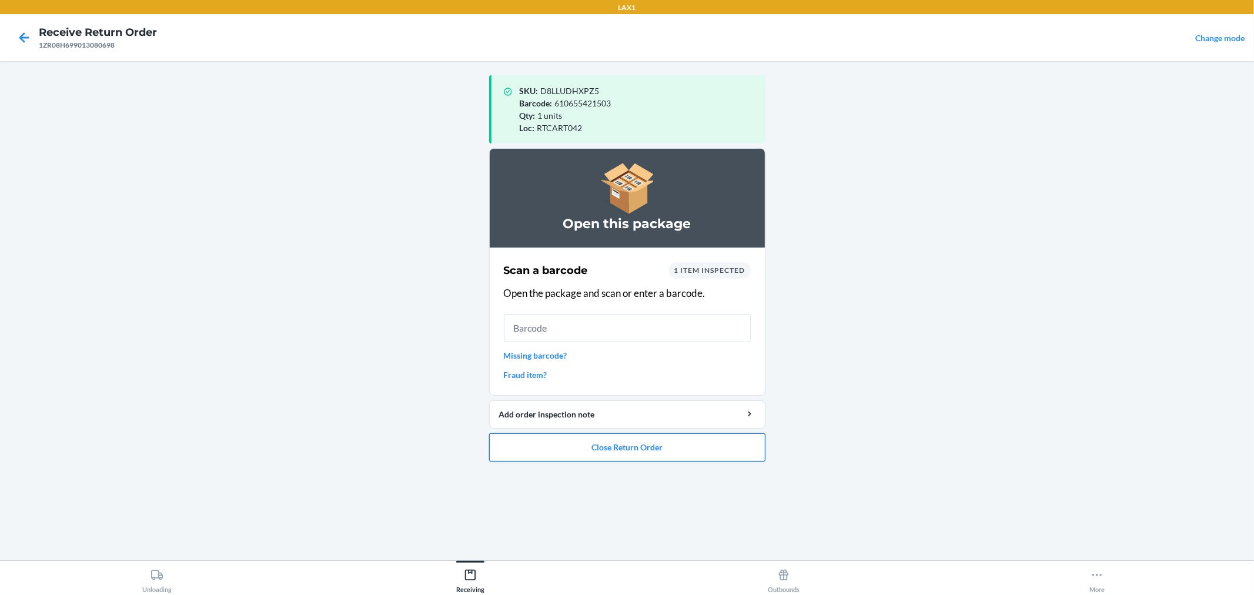
click at [687, 447] on button "Close Return Order" at bounding box center [627, 447] width 276 height 28
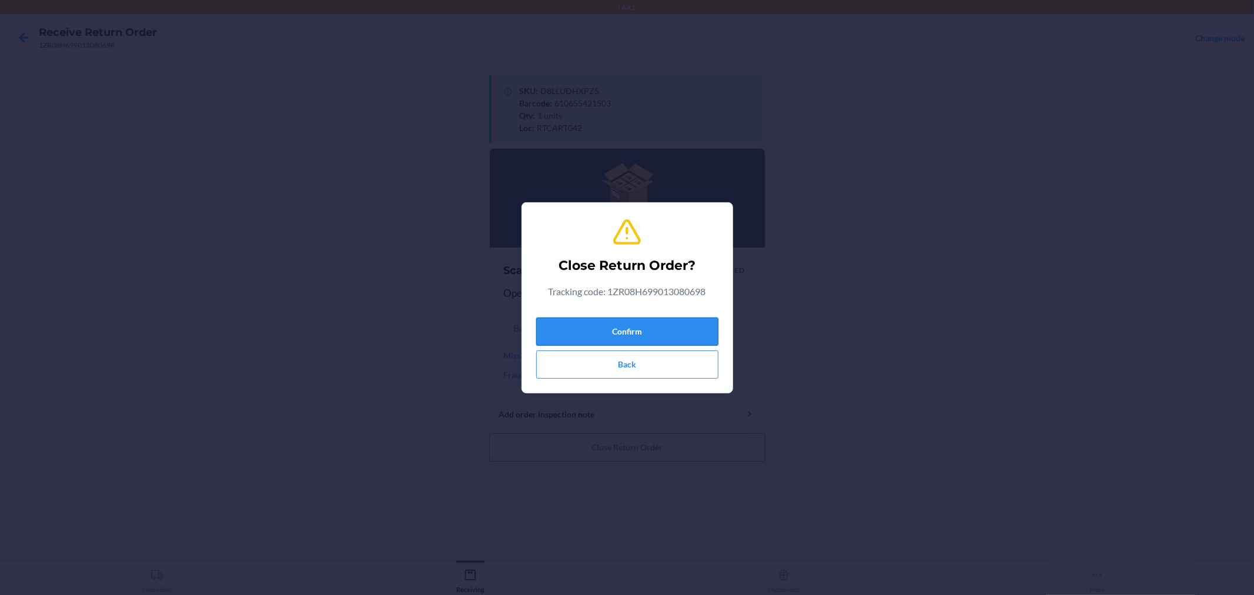
click at [670, 333] on button "Confirm" at bounding box center [627, 331] width 182 height 28
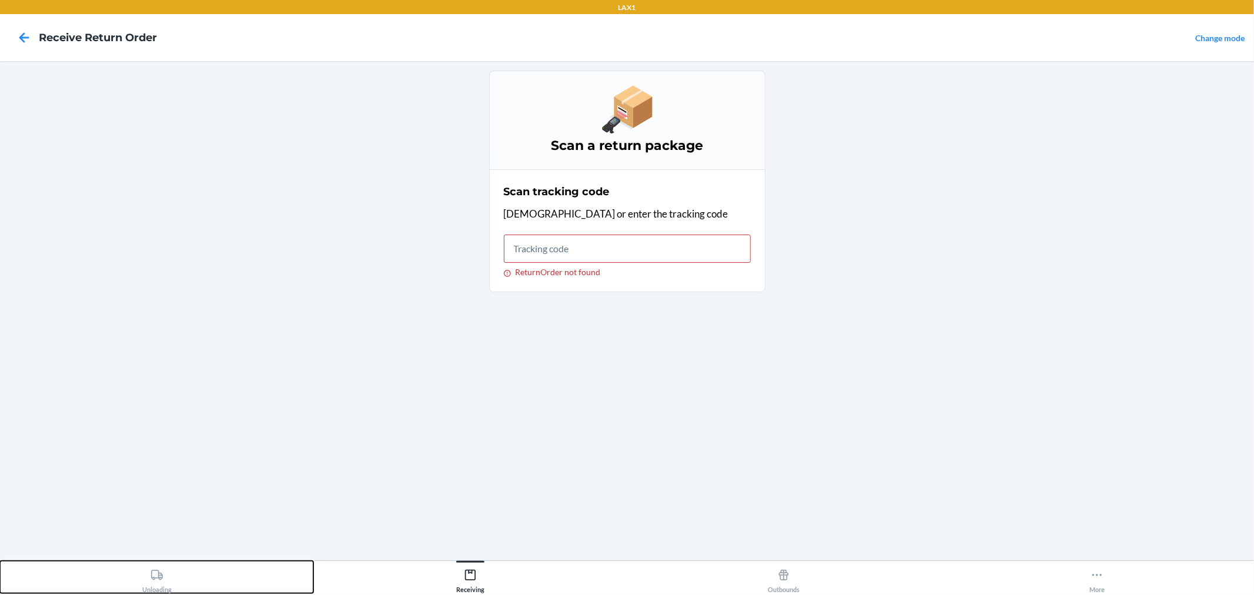
drag, startPoint x: 155, startPoint y: 577, endPoint x: 460, endPoint y: 475, distance: 322.2
click at [156, 575] on icon at bounding box center [157, 575] width 13 height 13
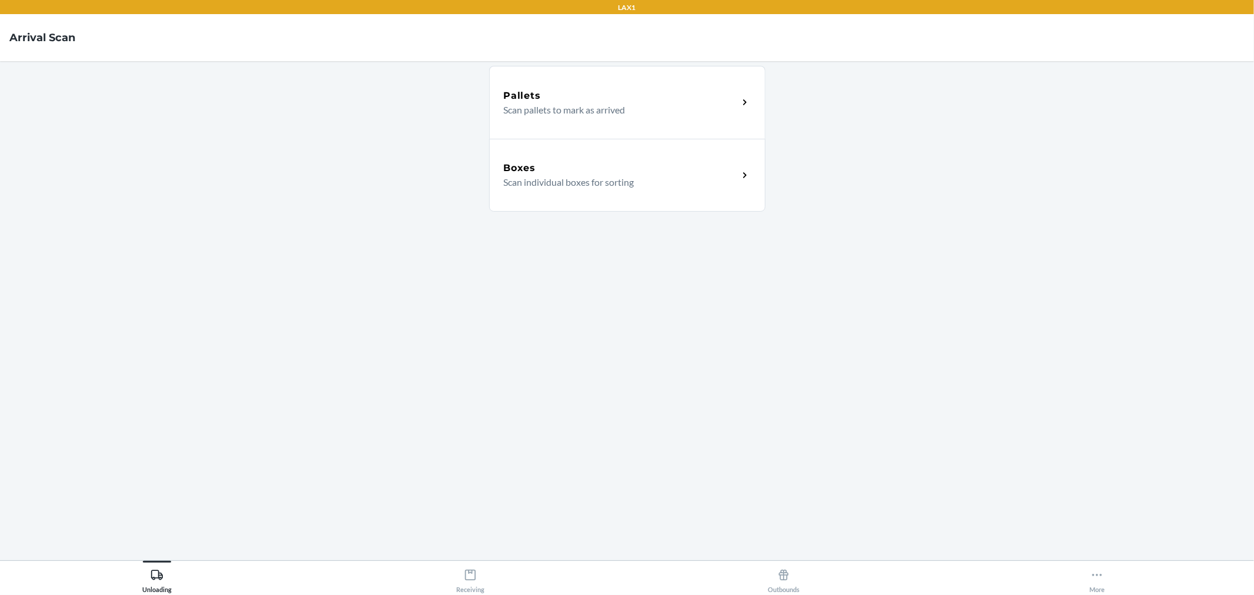
click at [738, 173] on icon at bounding box center [745, 176] width 14 height 14
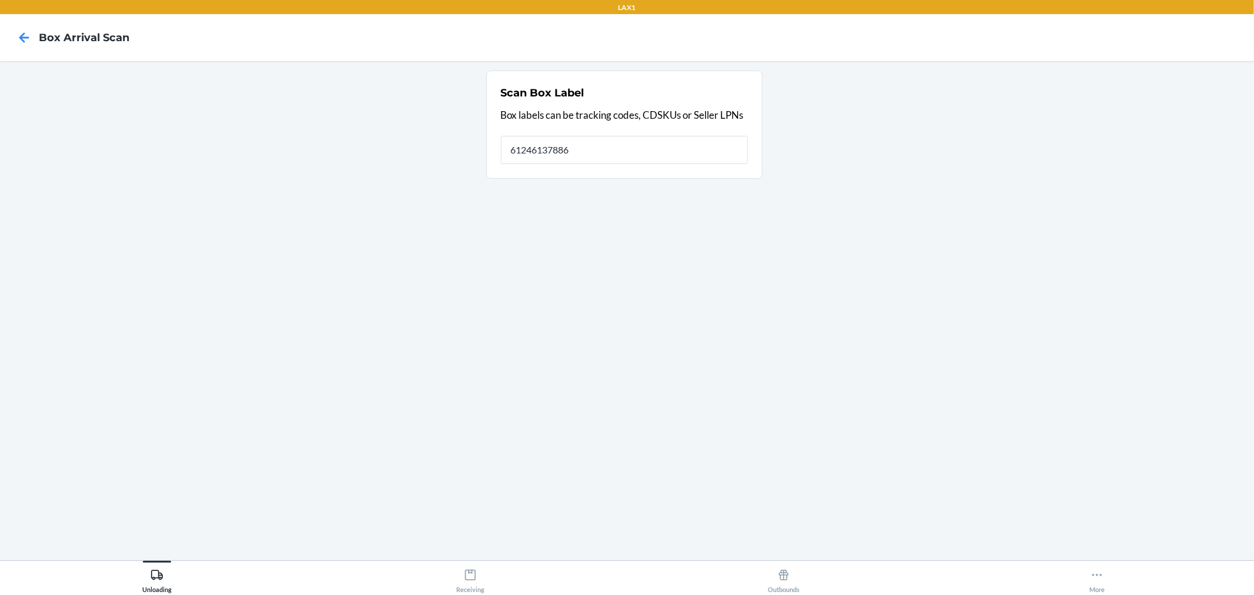
type input "612461378866"
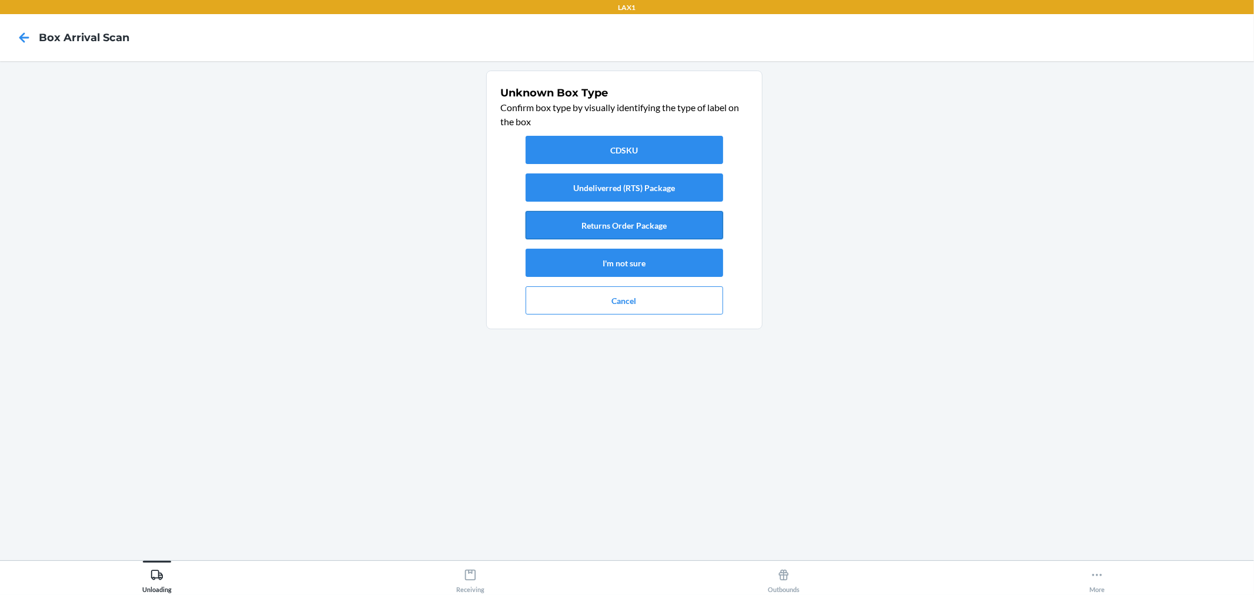
click at [686, 222] on button "Returns Order Package" at bounding box center [625, 225] width 198 height 28
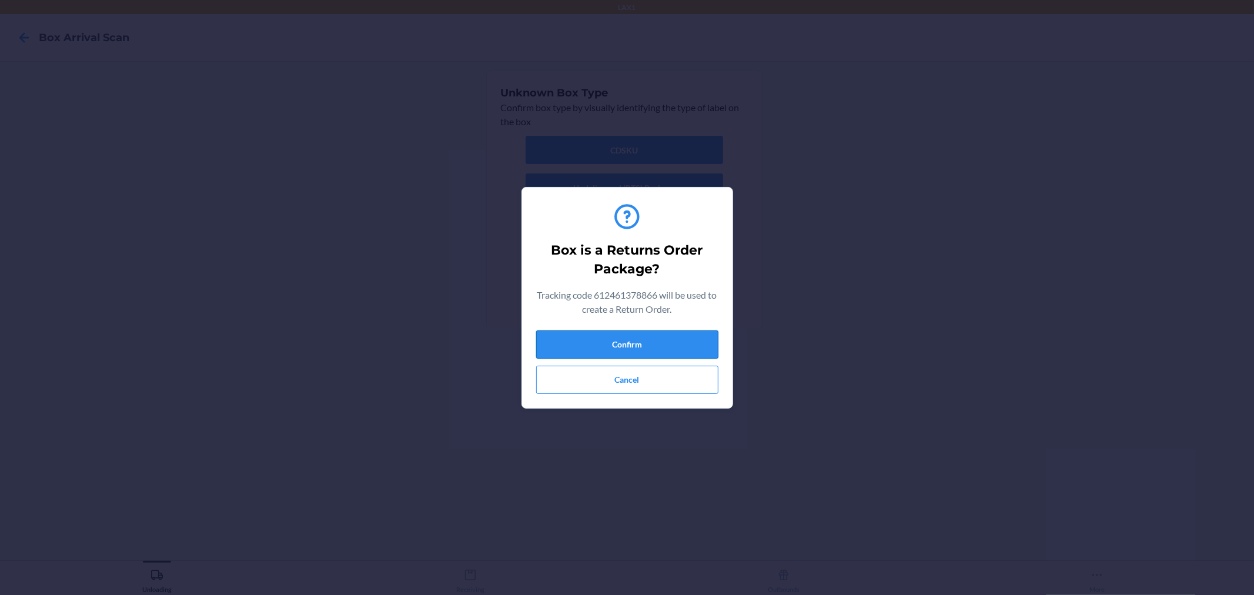
click at [671, 339] on button "Confirm" at bounding box center [627, 344] width 182 height 28
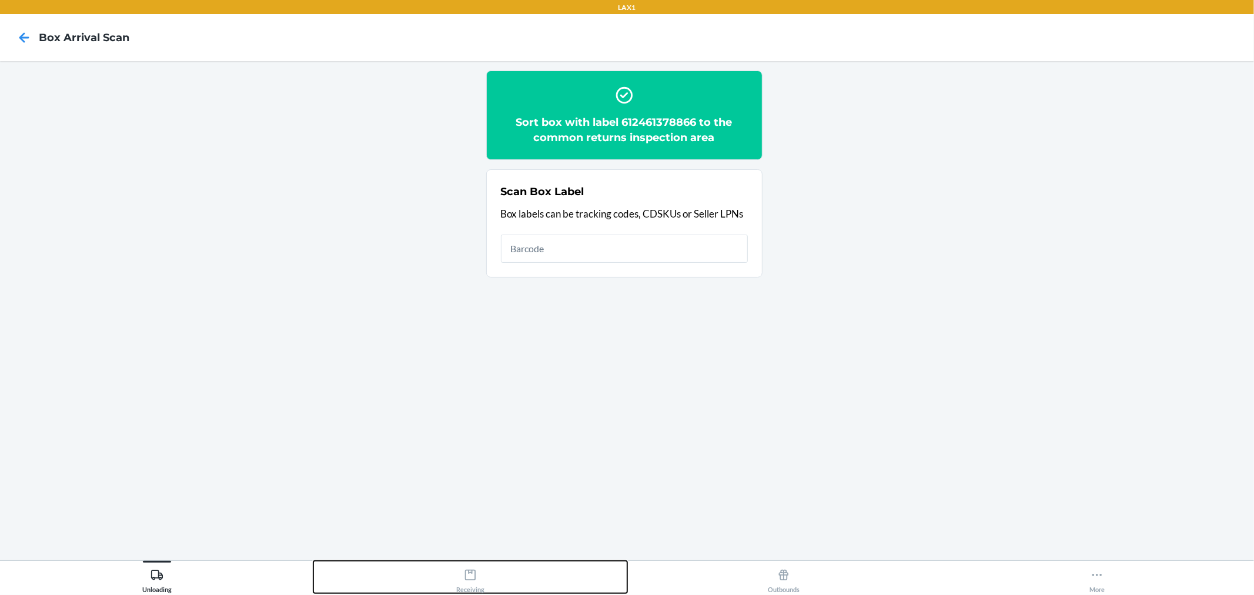
click at [472, 570] on icon at bounding box center [470, 575] width 11 height 11
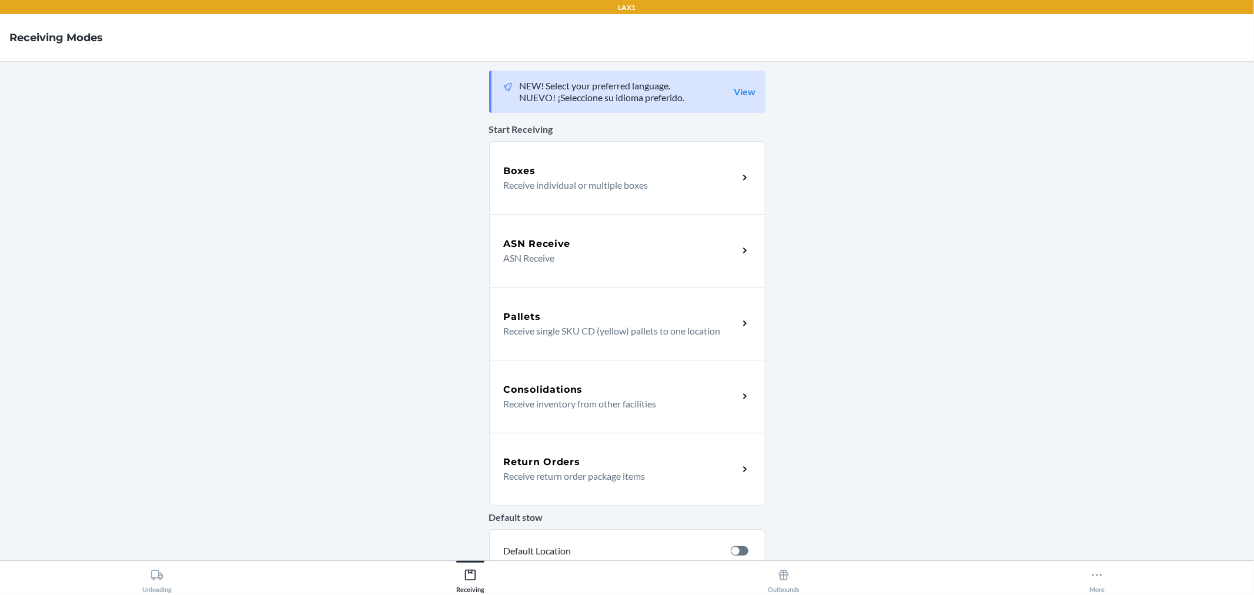
click at [738, 468] on icon at bounding box center [745, 470] width 14 height 14
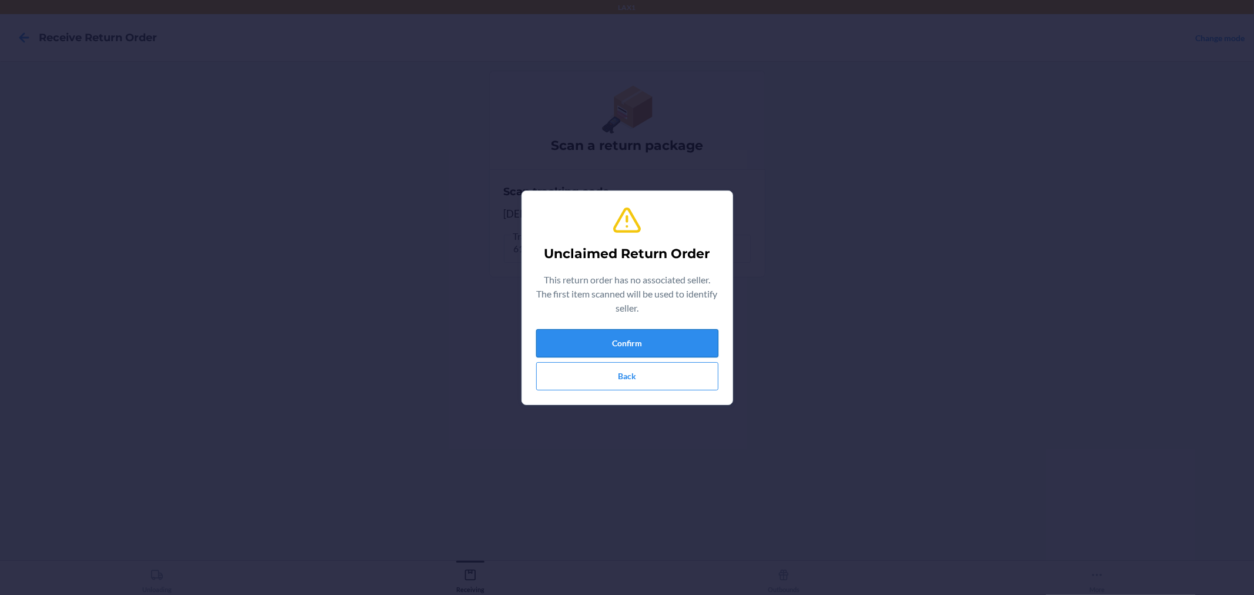
click at [686, 343] on button "Confirm" at bounding box center [627, 343] width 182 height 28
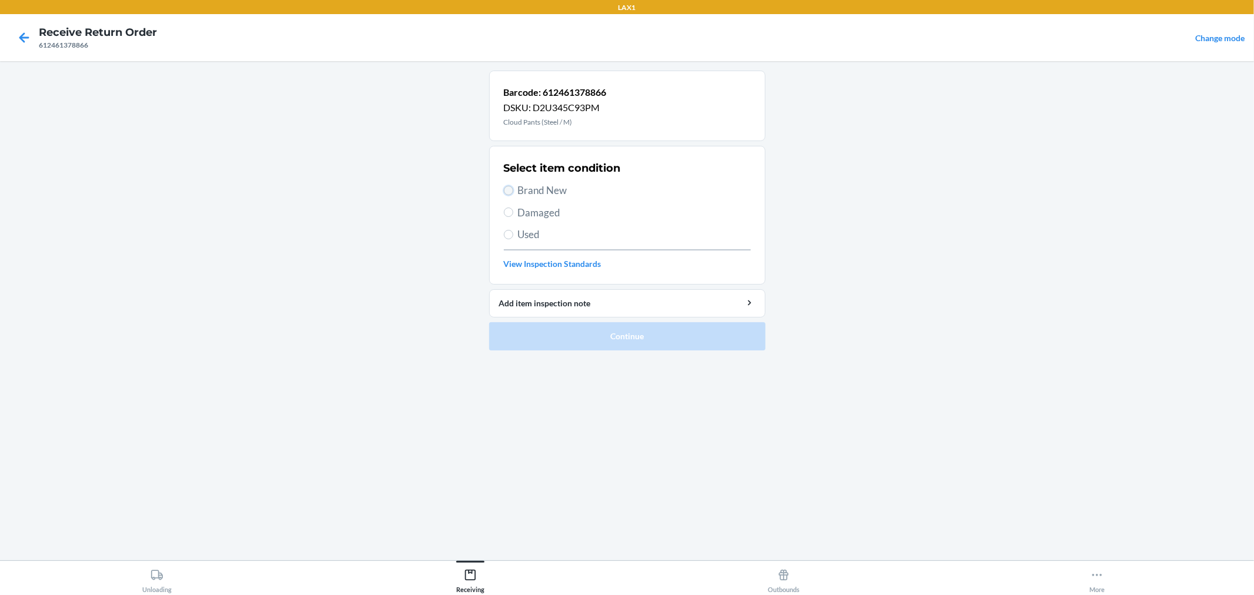
click at [509, 190] on input "Brand New" at bounding box center [508, 190] width 9 height 9
radio input "true"
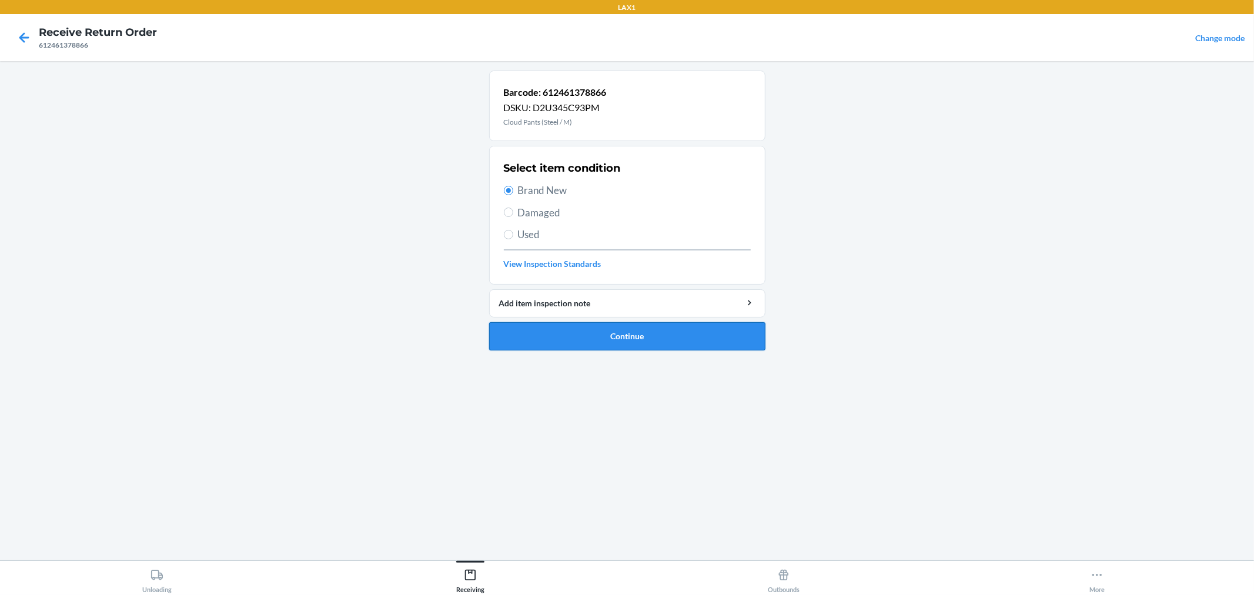
click at [590, 330] on button "Continue" at bounding box center [627, 336] width 276 height 28
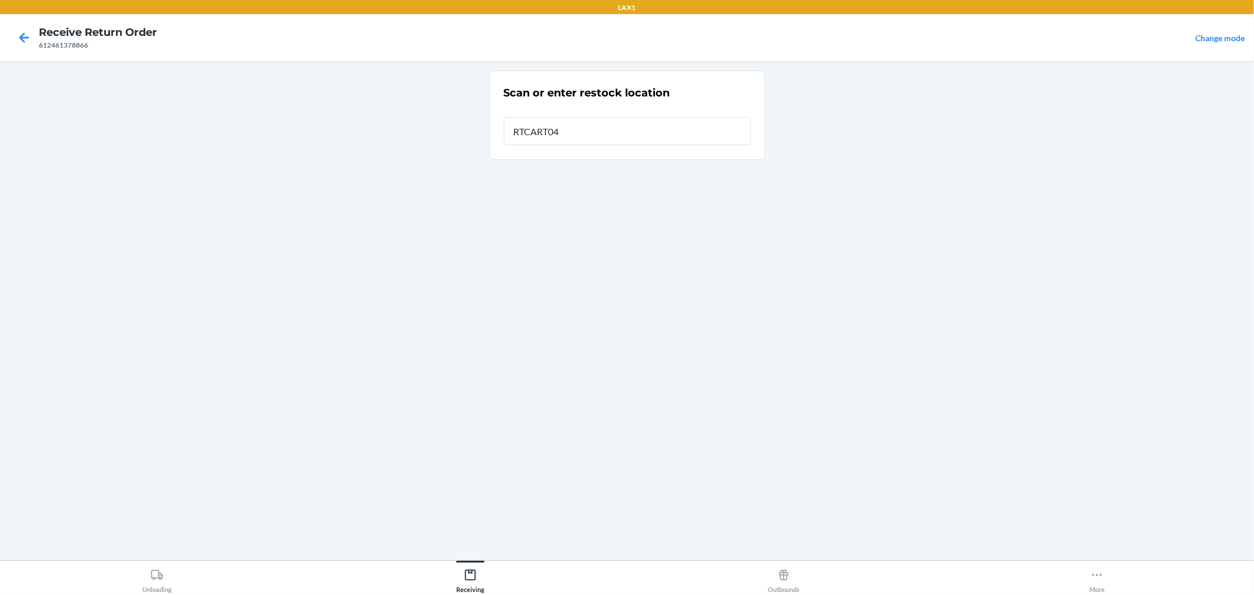
type input "RTCART042"
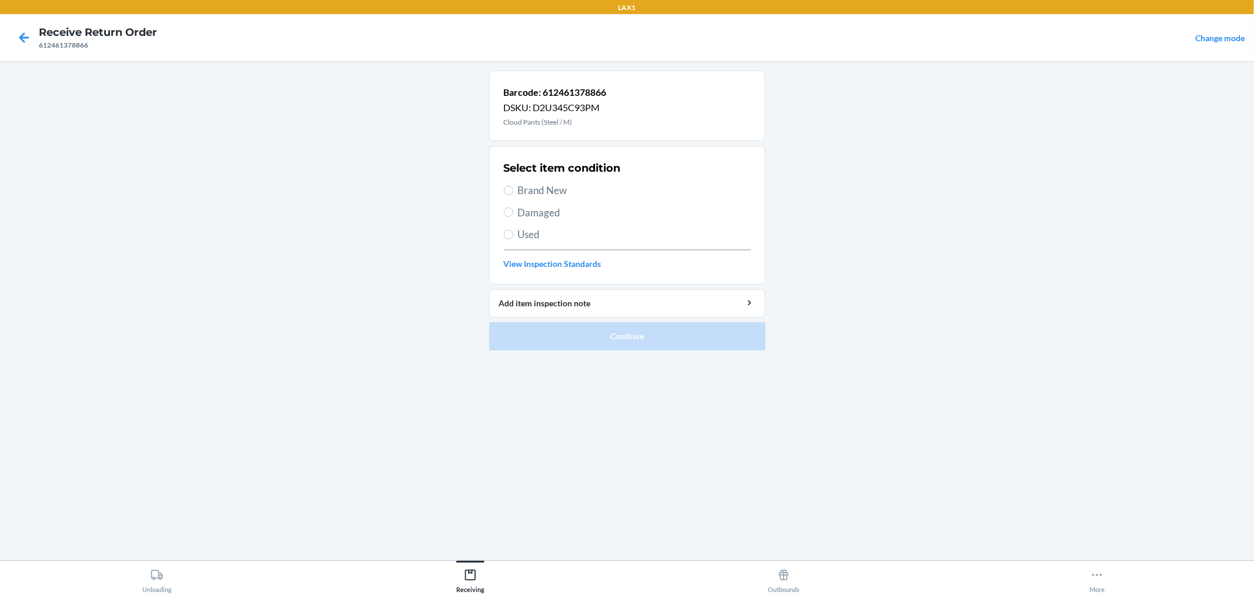
click at [506, 184] on label "Brand New" at bounding box center [627, 190] width 247 height 15
click at [506, 186] on input "Brand New" at bounding box center [508, 190] width 9 height 9
radio input "true"
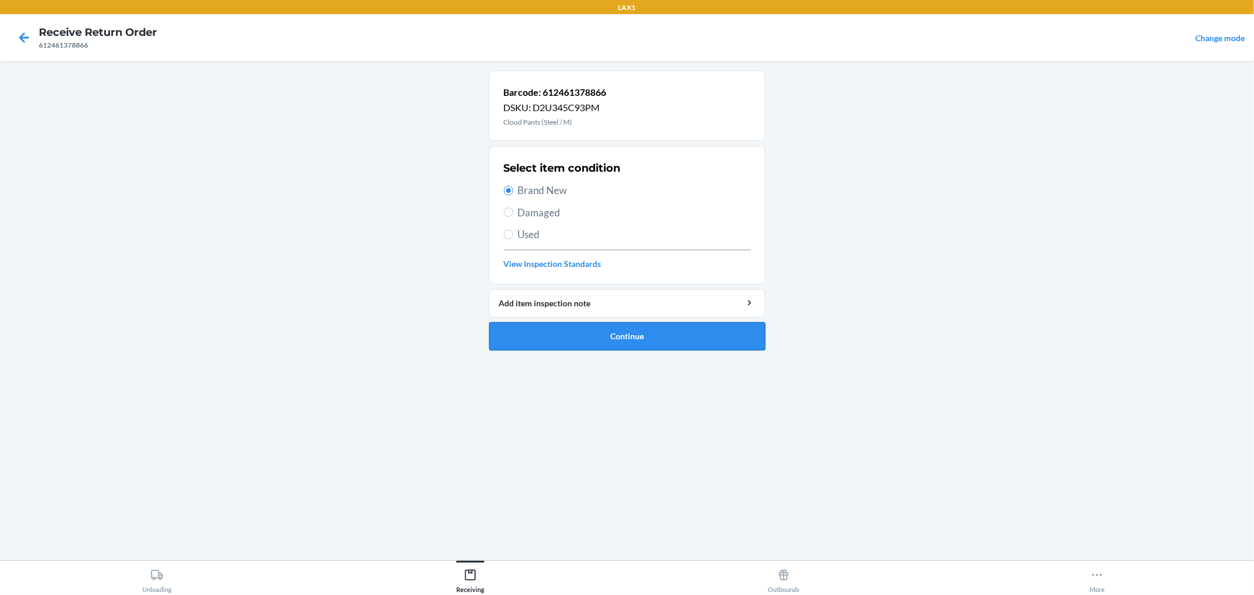
click at [604, 326] on button "Continue" at bounding box center [627, 336] width 276 height 28
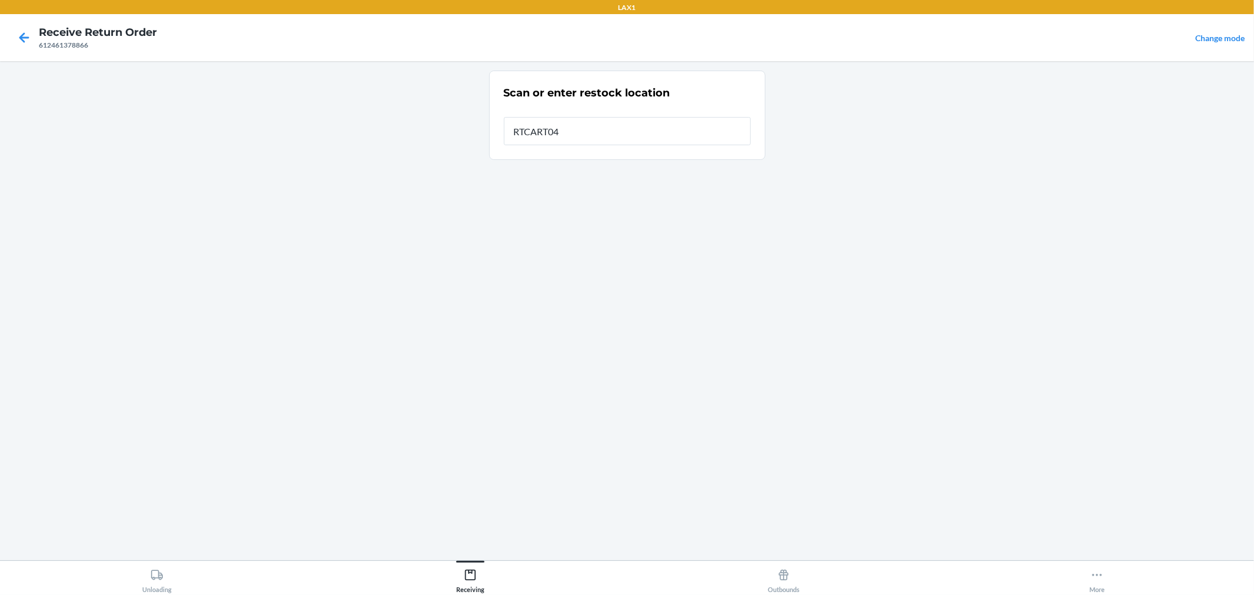
type input "RTCART042"
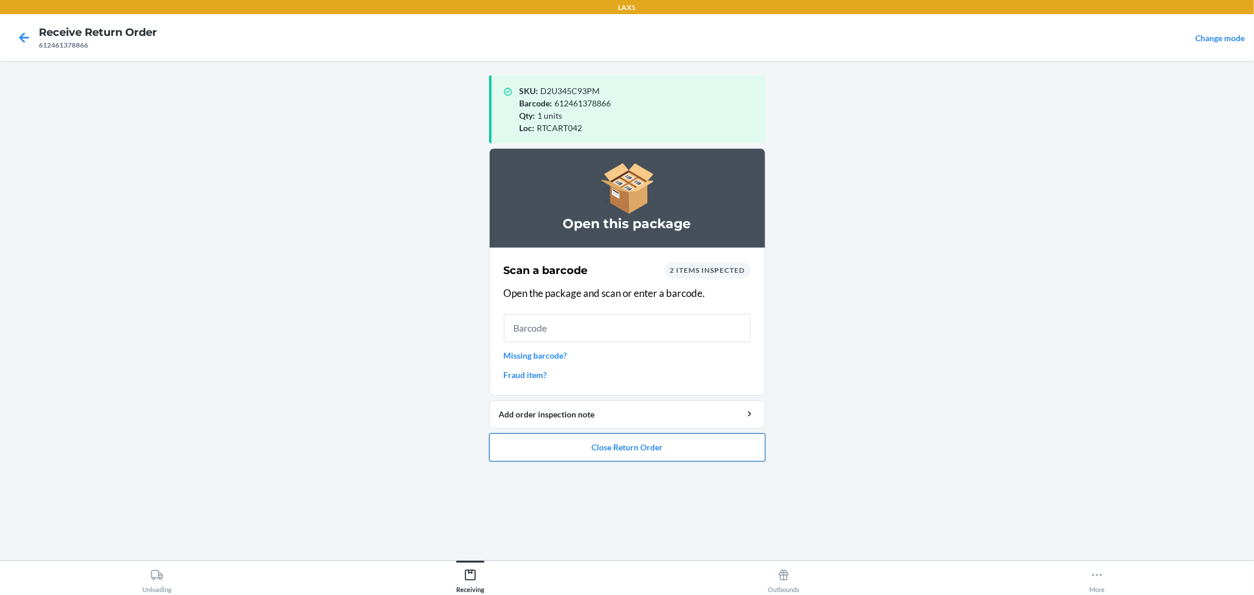
click at [675, 442] on button "Close Return Order" at bounding box center [627, 447] width 276 height 28
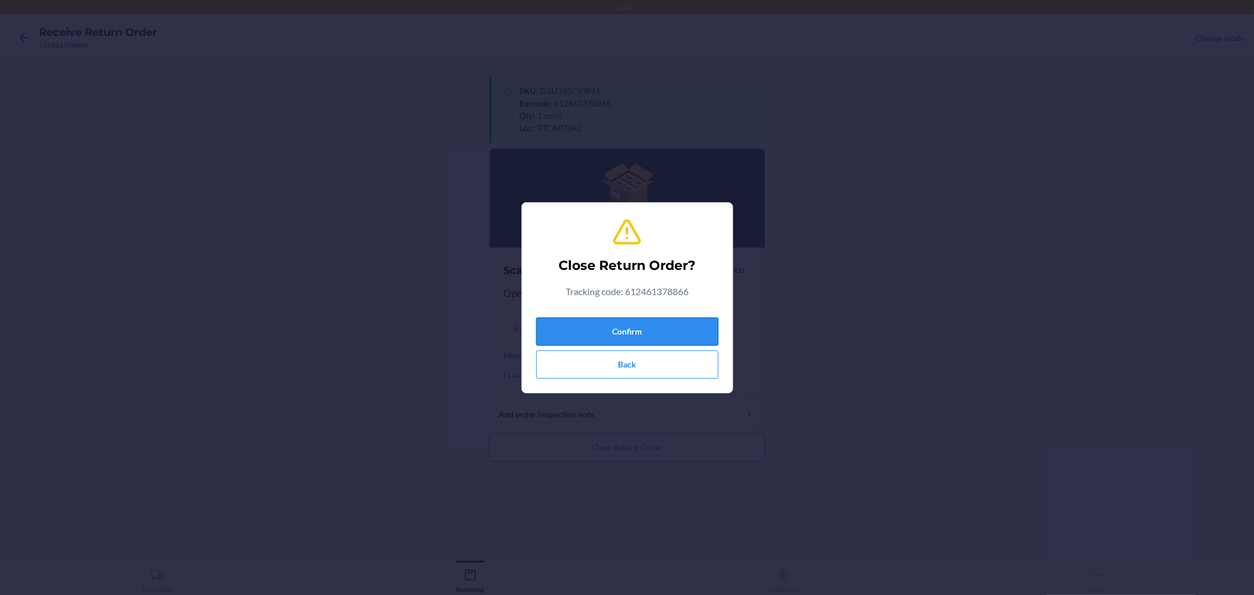
click at [675, 328] on button "Confirm" at bounding box center [627, 331] width 182 height 28
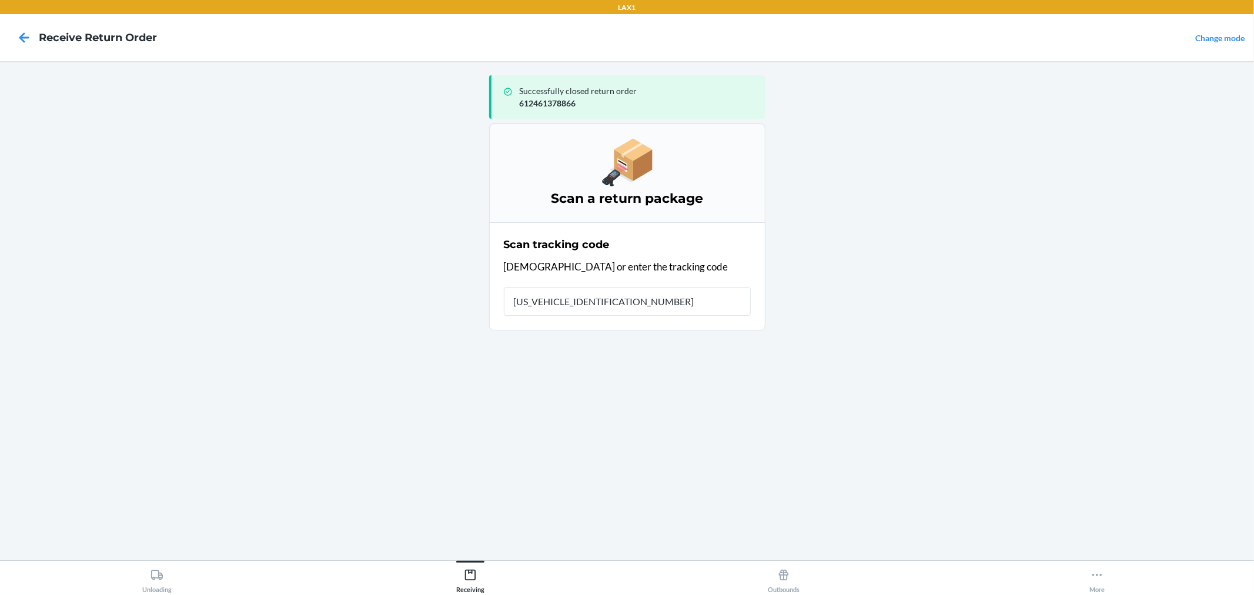
type input "1ZR08H699024529853"
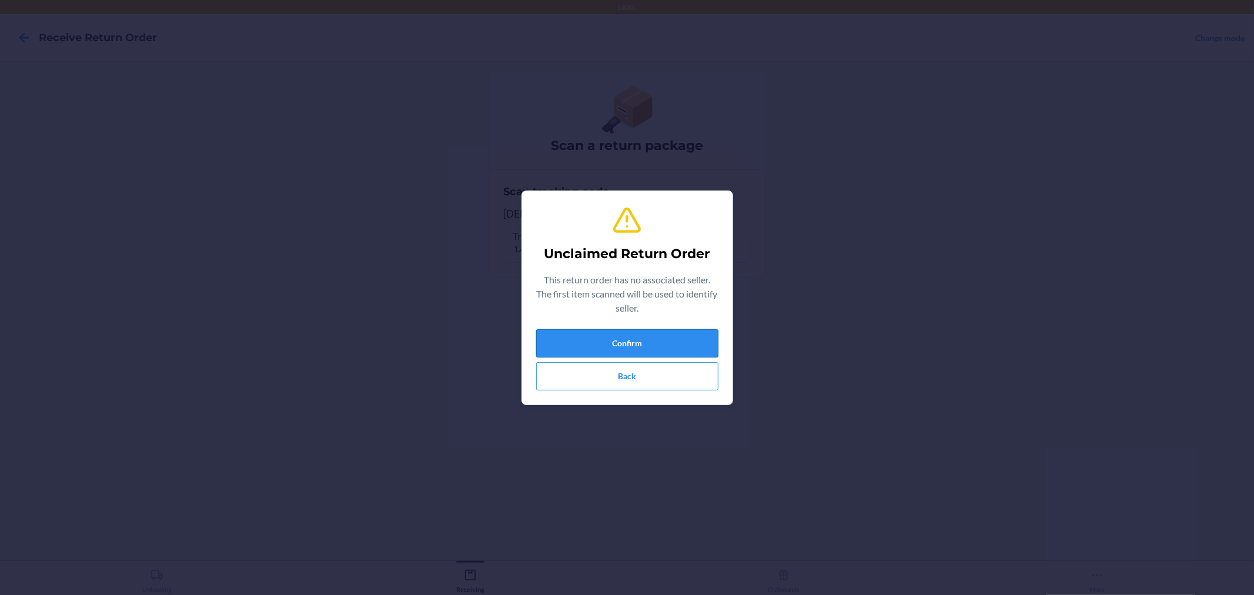
click at [688, 340] on button "Confirm" at bounding box center [627, 343] width 182 height 28
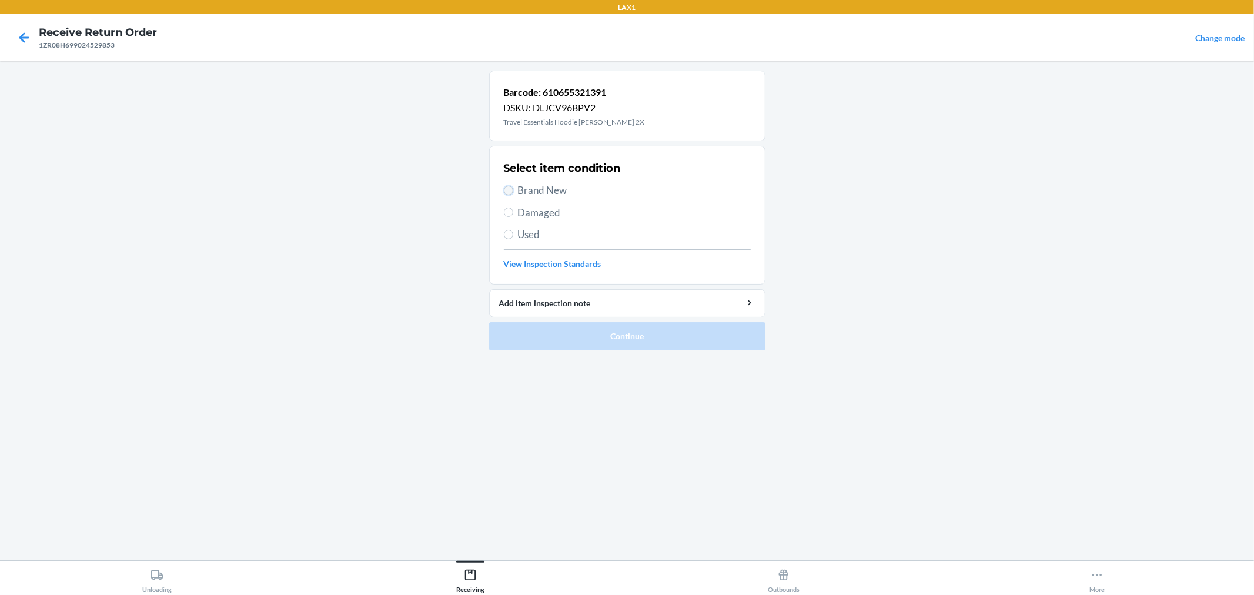
click at [508, 192] on input "Brand New" at bounding box center [508, 190] width 9 height 9
radio input "true"
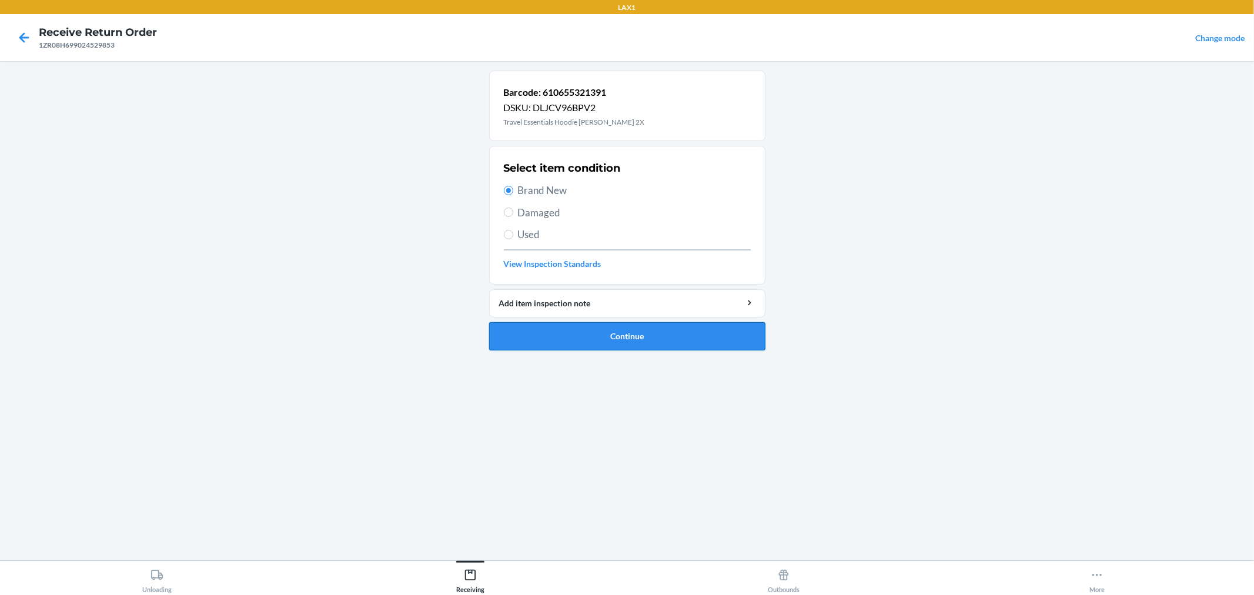
click at [545, 327] on button "Continue" at bounding box center [627, 336] width 276 height 28
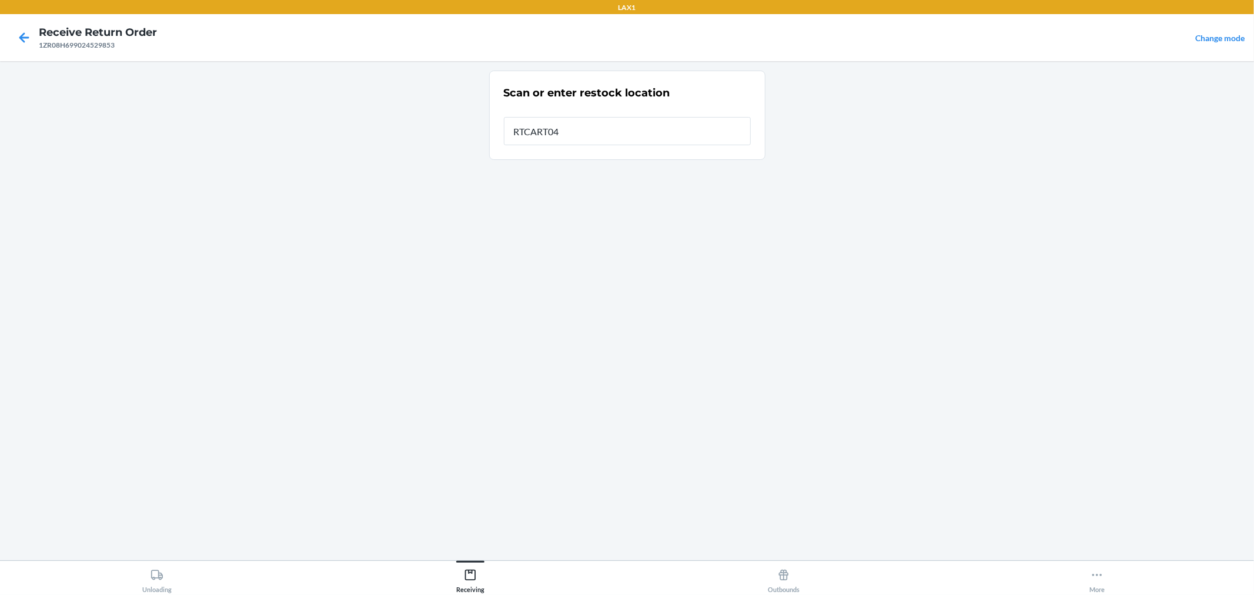
type input "RTCART042"
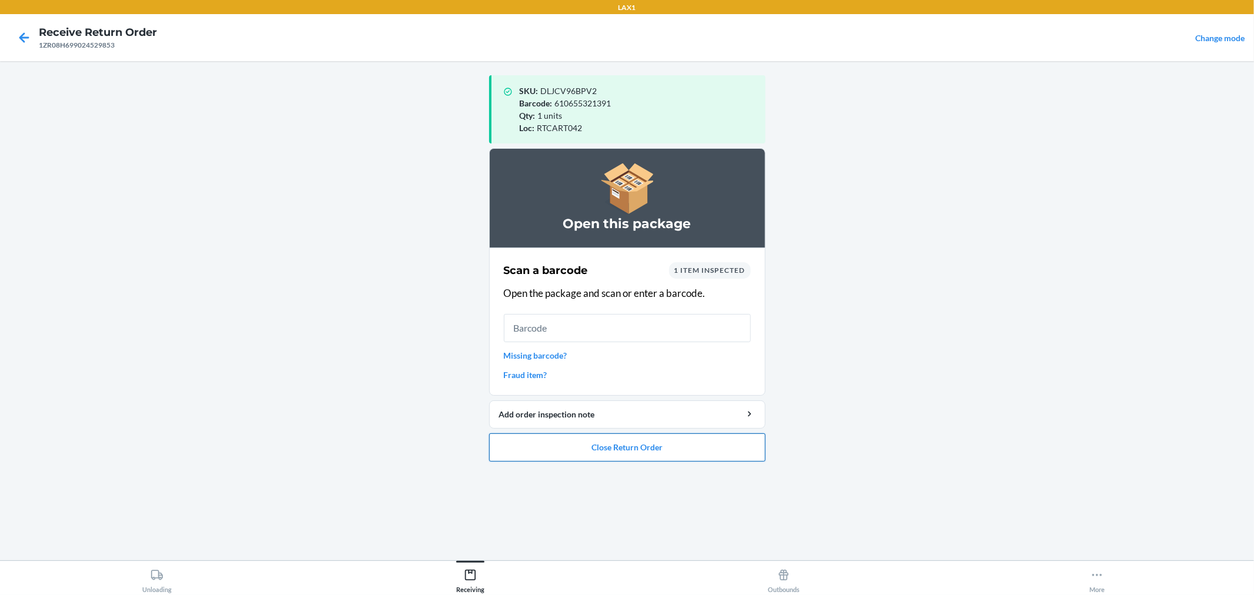
click at [711, 447] on button "Close Return Order" at bounding box center [627, 447] width 276 height 28
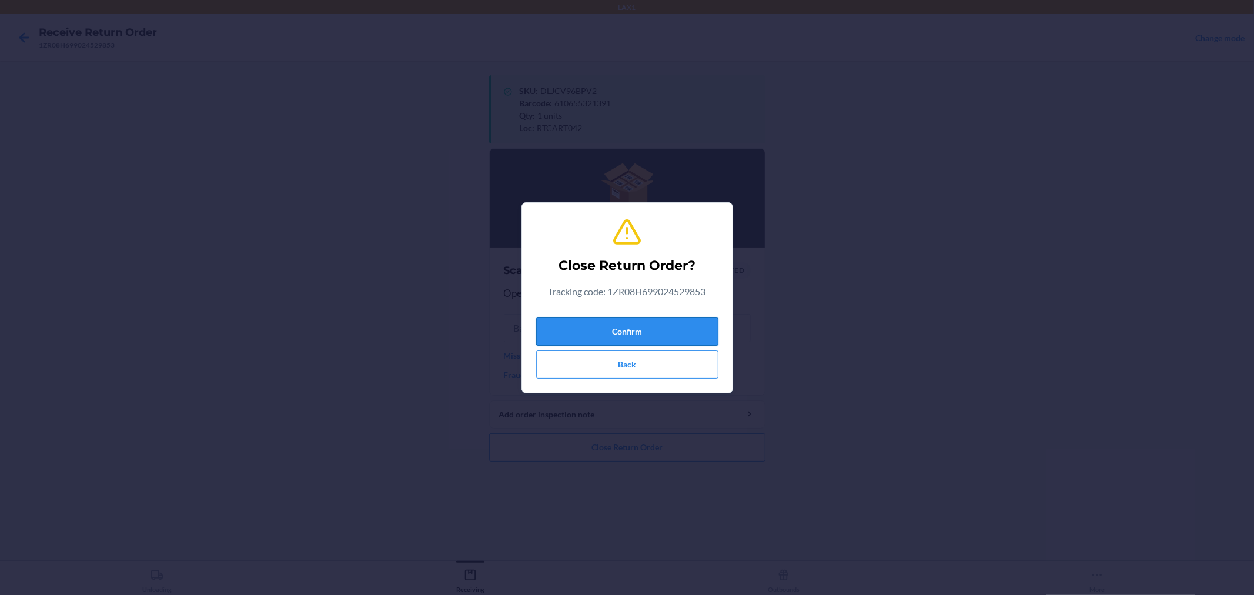
click at [690, 337] on button "Confirm" at bounding box center [627, 331] width 182 height 28
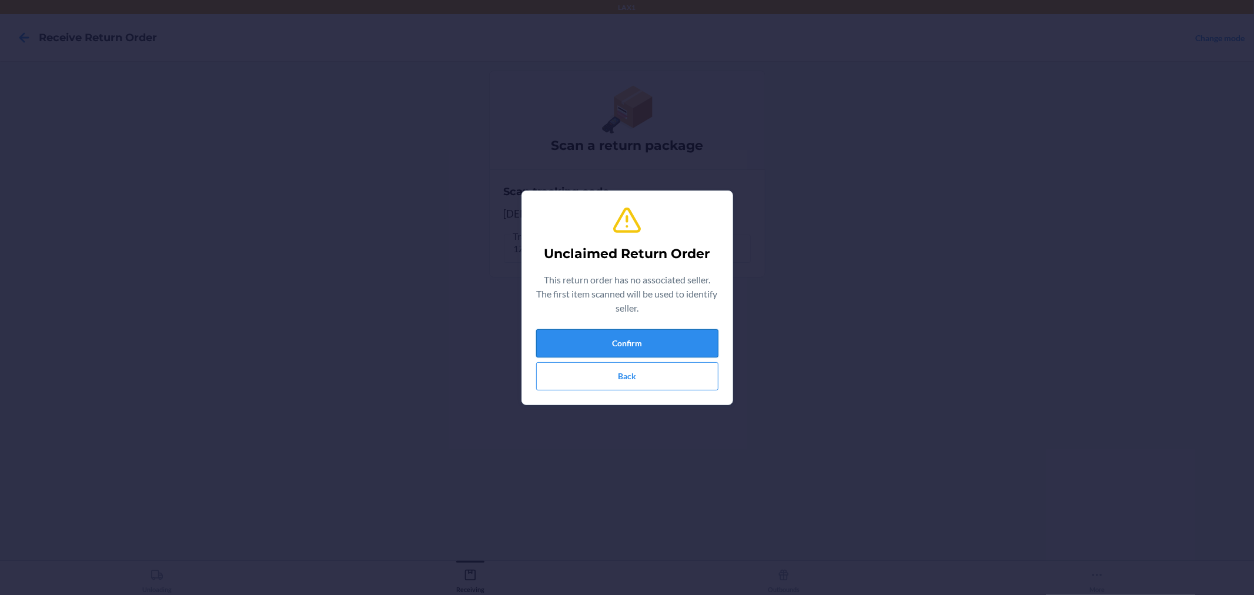
click at [680, 349] on button "Confirm" at bounding box center [627, 343] width 182 height 28
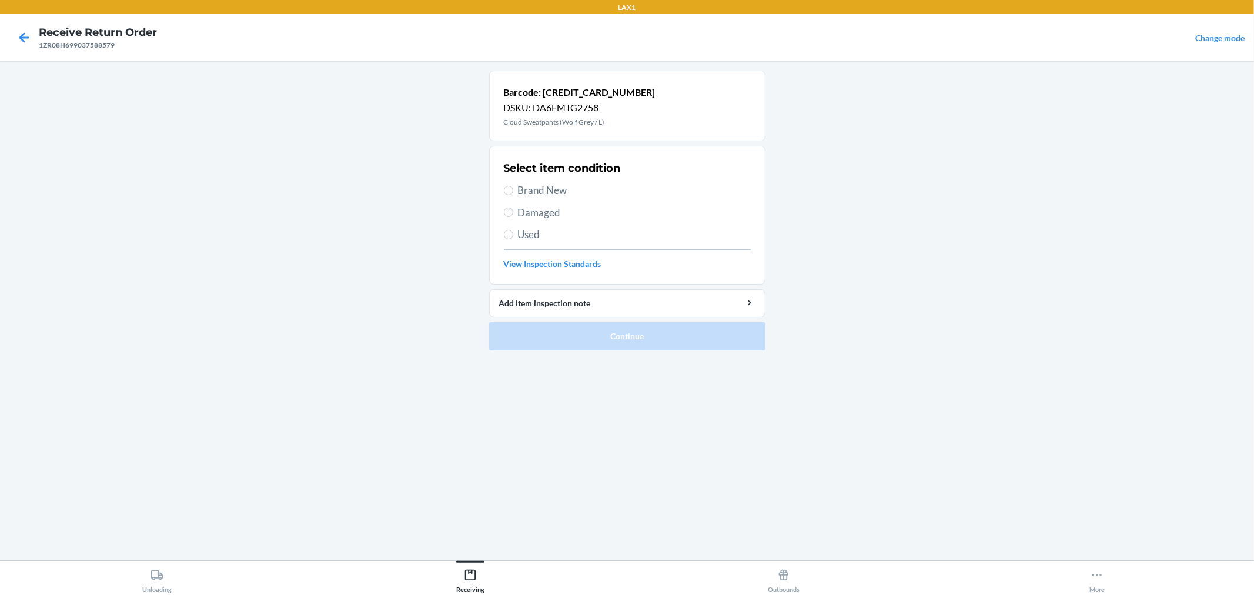
click at [502, 190] on section "Select item condition Brand New Damaged Used View Inspection Standards" at bounding box center [627, 215] width 276 height 139
click at [508, 190] on input "Brand New" at bounding box center [508, 190] width 9 height 9
radio input "true"
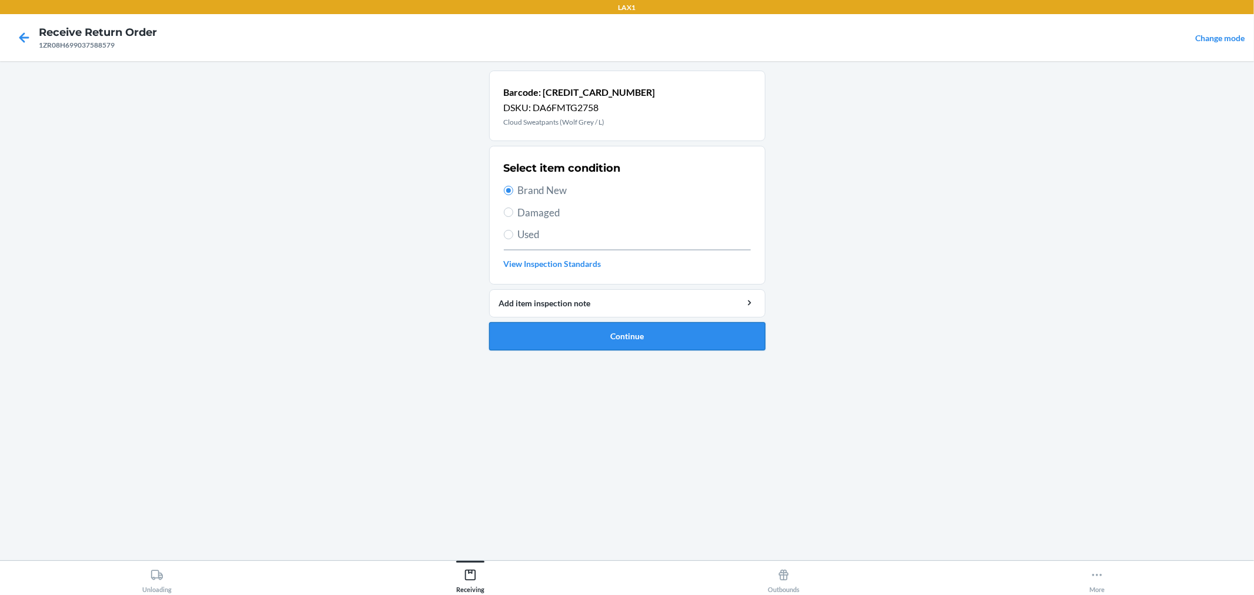
click at [596, 336] on button "Continue" at bounding box center [627, 336] width 276 height 28
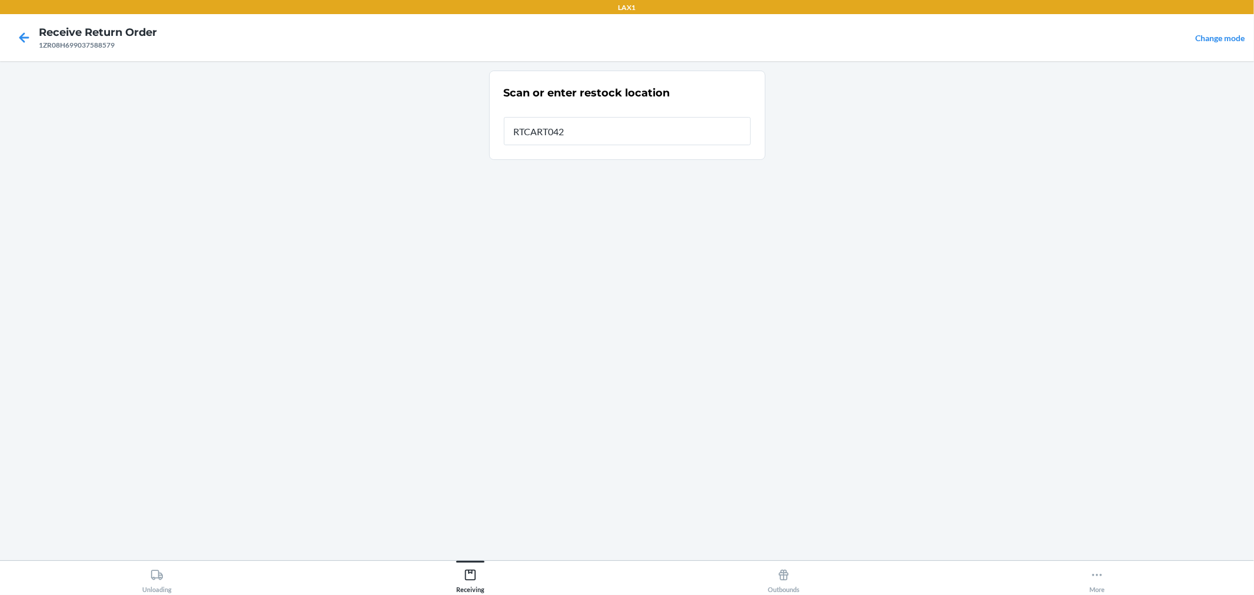
type input "RTCART042"
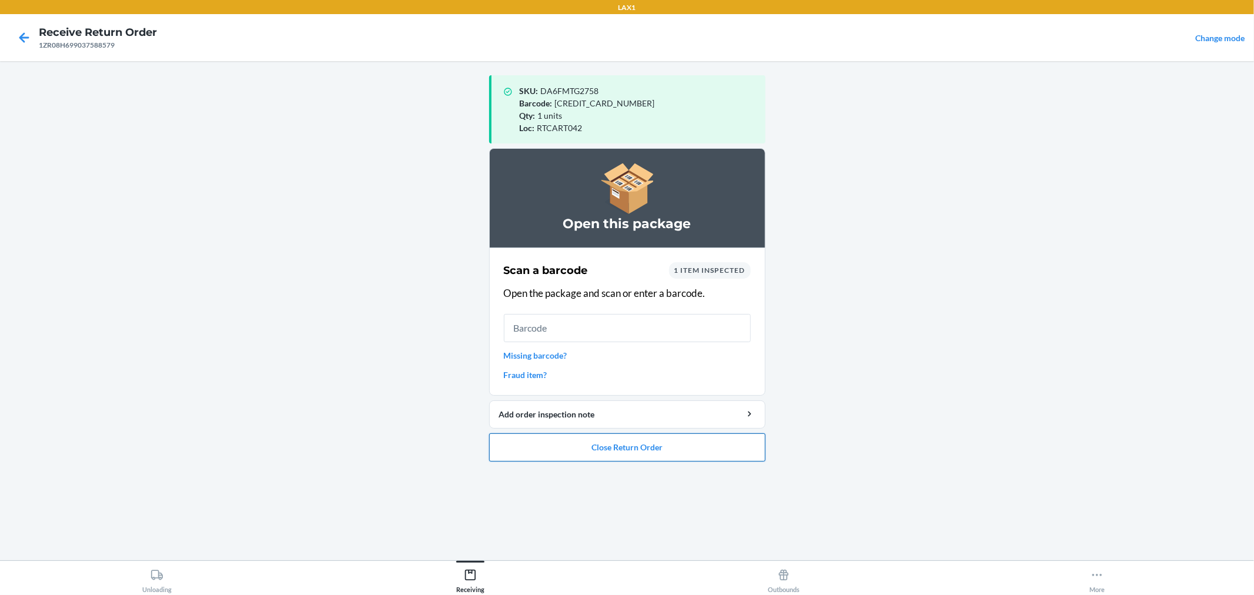
click at [667, 448] on button "Close Return Order" at bounding box center [627, 447] width 276 height 28
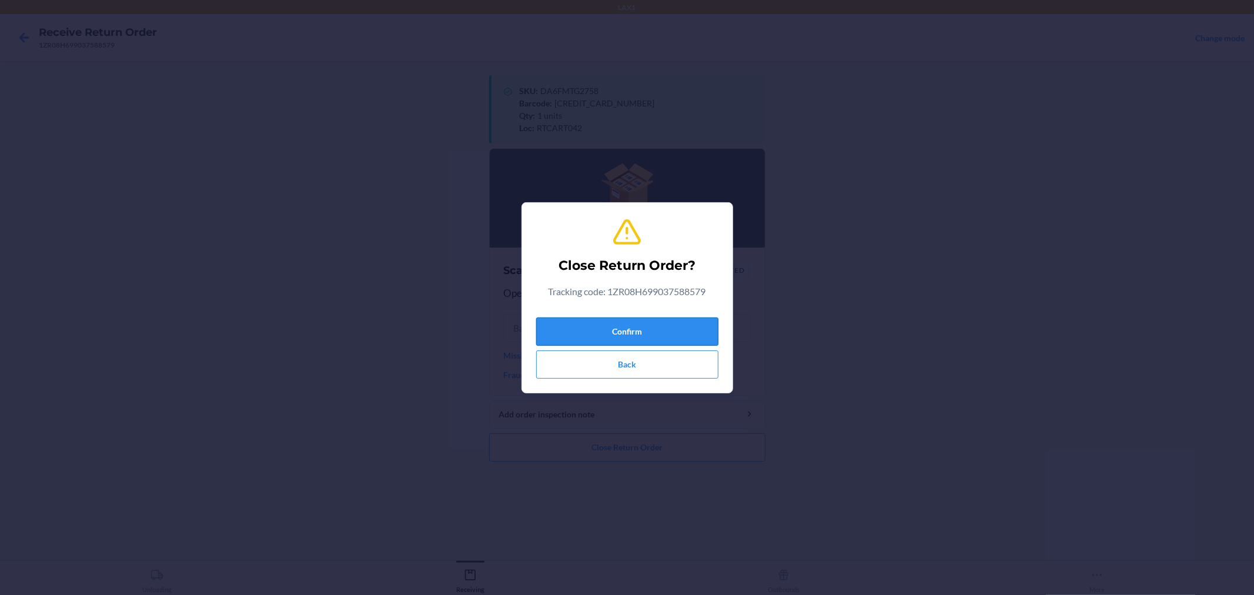
click at [666, 327] on button "Confirm" at bounding box center [627, 331] width 182 height 28
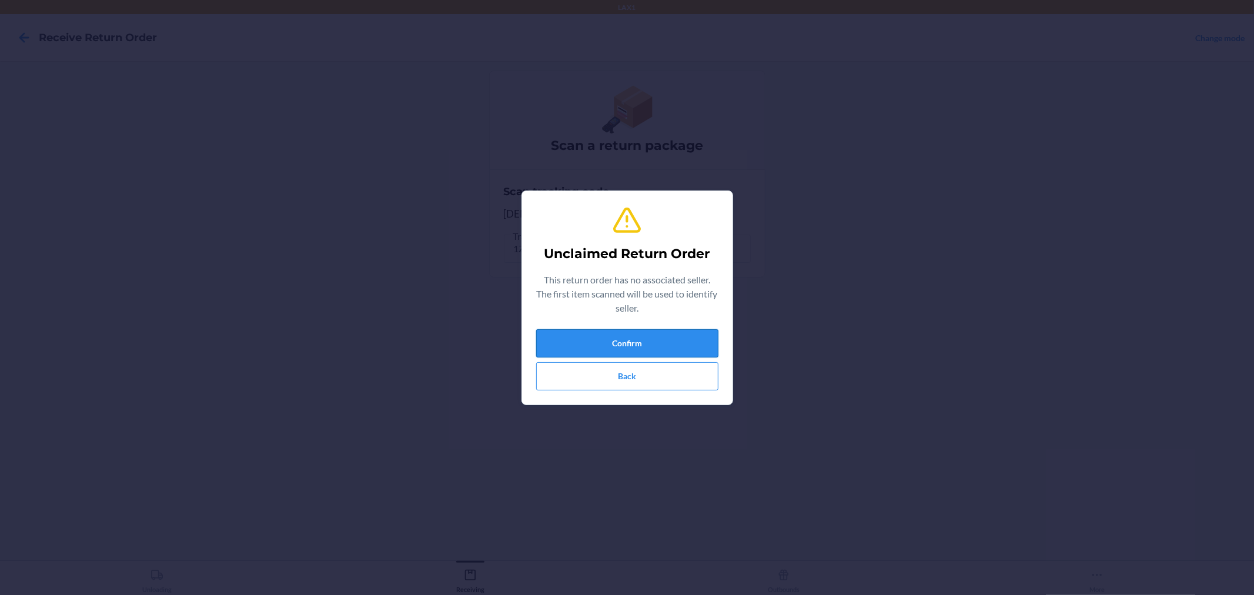
click at [692, 343] on button "Confirm" at bounding box center [627, 343] width 182 height 28
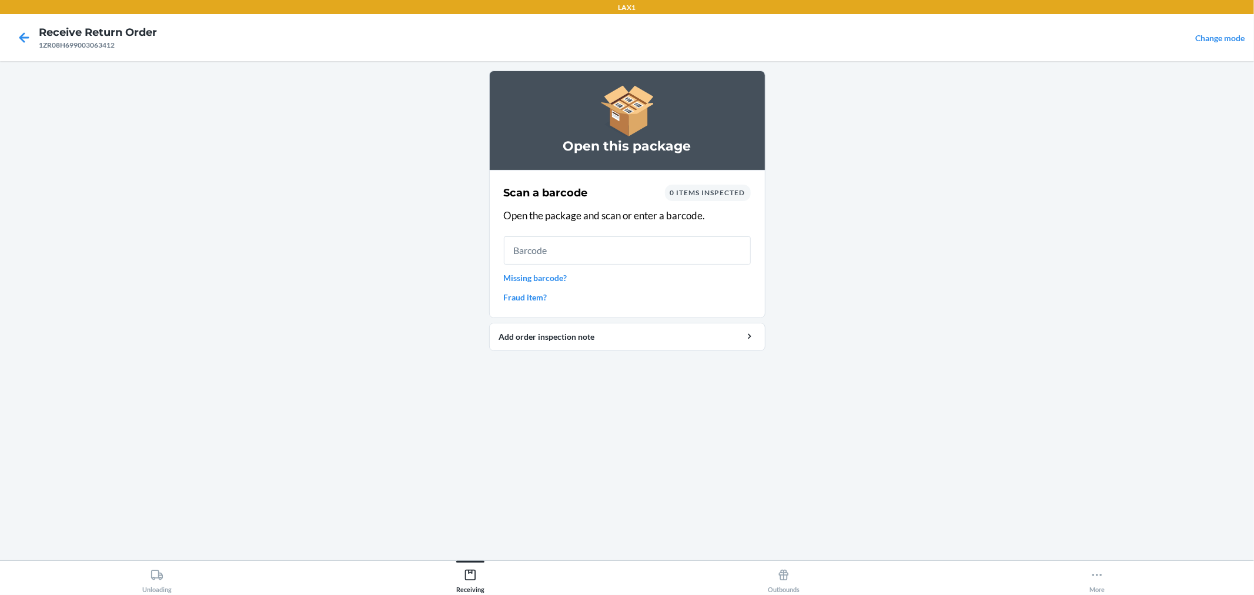
click at [539, 278] on link "Missing barcode?" at bounding box center [627, 278] width 247 height 12
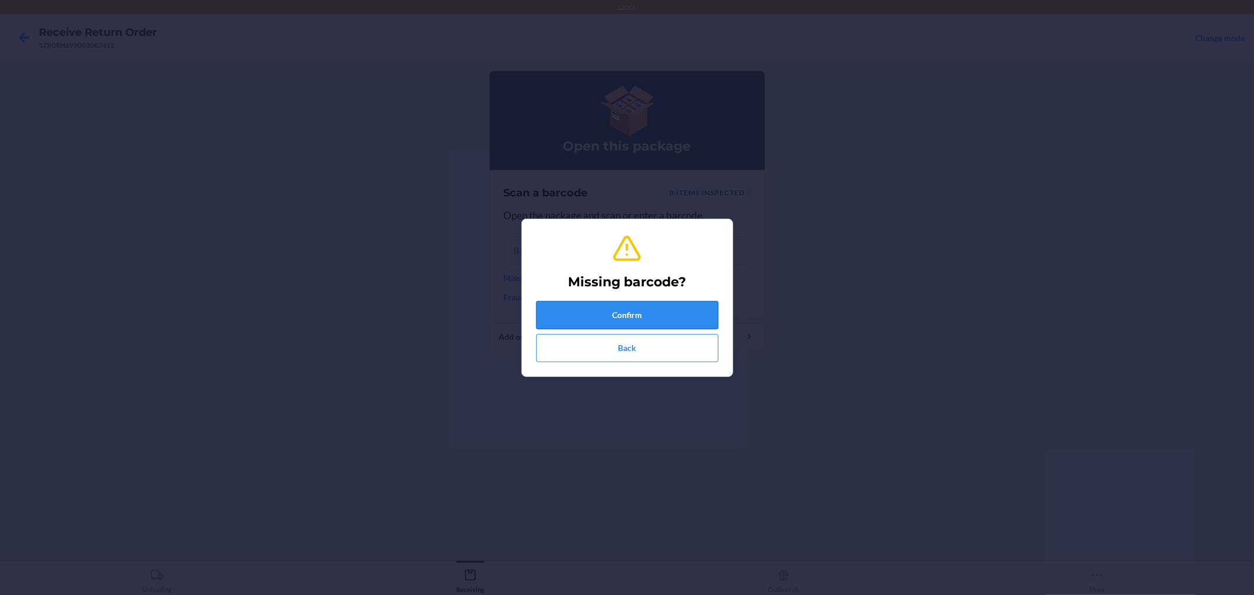
click at [564, 303] on button "Confirm" at bounding box center [627, 315] width 182 height 28
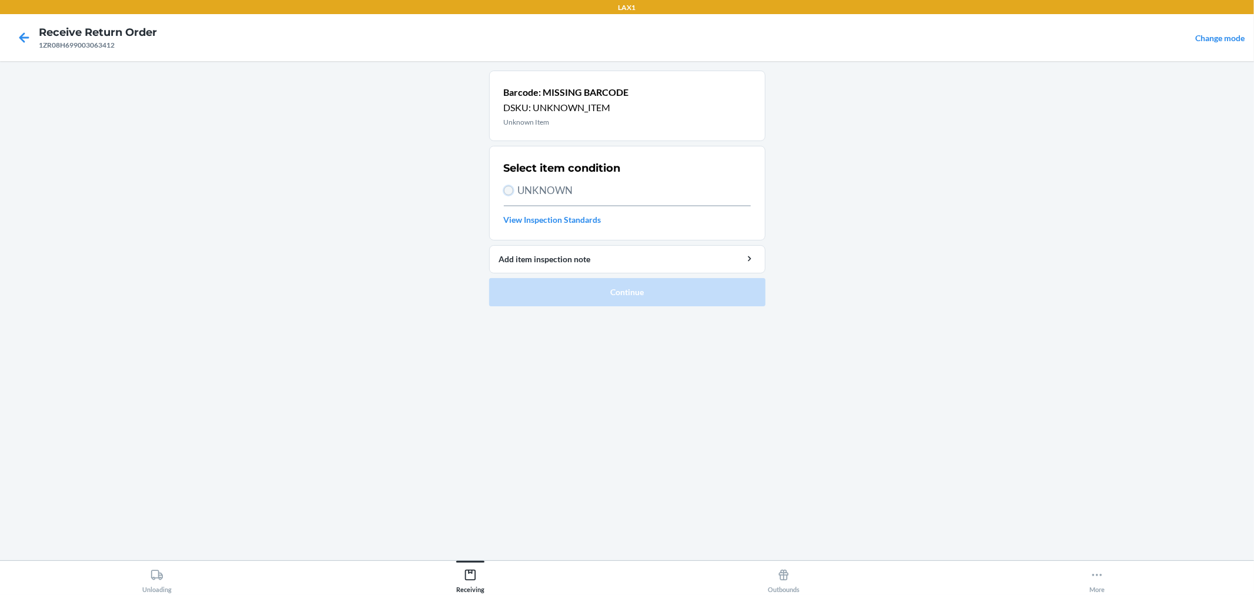
click at [506, 192] on input "UNKNOWN" at bounding box center [508, 190] width 9 height 9
radio input "true"
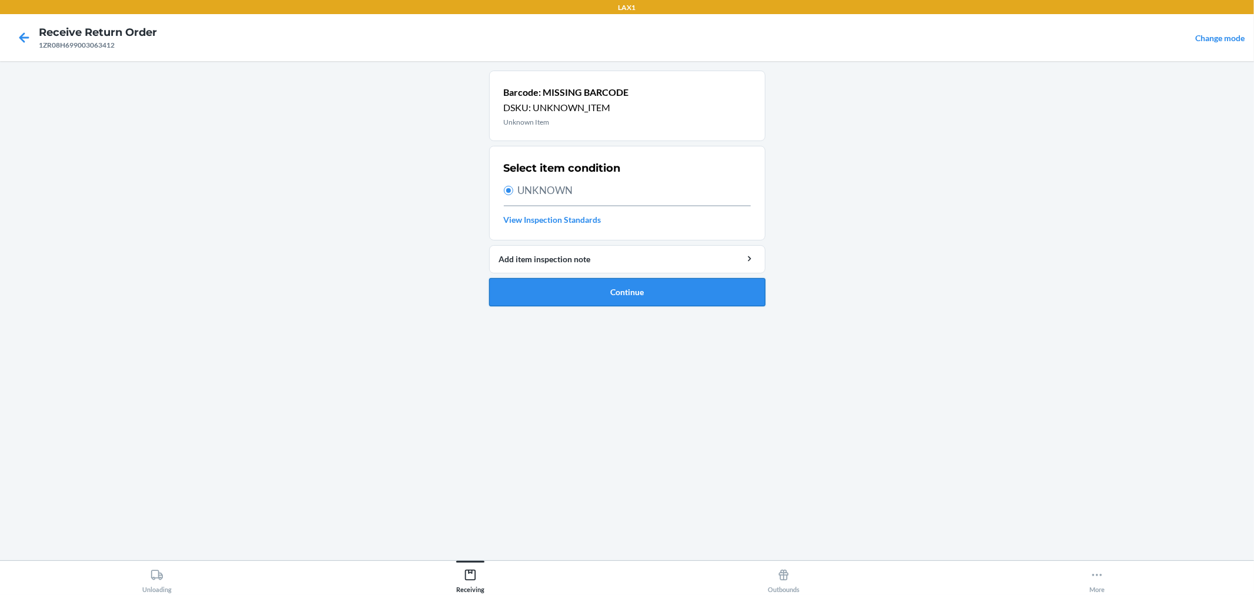
click at [556, 284] on button "Continue" at bounding box center [627, 292] width 276 height 28
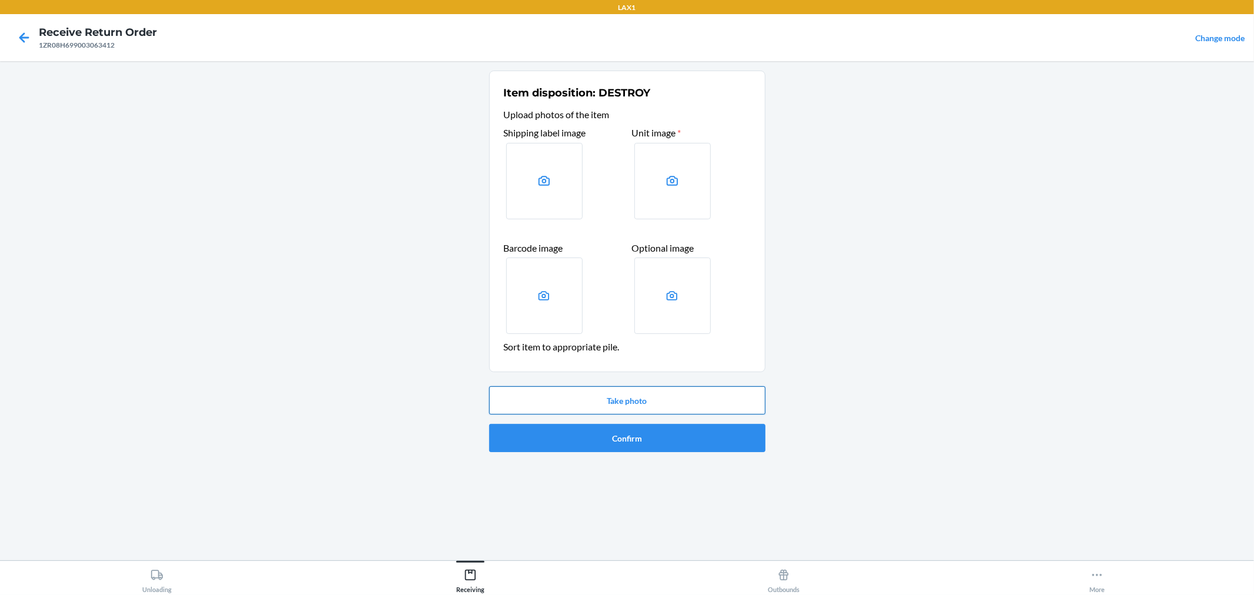
click at [631, 397] on button "Take photo" at bounding box center [627, 400] width 276 height 28
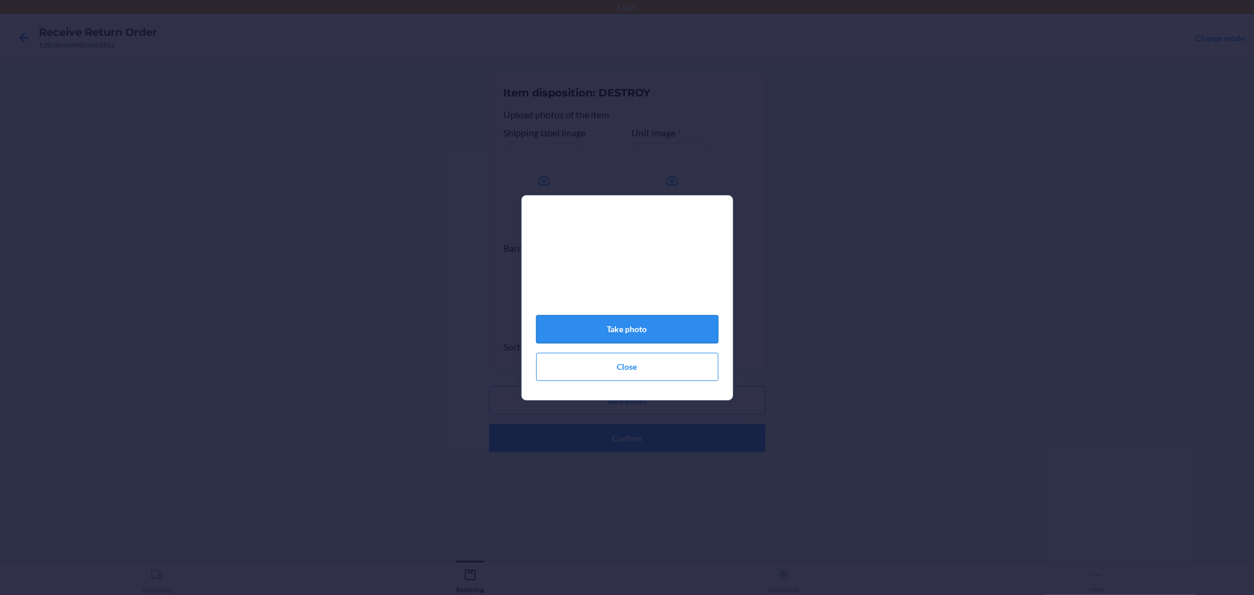
click at [651, 334] on button "Take photo" at bounding box center [627, 329] width 182 height 28
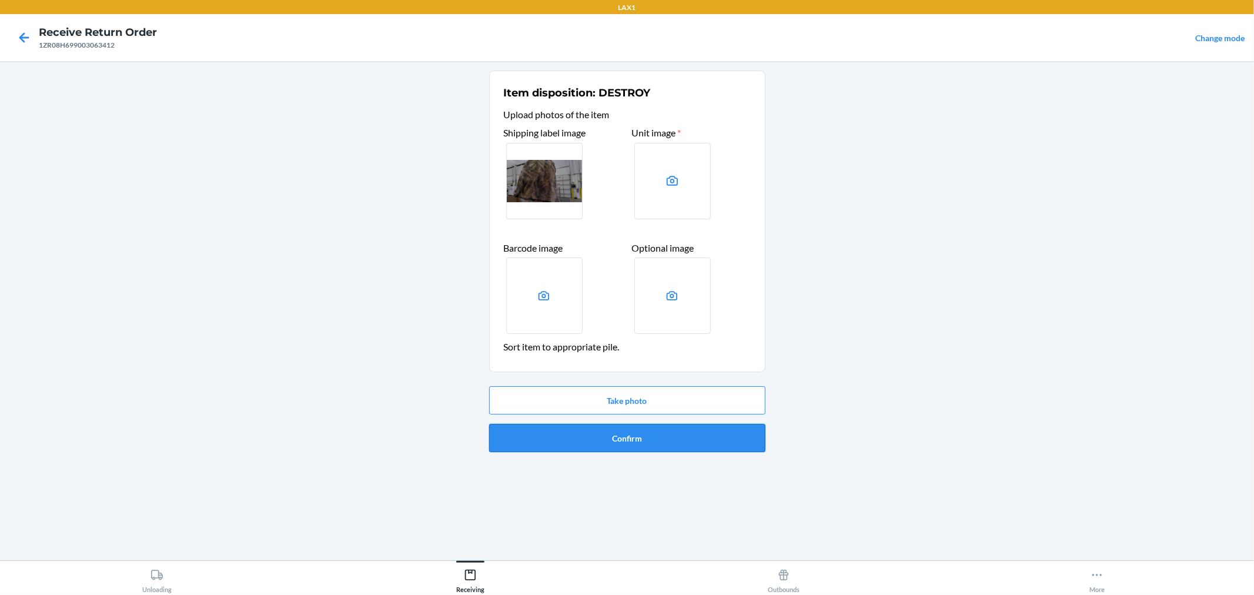
click at [672, 430] on button "Confirm" at bounding box center [627, 438] width 276 height 28
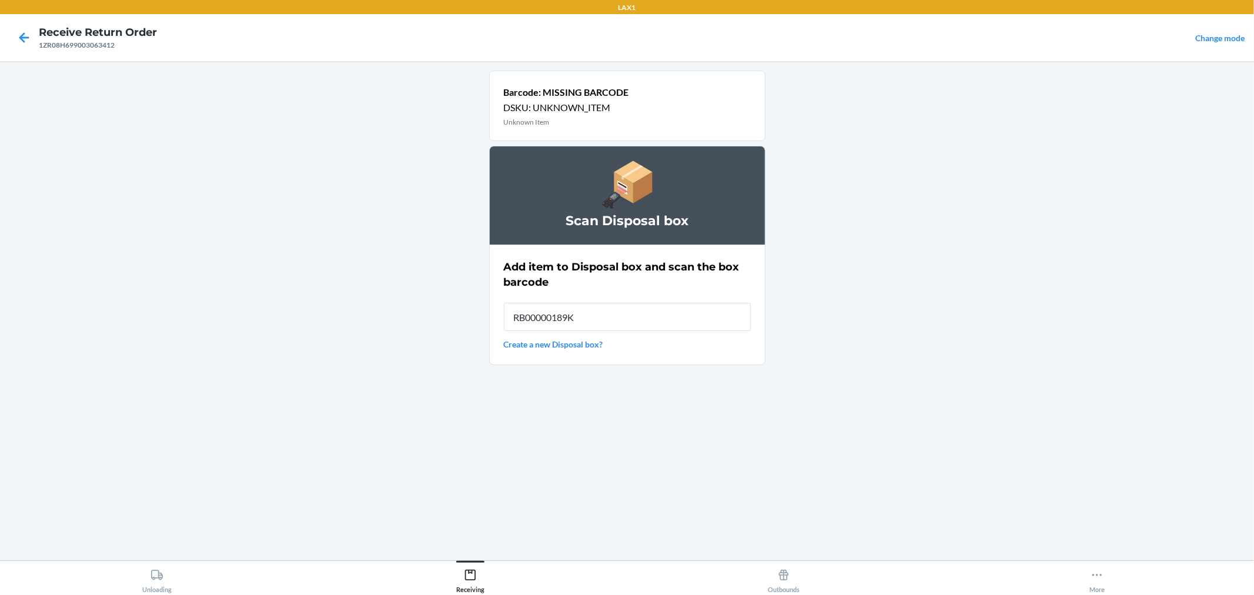
type input "RB00000189K"
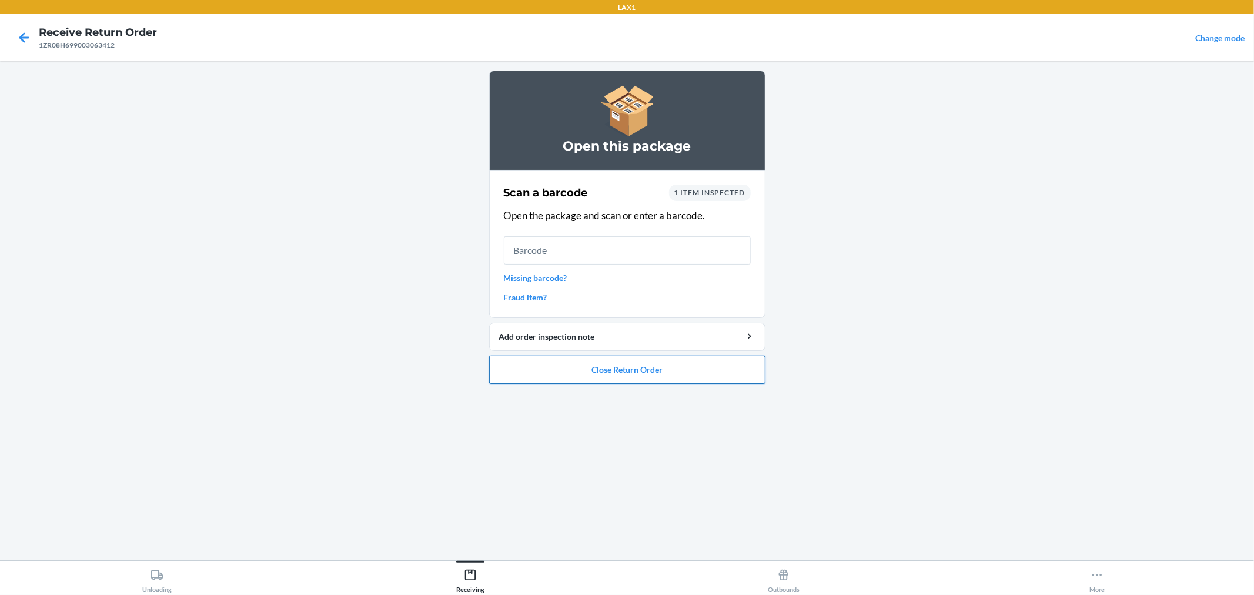
click at [674, 365] on button "Close Return Order" at bounding box center [627, 370] width 276 height 28
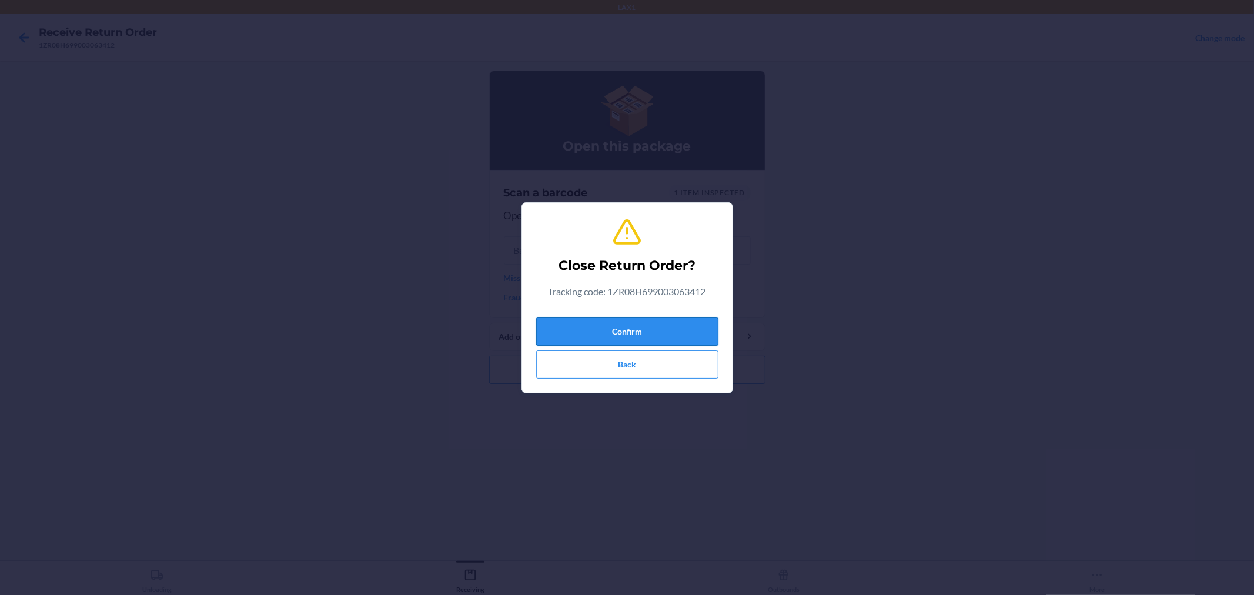
click at [678, 325] on button "Confirm" at bounding box center [627, 331] width 182 height 28
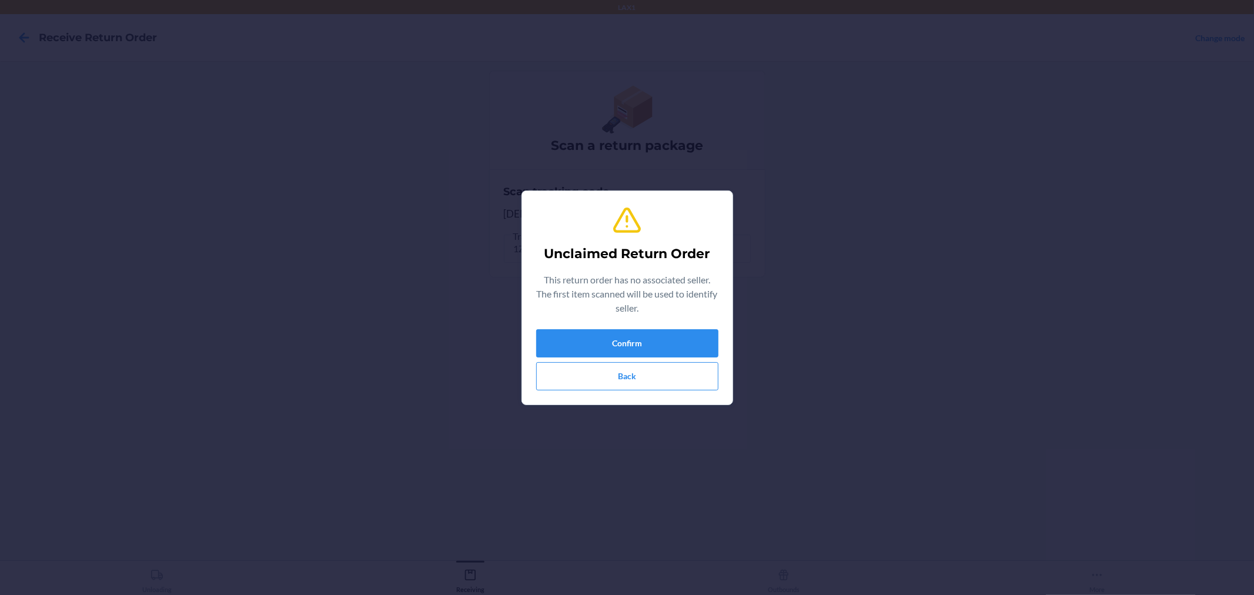
type input "658865219770"
click at [678, 345] on button "Confirm" at bounding box center [627, 343] width 182 height 28
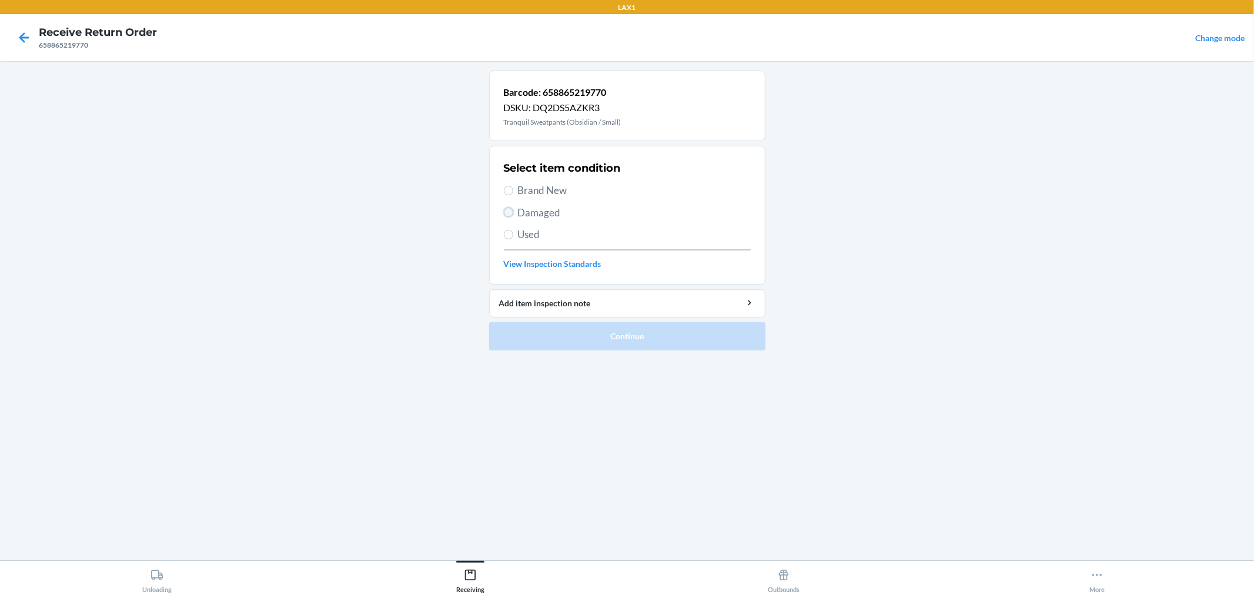
click at [508, 215] on input "Damaged" at bounding box center [508, 212] width 9 height 9
radio input "true"
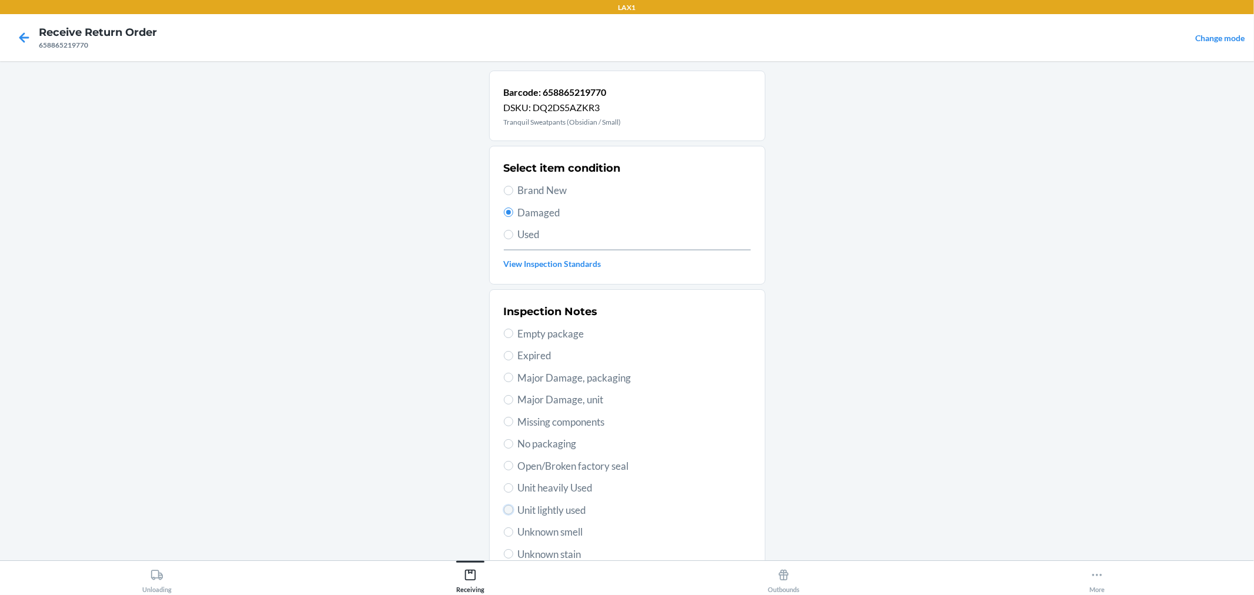
click at [504, 512] on input "Unit lightly used" at bounding box center [508, 509] width 9 height 9
radio input "true"
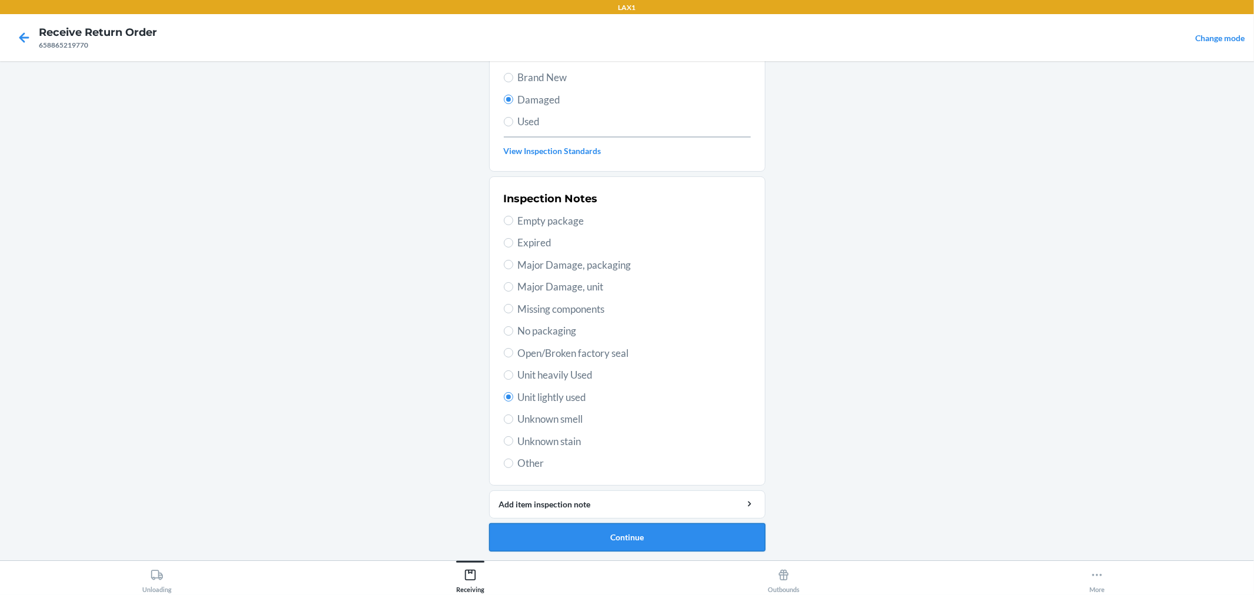
click at [600, 529] on button "Continue" at bounding box center [627, 537] width 276 height 28
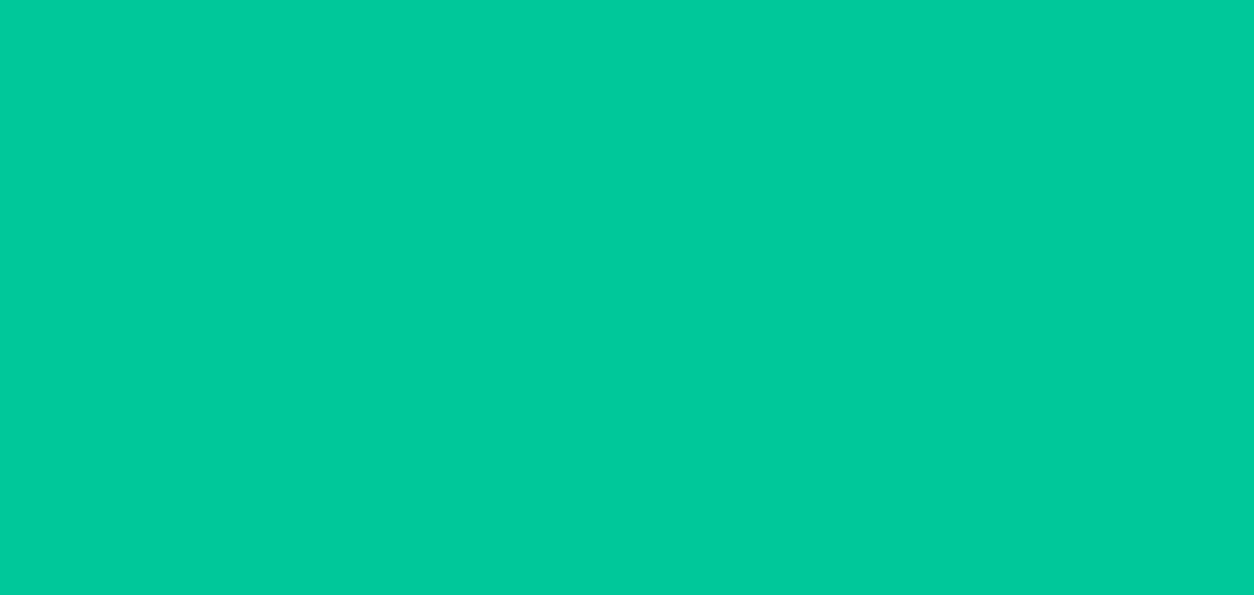
scroll to position [16, 0]
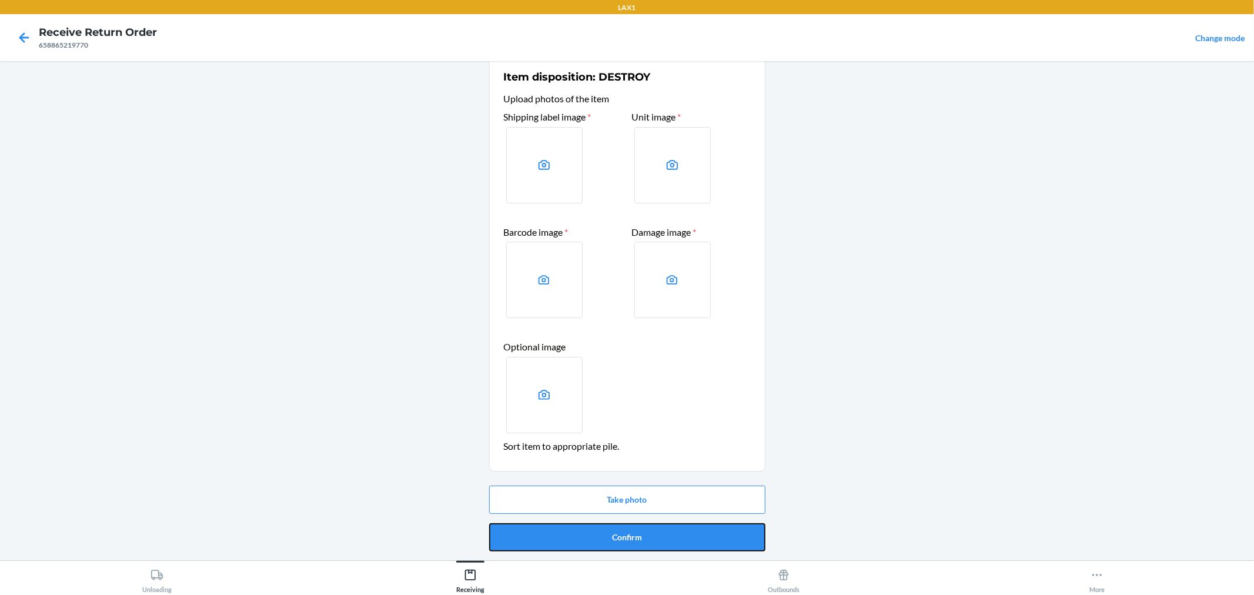
click at [600, 529] on button "Confirm" at bounding box center [627, 537] width 276 height 28
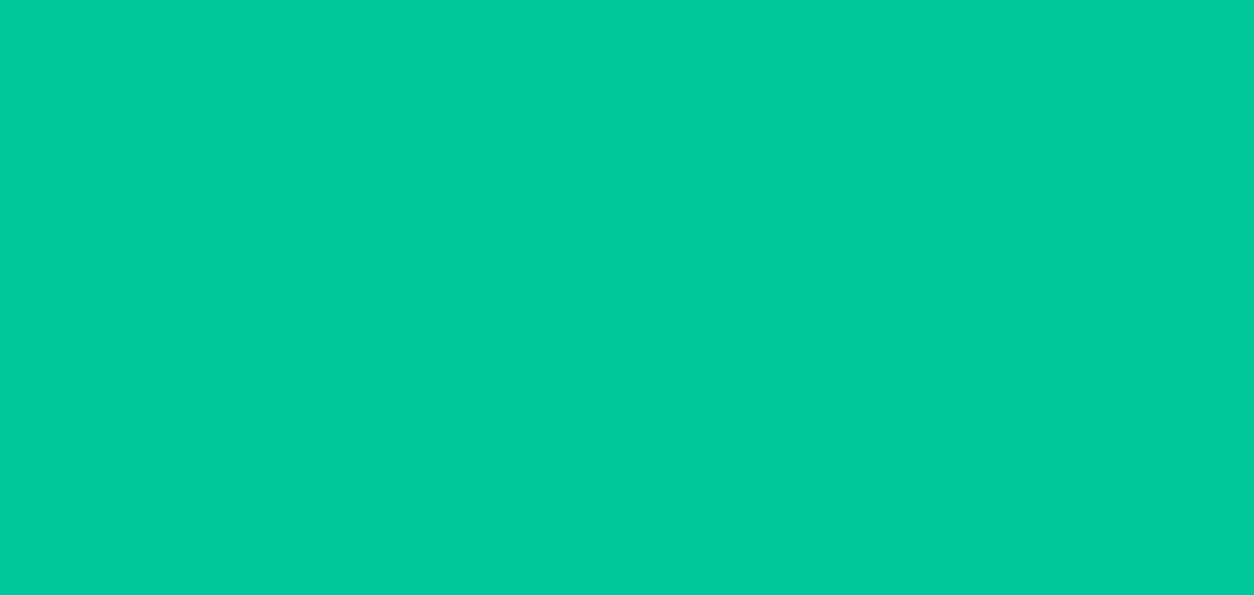
scroll to position [0, 0]
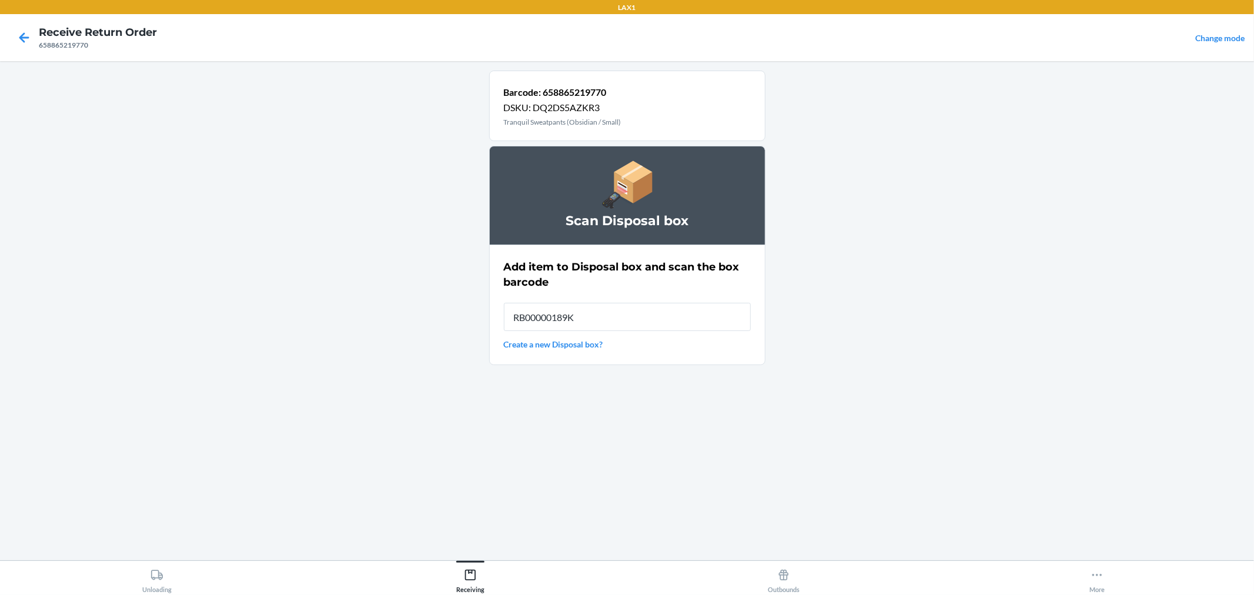
type input "RB00000189K"
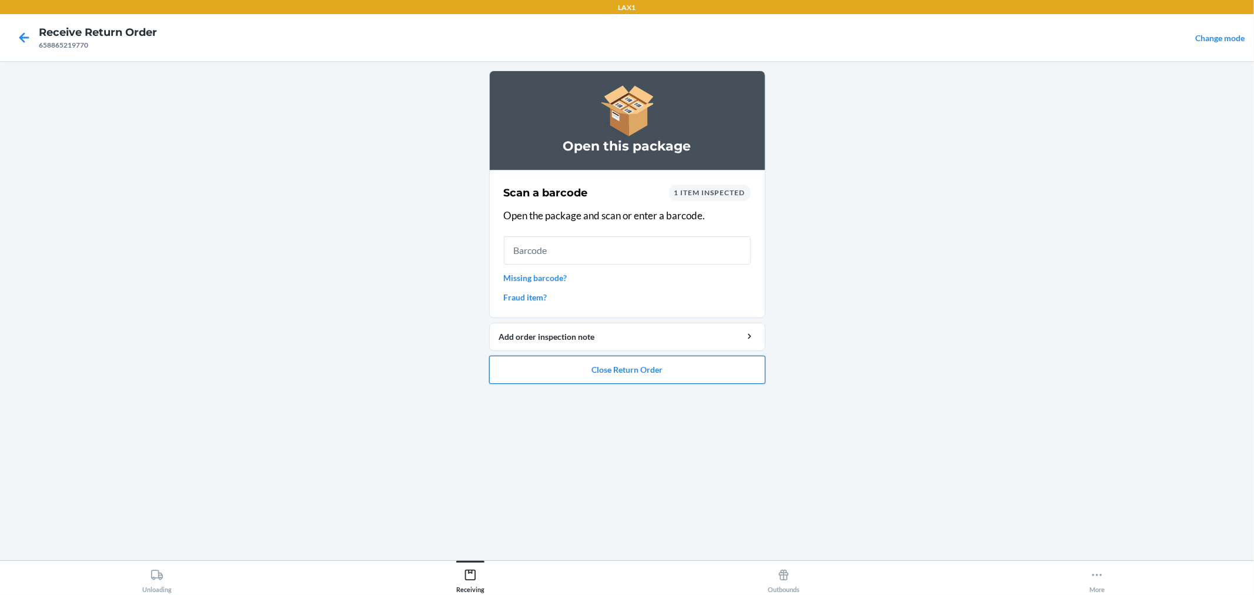
click at [724, 368] on button "Close Return Order" at bounding box center [627, 370] width 276 height 28
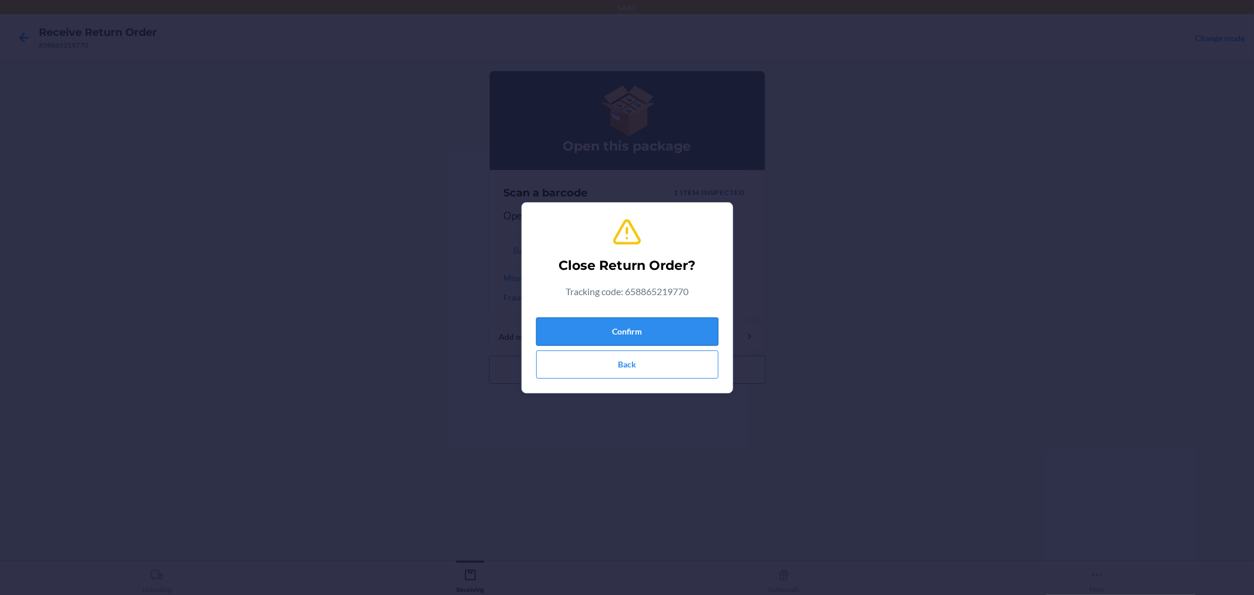
click at [681, 325] on button "Confirm" at bounding box center [627, 331] width 182 height 28
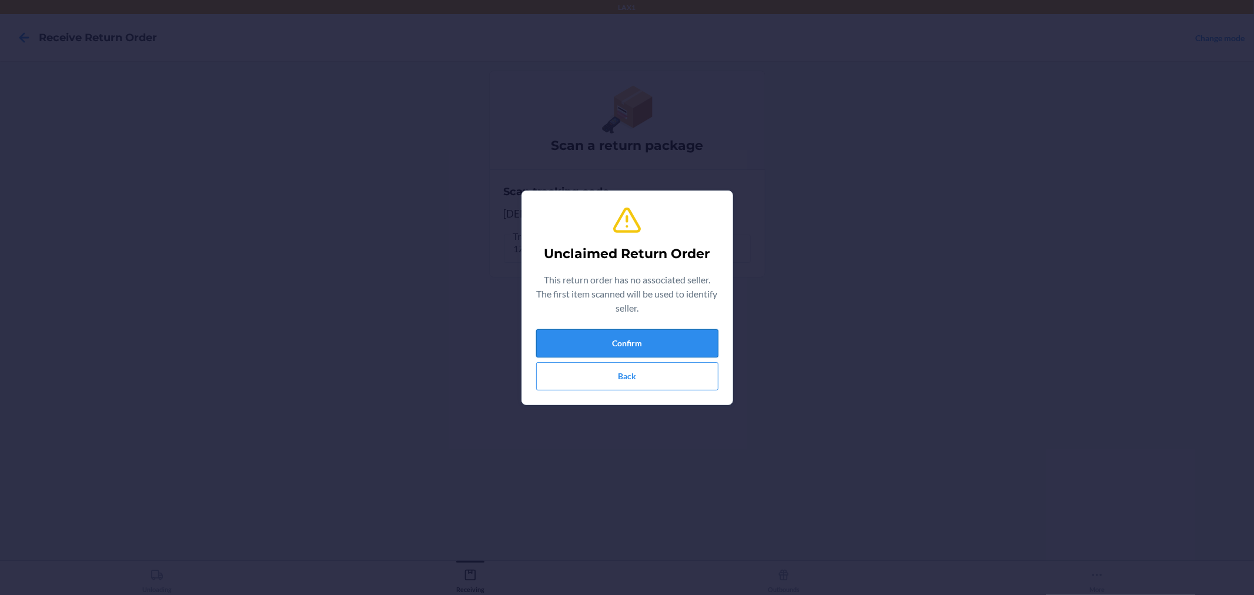
click at [658, 340] on button "Confirm" at bounding box center [627, 343] width 182 height 28
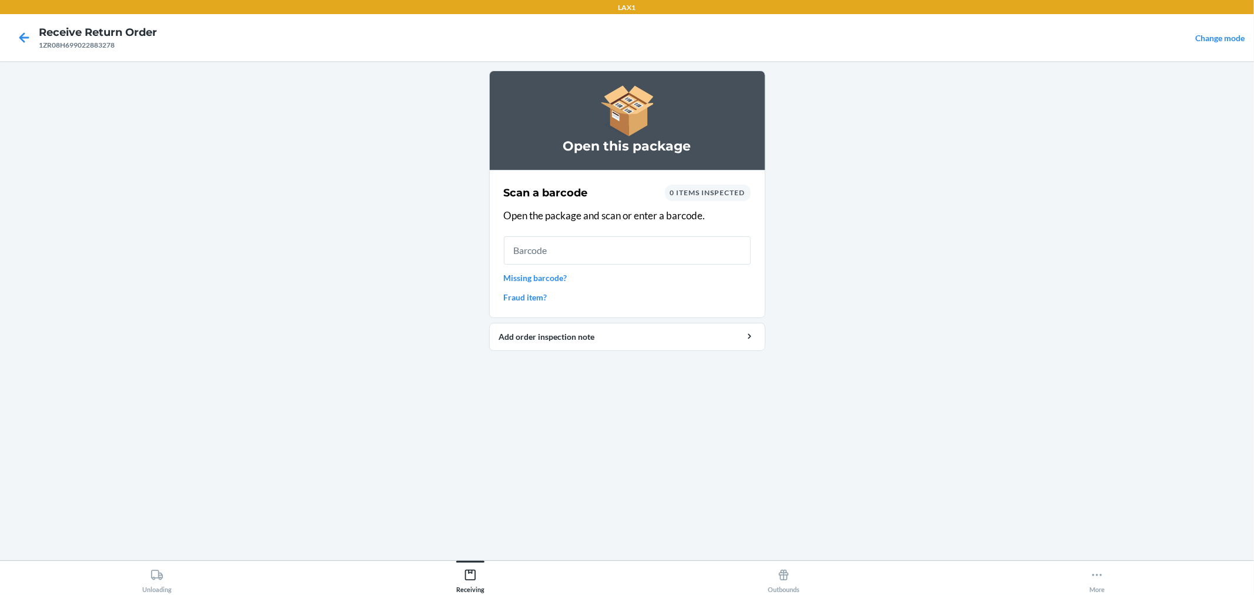
click at [562, 278] on link "Missing barcode?" at bounding box center [627, 278] width 247 height 12
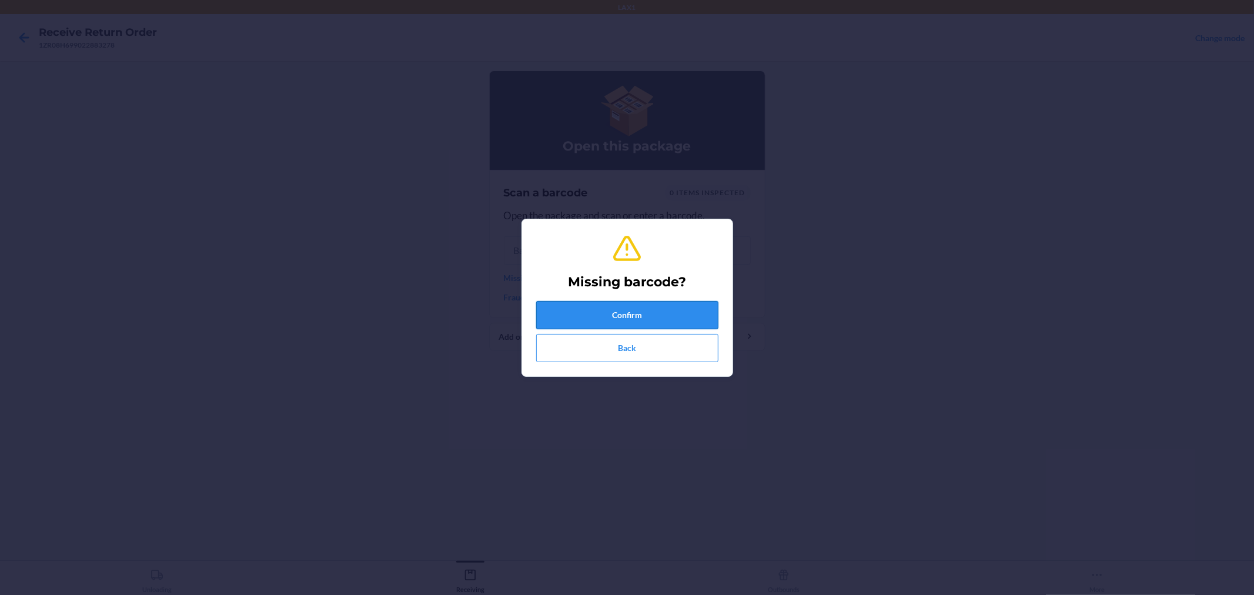
click at [610, 306] on button "Confirm" at bounding box center [627, 315] width 182 height 28
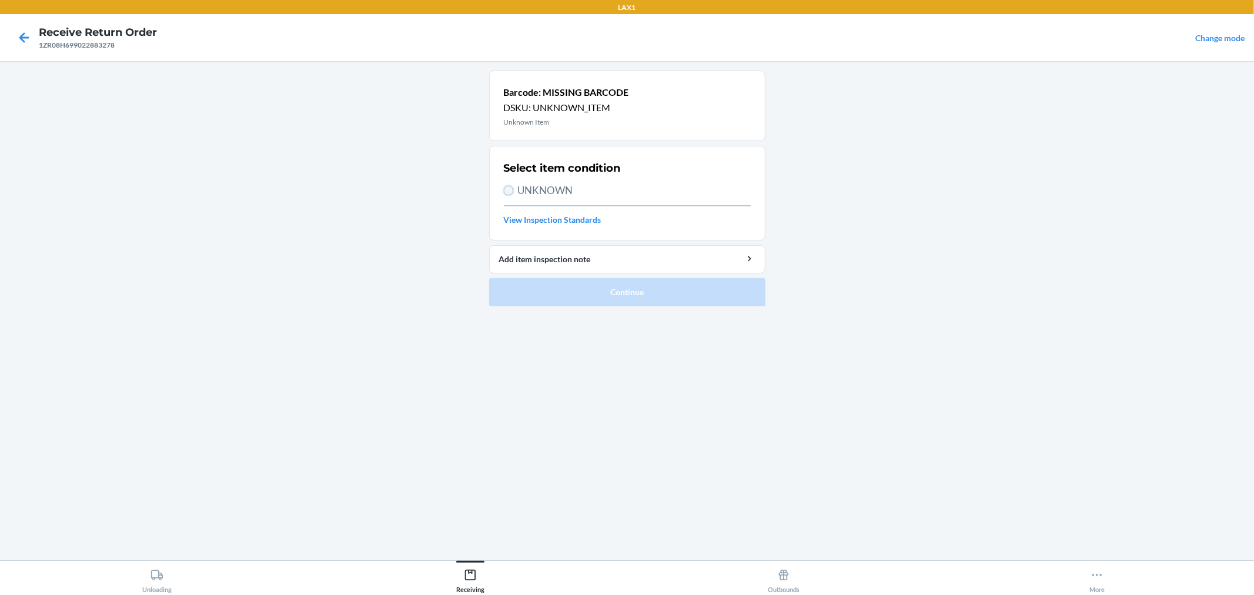
click at [506, 189] on input "UNKNOWN" at bounding box center [508, 190] width 9 height 9
radio input "true"
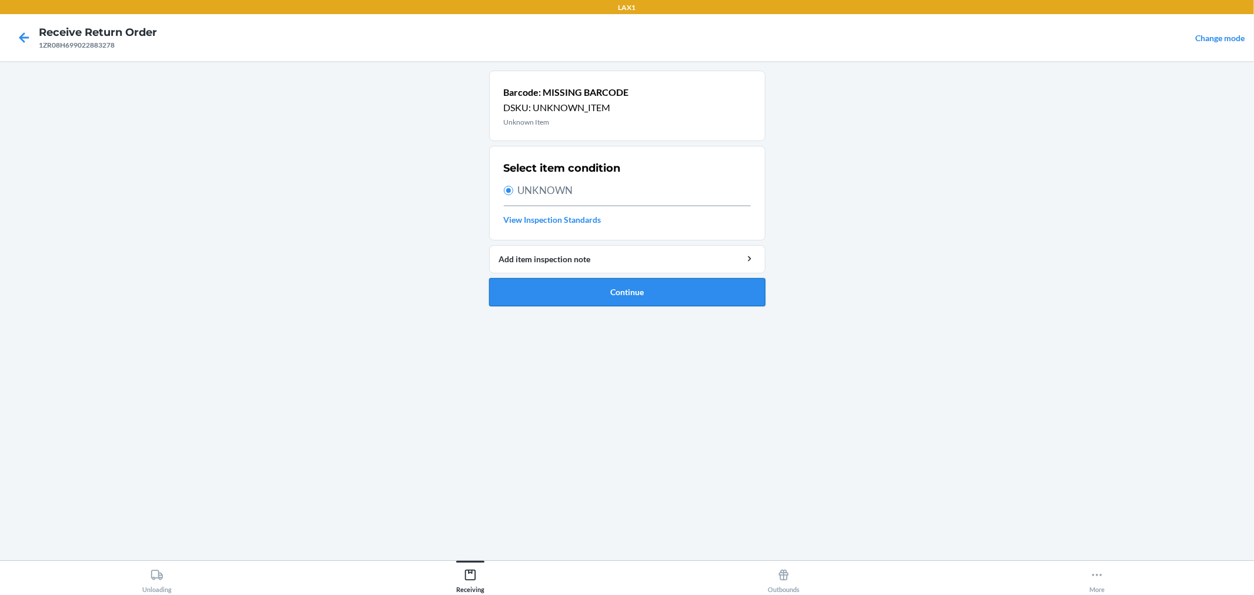
click at [620, 292] on button "Continue" at bounding box center [627, 292] width 276 height 28
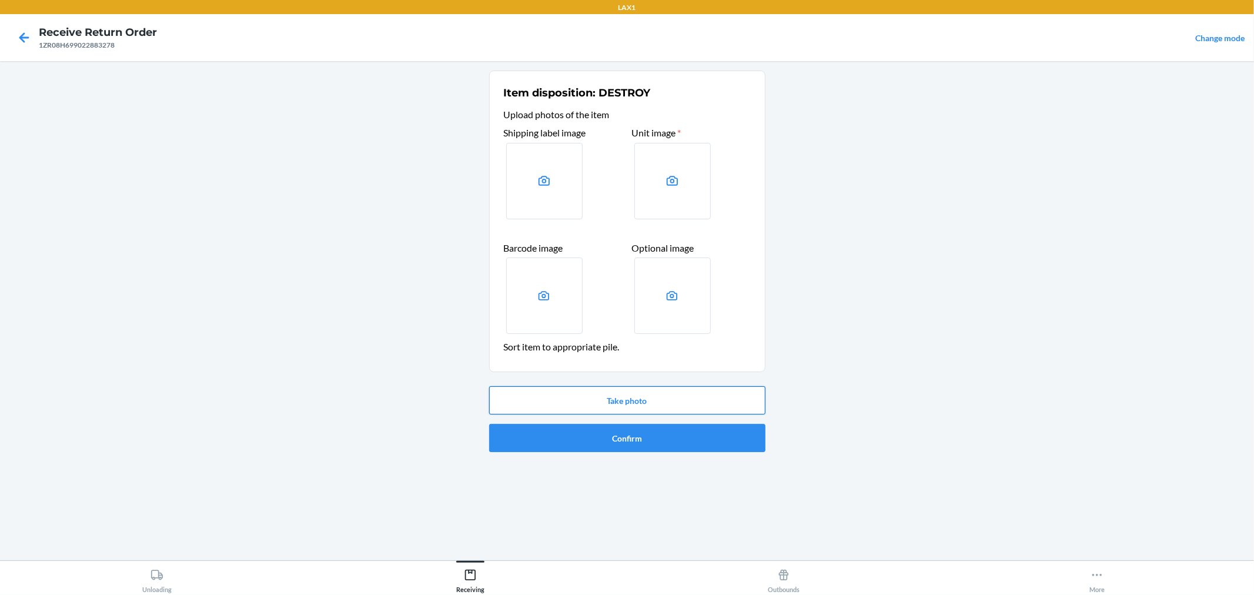
click at [732, 393] on button "Take photo" at bounding box center [627, 400] width 276 height 28
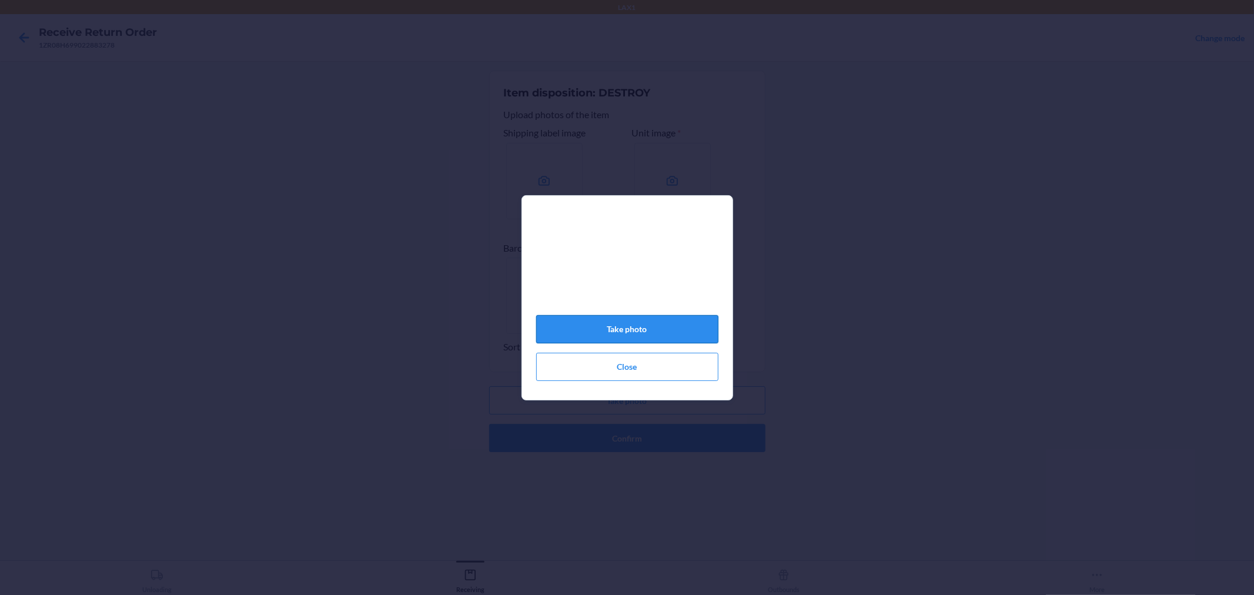
click at [678, 331] on button "Take photo" at bounding box center [627, 329] width 182 height 28
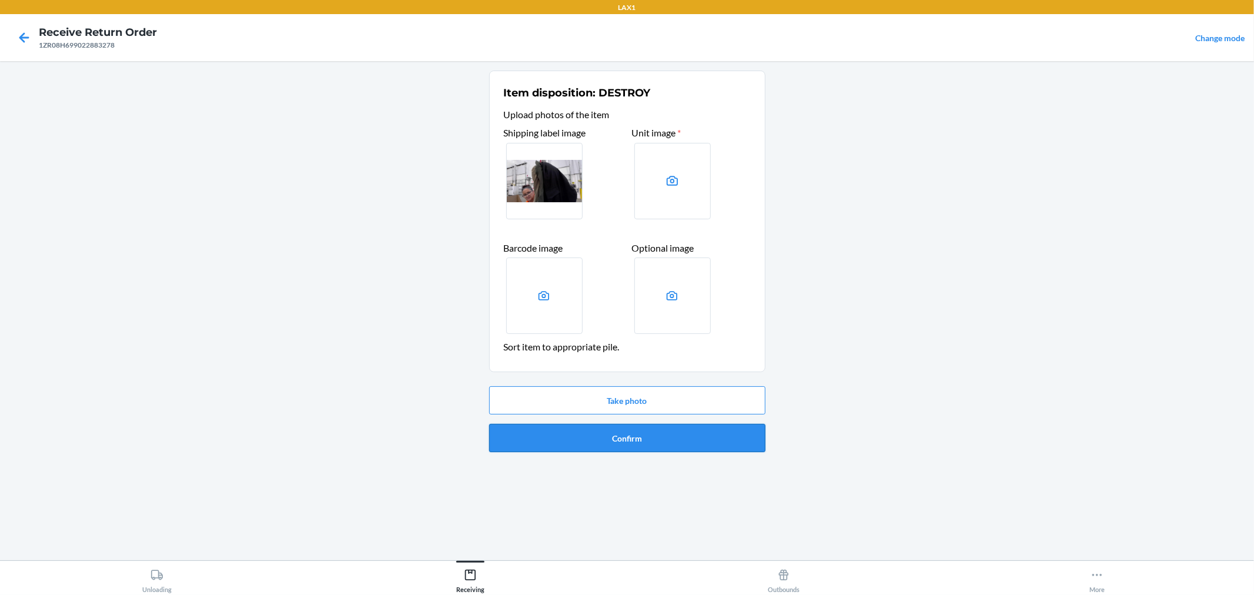
click at [694, 435] on button "Confirm" at bounding box center [627, 438] width 276 height 28
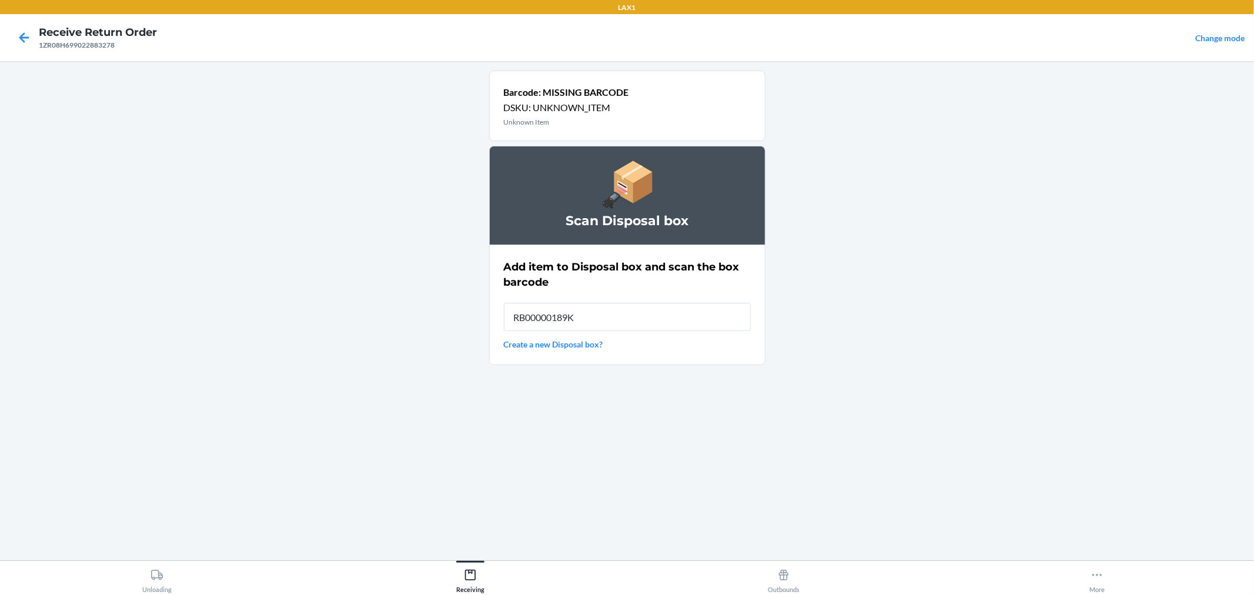
type input "RB00000189K"
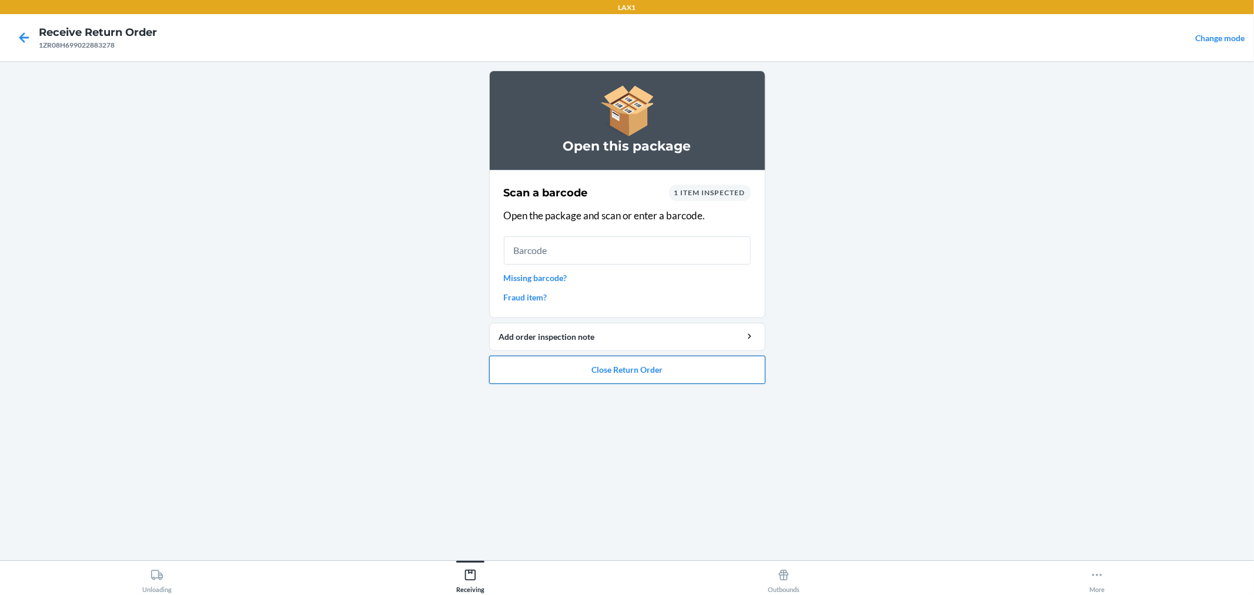
click at [673, 372] on button "Close Return Order" at bounding box center [627, 370] width 276 height 28
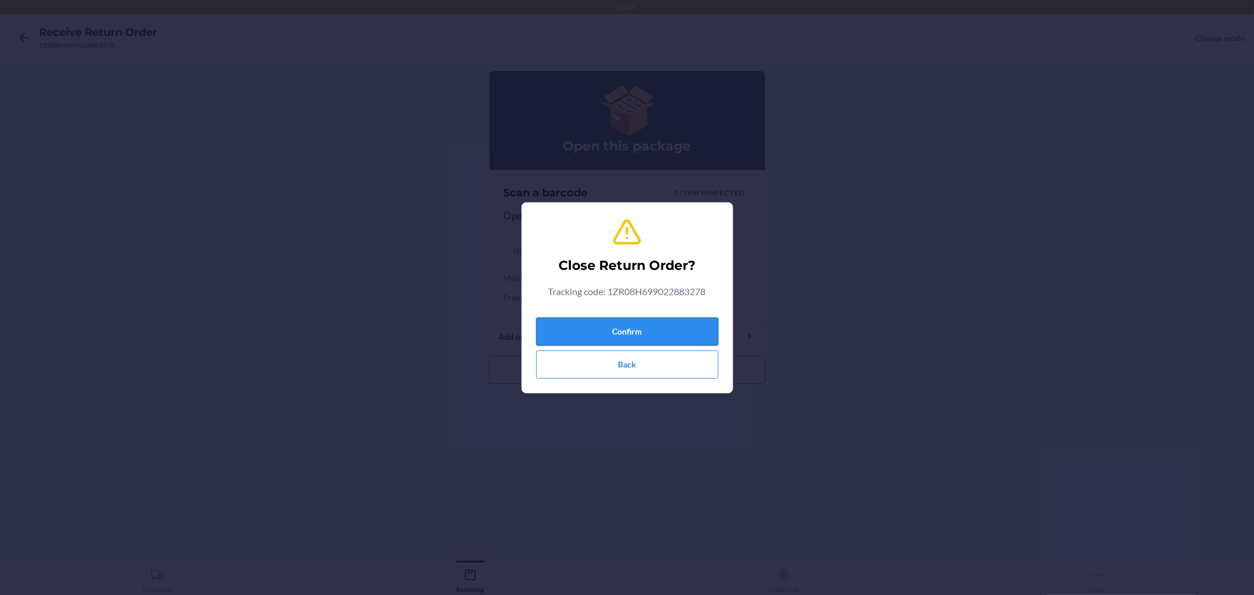
click at [684, 335] on button "Confirm" at bounding box center [627, 331] width 182 height 28
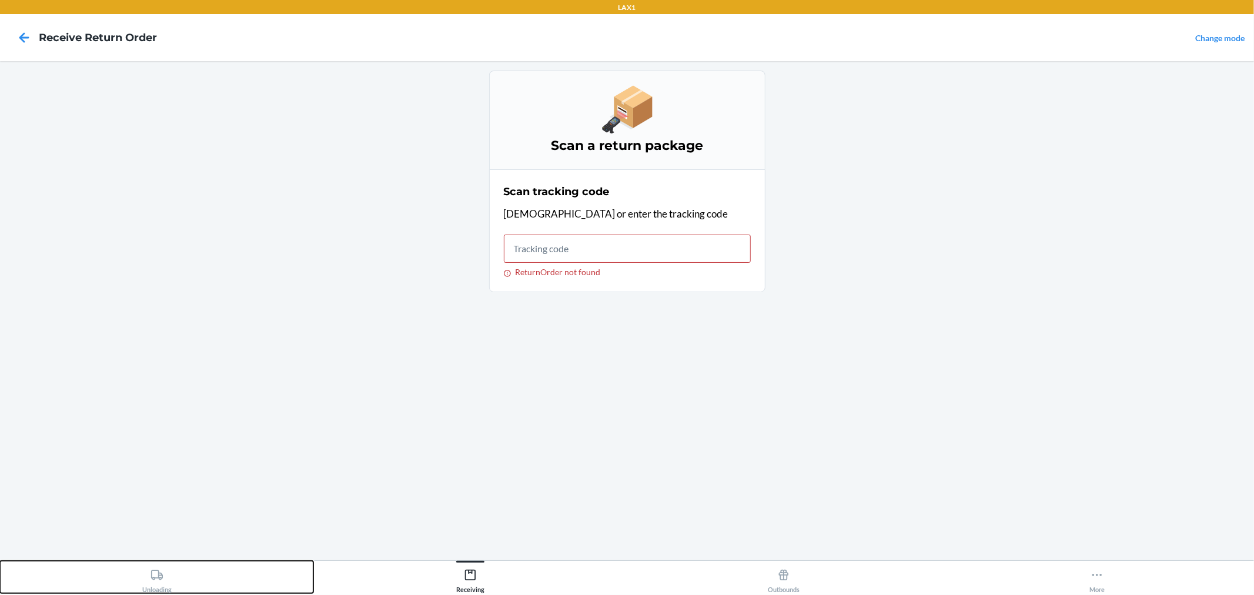
drag, startPoint x: 148, startPoint y: 578, endPoint x: 459, endPoint y: 459, distance: 333.5
click at [148, 577] on div "Unloading" at bounding box center [156, 578] width 29 height 29
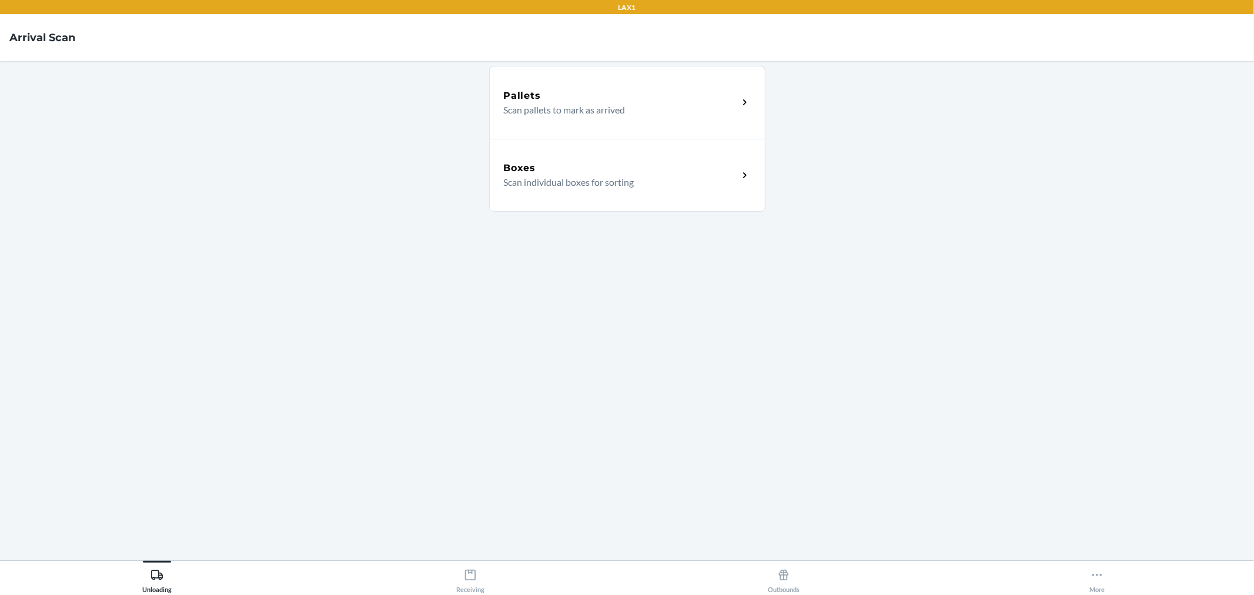
click at [730, 176] on div "Boxes Scan individual boxes for sorting" at bounding box center [621, 175] width 235 height 28
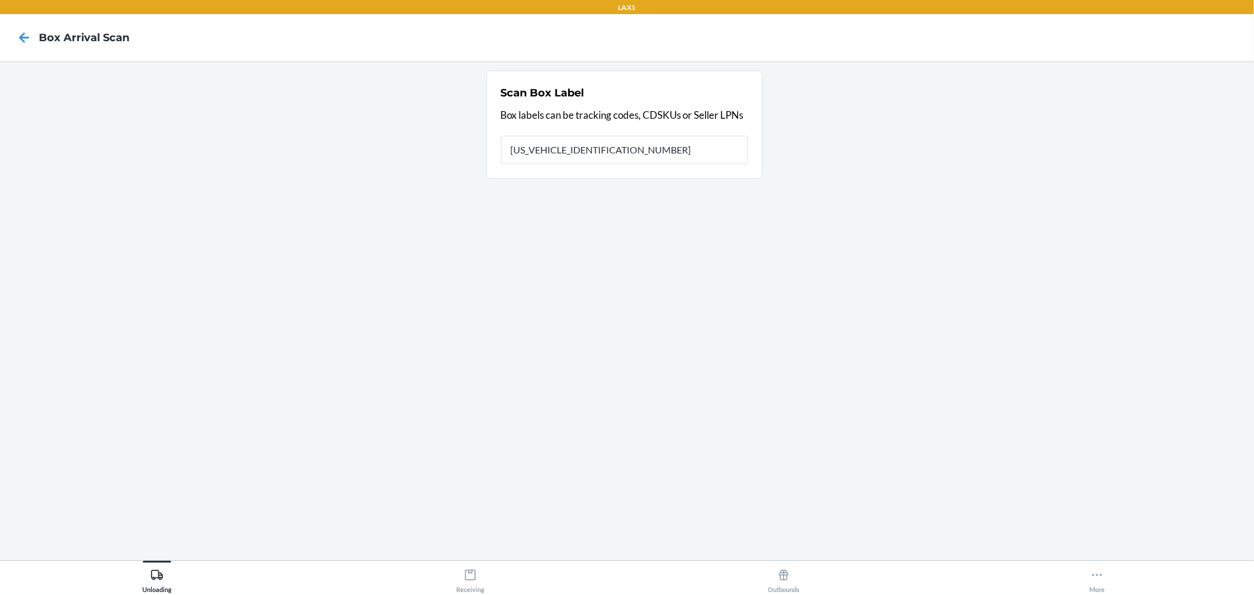
type input "1ZR08H699033444418"
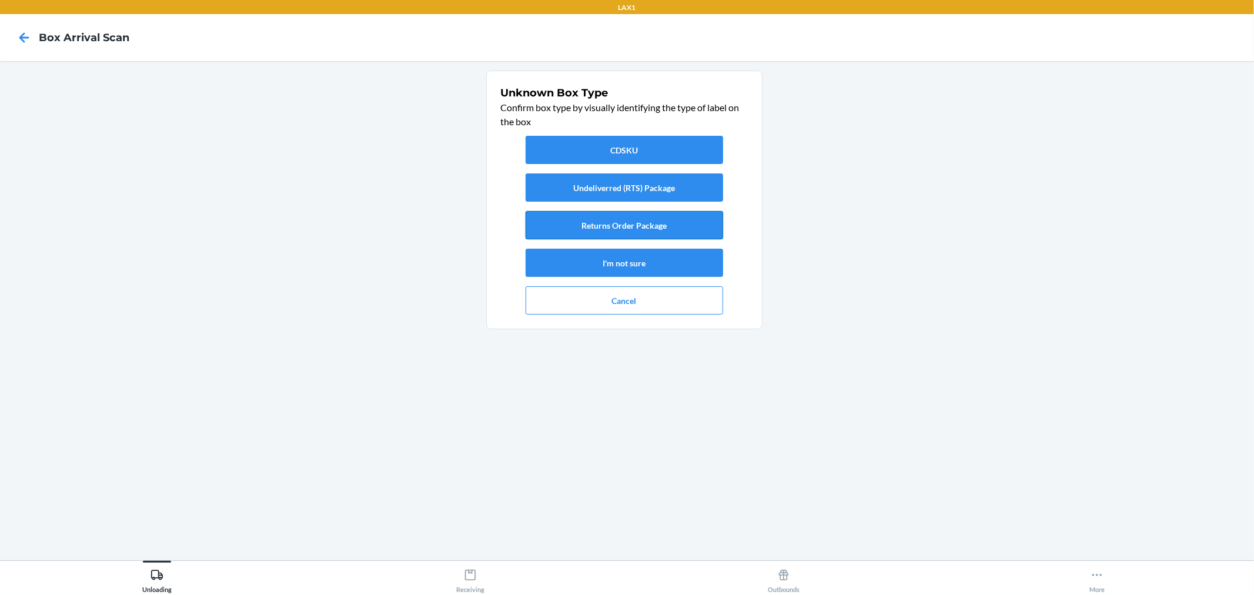
click at [690, 218] on button "Returns Order Package" at bounding box center [625, 225] width 198 height 28
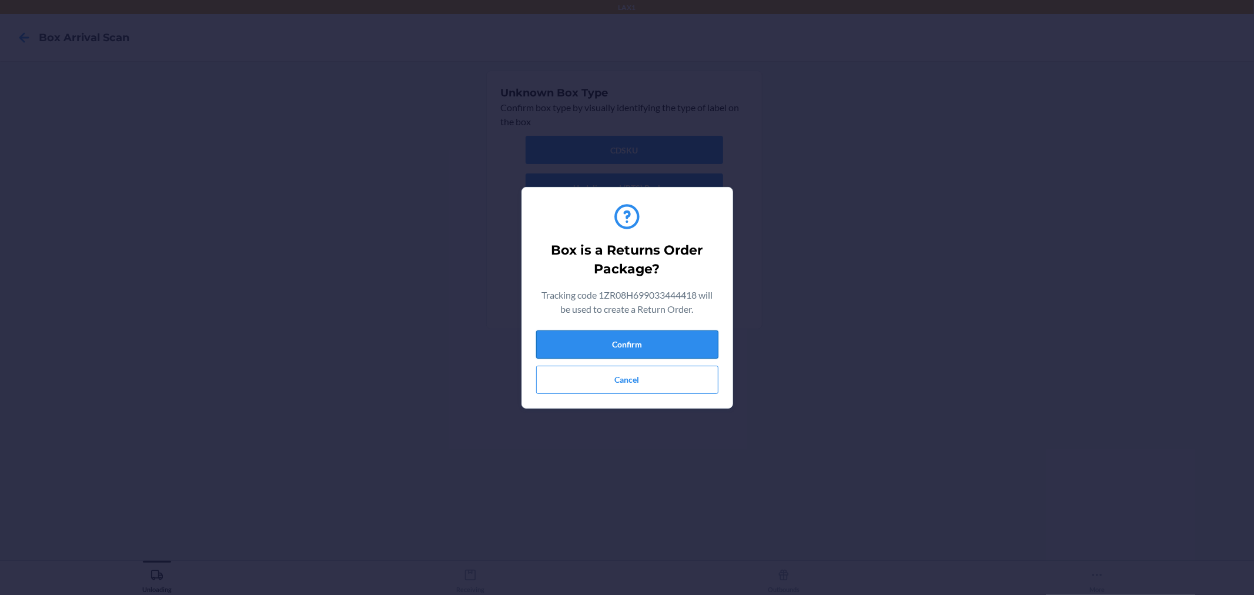
click at [670, 349] on button "Confirm" at bounding box center [627, 344] width 182 height 28
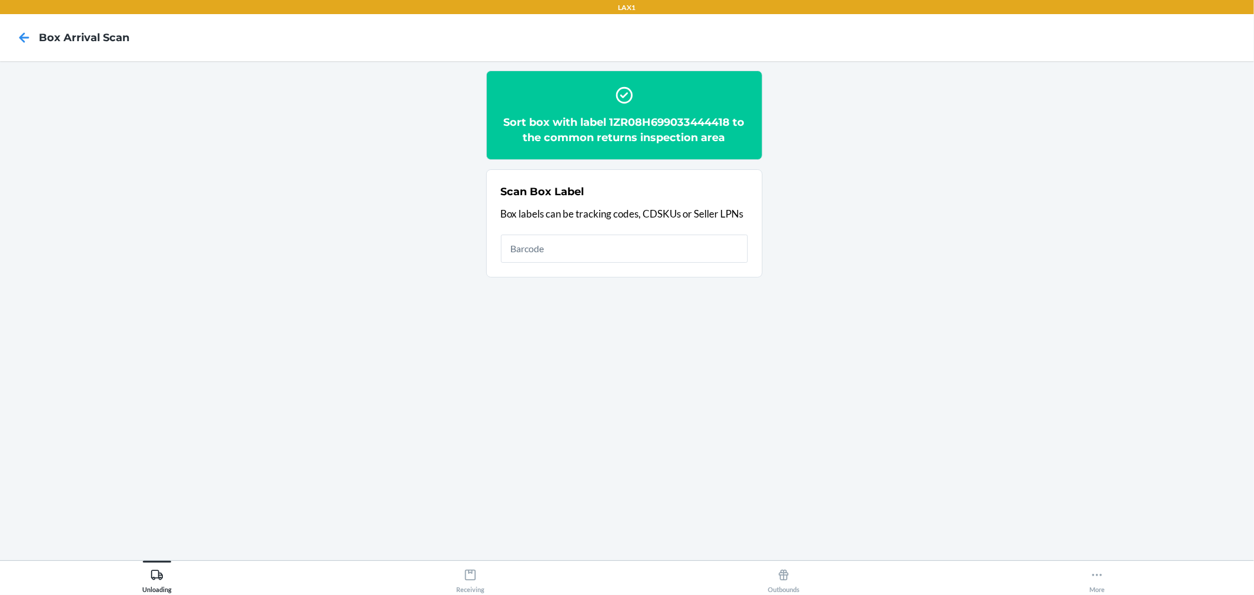
click at [729, 121] on h2 "Sort box with label 1ZR08H699033444418 to the common returns inspection area" at bounding box center [624, 130] width 247 height 31
click at [728, 121] on h2 "Sort box with label 1ZR08H699033444418 to the common returns inspection area" at bounding box center [624, 130] width 247 height 31
click at [723, 124] on h2 "Sort box with label 1ZR08H699033444418 to the common returns inspection area" at bounding box center [624, 130] width 247 height 31
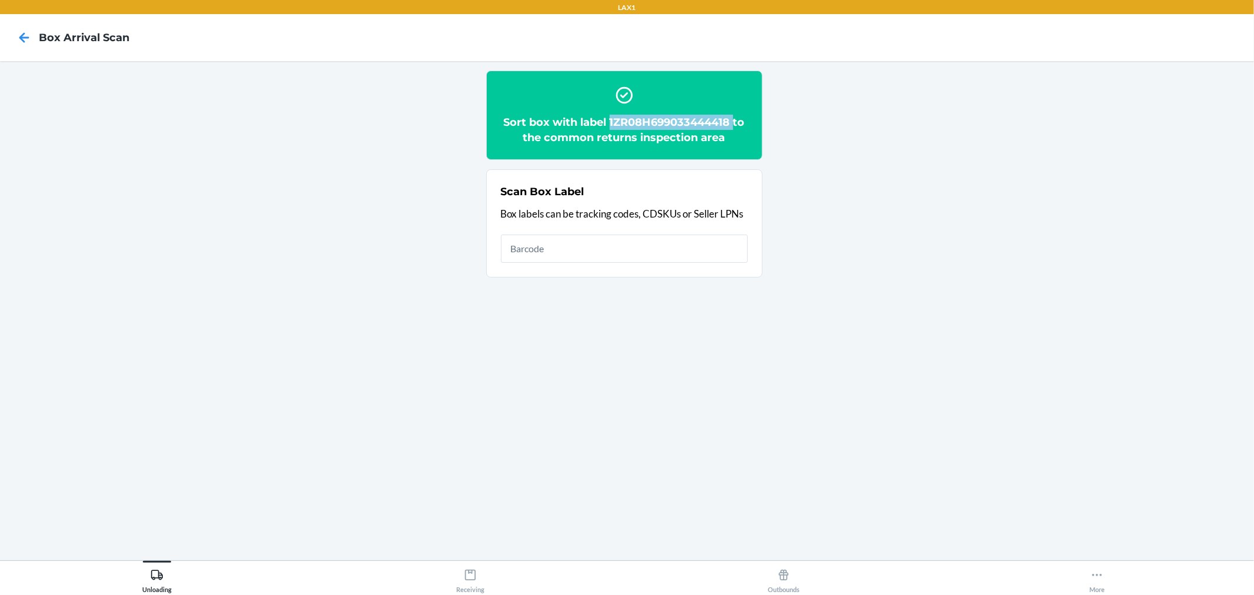
click at [723, 124] on h2 "Sort box with label 1ZR08H699033444418 to the common returns inspection area" at bounding box center [624, 130] width 247 height 31
copy h2 "1ZR08H699033444418"
click at [486, 571] on button "Receiving" at bounding box center [469, 577] width 313 height 32
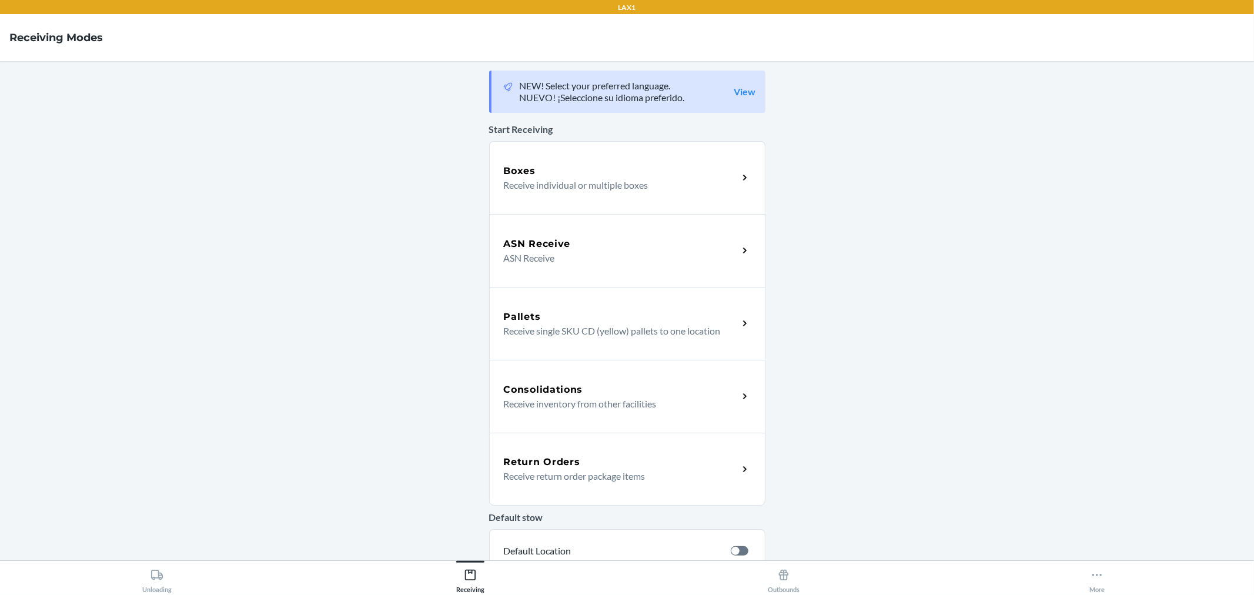
click at [744, 476] on div "Return Orders Receive return order package items" at bounding box center [627, 469] width 276 height 73
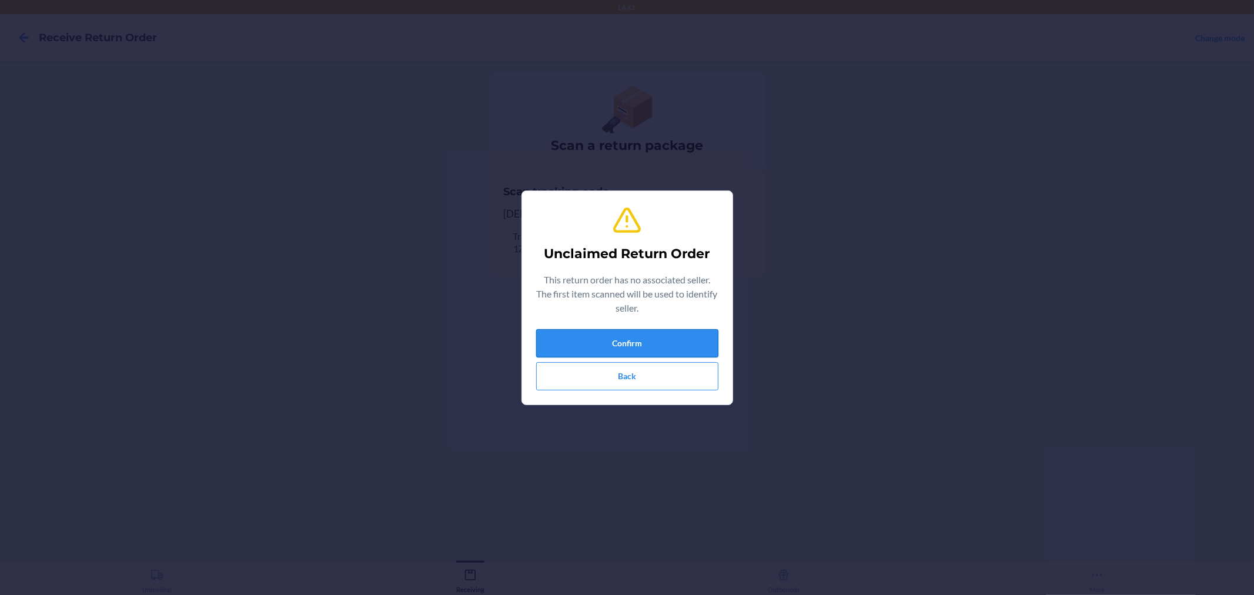
click at [619, 334] on button "Confirm" at bounding box center [627, 343] width 182 height 28
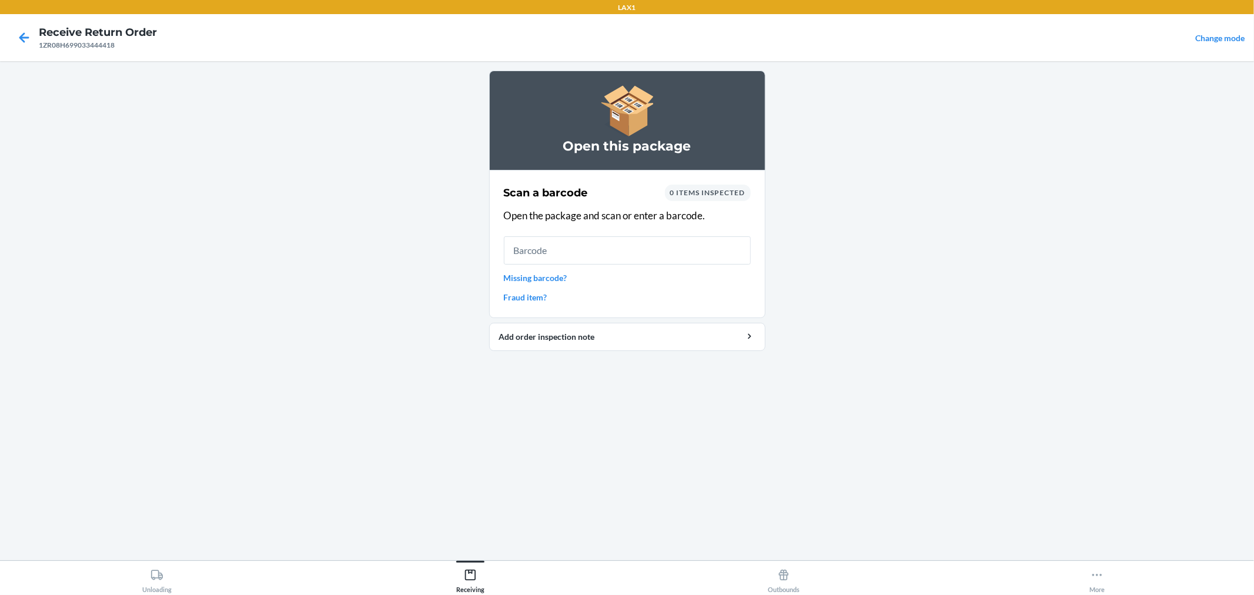
click at [527, 273] on link "Missing barcode?" at bounding box center [627, 278] width 247 height 12
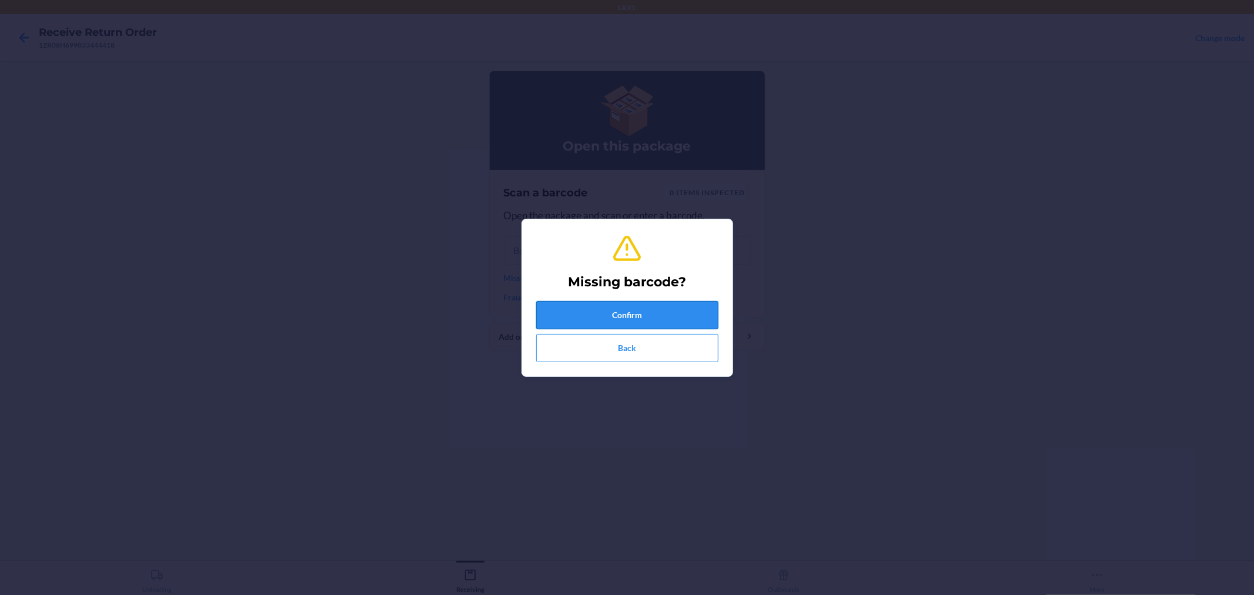
click at [583, 300] on div "Missing barcode? Confirm Back" at bounding box center [627, 298] width 182 height 138
click at [585, 309] on button "Confirm" at bounding box center [627, 315] width 182 height 28
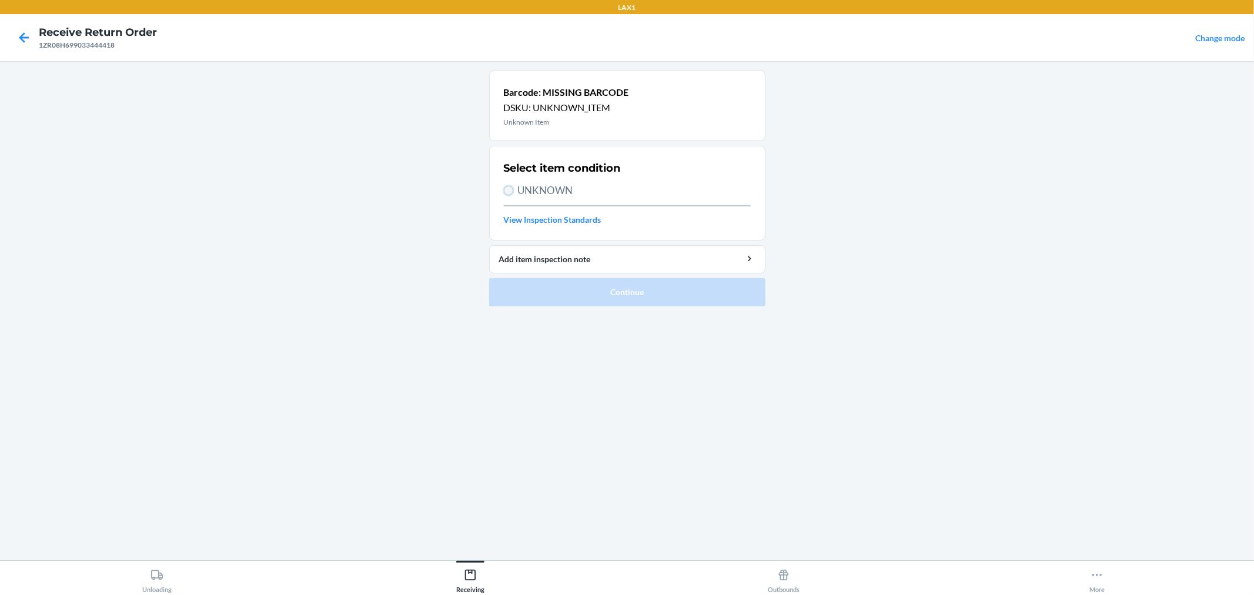
click at [506, 189] on input "UNKNOWN" at bounding box center [508, 190] width 9 height 9
radio input "true"
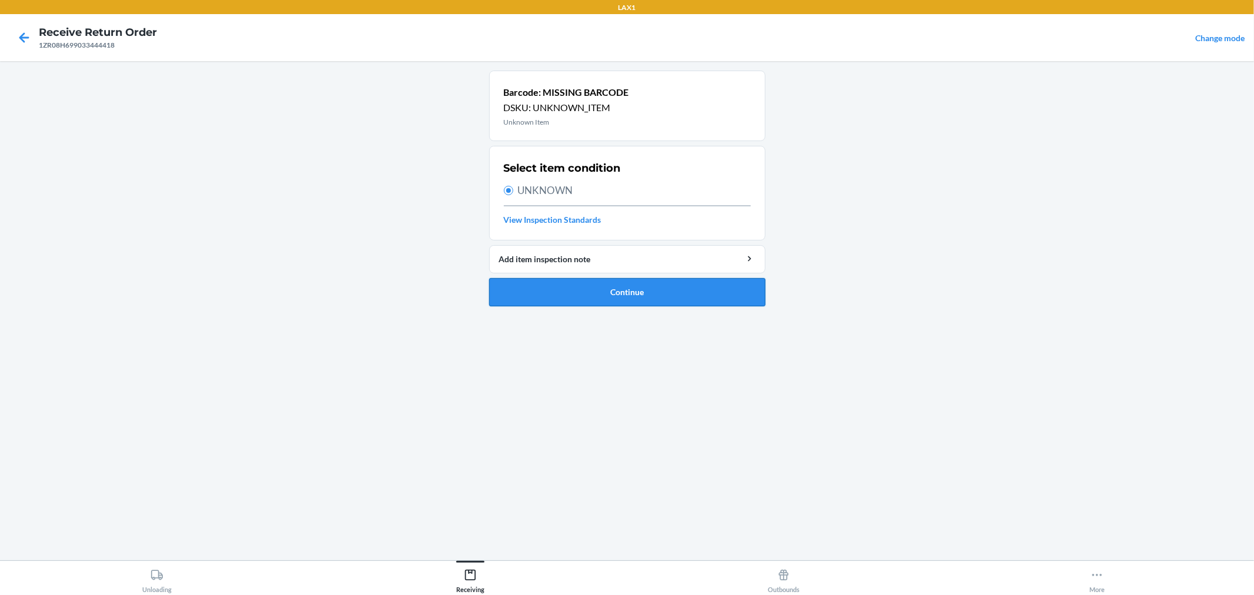
click at [544, 283] on button "Continue" at bounding box center [627, 292] width 276 height 28
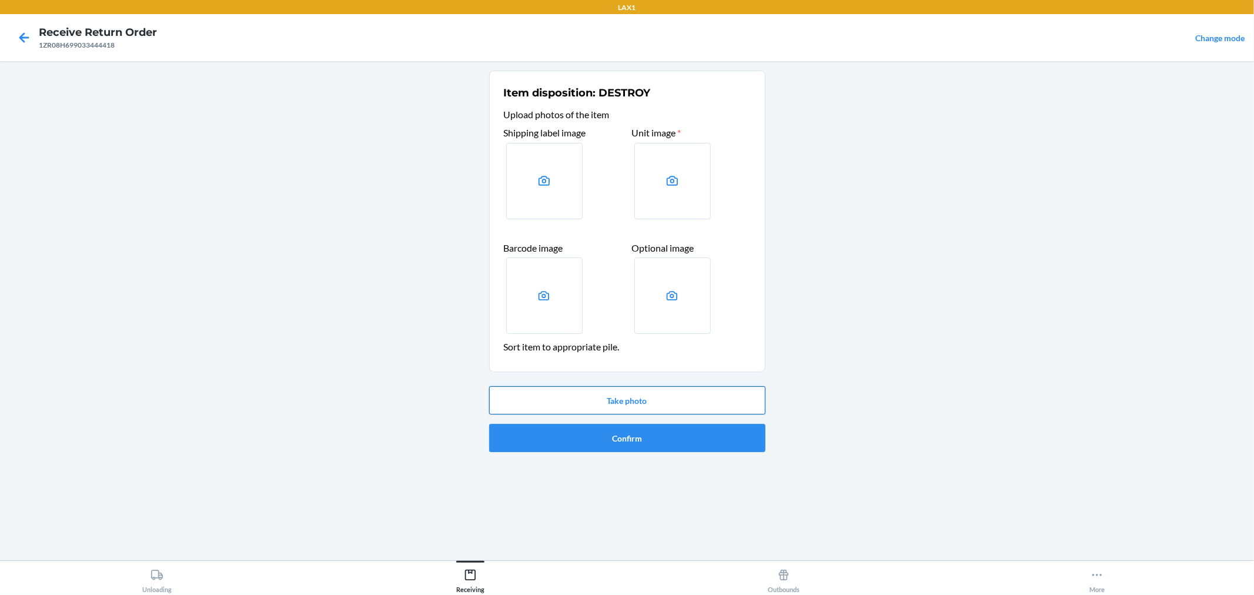
click at [634, 395] on button "Take photo" at bounding box center [627, 400] width 276 height 28
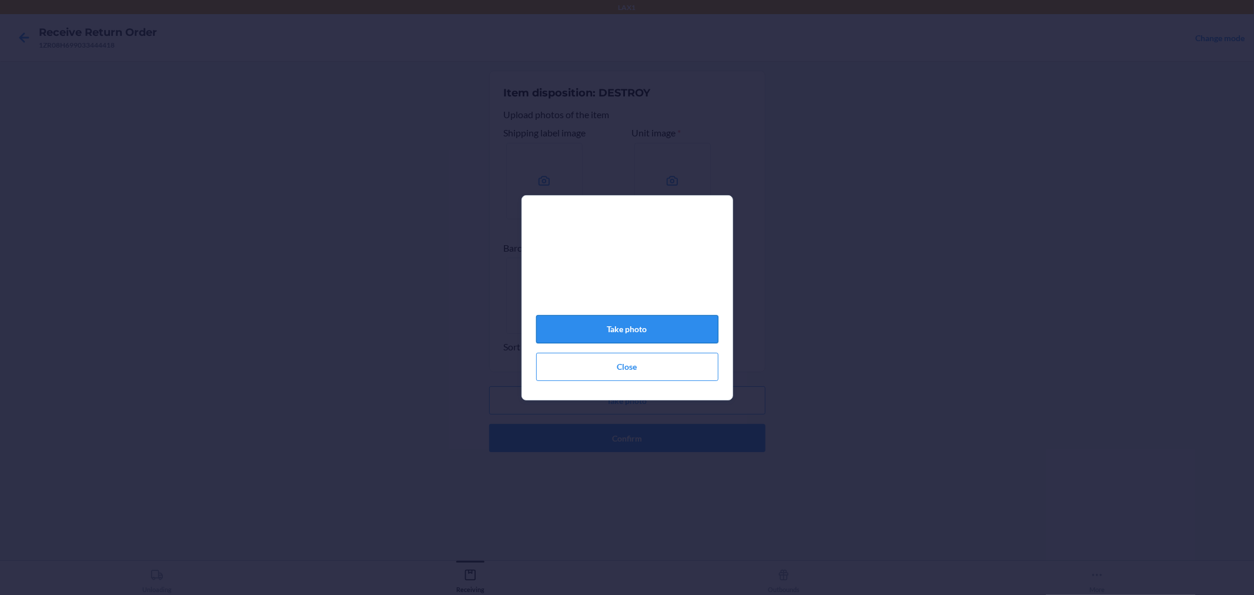
click at [682, 336] on button "Take photo" at bounding box center [627, 329] width 182 height 28
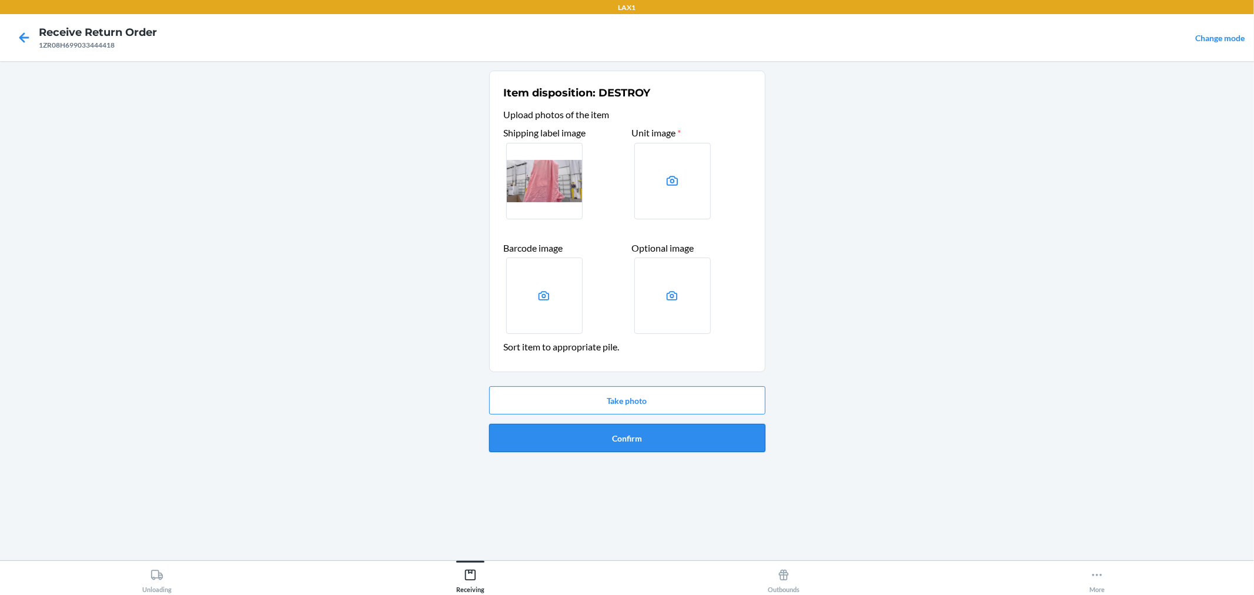
click at [673, 433] on button "Confirm" at bounding box center [627, 438] width 276 height 28
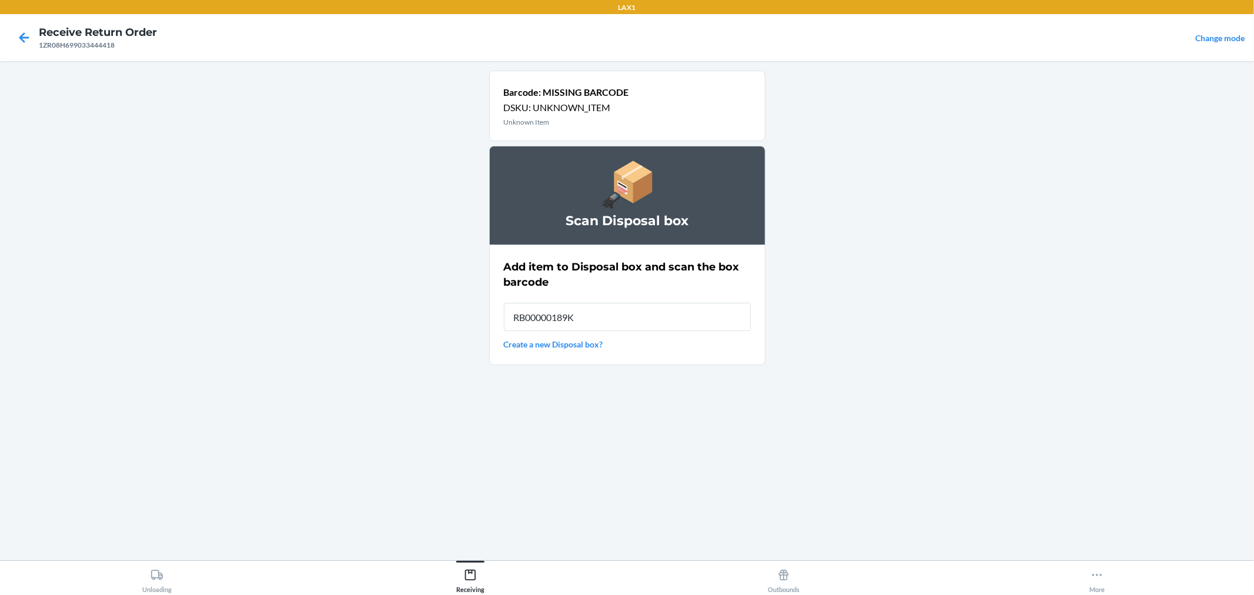
type input "RB00000189K"
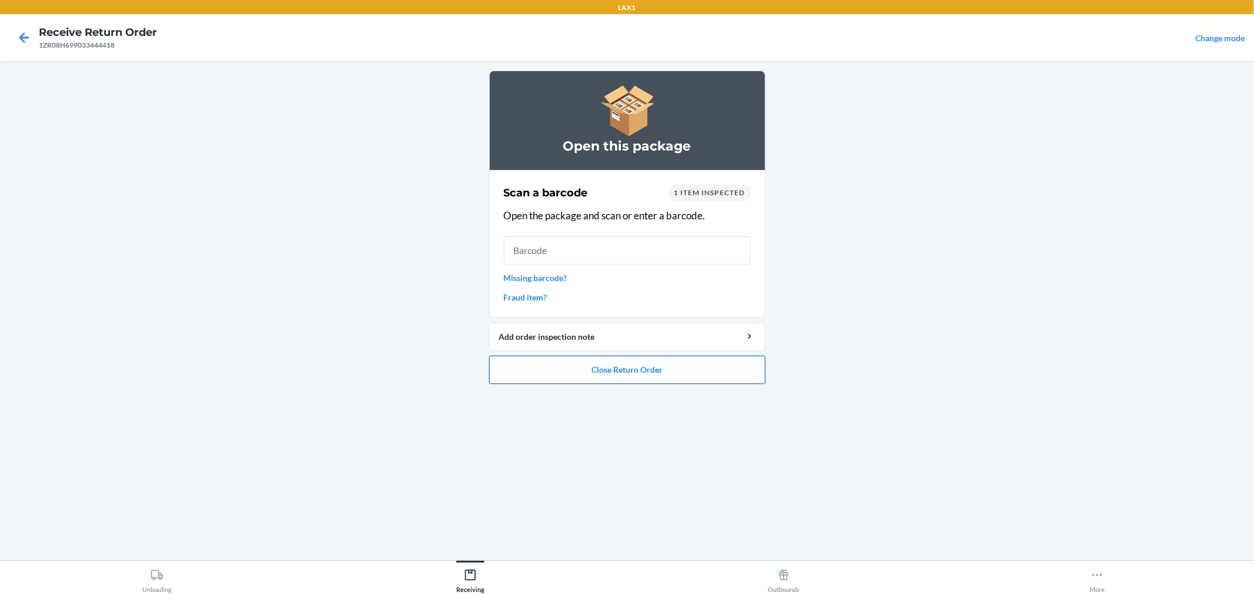
click at [733, 369] on button "Close Return Order" at bounding box center [627, 370] width 276 height 28
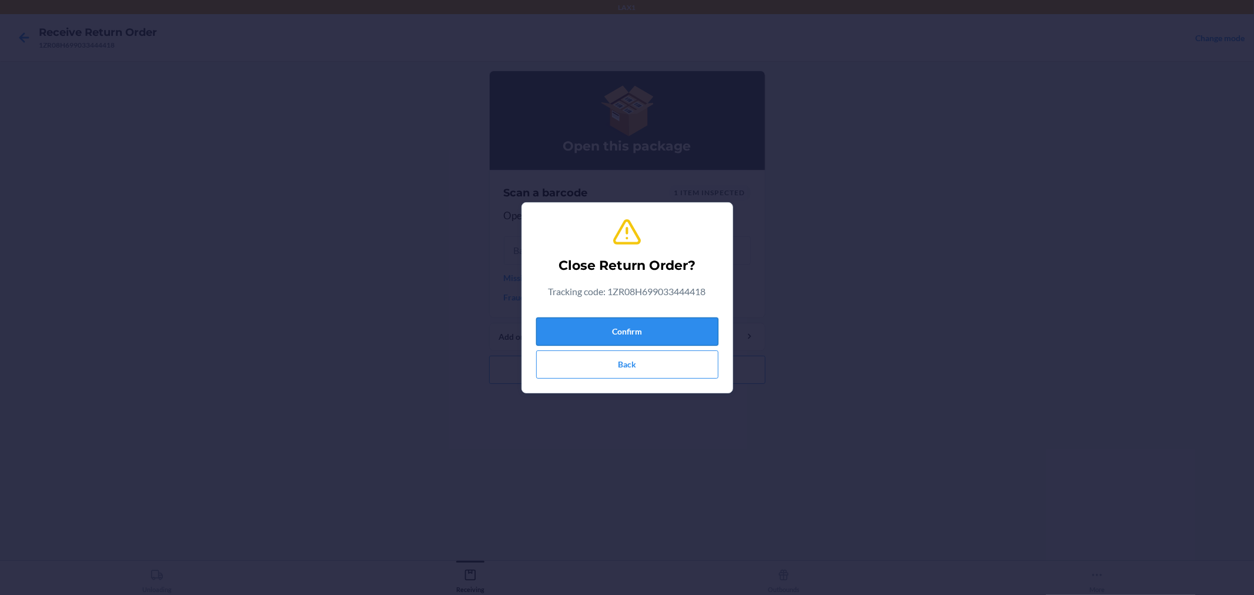
click at [710, 330] on button "Confirm" at bounding box center [627, 331] width 182 height 28
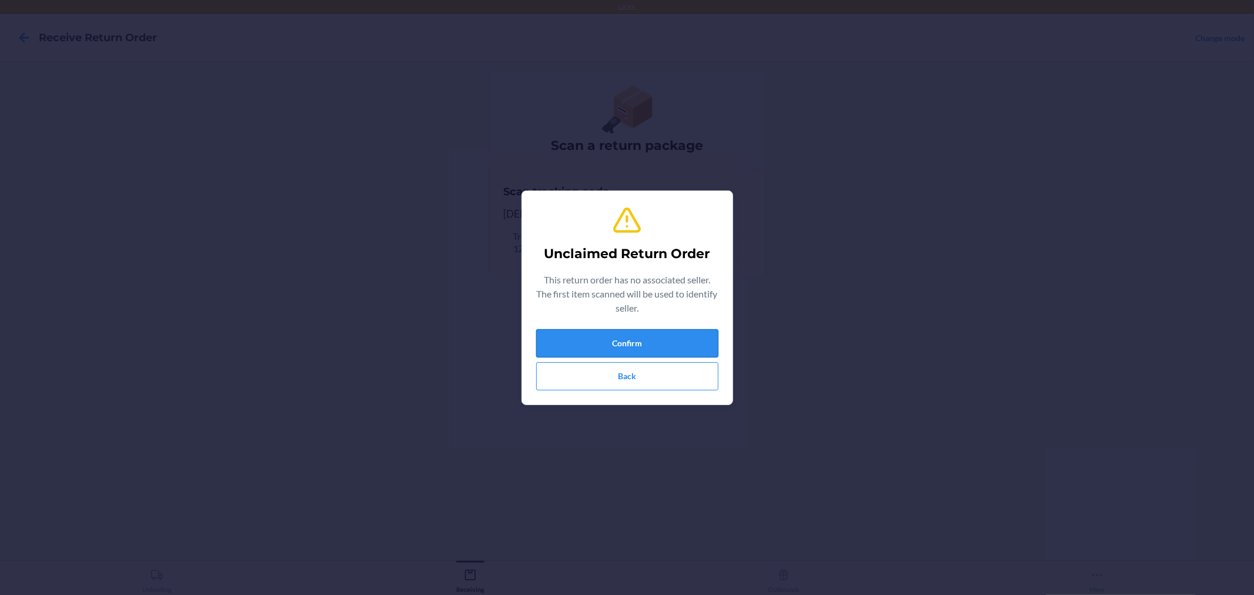
click at [690, 337] on button "Confirm" at bounding box center [627, 343] width 182 height 28
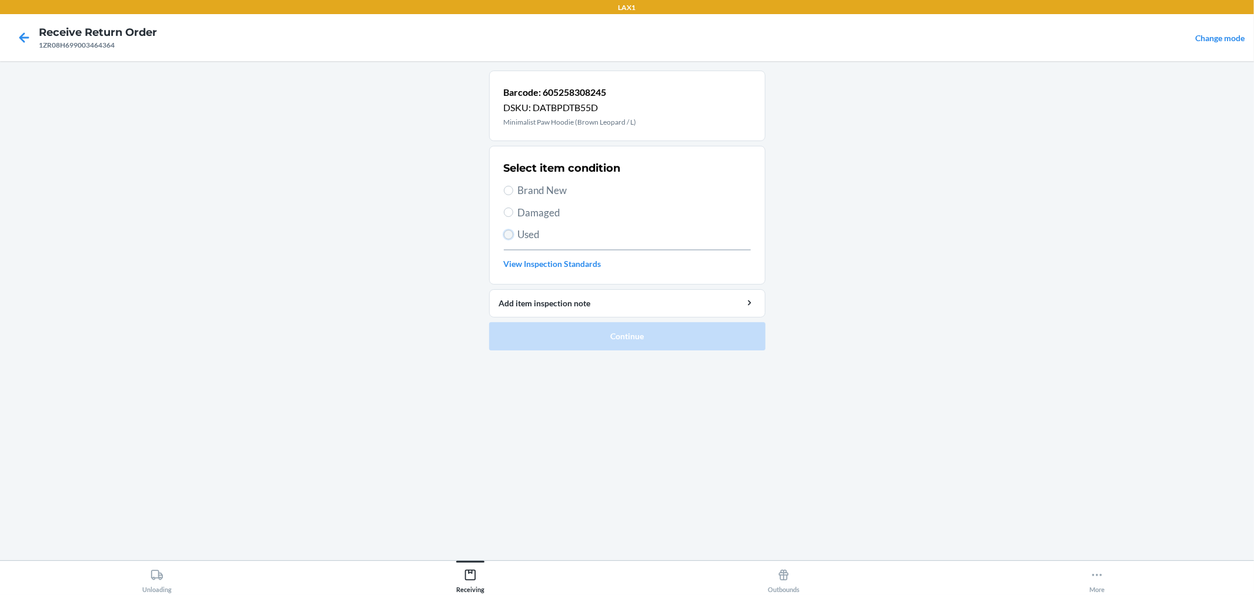
click at [507, 235] on input "Used" at bounding box center [508, 234] width 9 height 9
radio input "true"
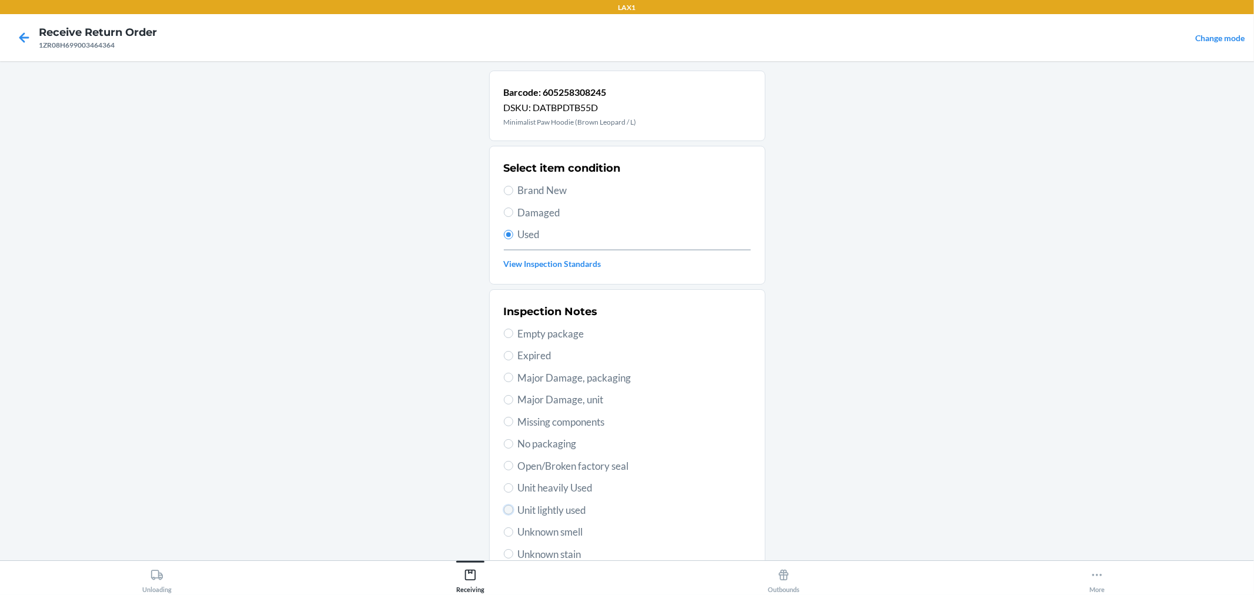
click at [504, 513] on input "Unit lightly used" at bounding box center [508, 509] width 9 height 9
radio input "true"
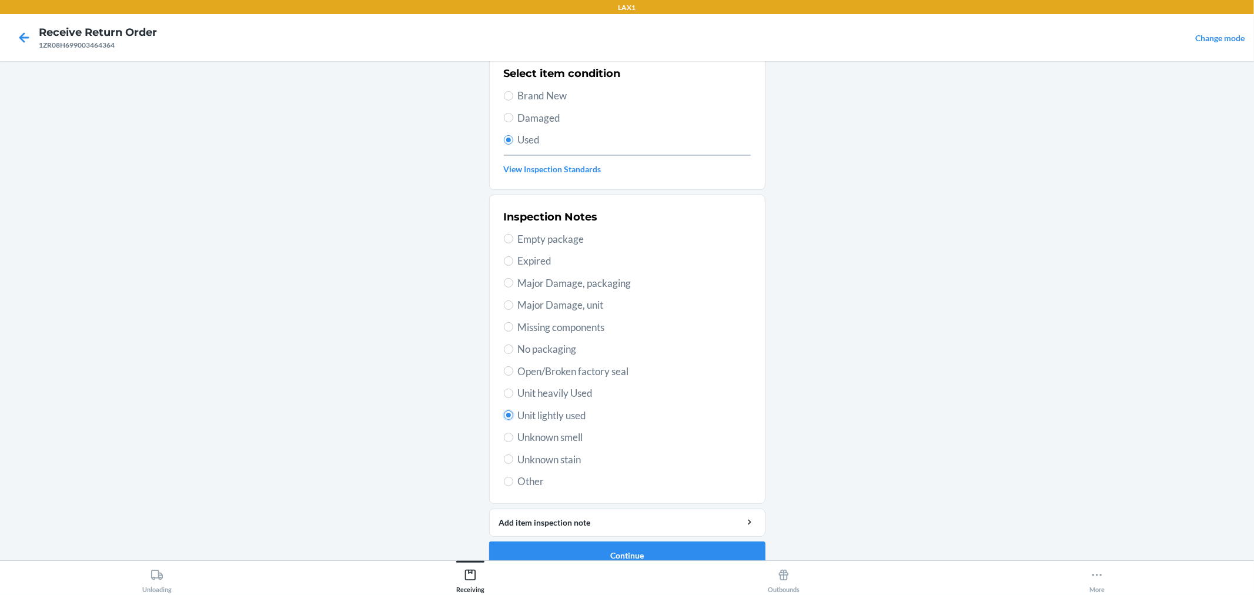
scroll to position [113, 0]
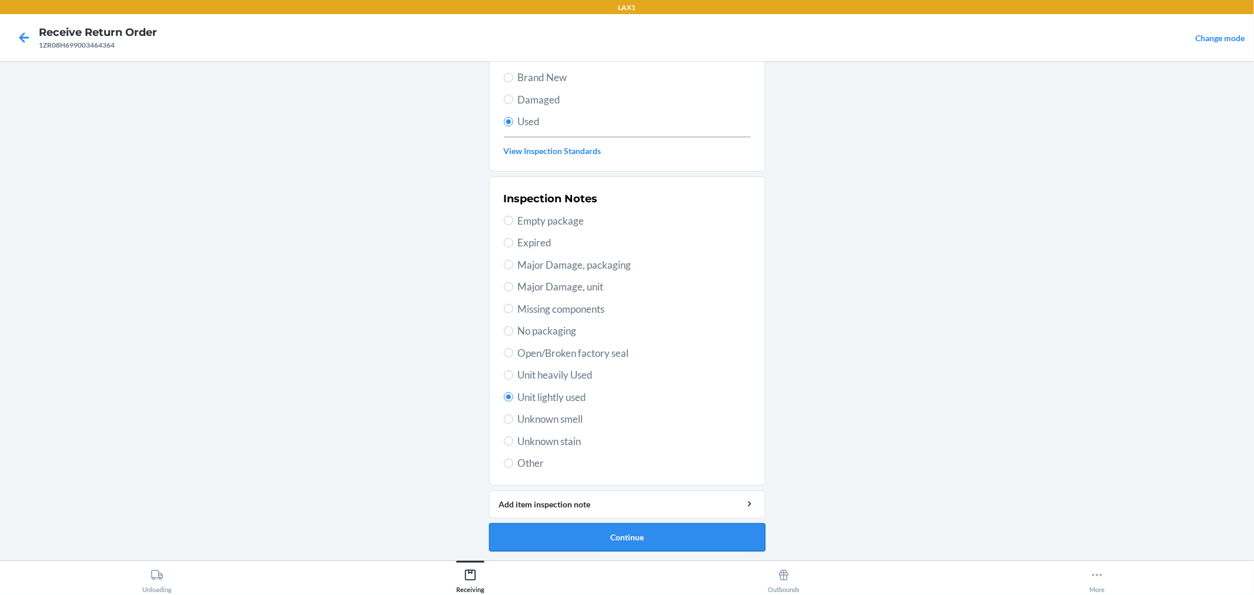
click at [570, 527] on button "Continue" at bounding box center [627, 537] width 276 height 28
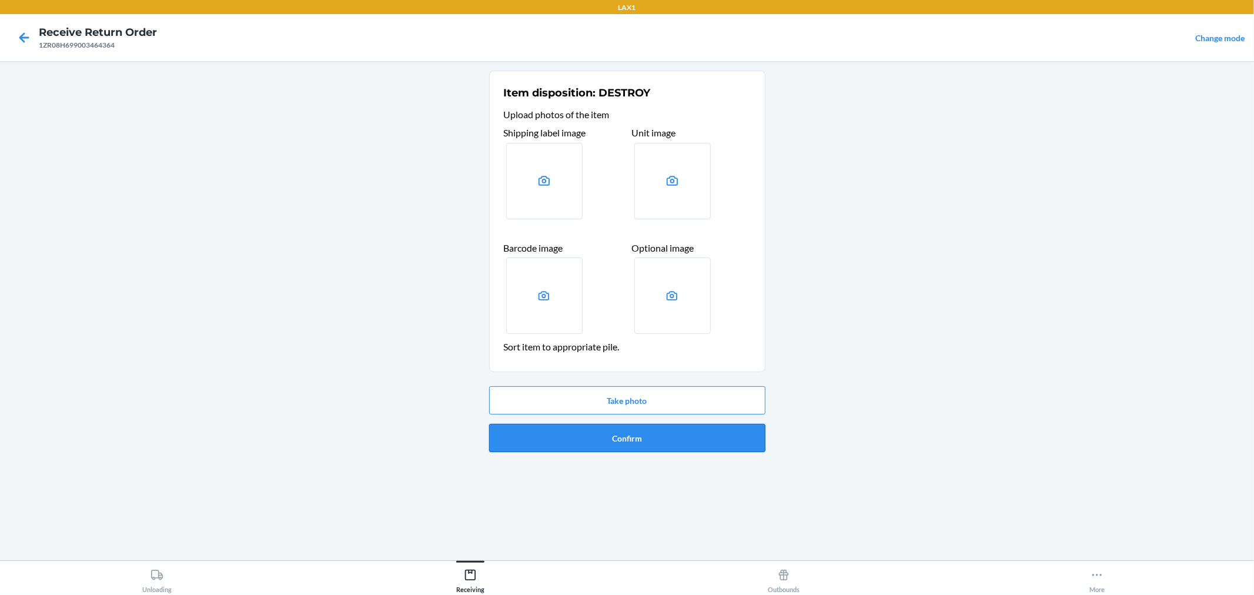
click at [665, 428] on button "Confirm" at bounding box center [627, 438] width 276 height 28
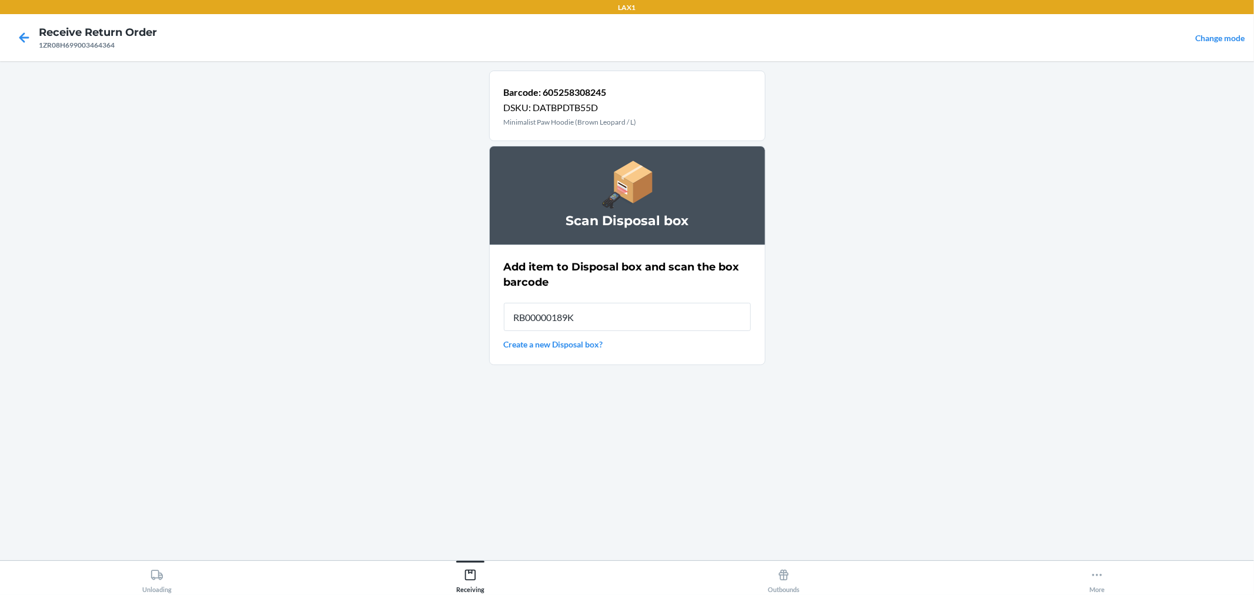
type input "RB00000189K"
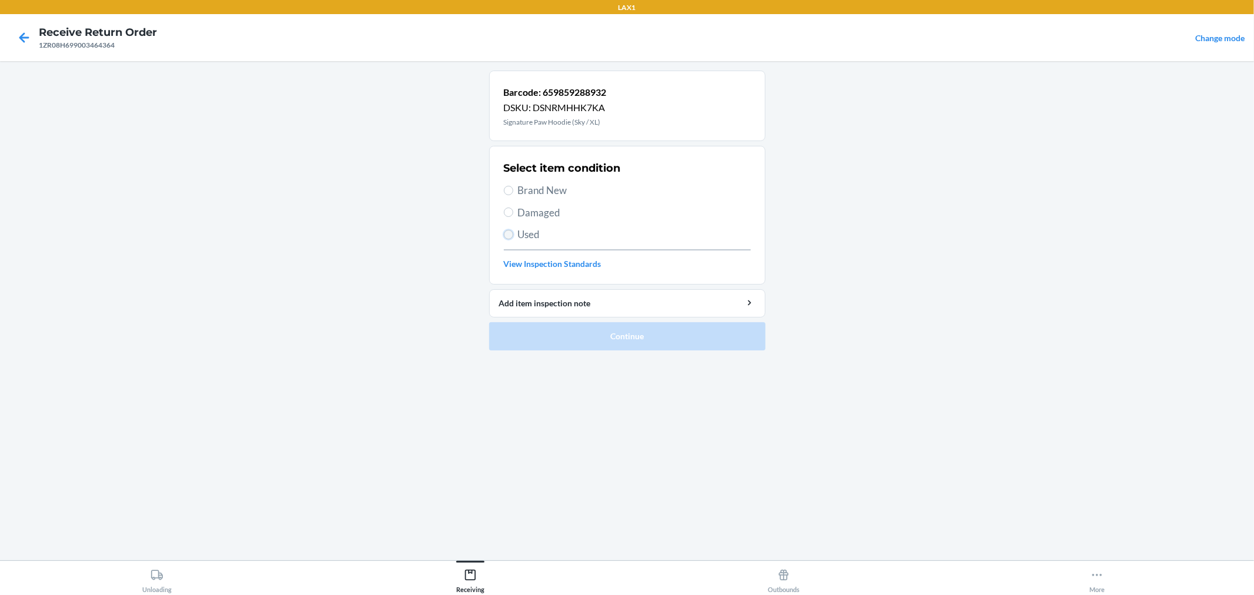
click at [510, 234] on input "Used" at bounding box center [508, 234] width 9 height 9
radio input "true"
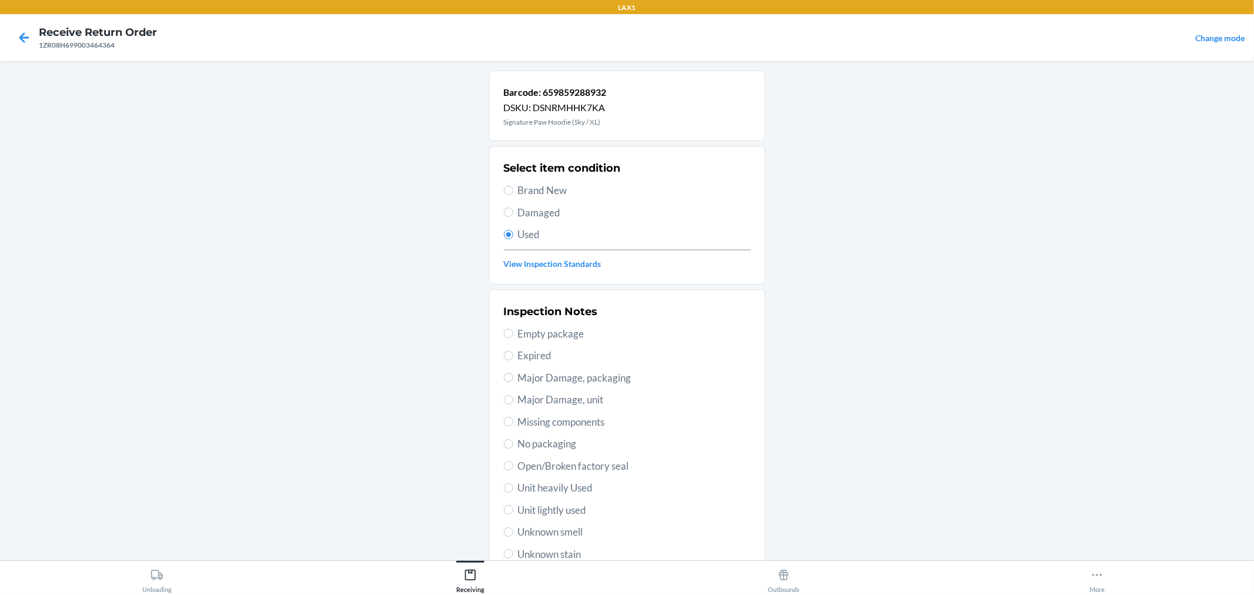
click at [504, 493] on label "Unit heavily Used" at bounding box center [627, 487] width 247 height 15
click at [504, 493] on input "Unit heavily Used" at bounding box center [508, 487] width 9 height 9
radio input "true"
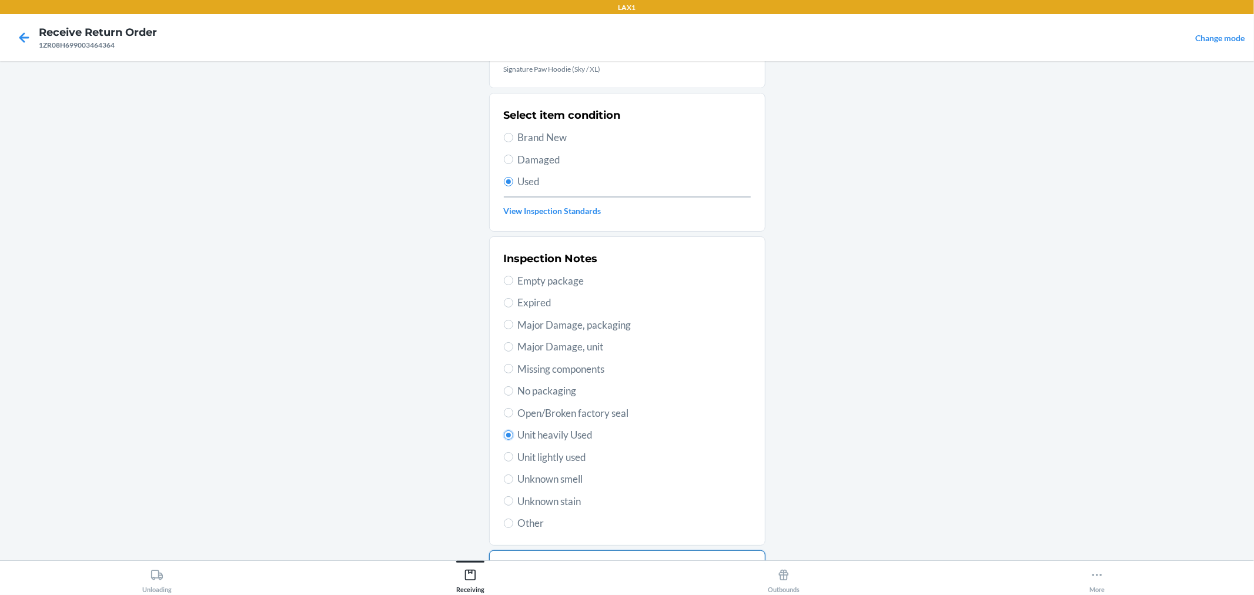
scroll to position [113, 0]
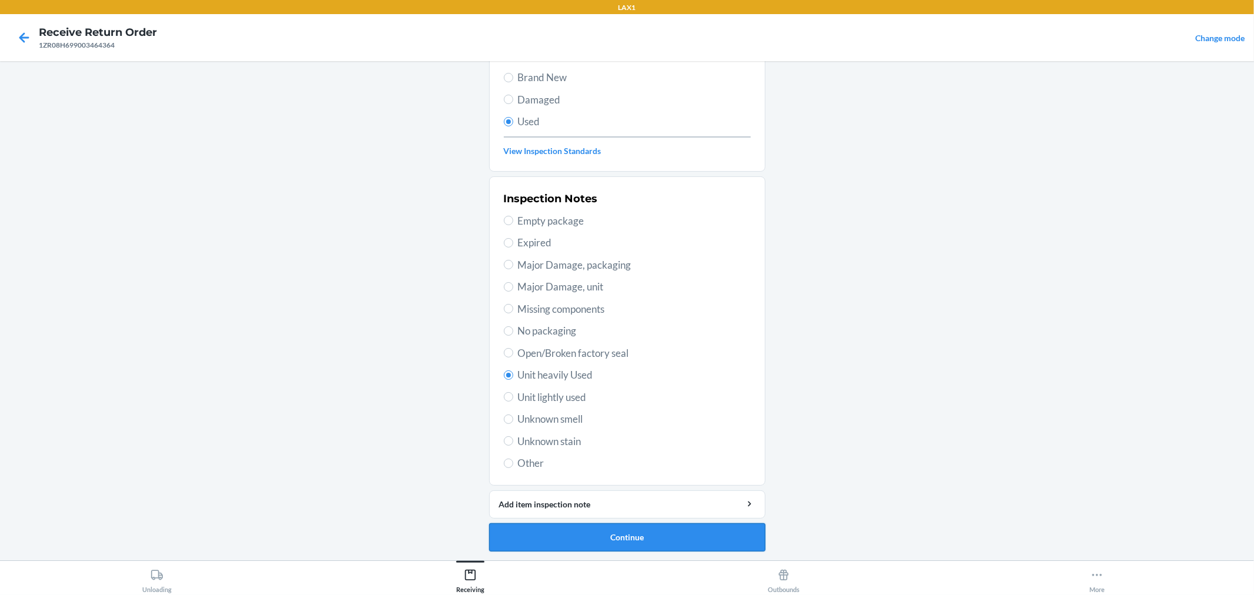
click at [683, 528] on button "Continue" at bounding box center [627, 537] width 276 height 28
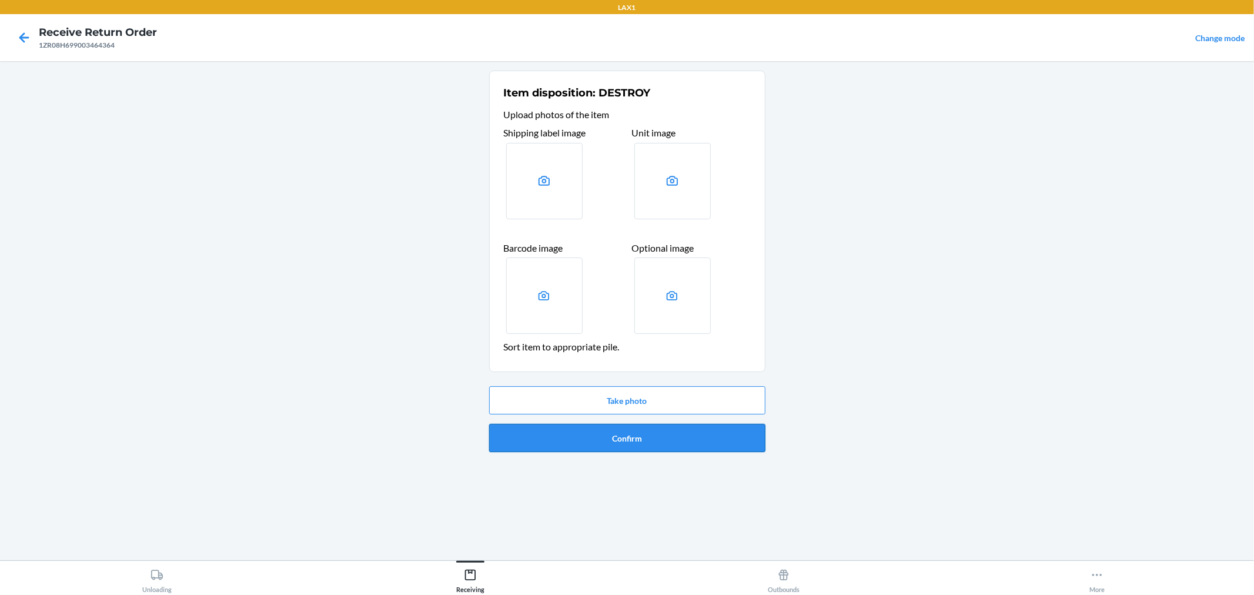
click at [687, 426] on button "Confirm" at bounding box center [627, 438] width 276 height 28
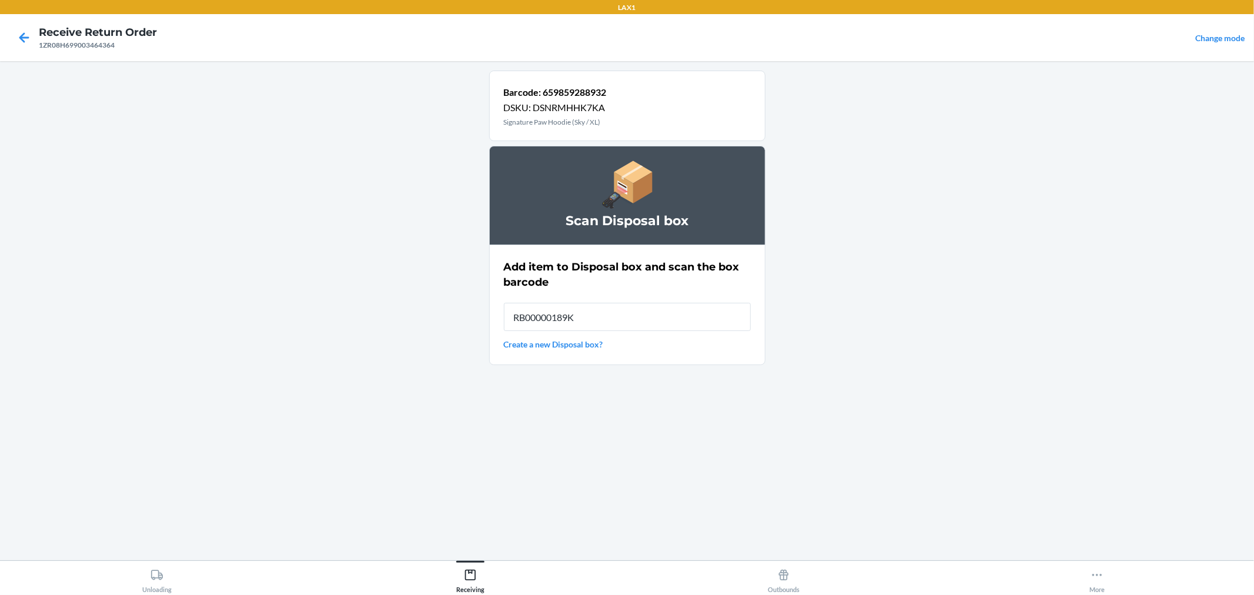
type input "RB00000189K"
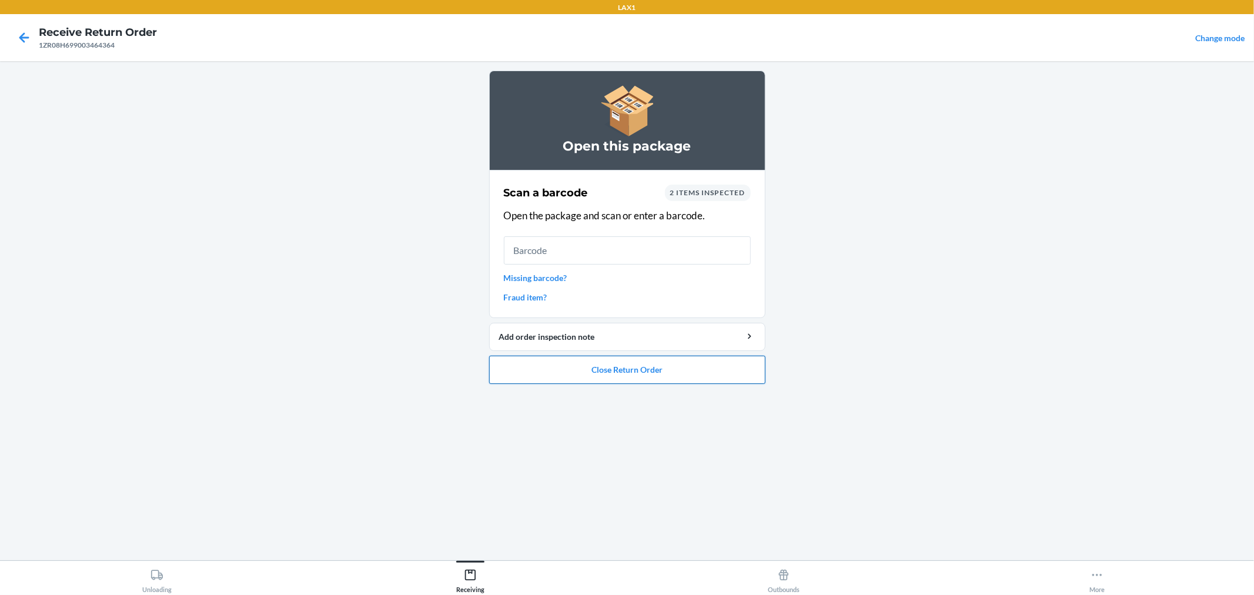
click at [680, 366] on button "Close Return Order" at bounding box center [627, 370] width 276 height 28
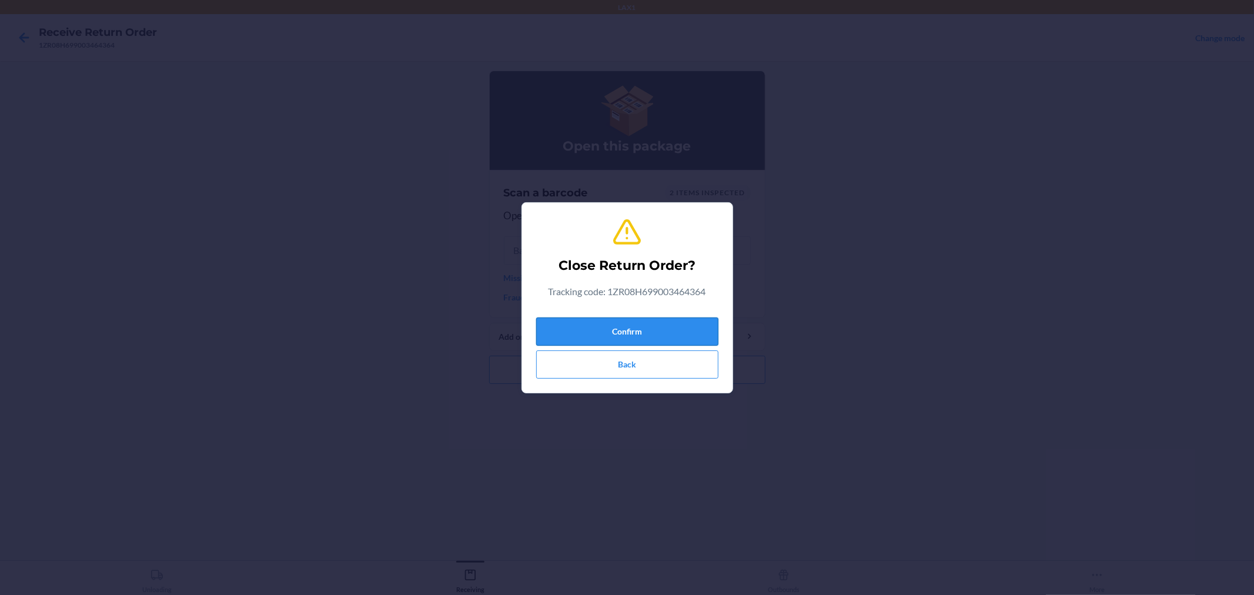
click at [670, 329] on button "Confirm" at bounding box center [627, 331] width 182 height 28
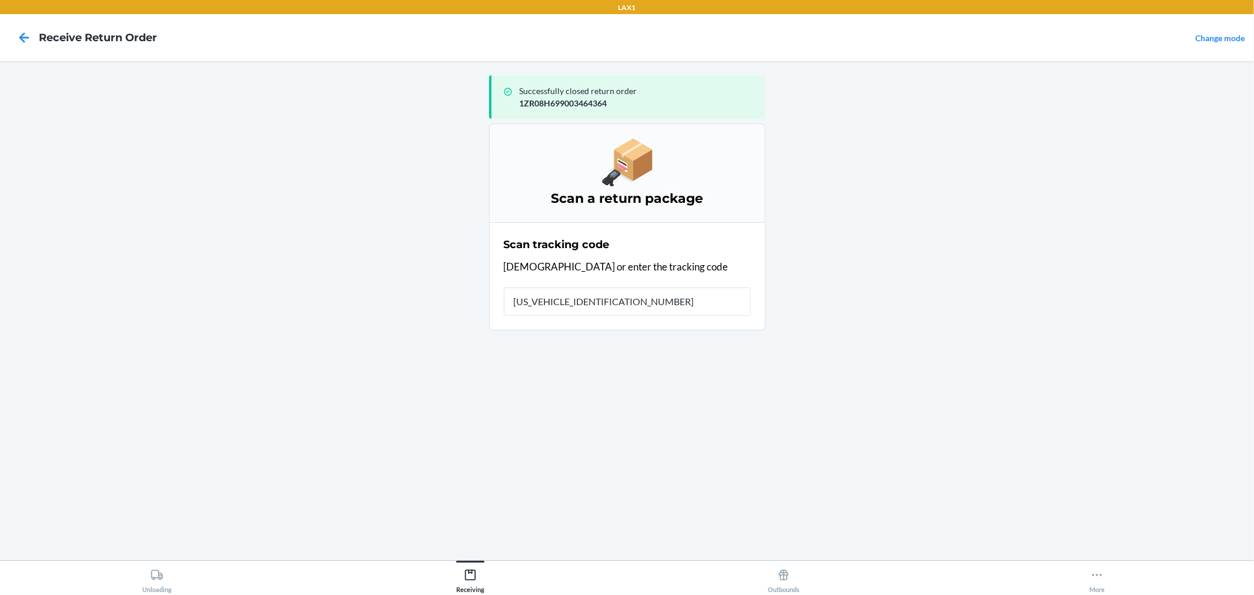
type input "1ZR08H699033410785"
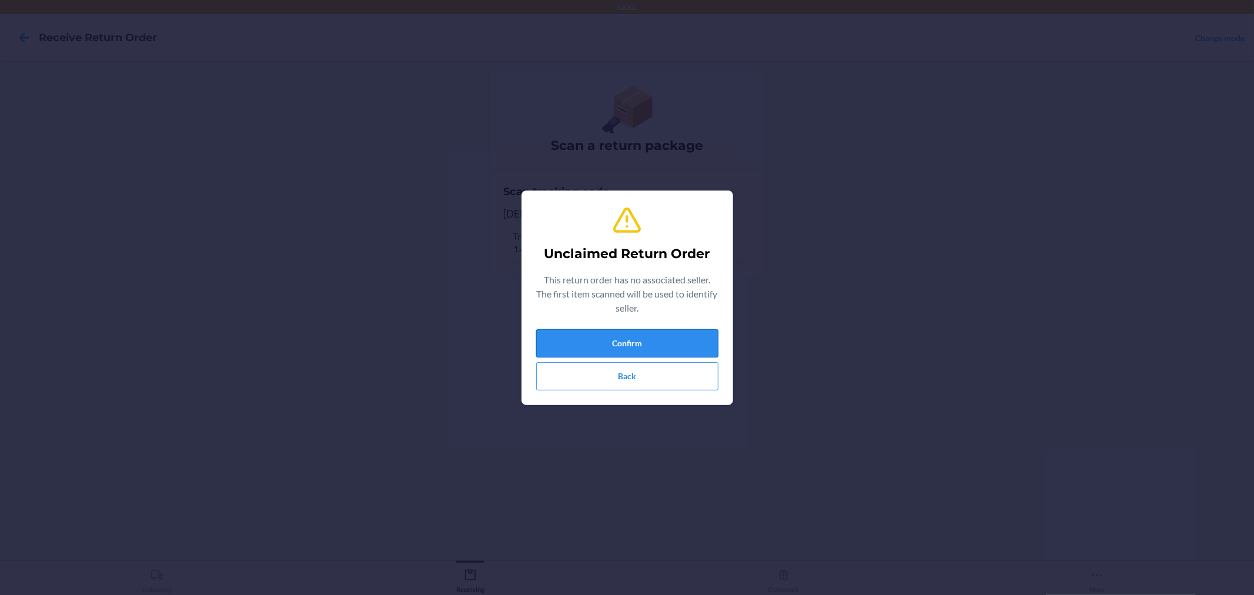
click at [658, 337] on button "Confirm" at bounding box center [627, 343] width 182 height 28
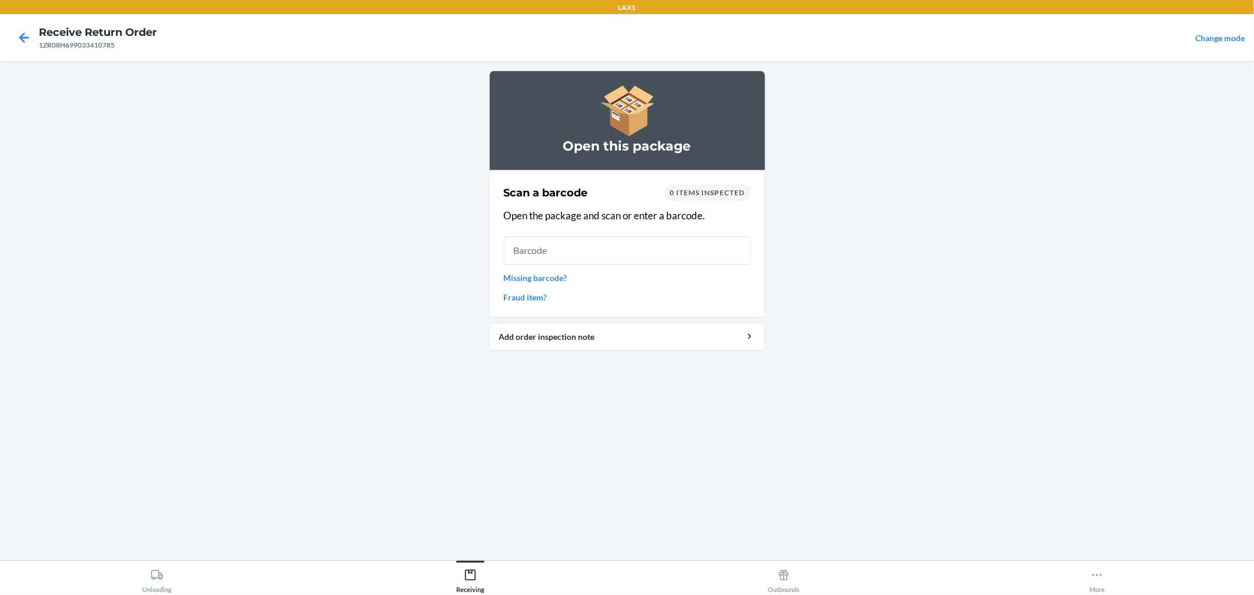
click at [541, 283] on link "Missing barcode?" at bounding box center [627, 278] width 247 height 12
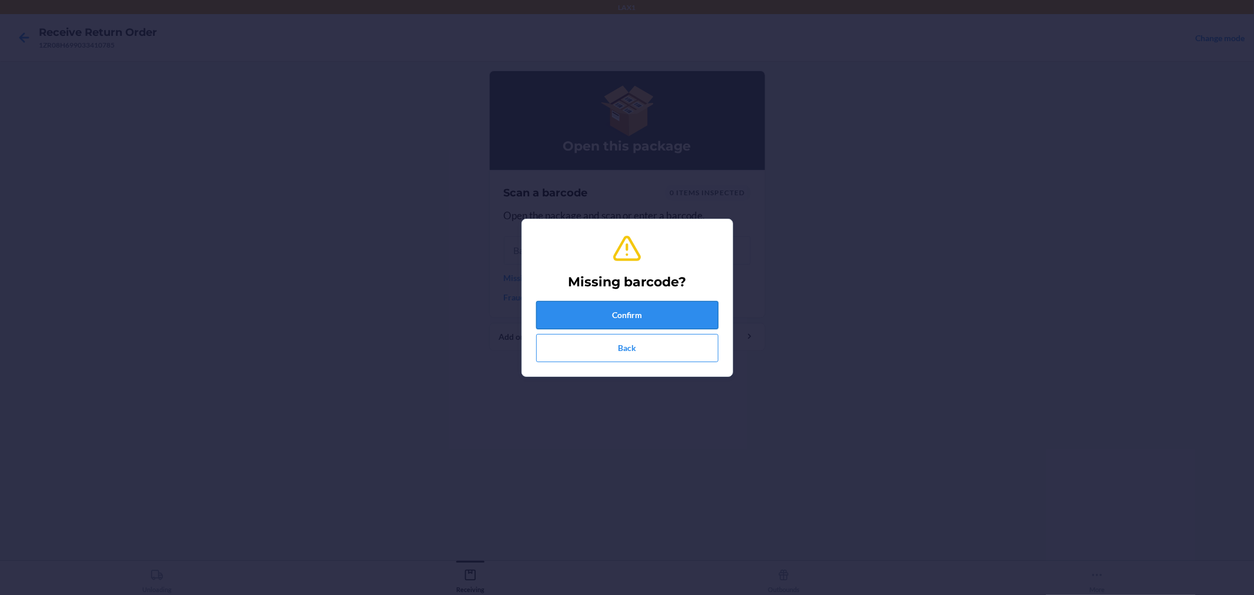
click at [555, 304] on button "Confirm" at bounding box center [627, 315] width 182 height 28
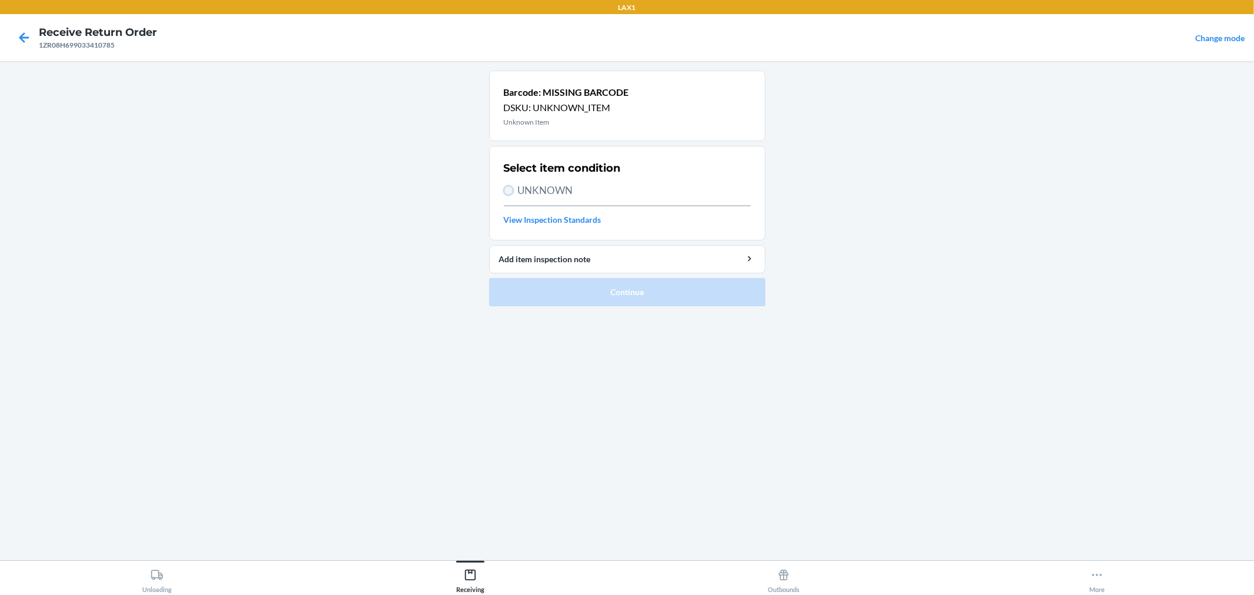
click at [509, 190] on input "UNKNOWN" at bounding box center [508, 190] width 9 height 9
radio input "true"
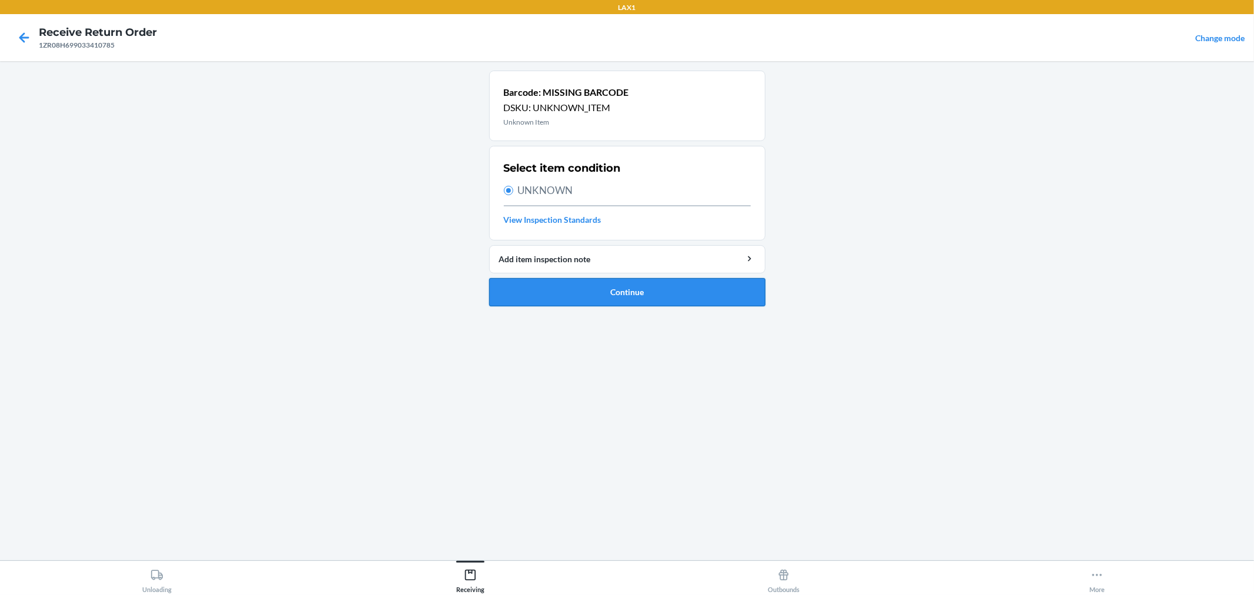
click at [613, 286] on button "Continue" at bounding box center [627, 292] width 276 height 28
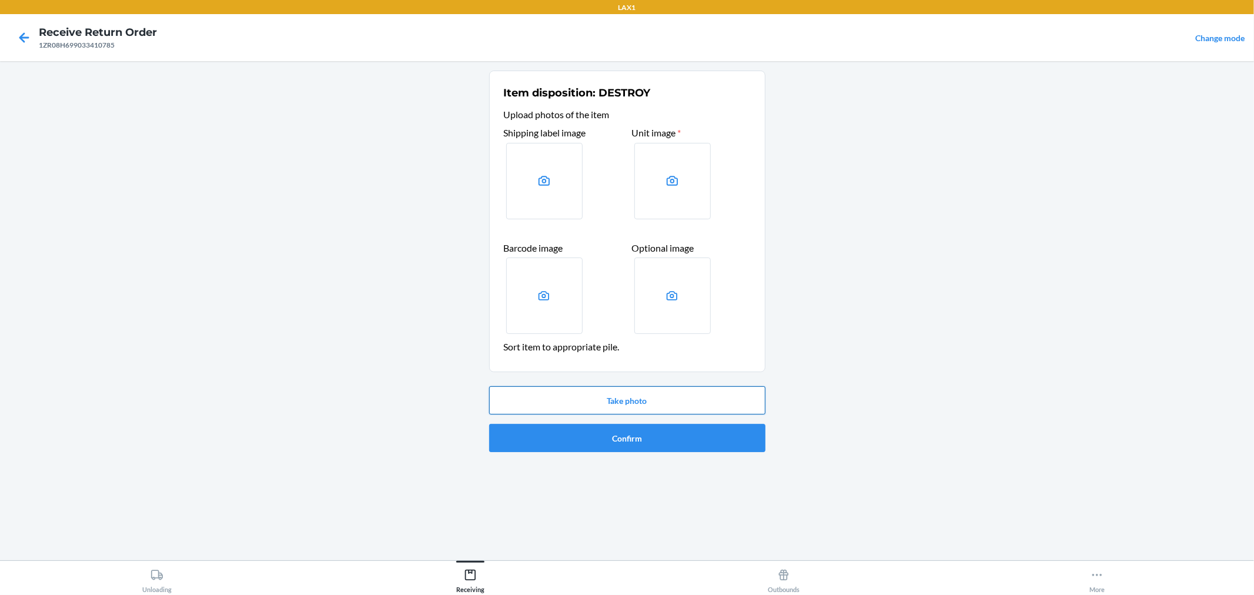
click at [661, 395] on button "Take photo" at bounding box center [627, 400] width 276 height 28
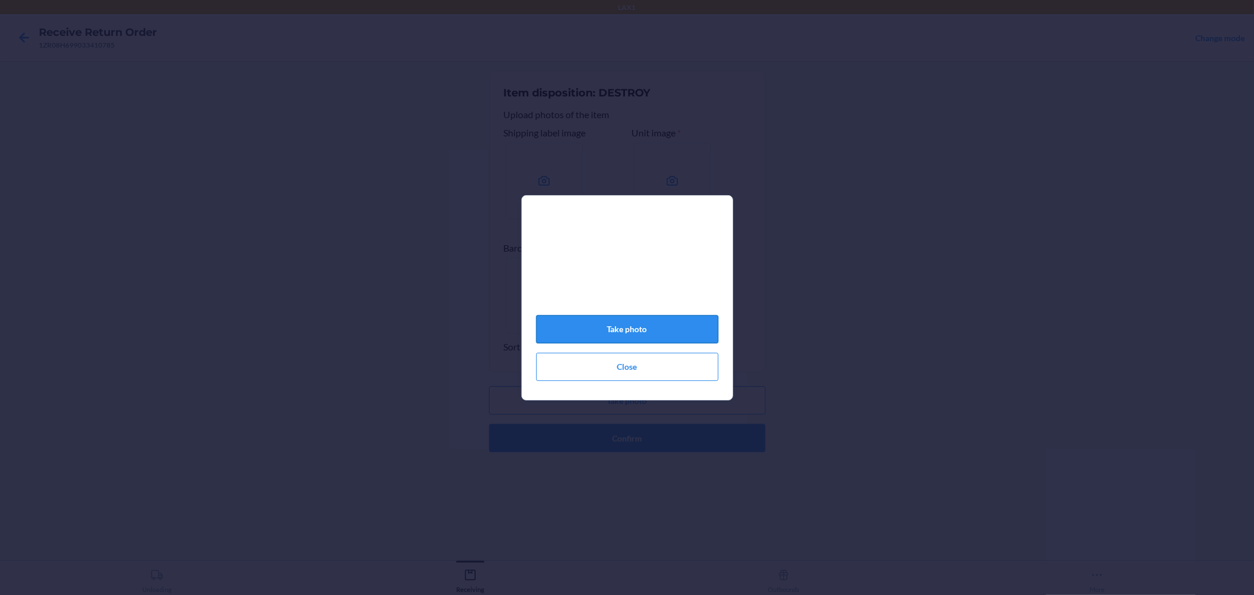
click at [684, 333] on button "Take photo" at bounding box center [627, 329] width 182 height 28
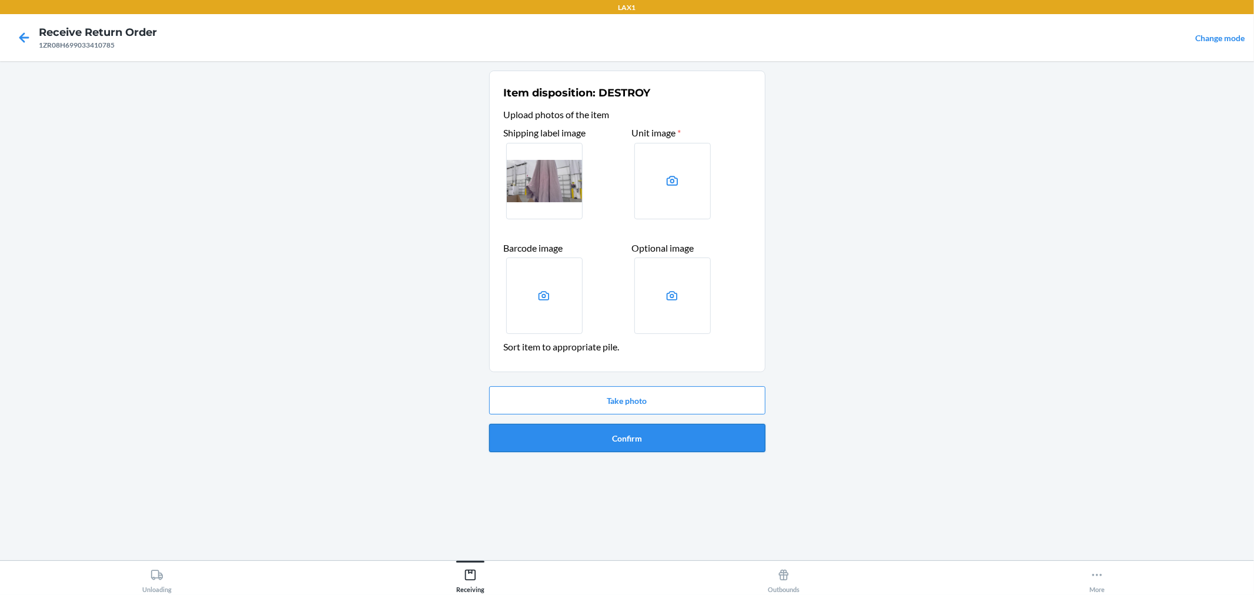
click at [661, 436] on button "Confirm" at bounding box center [627, 438] width 276 height 28
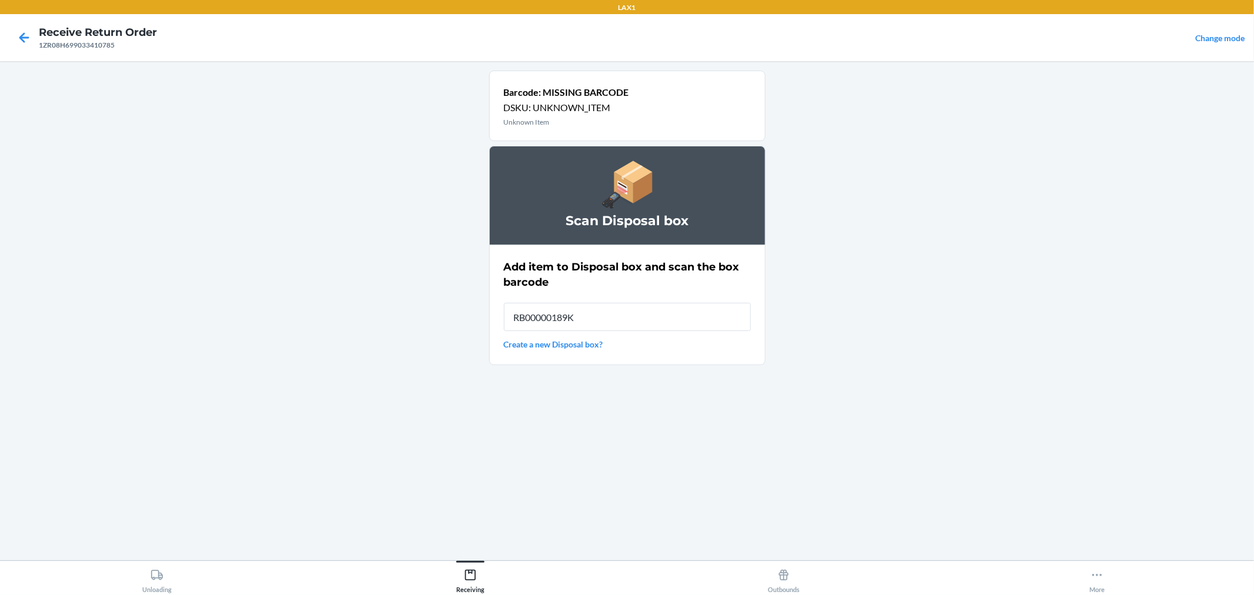
type input "RB00000189K"
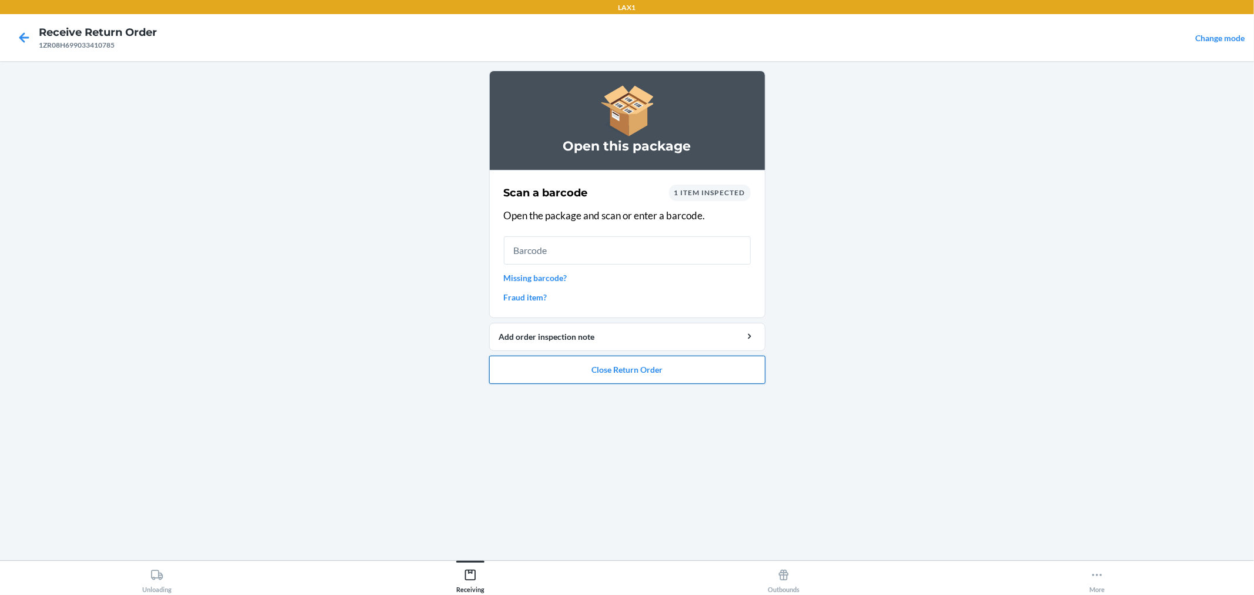
click at [634, 365] on button "Close Return Order" at bounding box center [627, 370] width 276 height 28
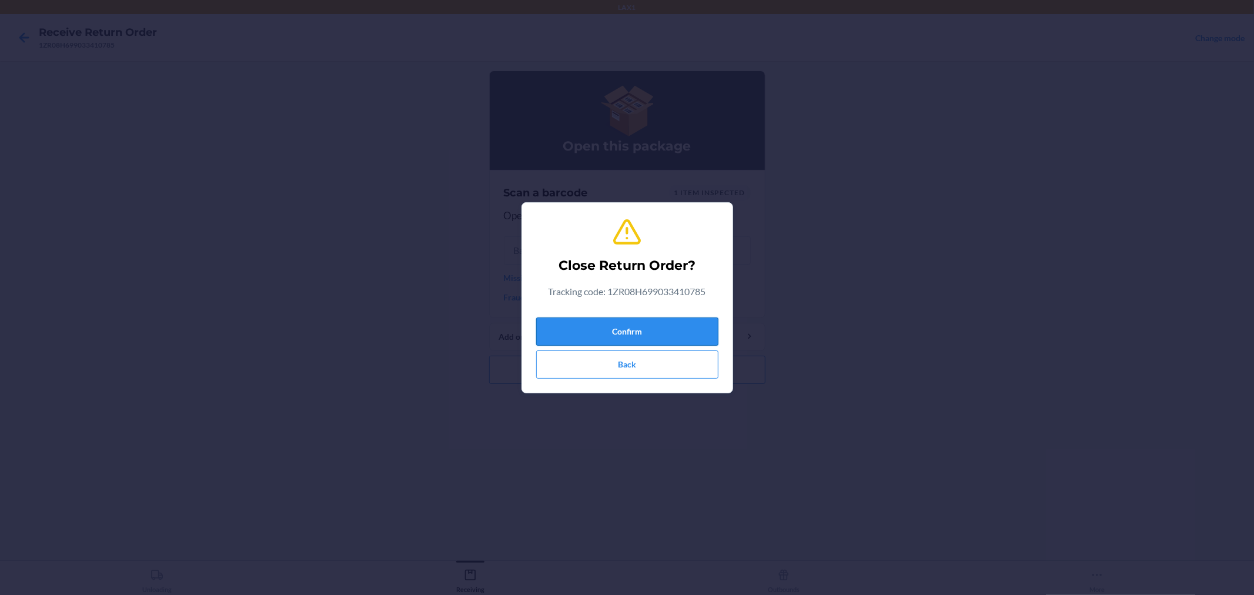
click at [637, 333] on button "Confirm" at bounding box center [627, 331] width 182 height 28
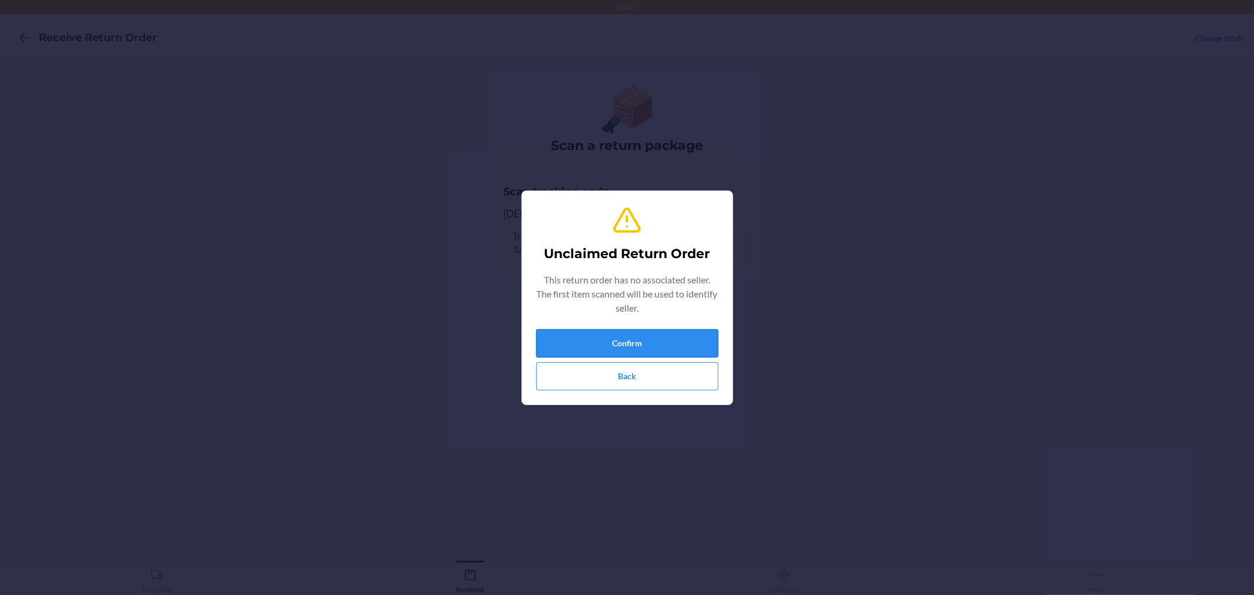
click at [639, 342] on button "Confirm" at bounding box center [627, 343] width 182 height 28
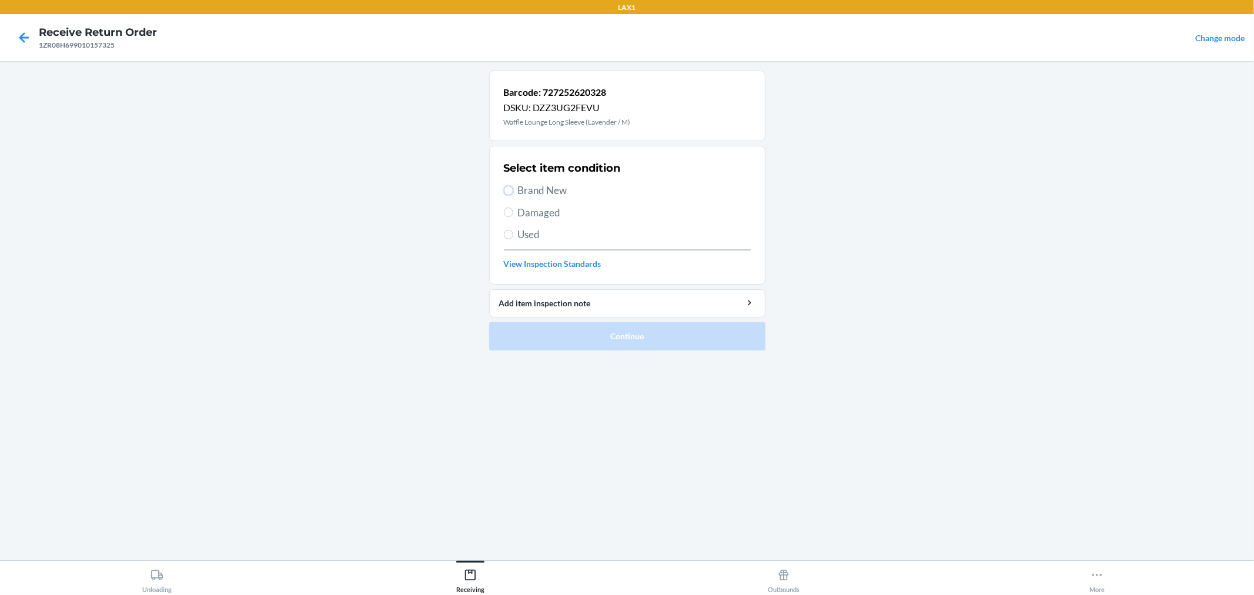
drag, startPoint x: 508, startPoint y: 191, endPoint x: 520, endPoint y: 208, distance: 21.1
click at [509, 191] on input "Brand New" at bounding box center [508, 190] width 9 height 9
radio input "true"
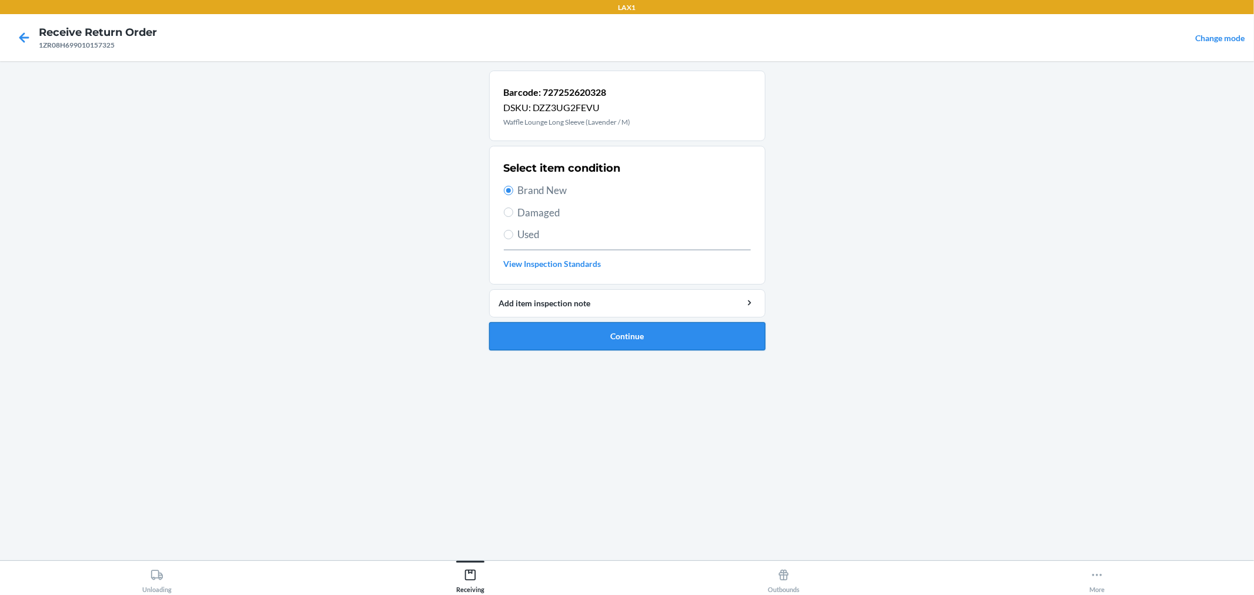
click at [623, 336] on button "Continue" at bounding box center [627, 336] width 276 height 28
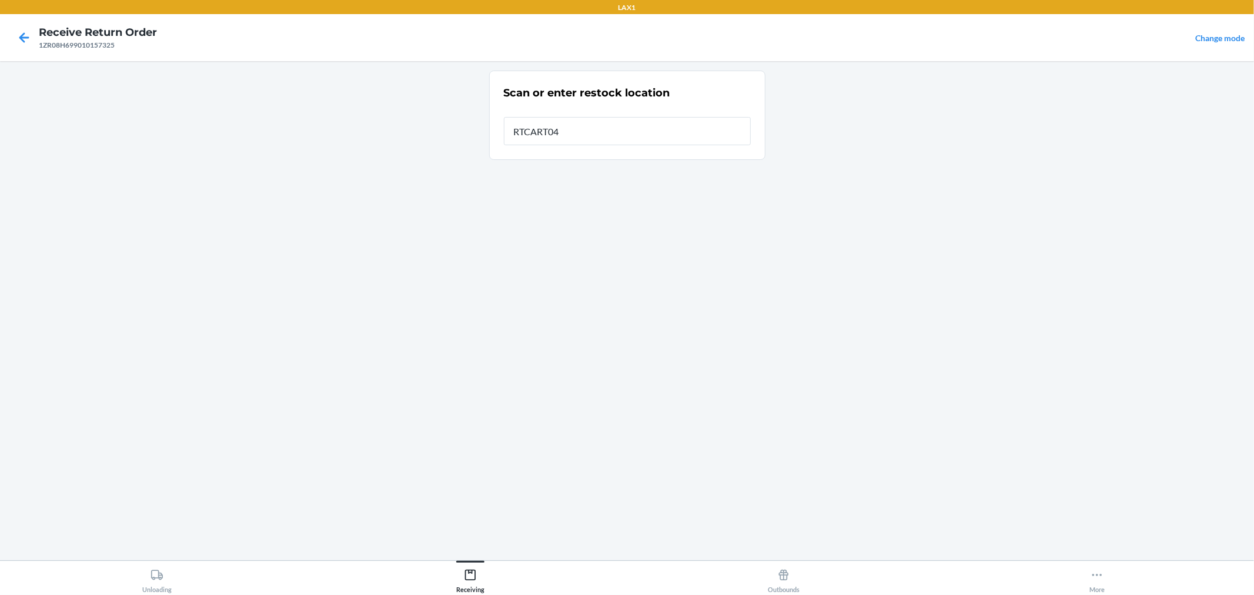
type input "RTCART042"
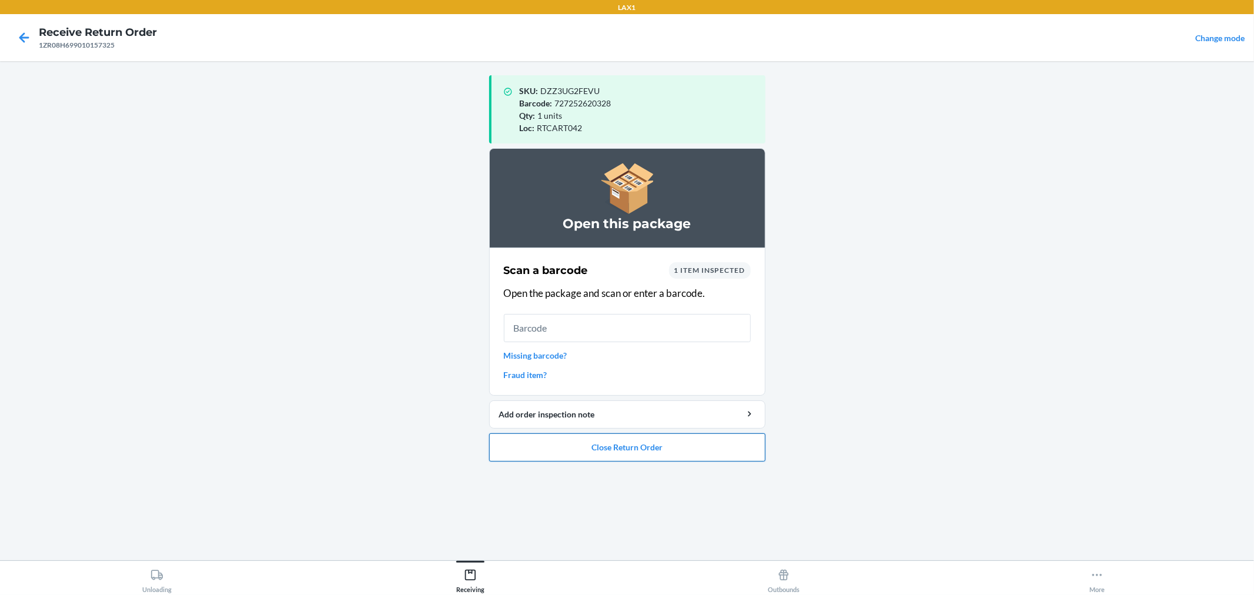
click at [729, 436] on button "Close Return Order" at bounding box center [627, 447] width 276 height 28
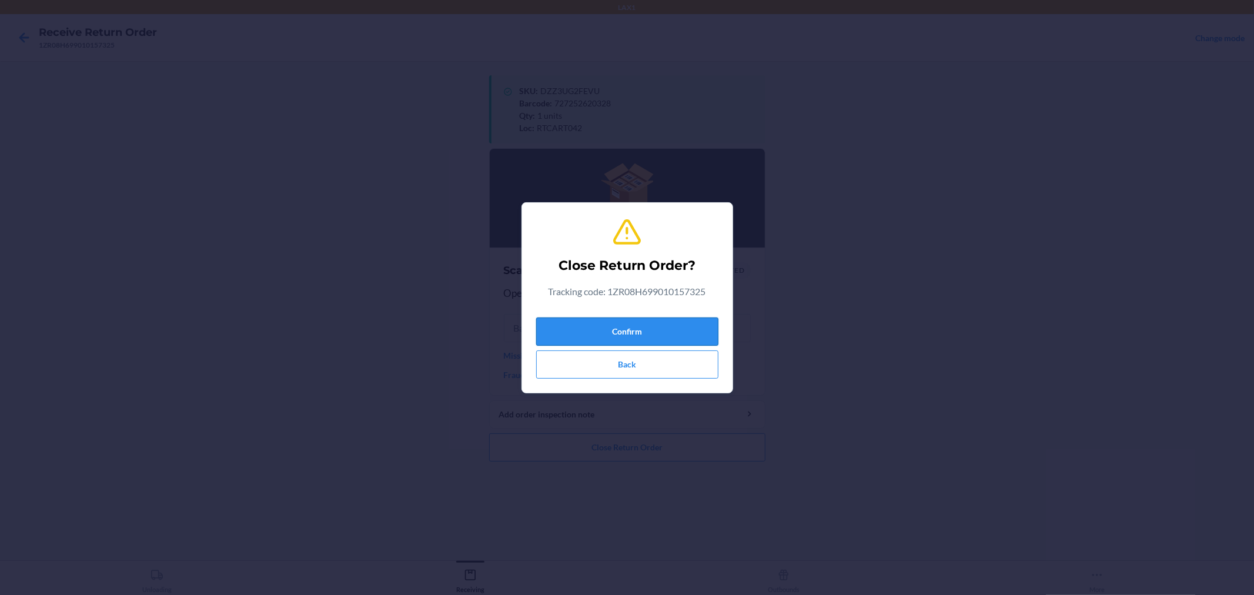
click at [687, 322] on button "Confirm" at bounding box center [627, 331] width 182 height 28
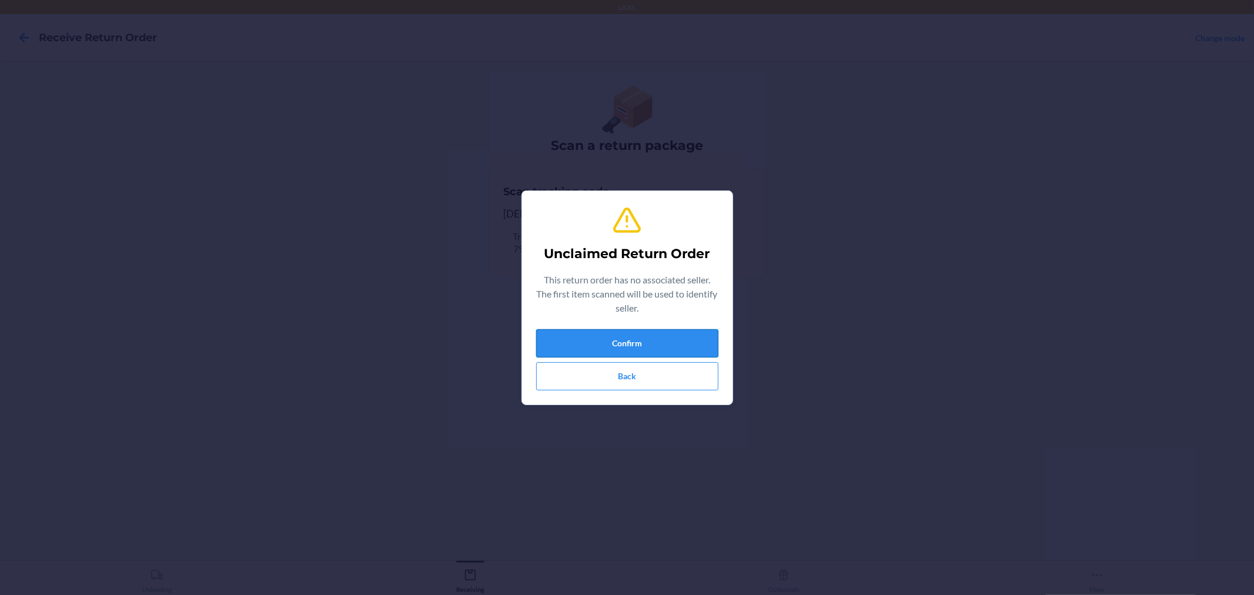
click at [640, 345] on button "Confirm" at bounding box center [627, 343] width 182 height 28
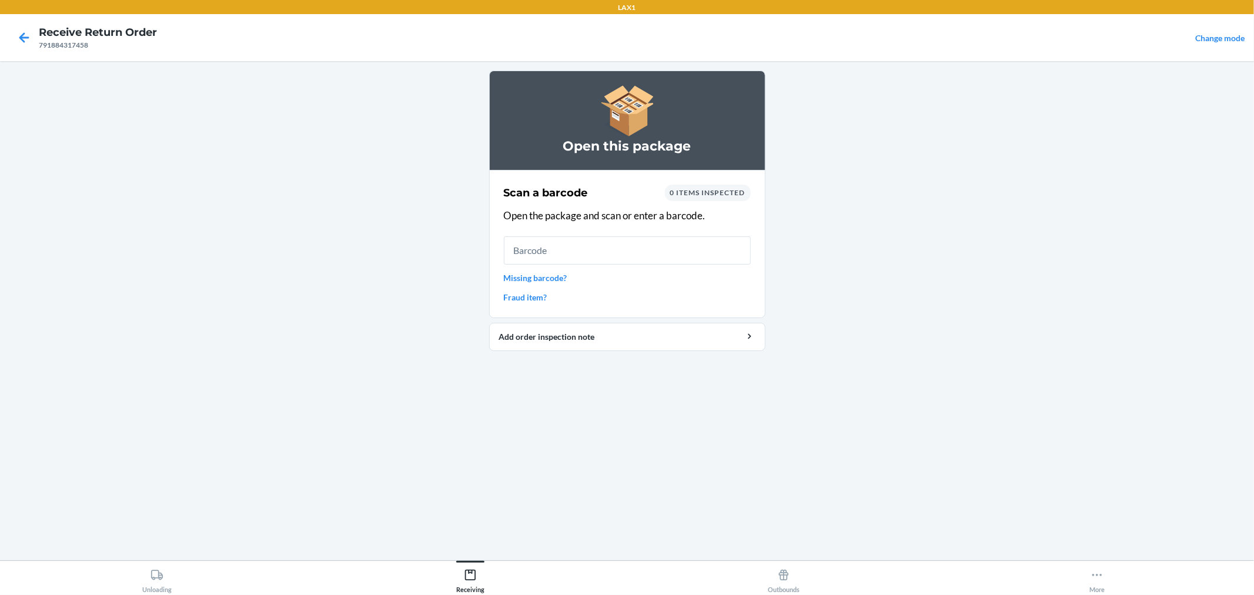
click at [560, 274] on link "Missing barcode?" at bounding box center [627, 278] width 247 height 12
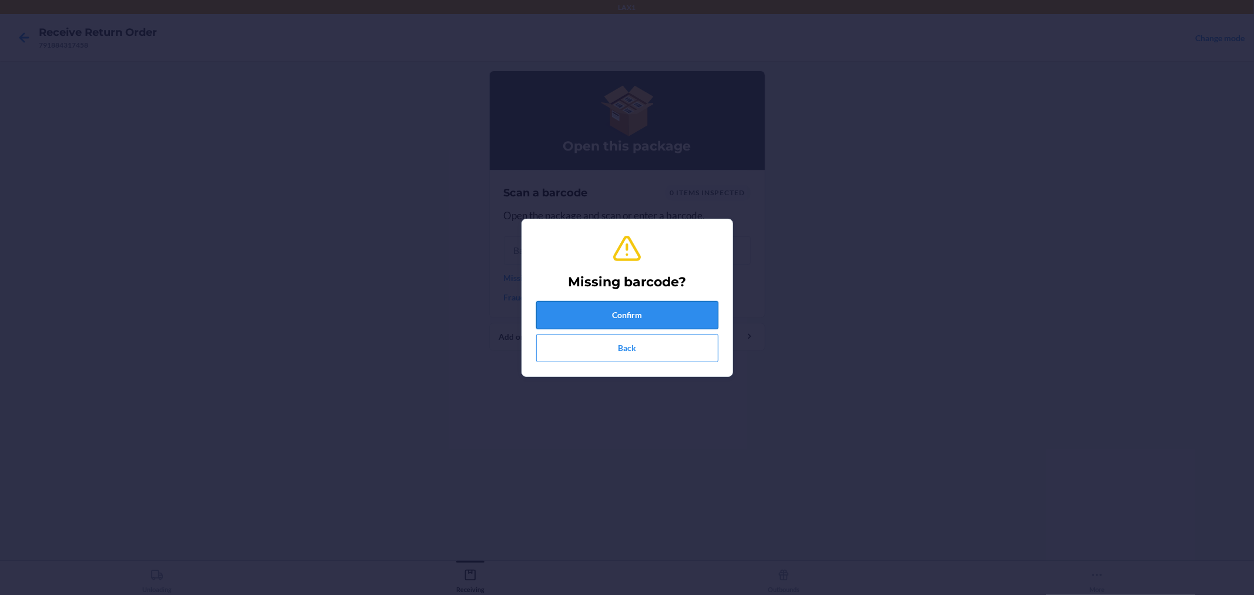
click at [576, 307] on button "Confirm" at bounding box center [627, 315] width 182 height 28
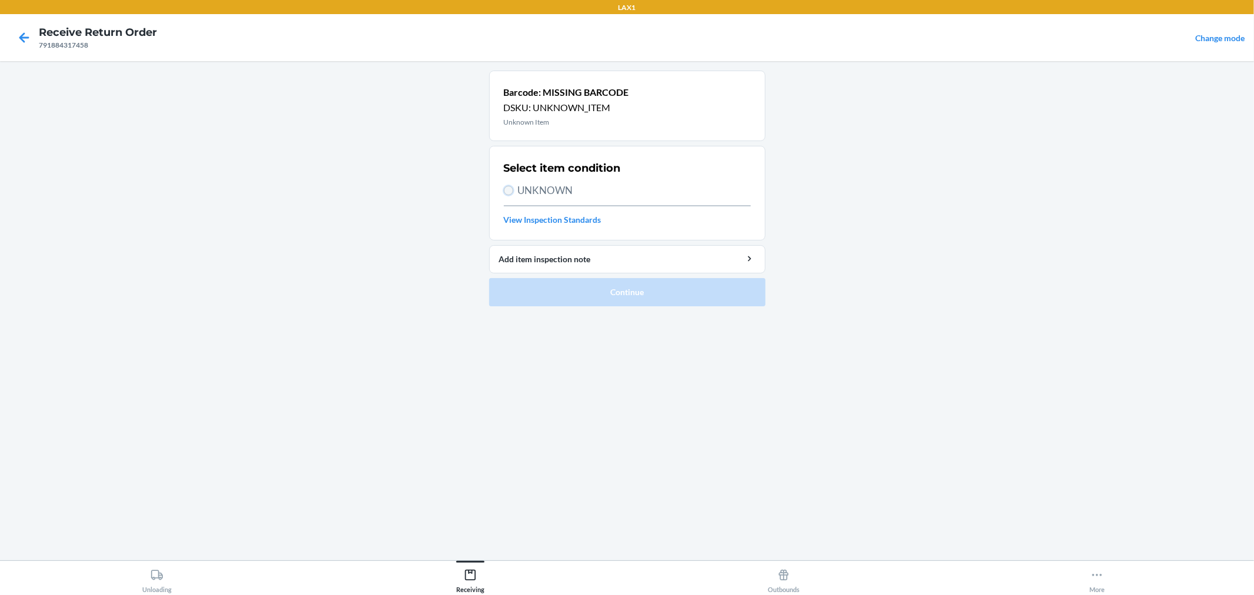
click at [504, 189] on input "UNKNOWN" at bounding box center [508, 190] width 9 height 9
radio input "true"
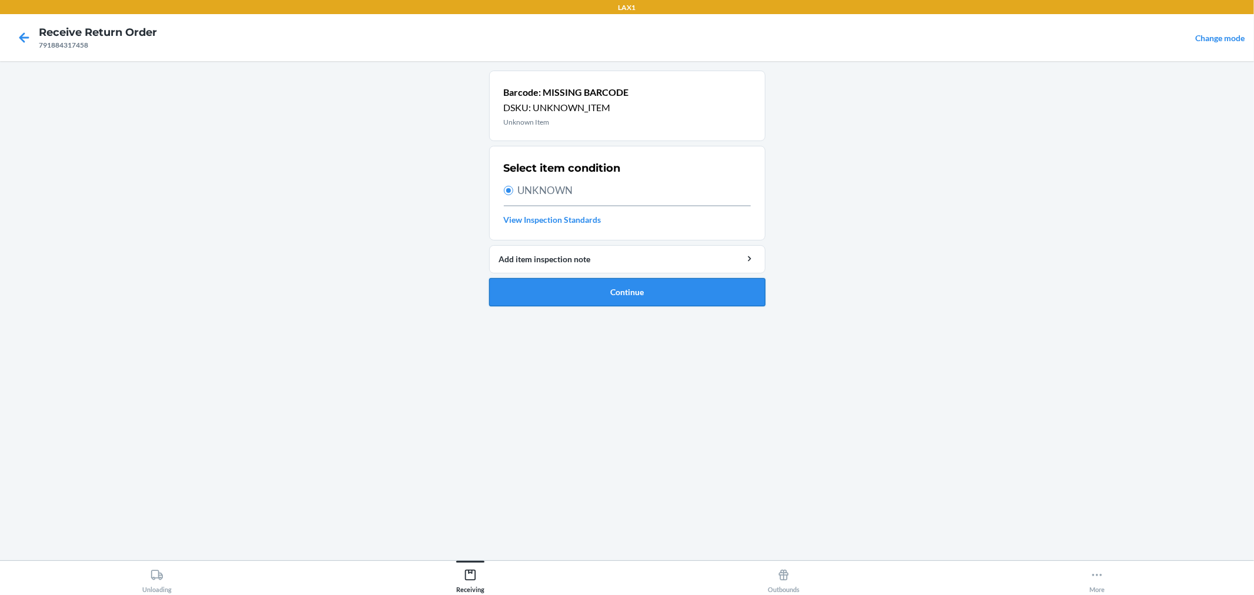
click at [551, 289] on button "Continue" at bounding box center [627, 292] width 276 height 28
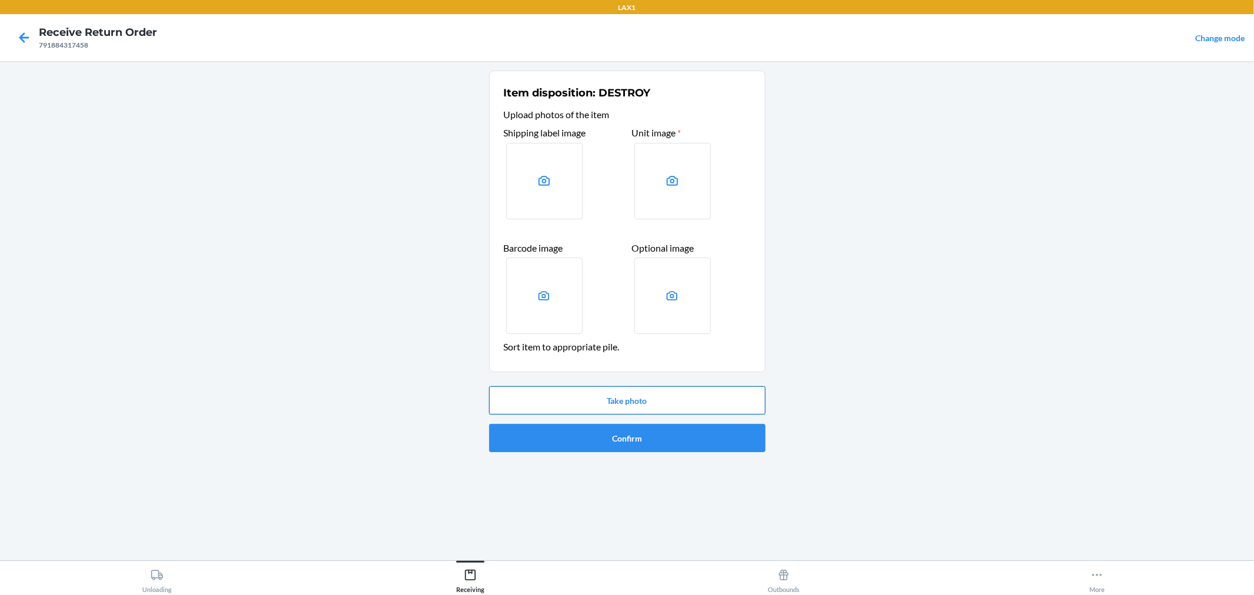
click at [616, 406] on button "Take photo" at bounding box center [627, 400] width 276 height 28
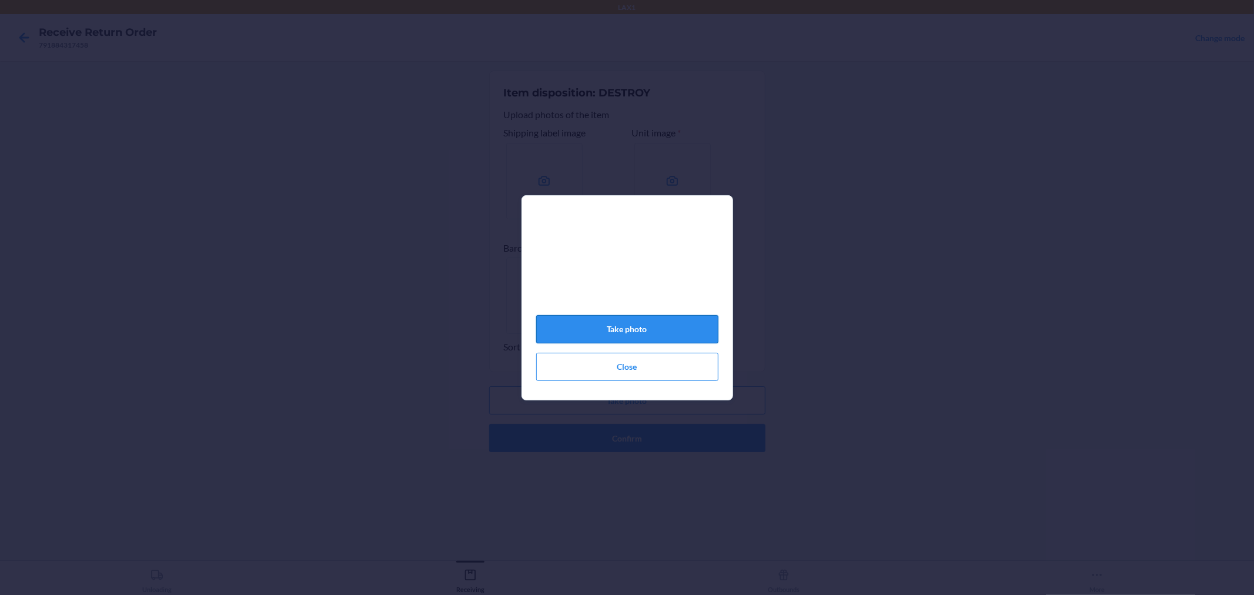
click at [695, 330] on button "Take photo" at bounding box center [627, 329] width 182 height 28
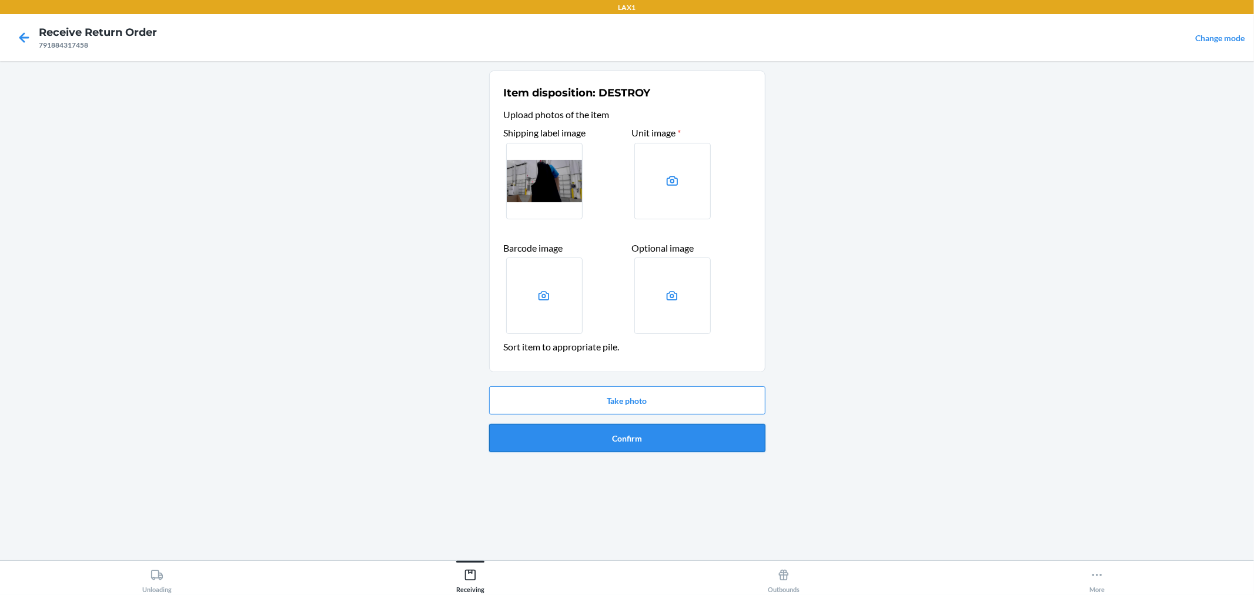
click at [677, 433] on button "Confirm" at bounding box center [627, 438] width 276 height 28
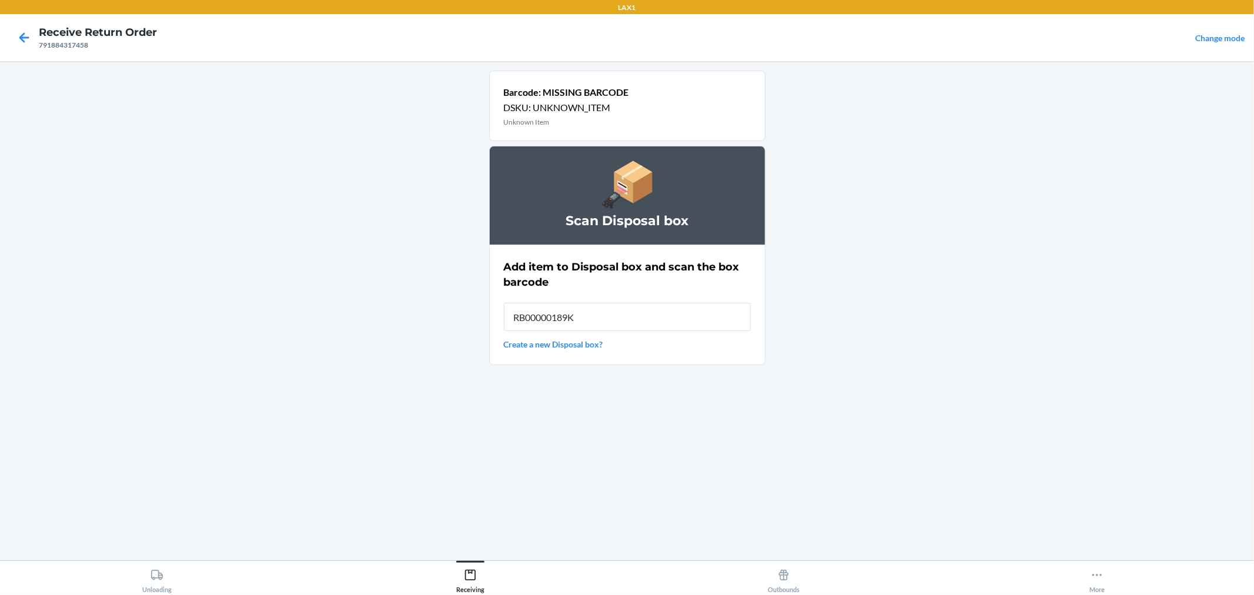
type input "RB00000189K"
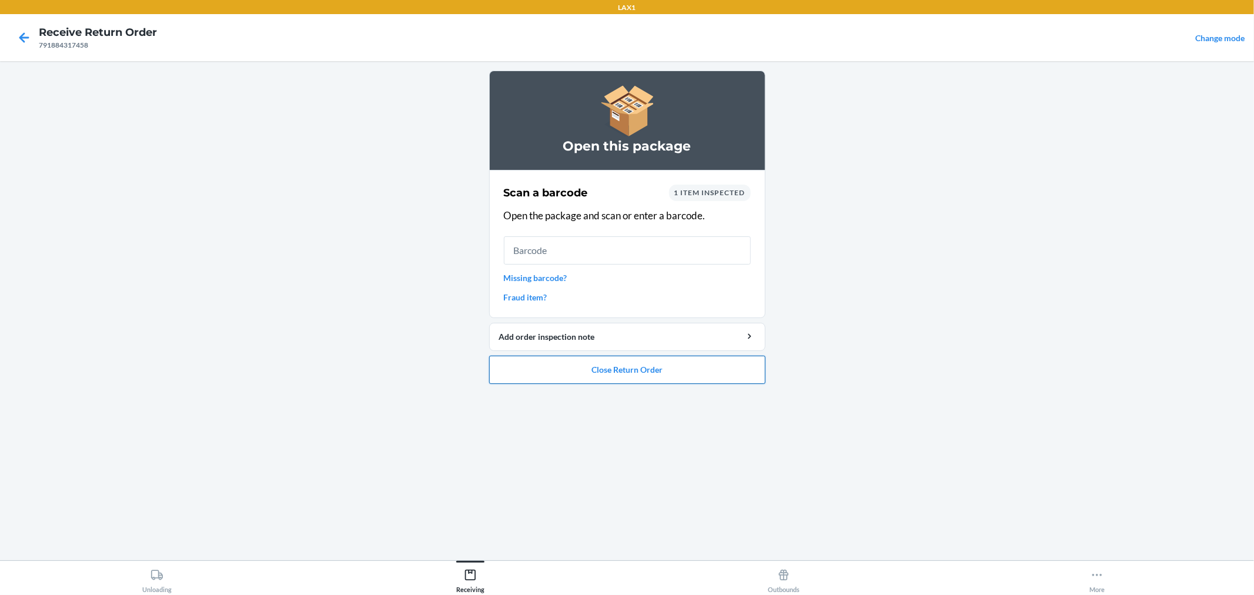
click at [683, 369] on button "Close Return Order" at bounding box center [627, 370] width 276 height 28
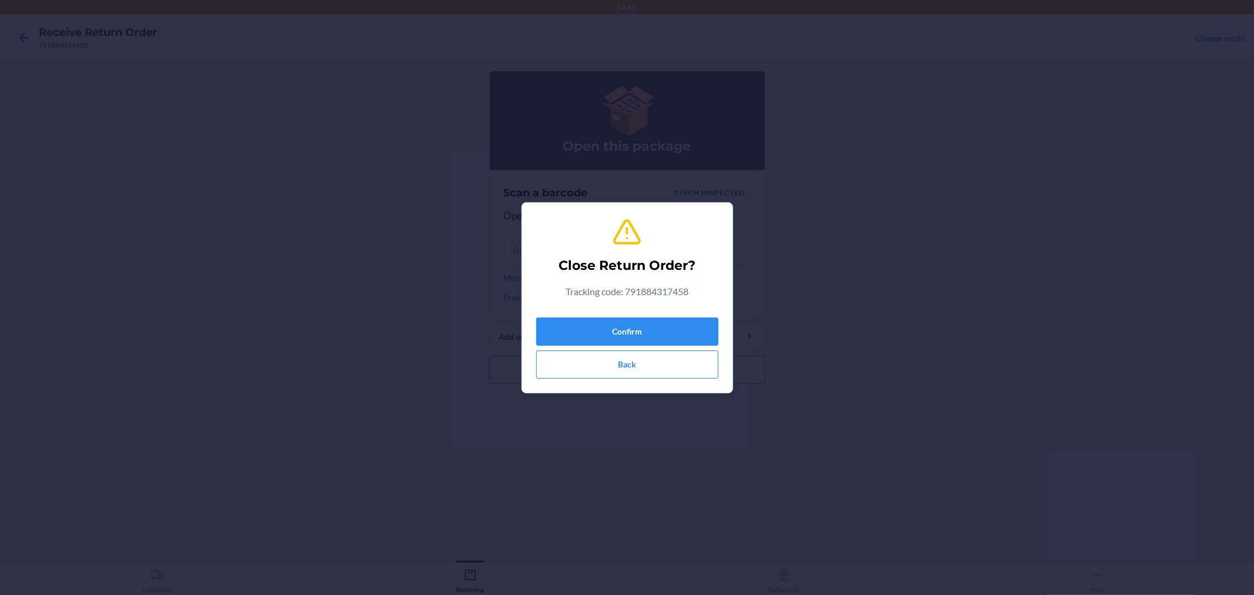
drag, startPoint x: 686, startPoint y: 347, endPoint x: 673, endPoint y: 423, distance: 77.5
click at [677, 399] on div "Close Return Order? Tracking code: 791884317458 Confirm Back" at bounding box center [627, 297] width 1254 height 595
click at [701, 327] on button "Confirm" at bounding box center [627, 331] width 182 height 28
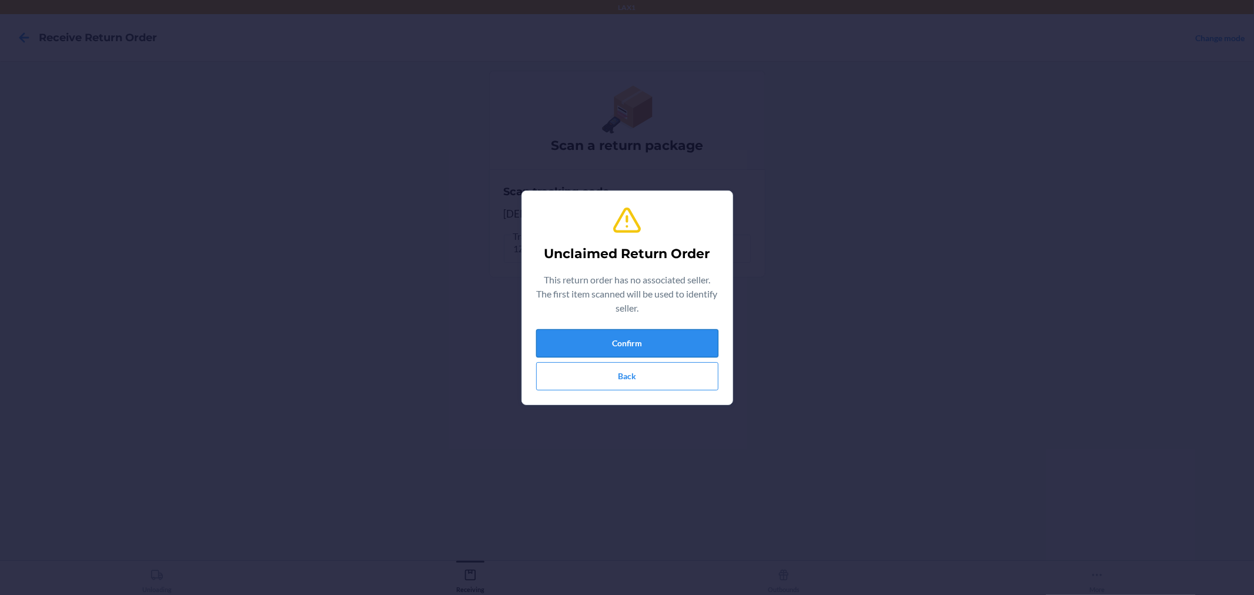
click at [703, 343] on button "Confirm" at bounding box center [627, 343] width 182 height 28
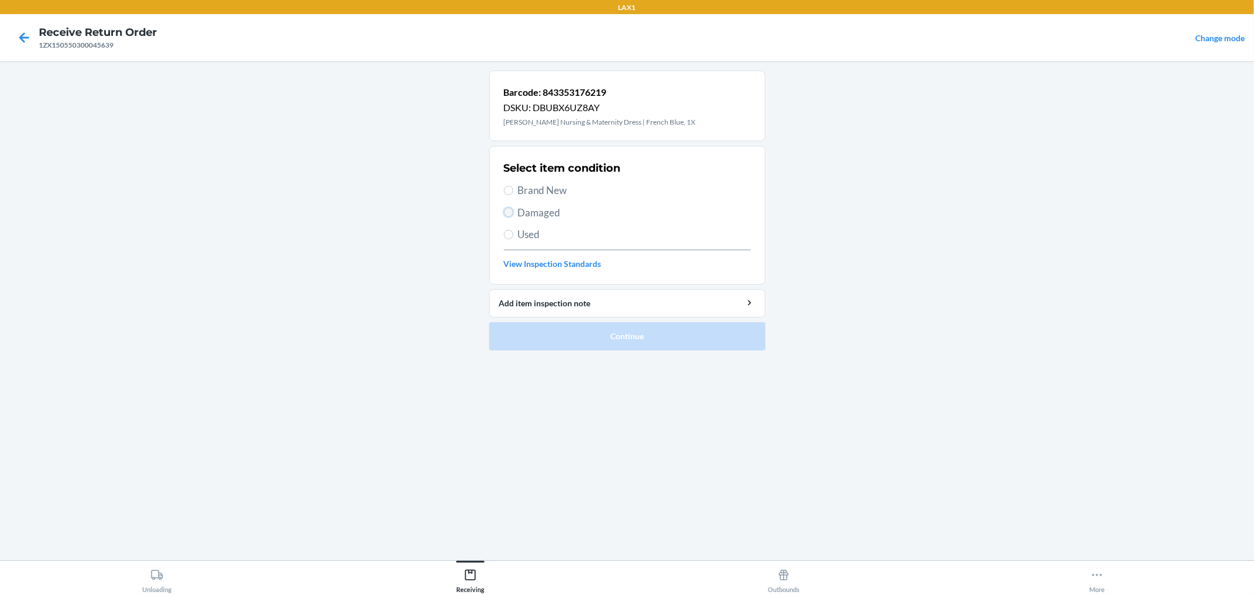
click at [509, 213] on input "Damaged" at bounding box center [508, 212] width 9 height 9
radio input "true"
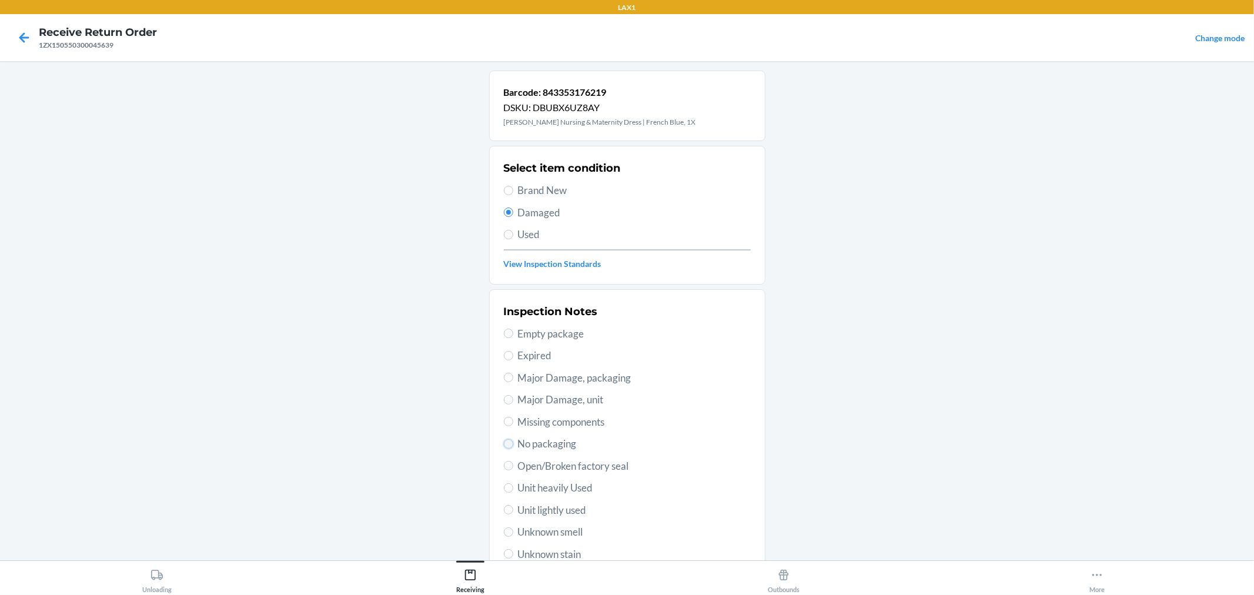
click at [506, 445] on input "No packaging" at bounding box center [508, 443] width 9 height 9
radio input "true"
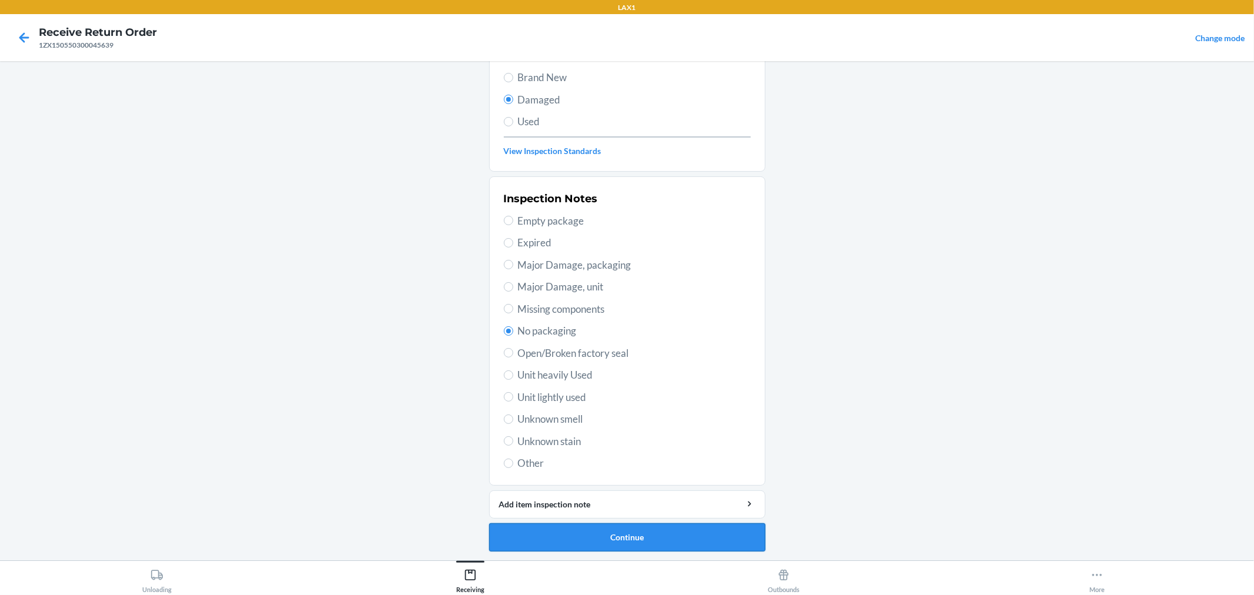
click at [611, 536] on button "Continue" at bounding box center [627, 537] width 276 height 28
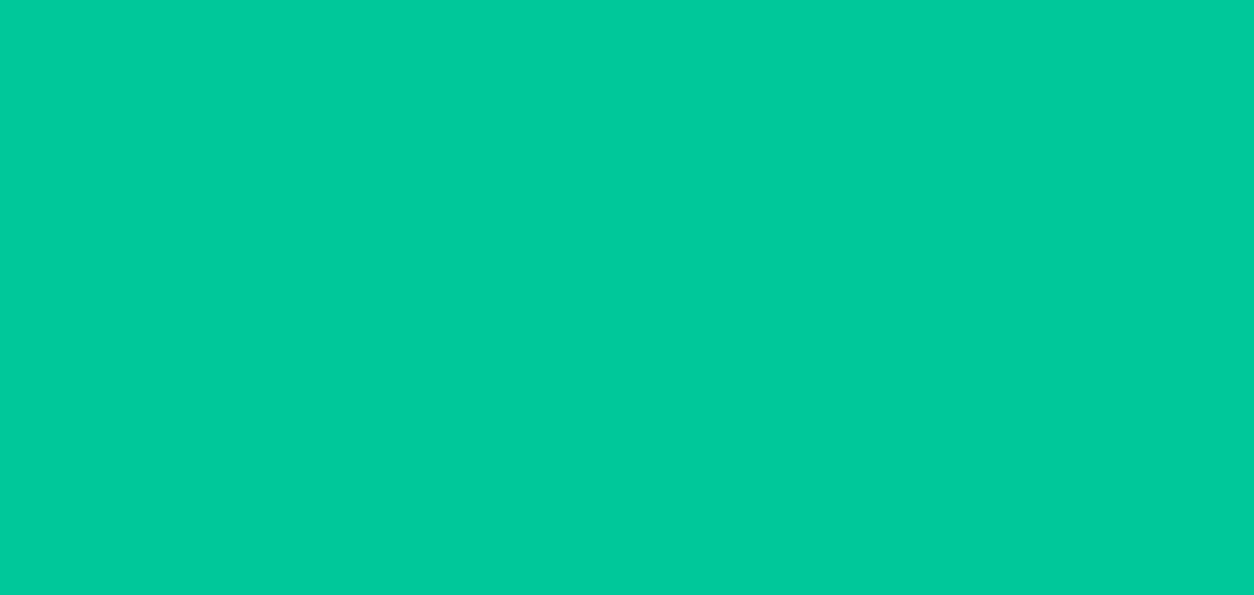
scroll to position [16, 0]
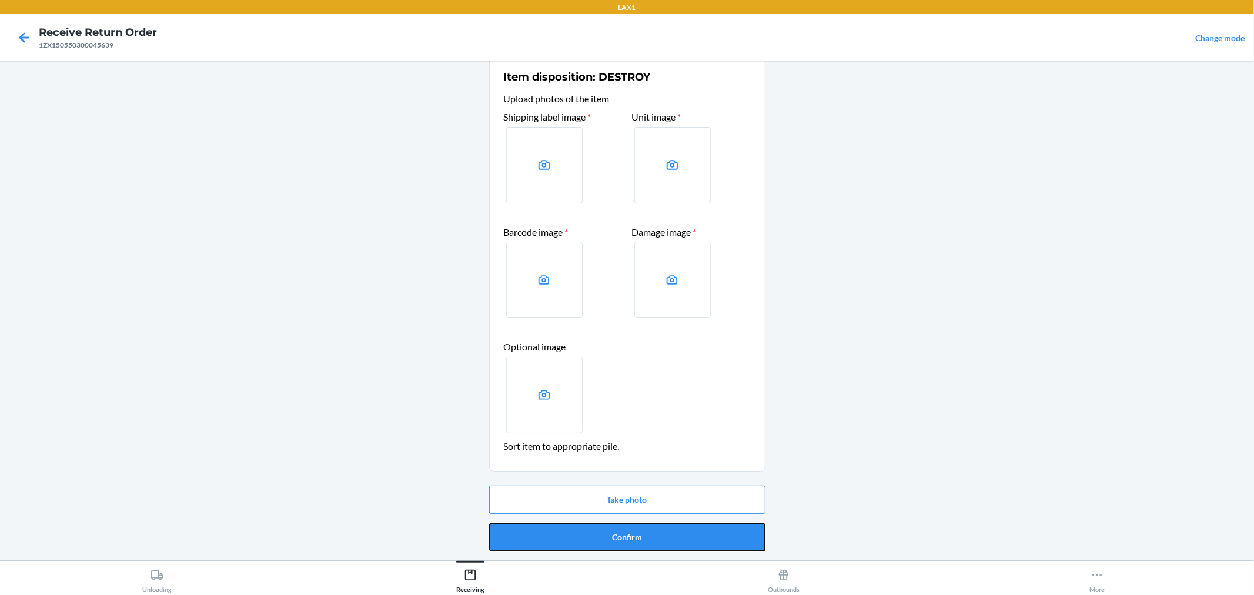
click at [611, 536] on button "Confirm" at bounding box center [627, 537] width 276 height 28
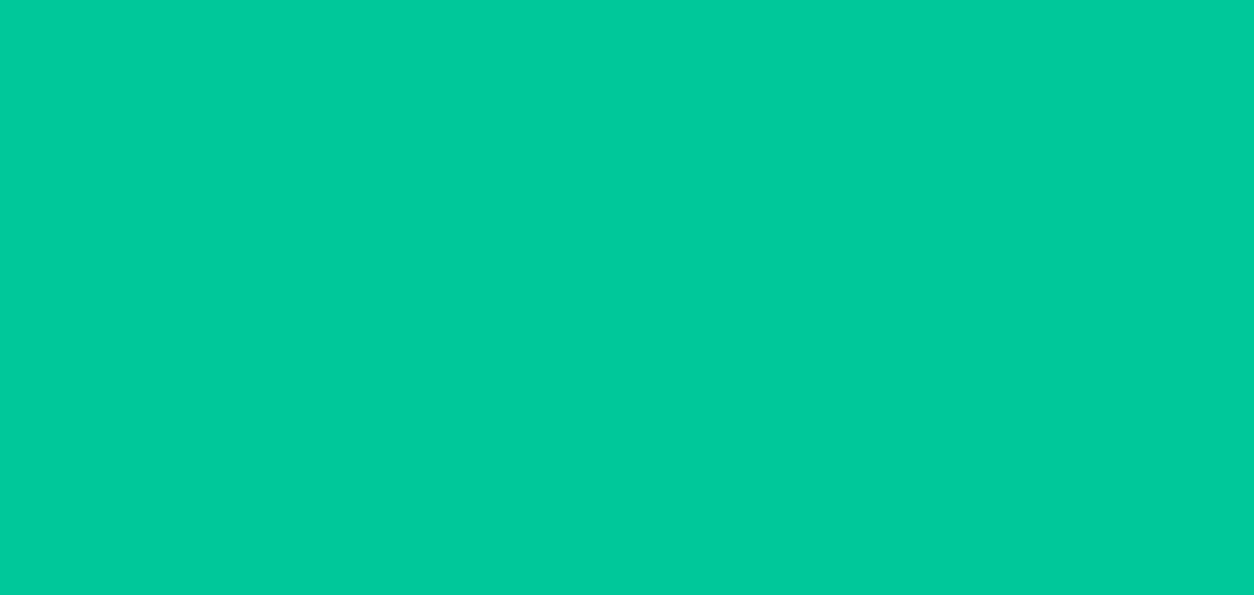
scroll to position [0, 0]
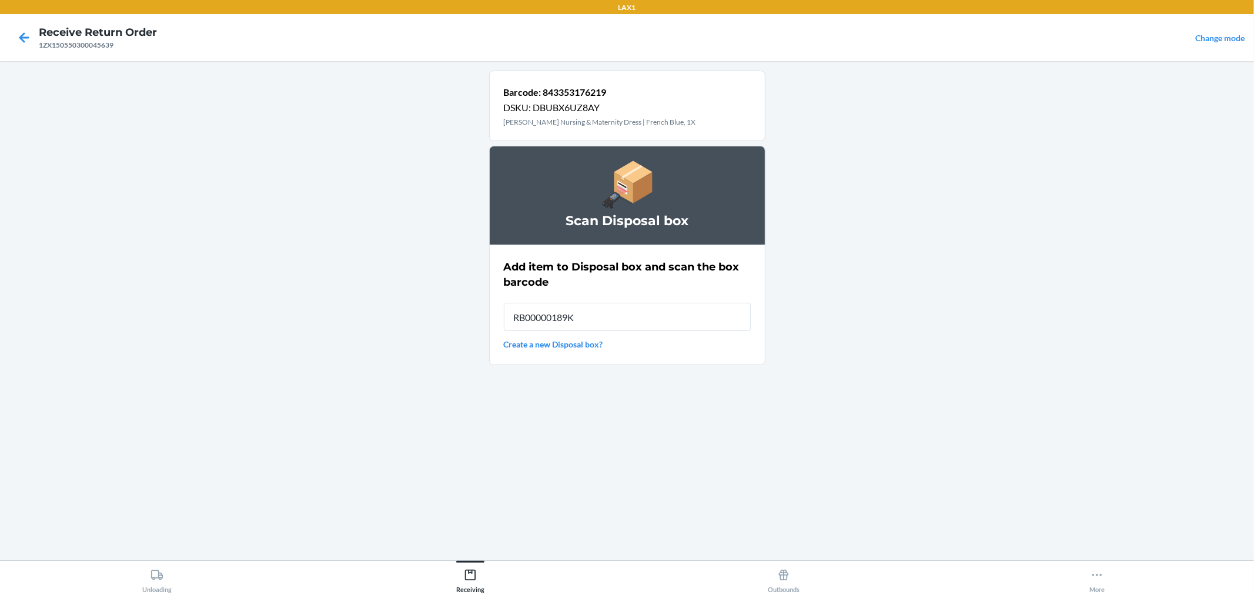
type input "RB00000189K"
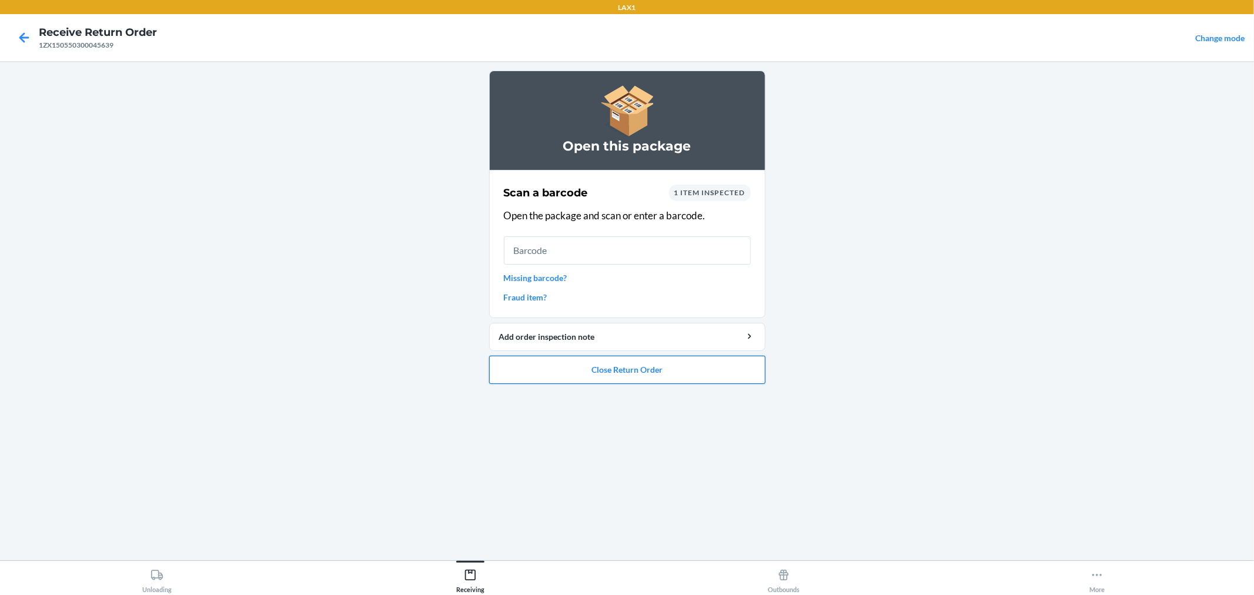
click at [653, 376] on button "Close Return Order" at bounding box center [627, 370] width 276 height 28
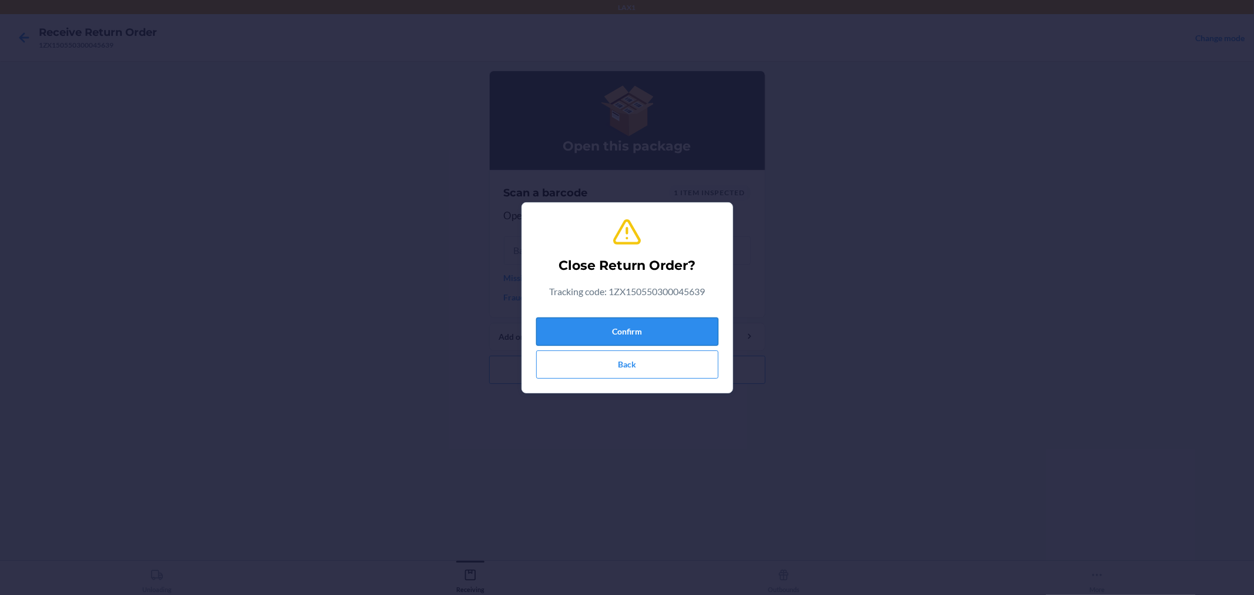
click at [666, 333] on button "Confirm" at bounding box center [627, 331] width 182 height 28
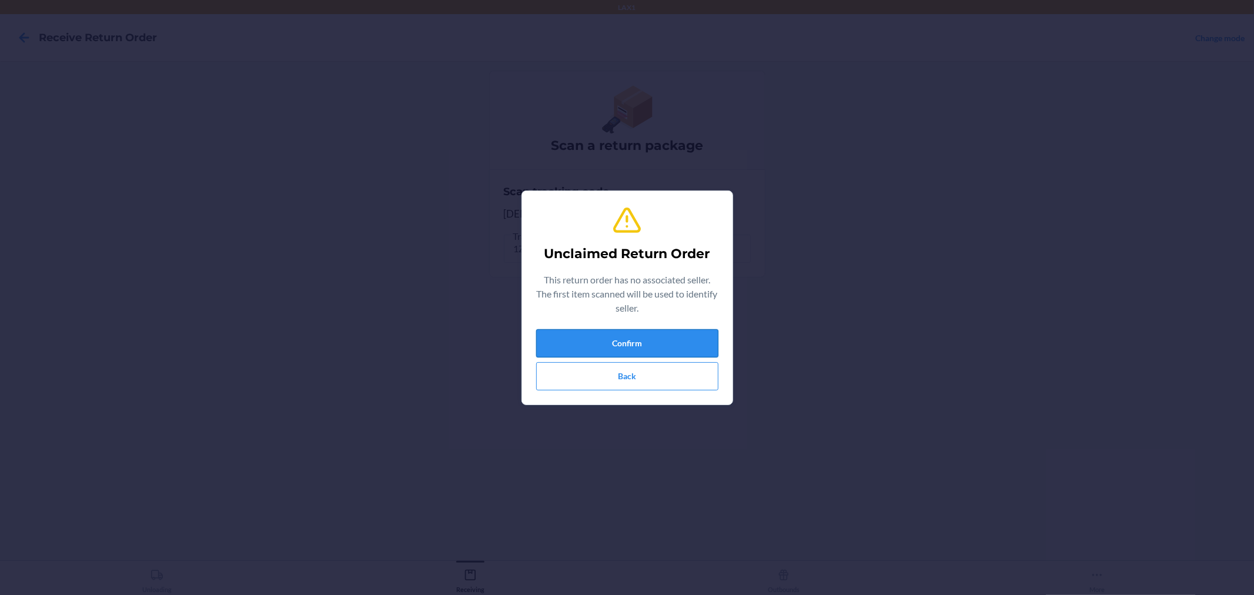
click at [661, 338] on button "Confirm" at bounding box center [627, 343] width 182 height 28
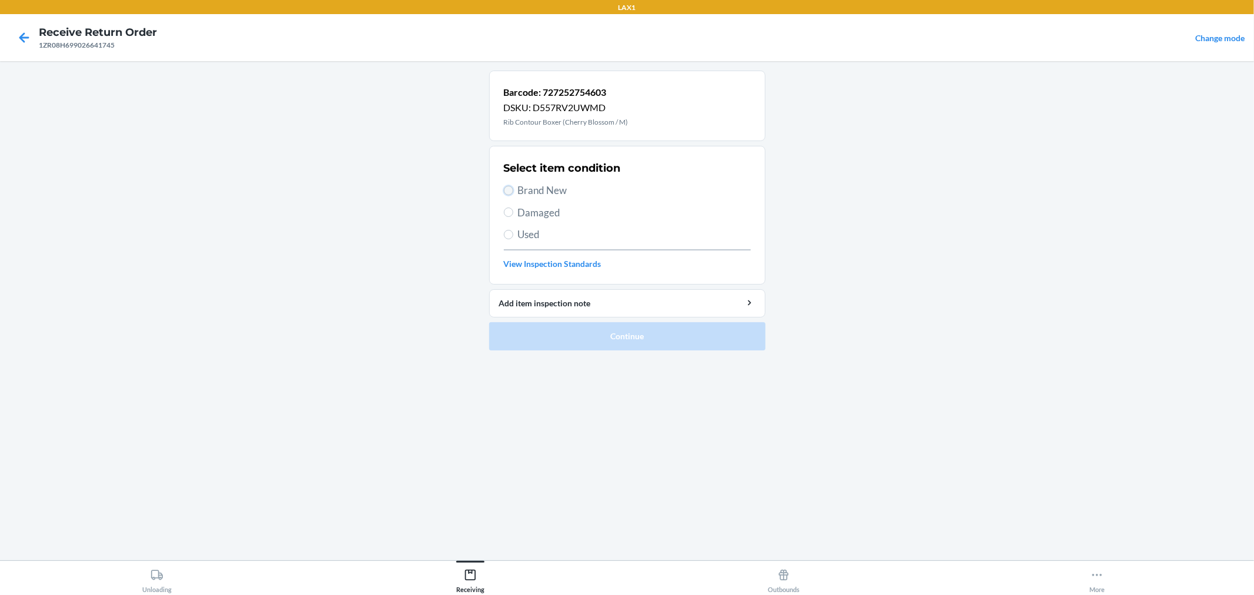
click at [509, 190] on input "Brand New" at bounding box center [508, 190] width 9 height 9
radio input "true"
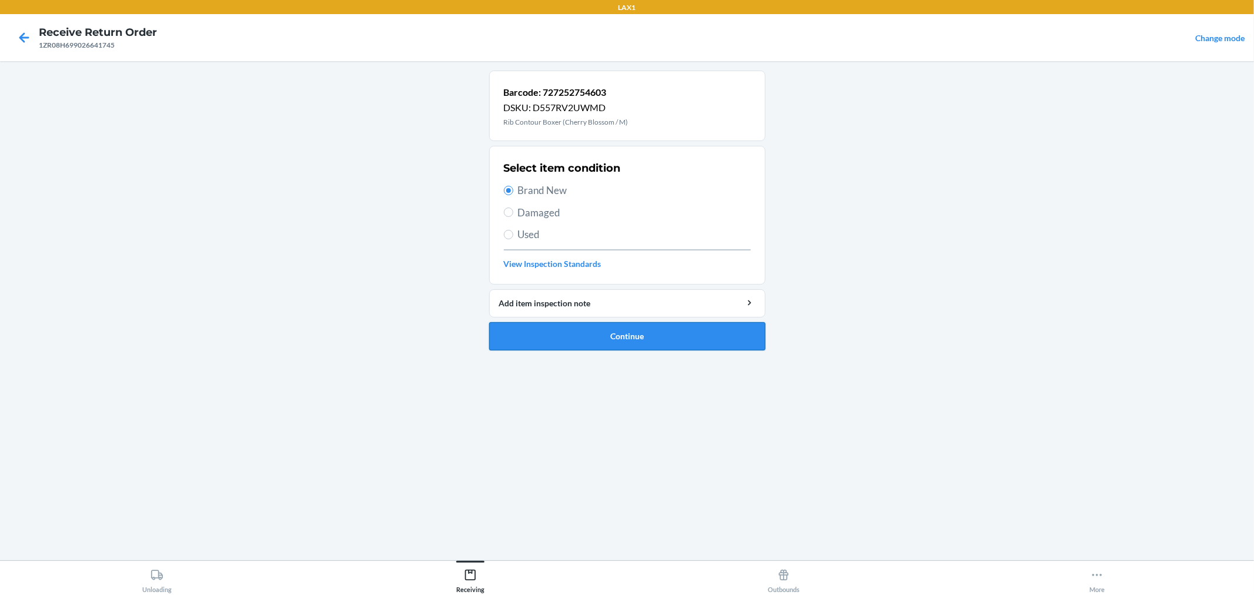
click at [575, 340] on button "Continue" at bounding box center [627, 336] width 276 height 28
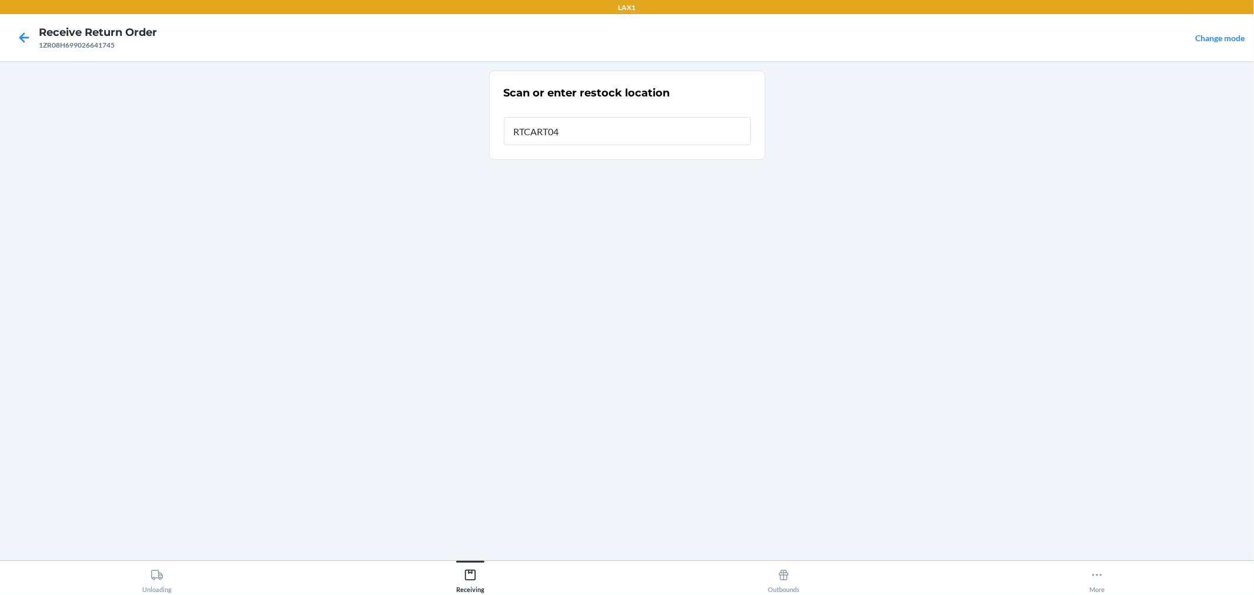
type input "RTCART042"
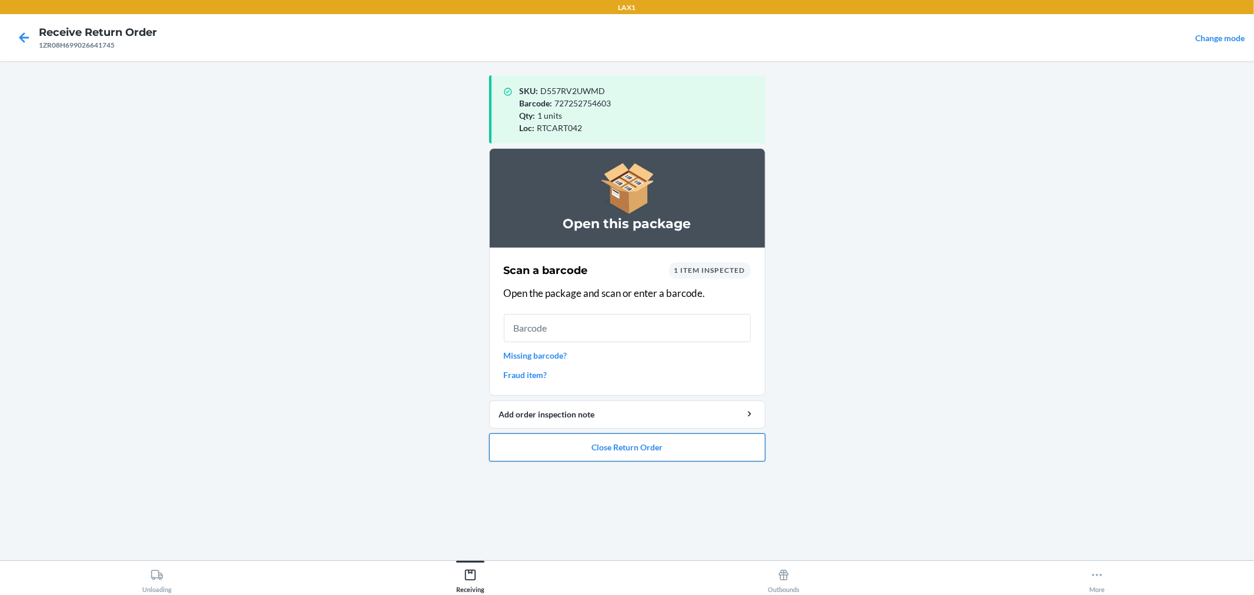
click at [676, 448] on button "Close Return Order" at bounding box center [627, 447] width 276 height 28
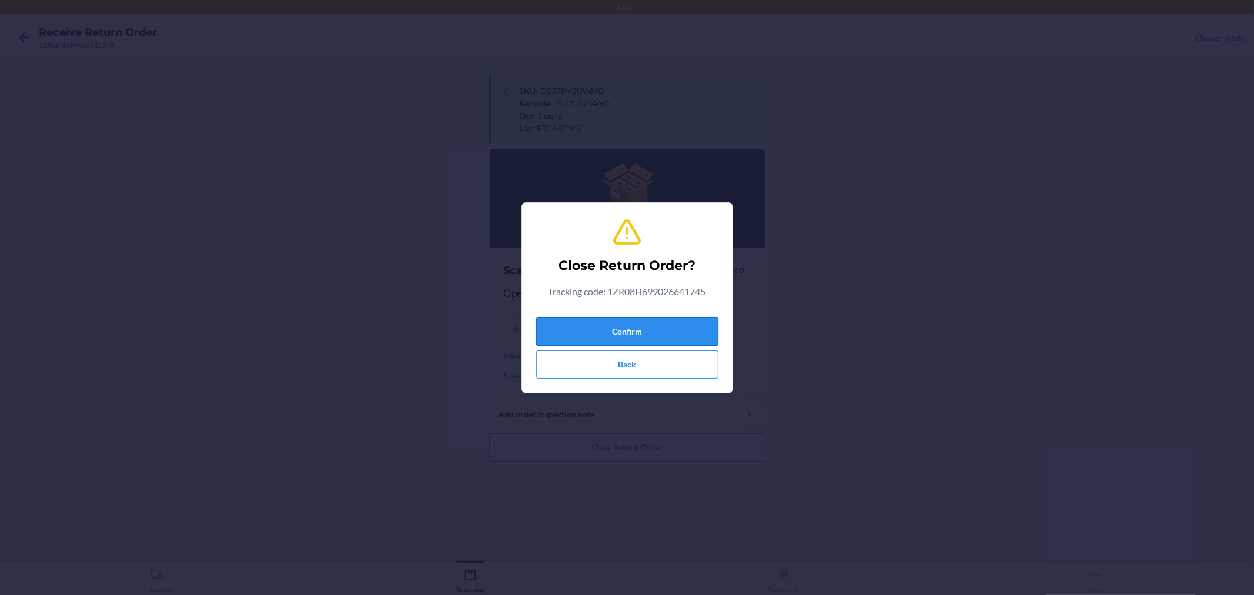
click at [688, 320] on button "Confirm" at bounding box center [627, 331] width 182 height 28
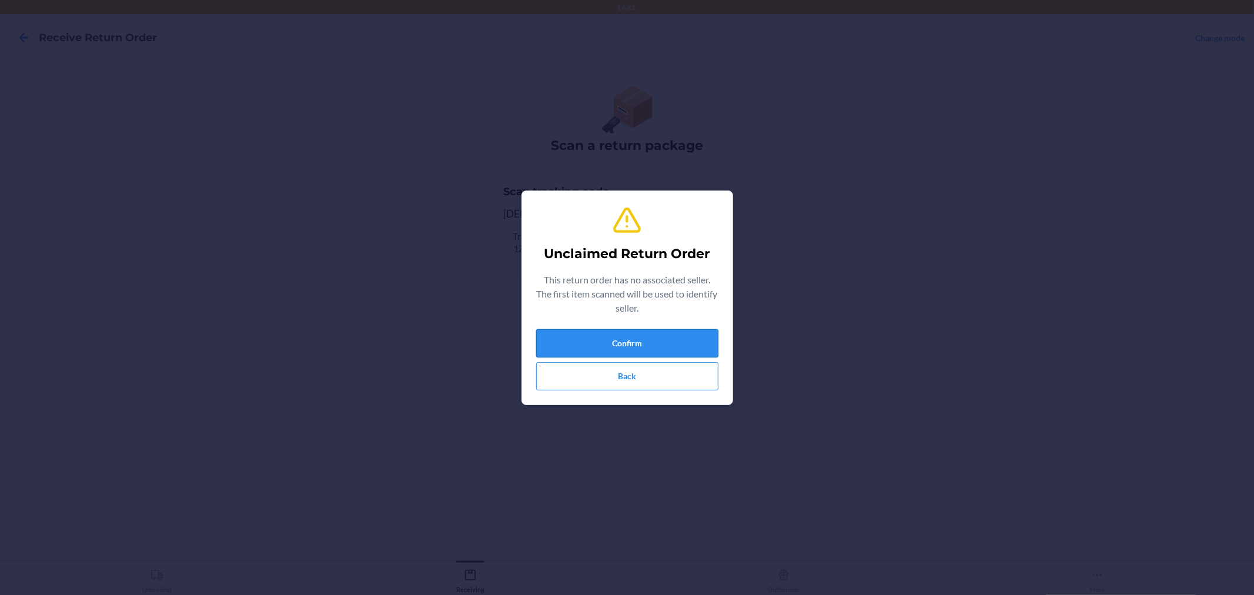
click at [677, 336] on button "Confirm" at bounding box center [627, 343] width 182 height 28
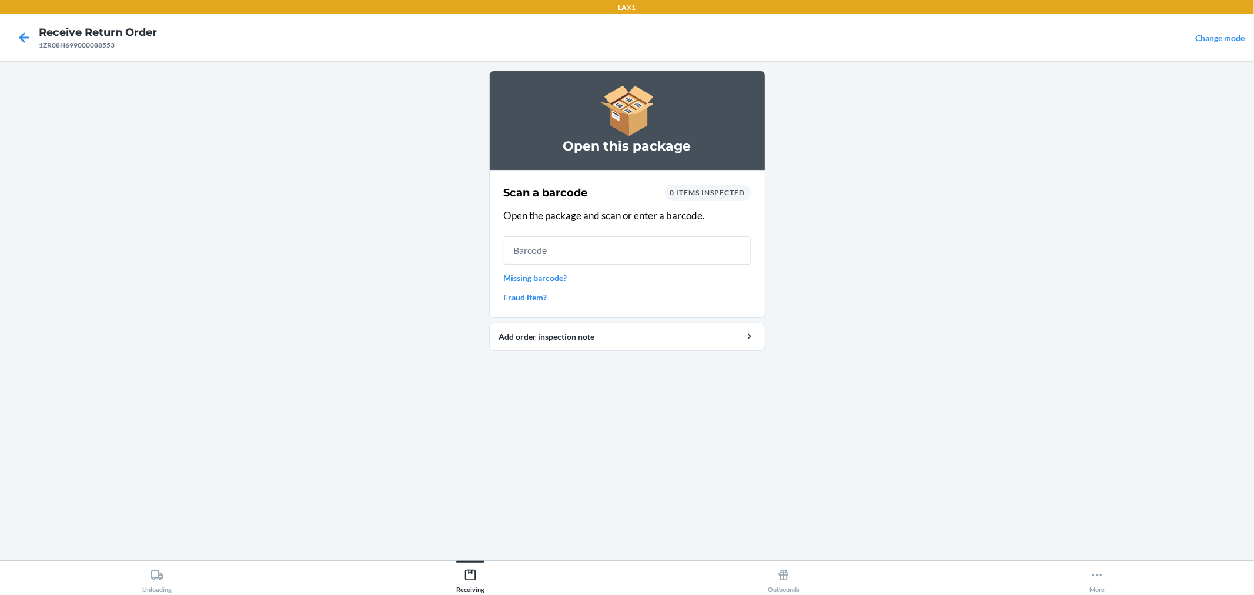
click at [557, 280] on link "Missing barcode?" at bounding box center [627, 278] width 247 height 12
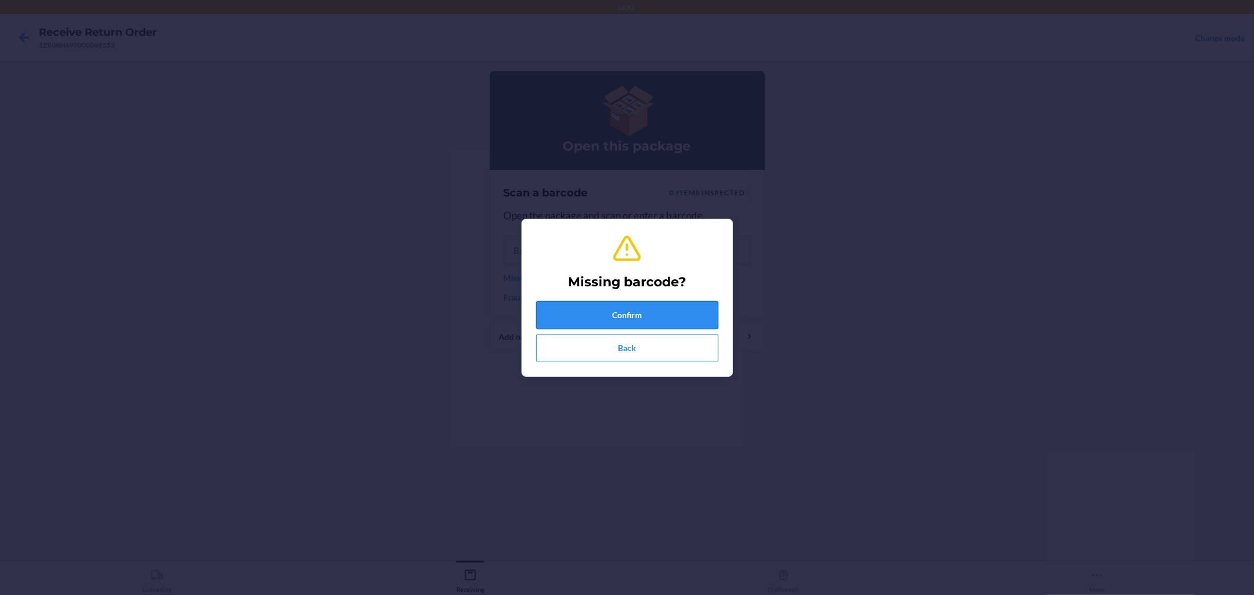
click at [594, 309] on button "Confirm" at bounding box center [627, 315] width 182 height 28
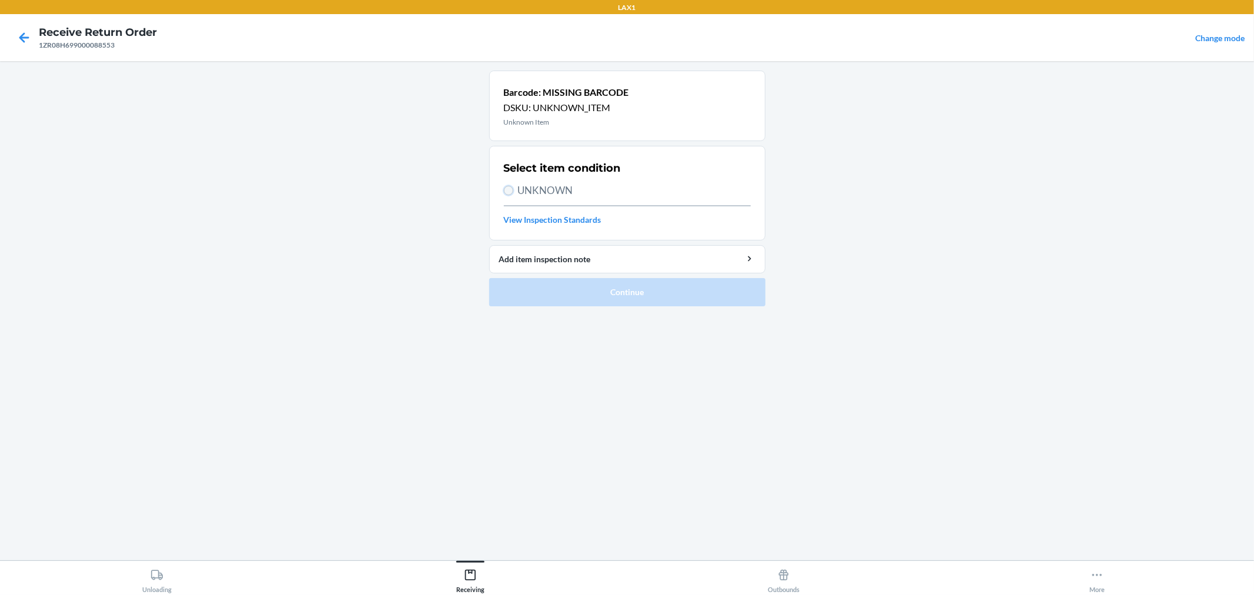
click at [504, 186] on input "UNKNOWN" at bounding box center [508, 190] width 9 height 9
radio input "true"
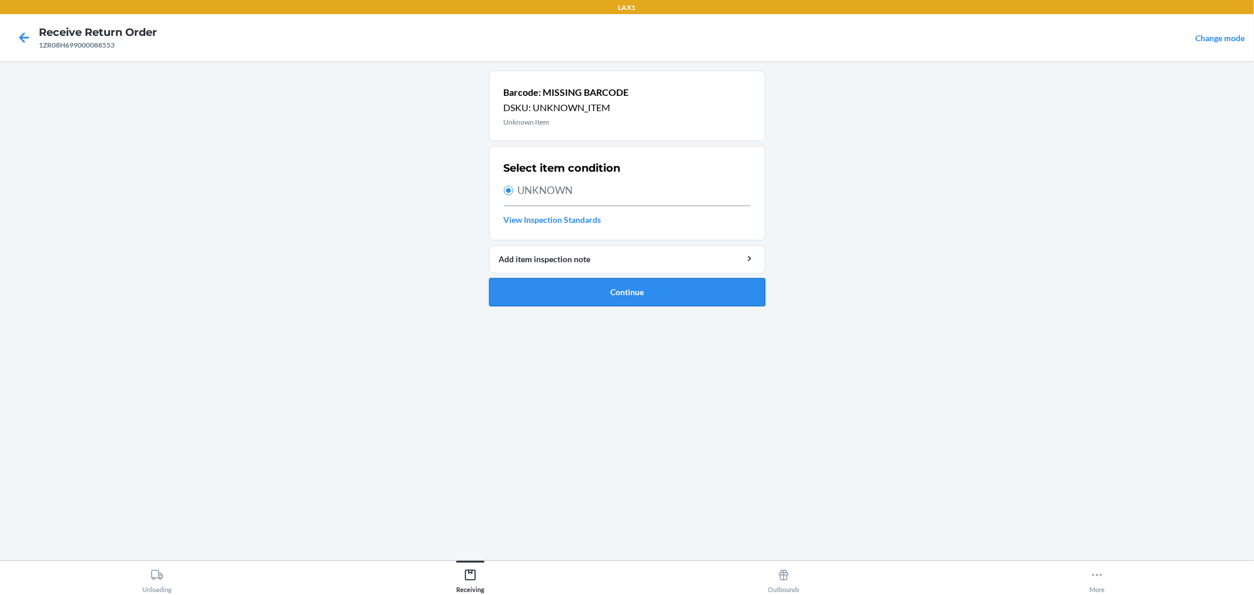
click at [576, 279] on button "Continue" at bounding box center [627, 292] width 276 height 28
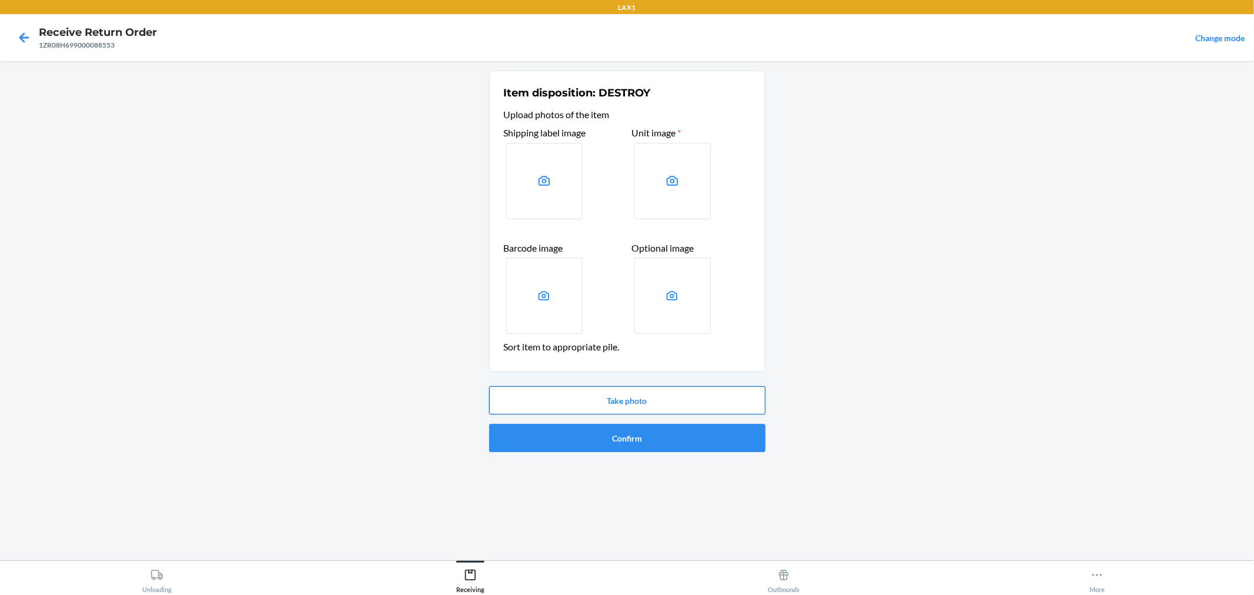
click at [631, 397] on button "Take photo" at bounding box center [627, 400] width 276 height 28
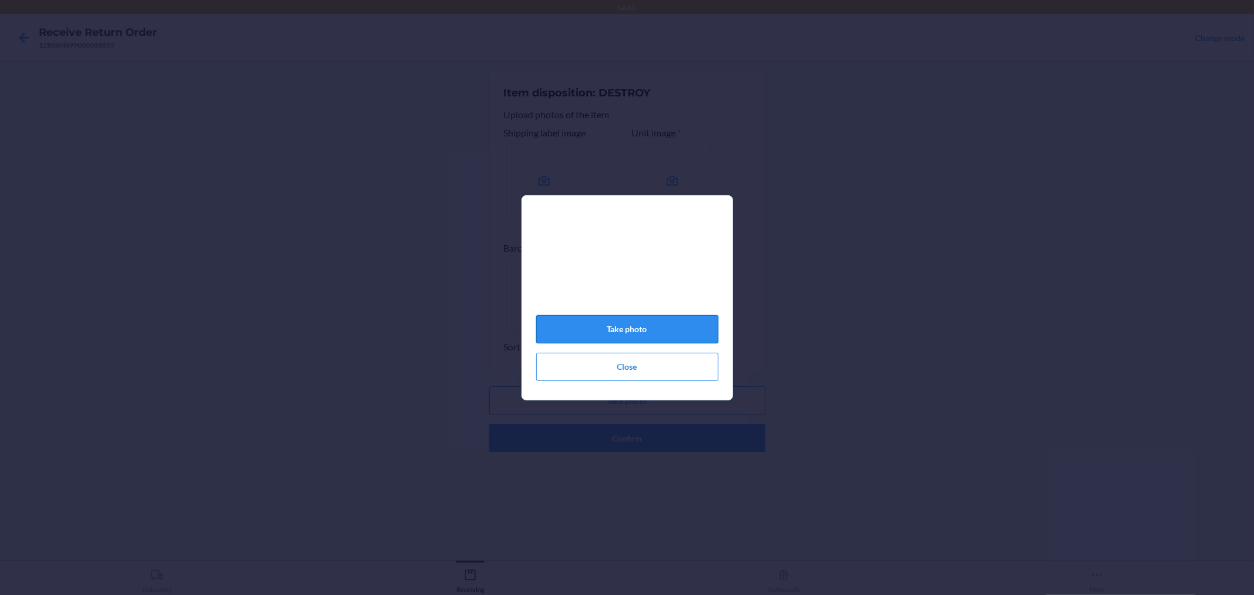
click at [674, 334] on button "Take photo" at bounding box center [627, 329] width 182 height 28
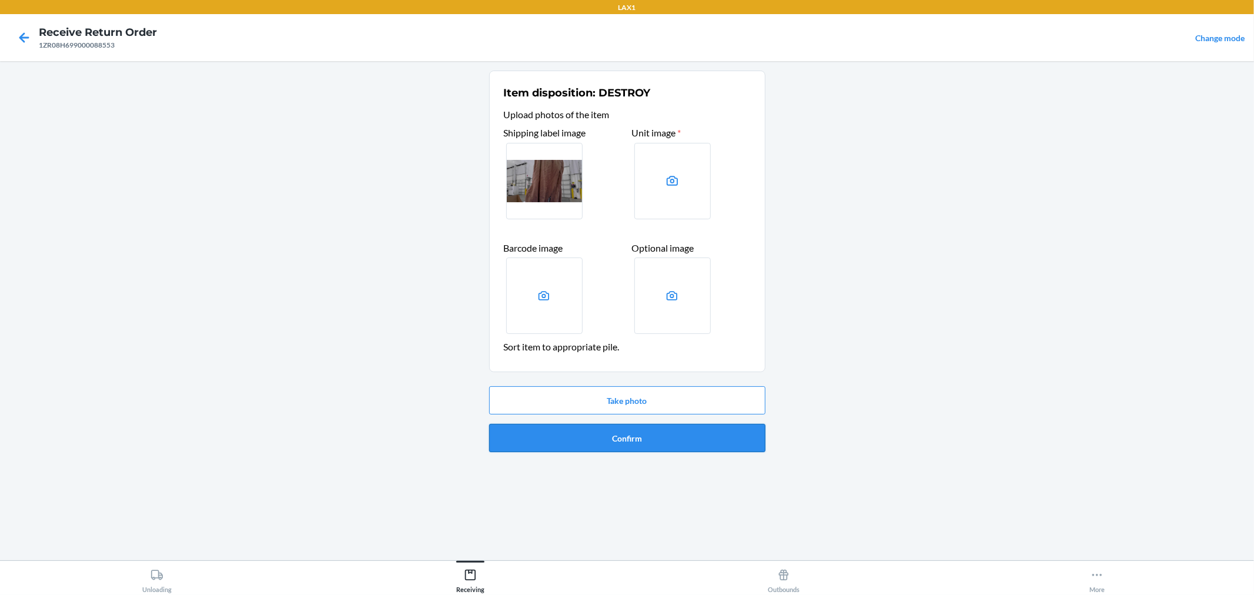
click at [680, 427] on button "Confirm" at bounding box center [627, 438] width 276 height 28
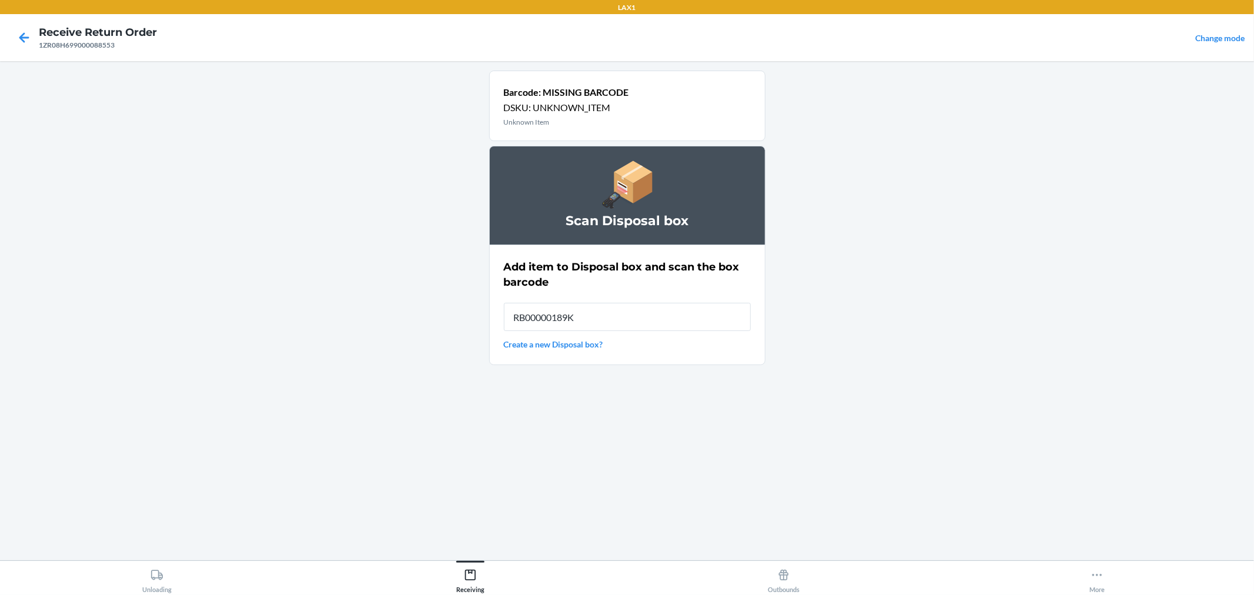
type input "RB00000189K"
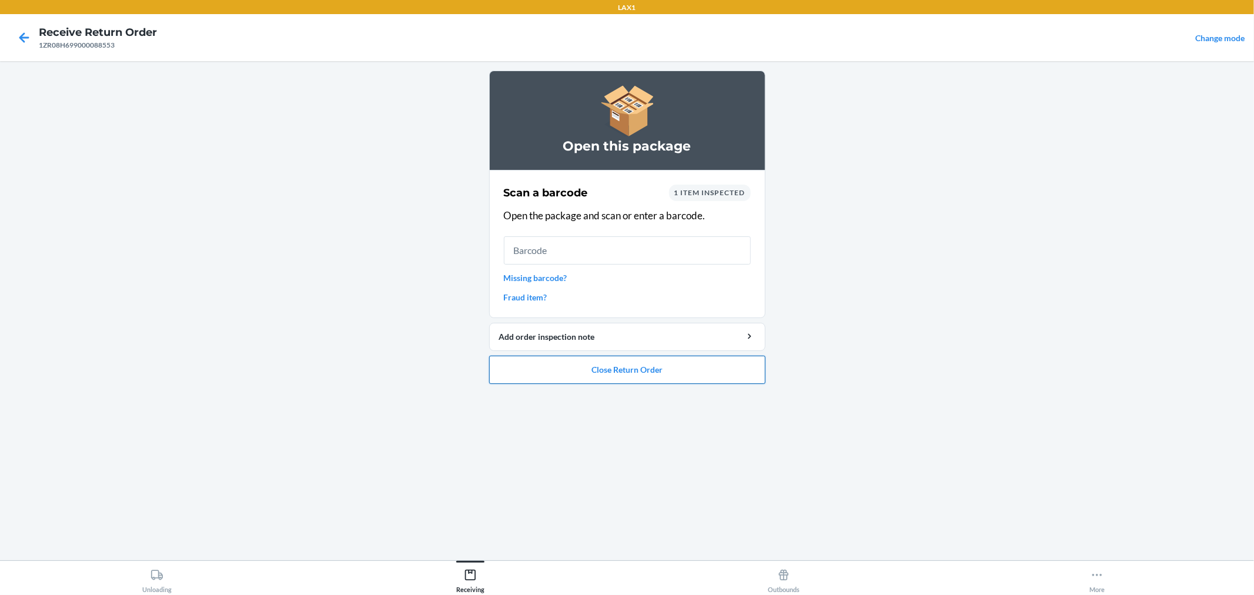
click at [680, 362] on button "Close Return Order" at bounding box center [627, 370] width 276 height 28
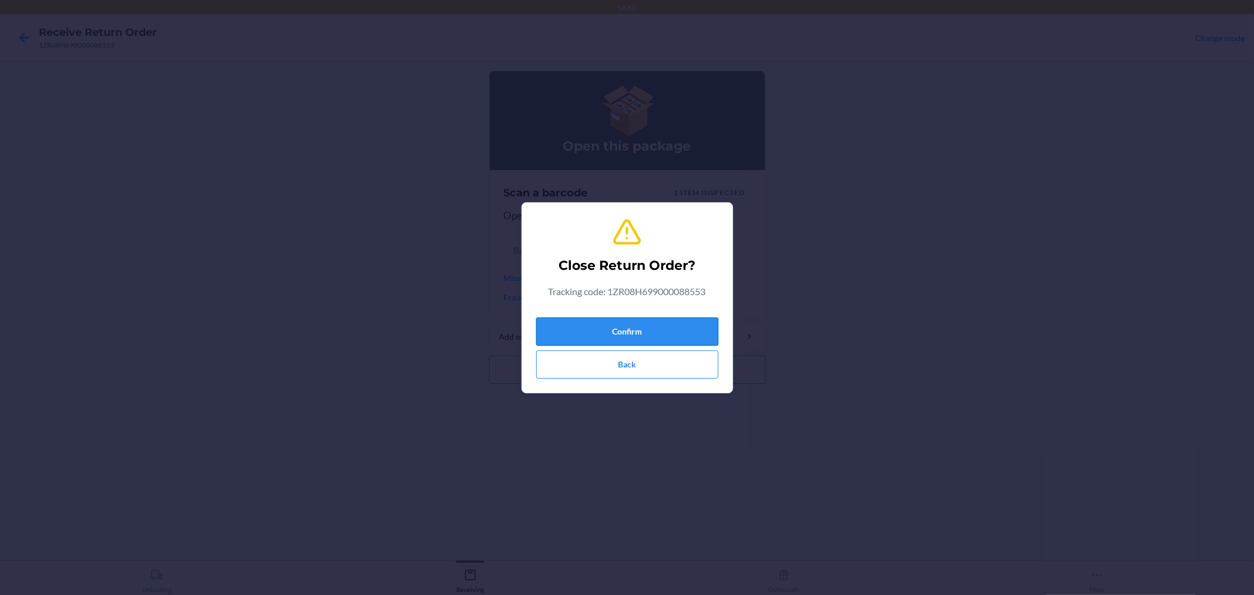
click at [686, 332] on button "Confirm" at bounding box center [627, 331] width 182 height 28
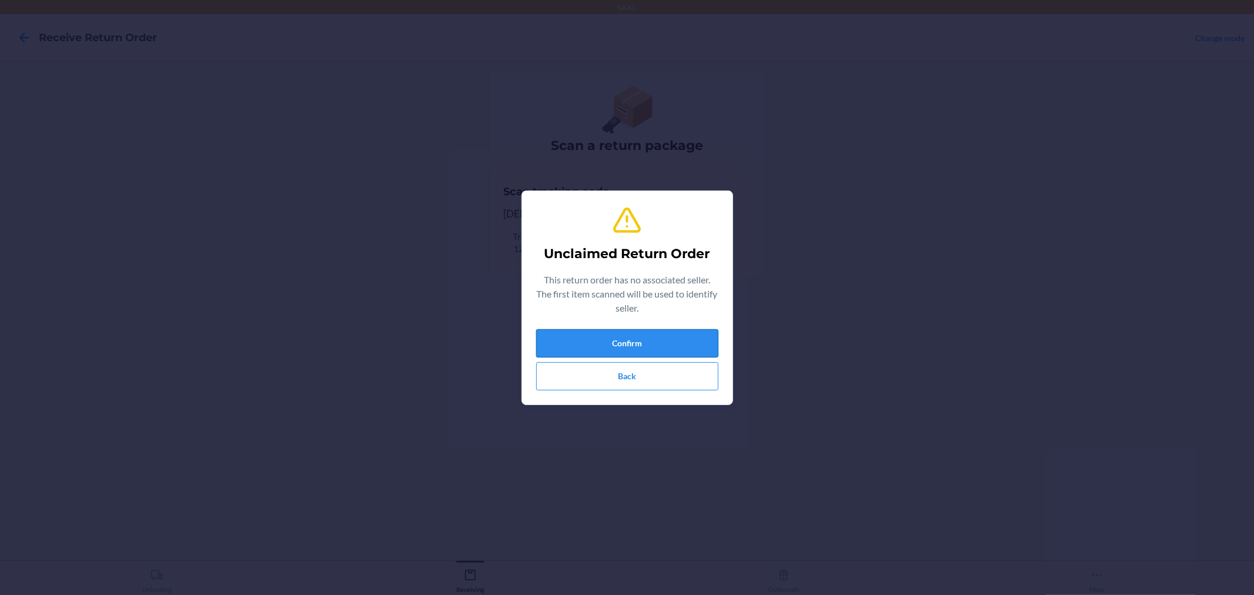
click at [682, 347] on button "Confirm" at bounding box center [627, 343] width 182 height 28
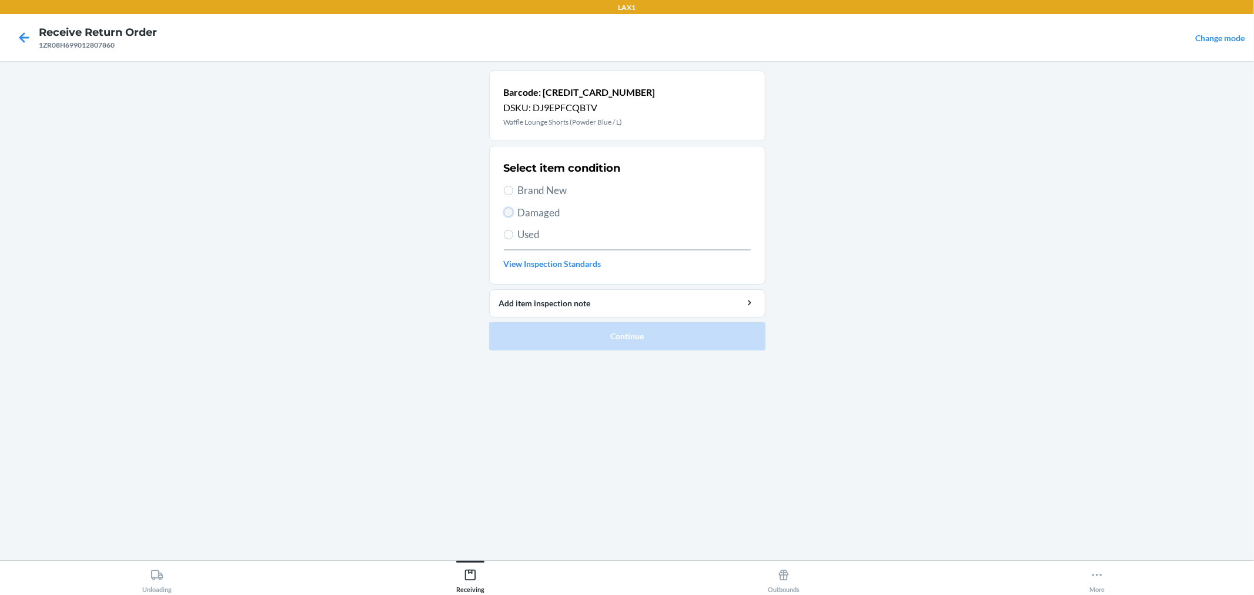
click at [507, 209] on input "Damaged" at bounding box center [508, 212] width 9 height 9
radio input "true"
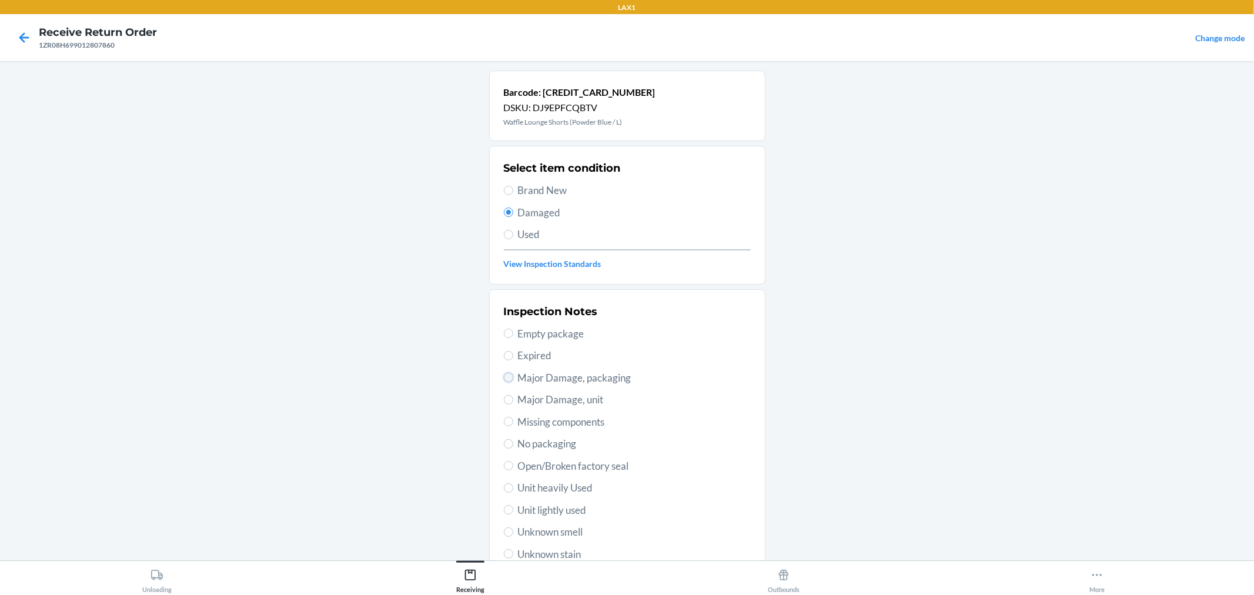
click at [504, 375] on input "Major Damage, packaging" at bounding box center [508, 377] width 9 height 9
radio input "true"
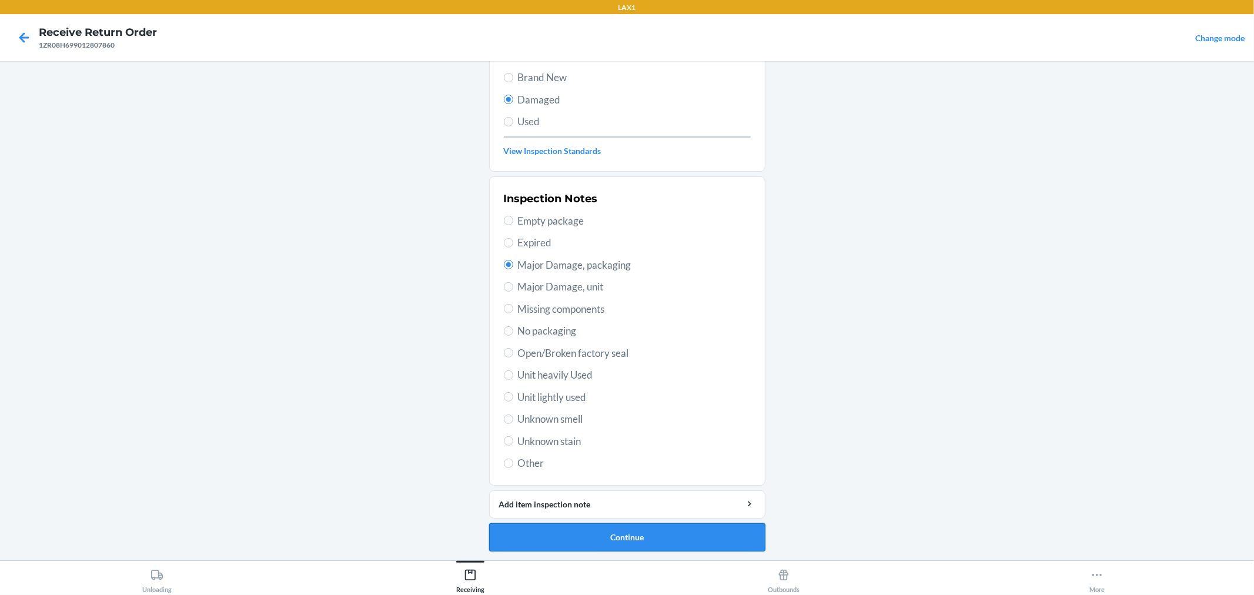
click at [689, 532] on button "Continue" at bounding box center [627, 537] width 276 height 28
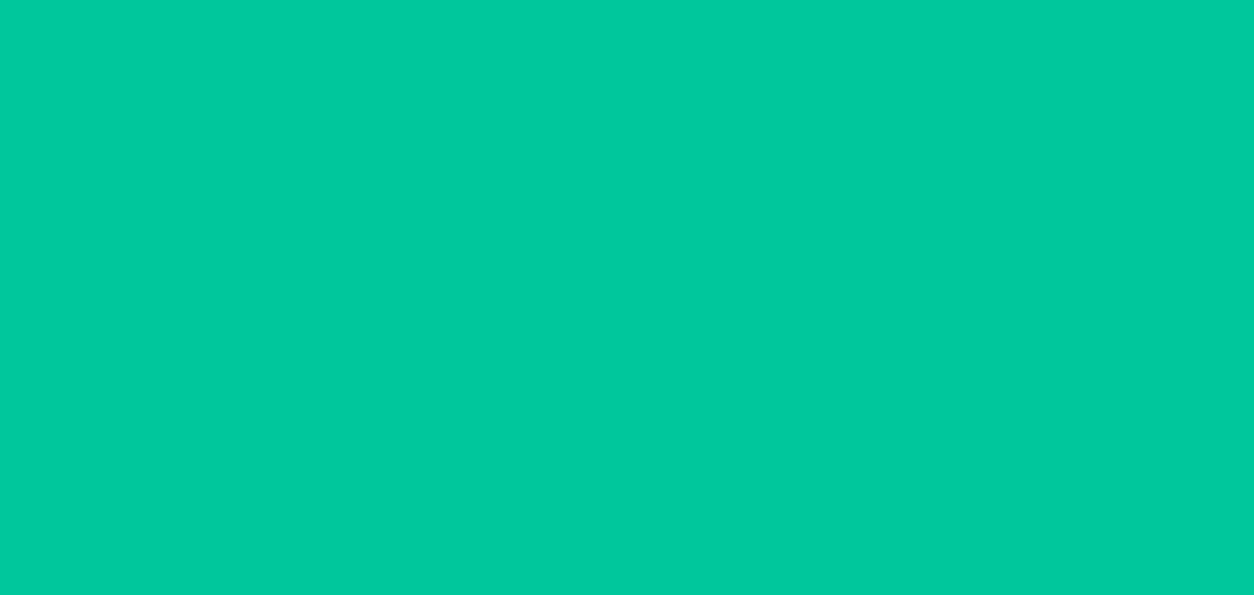
scroll to position [16, 0]
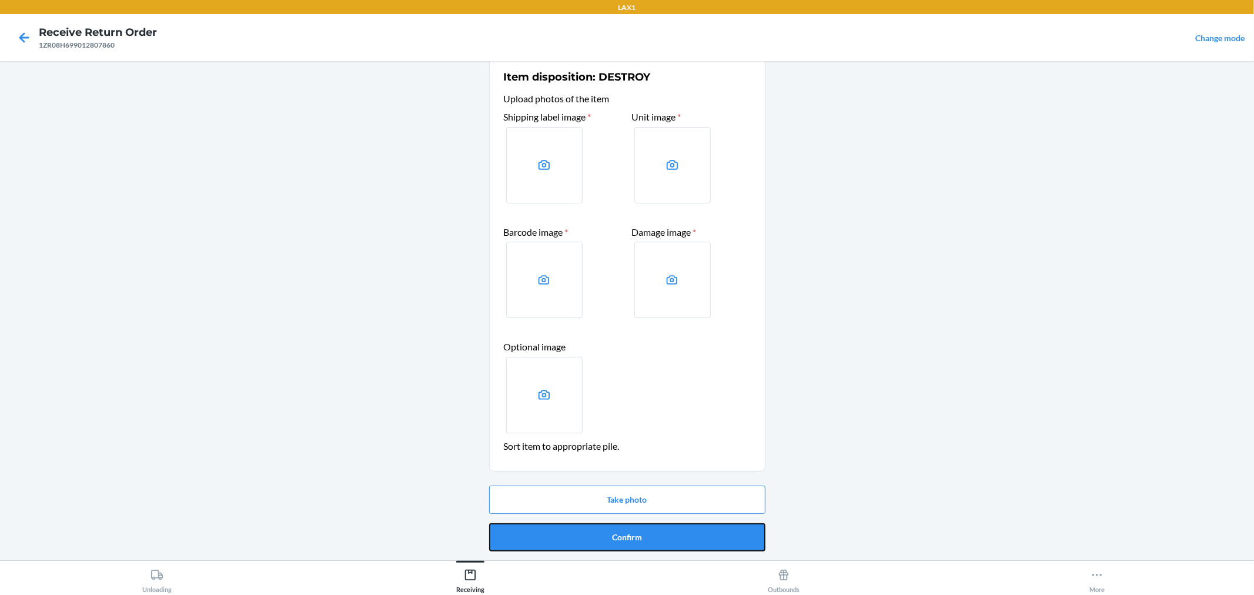
click at [689, 532] on button "Confirm" at bounding box center [627, 537] width 276 height 28
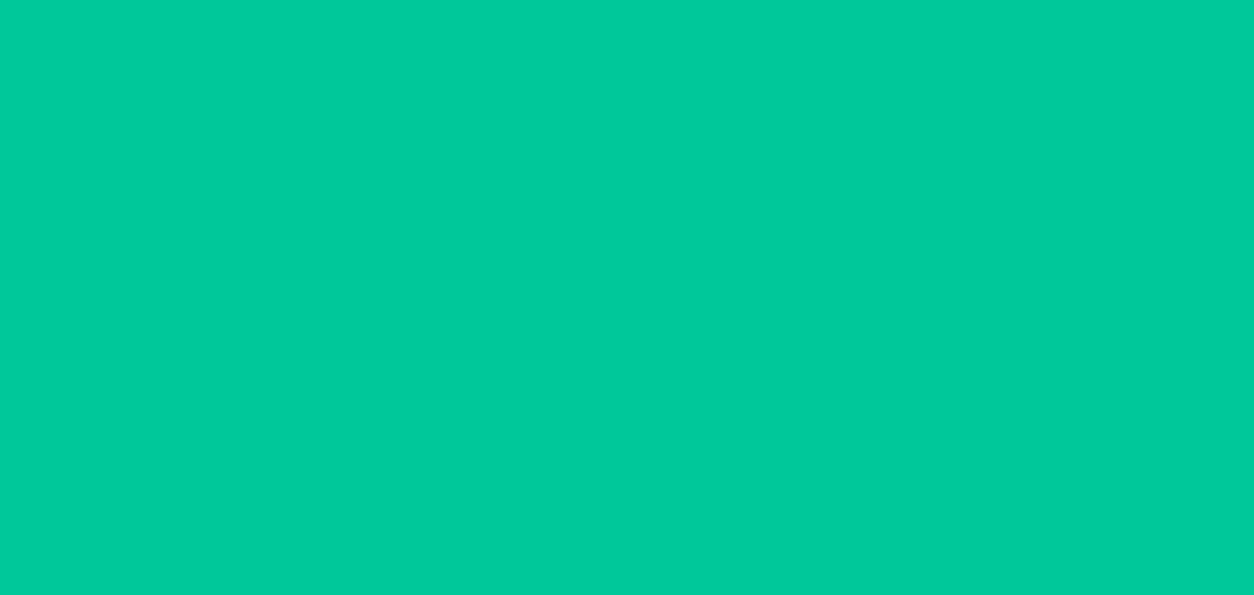
scroll to position [0, 0]
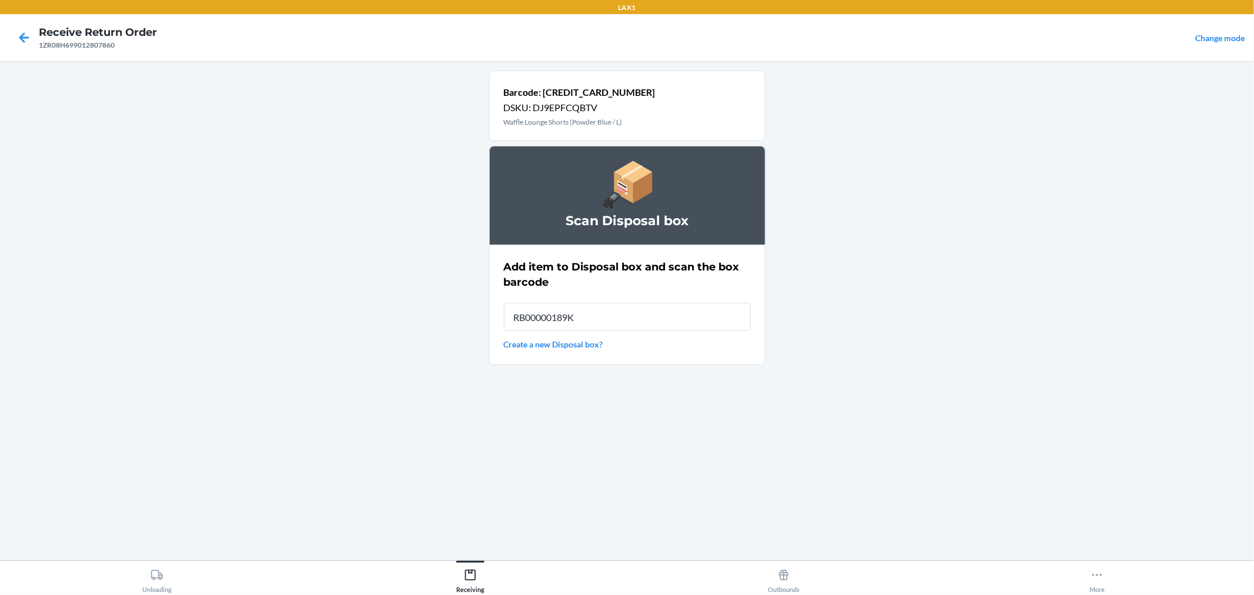
type input "RB00000189K"
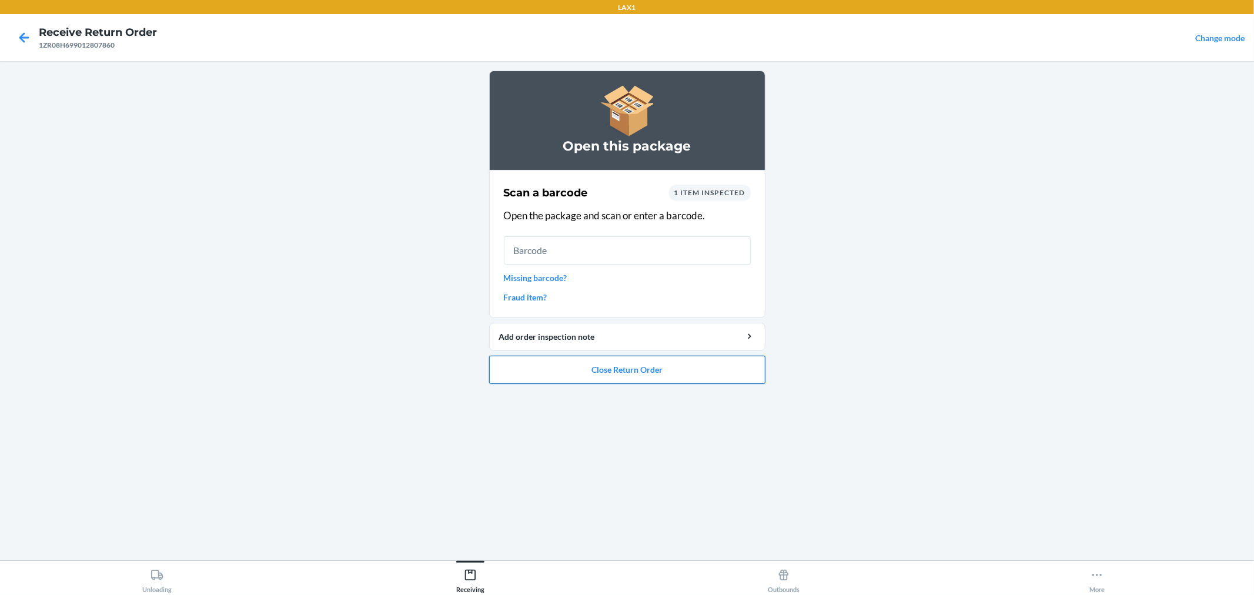
click at [693, 367] on button "Close Return Order" at bounding box center [627, 370] width 276 height 28
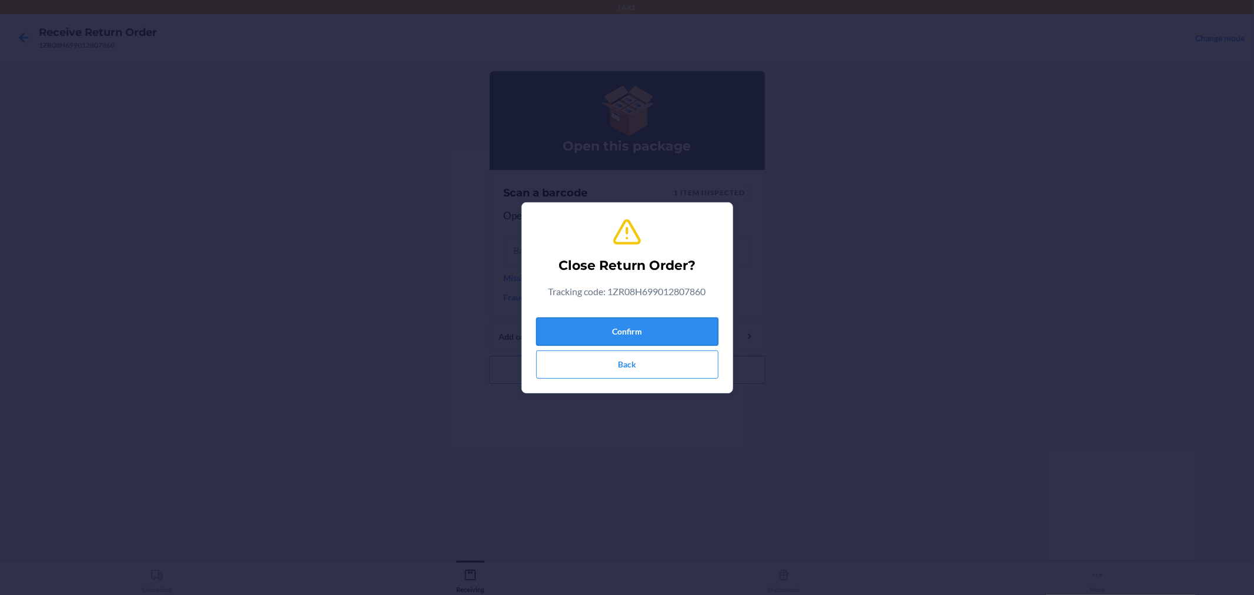
click at [694, 326] on button "Confirm" at bounding box center [627, 331] width 182 height 28
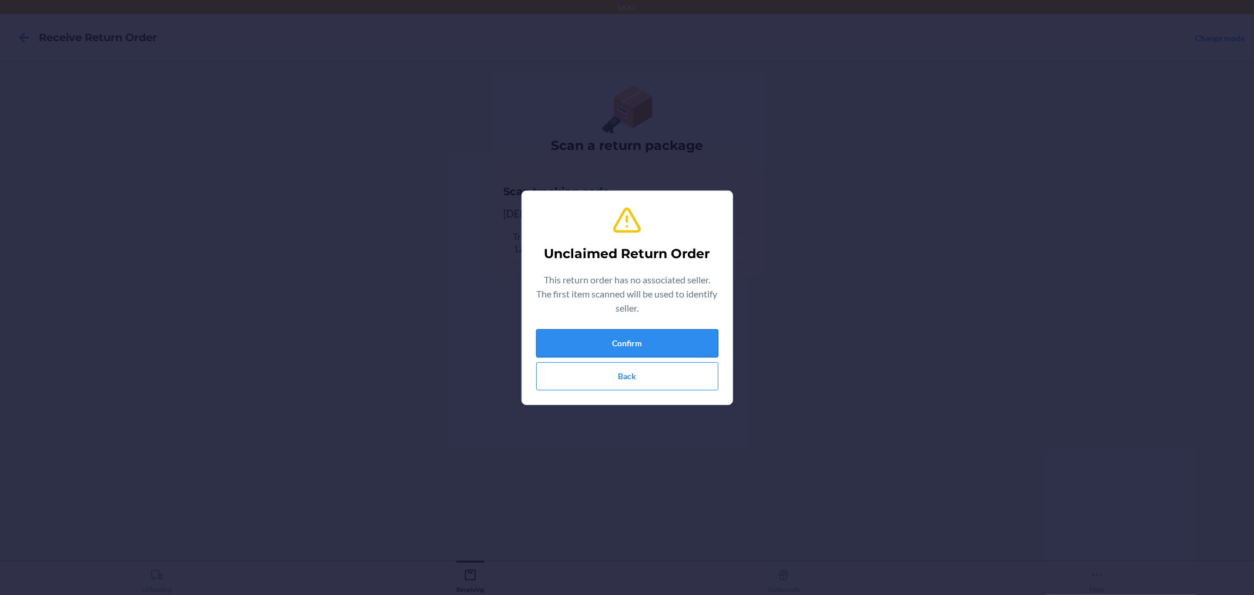
click at [685, 343] on button "Confirm" at bounding box center [627, 343] width 182 height 28
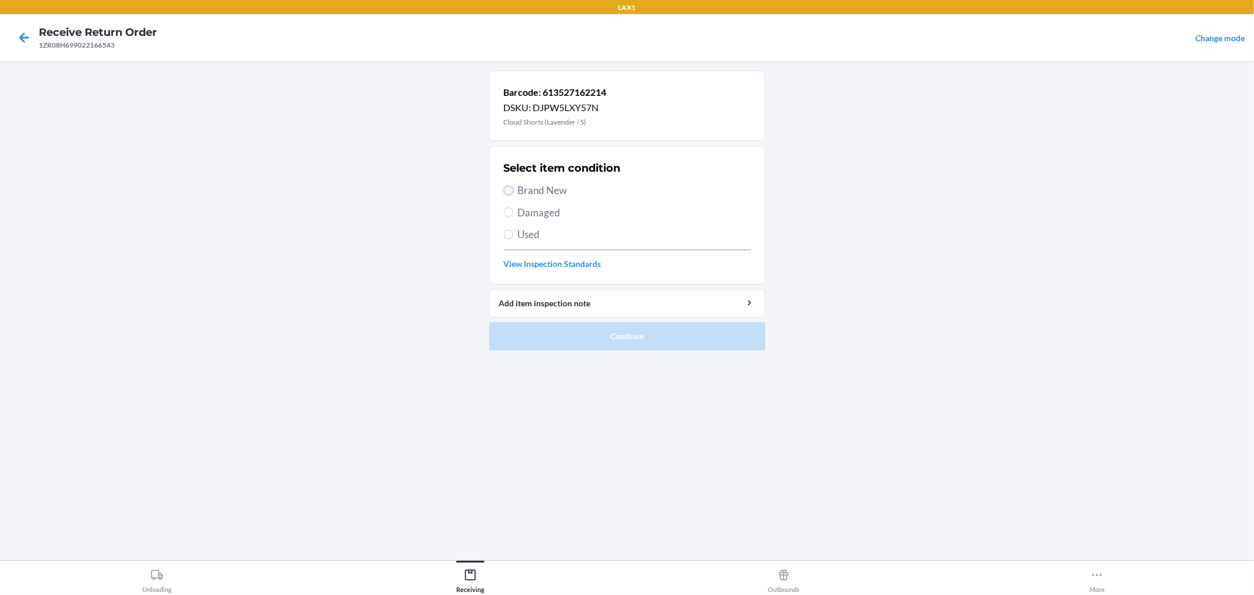
click at [509, 191] on input "Brand New" at bounding box center [508, 190] width 9 height 9
radio input "true"
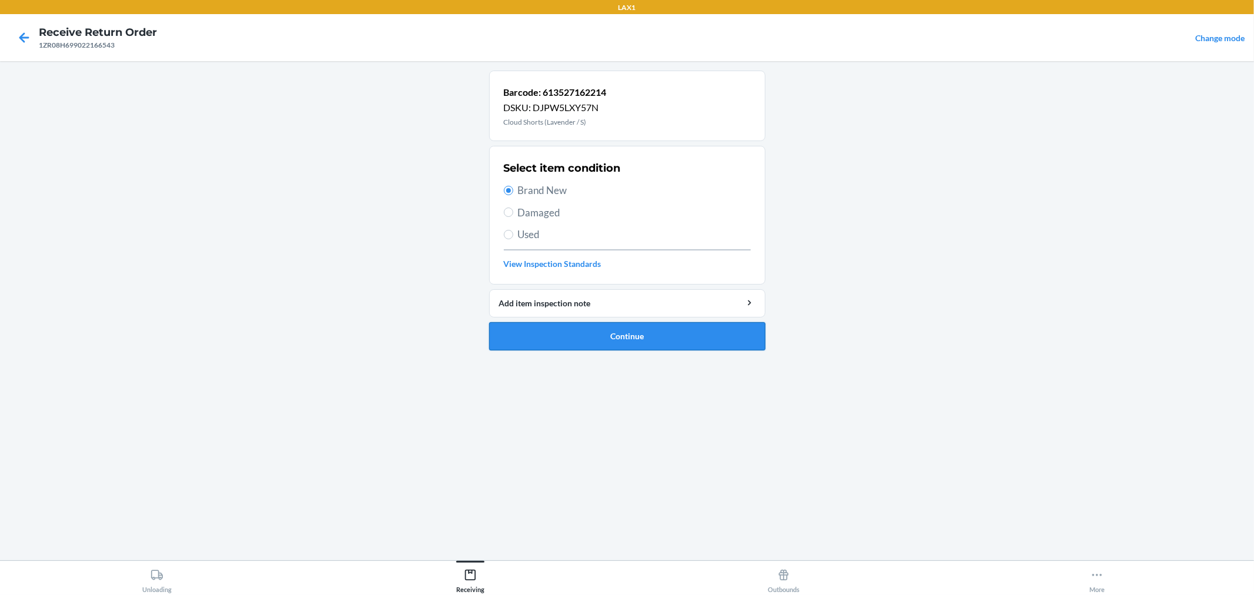
click at [597, 330] on button "Continue" at bounding box center [627, 336] width 276 height 28
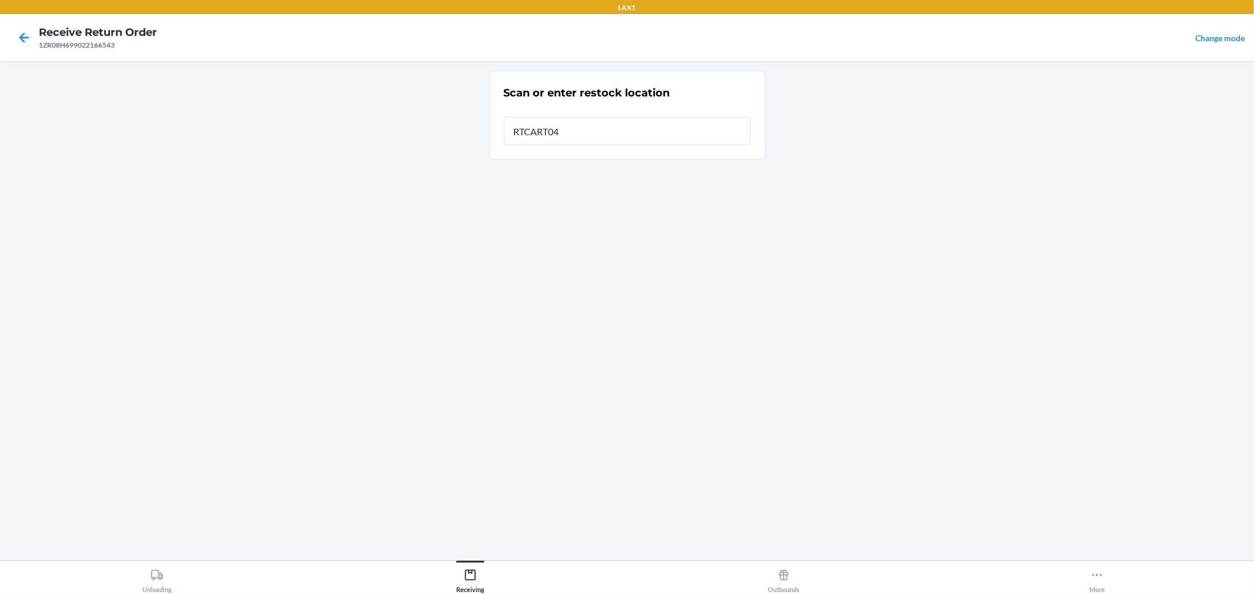
type input "RTCART042"
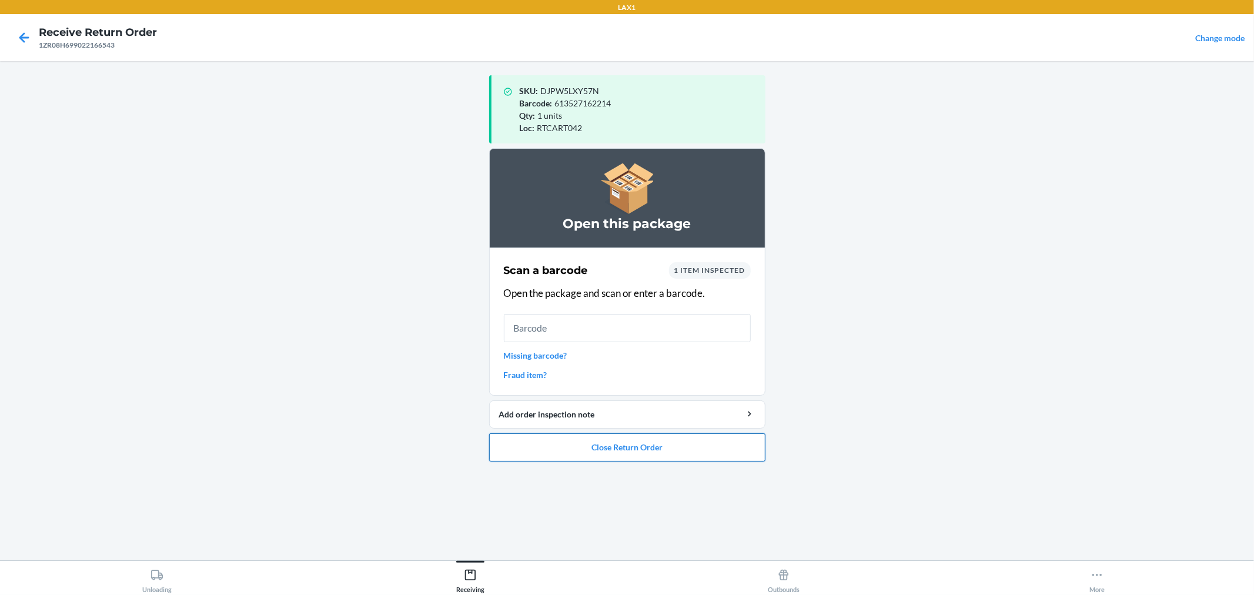
click at [677, 450] on button "Close Return Order" at bounding box center [627, 447] width 276 height 28
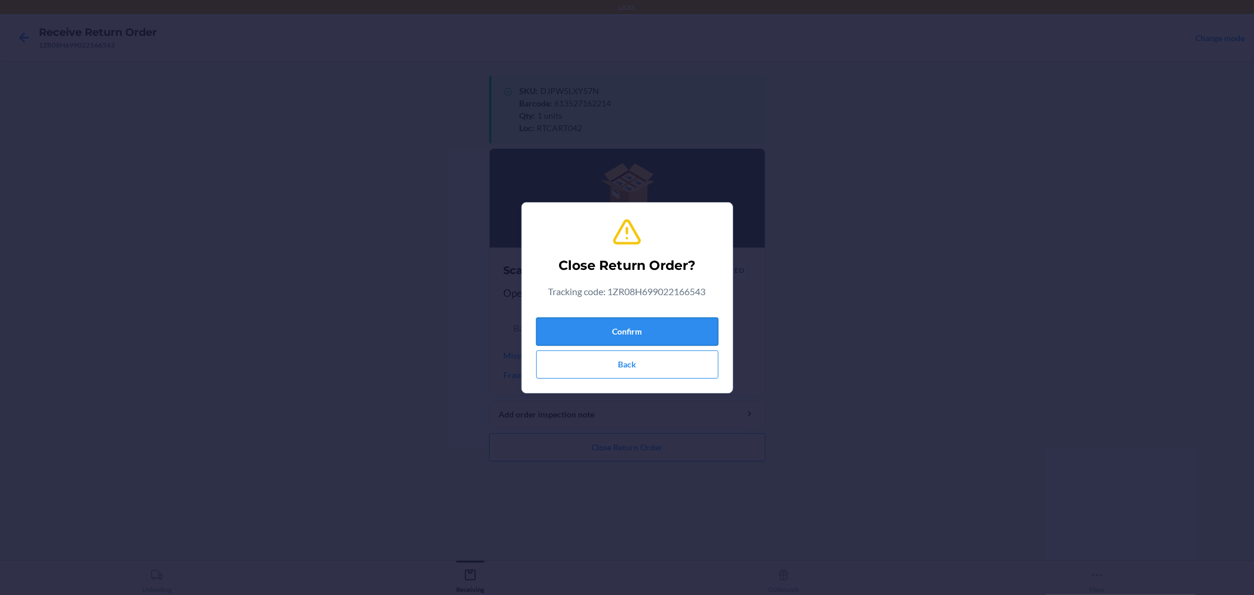
click at [678, 334] on button "Confirm" at bounding box center [627, 331] width 182 height 28
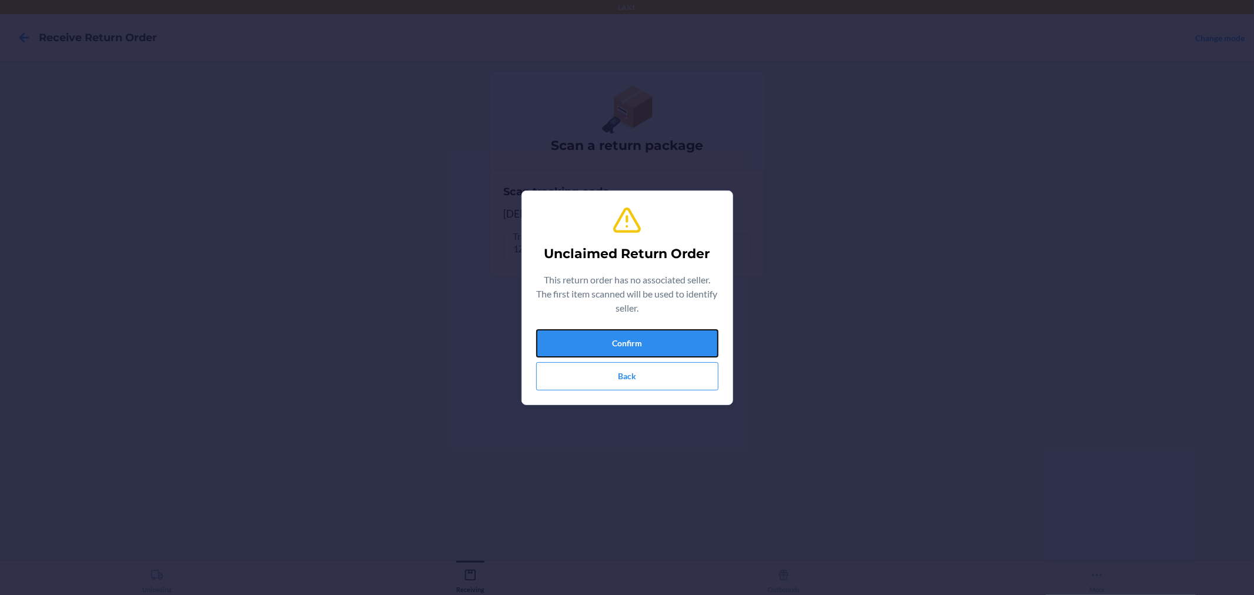
click at [678, 334] on button "Confirm" at bounding box center [627, 343] width 182 height 28
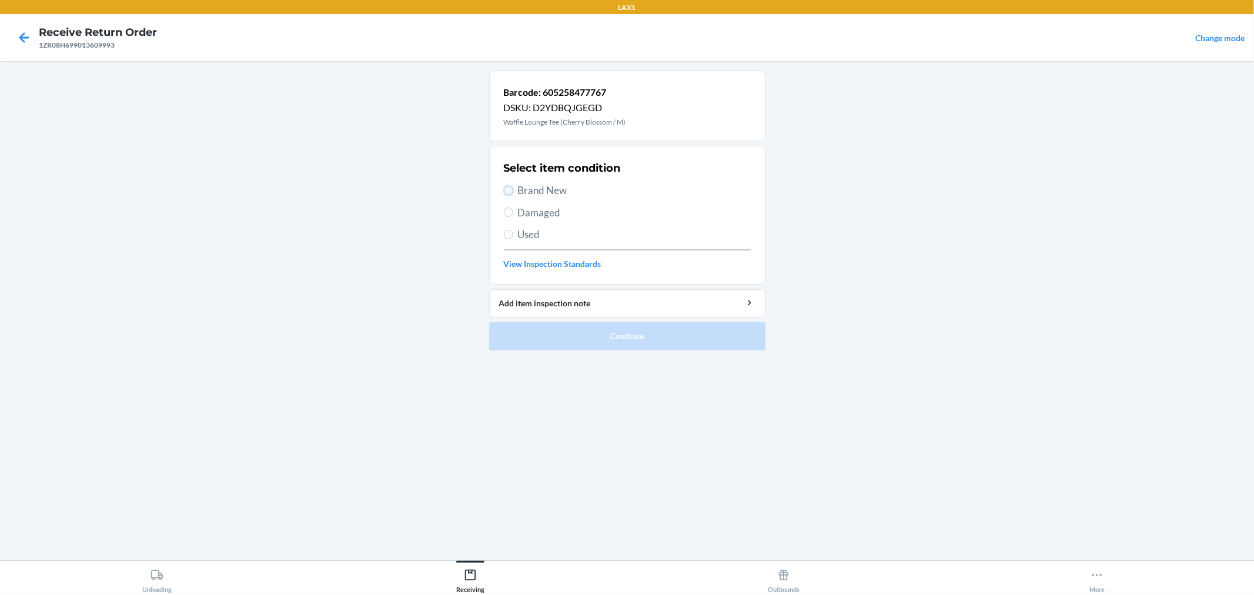
click at [506, 189] on input "Brand New" at bounding box center [508, 190] width 9 height 9
radio input "true"
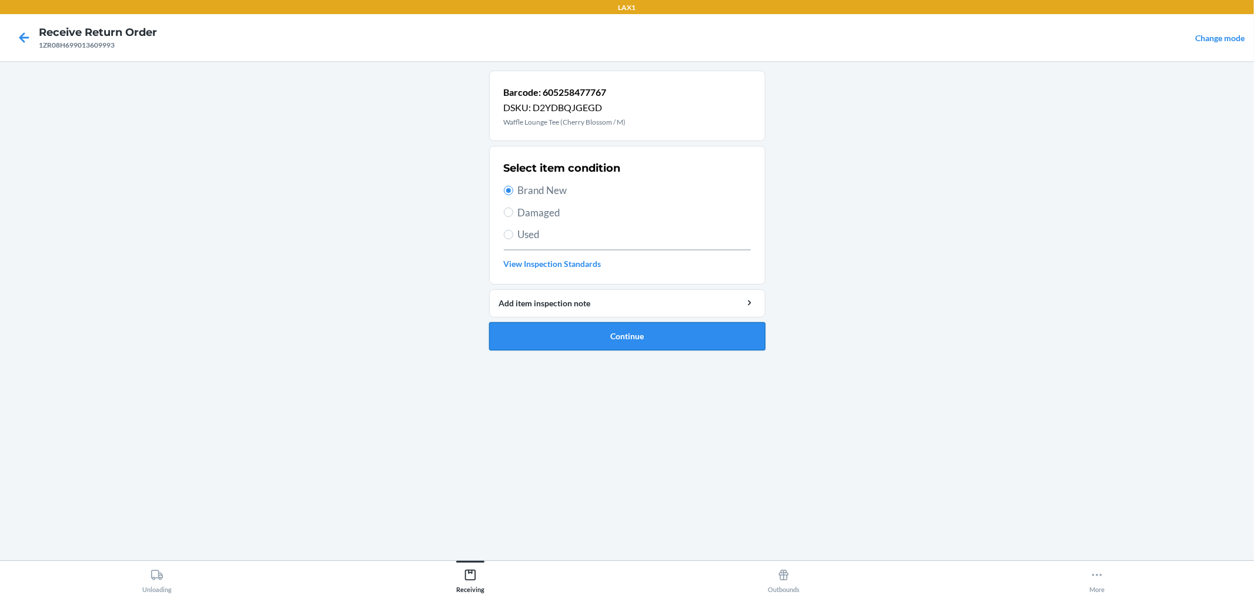
click at [543, 330] on button "Continue" at bounding box center [627, 336] width 276 height 28
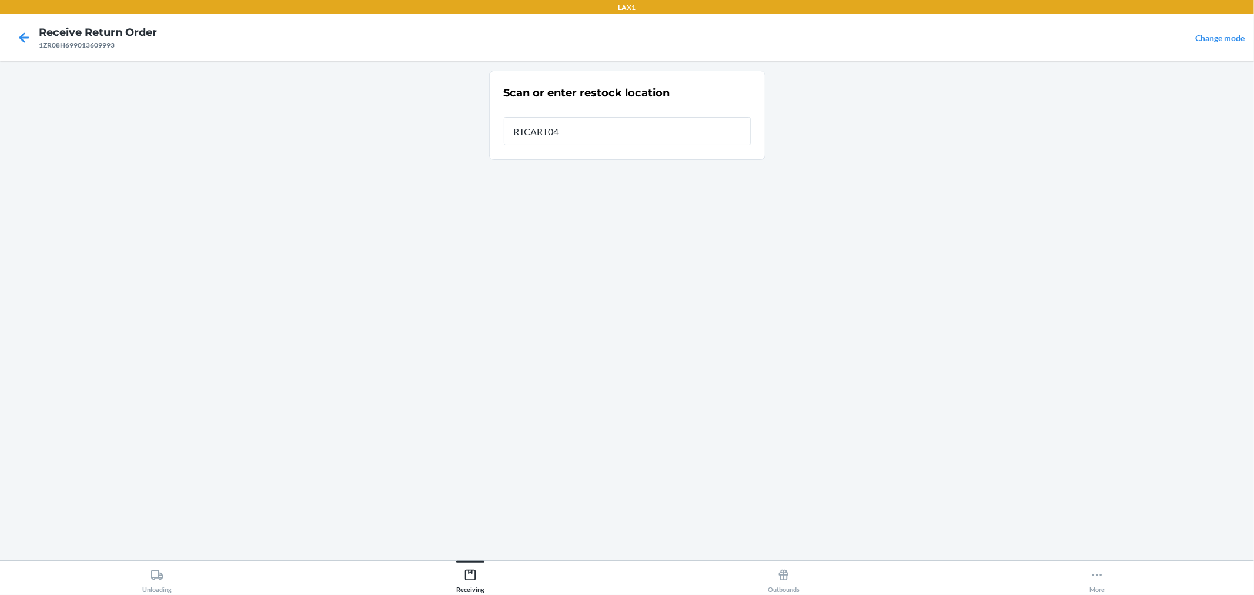
type input "RTCART042"
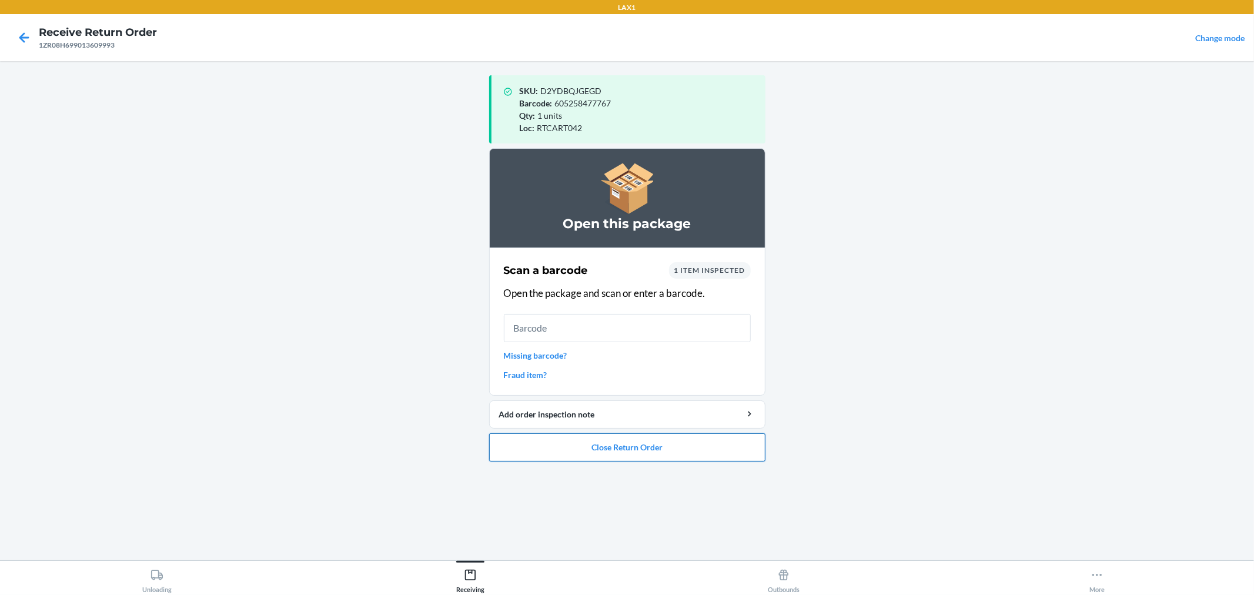
click at [610, 439] on button "Close Return Order" at bounding box center [627, 447] width 276 height 28
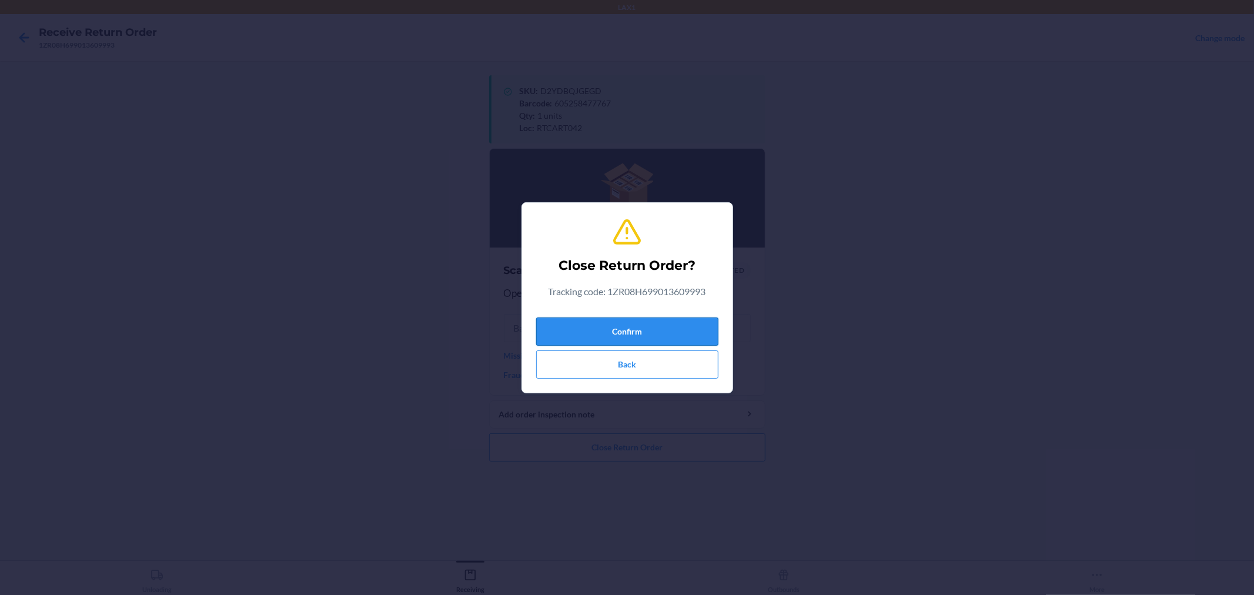
click at [687, 332] on button "Confirm" at bounding box center [627, 331] width 182 height 28
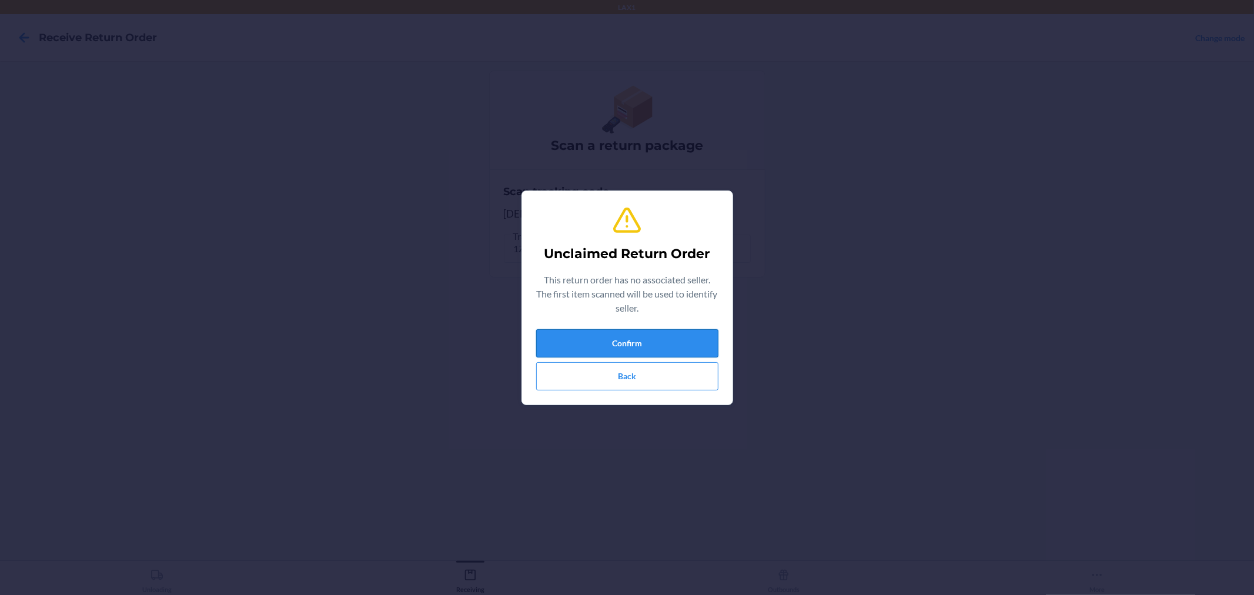
click at [685, 334] on button "Confirm" at bounding box center [627, 343] width 182 height 28
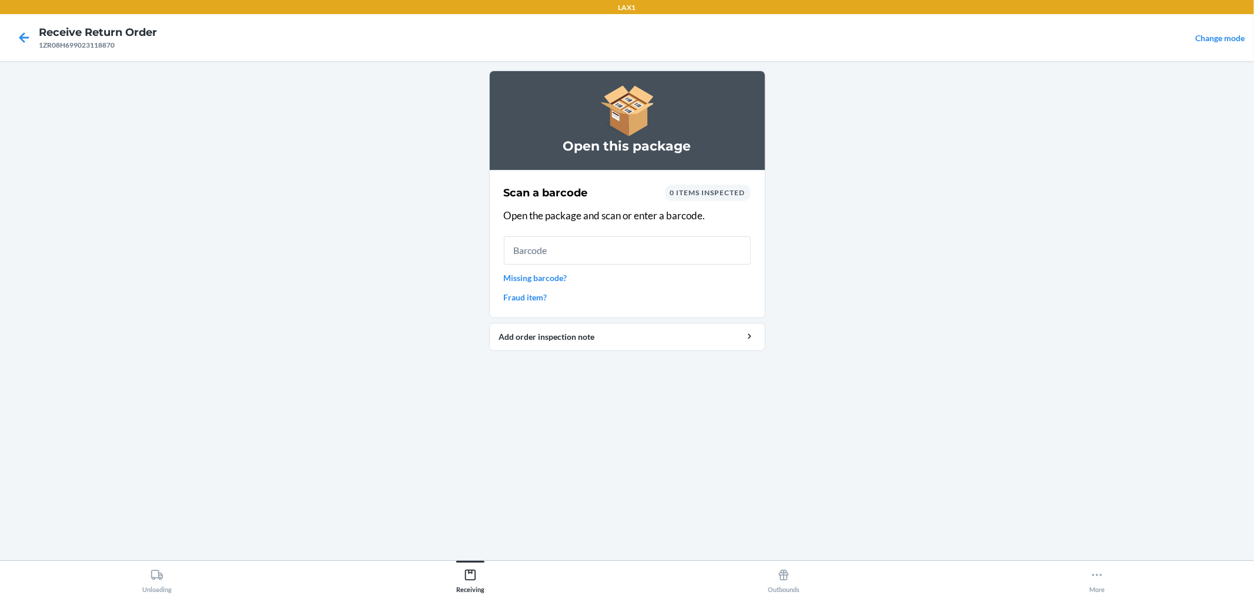
click at [562, 278] on link "Missing barcode?" at bounding box center [627, 278] width 247 height 12
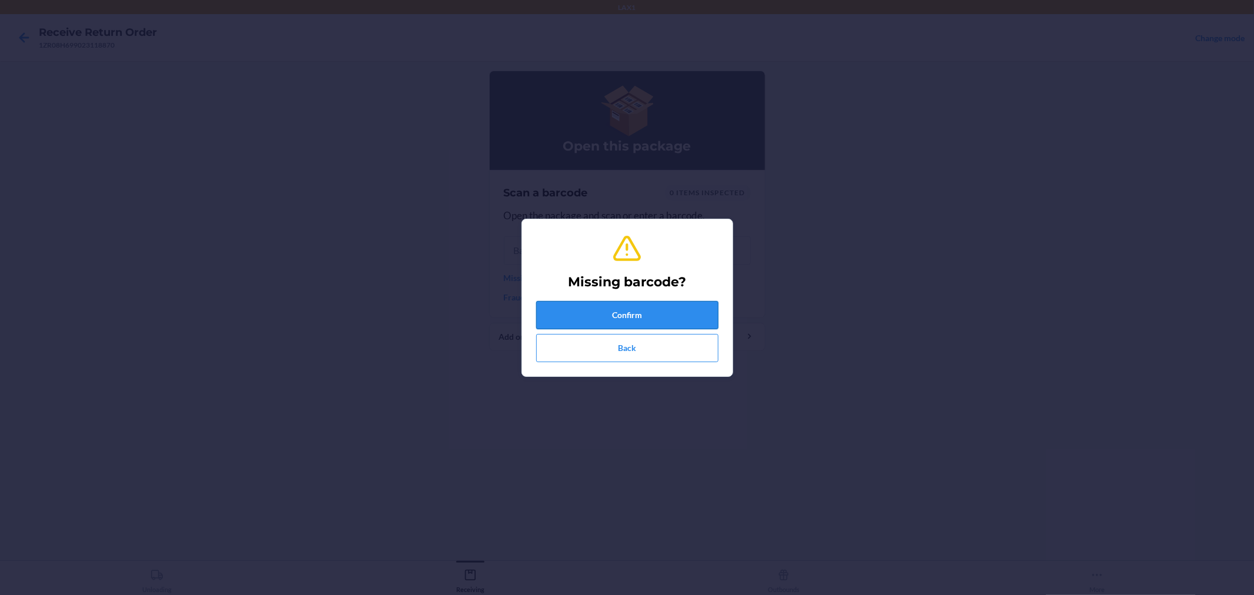
click at [629, 320] on button "Confirm" at bounding box center [627, 315] width 182 height 28
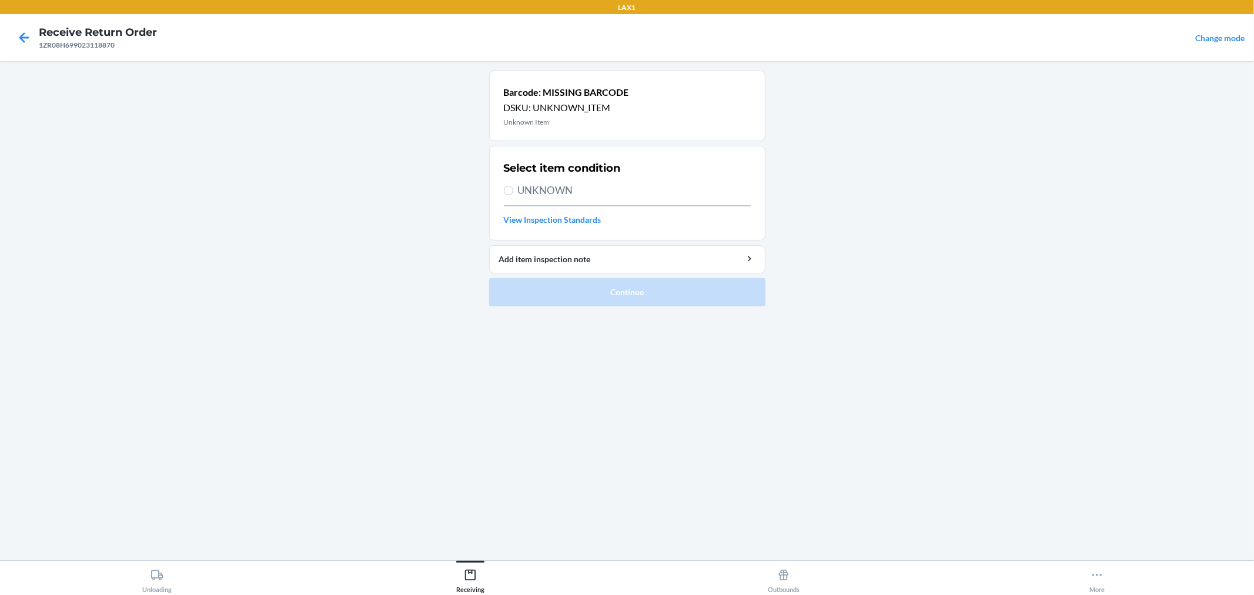
click at [502, 190] on section "Select item condition UNKNOWN View Inspection Standards" at bounding box center [627, 193] width 276 height 95
click at [510, 190] on input "UNKNOWN" at bounding box center [508, 190] width 9 height 9
radio input "true"
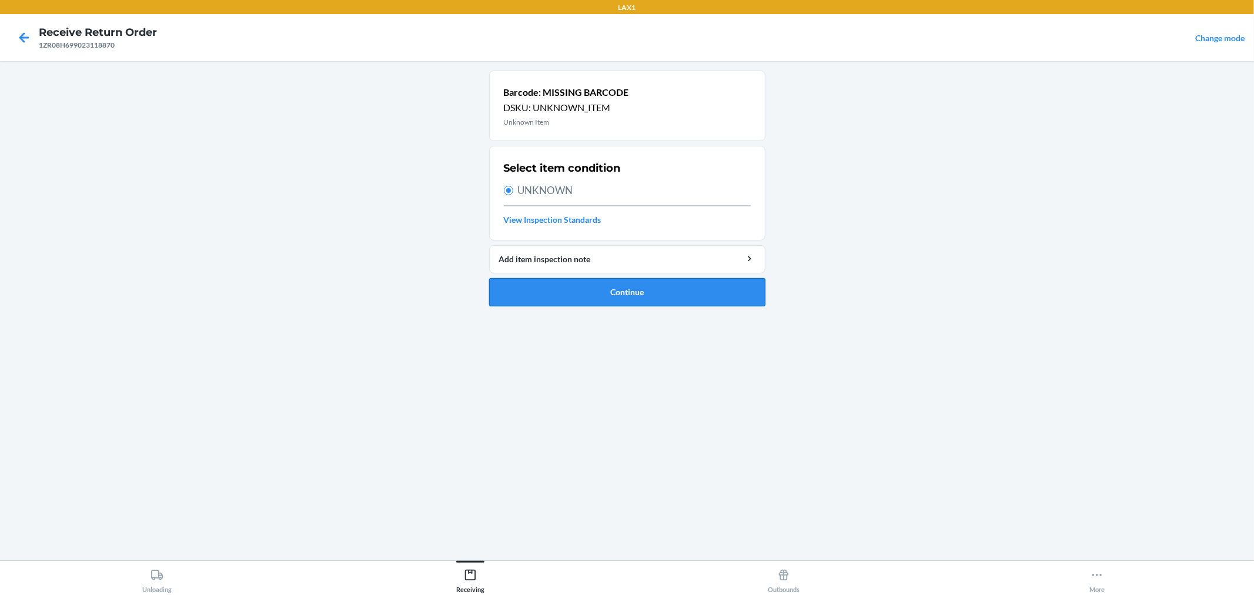
click at [586, 288] on button "Continue" at bounding box center [627, 292] width 276 height 28
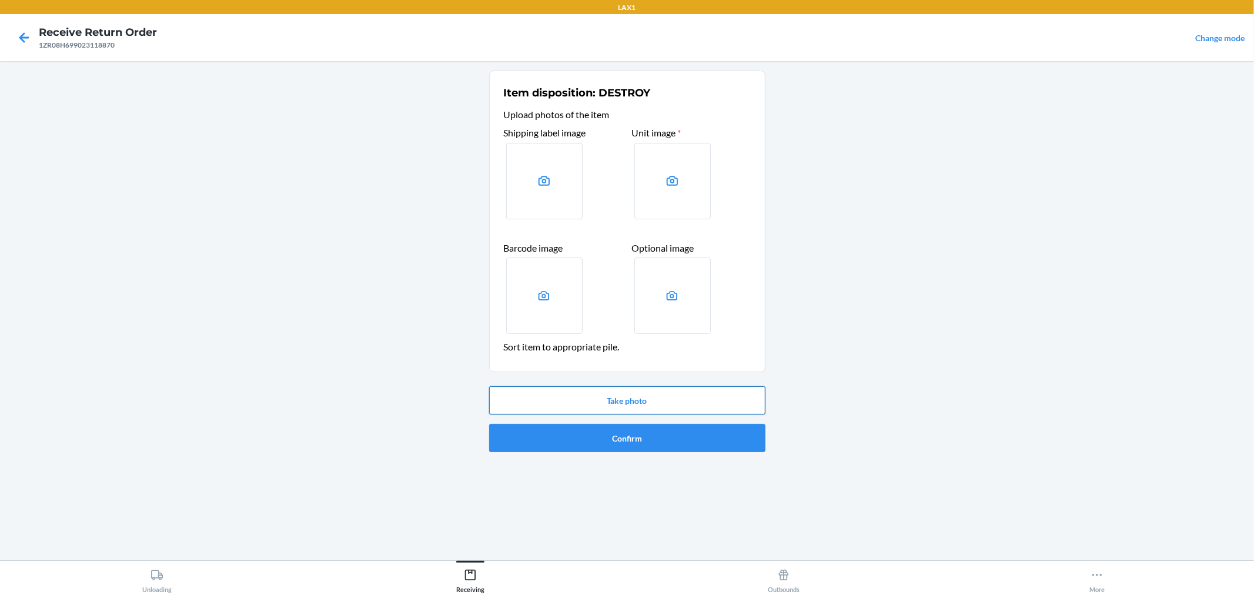
click at [637, 395] on button "Take photo" at bounding box center [627, 400] width 276 height 28
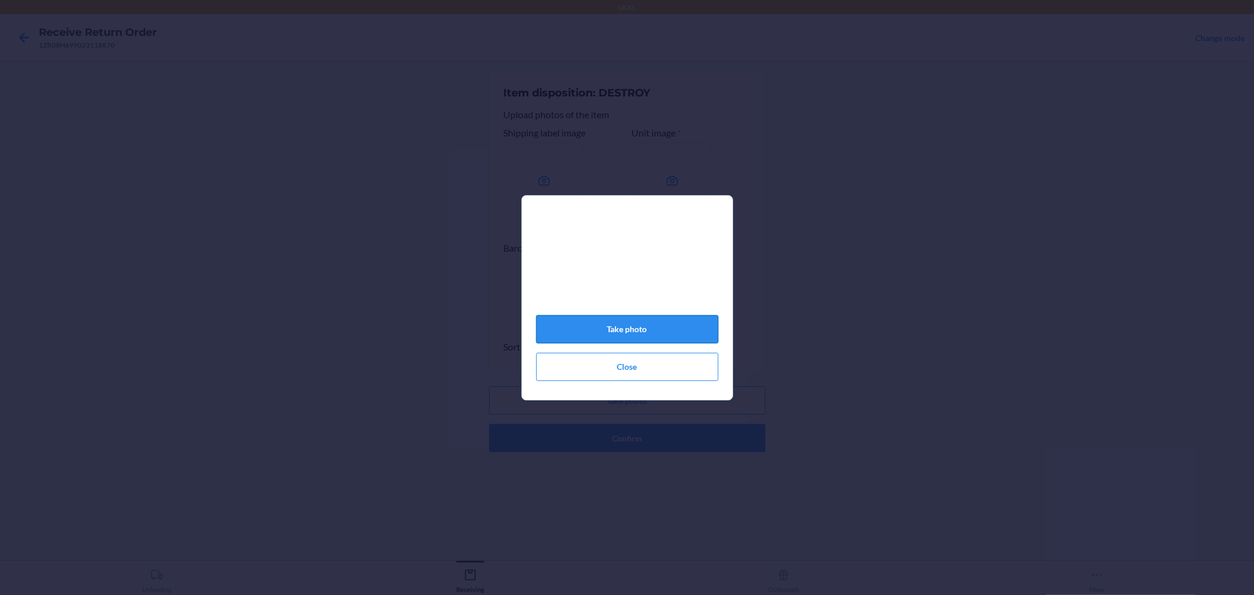
click at [668, 336] on button "Take photo" at bounding box center [627, 329] width 182 height 28
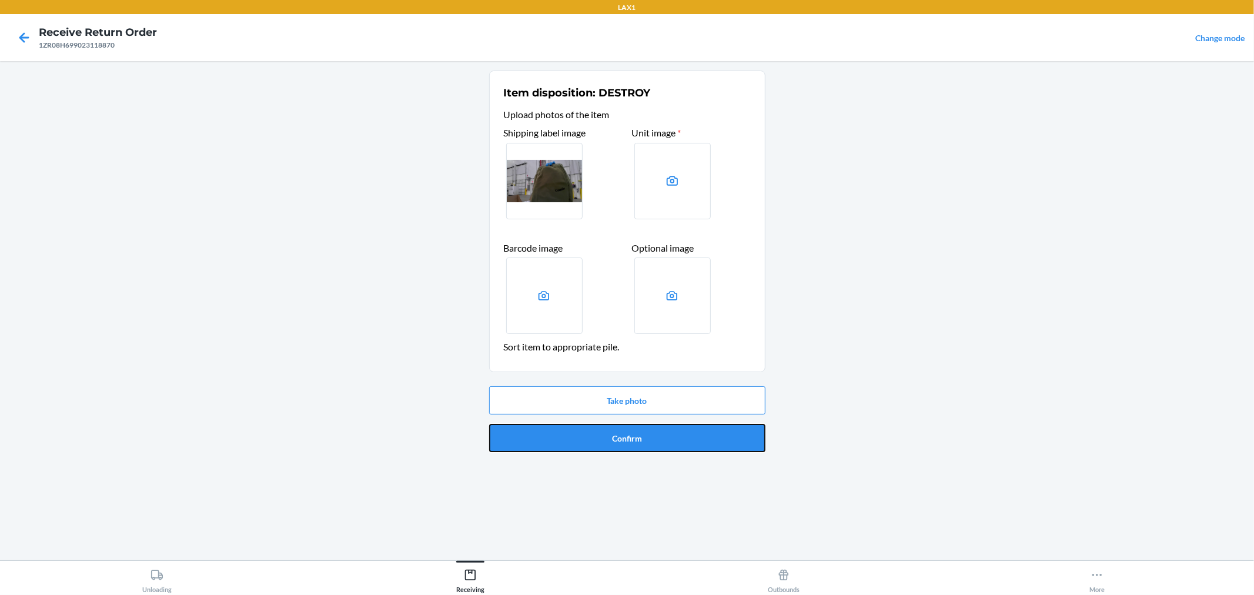
drag, startPoint x: 657, startPoint y: 425, endPoint x: 657, endPoint y: 432, distance: 7.1
click at [657, 427] on button "Confirm" at bounding box center [627, 438] width 276 height 28
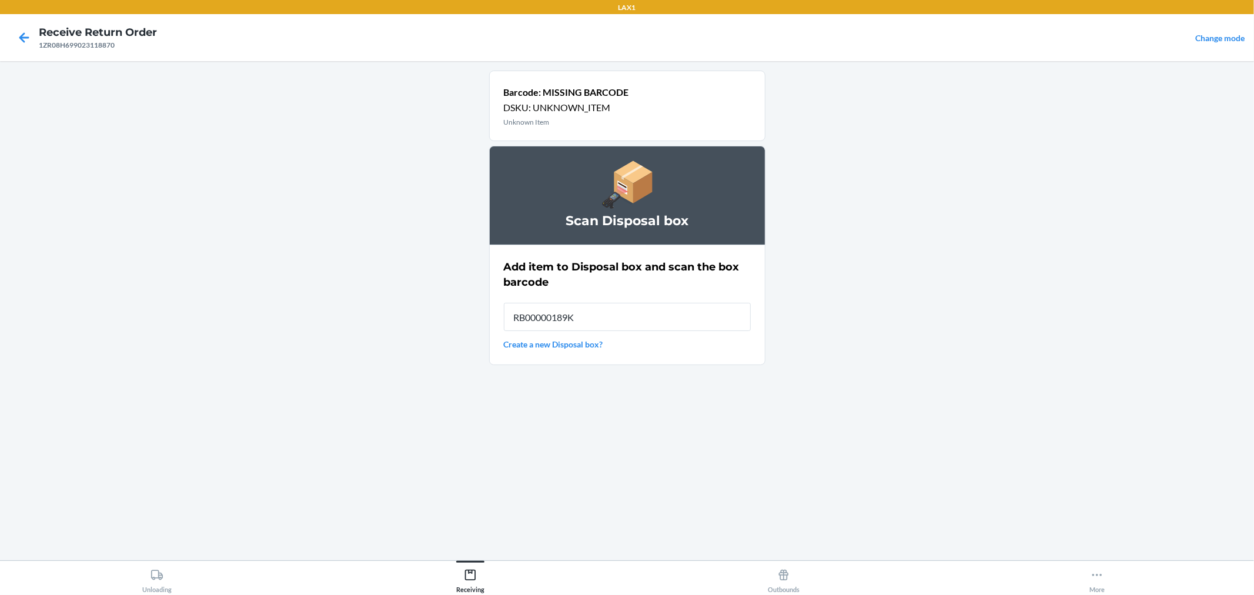
type input "RB00000189K"
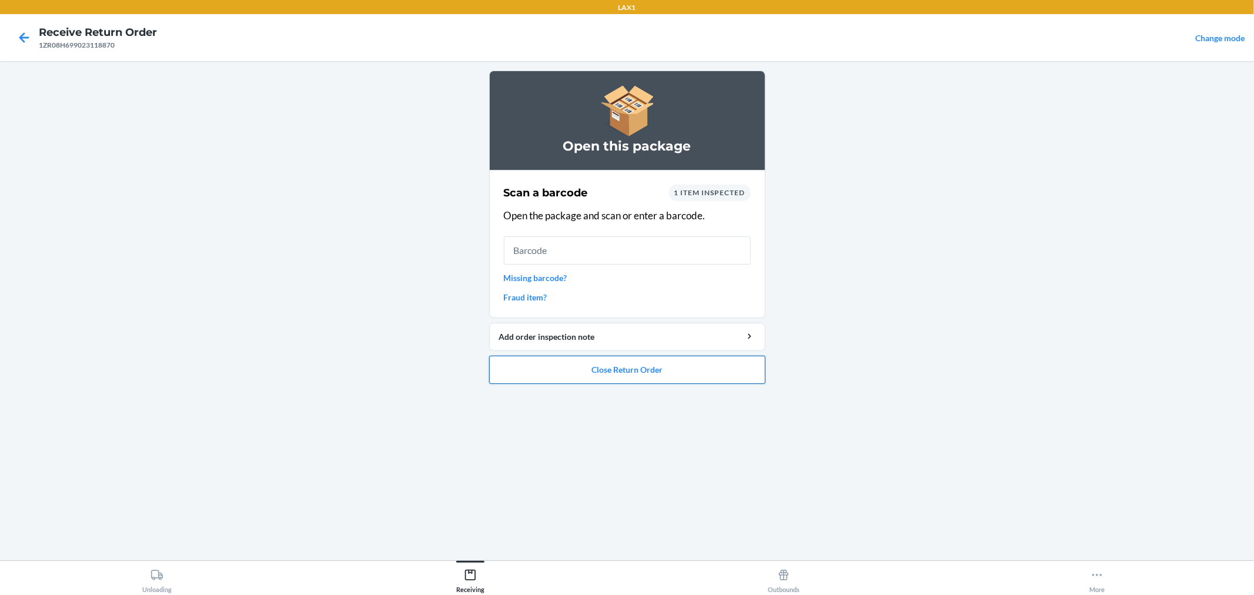
click at [638, 363] on button "Close Return Order" at bounding box center [627, 370] width 276 height 28
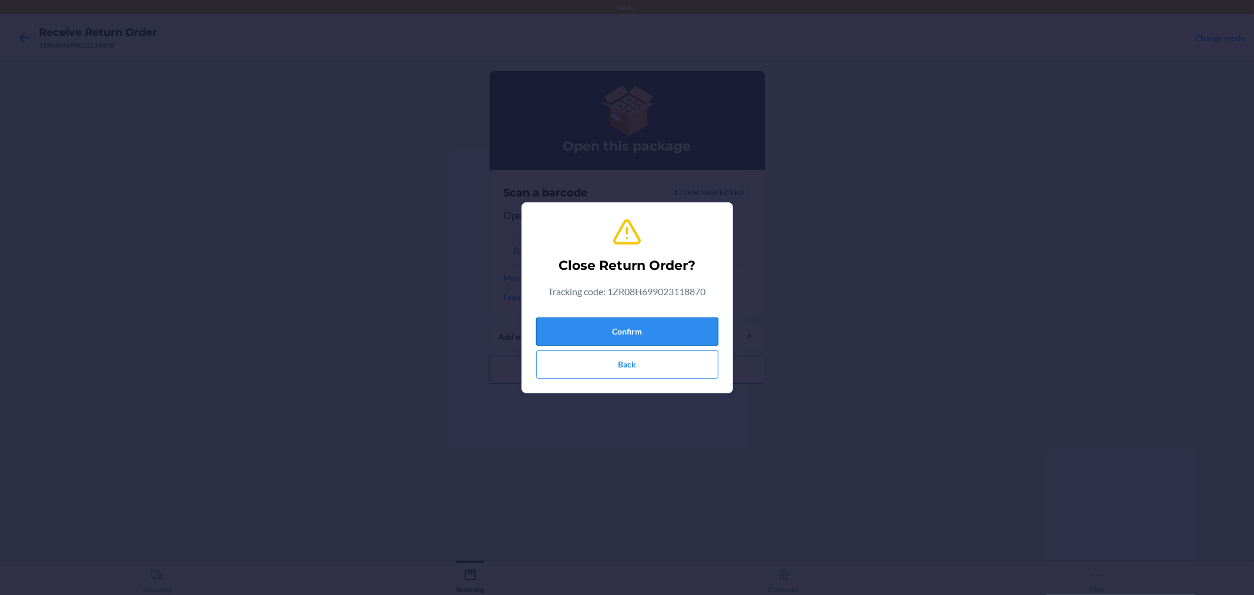
click at [638, 326] on button "Confirm" at bounding box center [627, 331] width 182 height 28
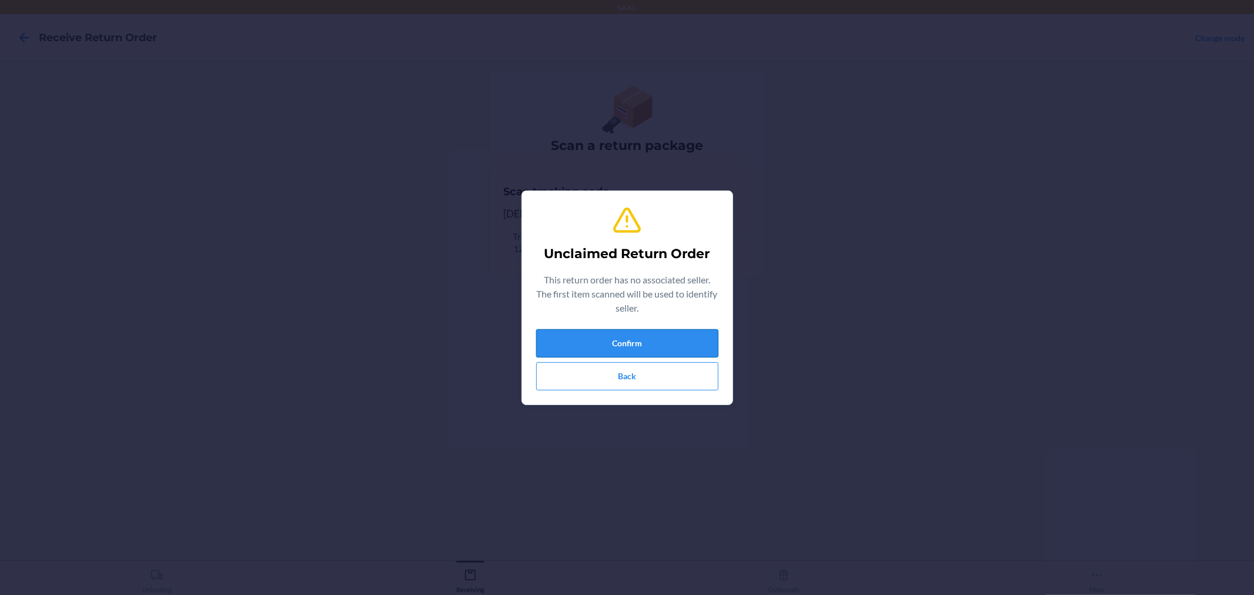
click at [653, 335] on button "Confirm" at bounding box center [627, 343] width 182 height 28
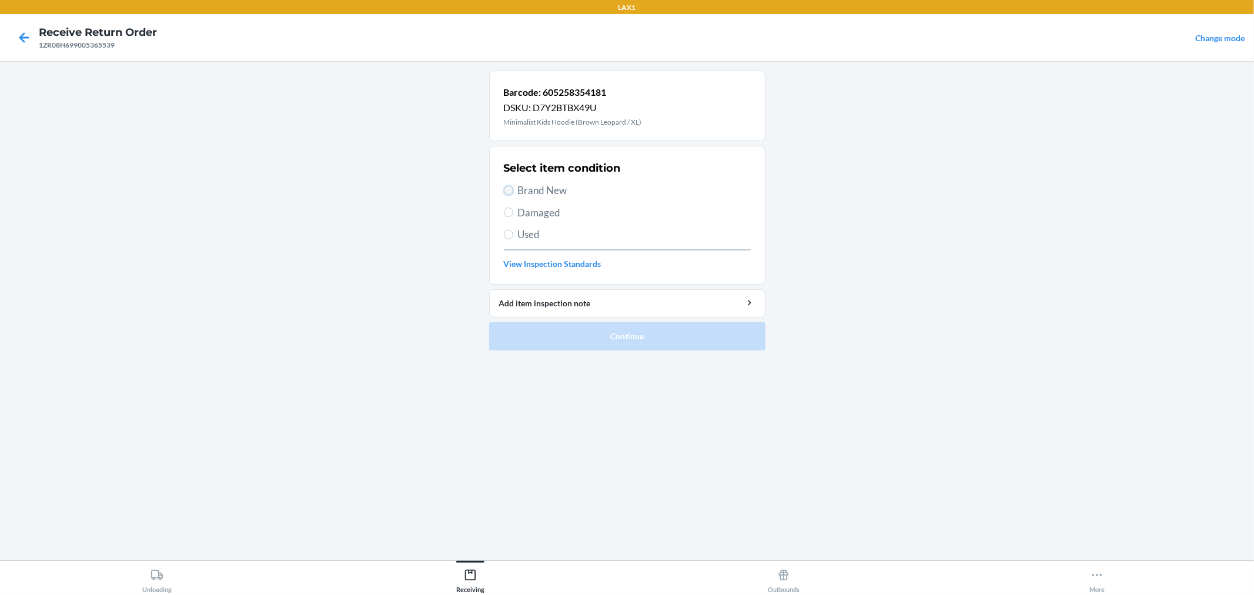
click at [507, 189] on input "Brand New" at bounding box center [508, 190] width 9 height 9
radio input "true"
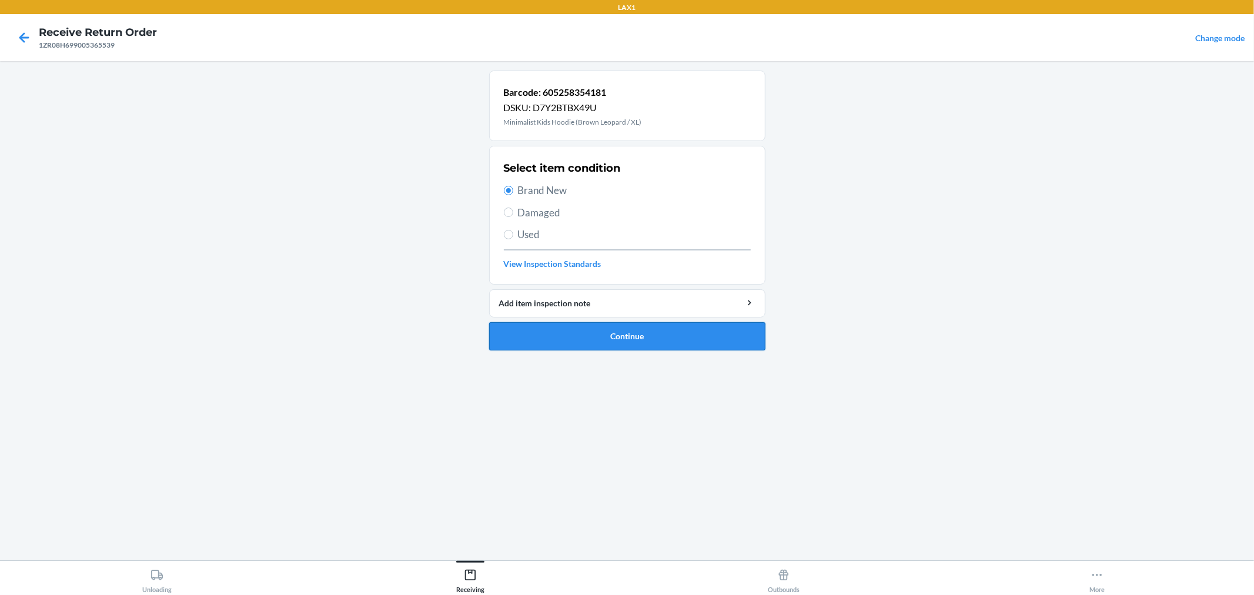
click at [544, 326] on button "Continue" at bounding box center [627, 336] width 276 height 28
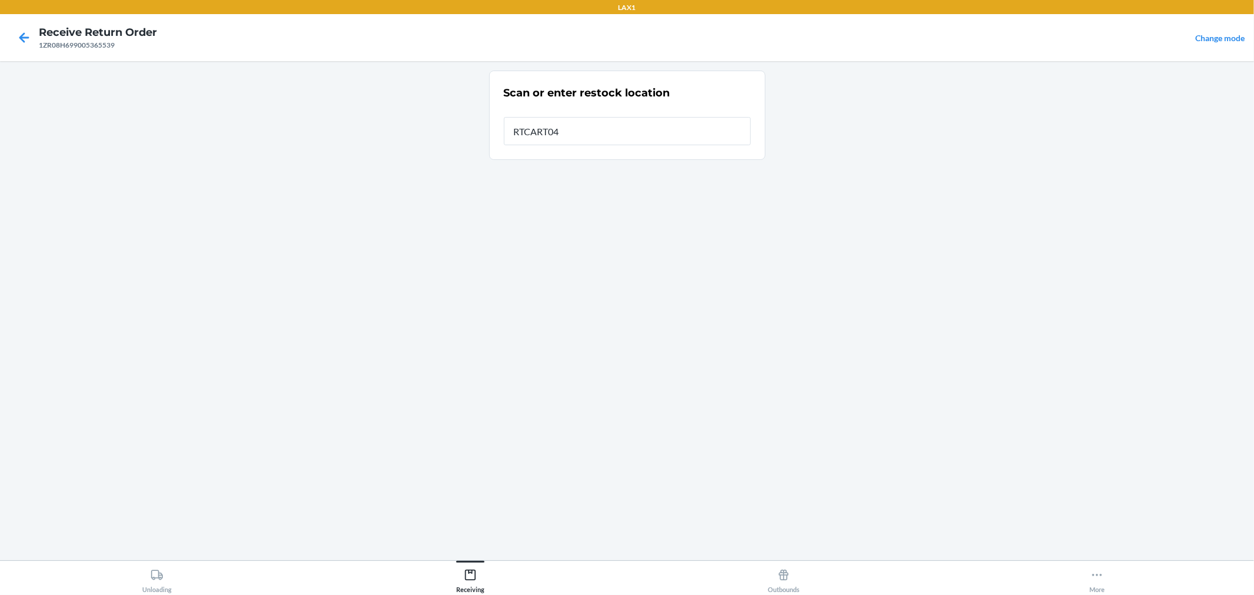
type input "RTCART042"
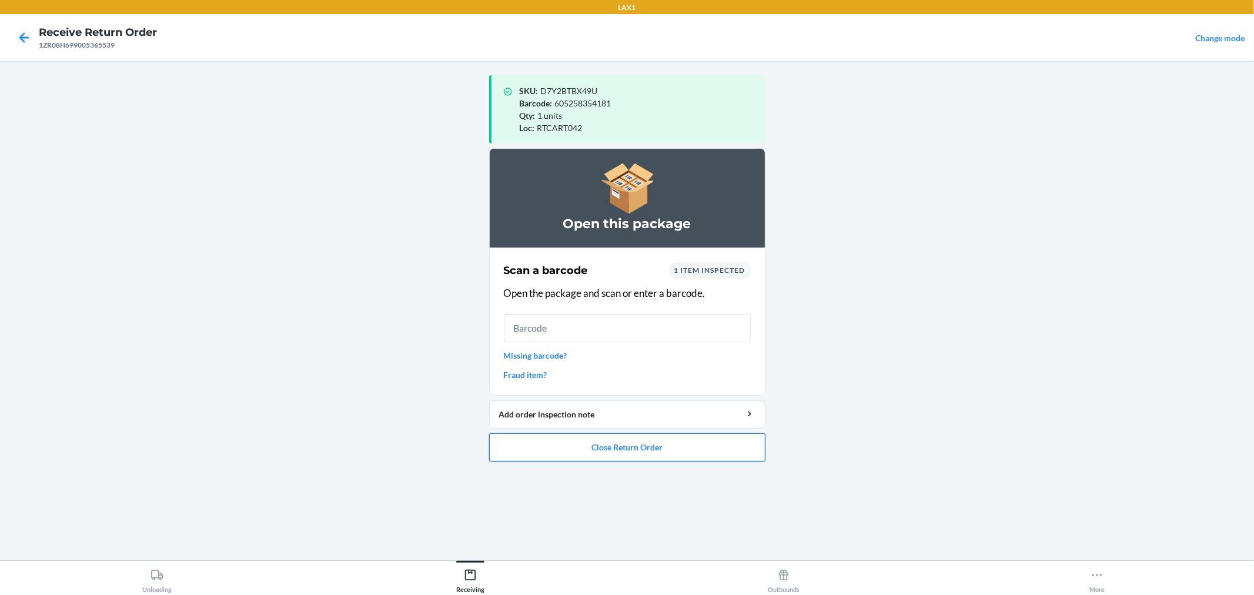
click at [591, 445] on button "Close Return Order" at bounding box center [627, 447] width 276 height 28
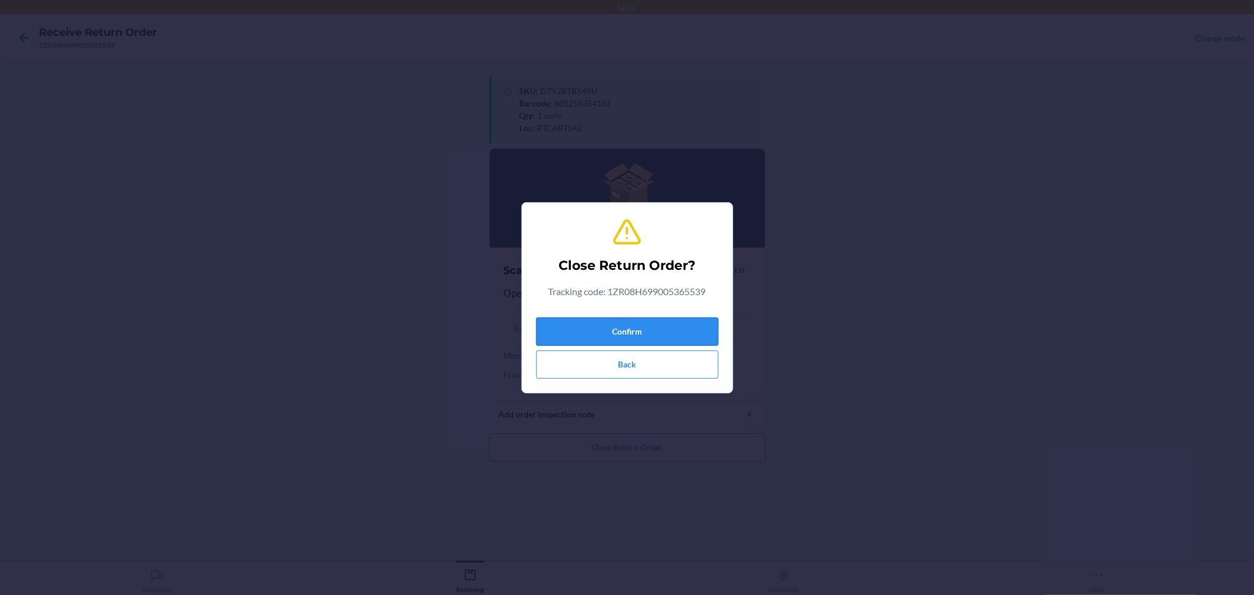
click at [627, 324] on button "Confirm" at bounding box center [627, 331] width 182 height 28
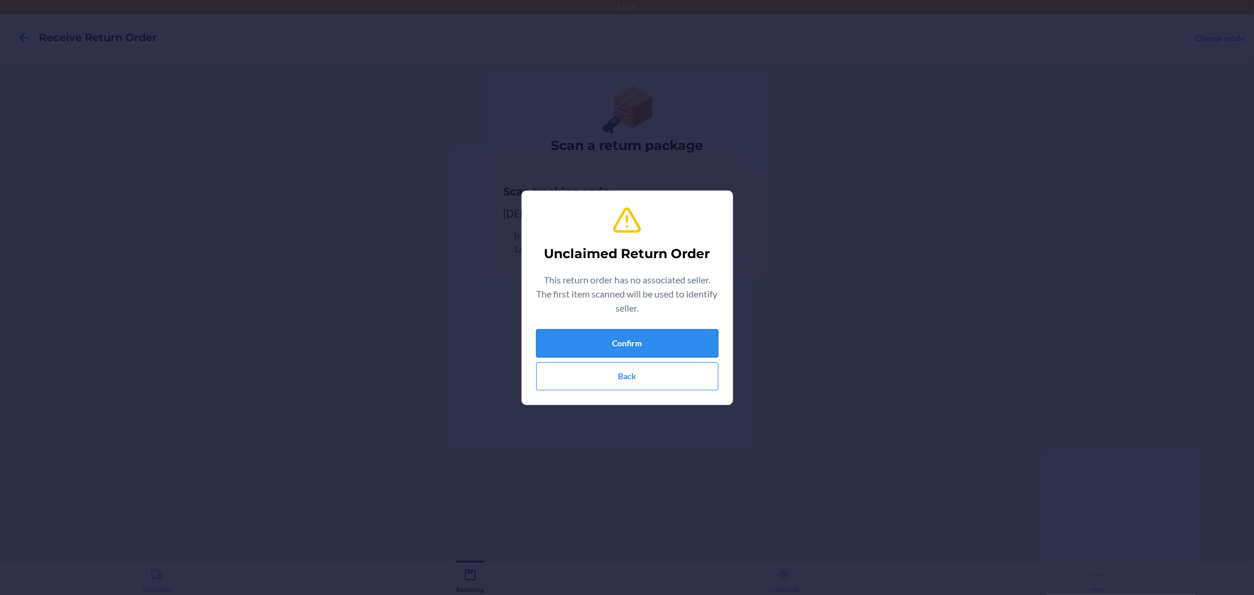
click at [648, 339] on button "Confirm" at bounding box center [627, 343] width 182 height 28
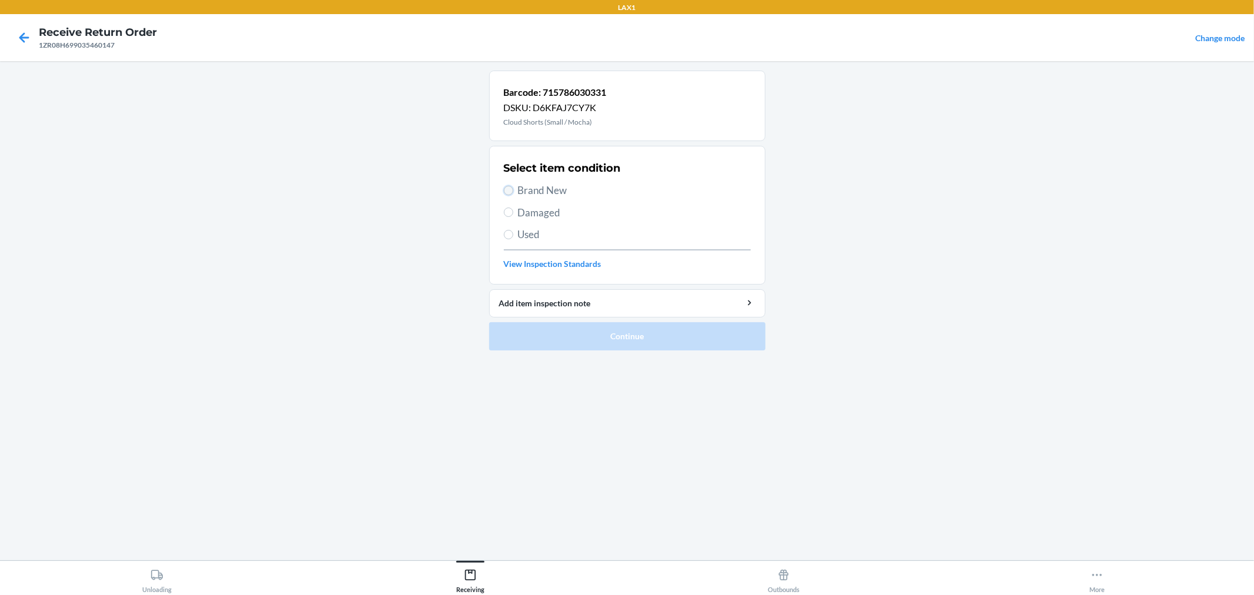
click at [513, 190] on input "Brand New" at bounding box center [508, 190] width 9 height 9
radio input "true"
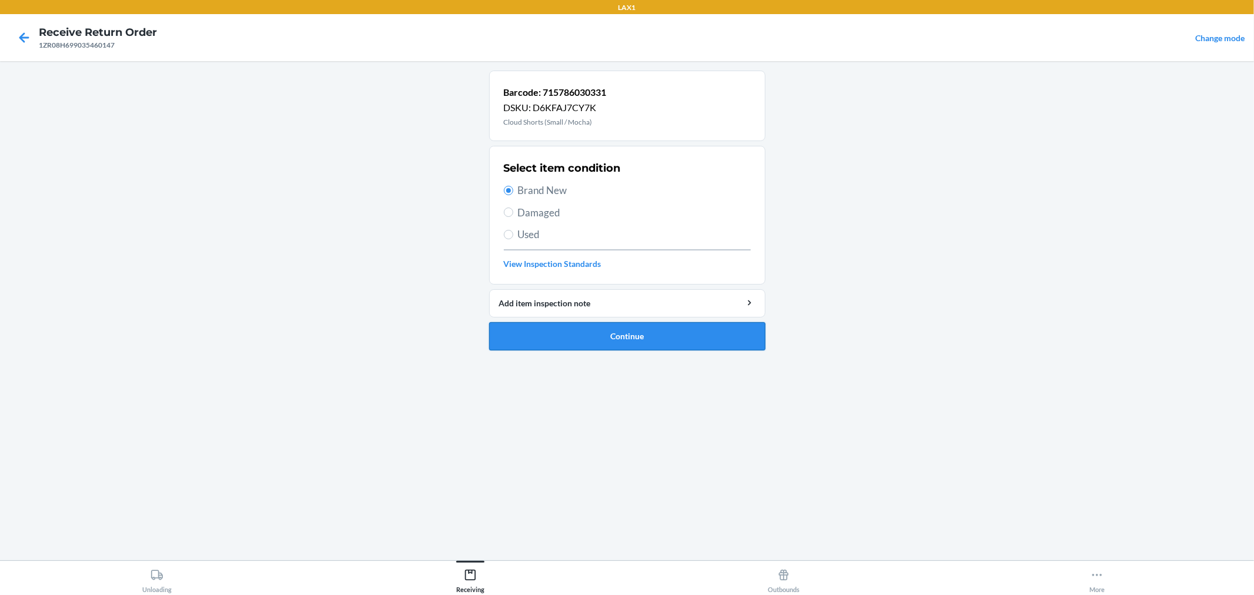
click at [602, 326] on button "Continue" at bounding box center [627, 336] width 276 height 28
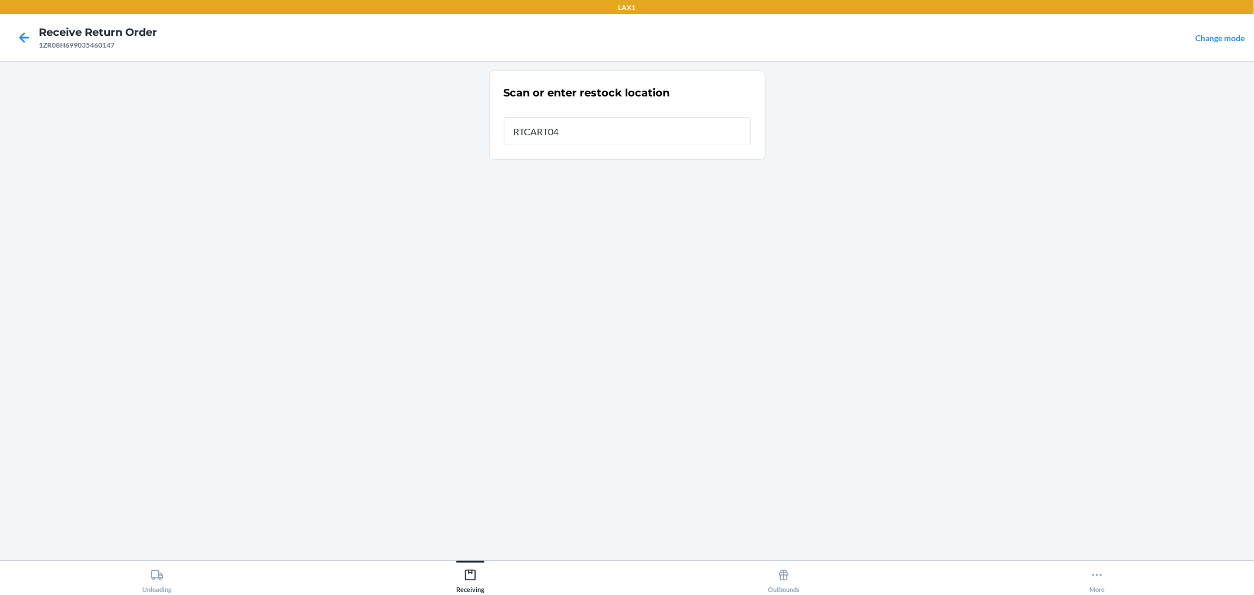
type input "RTCART042"
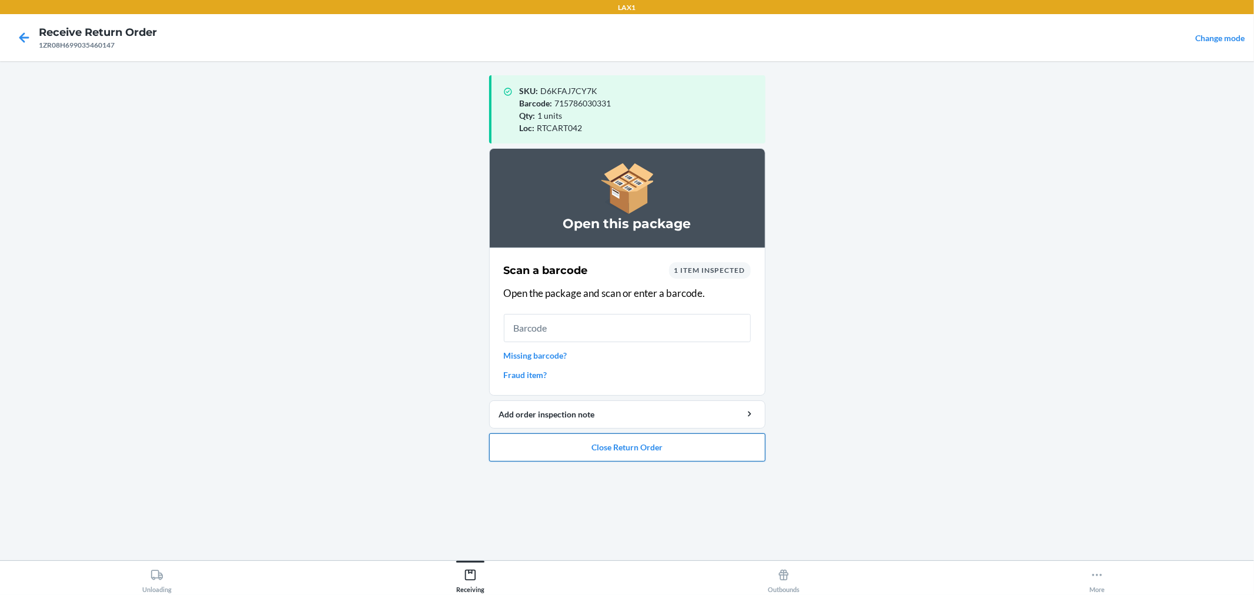
click at [696, 445] on button "Close Return Order" at bounding box center [627, 447] width 276 height 28
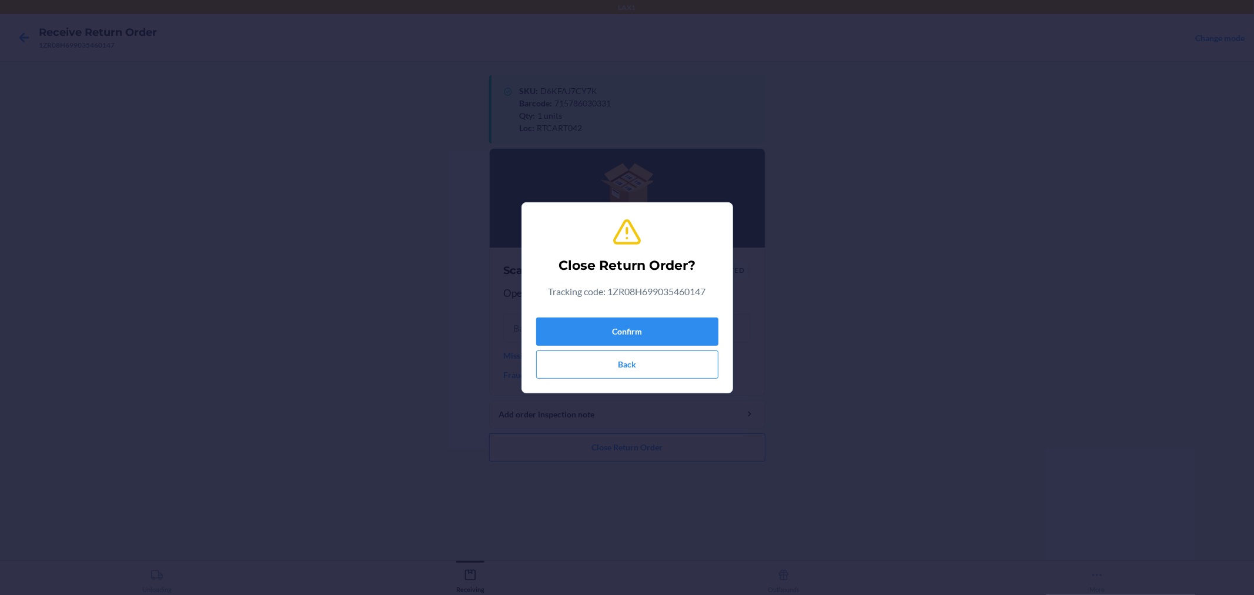
click at [701, 345] on div "Confirm Back" at bounding box center [627, 346] width 182 height 66
click at [680, 322] on button "Confirm" at bounding box center [627, 331] width 182 height 28
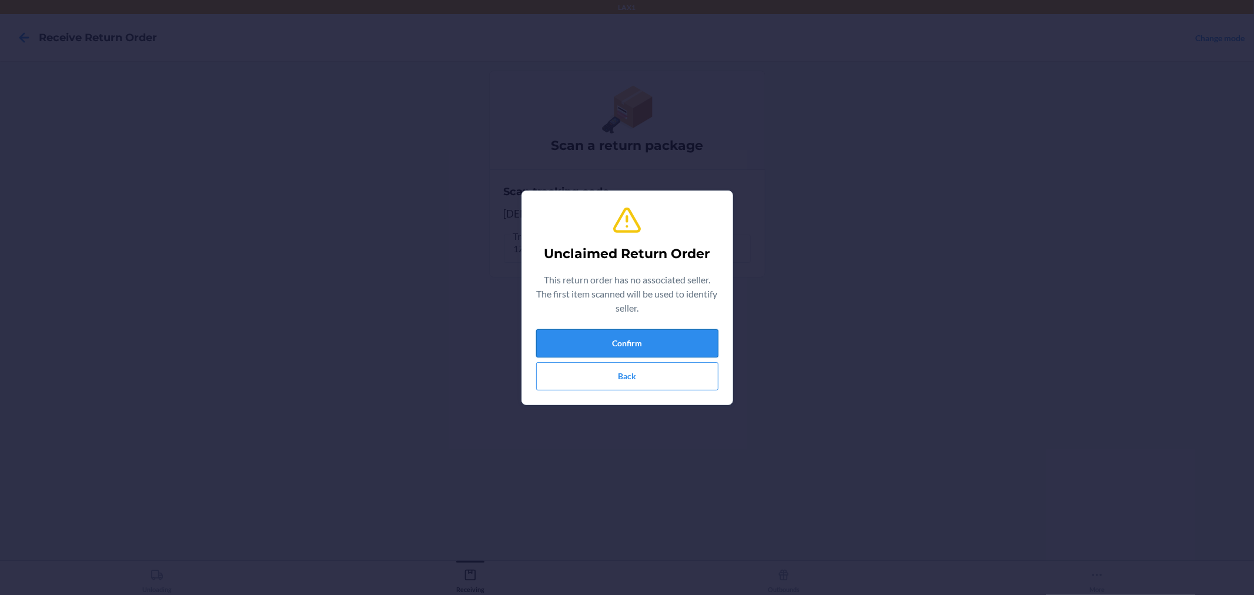
click at [689, 342] on button "Confirm" at bounding box center [627, 343] width 182 height 28
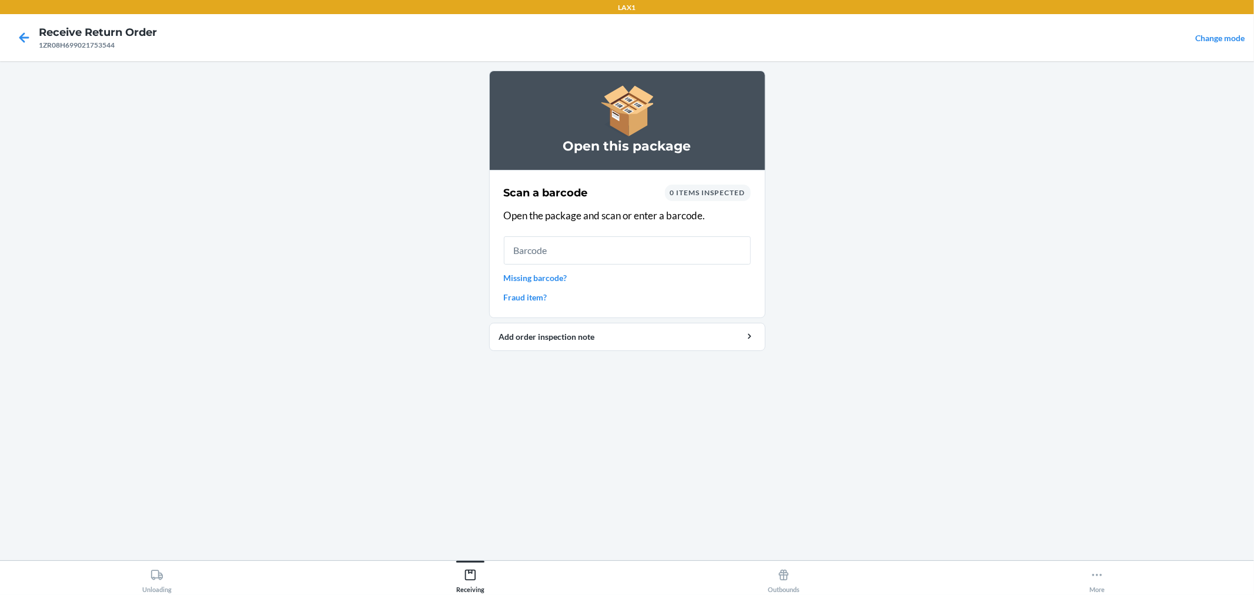
click at [545, 275] on link "Missing barcode?" at bounding box center [627, 278] width 247 height 12
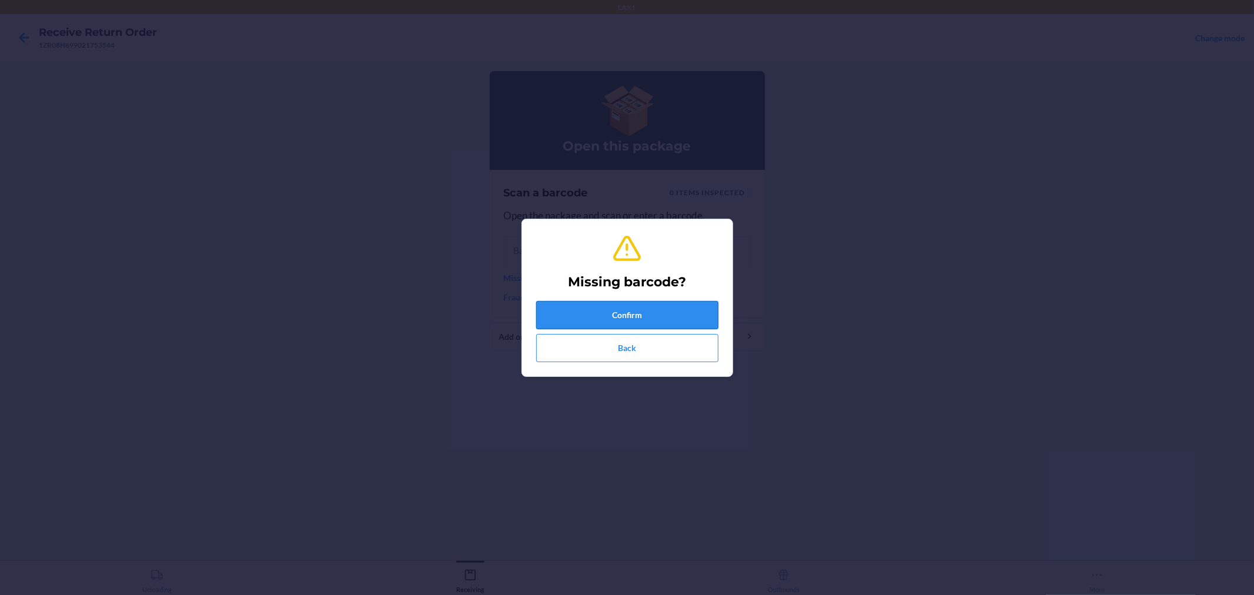
click at [606, 310] on button "Confirm" at bounding box center [627, 315] width 182 height 28
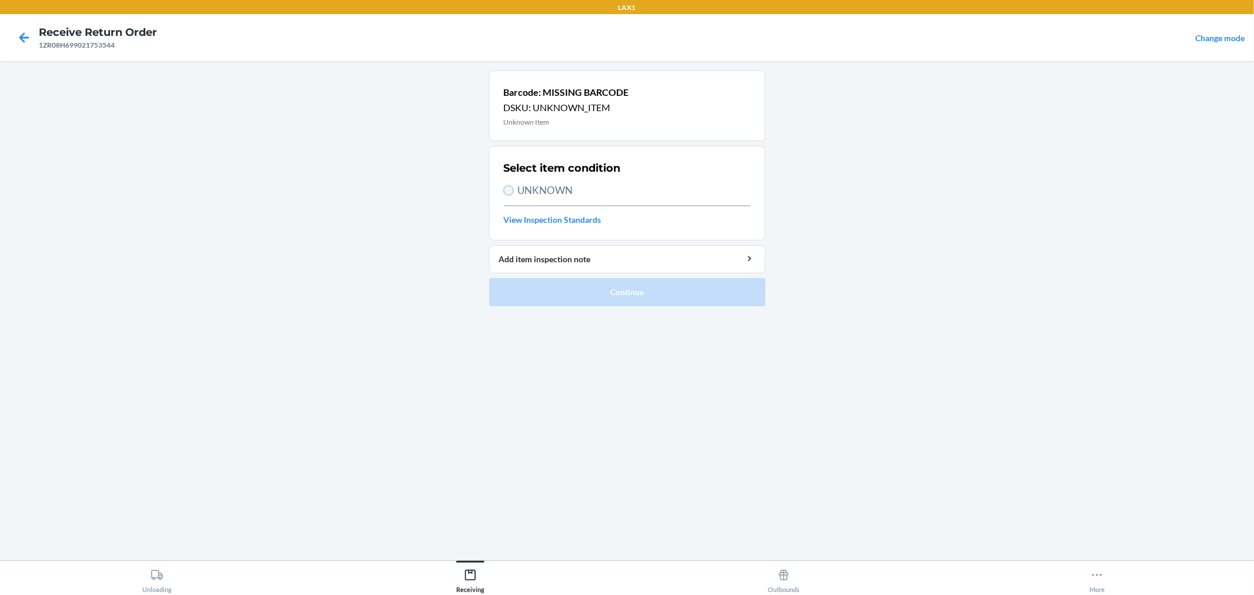
click at [504, 189] on input "UNKNOWN" at bounding box center [508, 190] width 9 height 9
radio input "true"
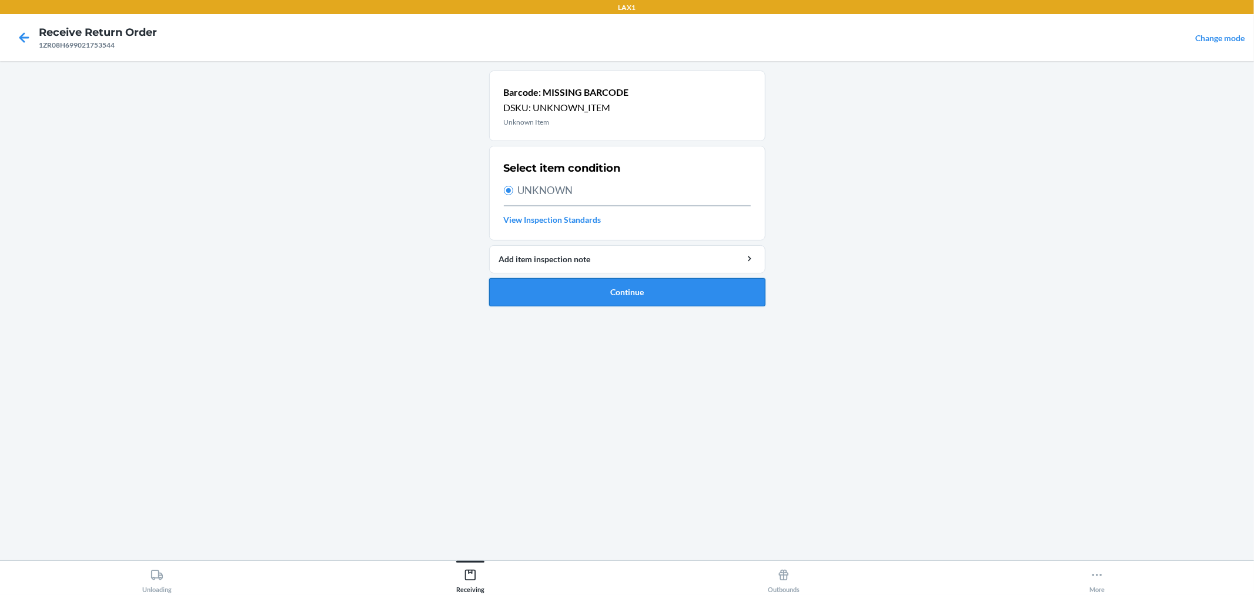
click at [583, 282] on button "Continue" at bounding box center [627, 292] width 276 height 28
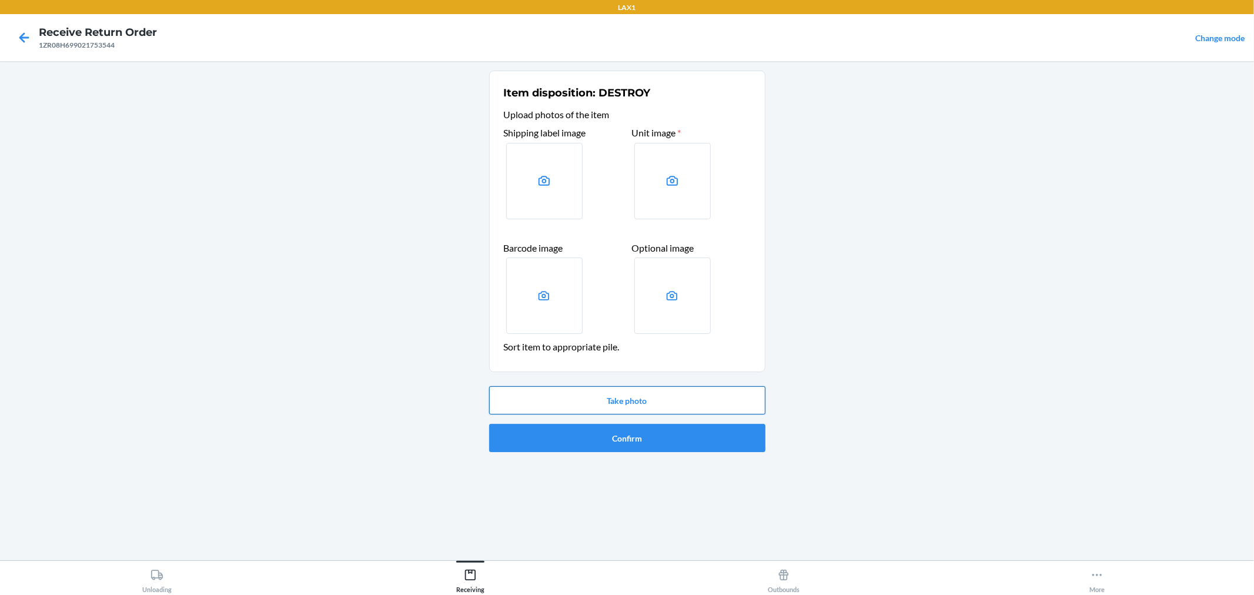
click at [669, 390] on button "Take photo" at bounding box center [627, 400] width 276 height 28
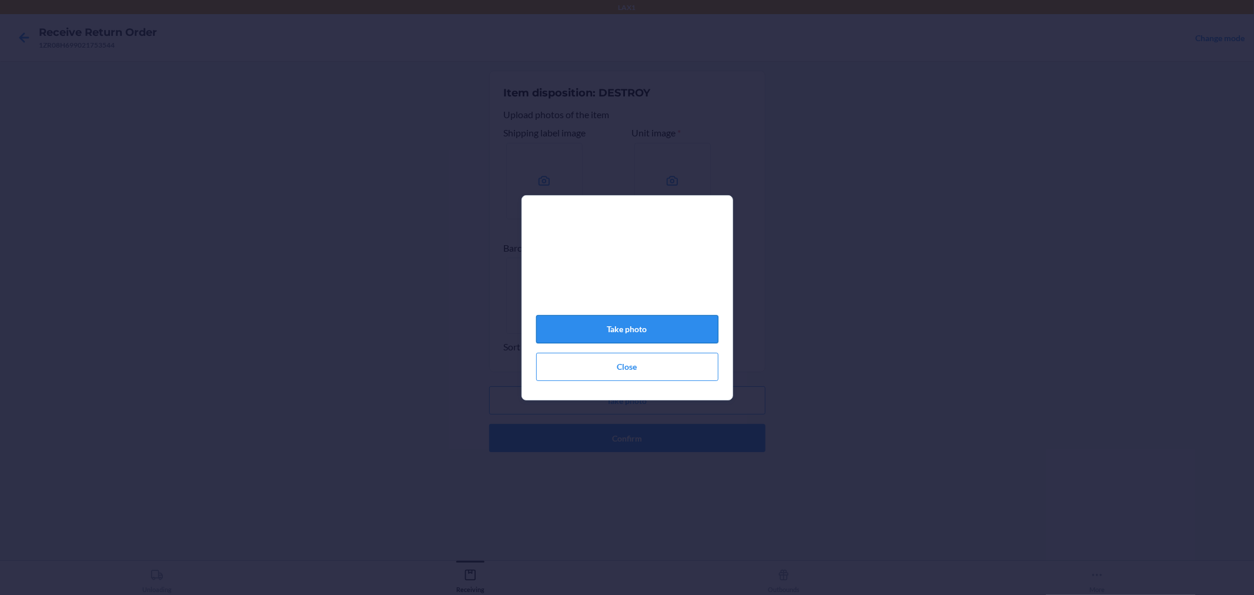
click at [668, 336] on button "Take photo" at bounding box center [627, 329] width 182 height 28
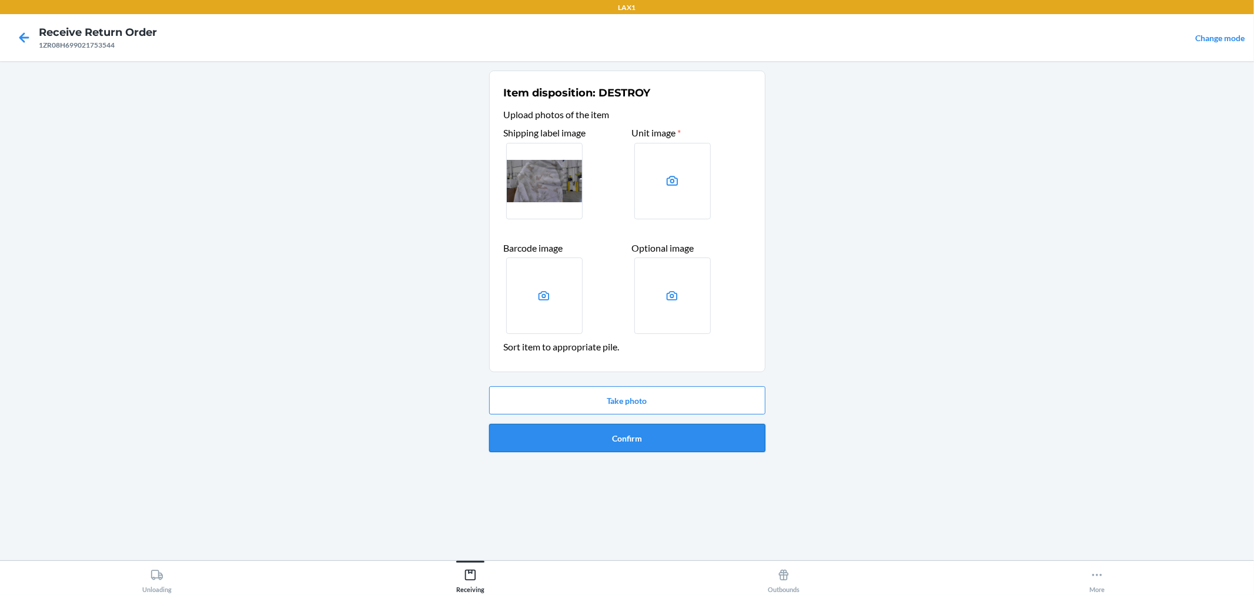
click at [700, 430] on button "Confirm" at bounding box center [627, 438] width 276 height 28
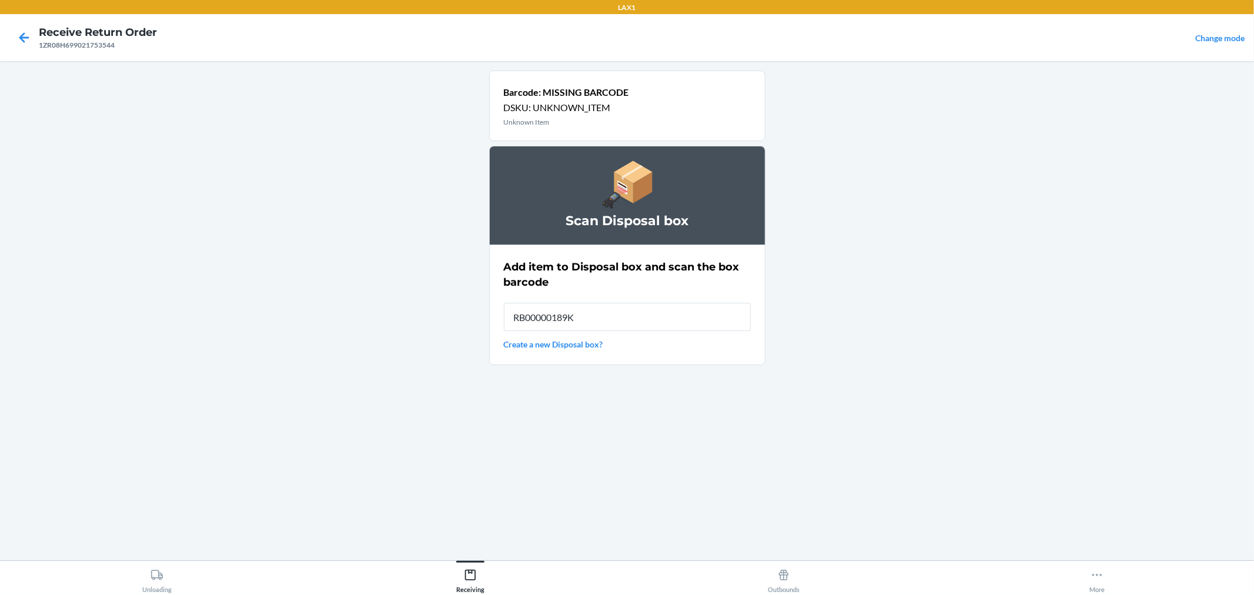
type input "RB00000189K"
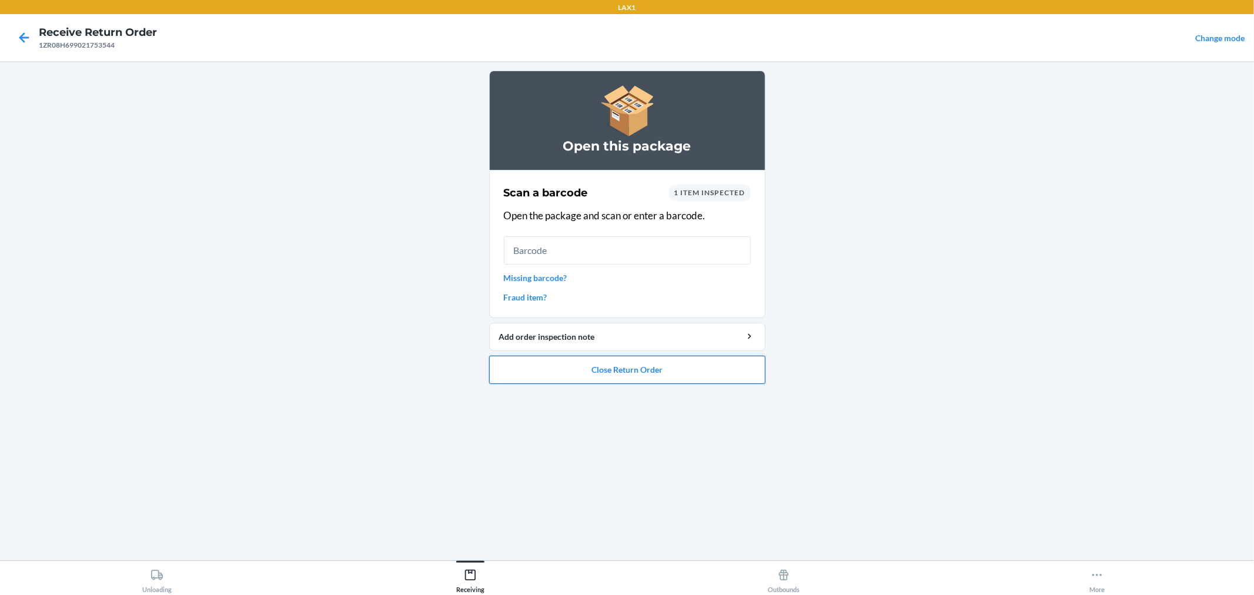
click at [734, 367] on button "Close Return Order" at bounding box center [627, 370] width 276 height 28
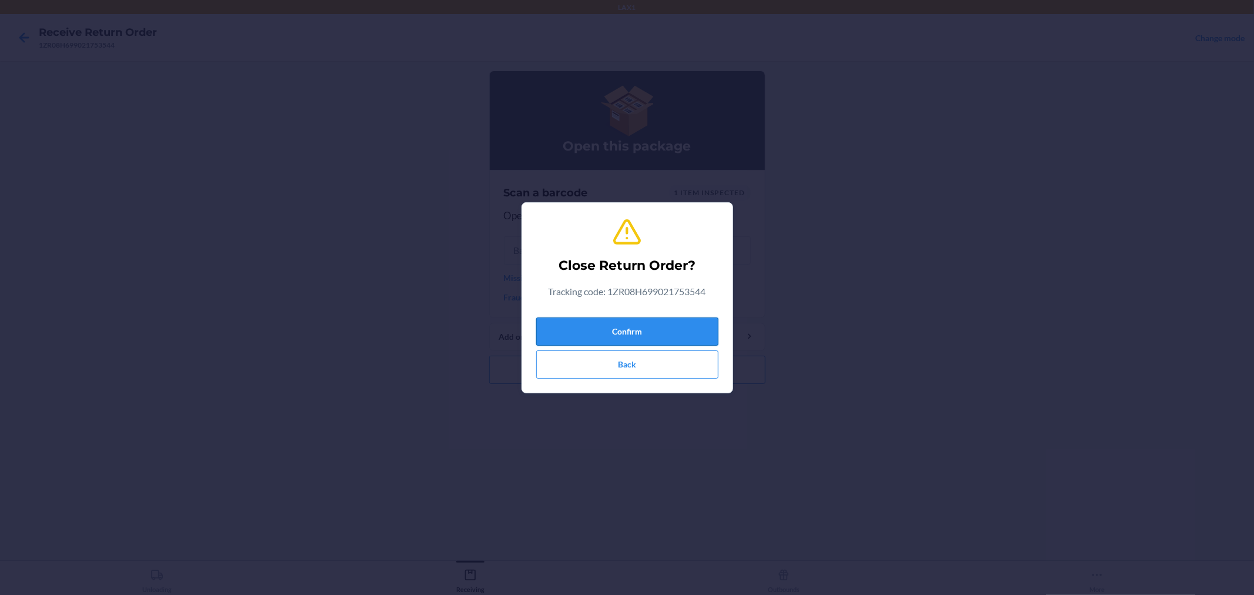
click at [696, 332] on button "Confirm" at bounding box center [627, 331] width 182 height 28
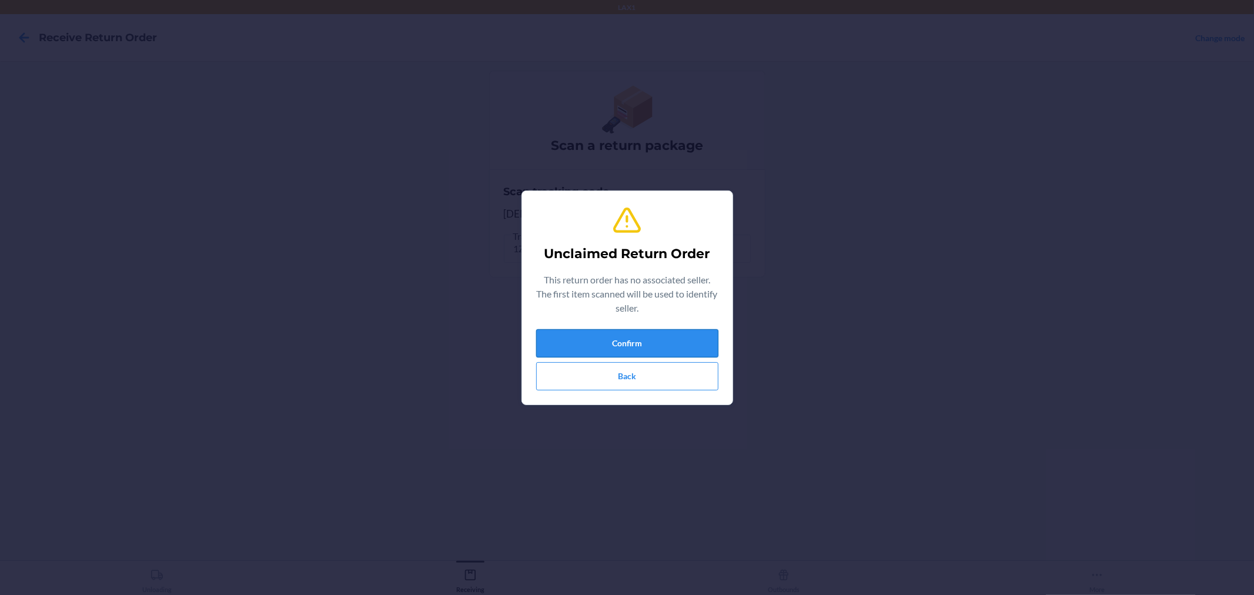
click at [696, 342] on button "Confirm" at bounding box center [627, 343] width 182 height 28
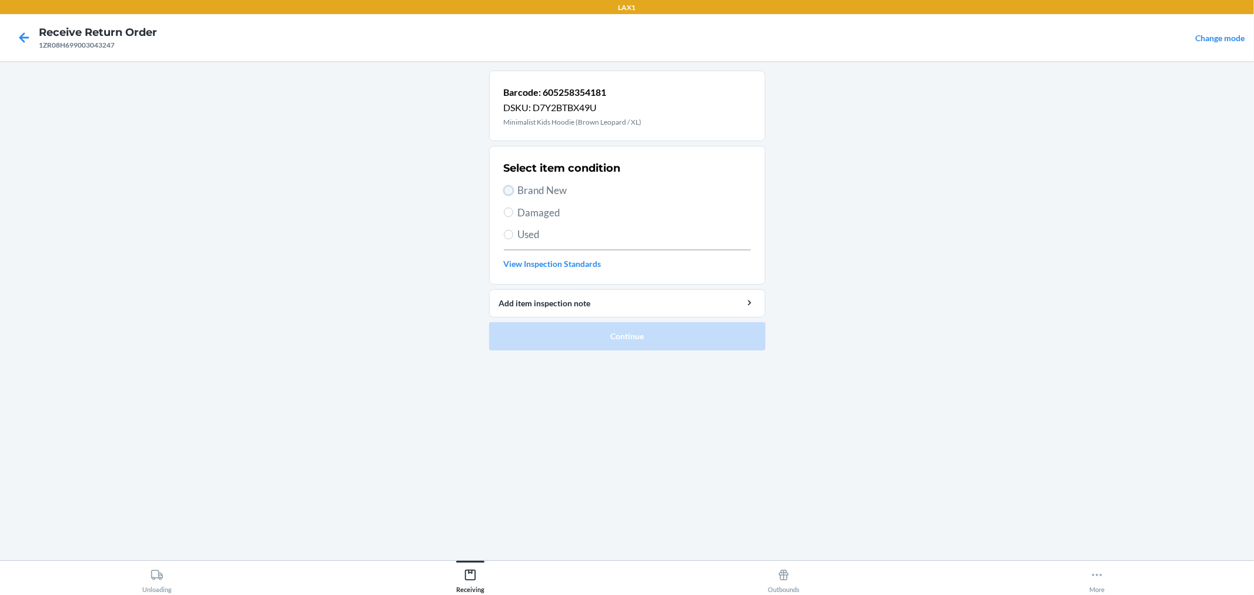
click at [504, 190] on input "Brand New" at bounding box center [508, 190] width 9 height 9
radio input "true"
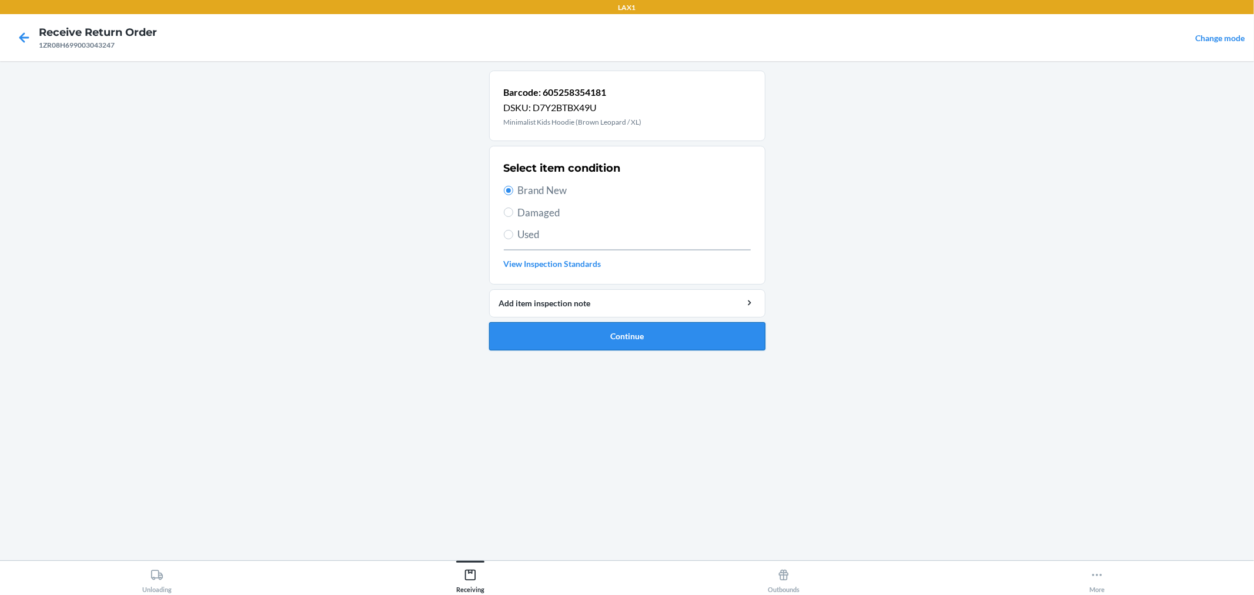
click at [595, 337] on button "Continue" at bounding box center [627, 336] width 276 height 28
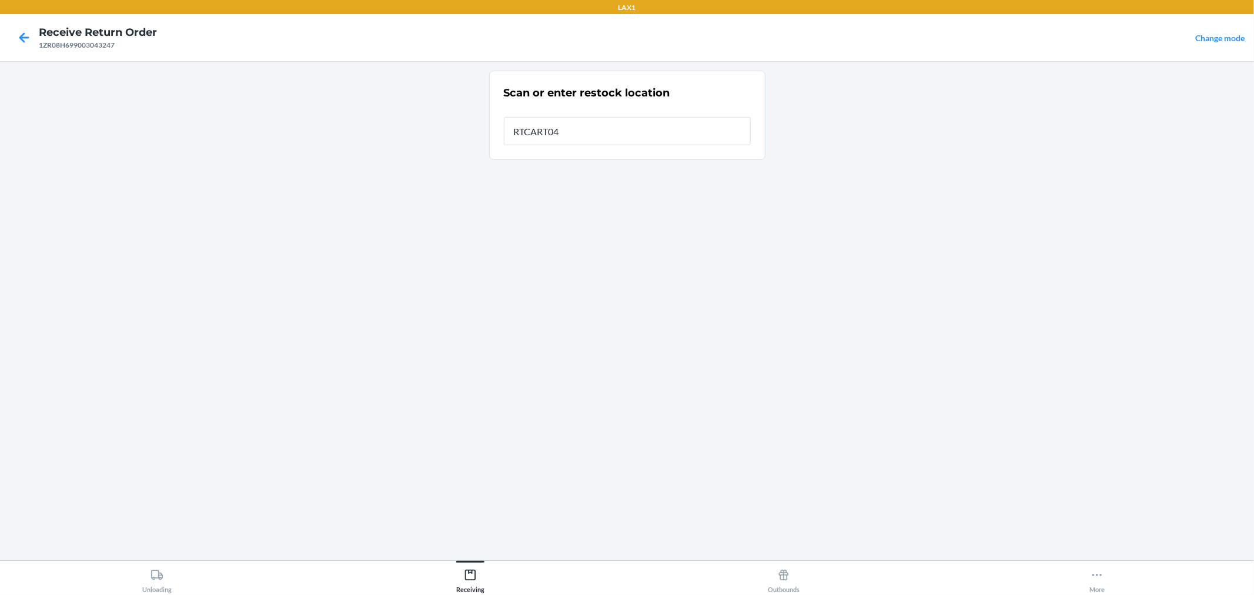
type input "RTCART042"
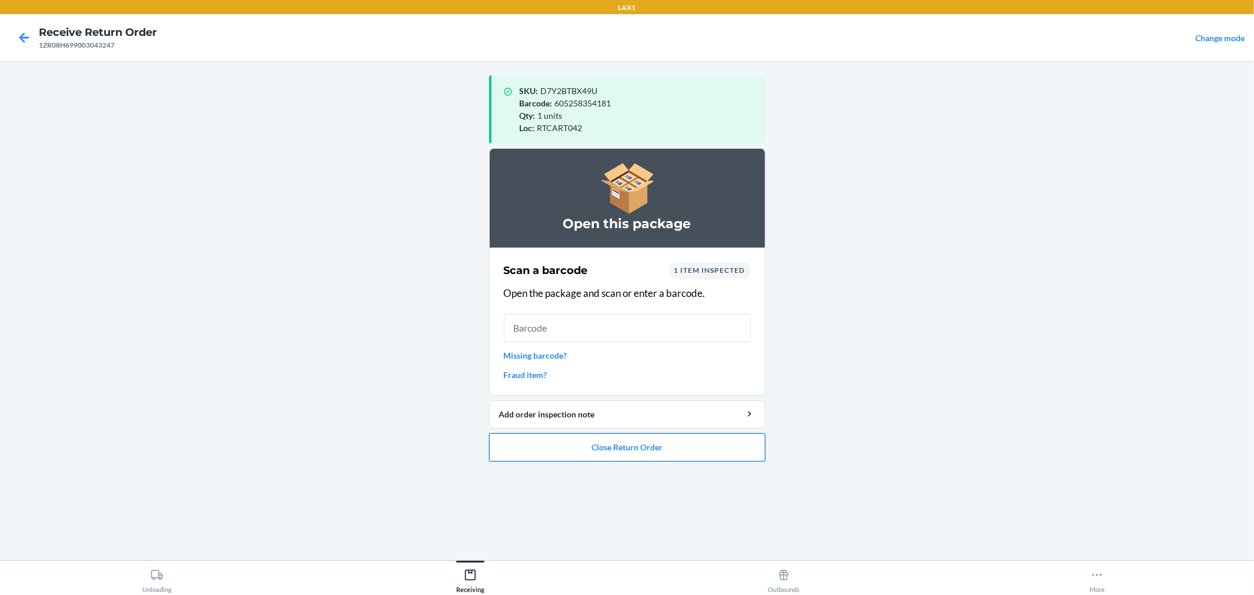
click at [695, 446] on button "Close Return Order" at bounding box center [627, 447] width 276 height 28
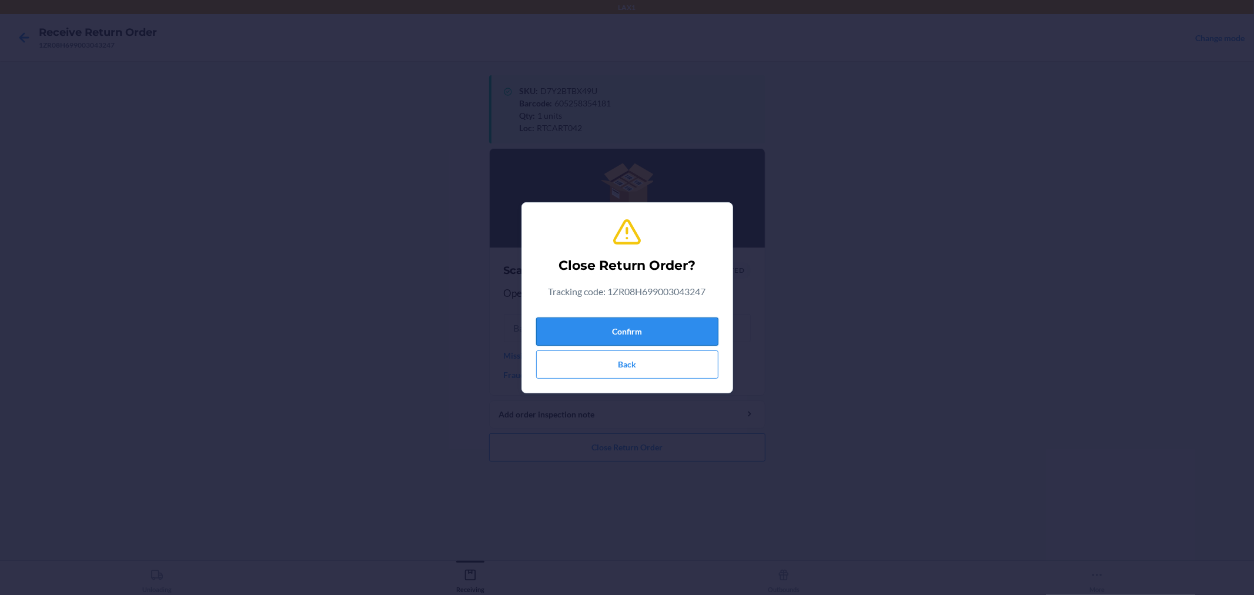
click at [682, 320] on button "Confirm" at bounding box center [627, 331] width 182 height 28
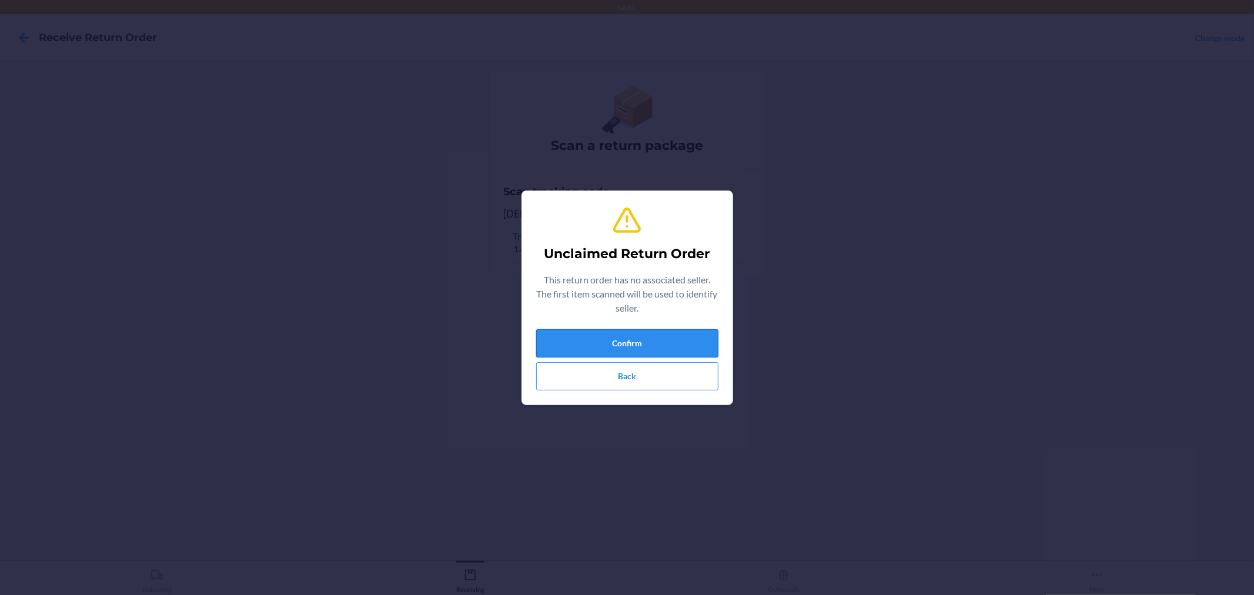
click at [707, 331] on button "Confirm" at bounding box center [627, 343] width 182 height 28
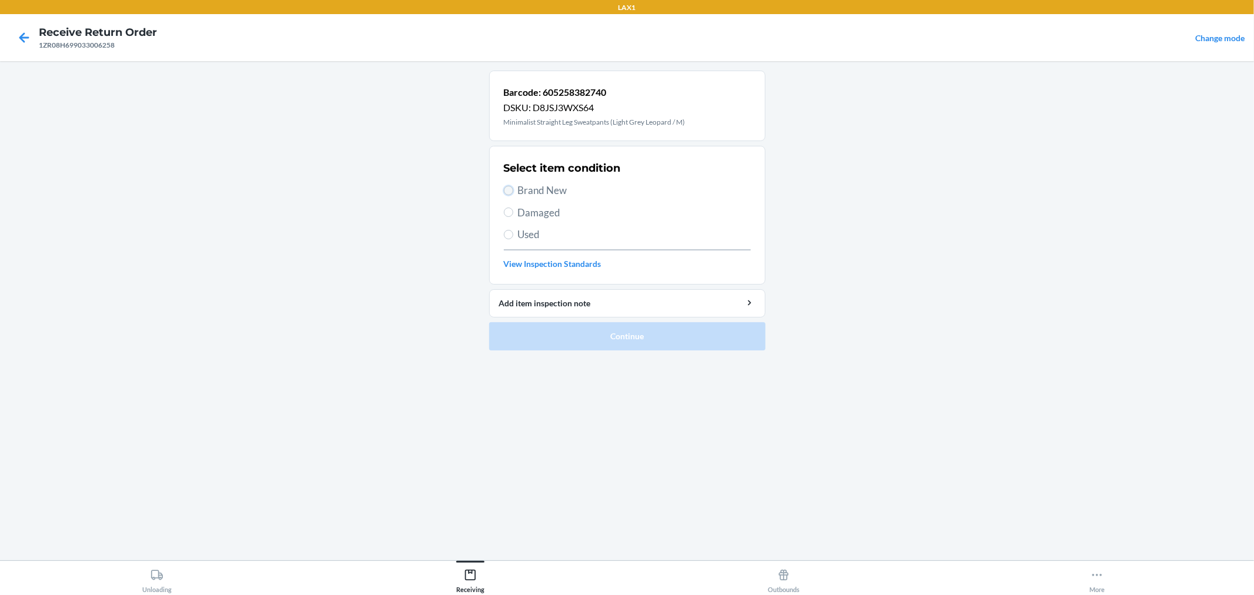
click at [507, 189] on input "Brand New" at bounding box center [508, 190] width 9 height 9
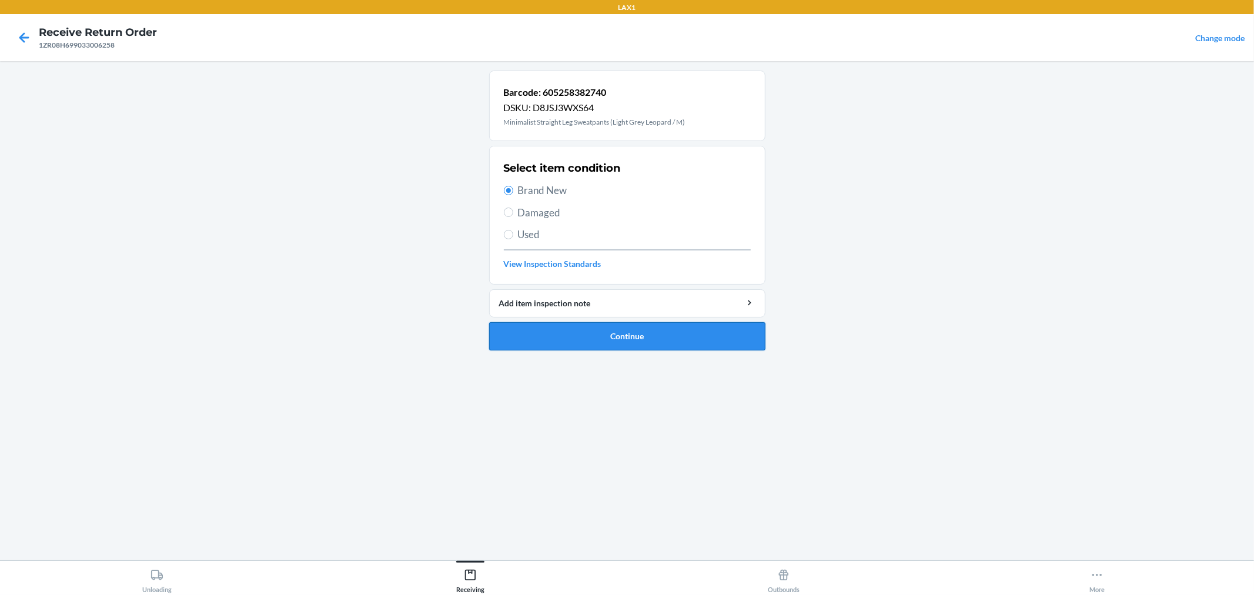
click at [582, 332] on button "Continue" at bounding box center [627, 336] width 276 height 28
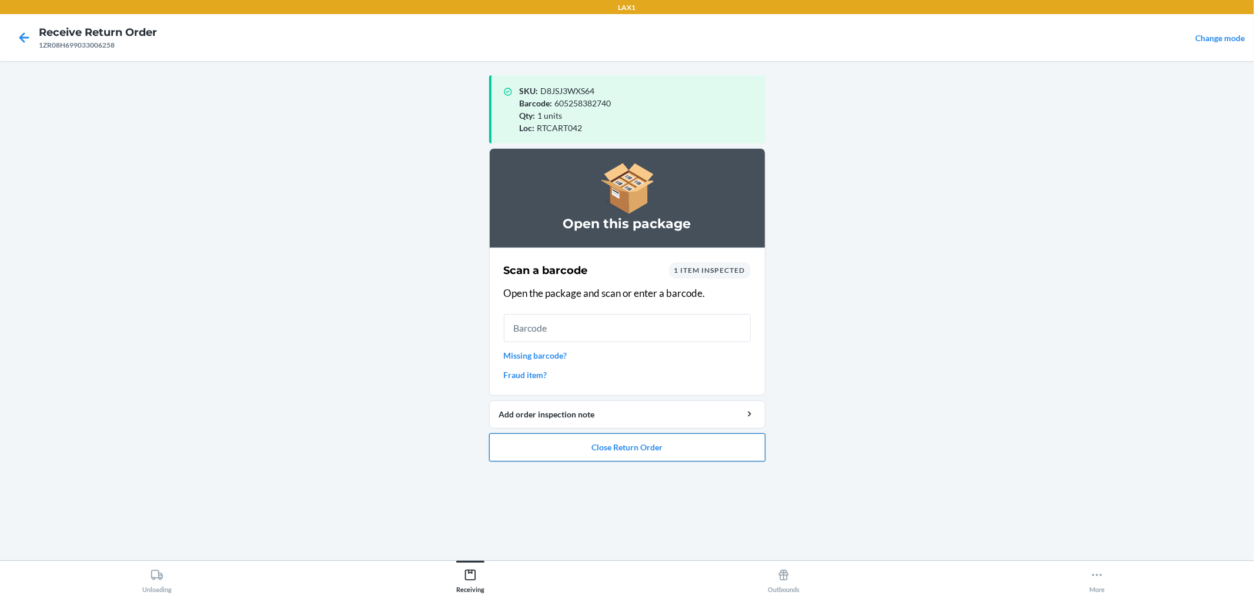
click at [707, 453] on button "Close Return Order" at bounding box center [627, 447] width 276 height 28
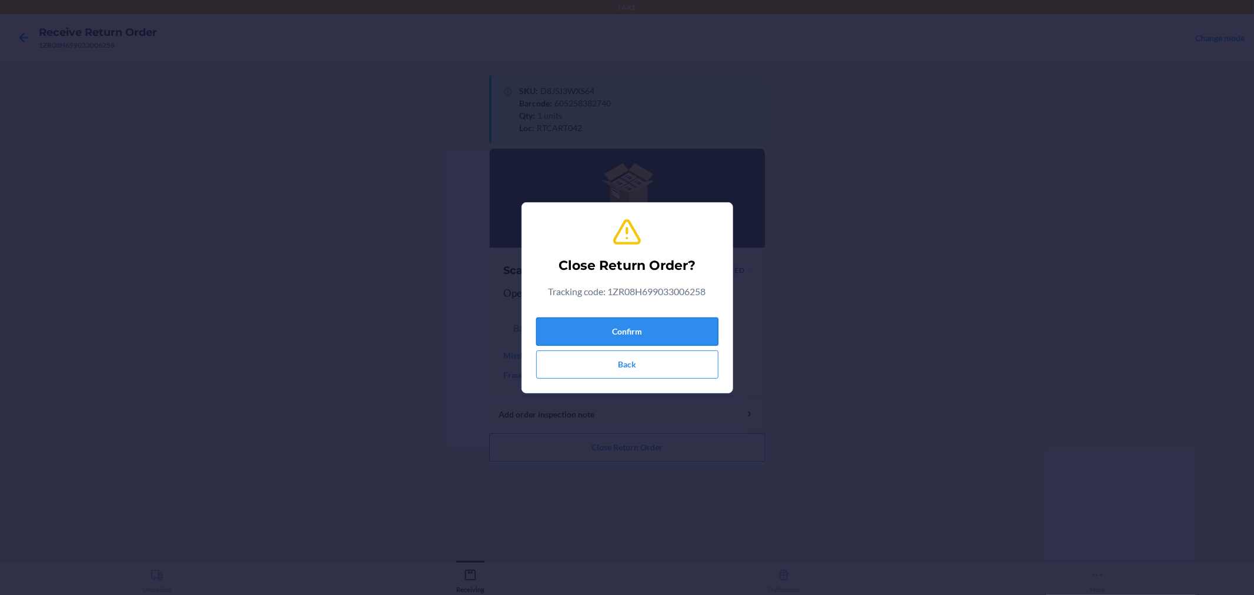
click at [704, 328] on button "Confirm" at bounding box center [627, 331] width 182 height 28
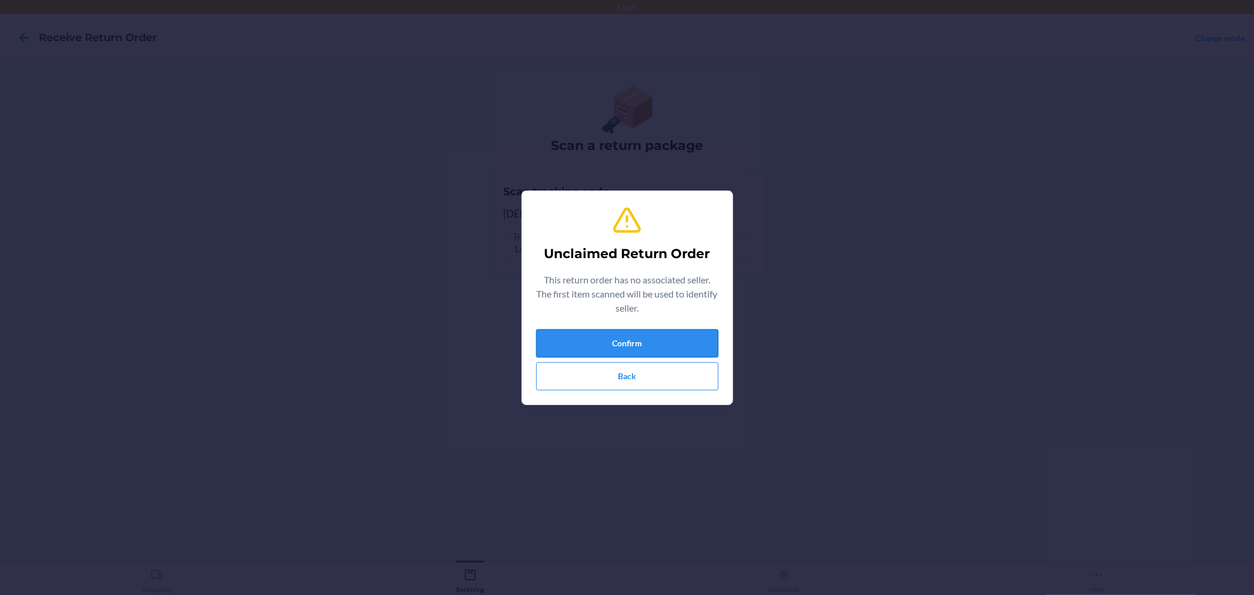
click at [698, 334] on button "Confirm" at bounding box center [627, 343] width 182 height 28
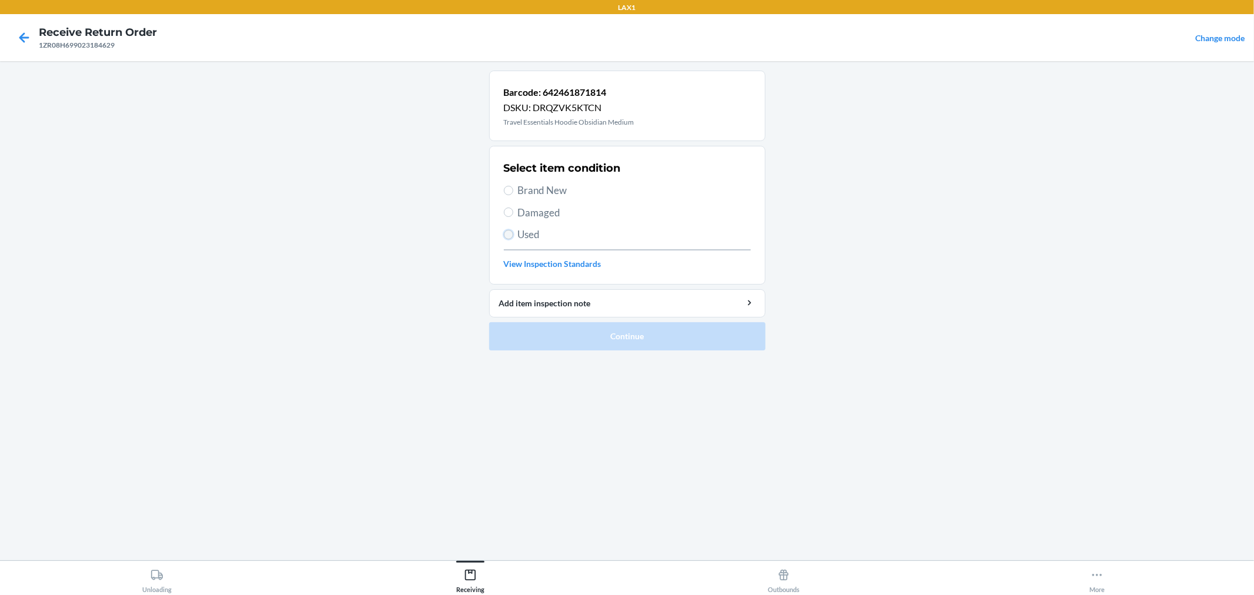
click at [507, 233] on input "Used" at bounding box center [508, 234] width 9 height 9
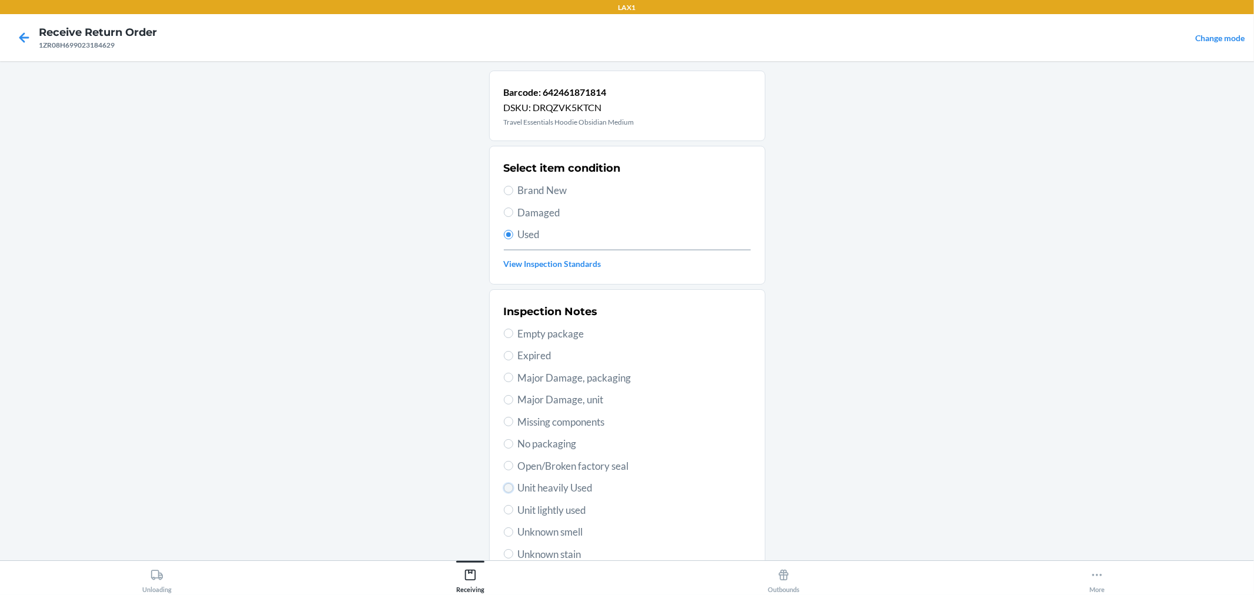
click at [504, 486] on input "Unit heavily Used" at bounding box center [508, 487] width 9 height 9
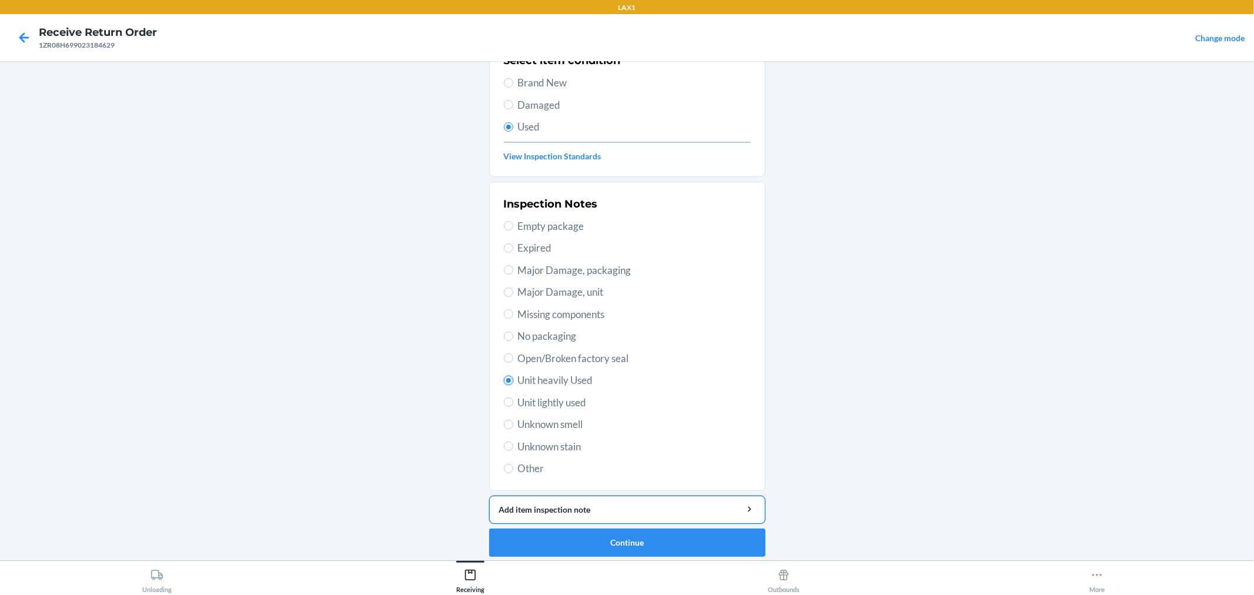
scroll to position [113, 0]
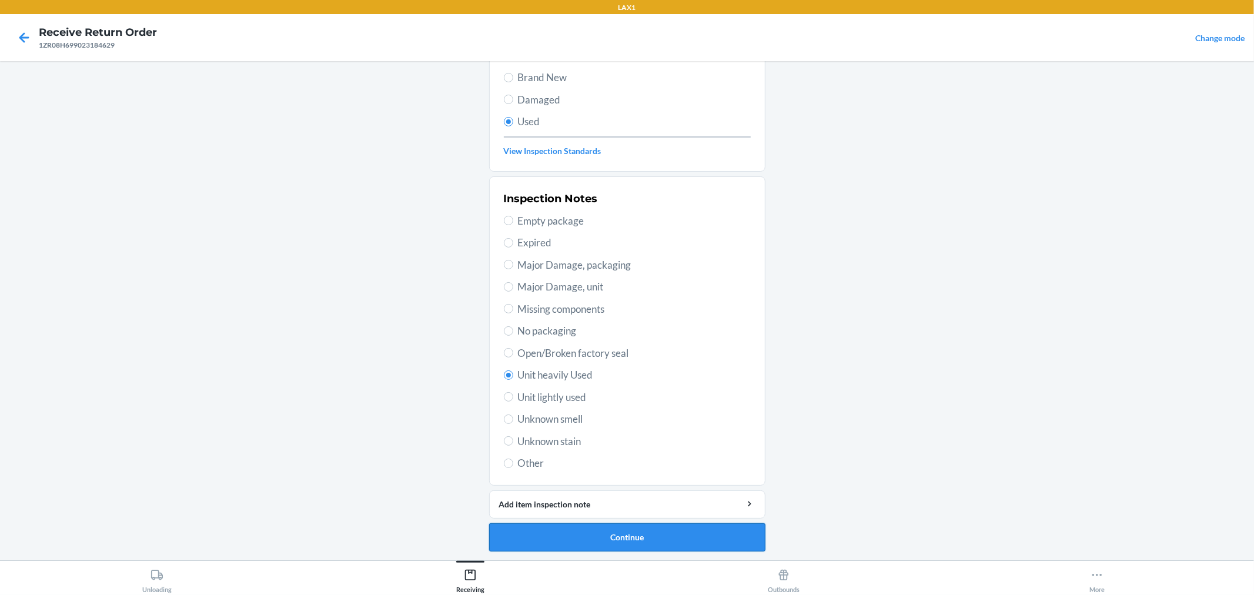
click at [708, 543] on button "Continue" at bounding box center [627, 537] width 276 height 28
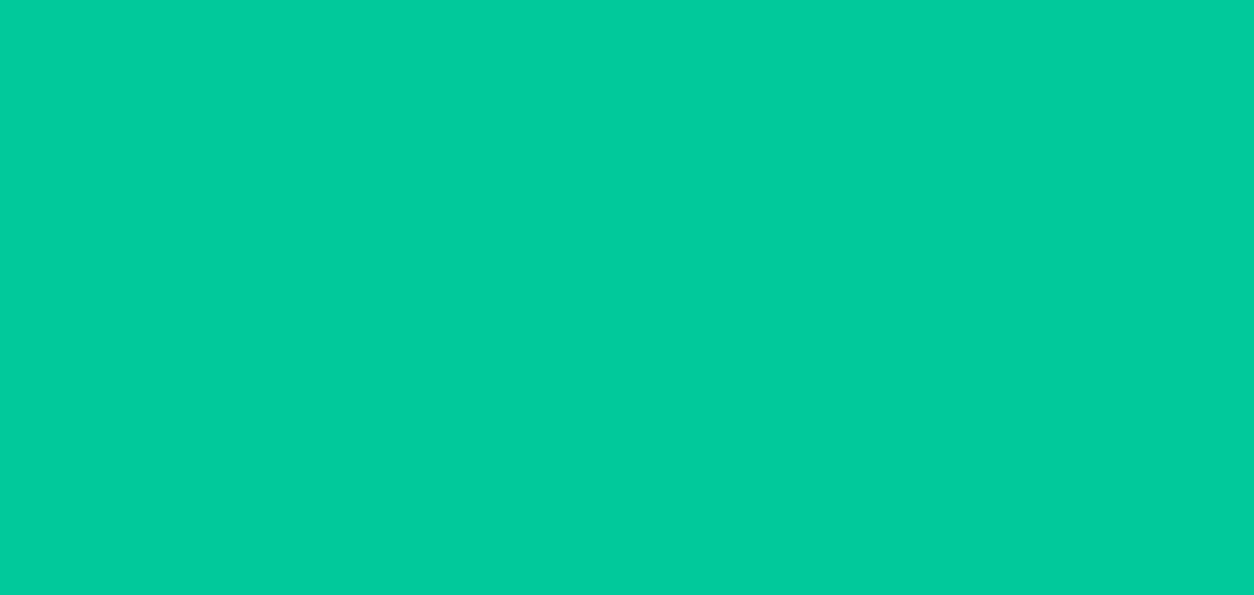
scroll to position [0, 0]
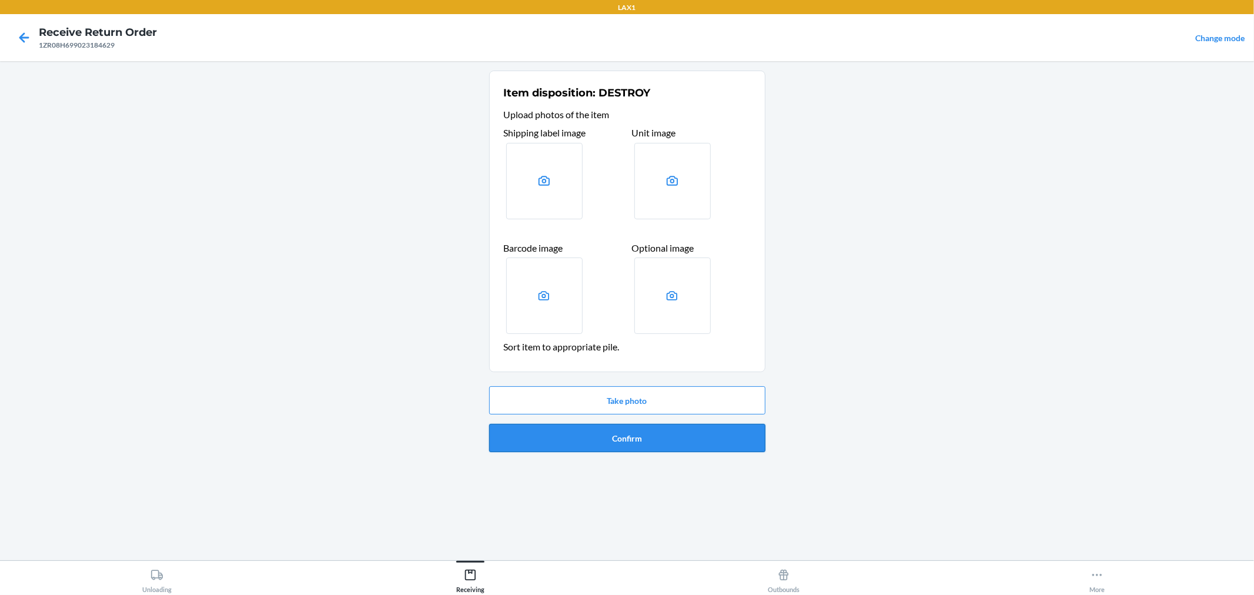
click at [703, 439] on button "Confirm" at bounding box center [627, 438] width 276 height 28
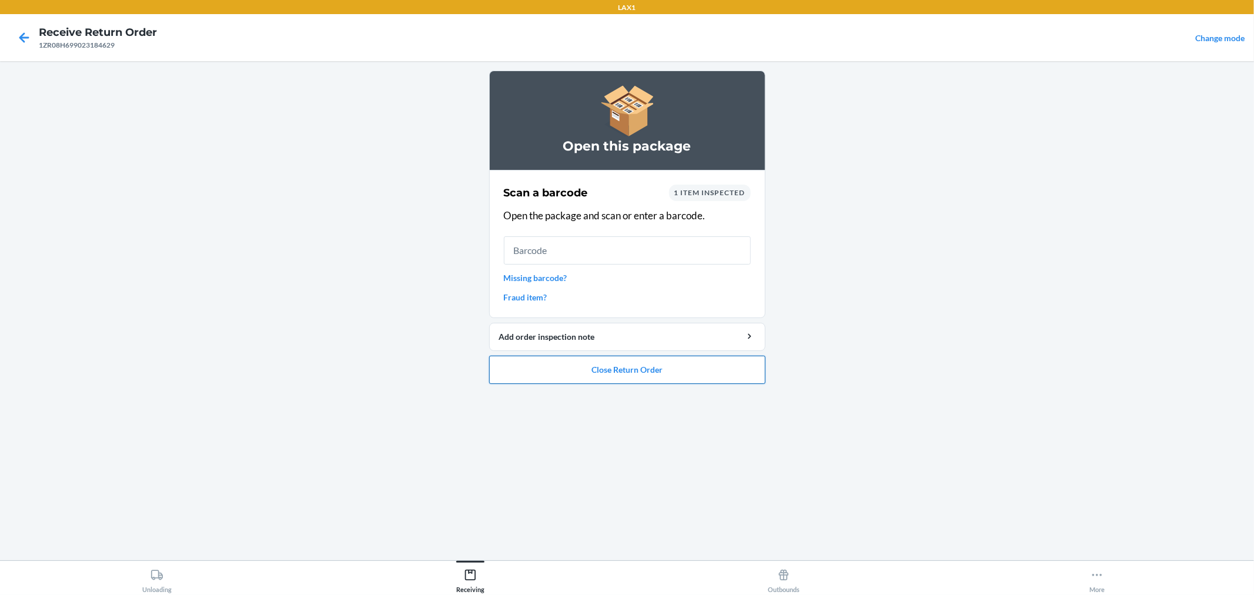
click at [685, 370] on button "Close Return Order" at bounding box center [627, 370] width 276 height 28
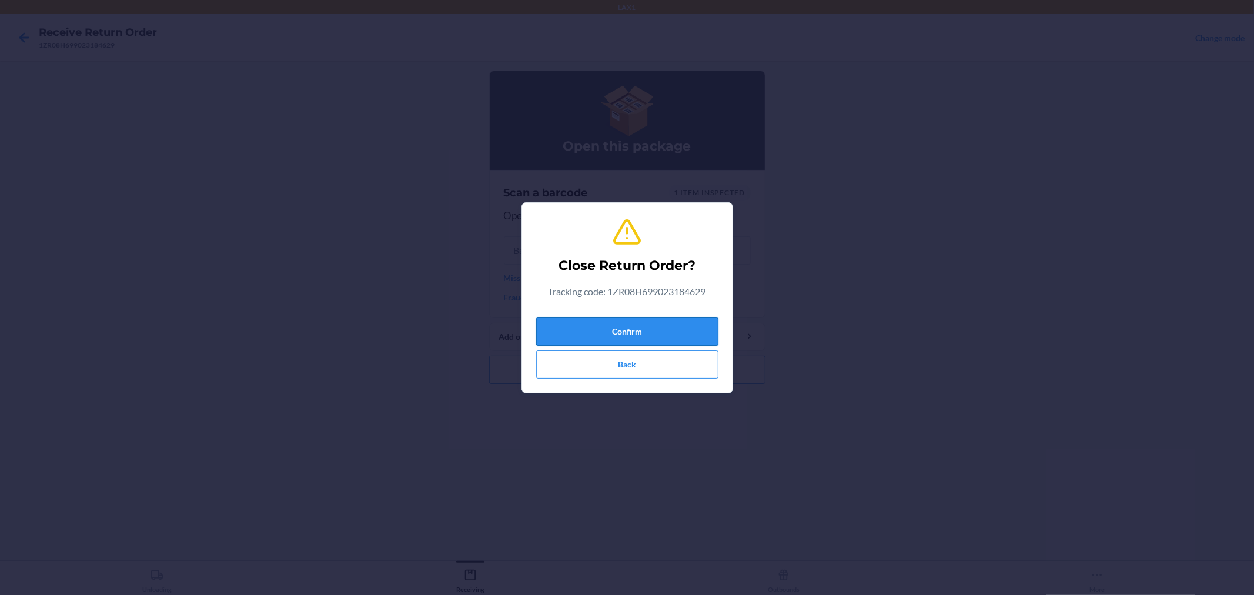
click at [680, 320] on button "Confirm" at bounding box center [627, 331] width 182 height 28
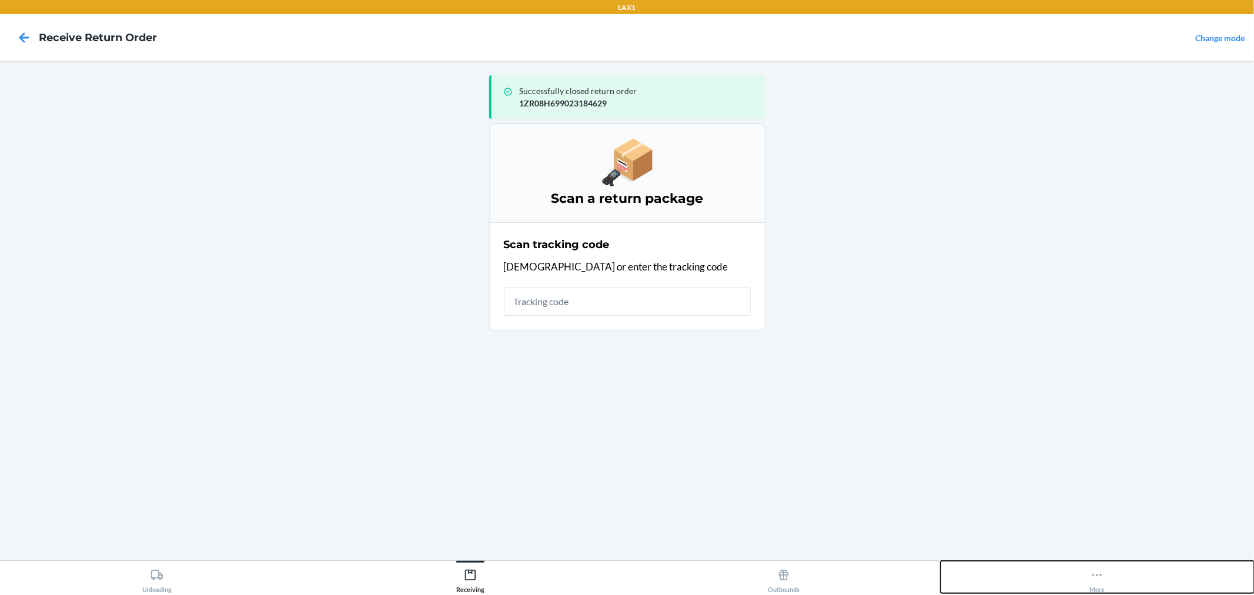
click at [1095, 581] on icon at bounding box center [1097, 575] width 13 height 13
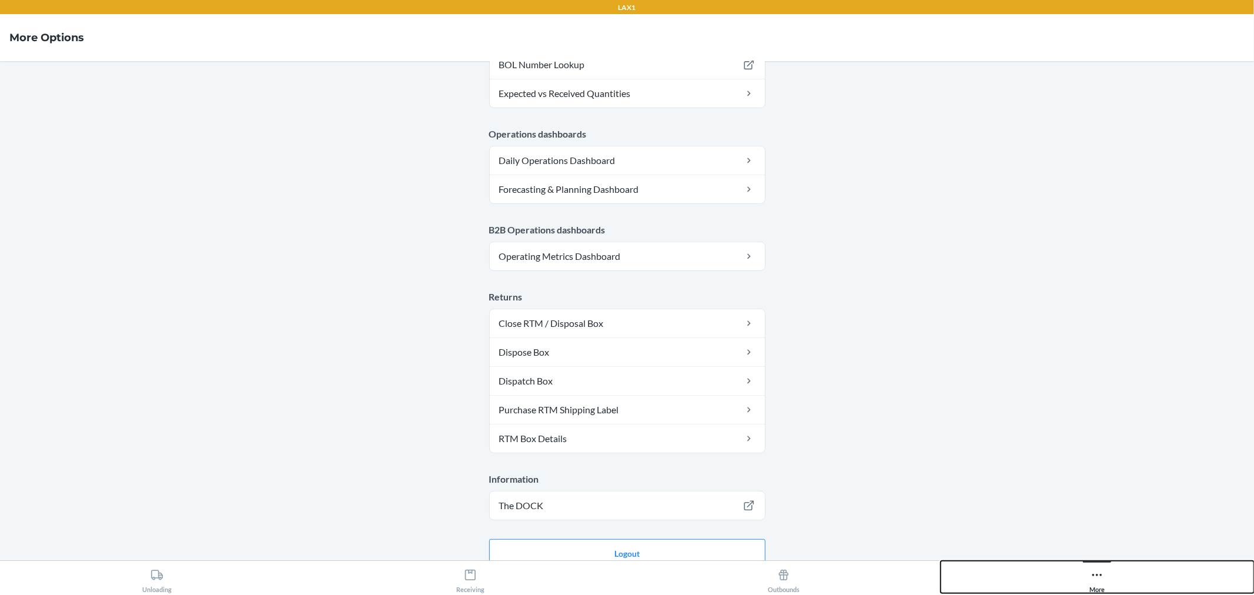
scroll to position [507, 0]
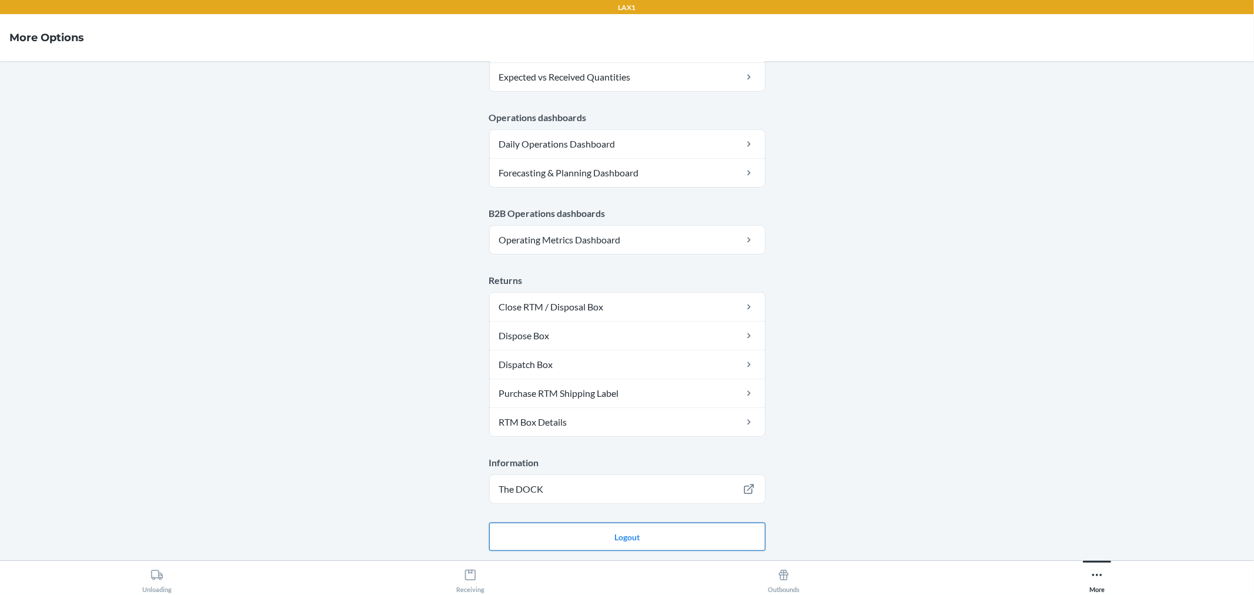
click at [706, 531] on button "Logout" at bounding box center [627, 537] width 276 height 28
